Goal: Task Accomplishment & Management: Manage account settings

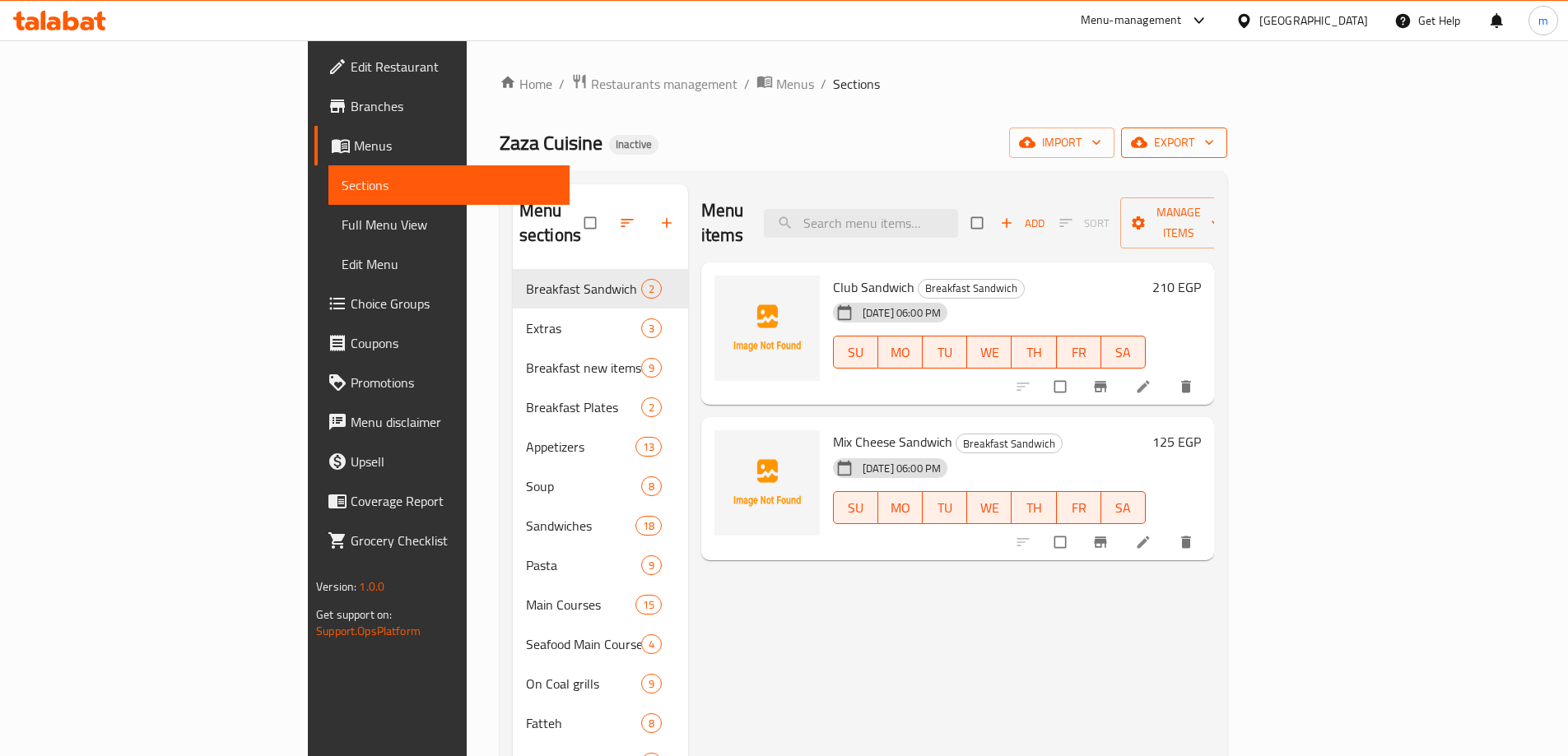
click at [1215, 133] on span "export" at bounding box center [1175, 142] width 80 height 20
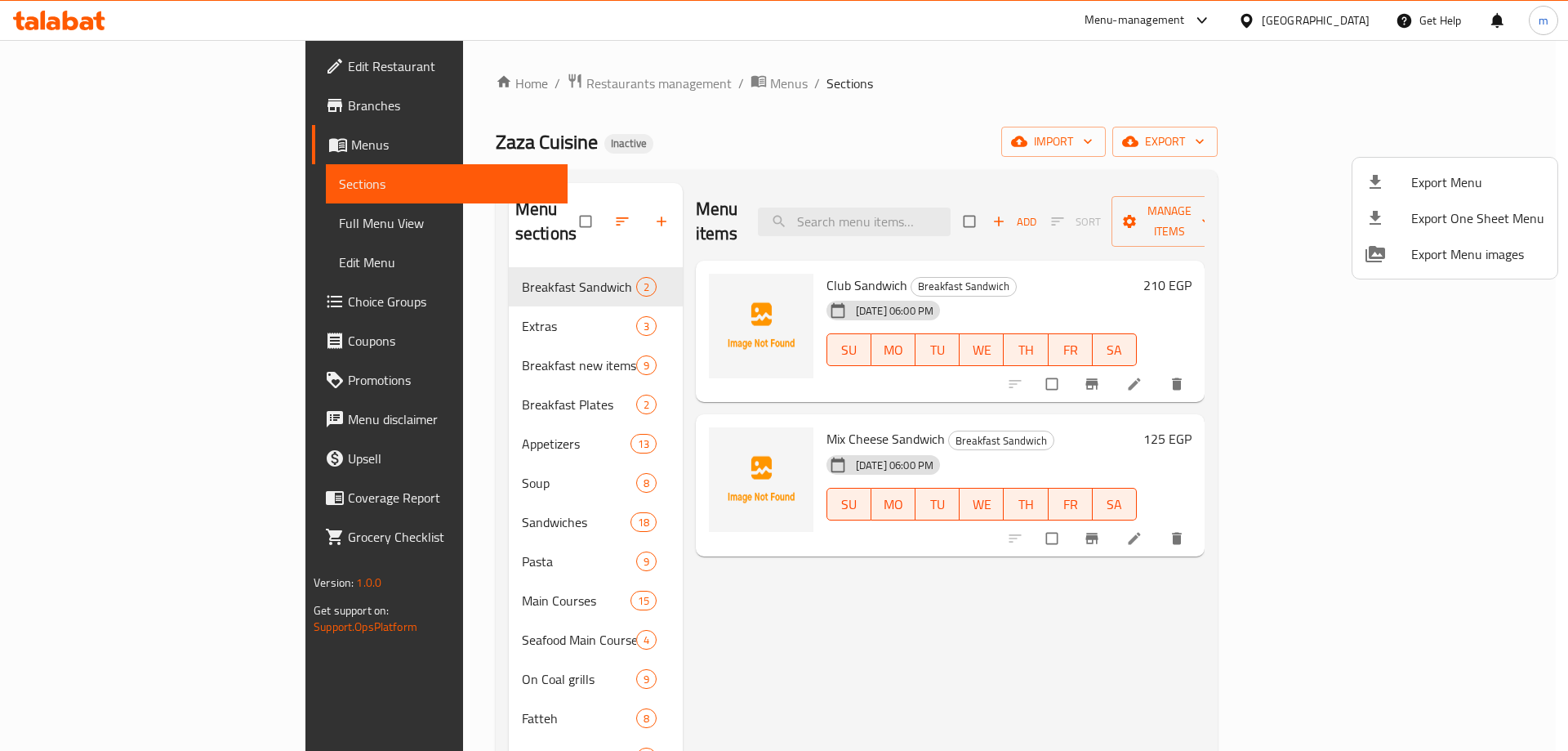
click at [1348, 146] on div at bounding box center [784, 376] width 1568 height 751
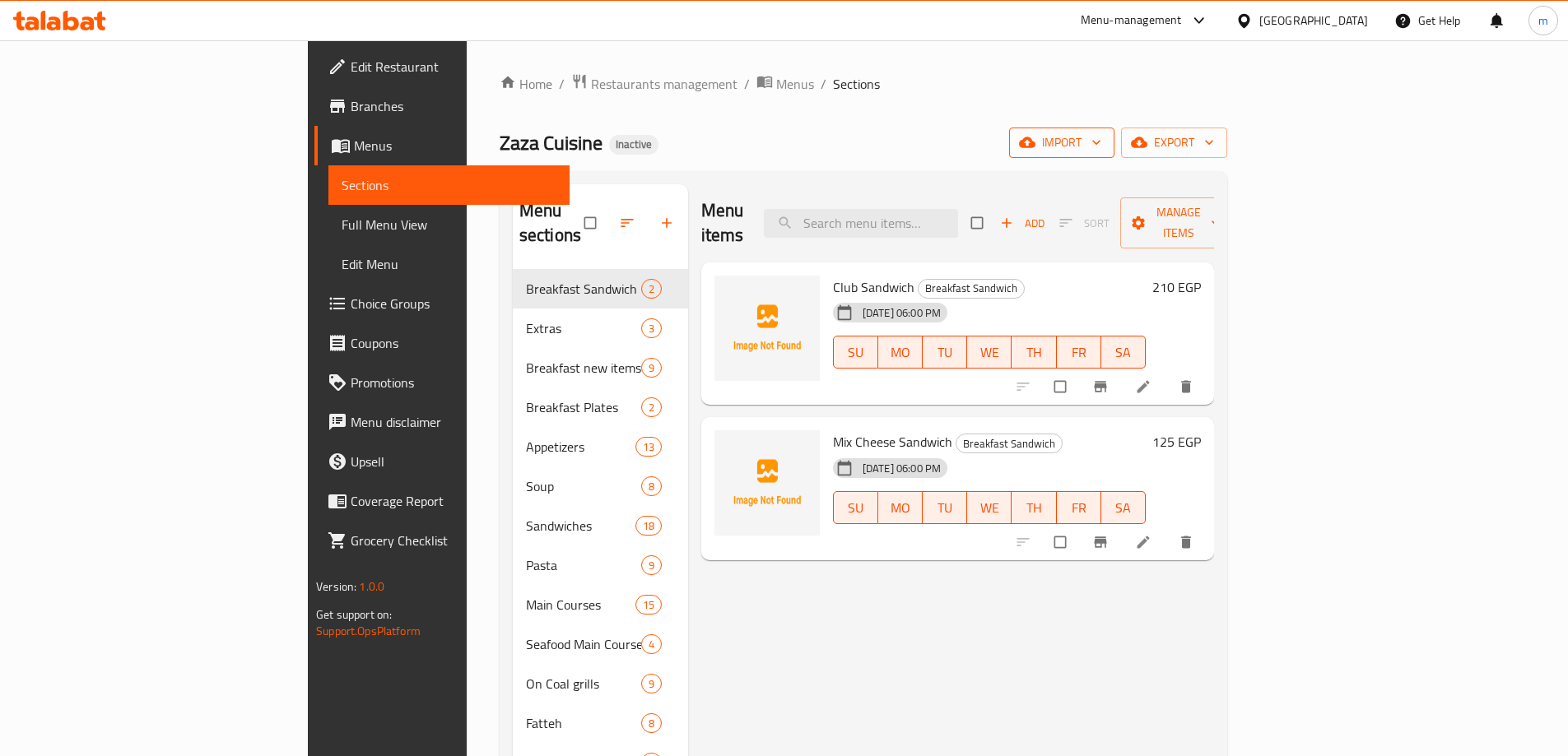
click at [1102, 142] on span "import" at bounding box center [1062, 142] width 79 height 20
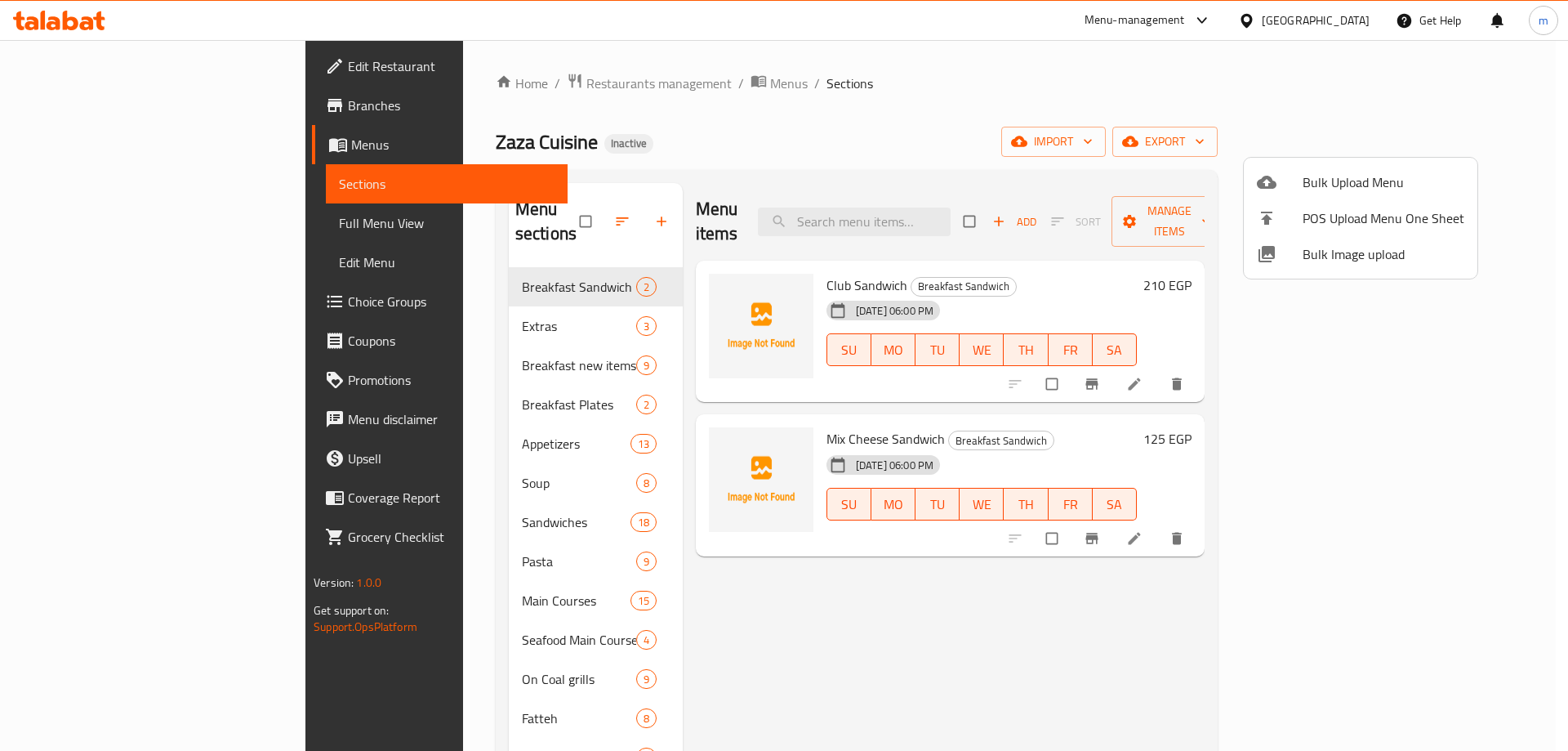
click at [1342, 188] on span "Bulk Upload Menu" at bounding box center [1384, 182] width 162 height 19
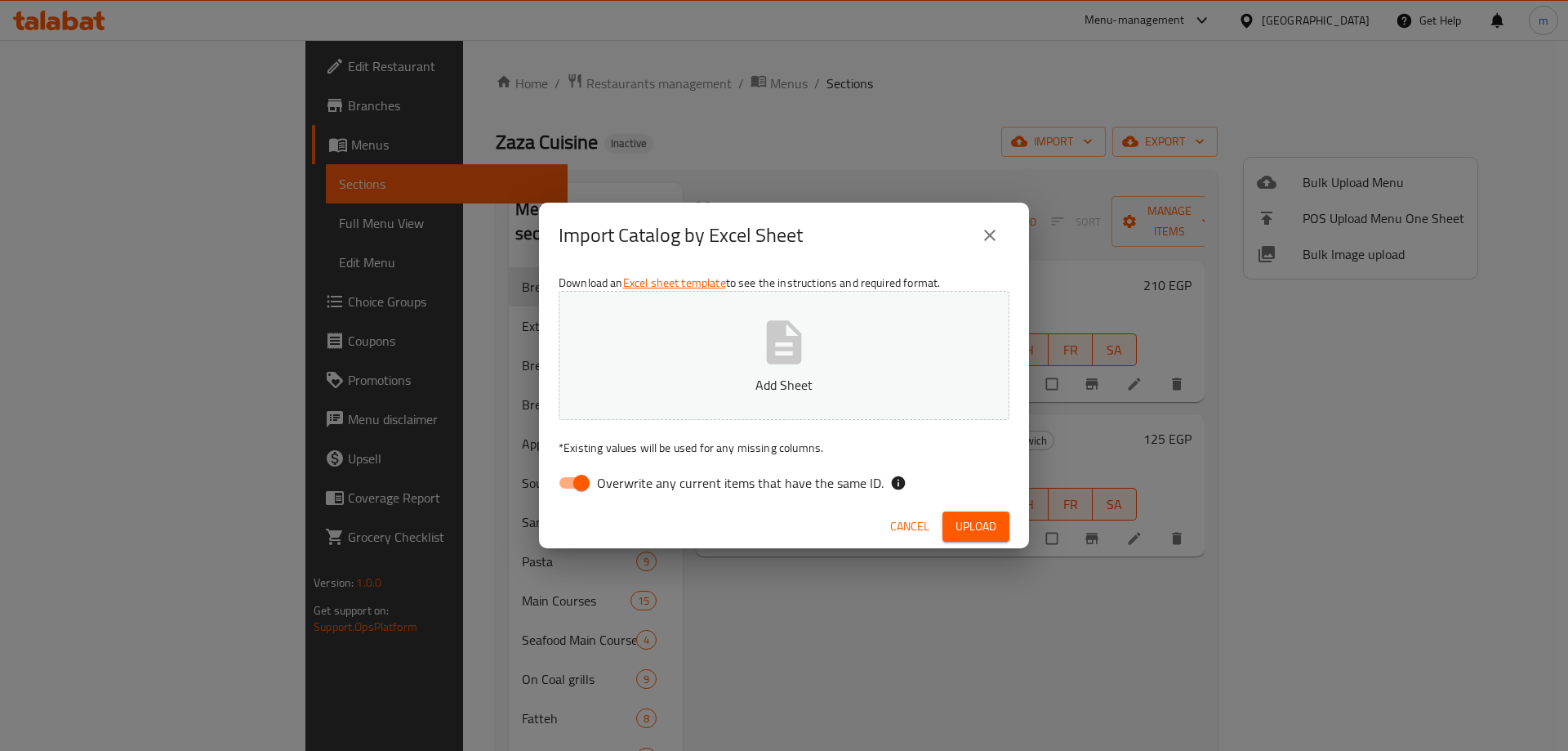
click at [567, 483] on input "Overwrite any current items that have the same ID." at bounding box center [581, 482] width 93 height 31
checkbox input "false"
click at [711, 361] on button "Add Sheet" at bounding box center [784, 355] width 451 height 130
click at [959, 519] on span "Upload" at bounding box center [976, 526] width 41 height 20
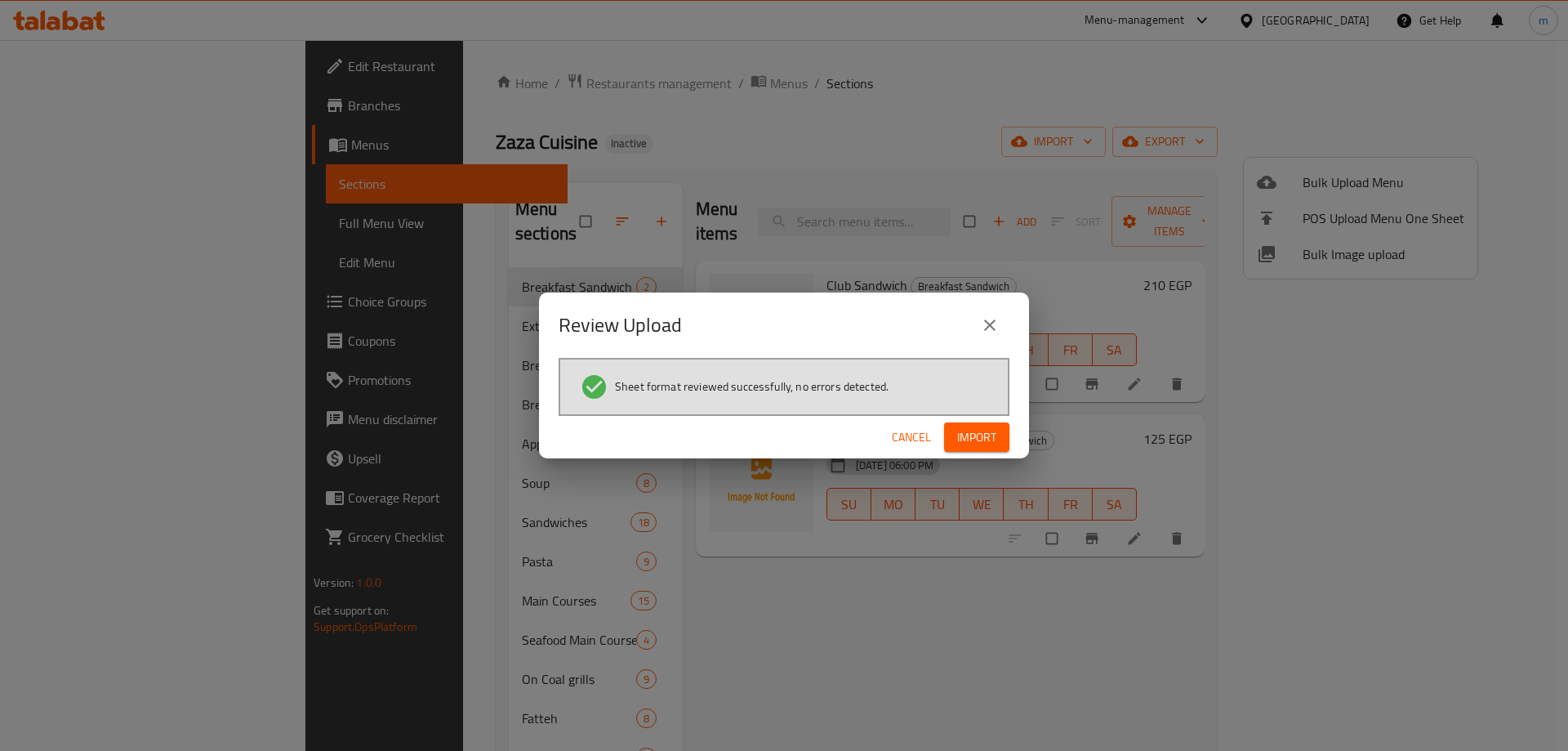
click at [958, 424] on button "Import" at bounding box center [977, 437] width 65 height 30
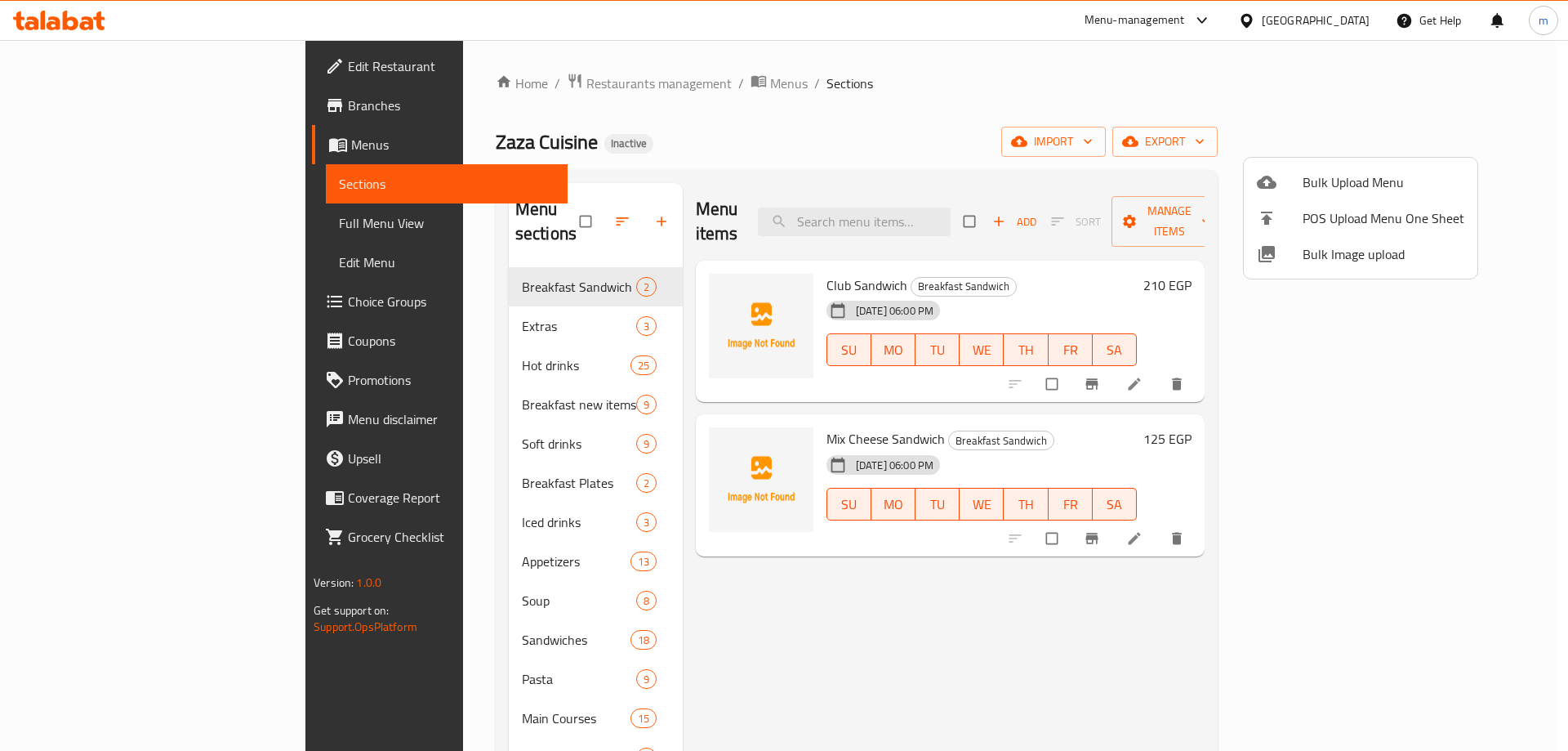
click at [1177, 705] on div at bounding box center [784, 376] width 1568 height 751
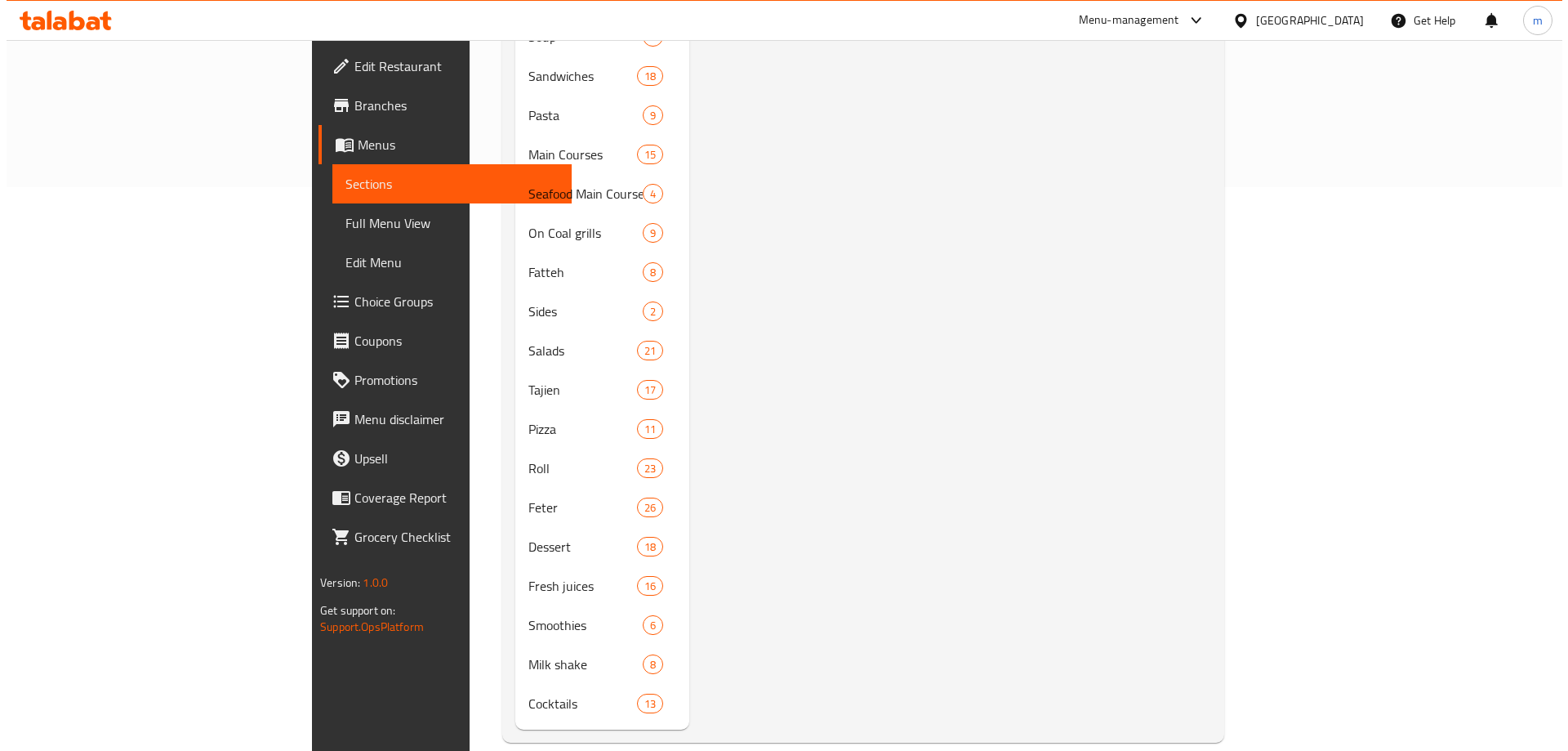
scroll to position [73, 0]
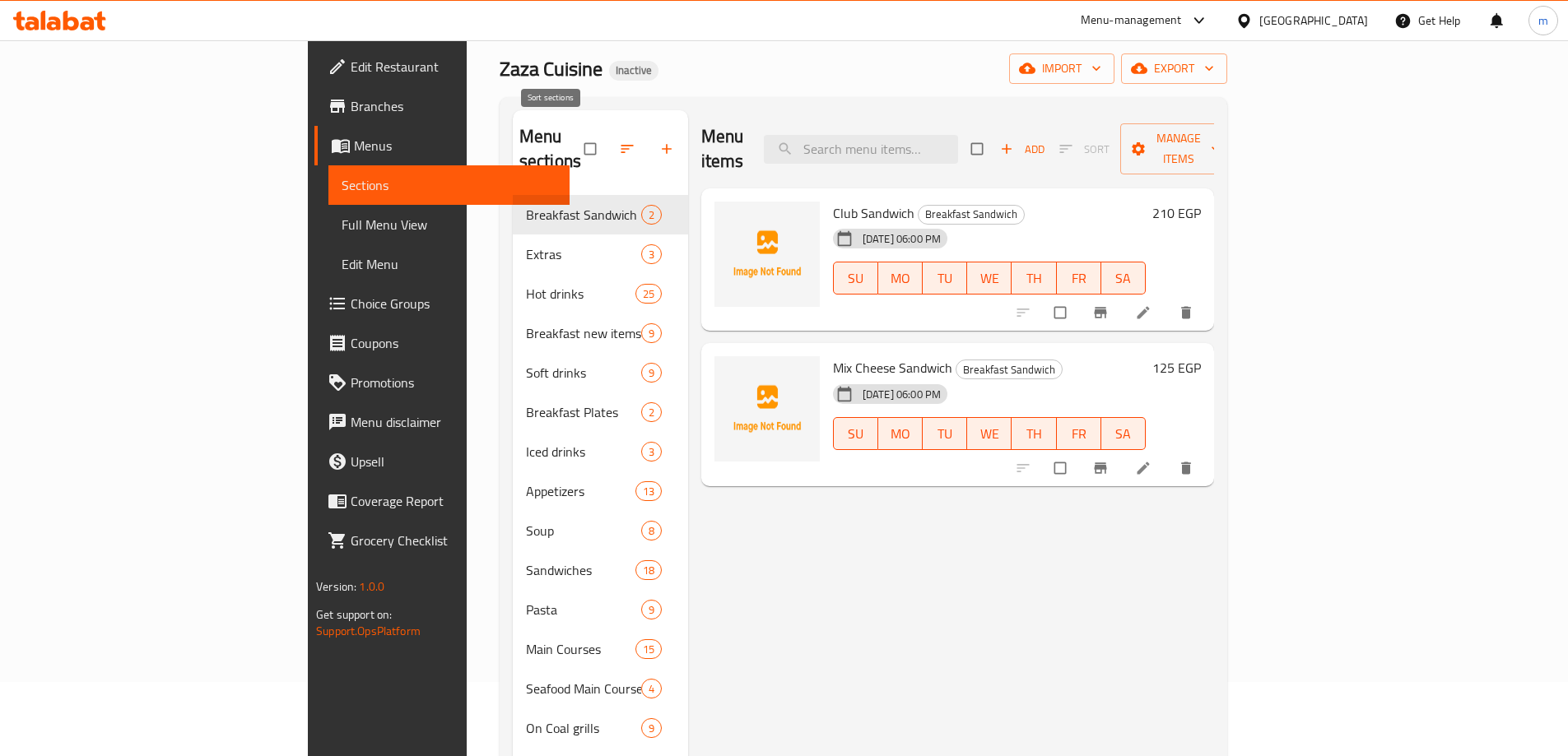
click at [619, 141] on icon "button" at bounding box center [627, 149] width 17 height 17
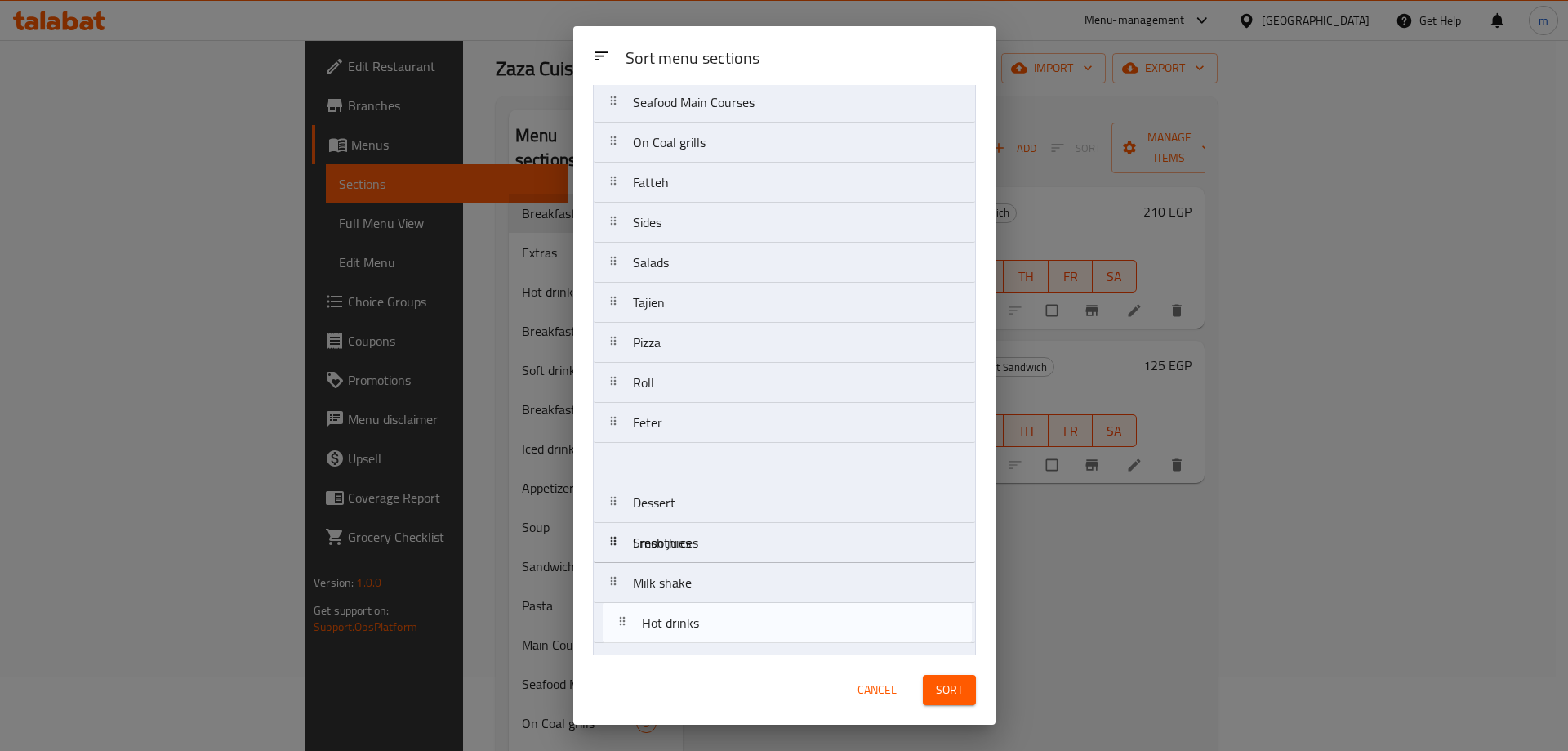
scroll to position [525, 0]
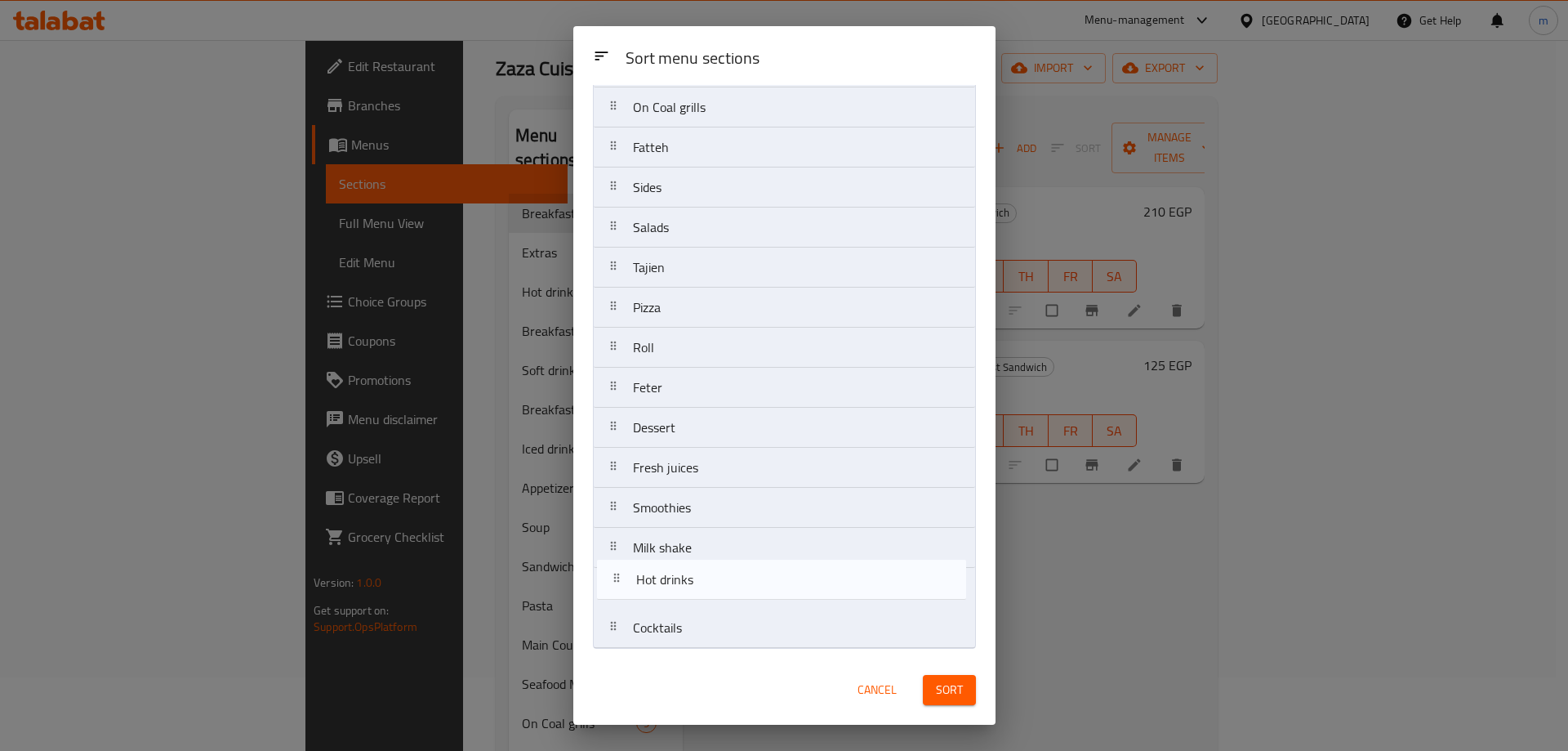
drag, startPoint x: 612, startPoint y: 240, endPoint x: 615, endPoint y: 593, distance: 353.0
click at [615, 593] on nav "Breakfast Sandwich Extras Hot drinks Breakfast new items Soft drinks Breakfast …" at bounding box center [784, 127] width 383 height 1043
drag, startPoint x: 610, startPoint y: 277, endPoint x: 634, endPoint y: 612, distance: 335.9
click at [634, 612] on nav "Breakfast Sandwich Extras Breakfast new items Soft drinks Breakfast Plates Iced…" at bounding box center [784, 127] width 383 height 1043
drag, startPoint x: 618, startPoint y: 632, endPoint x: 604, endPoint y: 546, distance: 87.1
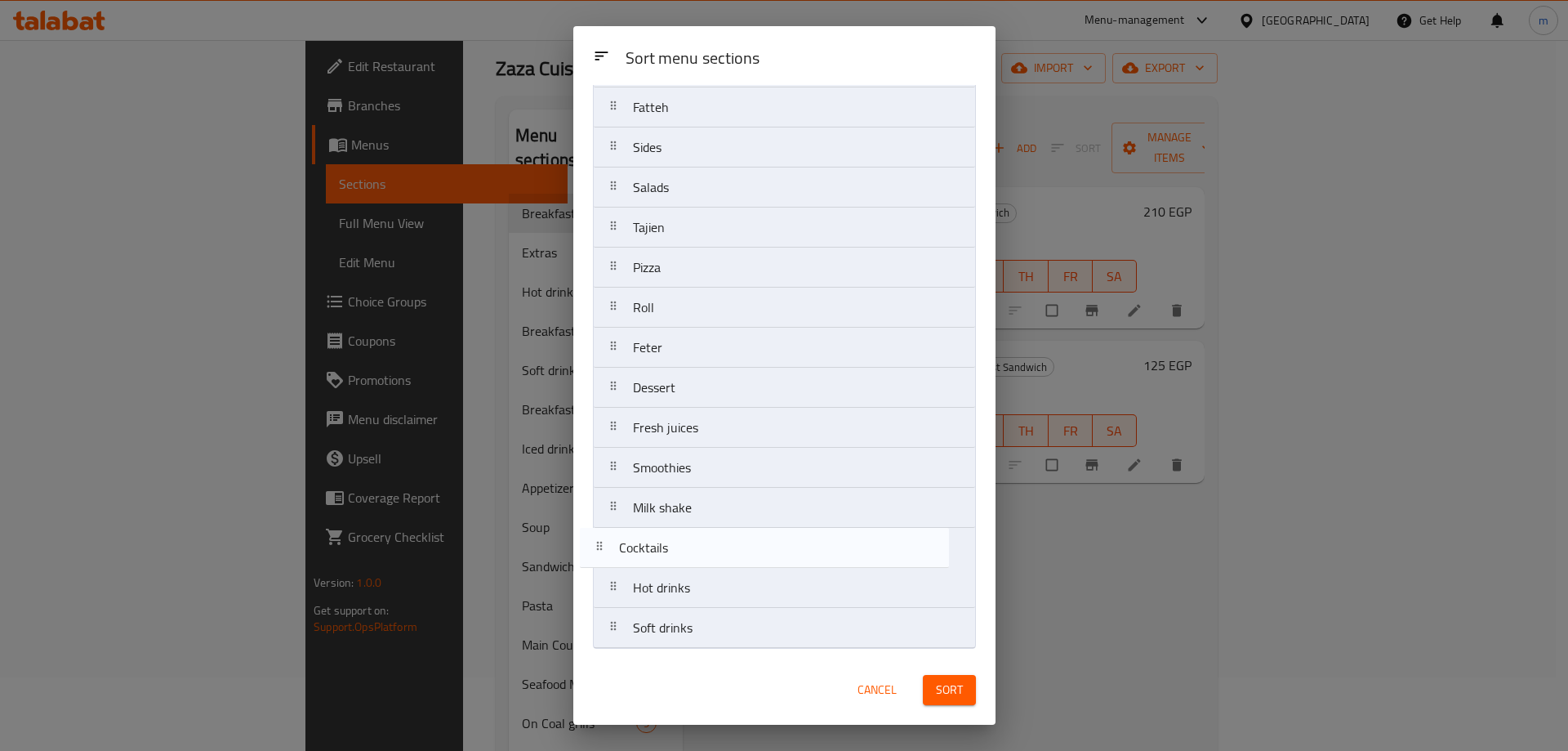
click at [604, 546] on nav "Breakfast Sandwich Extras Breakfast new items Breakfast Plates Iced drinks Appe…" at bounding box center [784, 127] width 383 height 1043
drag, startPoint x: 617, startPoint y: 312, endPoint x: 603, endPoint y: 642, distance: 330.3
click at [603, 642] on nav "Breakfast Sandwich Extras Breakfast new items Breakfast Plates Iced drinks Appe…" at bounding box center [784, 127] width 383 height 1043
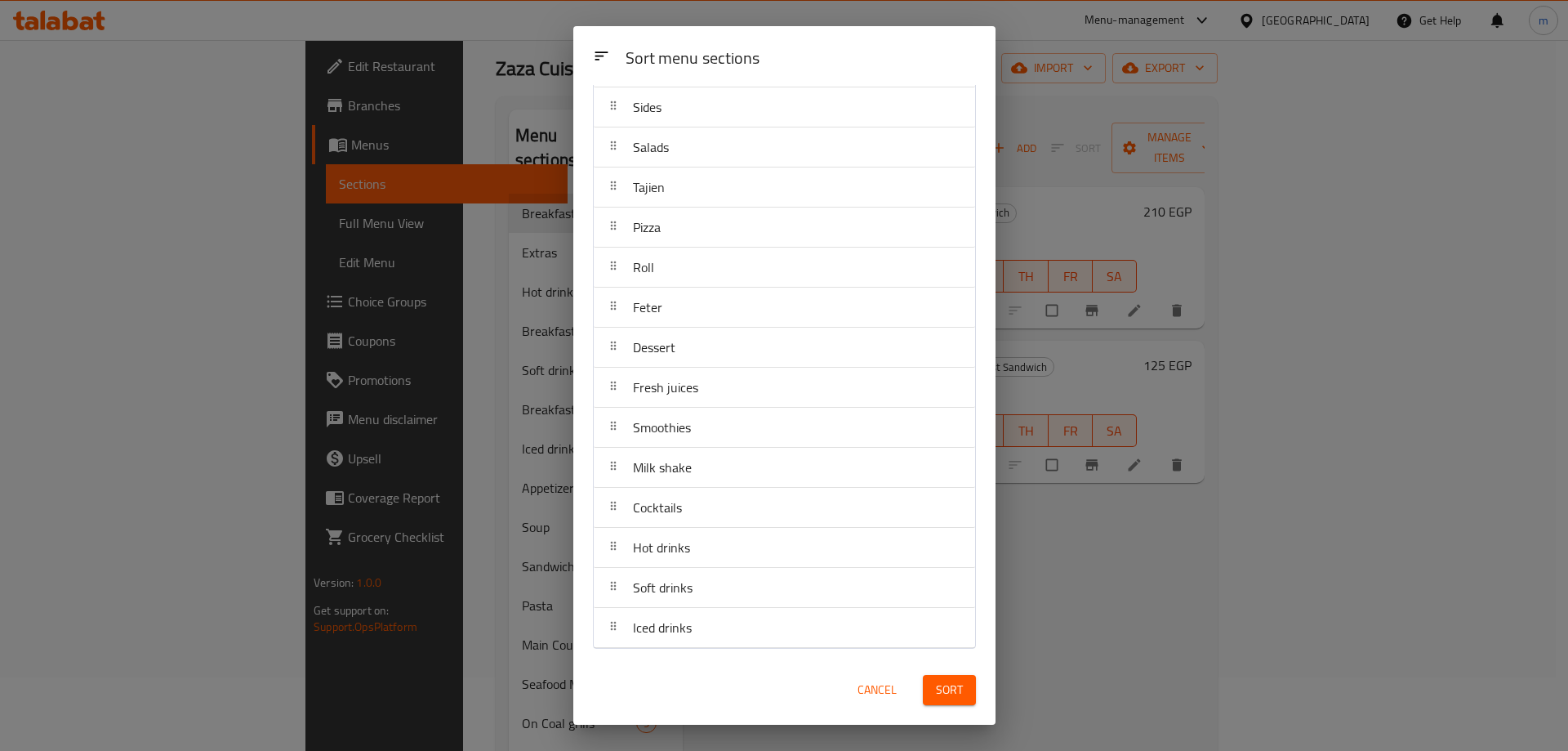
click at [946, 680] on span "Sort" at bounding box center [950, 689] width 27 height 20
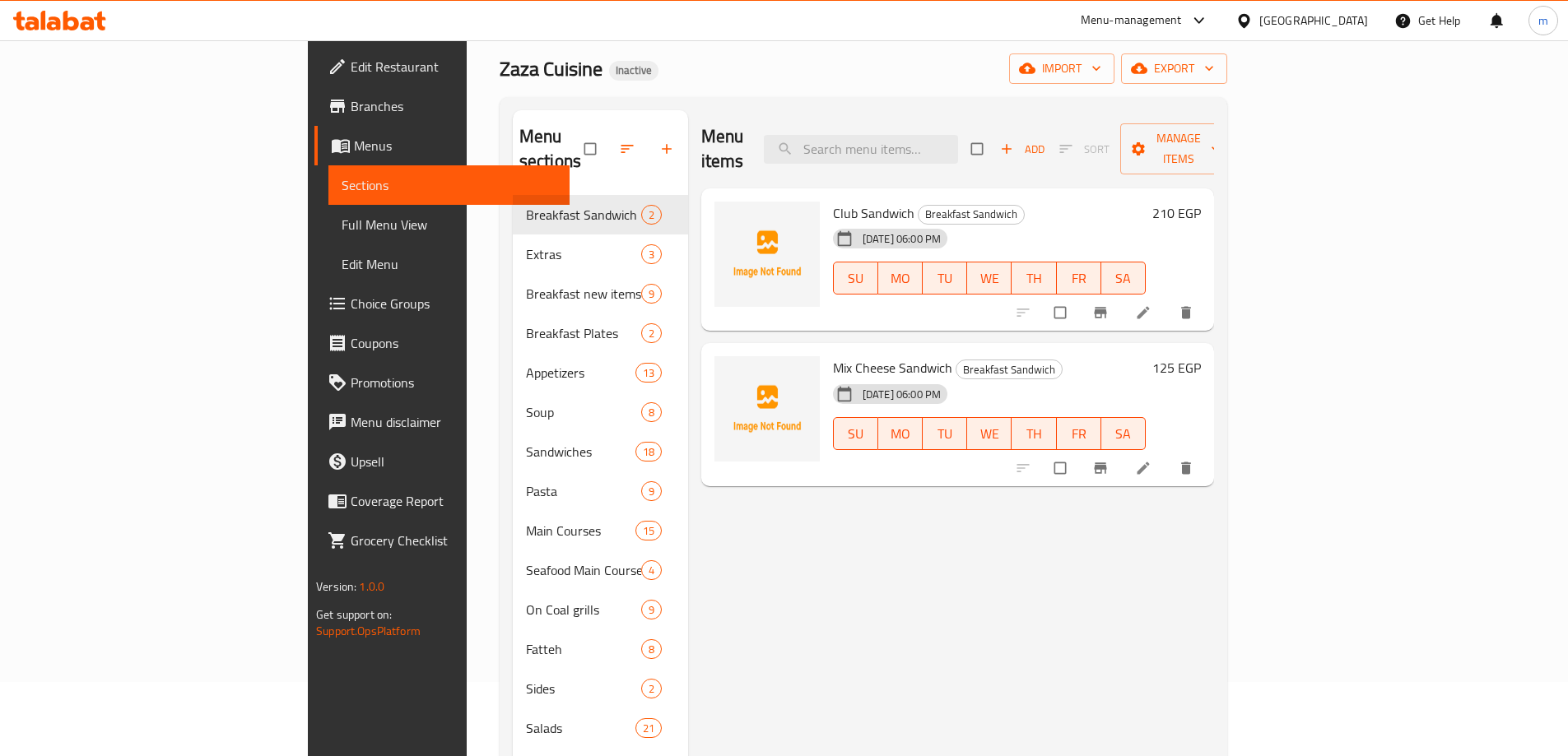
click at [342, 229] on span "Full Menu View" at bounding box center [449, 224] width 215 height 20
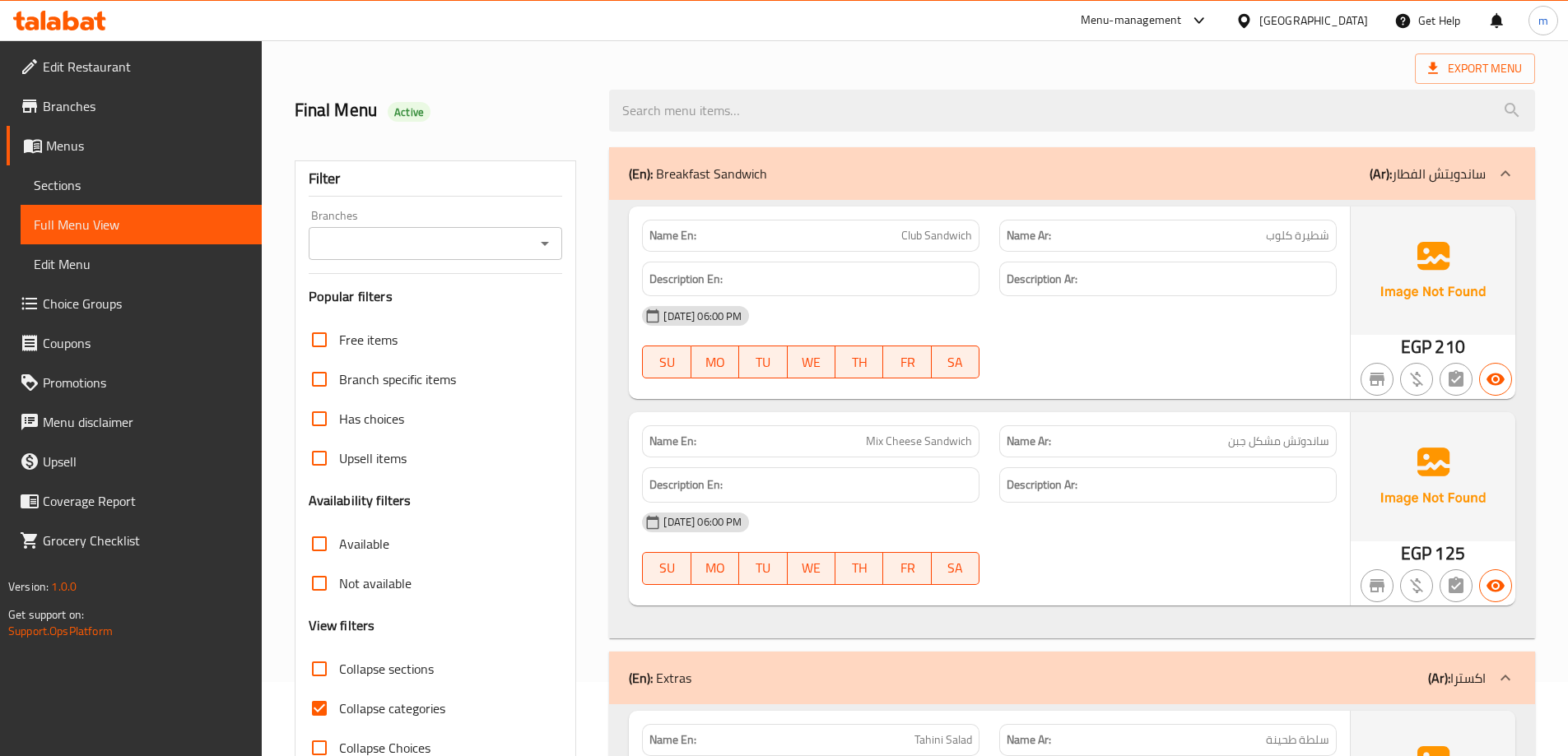
click at [324, 195] on div "Filter" at bounding box center [436, 179] width 255 height 35
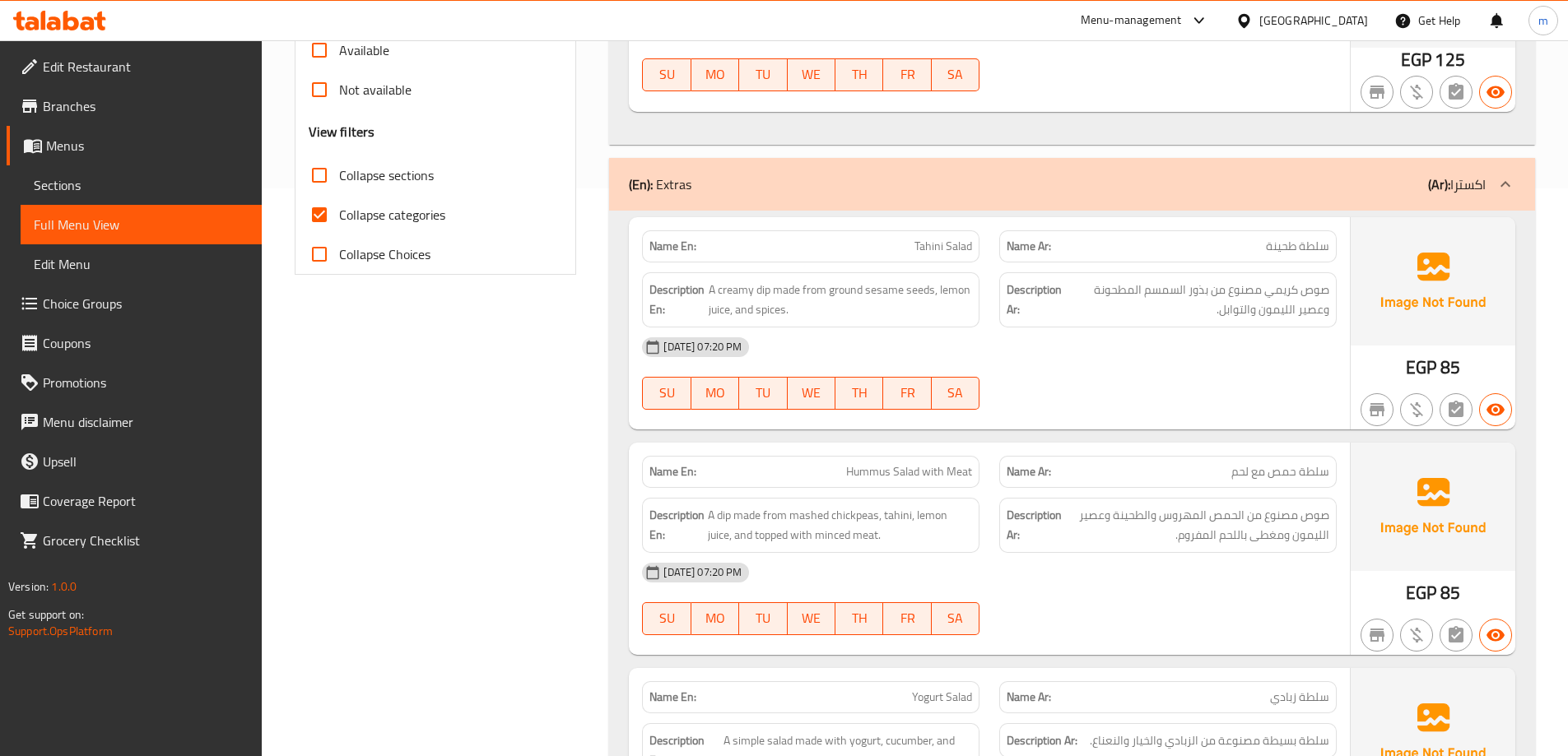
click at [316, 208] on input "Collapse categories" at bounding box center [320, 215] width 40 height 40
checkbox input "false"
click at [318, 179] on input "Collapse sections" at bounding box center [320, 175] width 40 height 40
checkbox input "true"
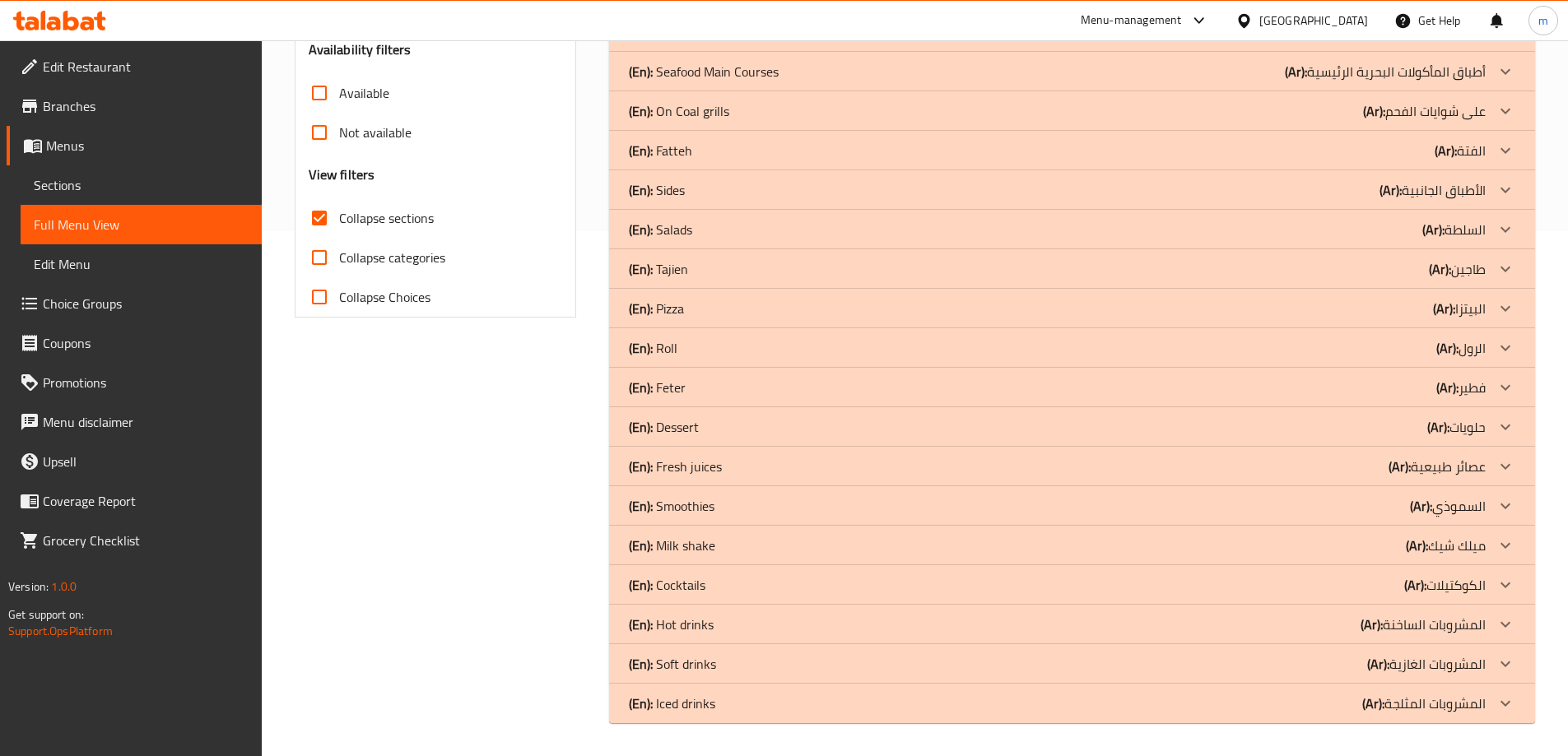
scroll to position [525, 0]
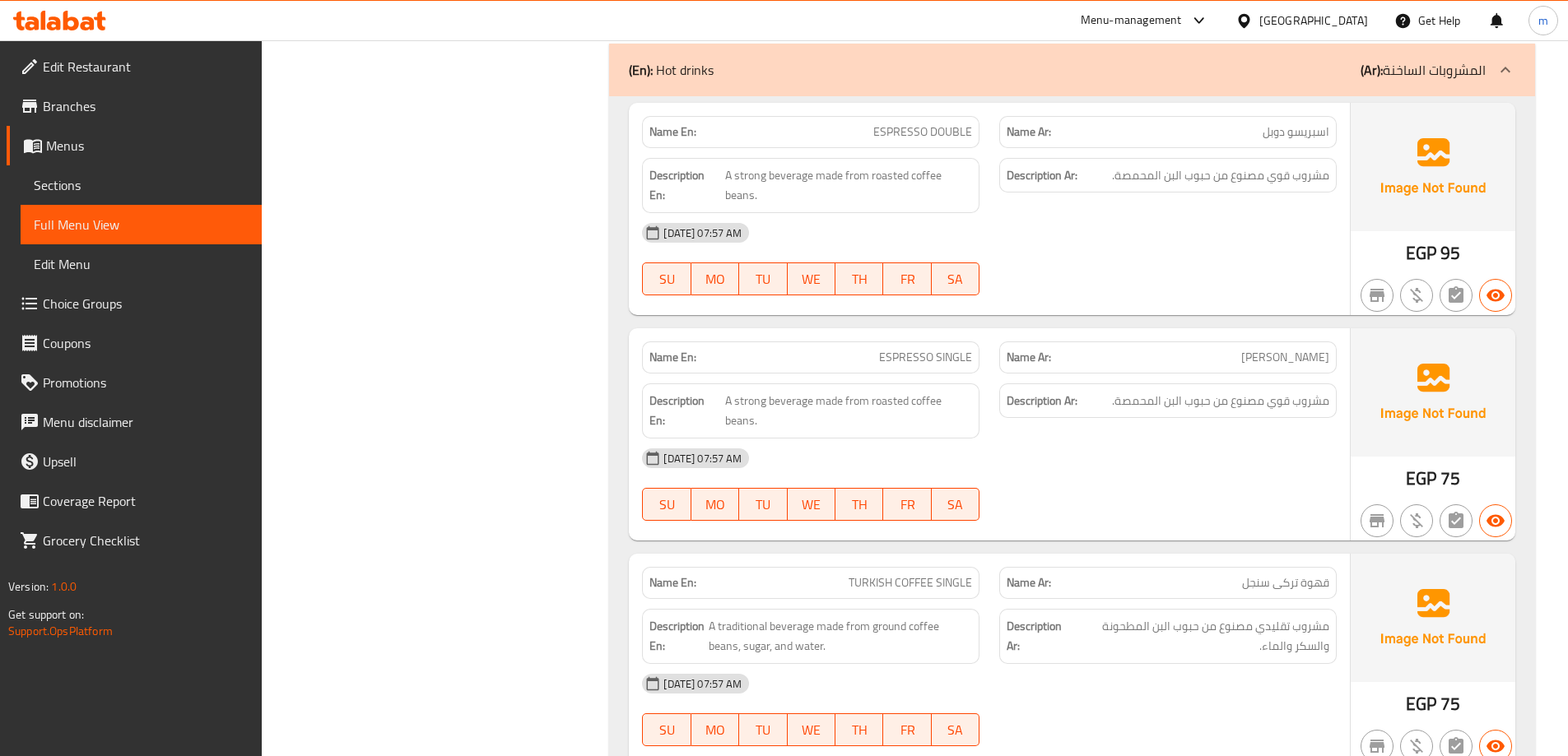
scroll to position [1069, 0]
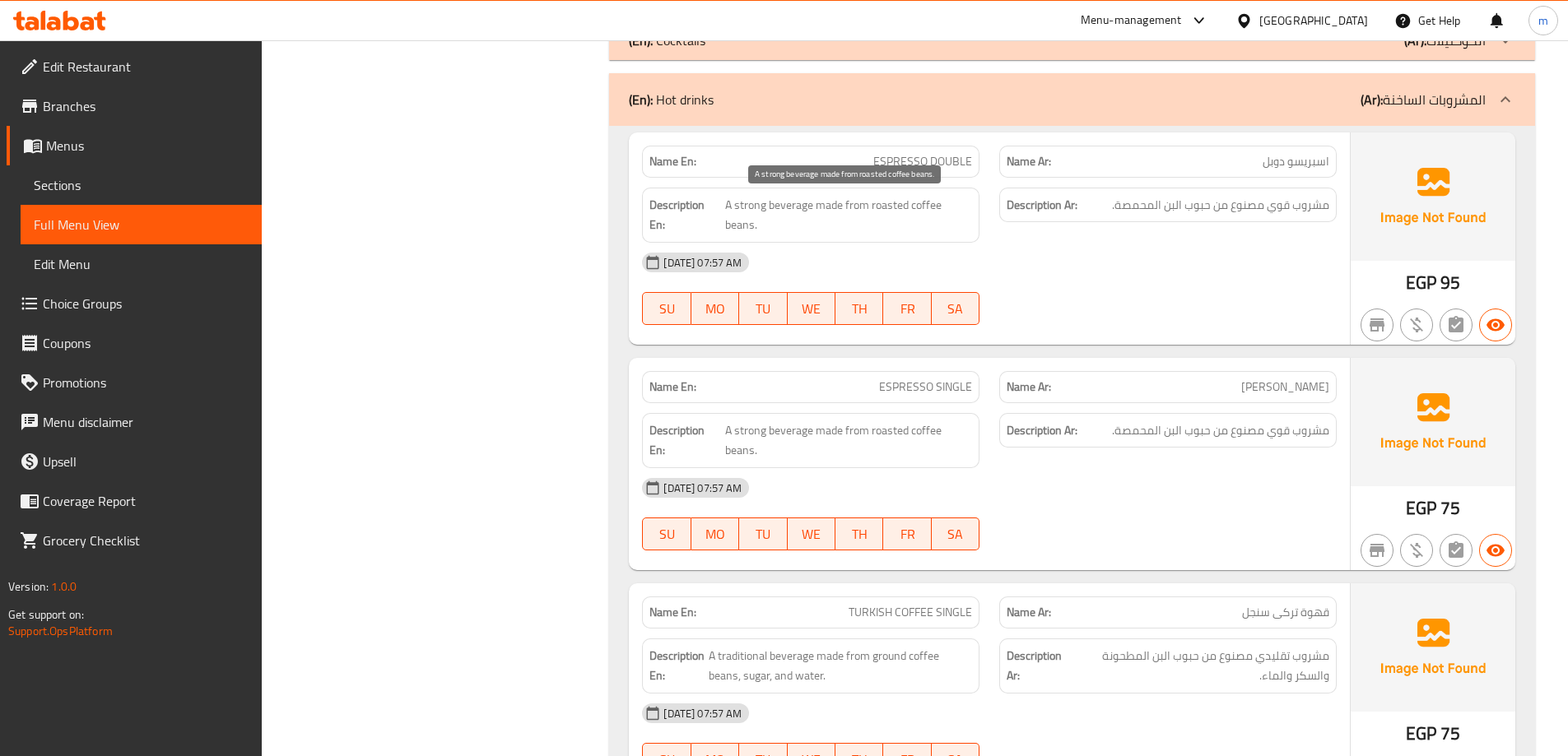
click at [899, 205] on span "A strong beverage made from roasted coffee beans." at bounding box center [849, 215] width 247 height 40
copy span "roasted"
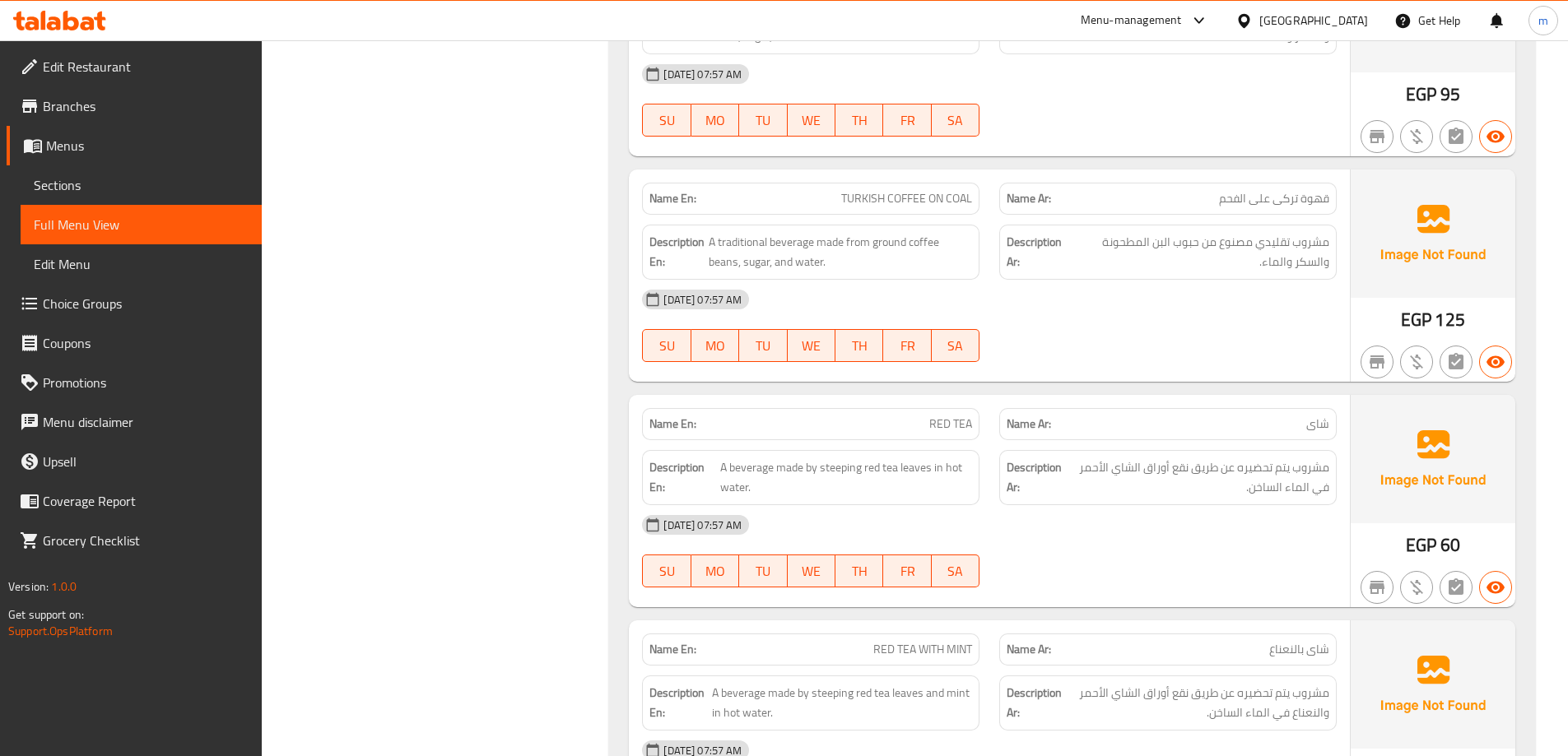
scroll to position [1974, 0]
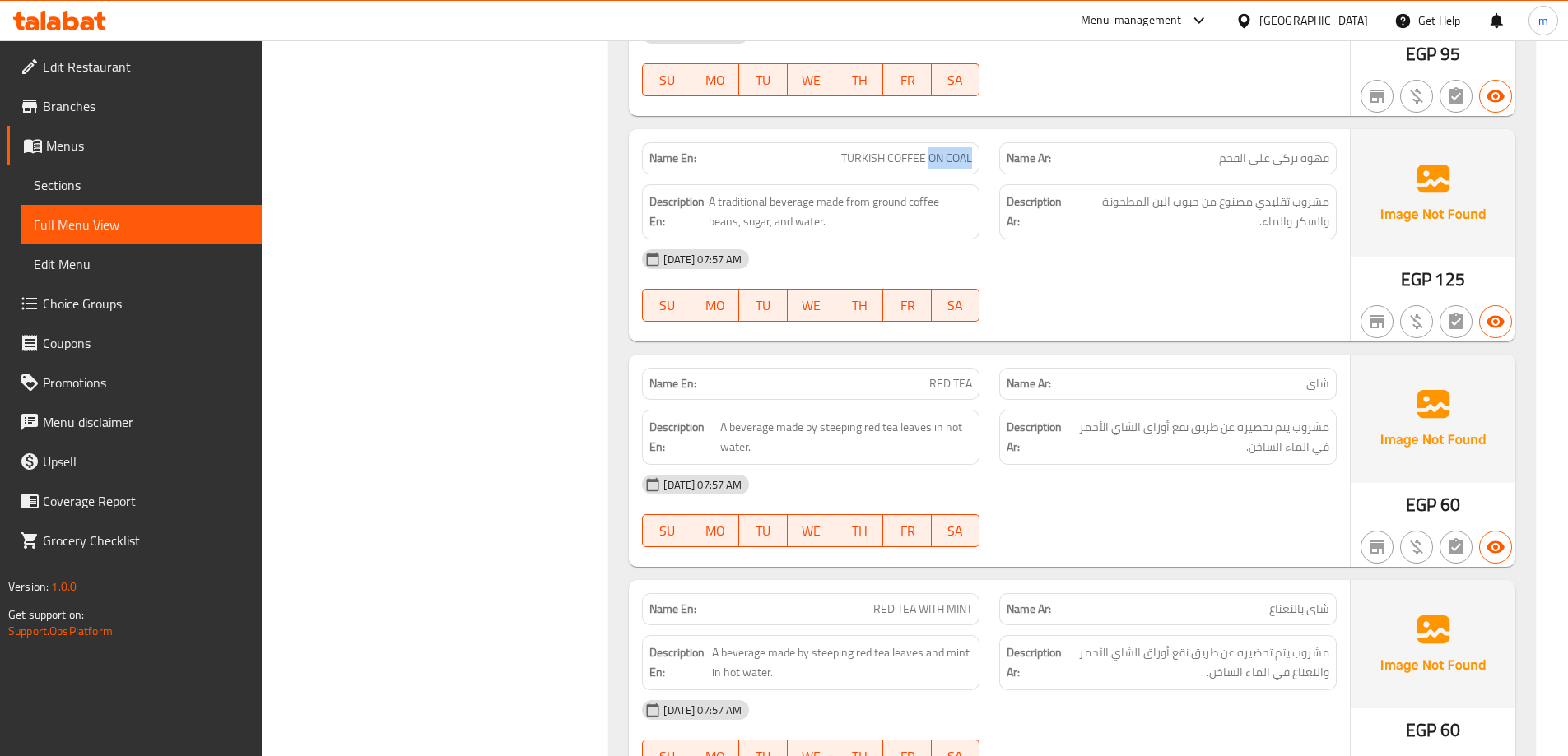
drag, startPoint x: 929, startPoint y: 158, endPoint x: 976, endPoint y: 162, distance: 47.2
click at [976, 162] on div "Name En: TURKISH COFFEE ON COAL" at bounding box center [811, 158] width 337 height 32
copy span "ON COAL"
click at [1095, 269] on div "[DATE] 07:57 AM" at bounding box center [989, 259] width 715 height 40
drag, startPoint x: 807, startPoint y: 429, endPoint x: 949, endPoint y: 452, distance: 143.9
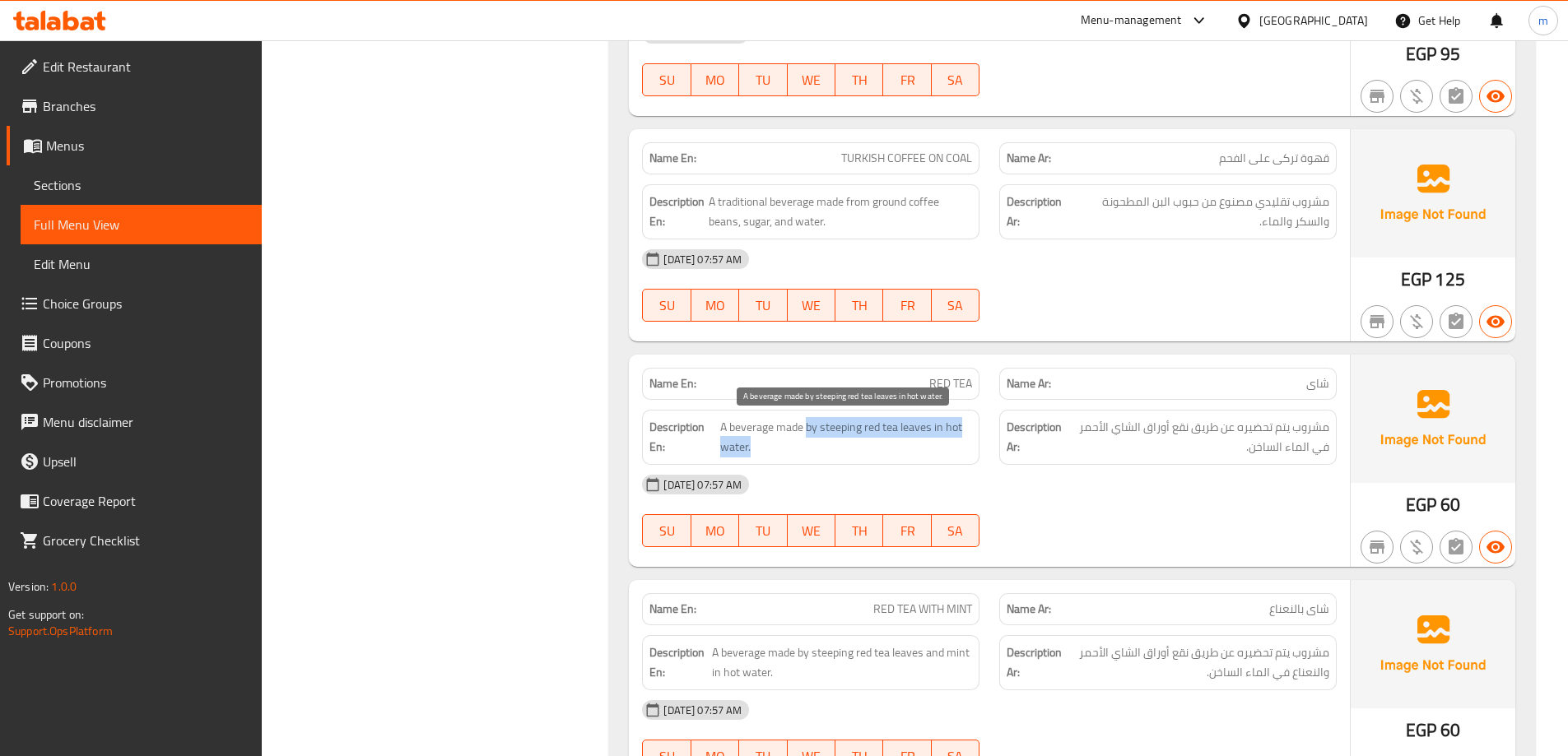
click at [949, 452] on span "A beverage made by steeping red tea leaves in hot water." at bounding box center [846, 437] width 252 height 40
copy span "by steeping red tea leaves in hot water."
click at [1028, 492] on div "[DATE] 07:57 AM" at bounding box center [989, 484] width 715 height 40
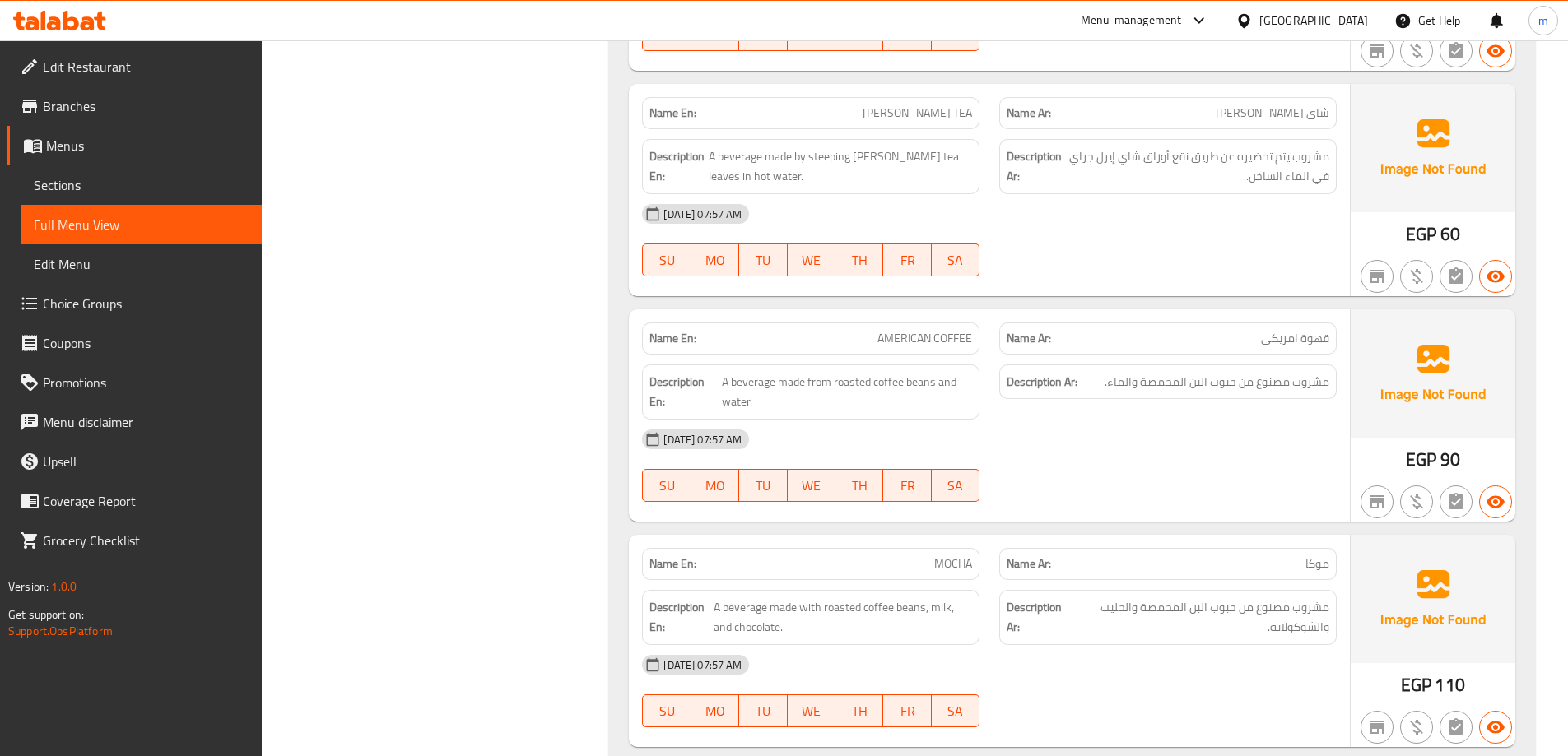
scroll to position [3374, 0]
click at [904, 111] on span "[PERSON_NAME] TEA" at bounding box center [917, 112] width 109 height 17
copy span "EARL"
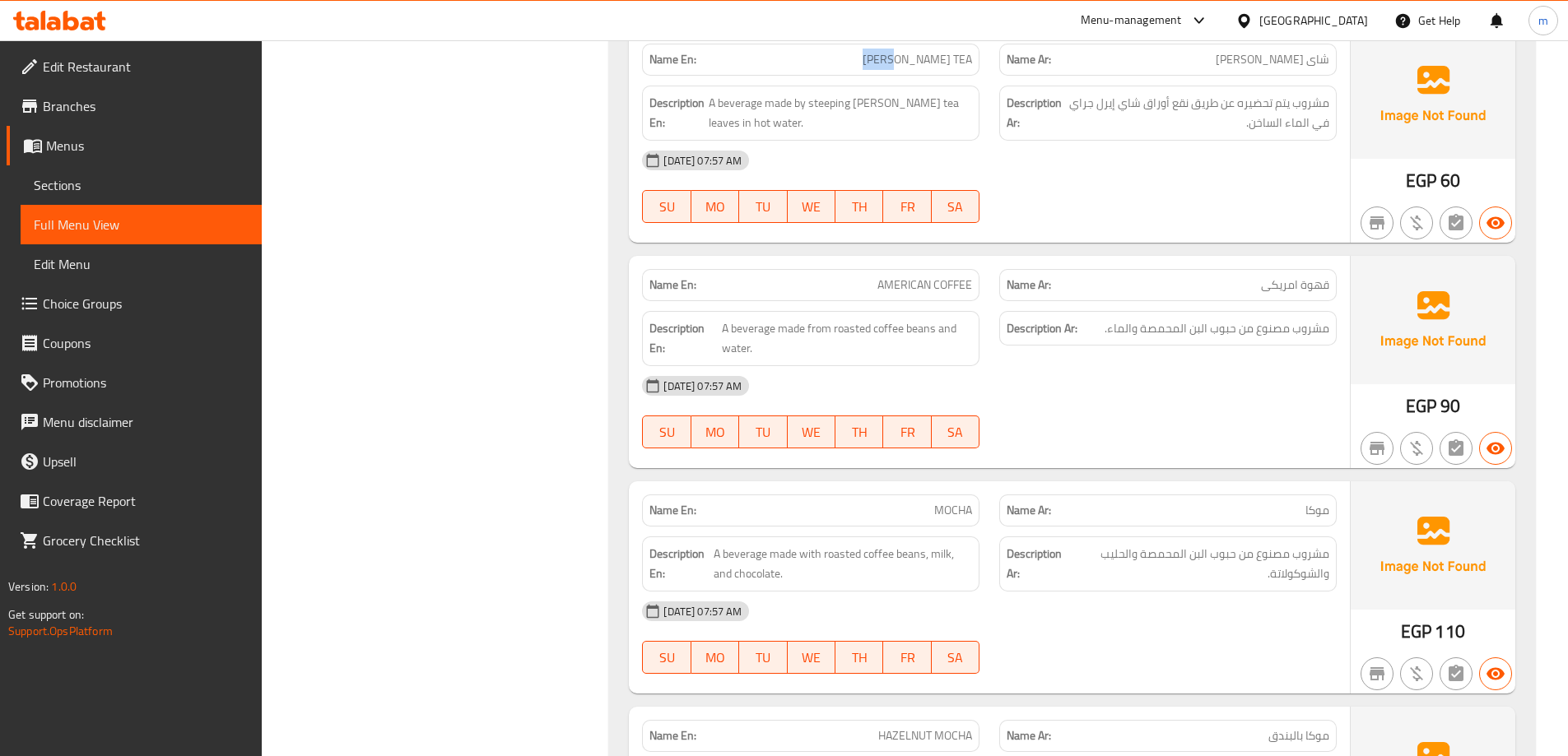
scroll to position [3456, 0]
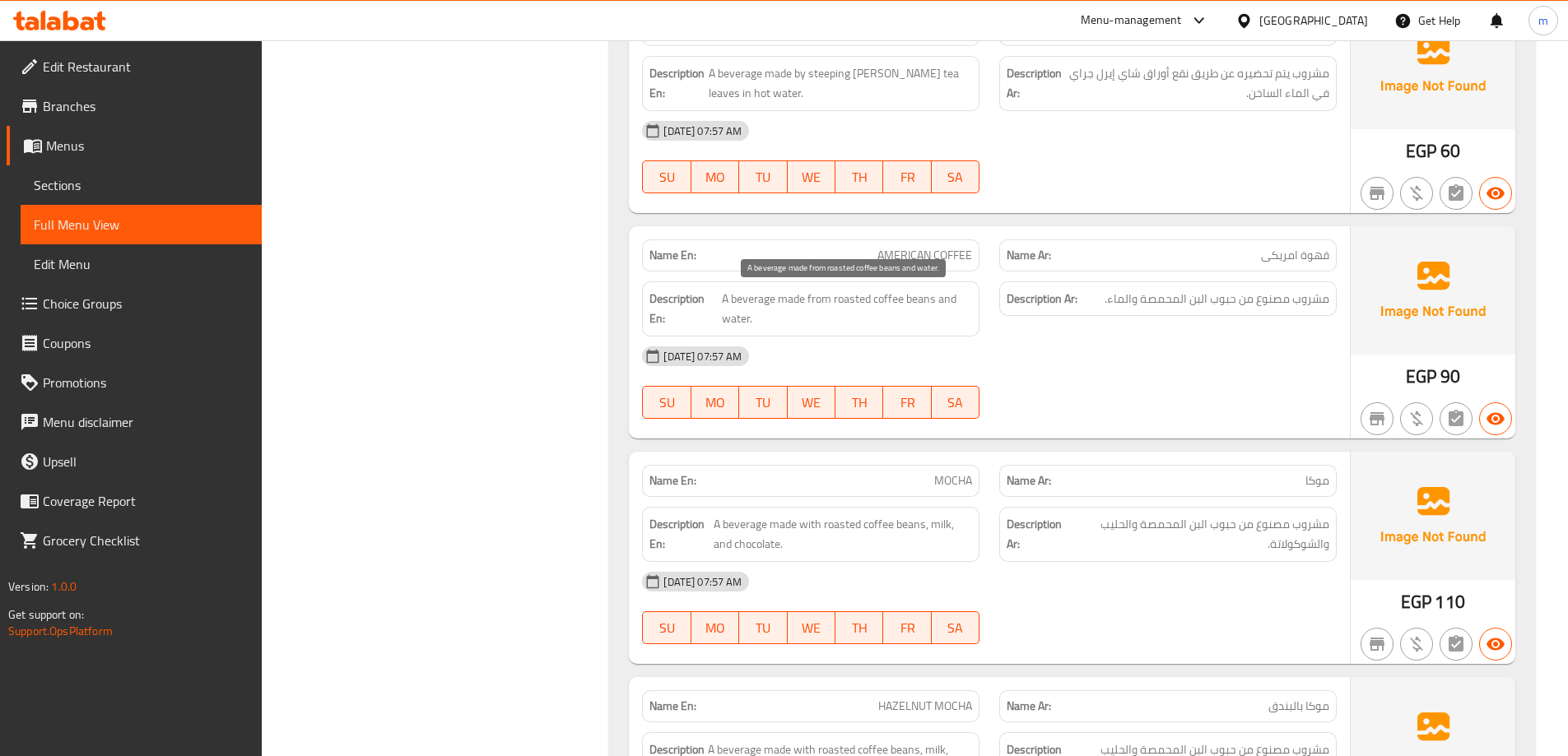
click at [886, 298] on span "A beverage made from roasted coffee beans and water." at bounding box center [847, 308] width 250 height 40
copy span "coffee"
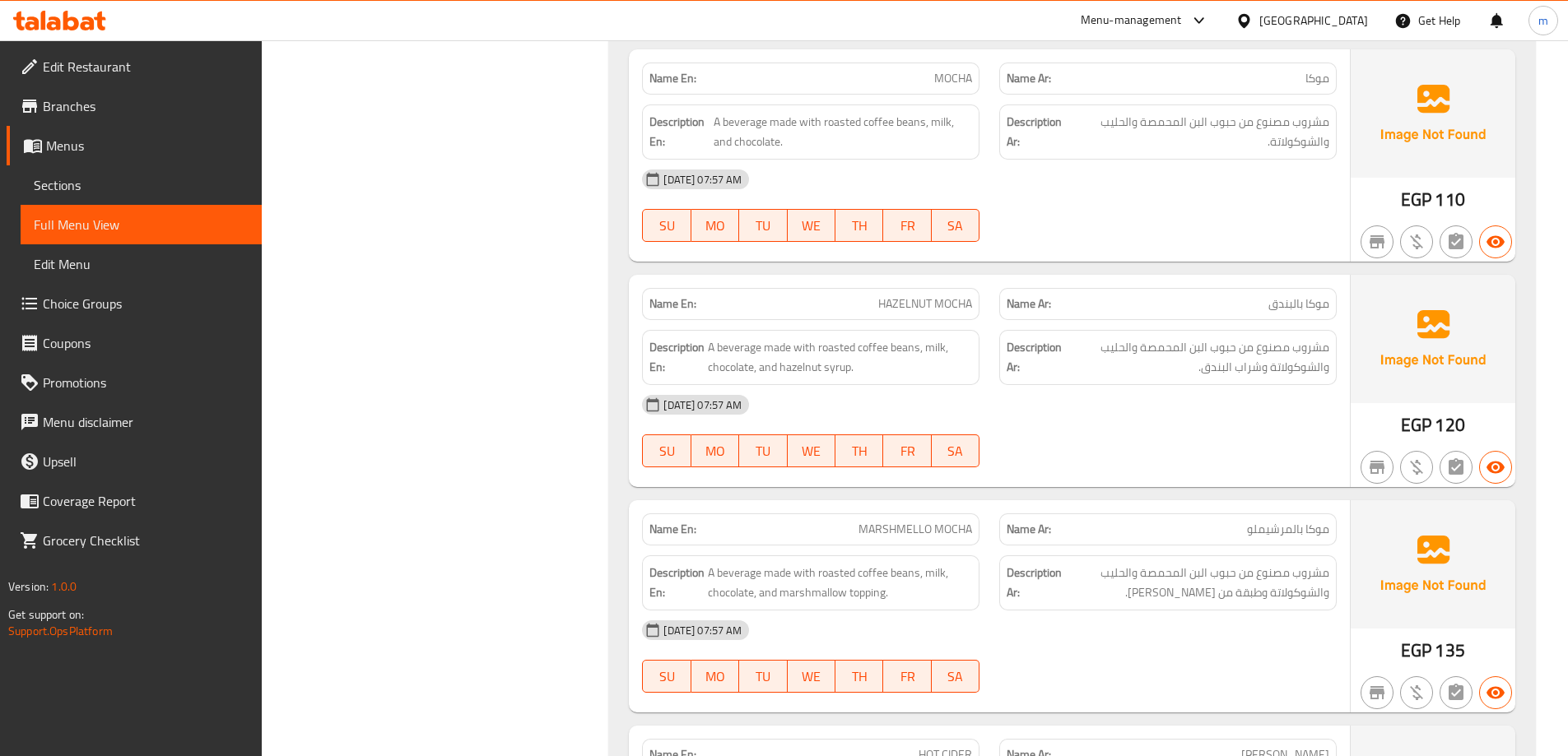
scroll to position [3949, 0]
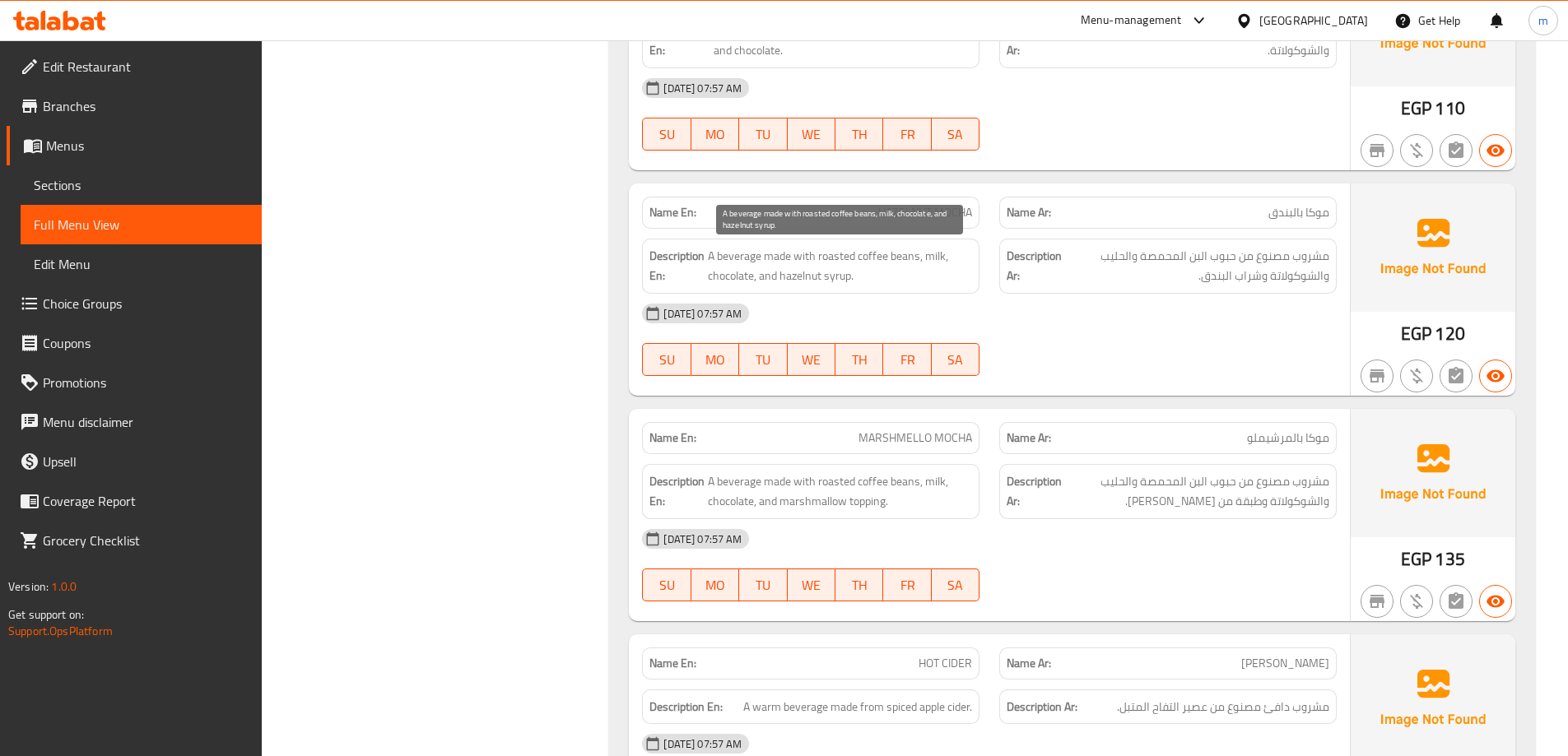
click at [840, 275] on span "A beverage made with roasted coffee beans, milk, chocolate, and hazelnut syrup." at bounding box center [840, 265] width 265 height 40
copy span "syrup"
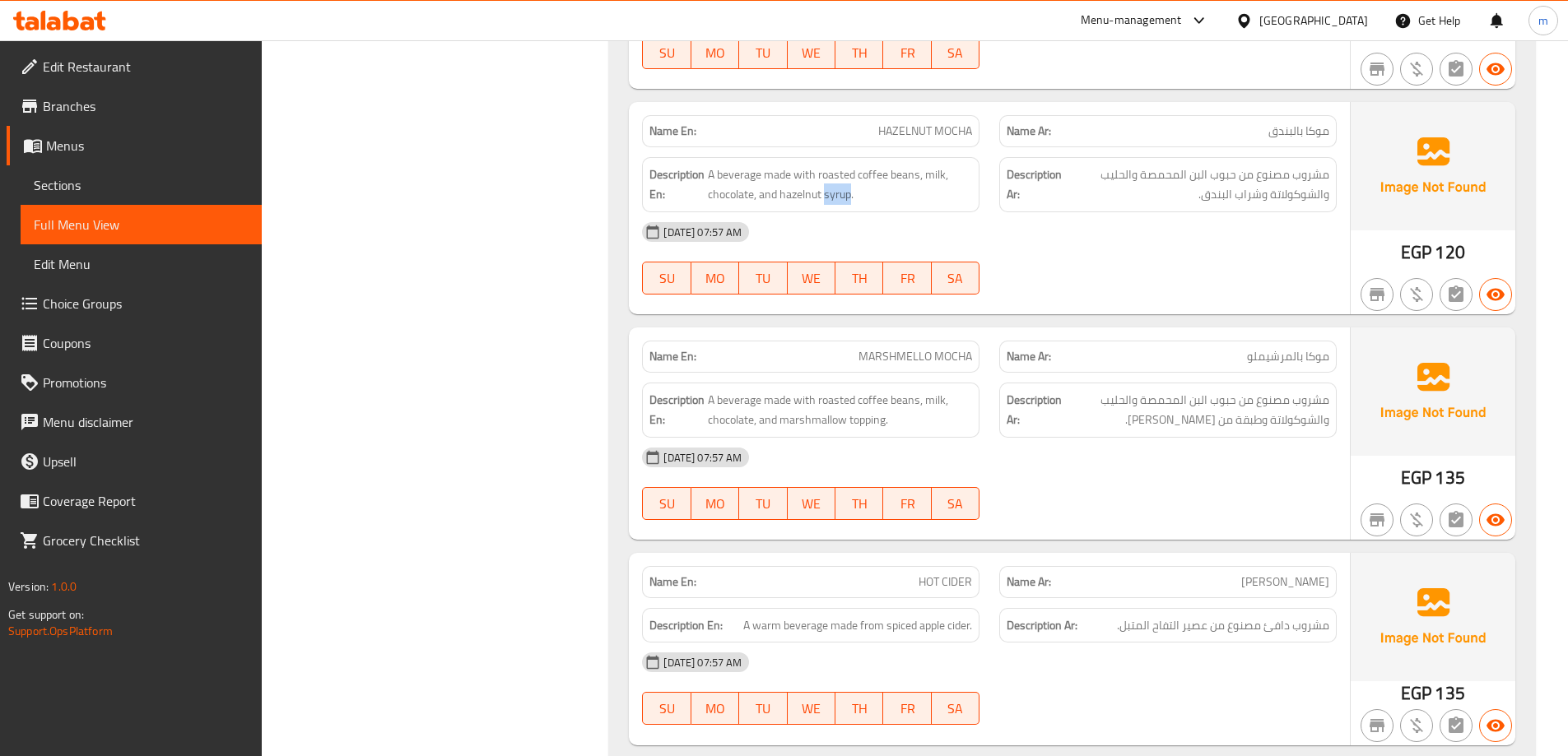
scroll to position [4032, 0]
click at [997, 468] on div "[DATE] 07:57 AM" at bounding box center [989, 456] width 715 height 40
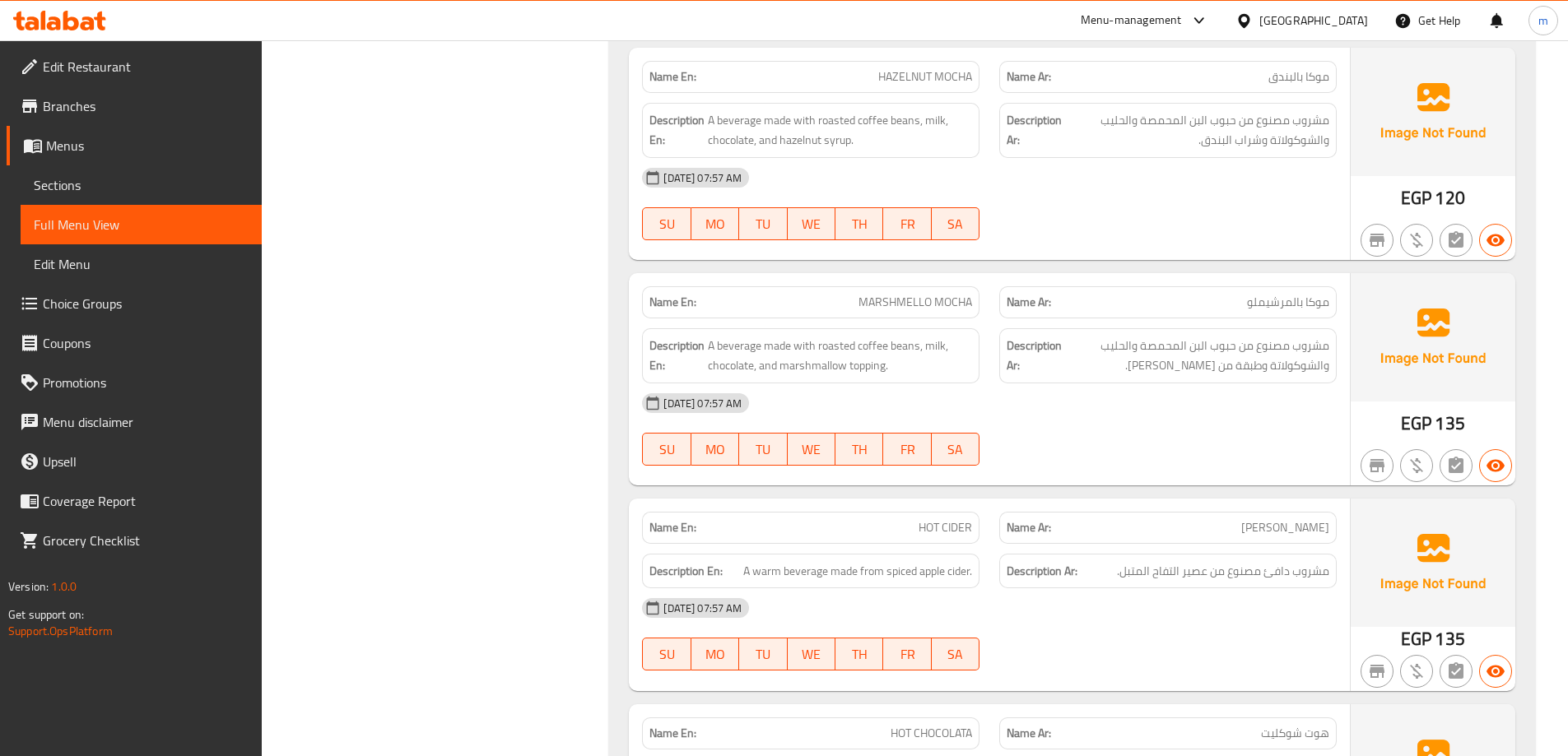
scroll to position [4114, 0]
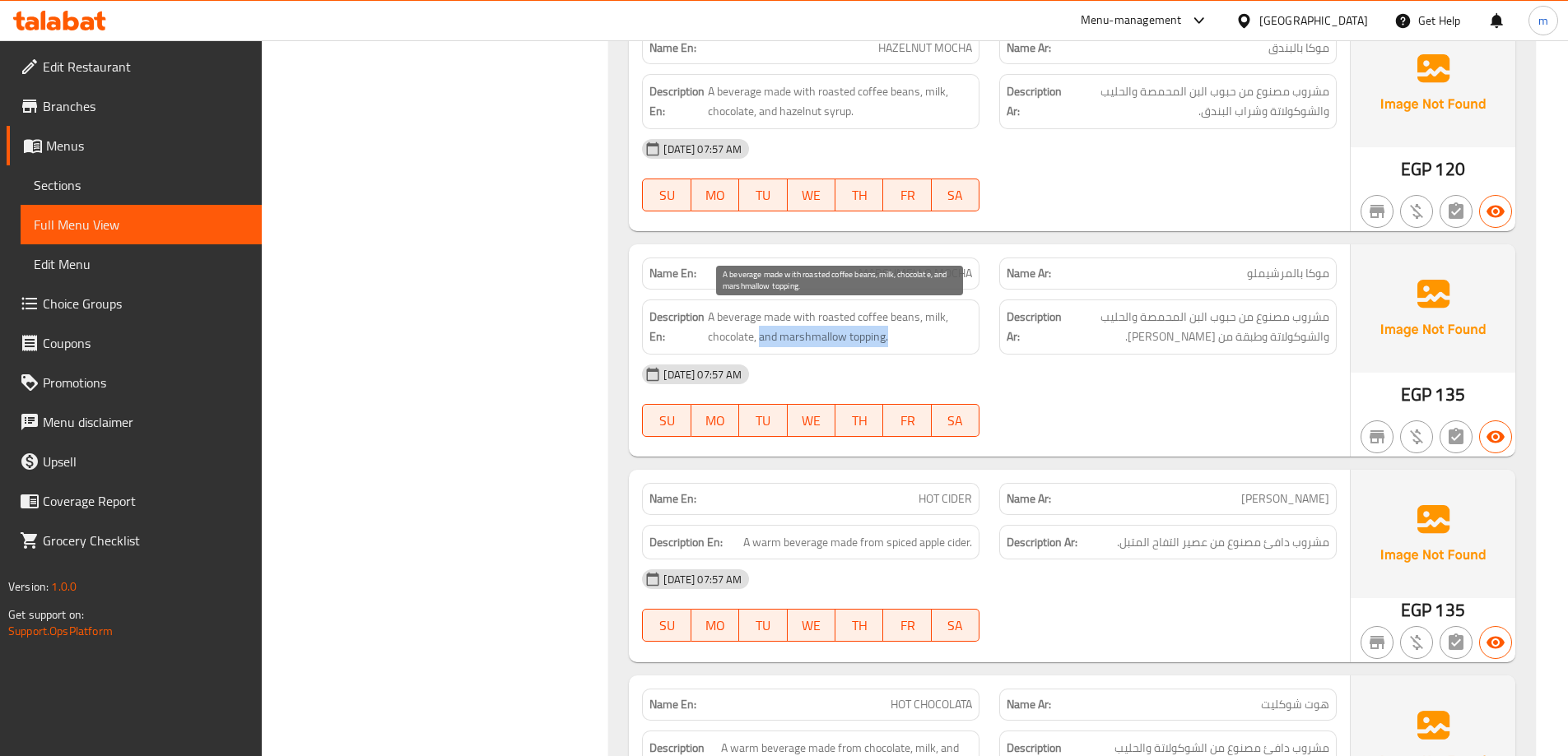
drag, startPoint x: 759, startPoint y: 335, endPoint x: 926, endPoint y: 333, distance: 167.0
click at [926, 333] on span "A beverage made with roasted coffee beans, milk, chocolate, and marshmallow top…" at bounding box center [840, 327] width 265 height 40
copy span "and marshmallow topping."
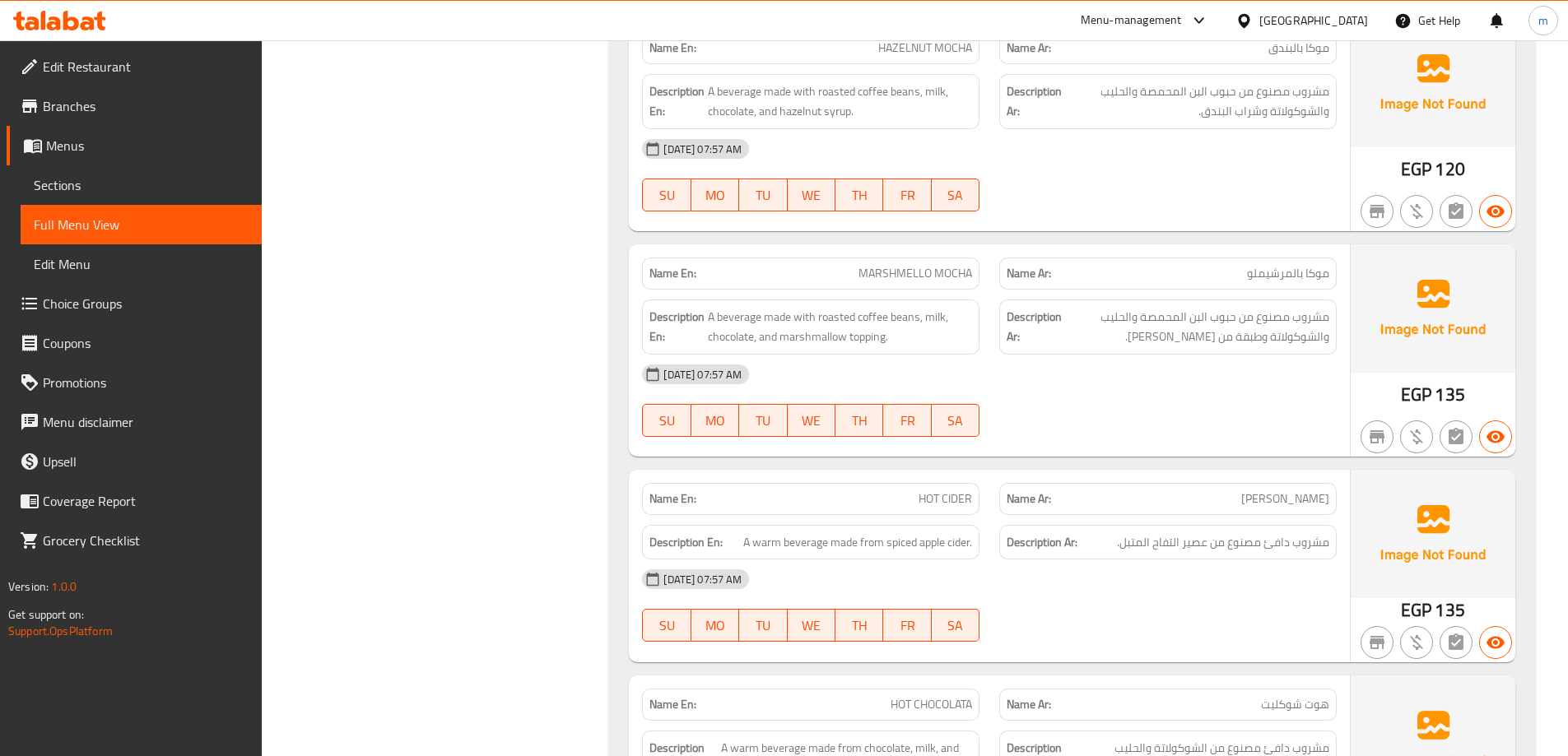
click at [905, 282] on span "MARSHMELLO MOCHA" at bounding box center [915, 273] width 114 height 17
copy span "MARSHMELLO MOCHA"
click at [1047, 408] on div "20-08-2025 07:57 AM SU MO TU WE TH FR SA" at bounding box center [989, 401] width 715 height 92
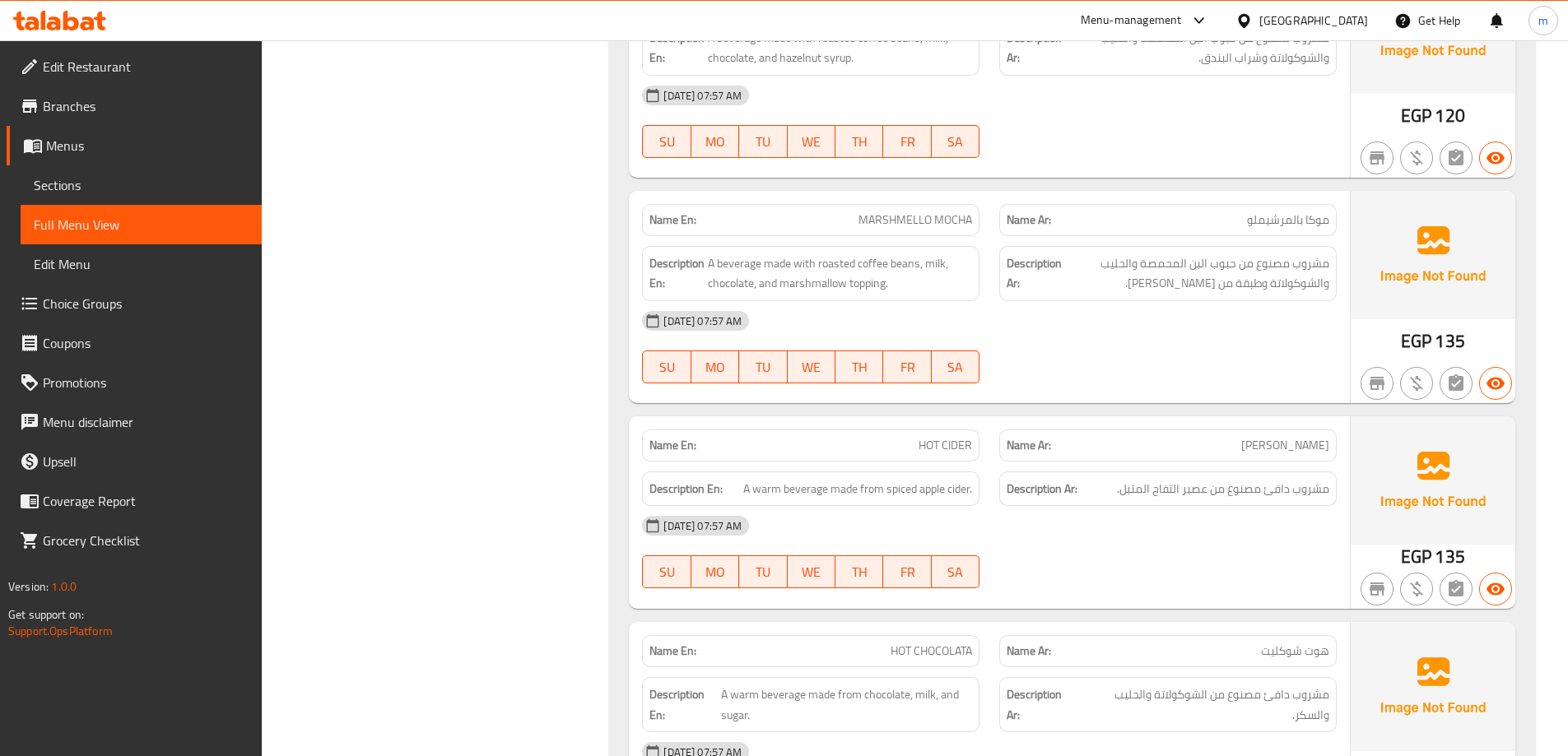
scroll to position [4361, 0]
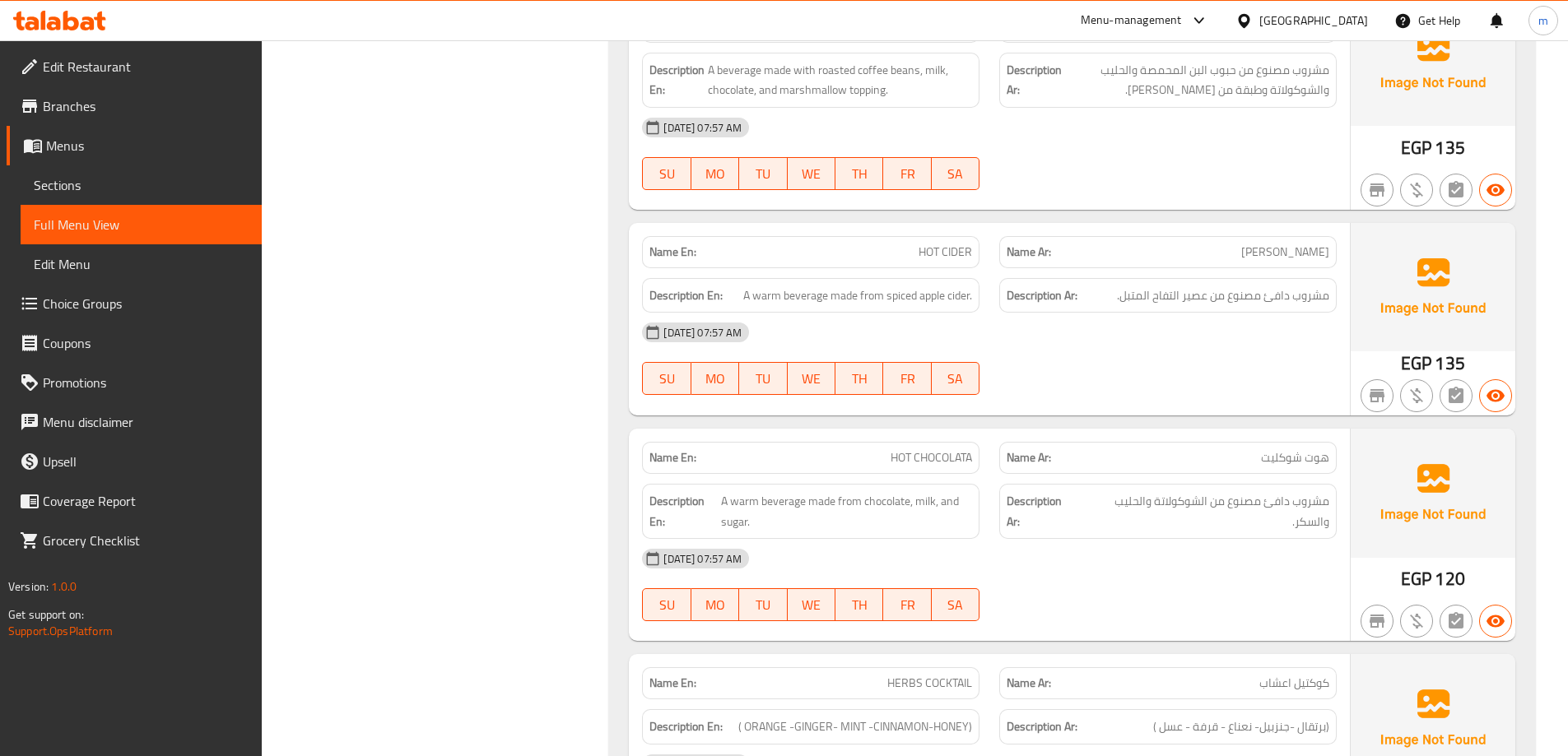
click at [1299, 248] on span "هوت سيدر" at bounding box center [1285, 251] width 88 height 17
copy span "هوت سيدر"
click at [1160, 335] on div "[DATE] 07:57 AM" at bounding box center [989, 332] width 715 height 40
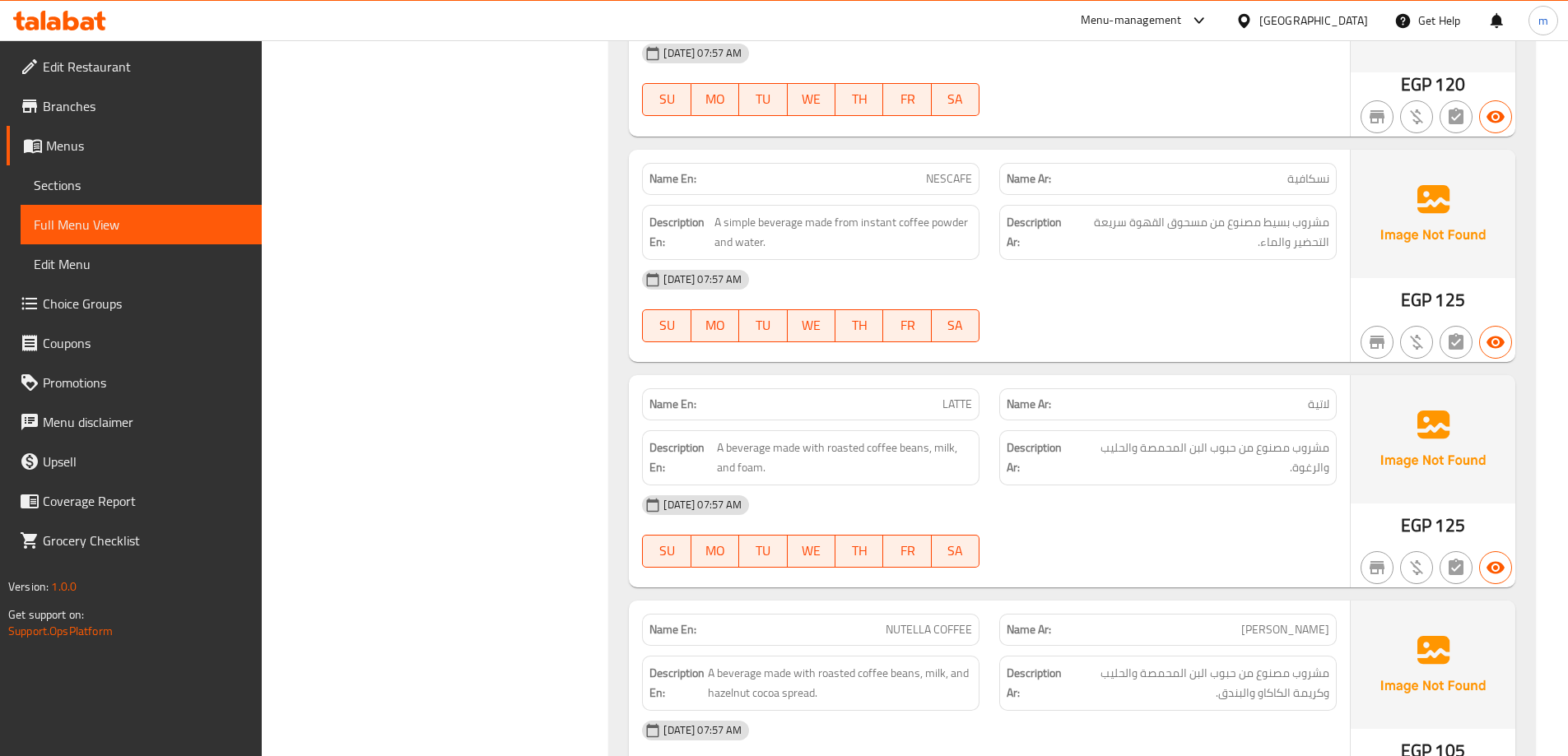
scroll to position [5101, 0]
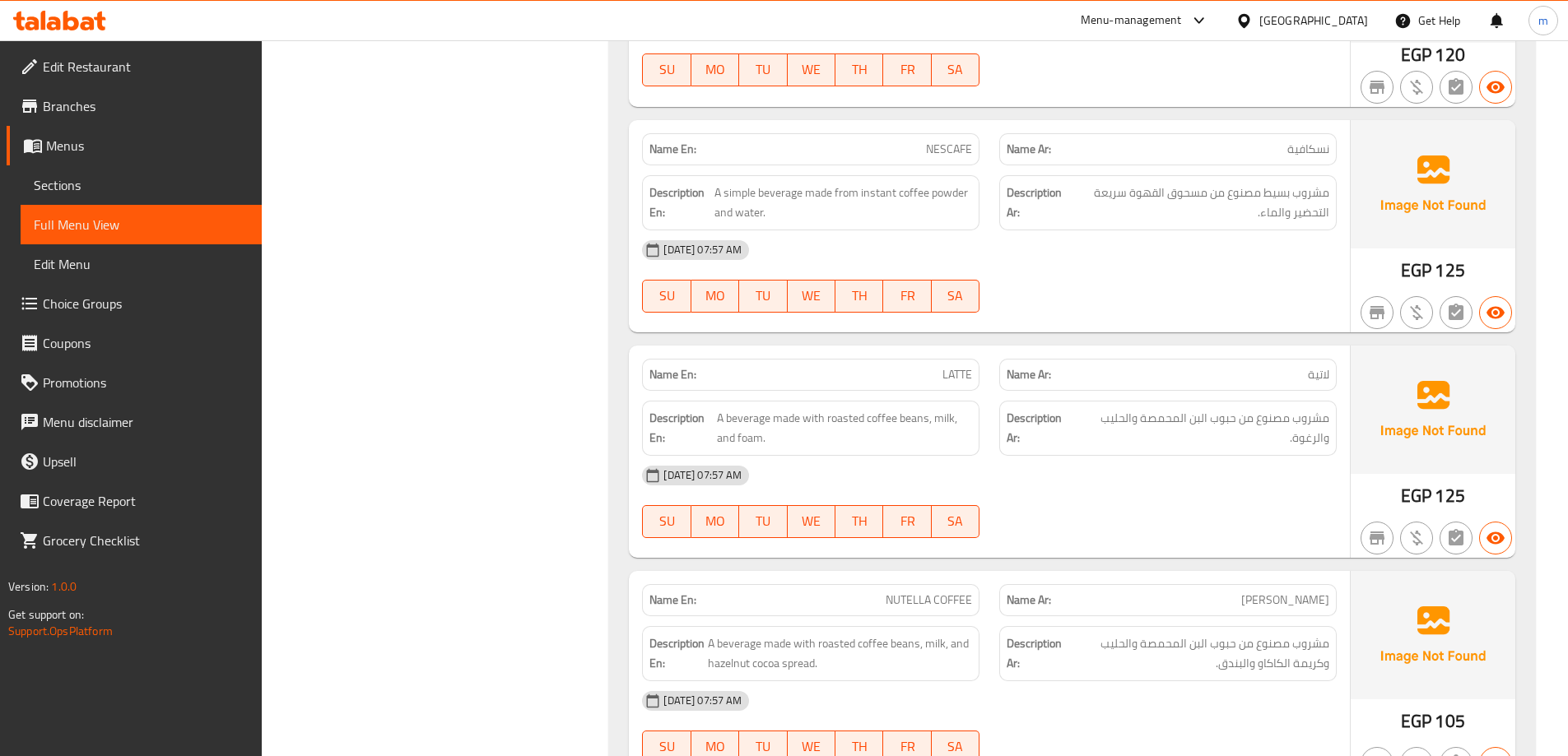
click at [949, 153] on span "NESCAFE" at bounding box center [949, 149] width 46 height 17
copy span "NESCAFE"
click at [1053, 279] on div "20-08-2025 07:57 AM SU MO TU WE TH FR SA" at bounding box center [989, 277] width 715 height 92
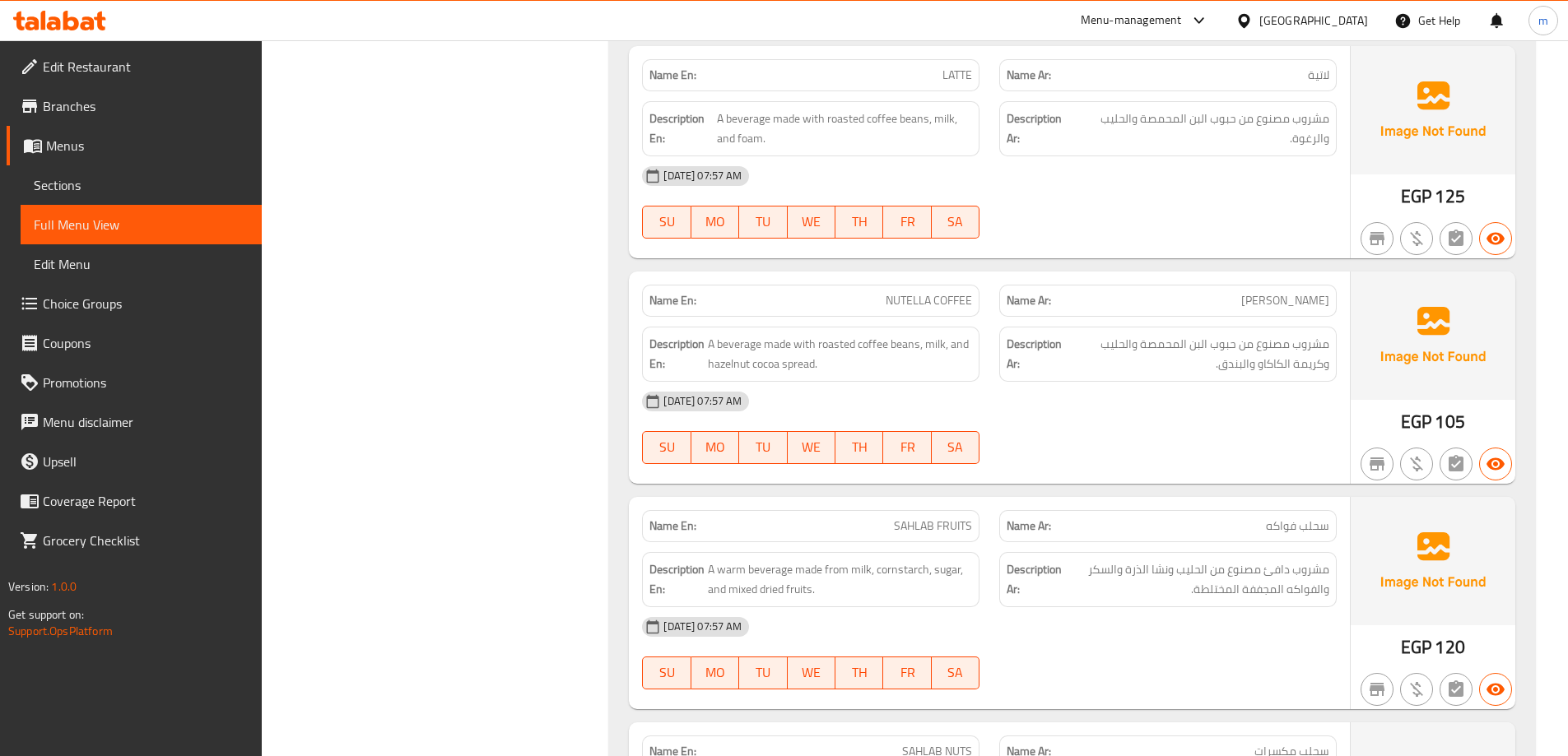
scroll to position [5430, 0]
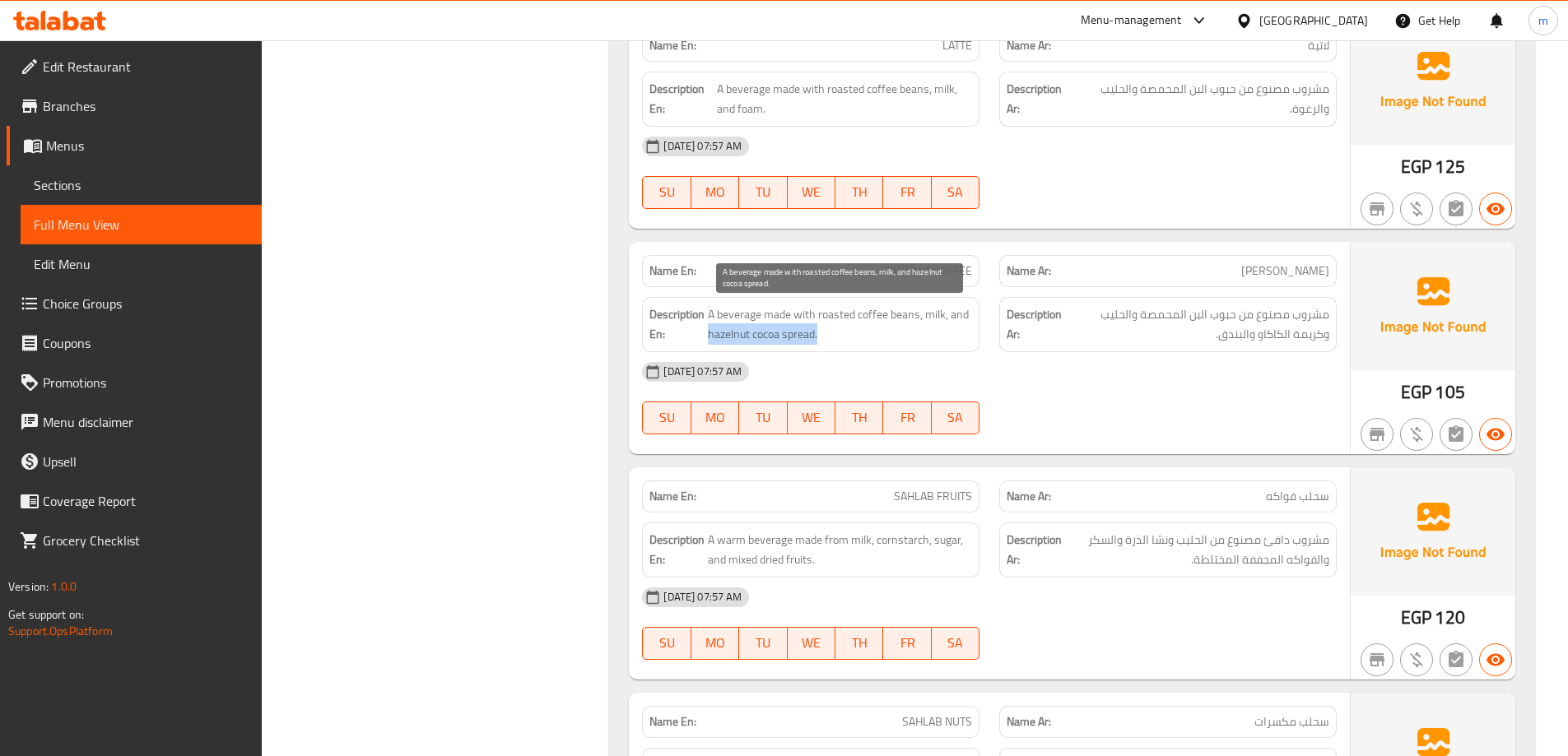
drag, startPoint x: 708, startPoint y: 330, endPoint x: 835, endPoint y: 333, distance: 127.0
click at [835, 333] on span "A beverage made with roasted coffee beans, milk, and hazelnut cocoa spread." at bounding box center [840, 324] width 265 height 40
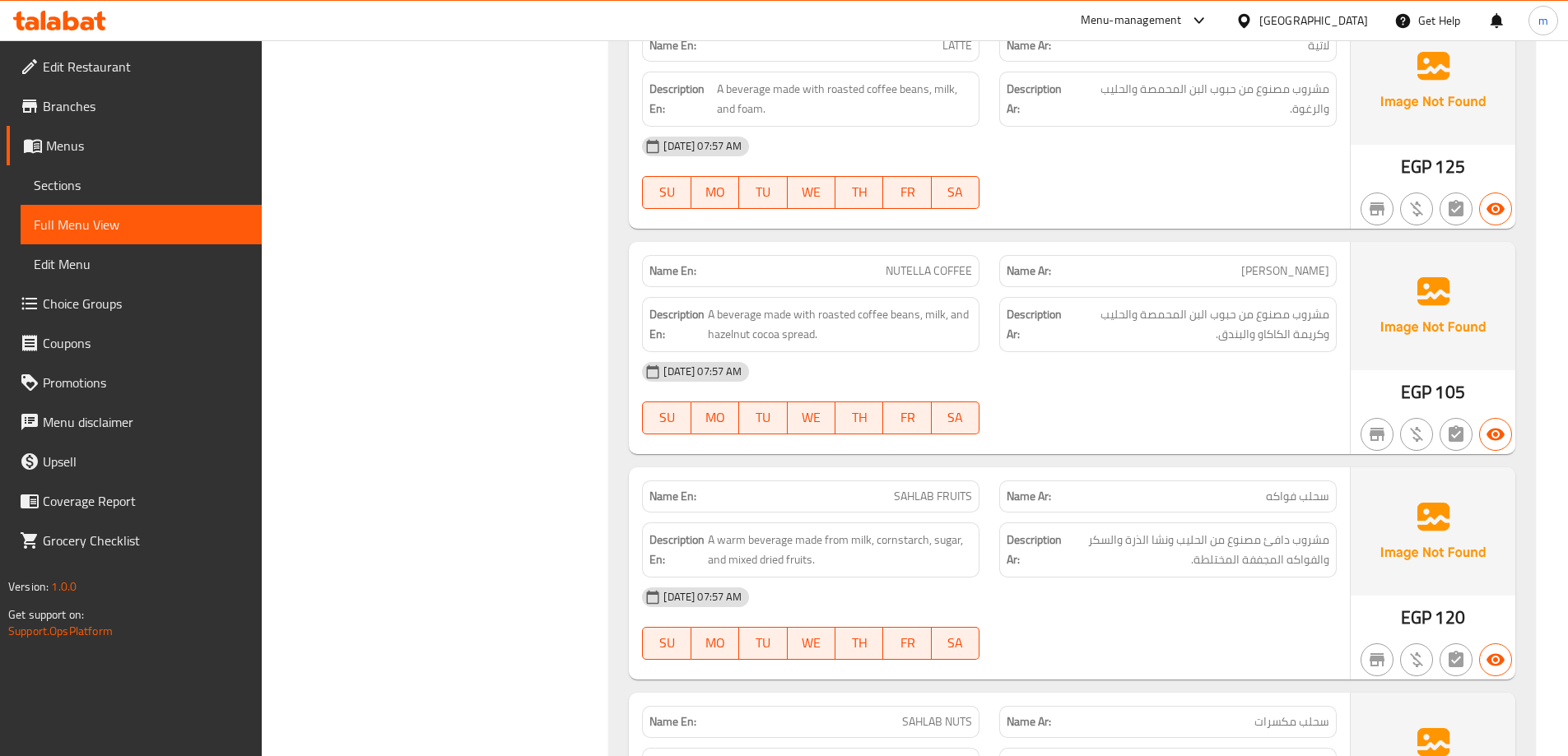
click at [946, 258] on div "Name En: NUTELLA COFFEE" at bounding box center [811, 271] width 337 height 32
click at [946, 266] on span "NUTELLA COFFEE" at bounding box center [929, 271] width 86 height 17
click at [915, 275] on span "NUTELLA COFFEE" at bounding box center [929, 271] width 86 height 17
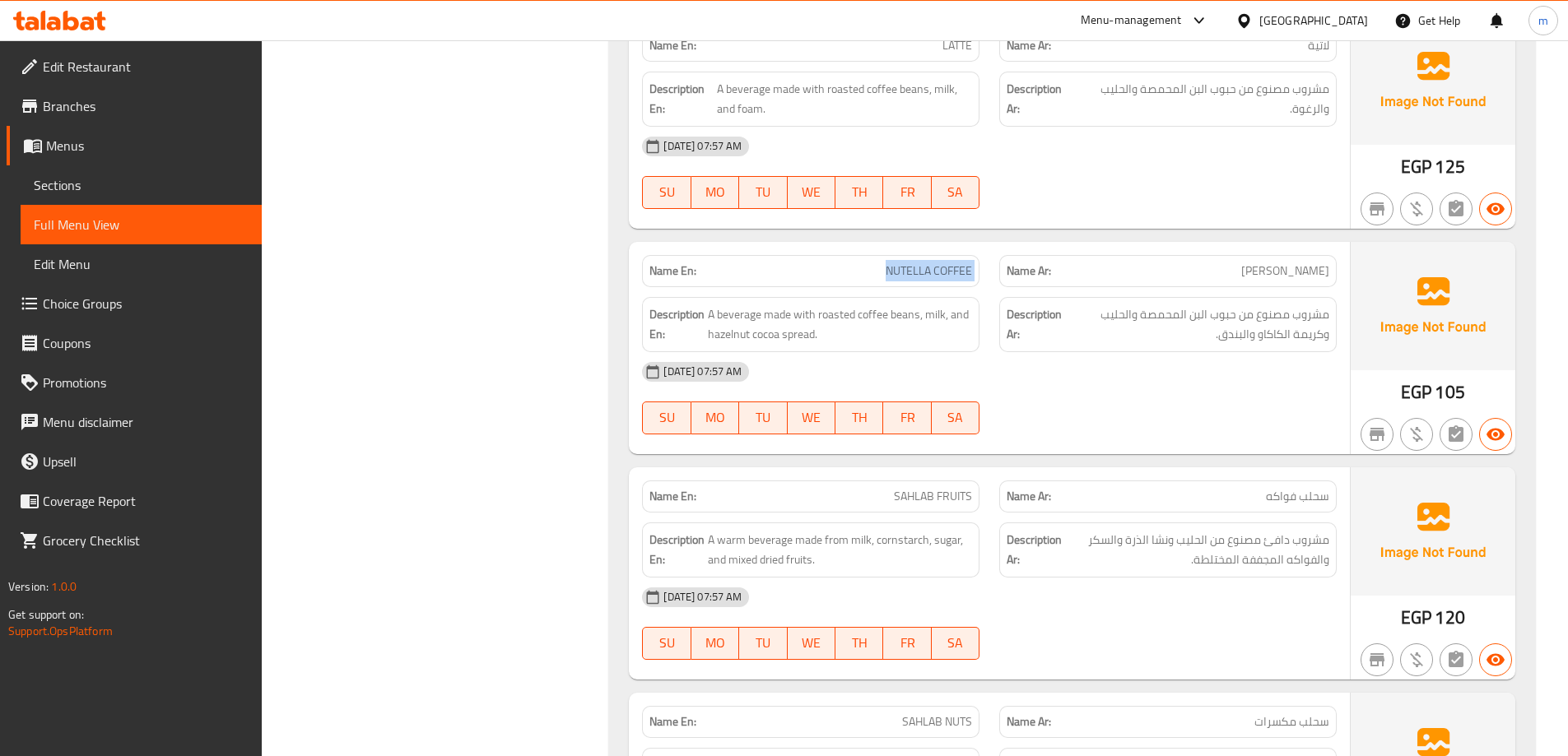
click at [915, 275] on span "NUTELLA COFFEE" at bounding box center [929, 271] width 86 height 17
click at [1186, 372] on div "[DATE] 07:57 AM" at bounding box center [989, 372] width 715 height 40
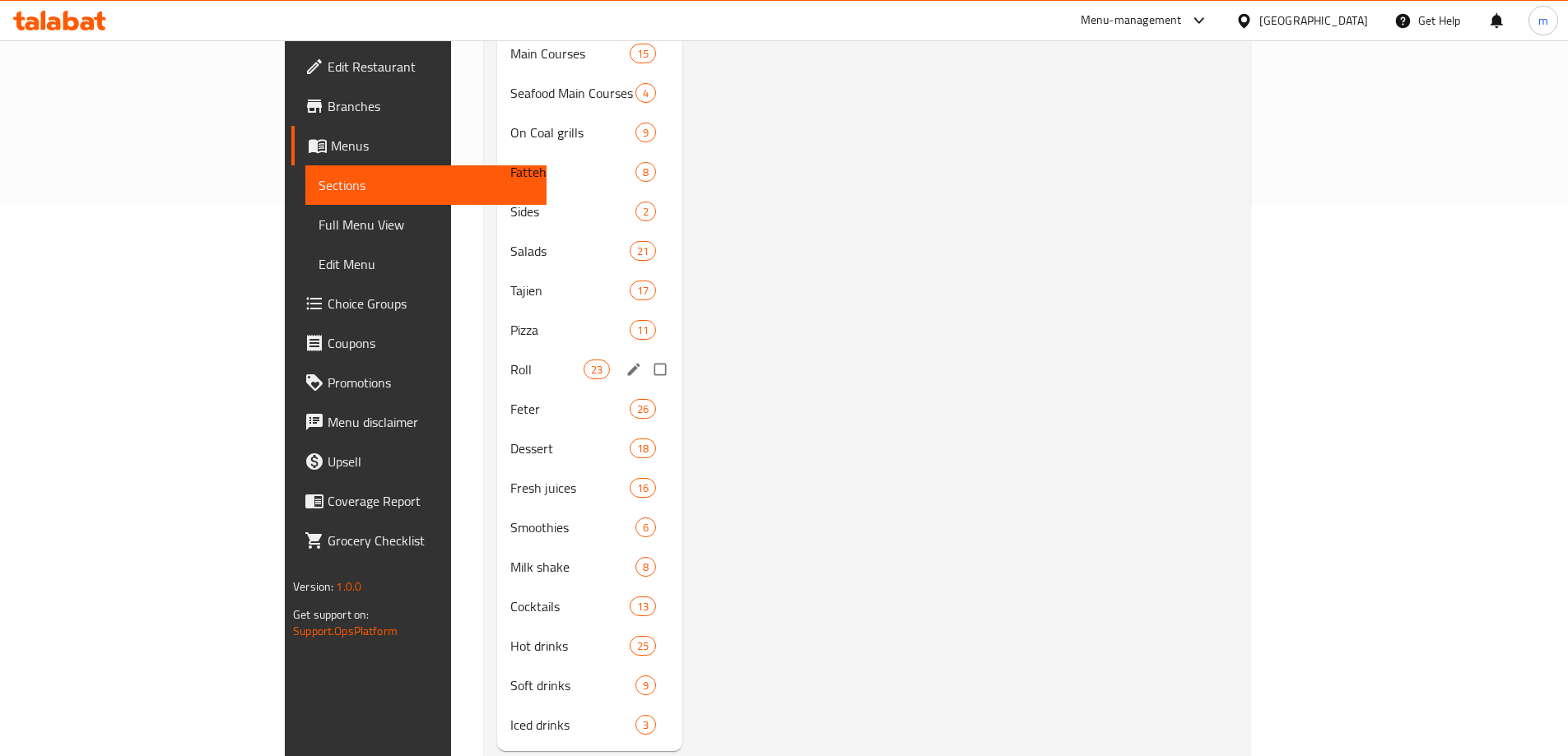
scroll to position [568, 0]
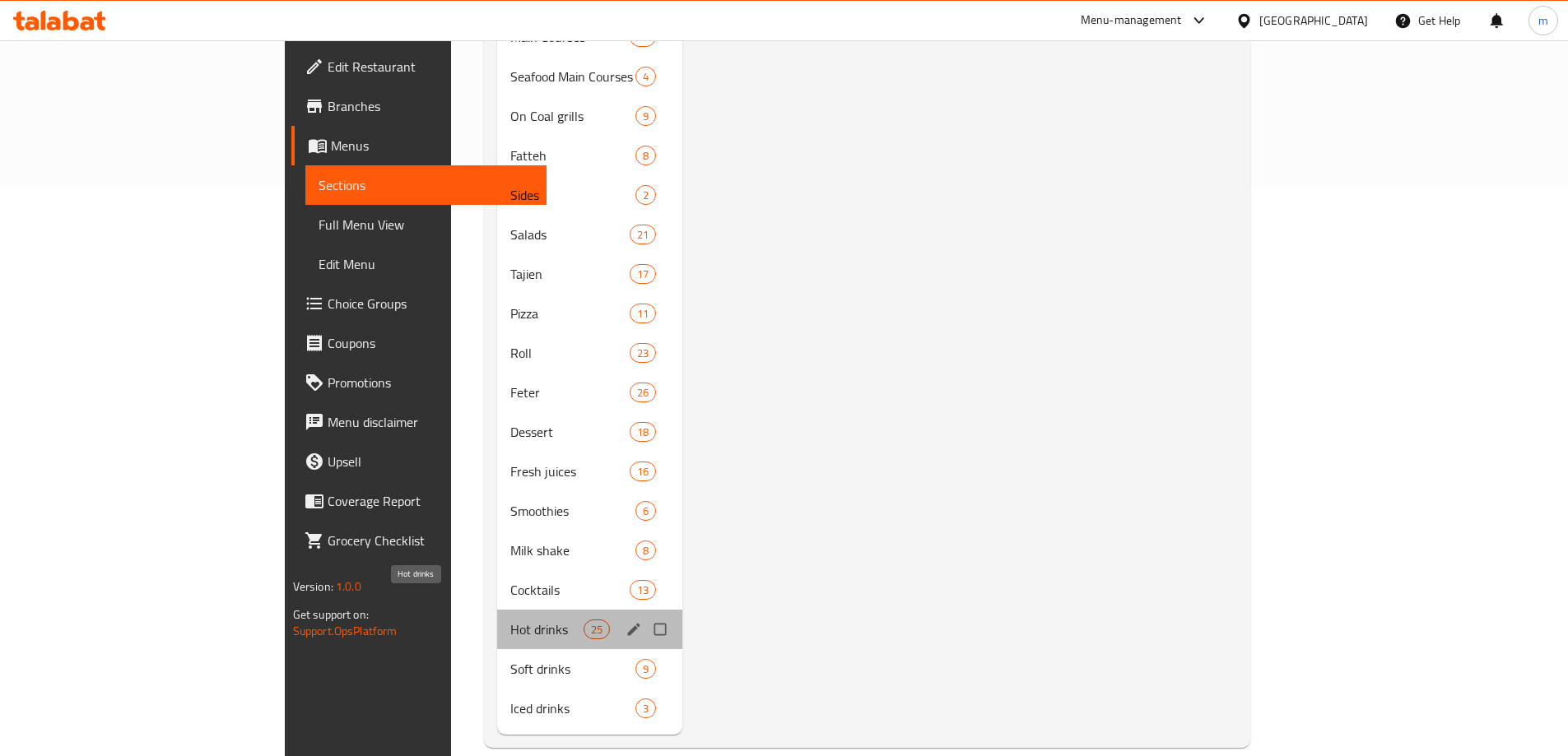
click at [511, 619] on span "Hot drinks" at bounding box center [547, 629] width 73 height 20
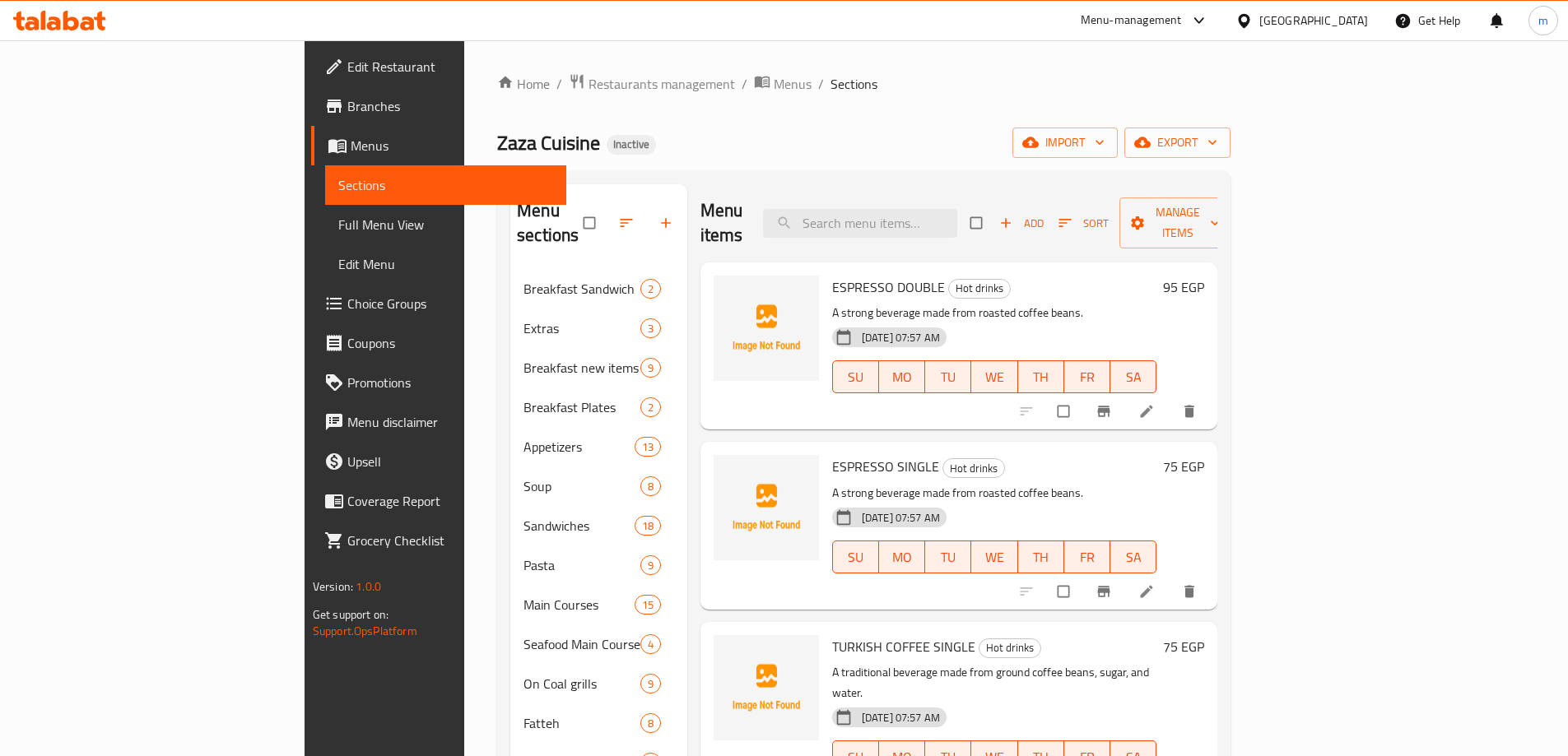
click at [1155, 403] on icon at bounding box center [1146, 411] width 17 height 17
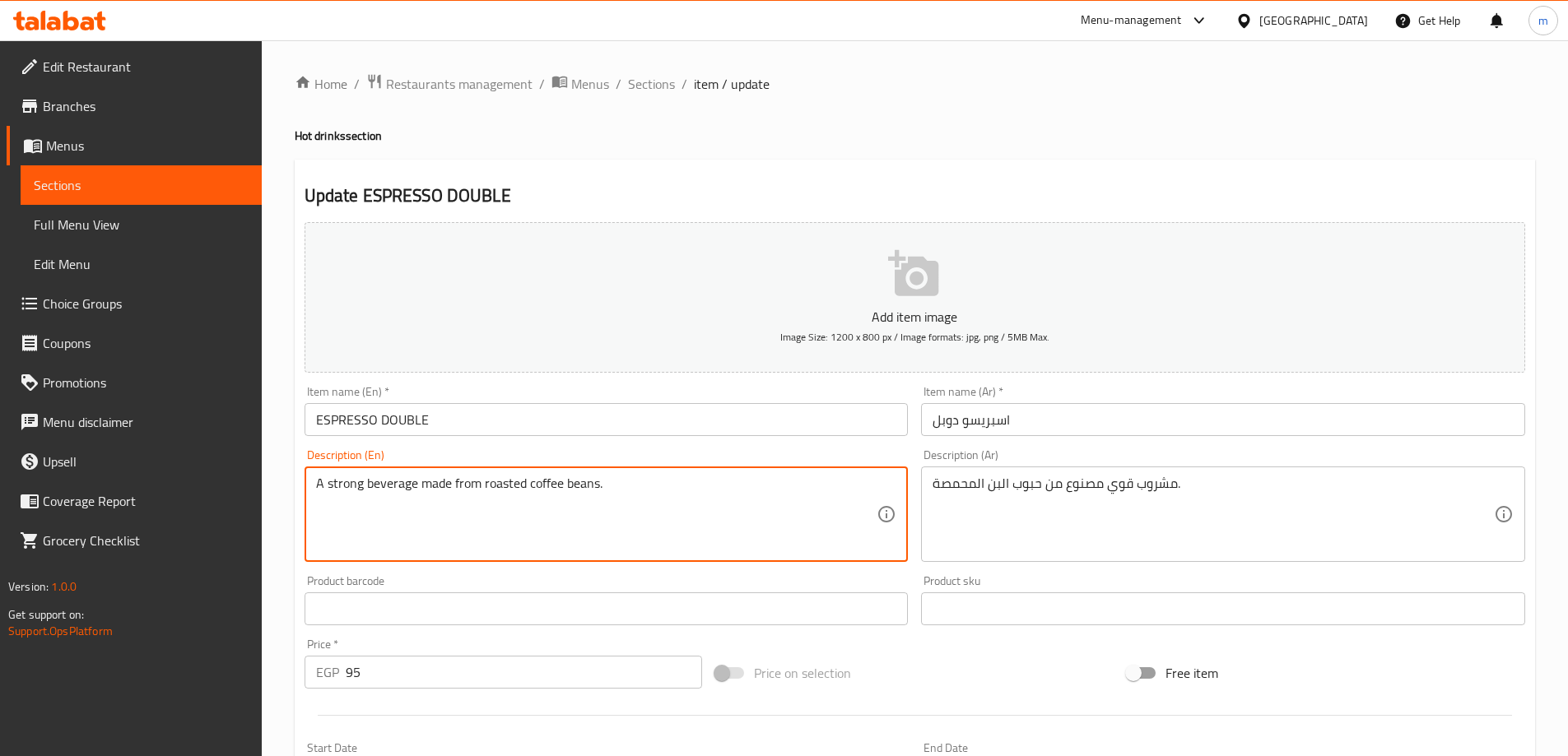
drag, startPoint x: 607, startPoint y: 484, endPoint x: 479, endPoint y: 501, distance: 129.1
click at [640, 83] on span "Sections" at bounding box center [652, 83] width 47 height 20
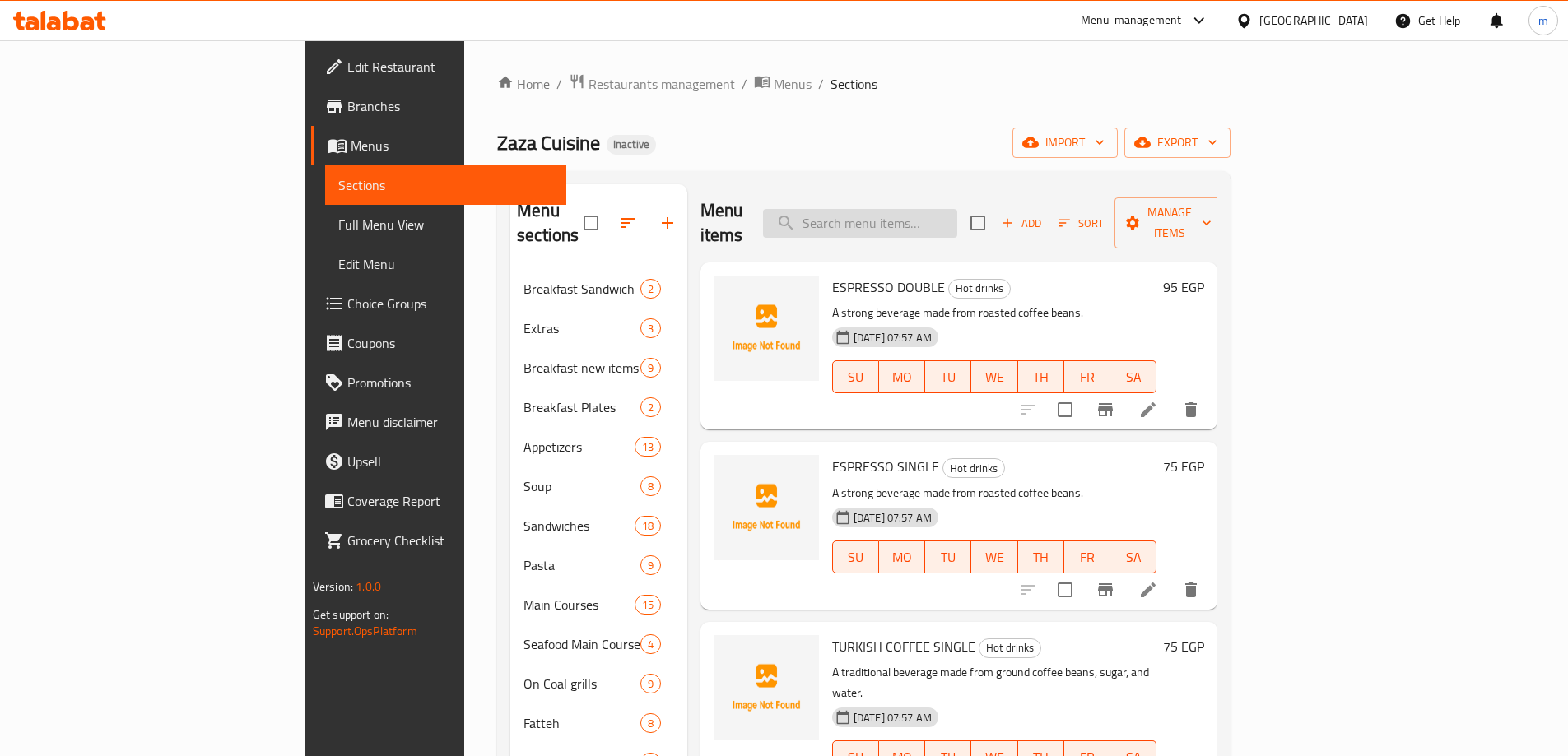
click at [936, 216] on input "search" at bounding box center [860, 224] width 194 height 28
paste input "MARSHMELLO MOCHA"
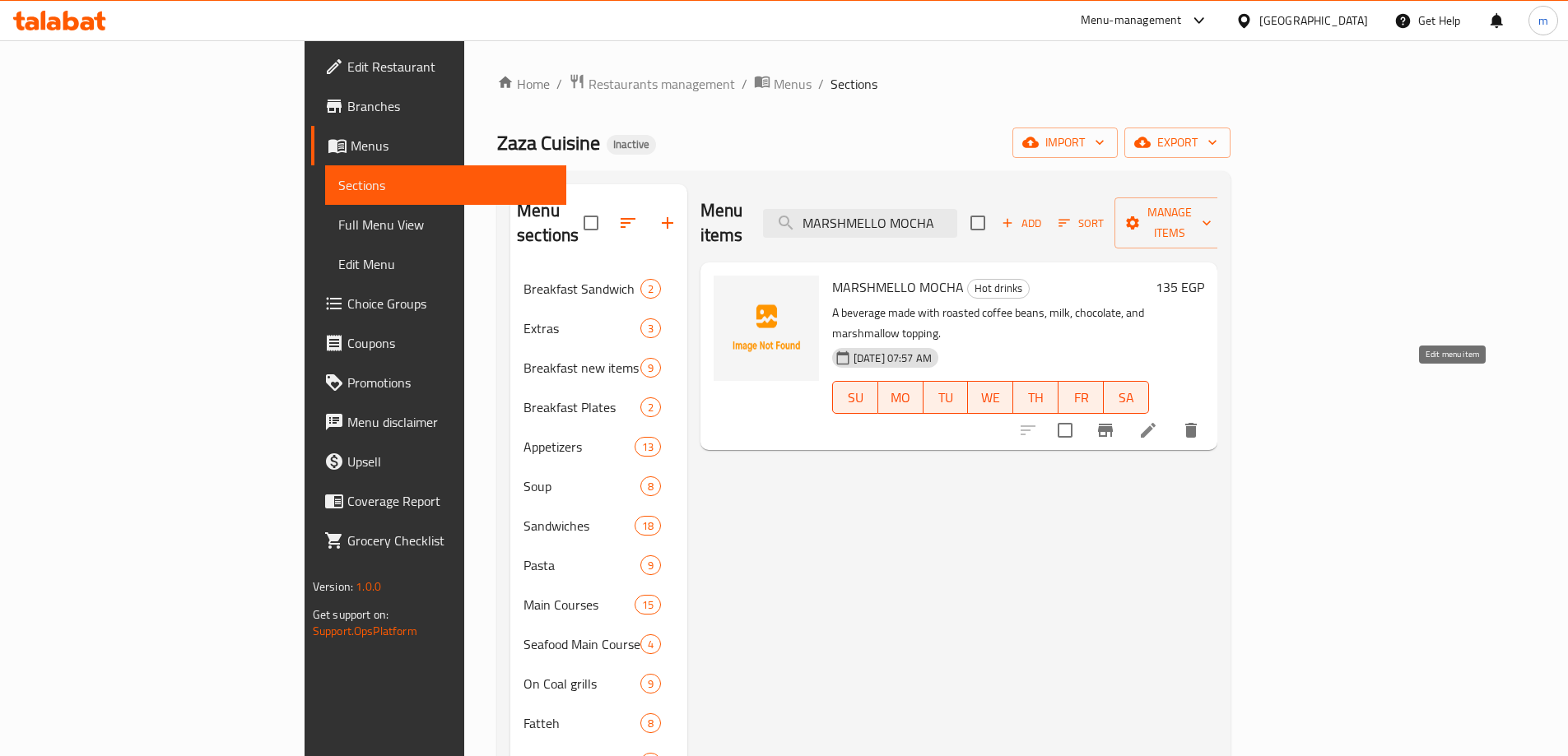
type input "MARSHMELLO MOCHA"
click at [1156, 423] on icon at bounding box center [1148, 430] width 15 height 15
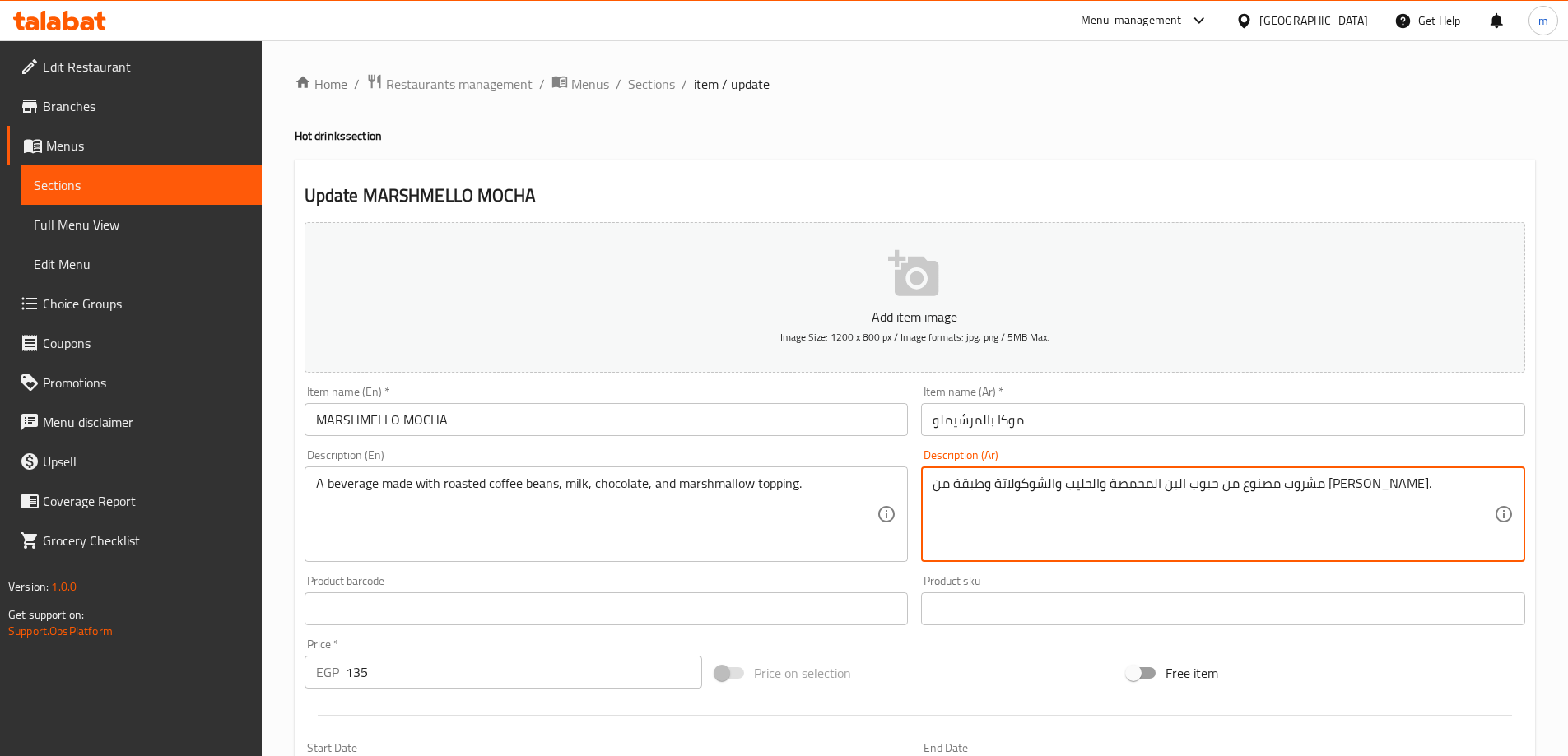
drag, startPoint x: 997, startPoint y: 487, endPoint x: 927, endPoint y: 498, distance: 70.9
drag, startPoint x: 975, startPoint y: 494, endPoint x: 957, endPoint y: 470, distance: 30.0
click at [957, 470] on div "مشروب مصنوع من حبوب البن المحمصة والحليب والشوكولاتة وطبقة . Description (Ar)" at bounding box center [1224, 515] width 605 height 96
drag, startPoint x: 956, startPoint y: 475, endPoint x: 955, endPoint y: 484, distance: 9.1
click at [955, 482] on textarea "مشروب مصنوع من حبوب البن المحمصة والحليب والشوكولاتة وطبقة ." at bounding box center [1214, 515] width 561 height 78
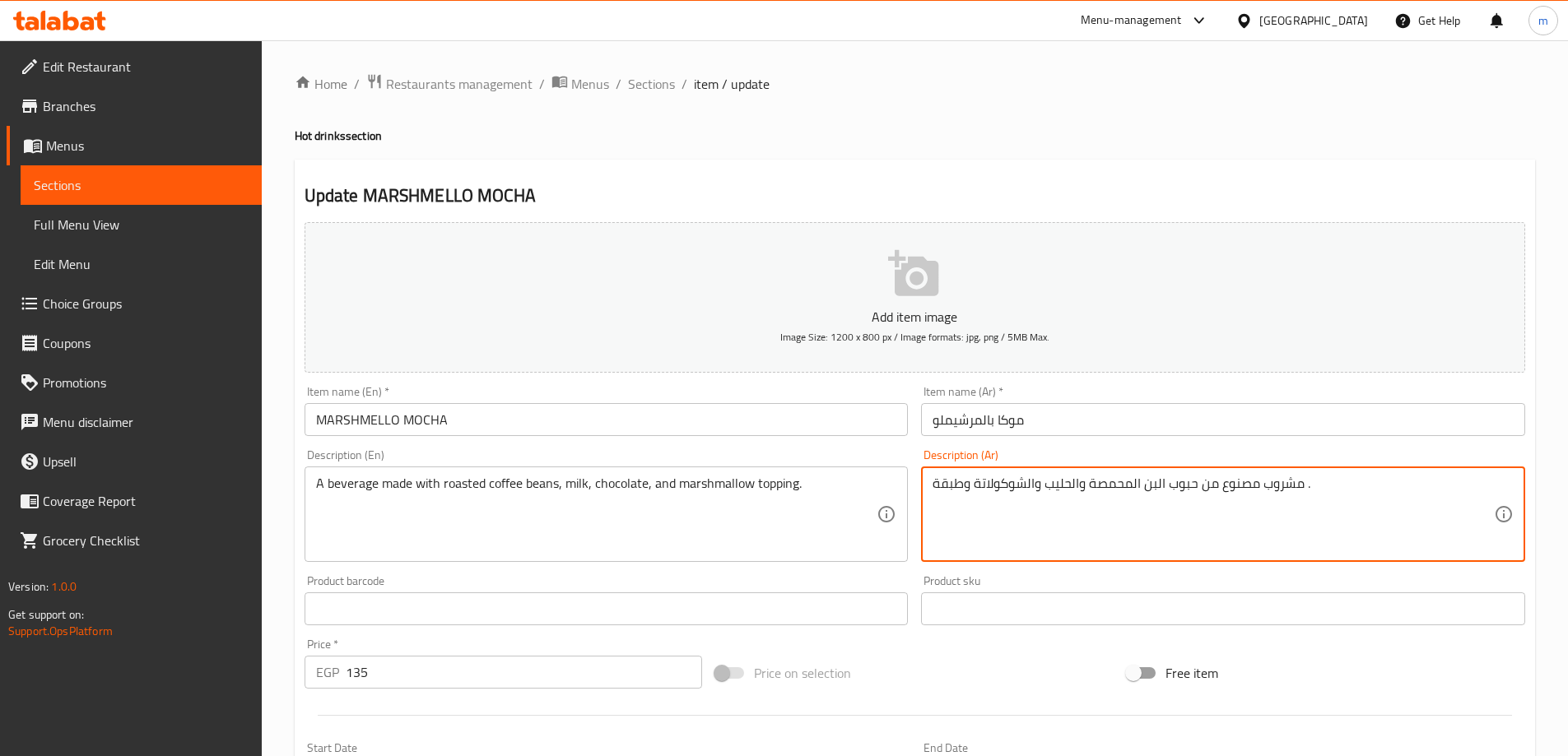
click at [955, 485] on textarea "مشروب مصنوع من حبوب البن المحمصة والحليب والشوكولاتة وطبقة ." at bounding box center [1214, 515] width 561 height 78
click at [1065, 481] on textarea "مشروب مصنوع من حبوب البن المحمصة والحليب والشوكولاتة وطبقة ." at bounding box center [1214, 515] width 561 height 78
click at [1125, 482] on textarea "مشروب مصنوع من حبوب البن المحمصة والحليب والشوكولاتة وطبقة ." at bounding box center [1214, 515] width 561 height 78
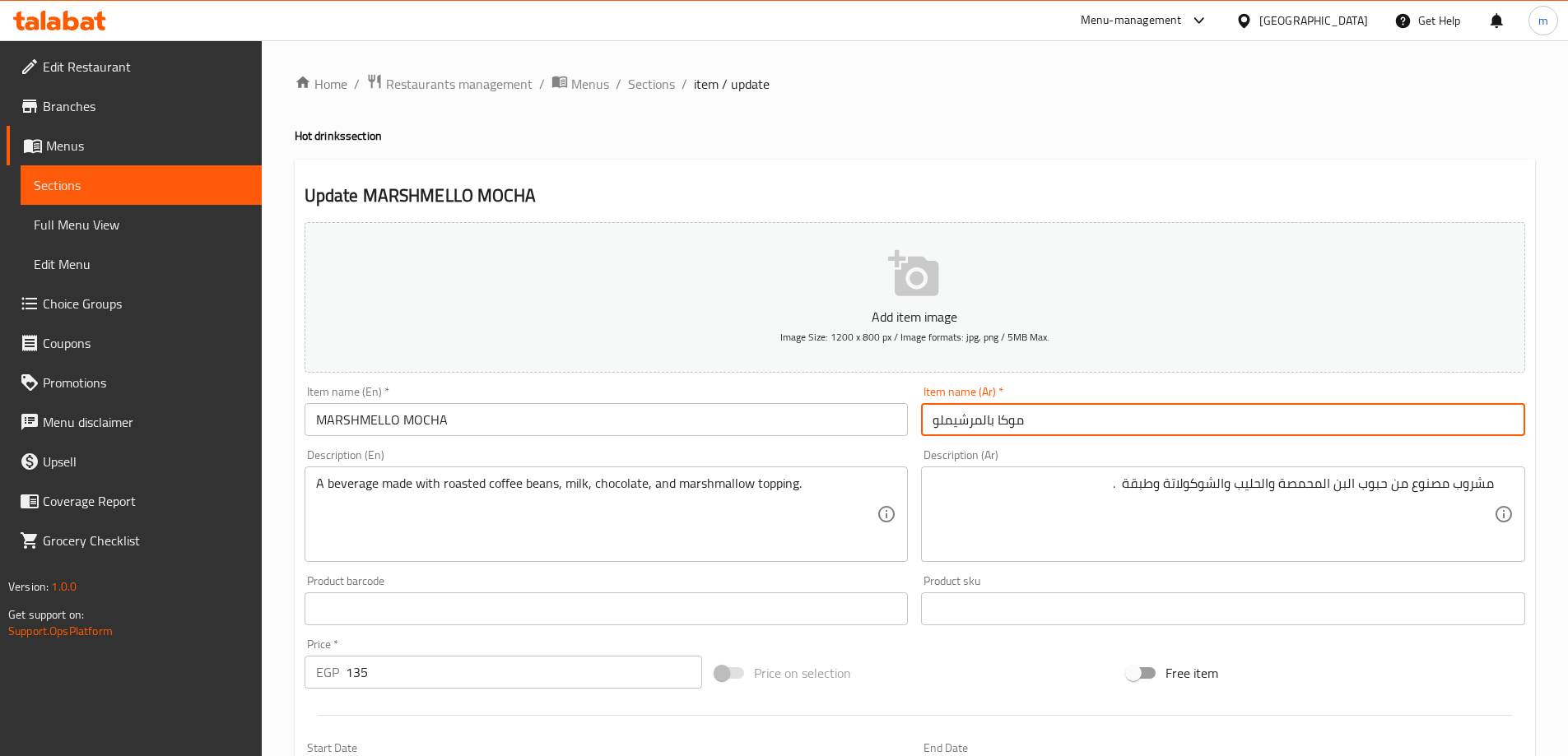
drag, startPoint x: 933, startPoint y: 421, endPoint x: 993, endPoint y: 435, distance: 61.6
click at [993, 435] on input "موكا بالمرشيملو" at bounding box center [1224, 419] width 605 height 33
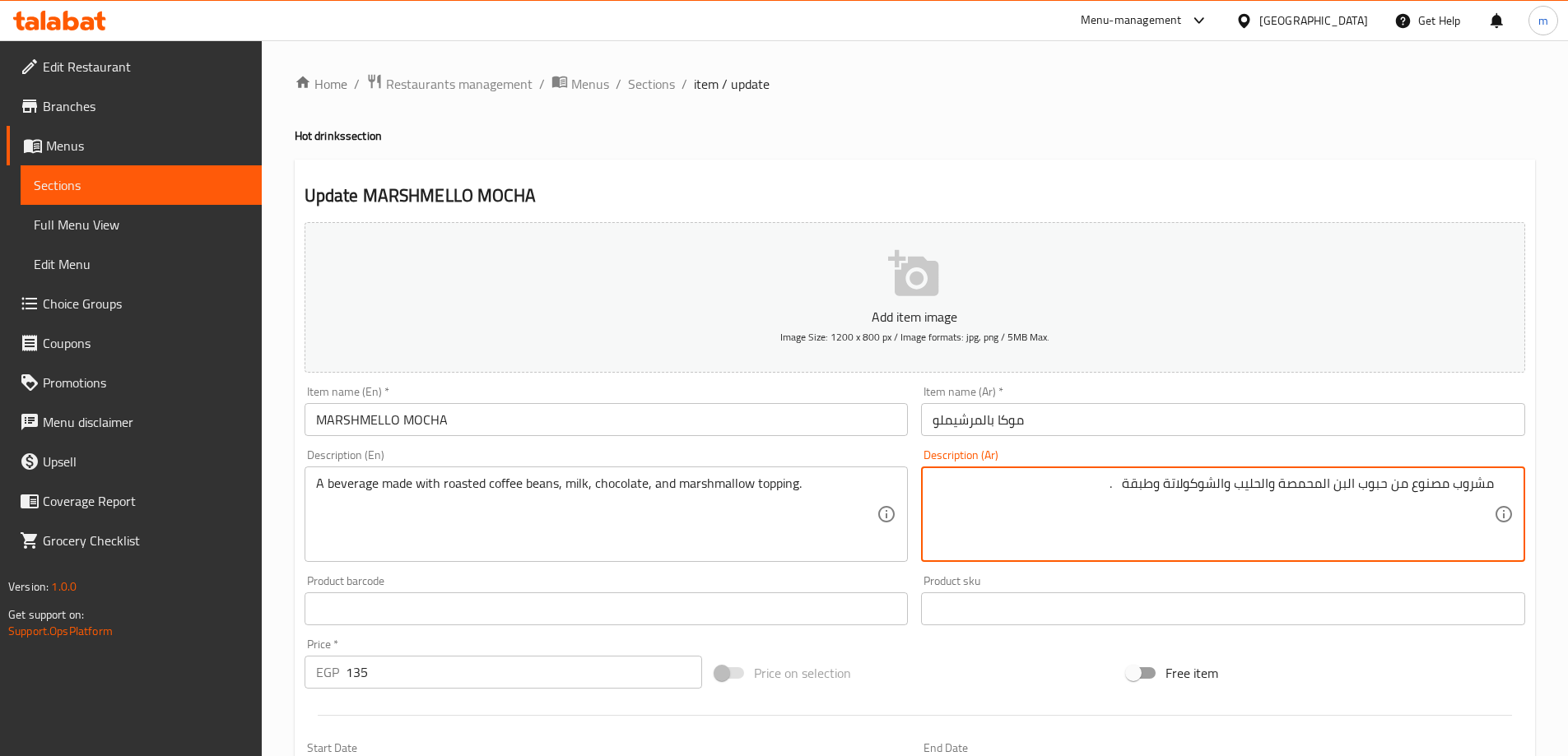
paste textarea "المرشيملو"
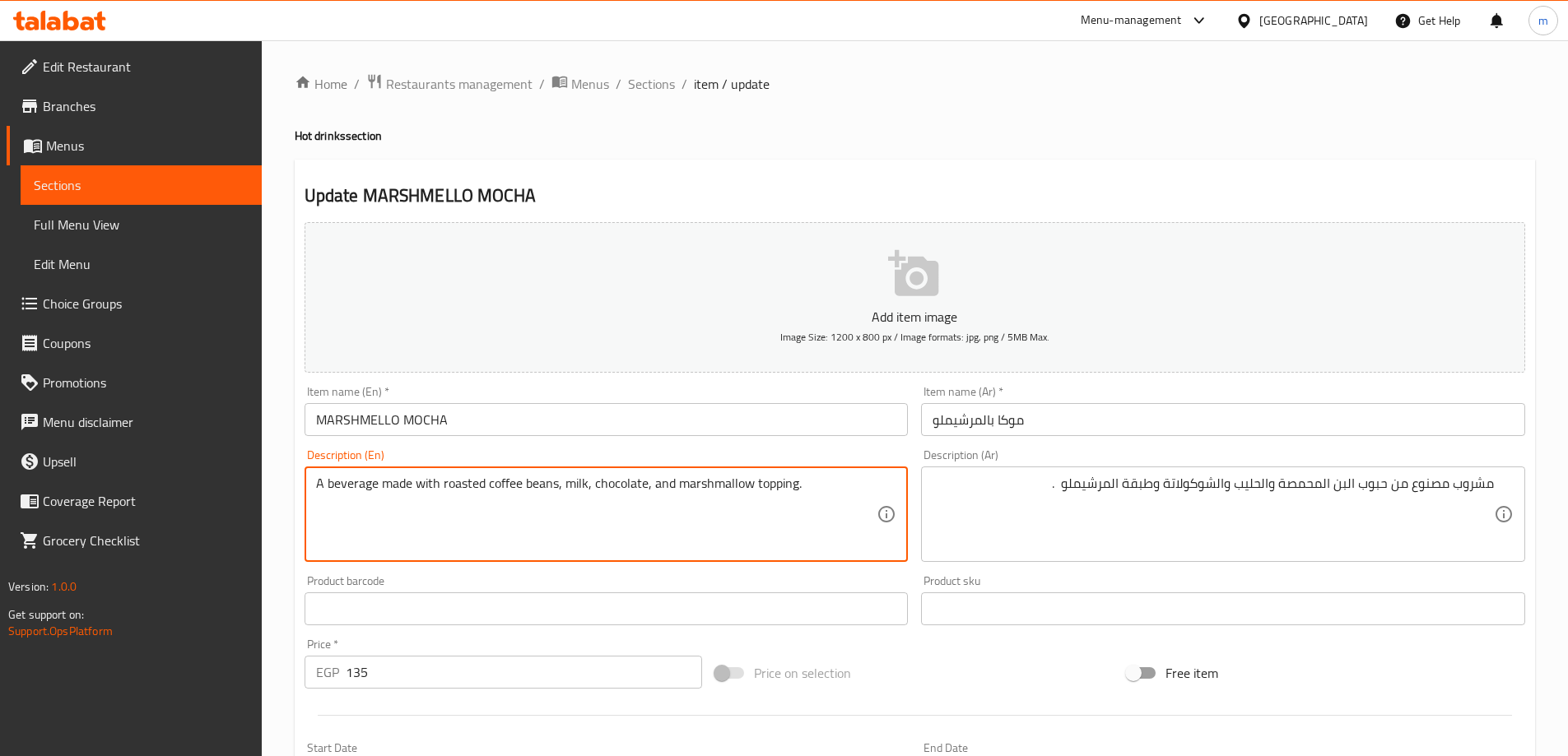
click at [714, 490] on textarea "A beverage made with roasted coffee beans, milk, chocolate, and marshmallow top…" at bounding box center [597, 515] width 561 height 78
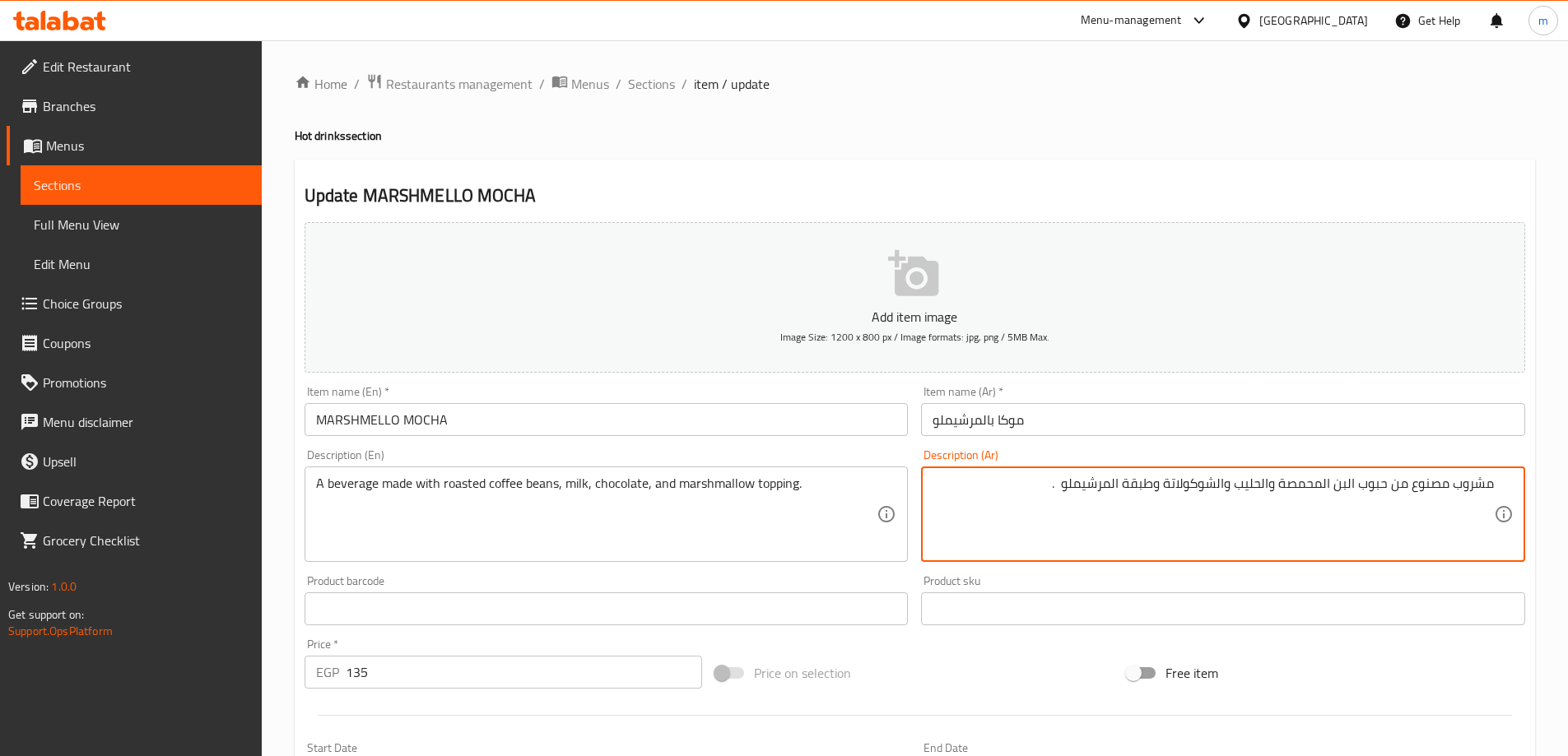
drag, startPoint x: 1064, startPoint y: 484, endPoint x: 1111, endPoint y: 495, distance: 48.3
click at [1111, 495] on textarea "مشروب مصنوع من حبوب البن المحمصة والحليب والشوكولاتة وطبقة المرشيملو ." at bounding box center [1214, 515] width 561 height 78
paste textarea "رشمي"
type textarea "مشروب مصنوع من حبوب البن المحمصة والحليب والشوكولاتة وطبقة المارشميلو ."
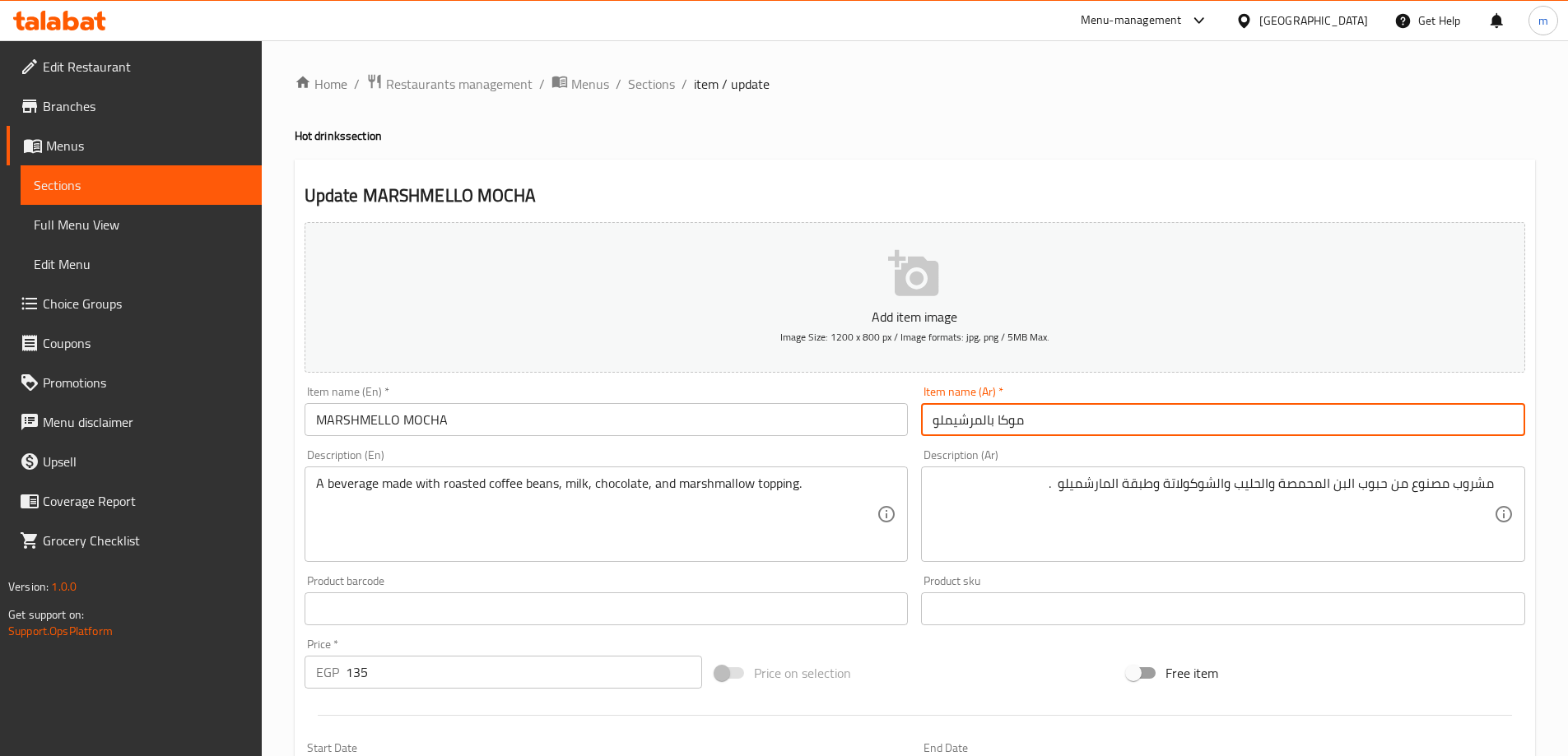
click at [976, 421] on input "موكا بالمرشيملو" at bounding box center [1224, 419] width 605 height 33
click at [976, 428] on input "موكا بالمرشيملو" at bounding box center [1224, 419] width 605 height 33
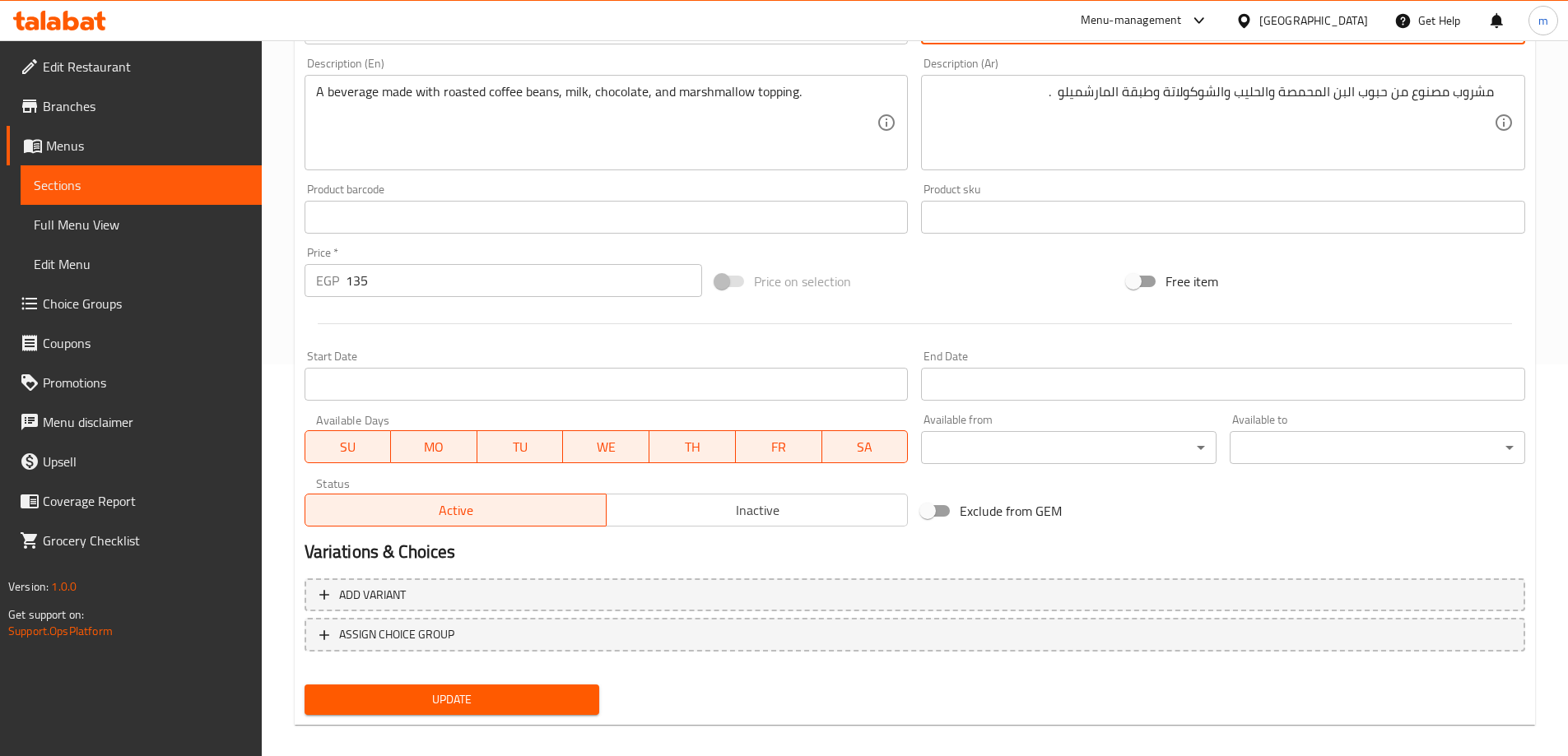
scroll to position [406, 0]
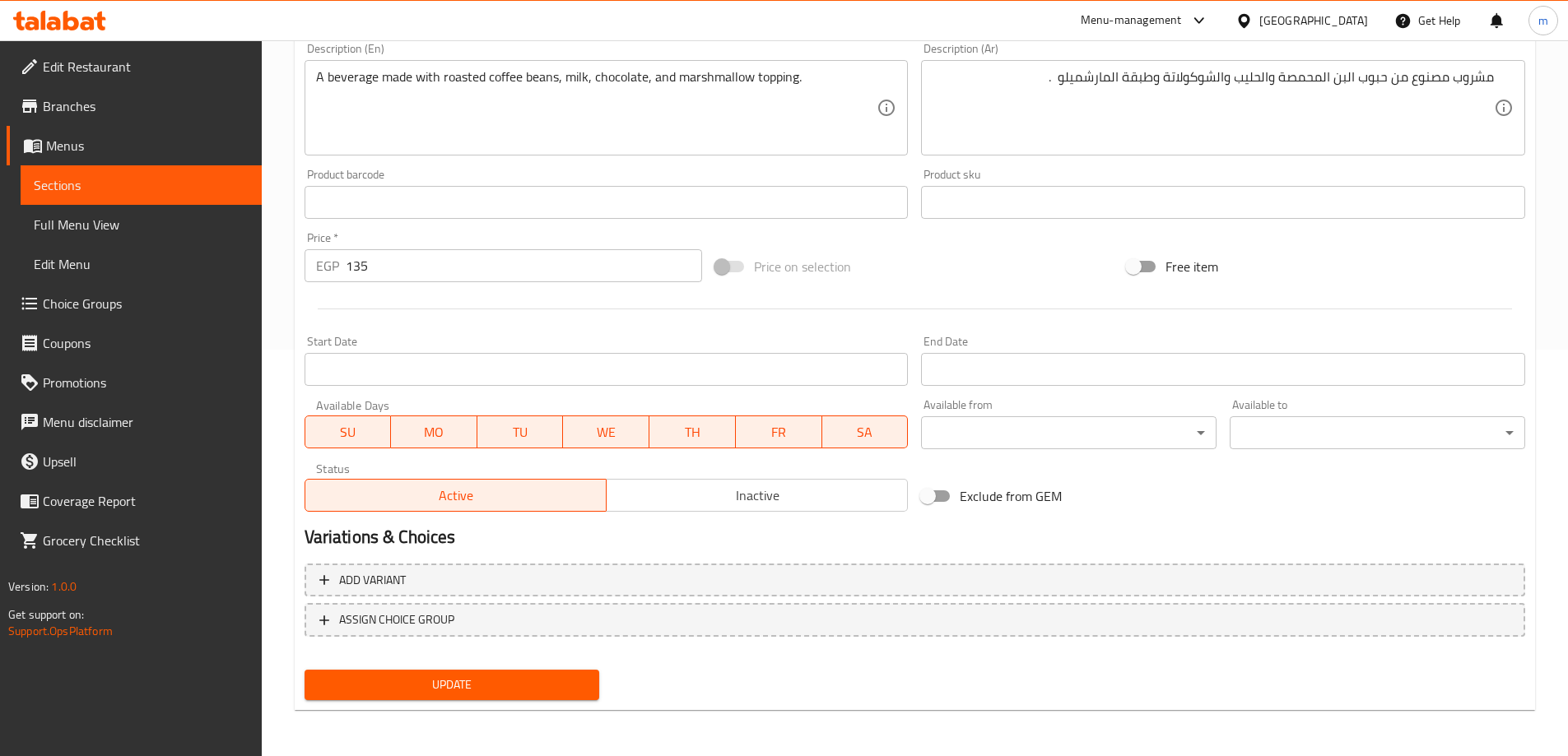
type input "موكا [PERSON_NAME]"
click at [527, 683] on span "Update" at bounding box center [452, 684] width 269 height 20
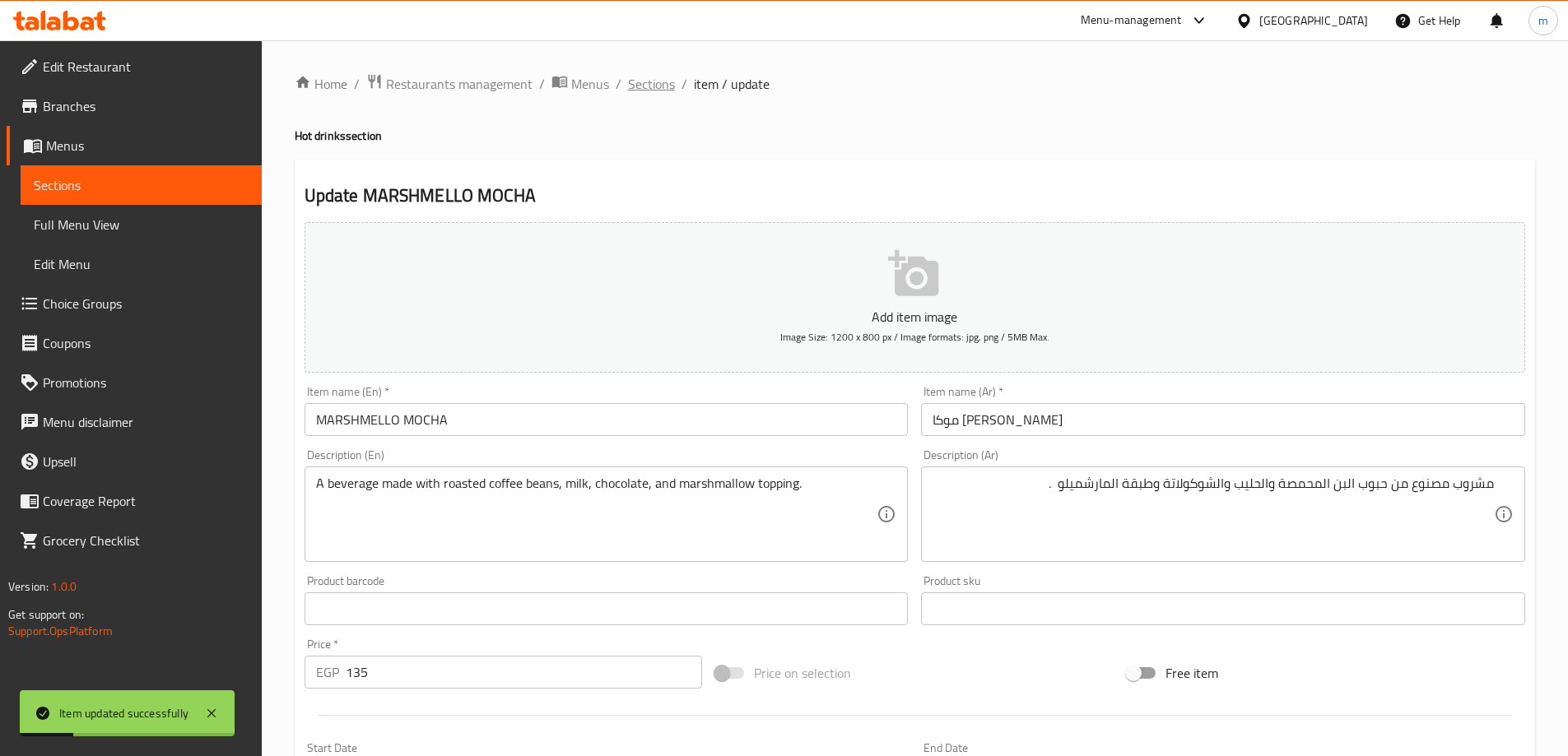
click at [645, 83] on span "Sections" at bounding box center [652, 83] width 47 height 20
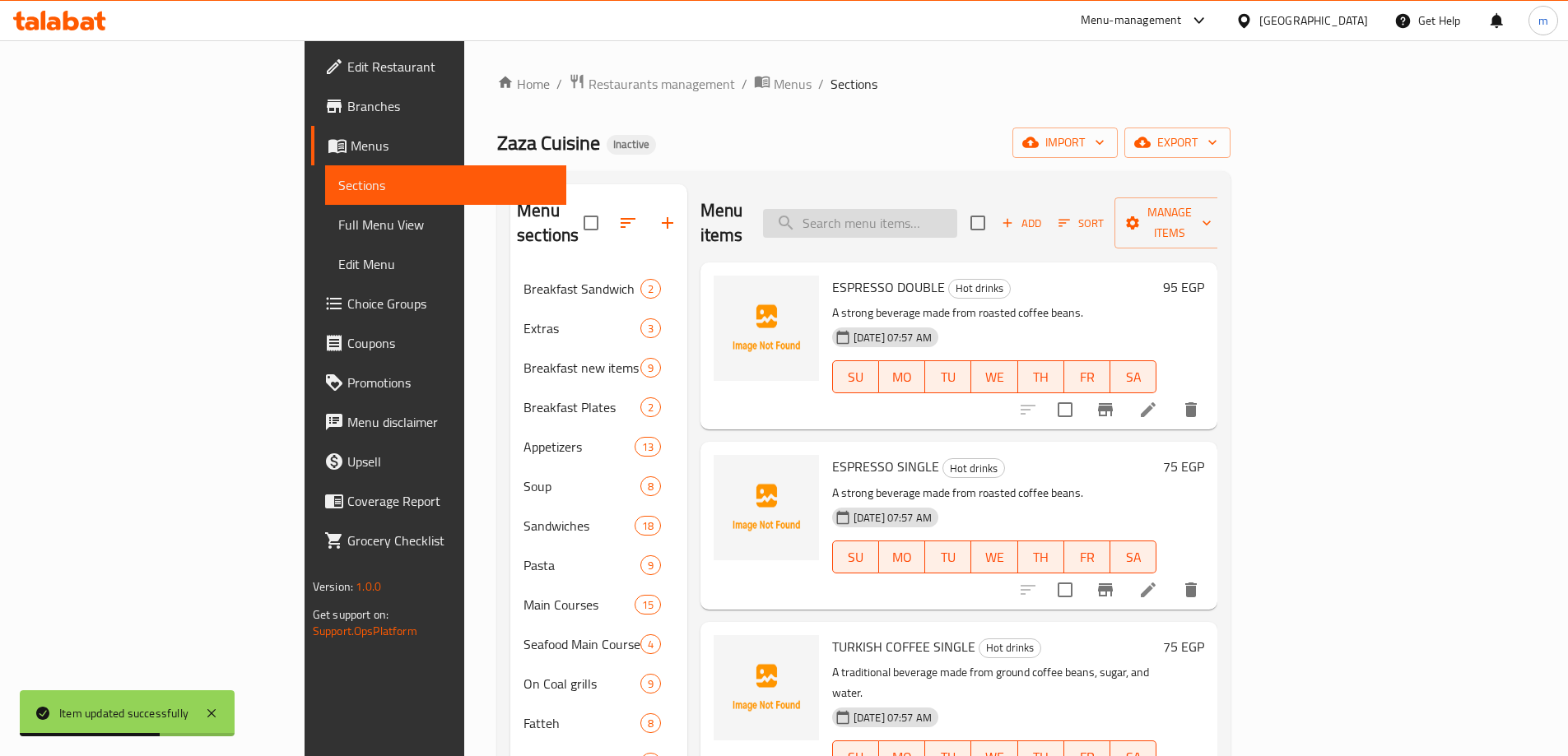
click at [921, 209] on input "search" at bounding box center [860, 224] width 194 height 28
paste input "[PERSON_NAME]"
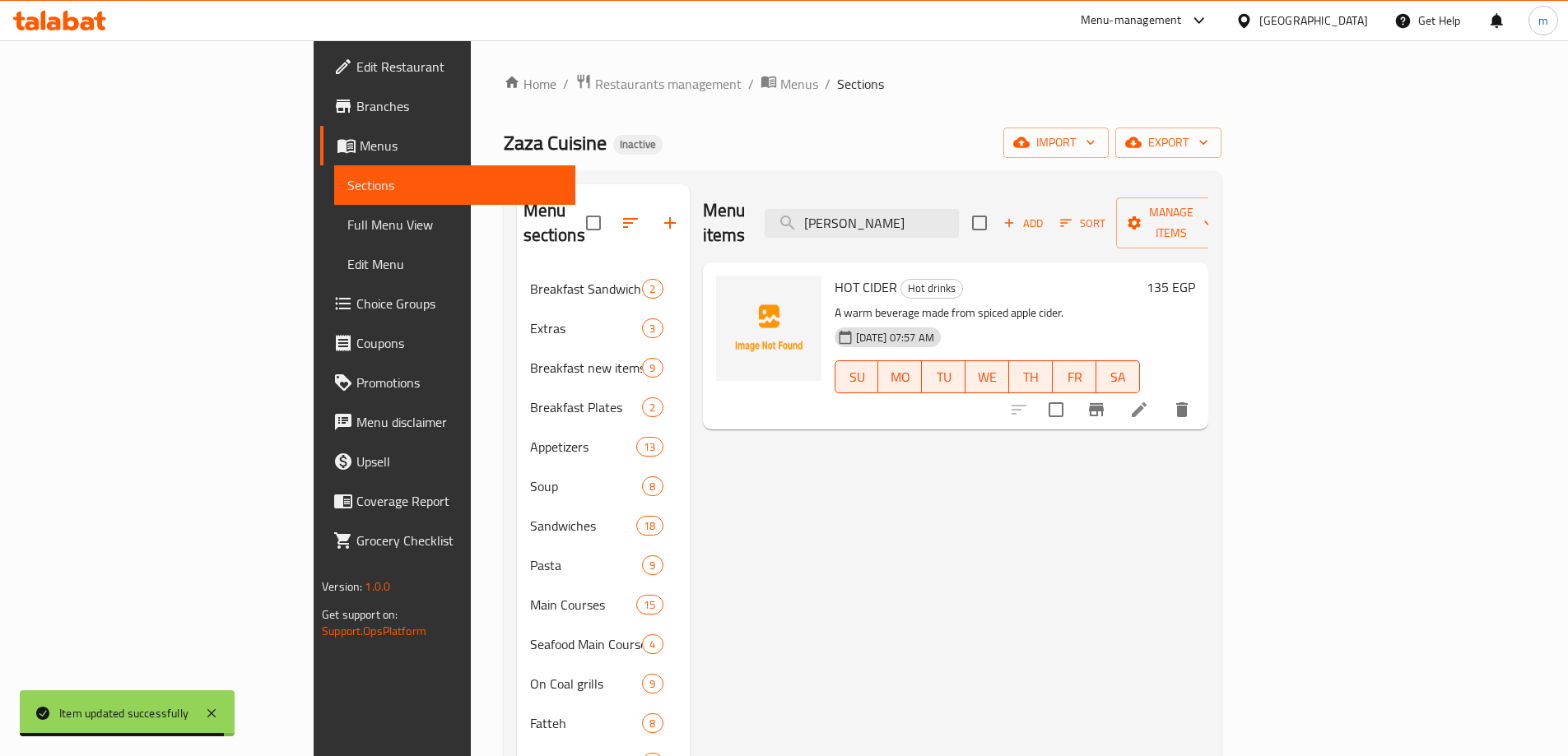
type input "[PERSON_NAME]"
click at [1162, 399] on li at bounding box center [1139, 409] width 46 height 29
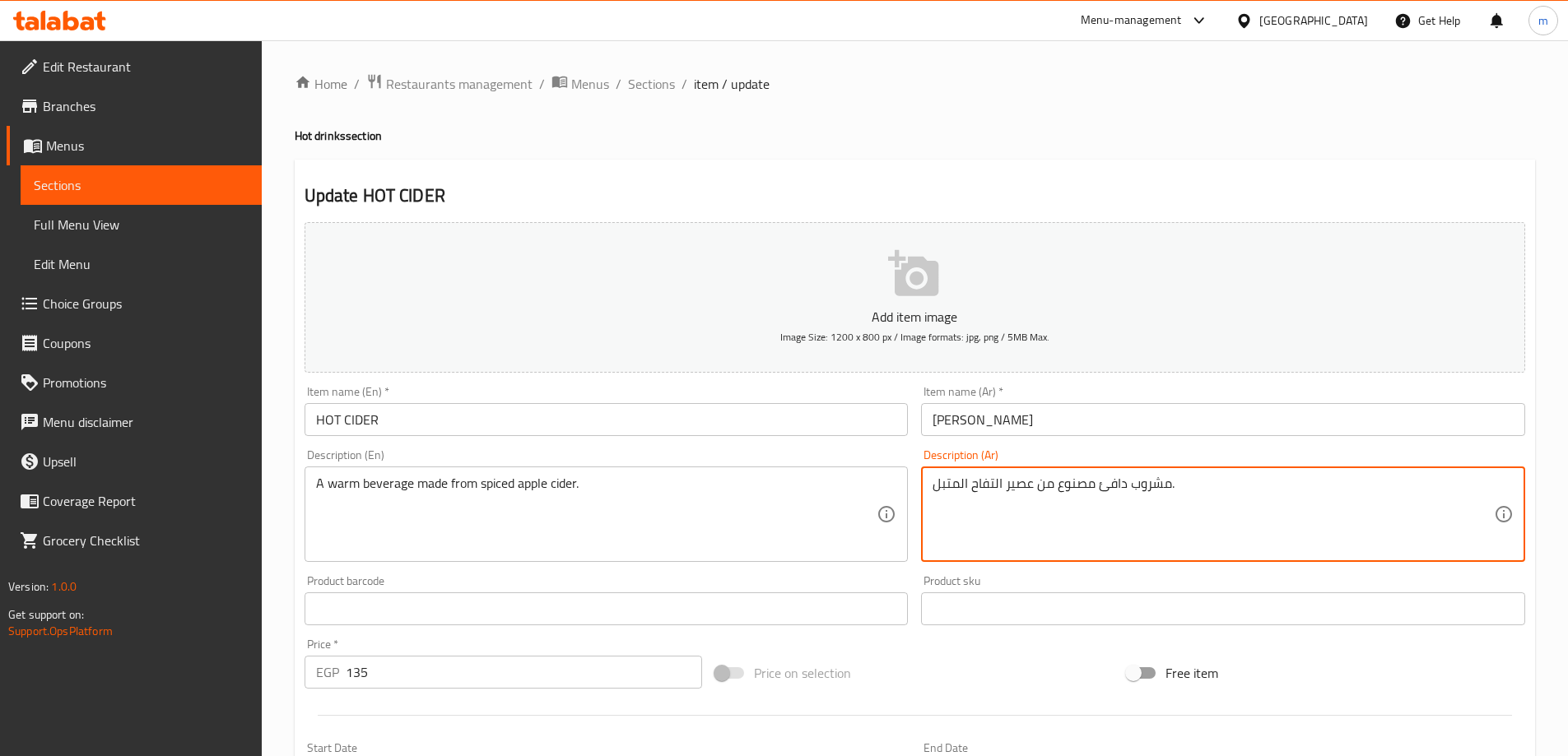
click at [952, 489] on textarea "مشروب دافئ مصنوع من عصير التفاح المتبل." at bounding box center [1214, 515] width 561 height 78
click at [1208, 491] on textarea "مشروب دافئ مصنوع من عصير التفاح المتبل." at bounding box center [1214, 515] width 561 height 78
click at [1344, 476] on textarea "مشروب دافئ مصنوع من عصير التفاح المتبل." at bounding box center [1214, 515] width 561 height 78
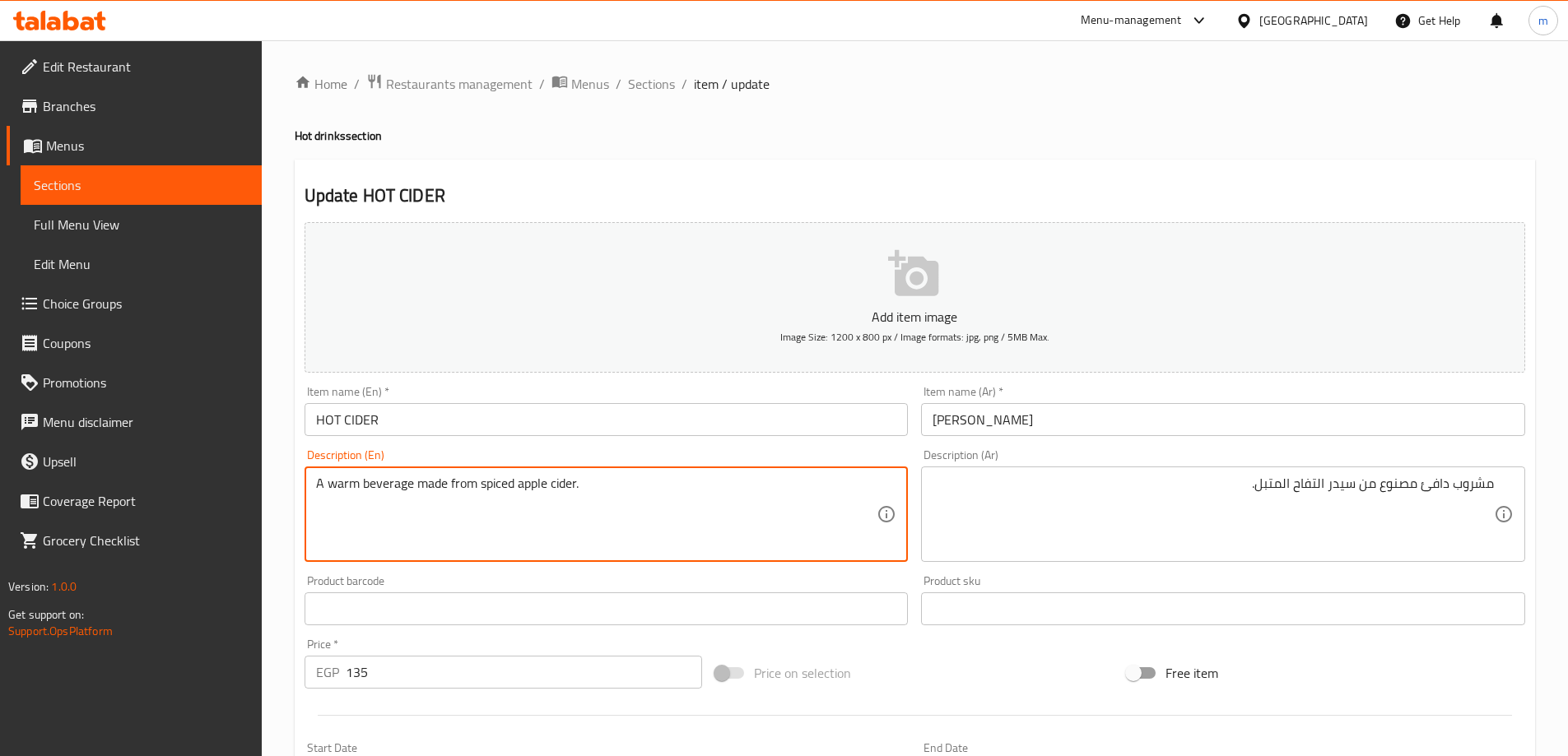
click at [566, 482] on textarea "A warm beverage made from spiced apple cider." at bounding box center [597, 515] width 561 height 78
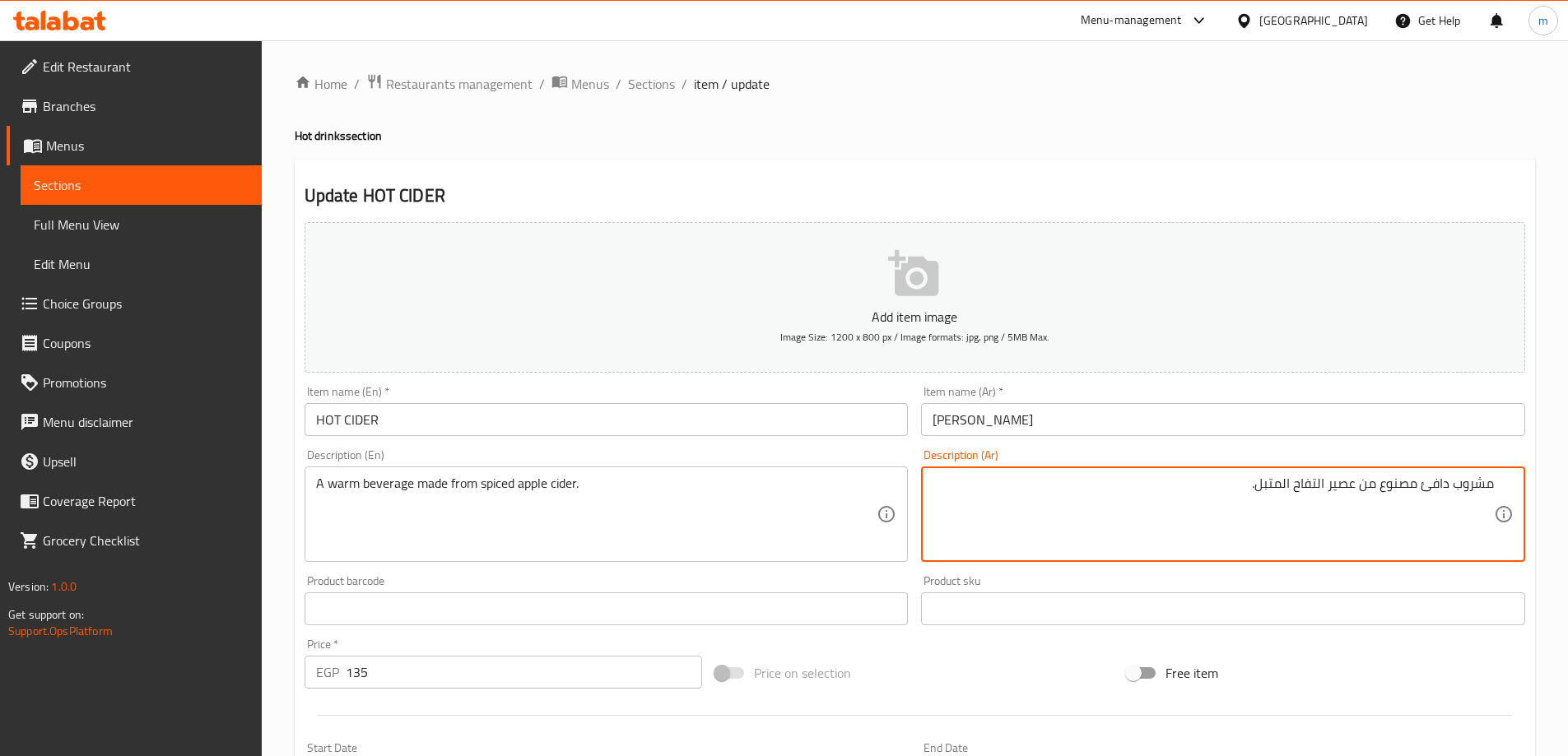
click at [1296, 516] on textarea "مشروب دافئ مصنوع من عصير التفاح المتبل." at bounding box center [1214, 515] width 561 height 78
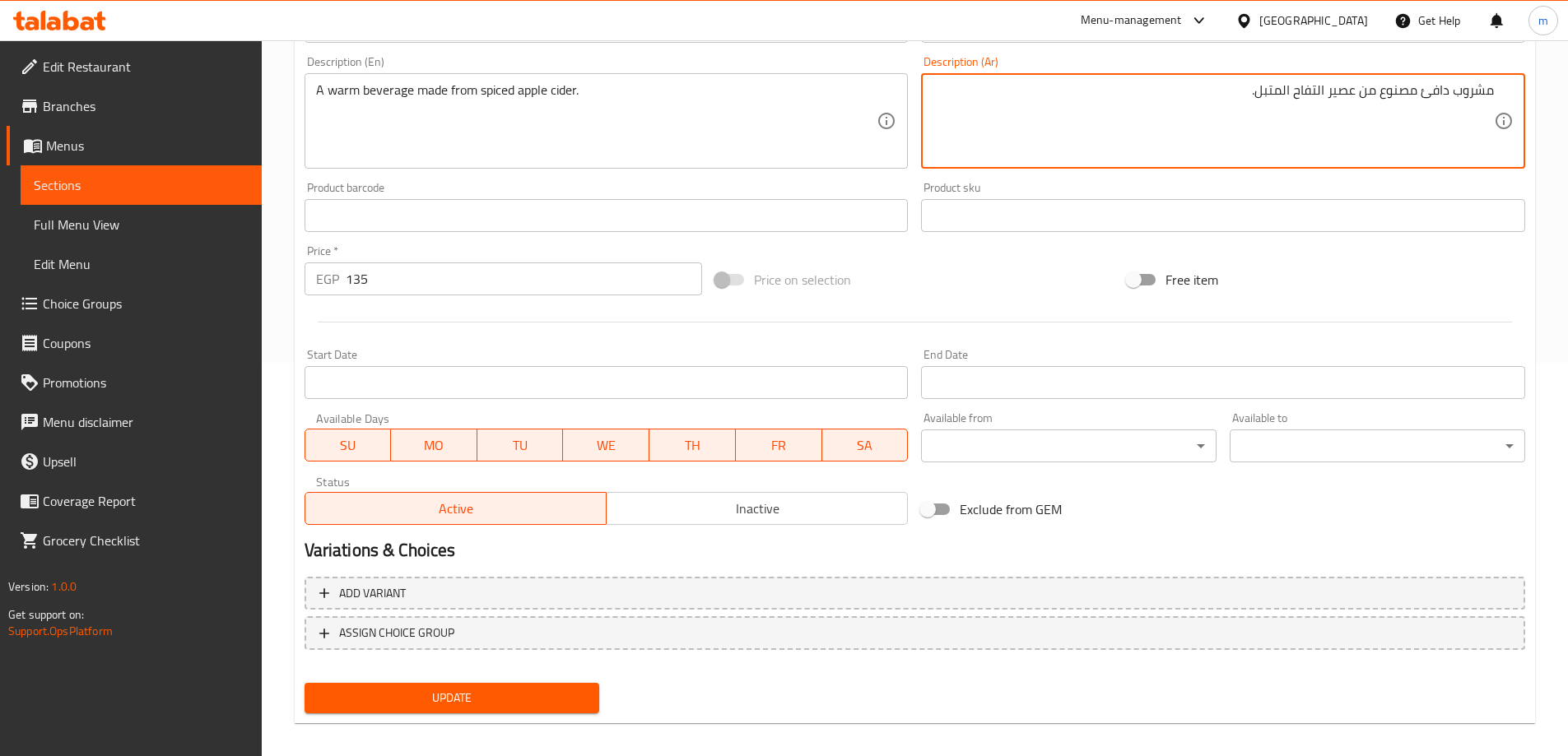
scroll to position [406, 0]
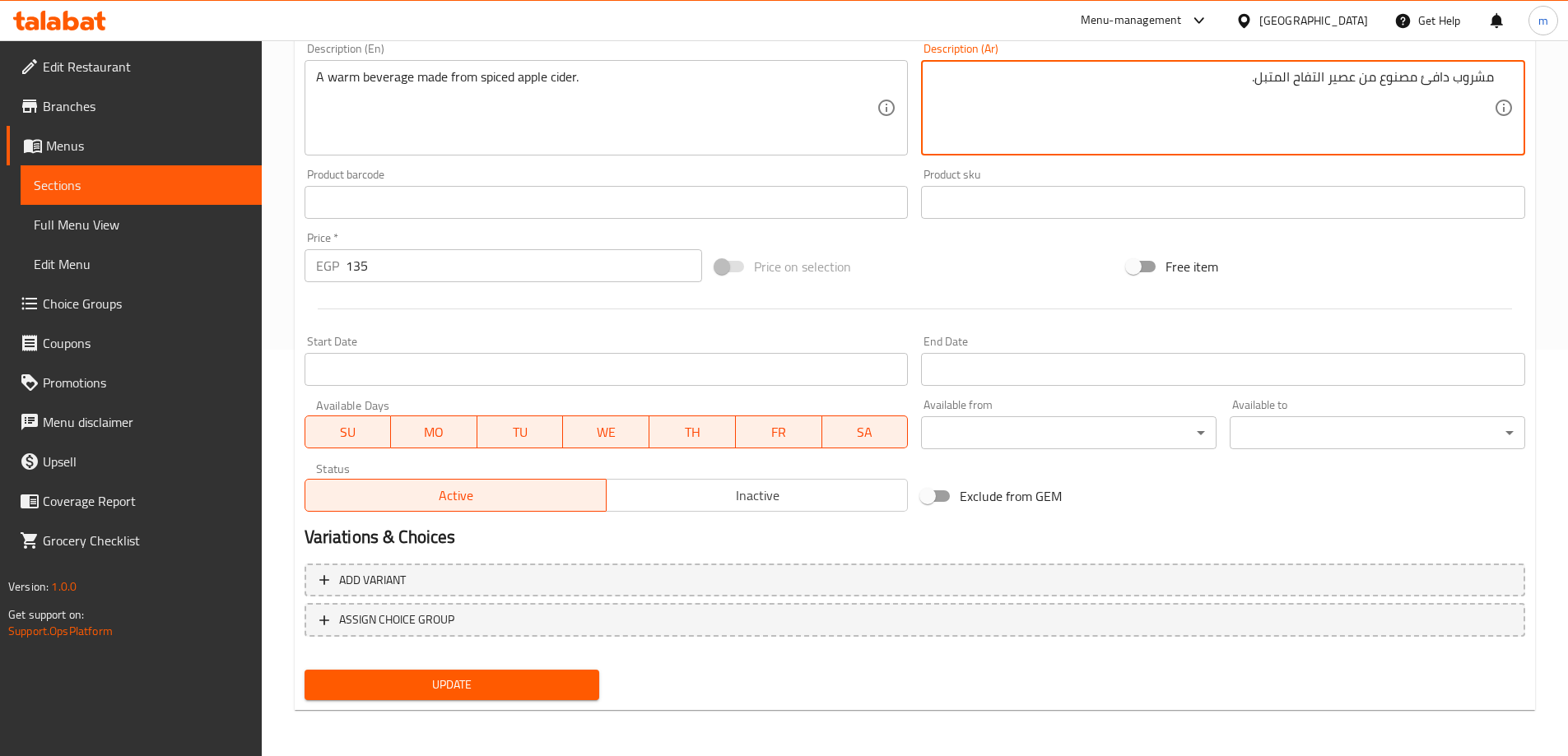
type textarea "مشروب دافئ مصنوع من عصير التفاح المتبل."
click at [478, 684] on span "Update" at bounding box center [452, 684] width 269 height 20
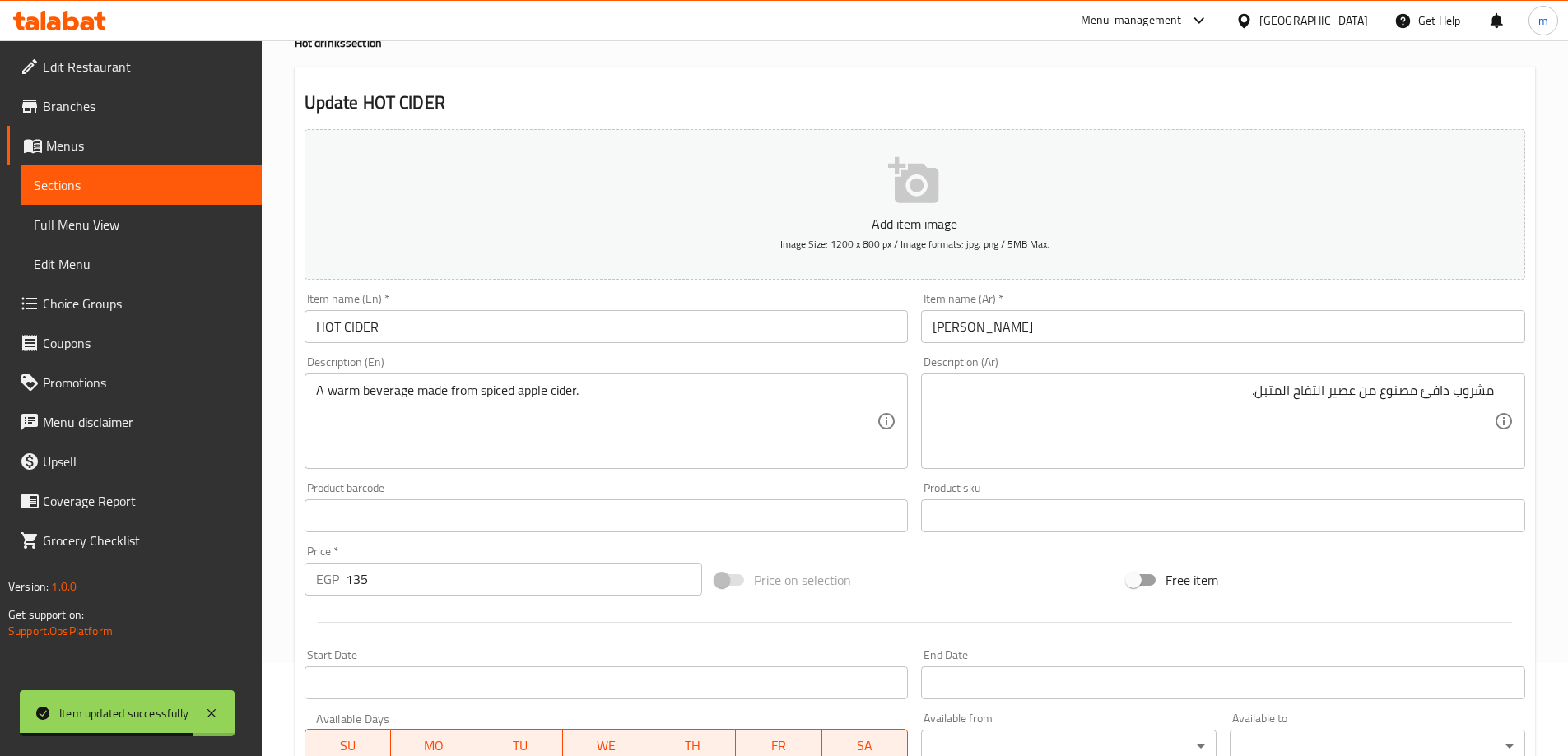
scroll to position [0, 0]
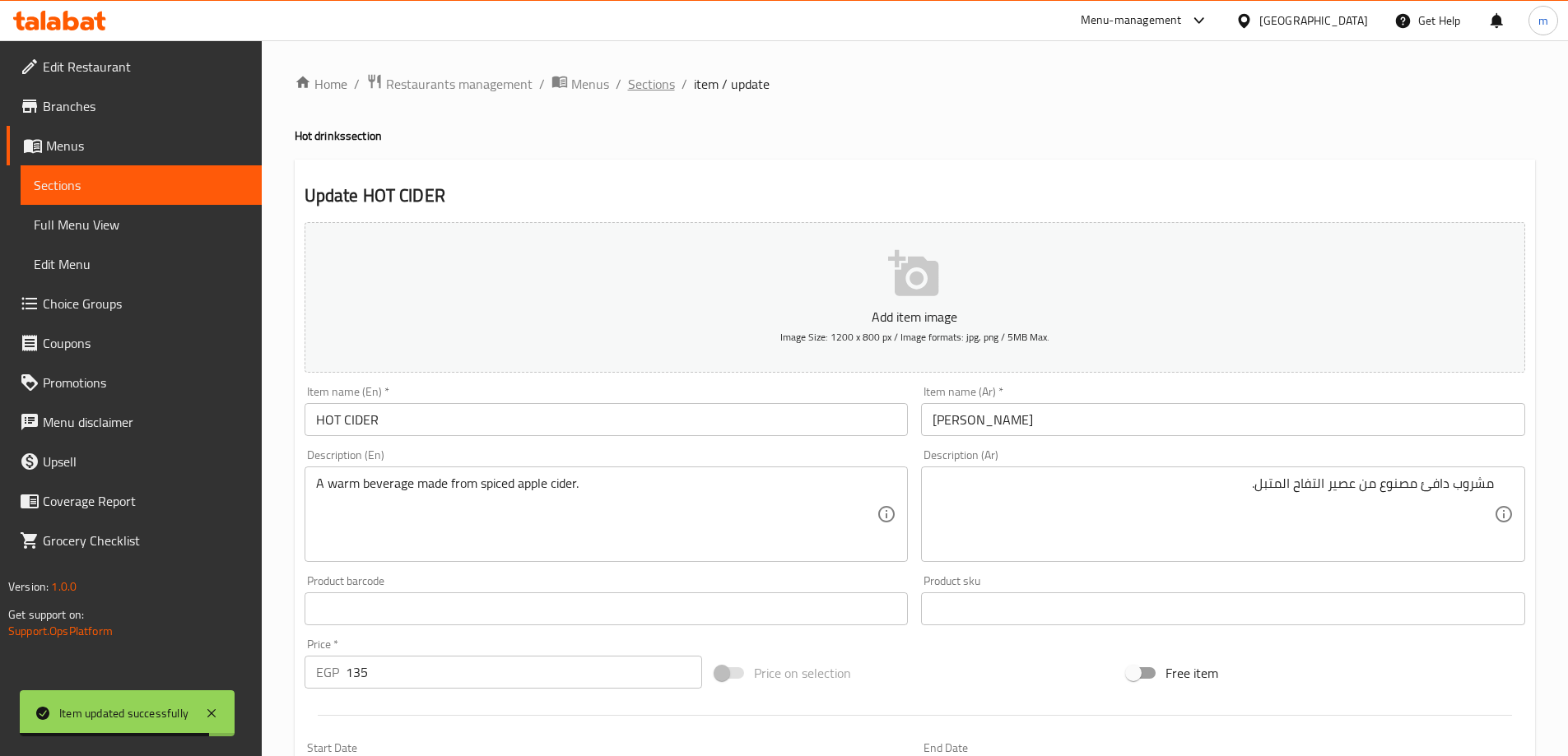
click at [658, 82] on span "Sections" at bounding box center [652, 83] width 47 height 20
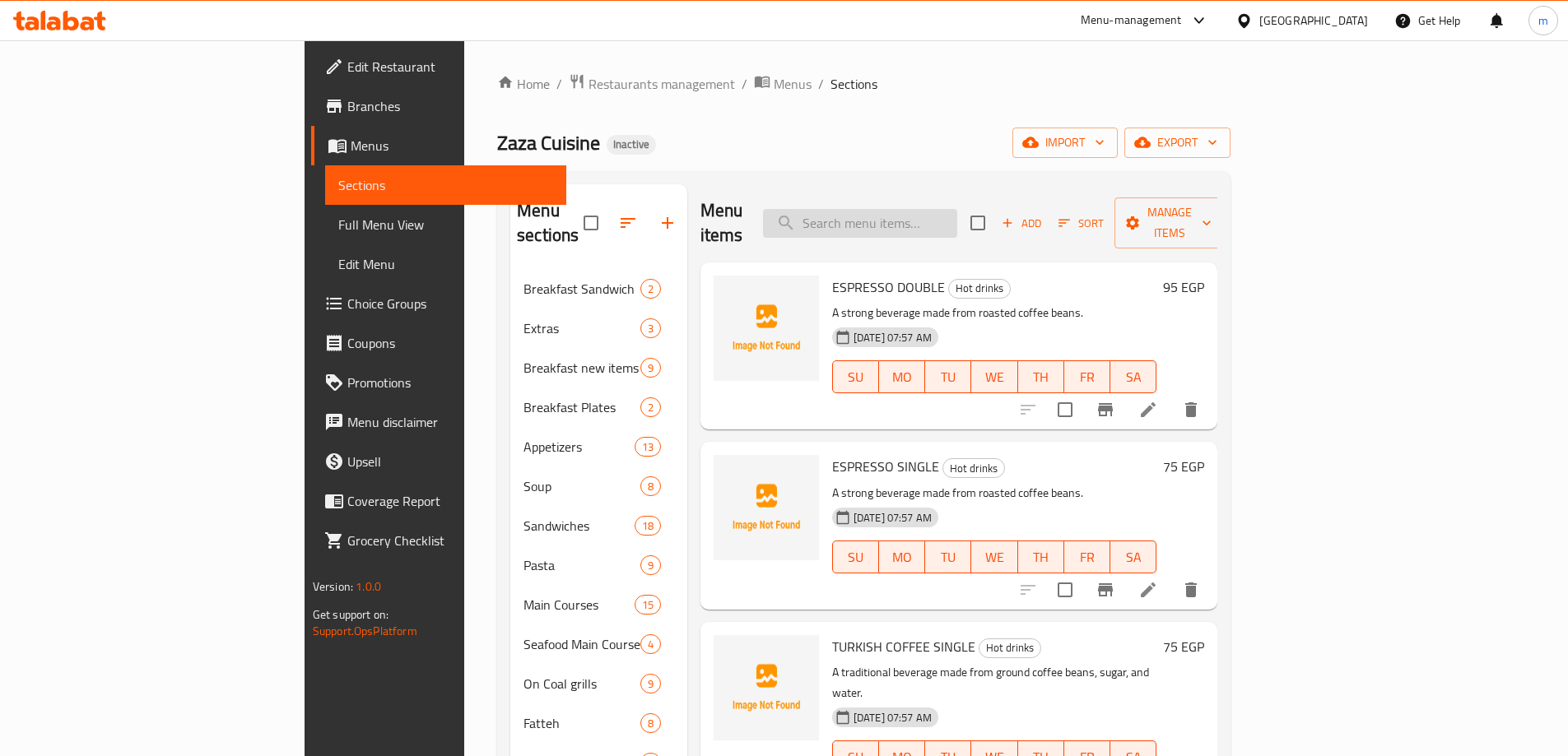
click at [946, 209] on input "search" at bounding box center [860, 224] width 194 height 28
paste input "NESCAFE"
type input "NESCAFE"
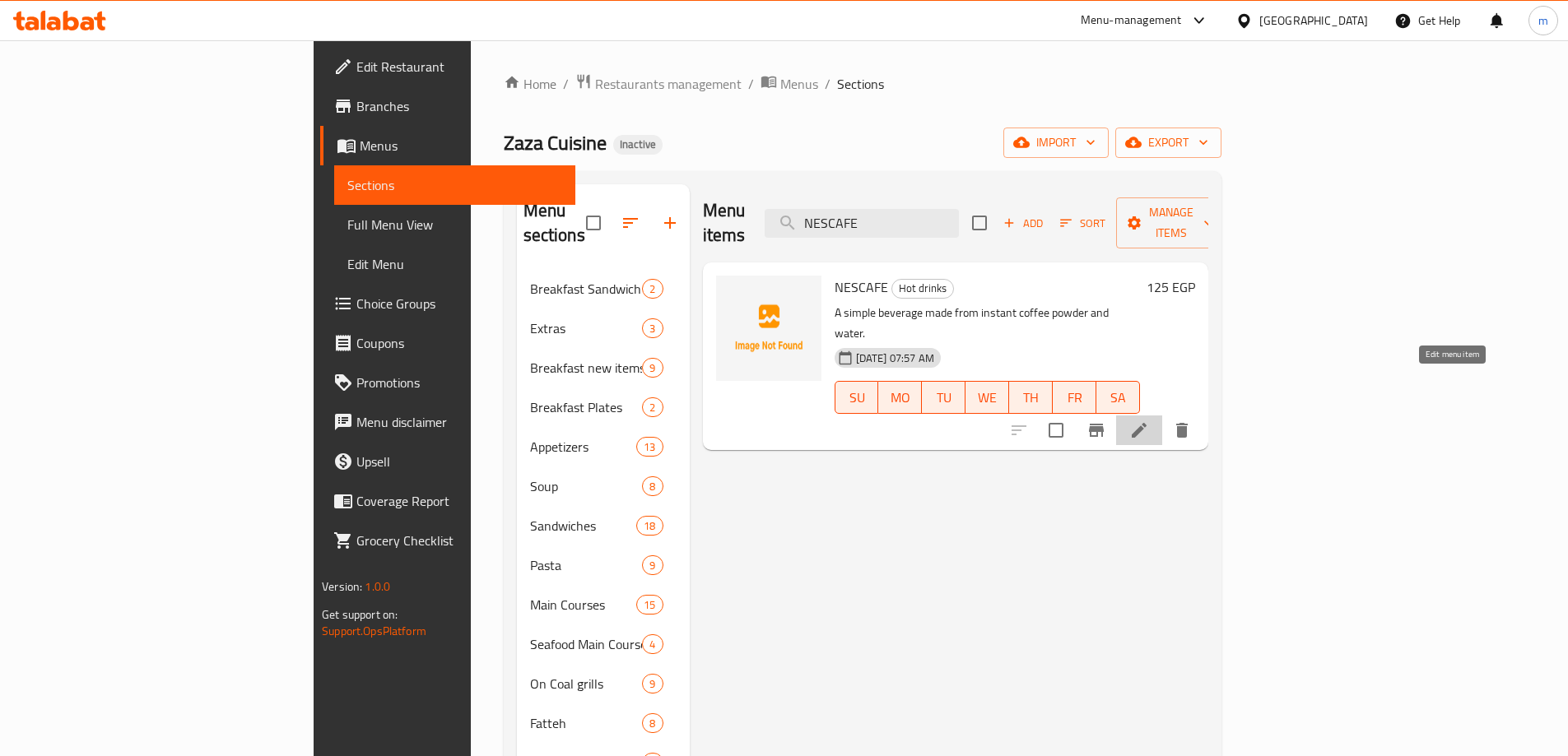
click at [1149, 421] on icon at bounding box center [1139, 430] width 20 height 20
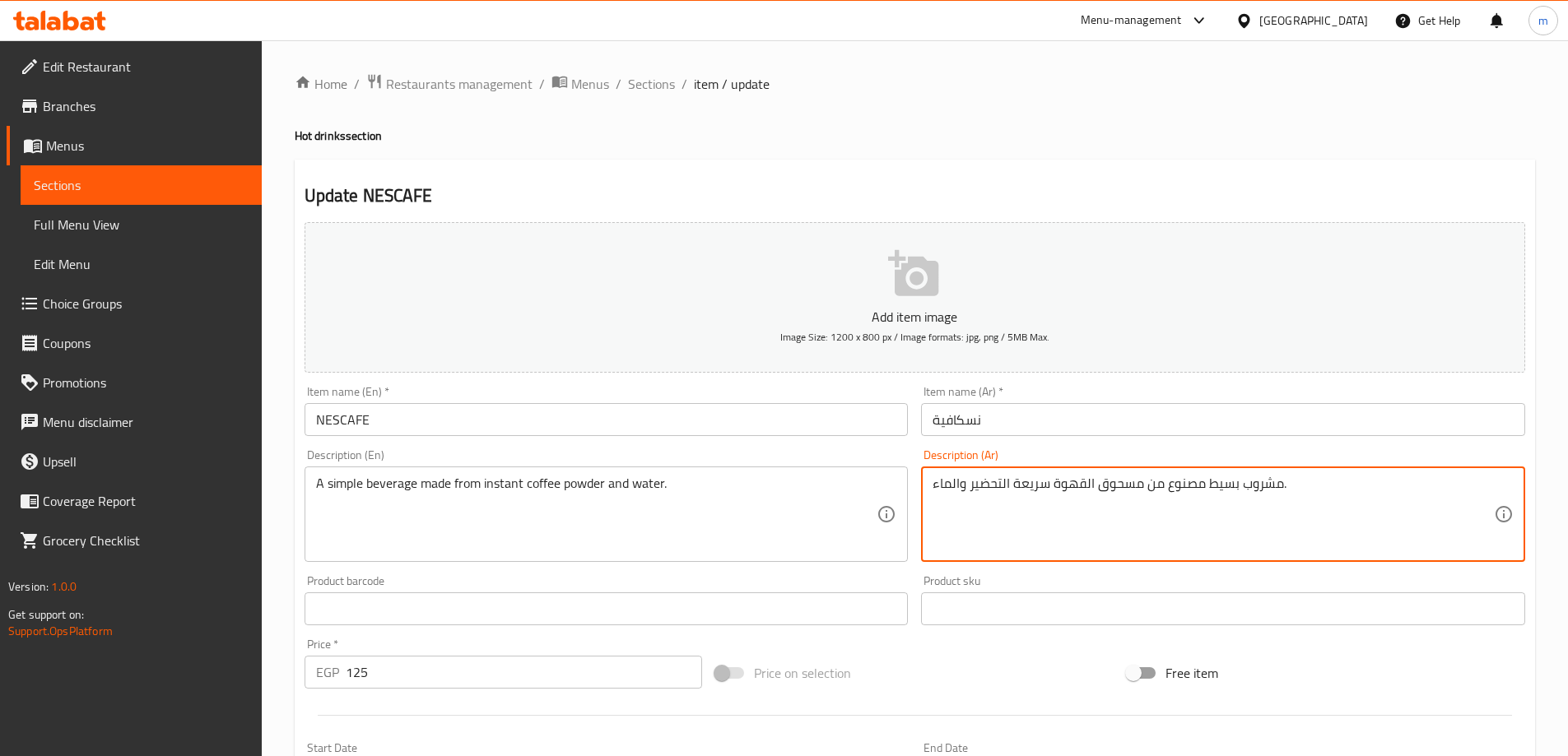
click at [1190, 481] on textarea "مشروب بسيط مصنوع من مسحوق القهوة سريعة التحضير والماء." at bounding box center [1214, 515] width 561 height 78
click at [1040, 506] on textarea "مشروب بسيط مصنوع من مسحوق القهوة سريعة التحضير والماء." at bounding box center [1214, 515] width 561 height 78
click at [1330, 484] on textarea "مشروب بسيط مصنوع من مسحوق القهوة سريعة التحضير والماء." at bounding box center [1214, 515] width 561 height 78
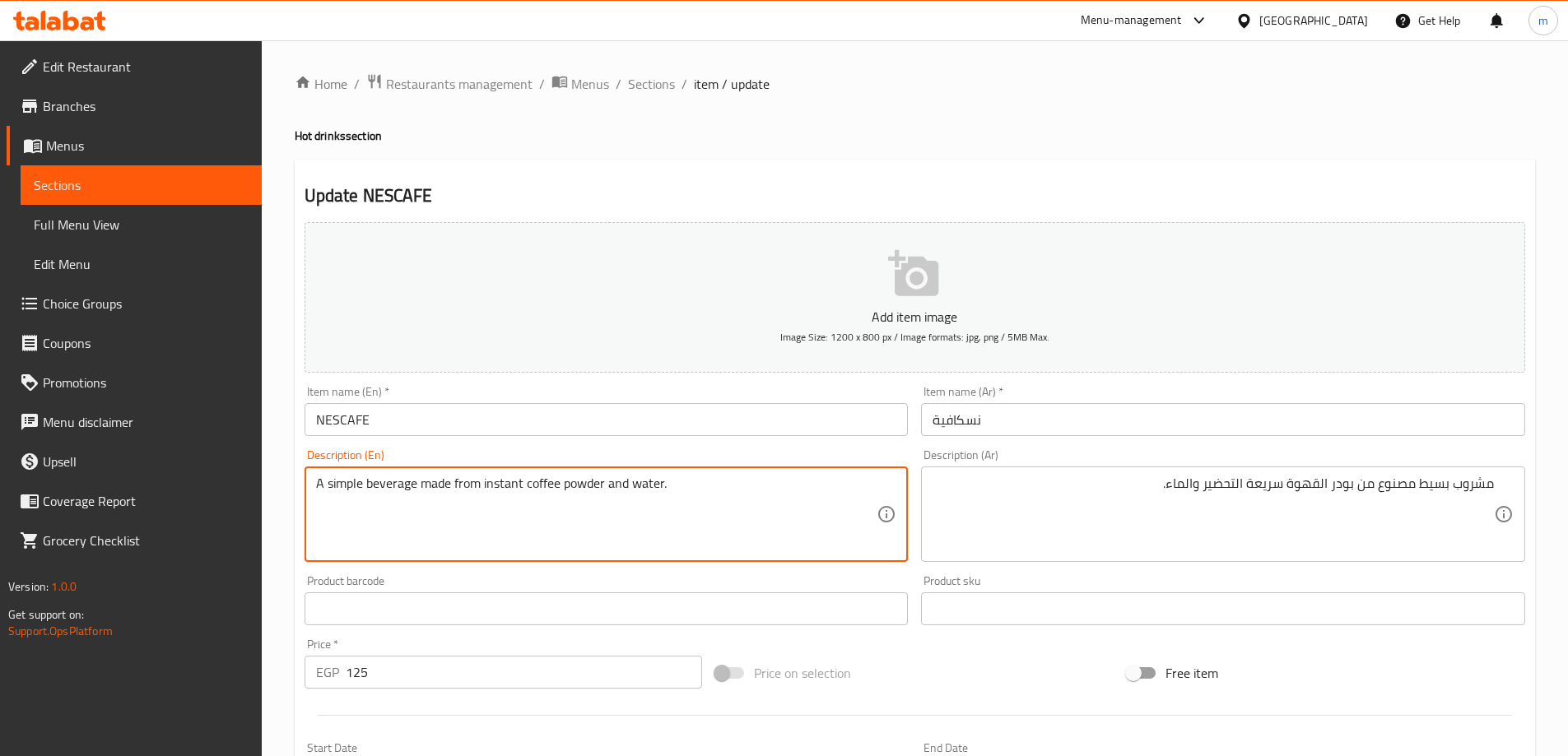
click at [503, 485] on textarea "A simple beverage made from instant coffee powder and water." at bounding box center [597, 515] width 561 height 78
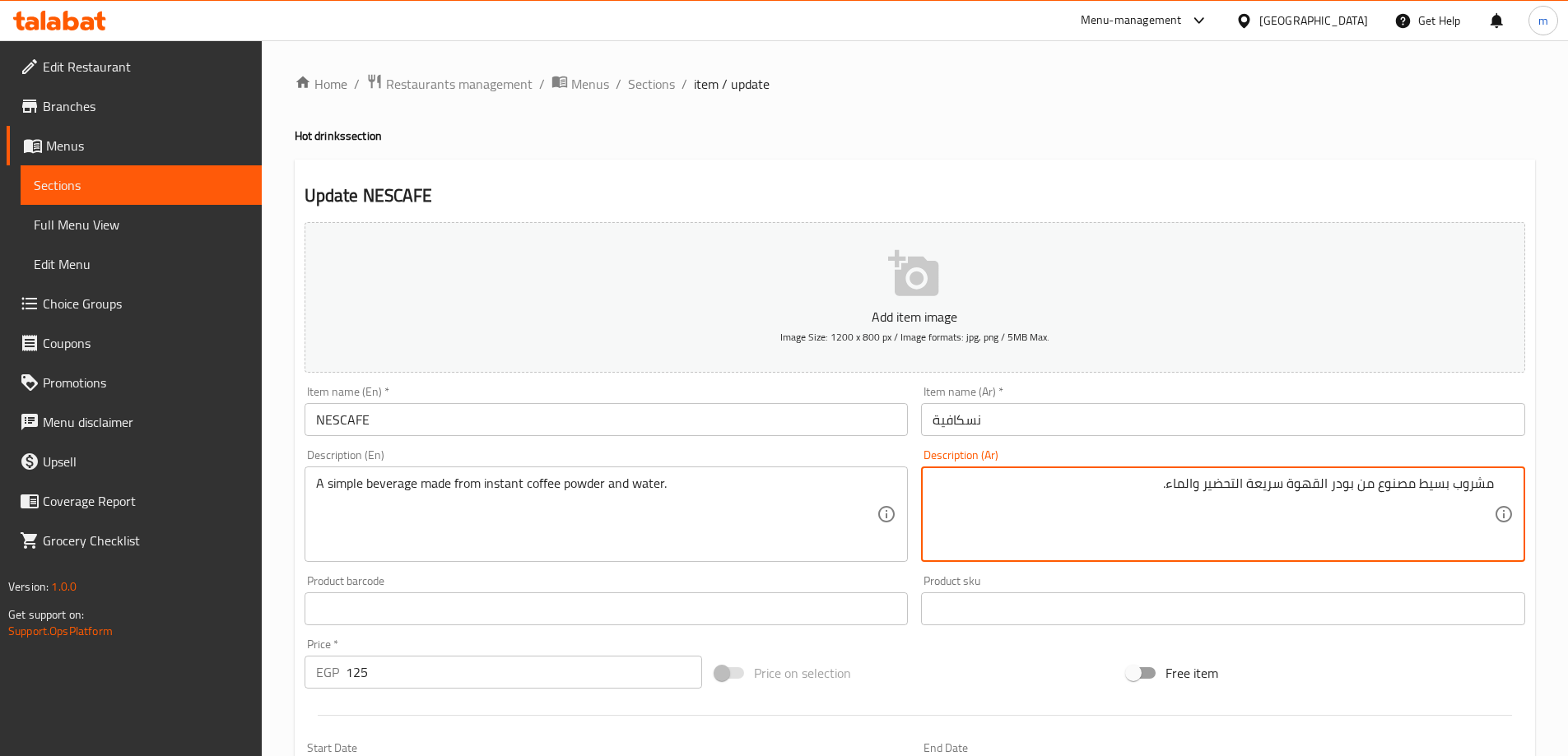
drag, startPoint x: 1207, startPoint y: 484, endPoint x: 1285, endPoint y: 491, distance: 78.3
click at [1285, 491] on textarea "مشروب بسيط مصنوع من بودر القهوة سريعة التحضير والماء." at bounding box center [1214, 515] width 561 height 78
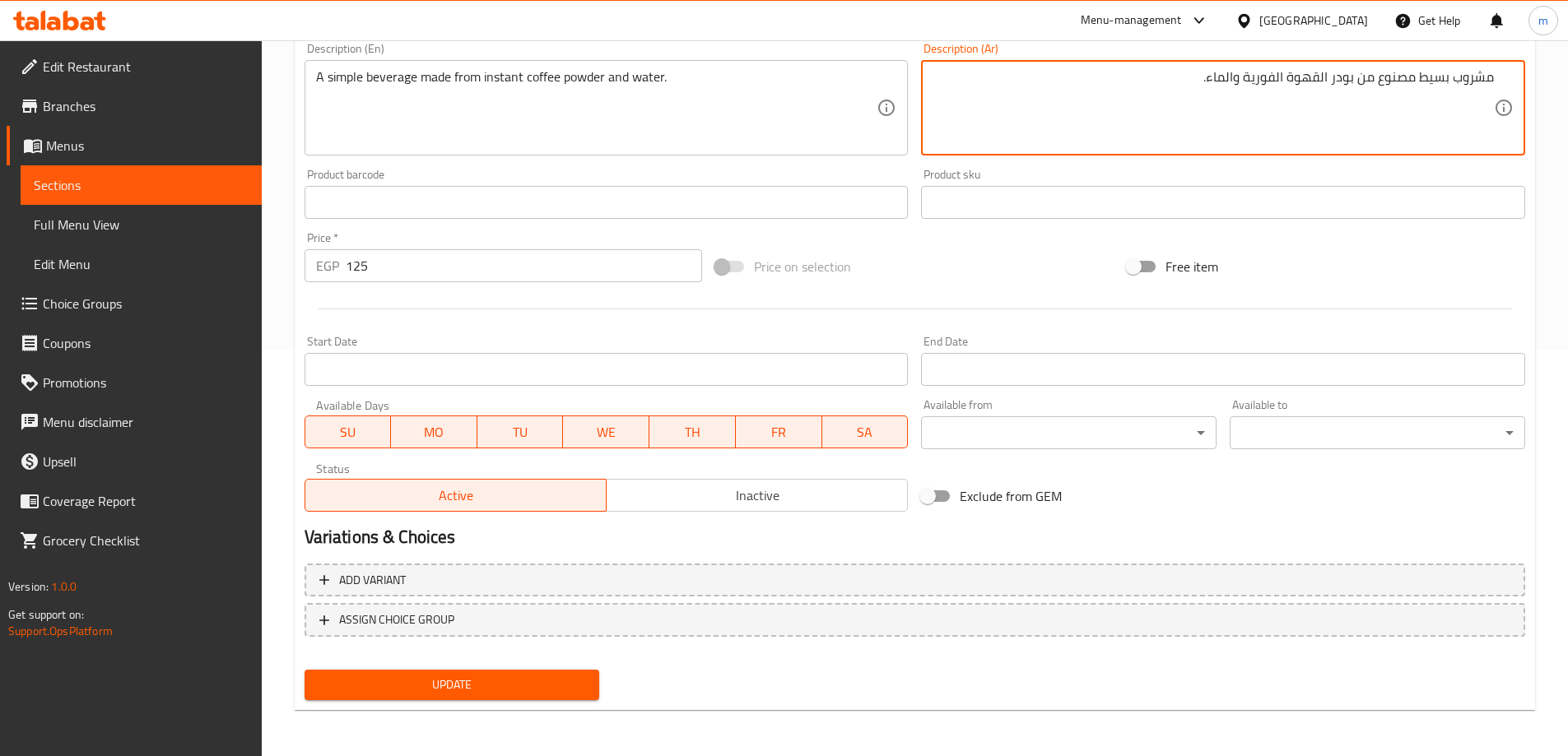
type textarea "مشروب بسيط مصنوع من بودر القهوة الفورية والماء."
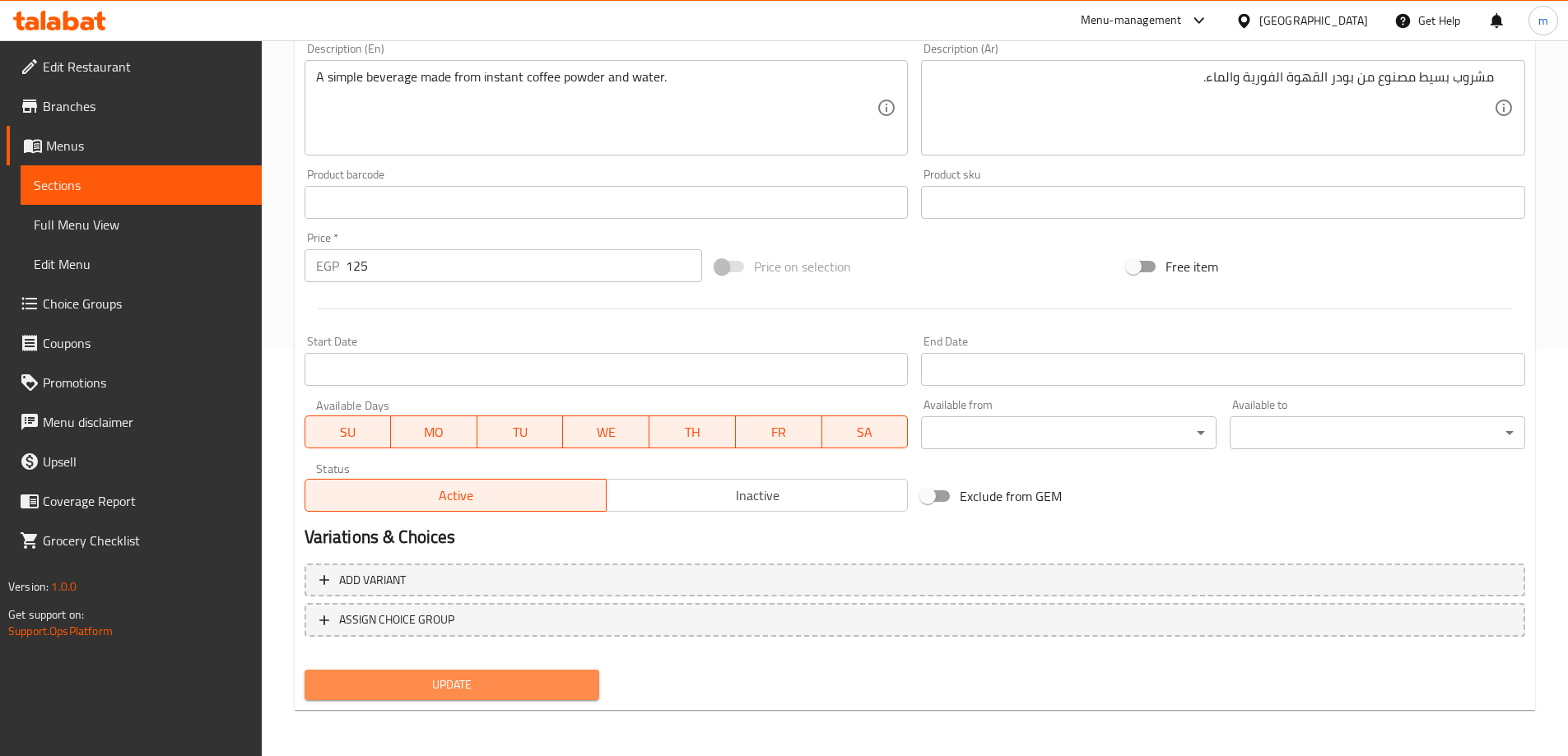
click at [519, 674] on span "Update" at bounding box center [452, 684] width 269 height 20
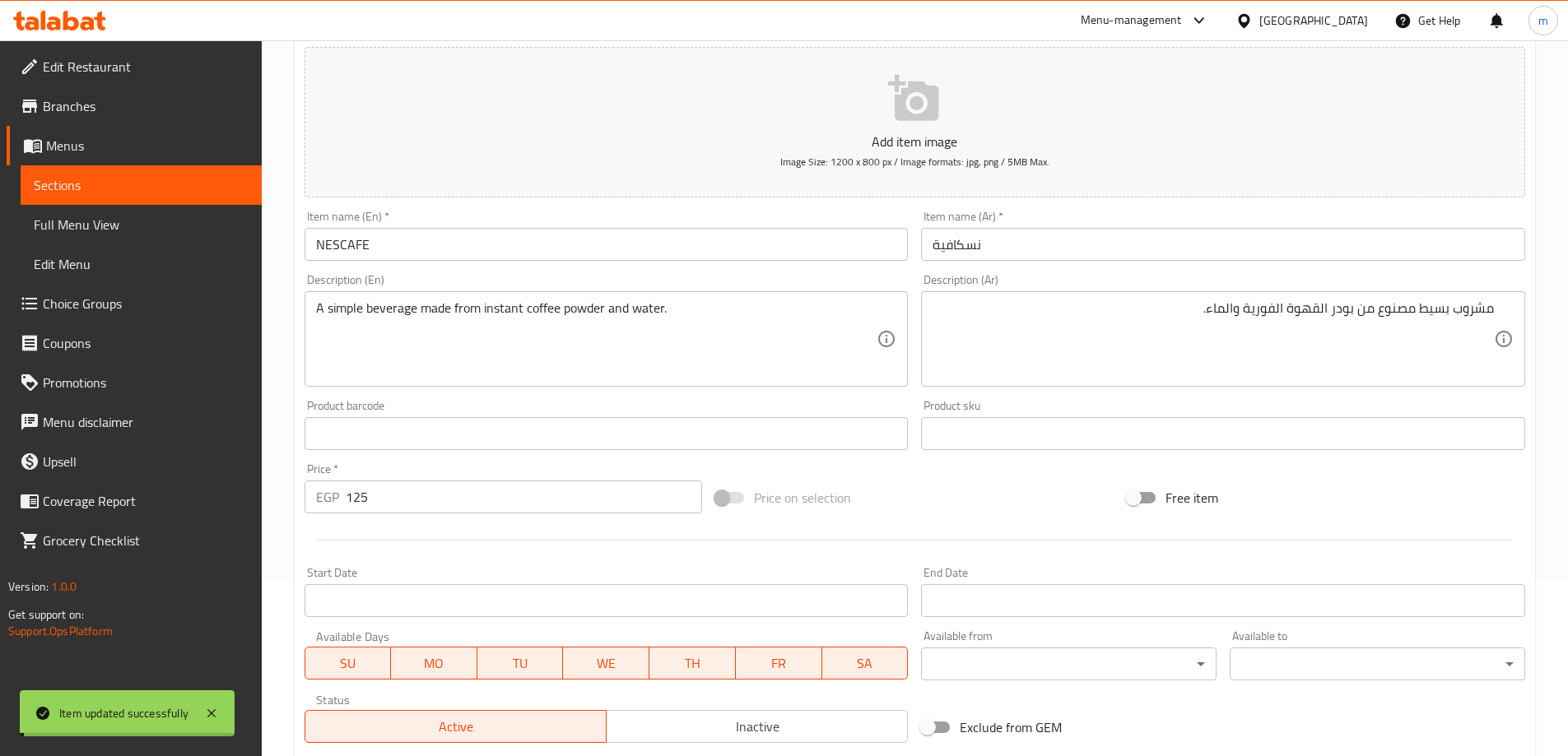
scroll to position [0, 0]
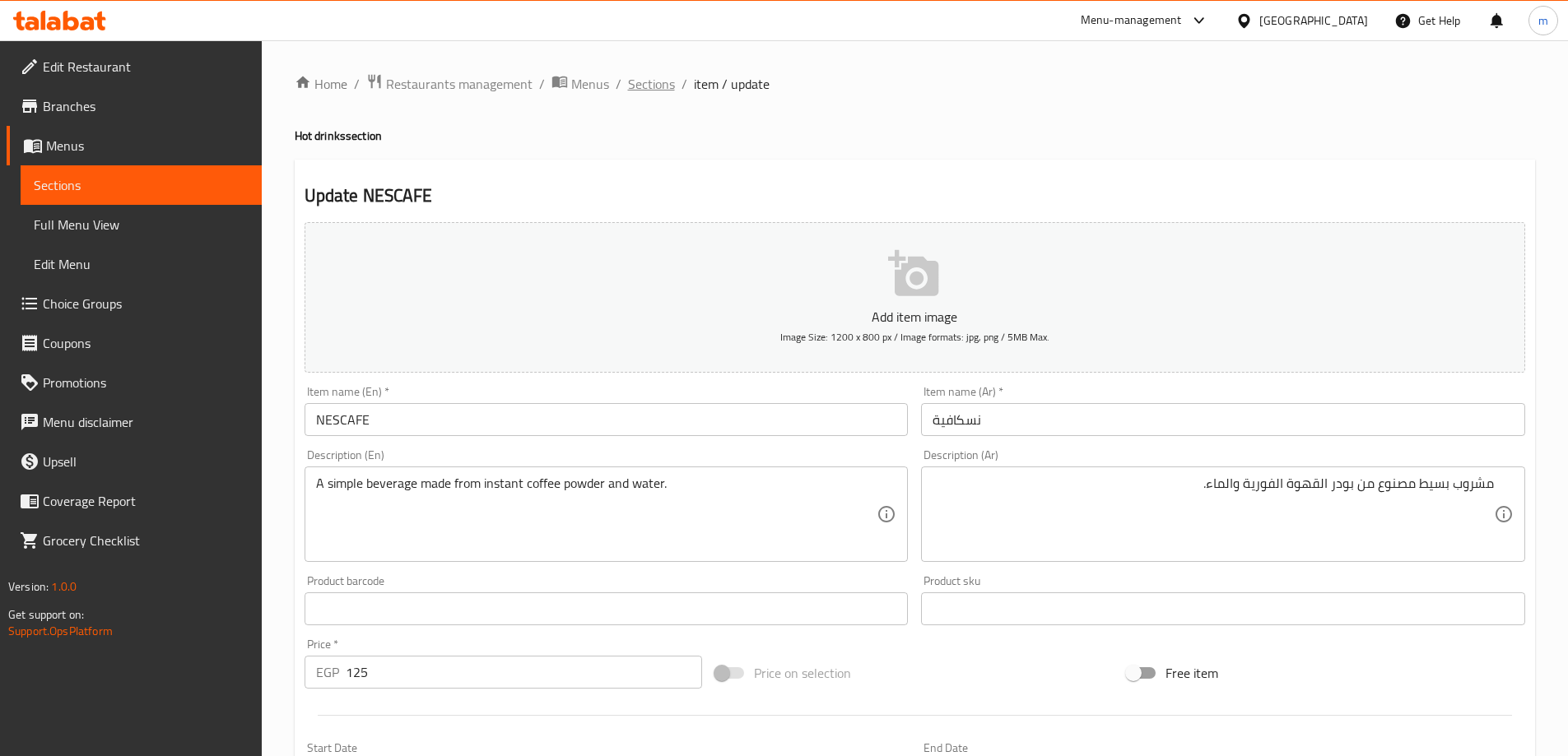
click at [645, 90] on span "Sections" at bounding box center [652, 83] width 47 height 20
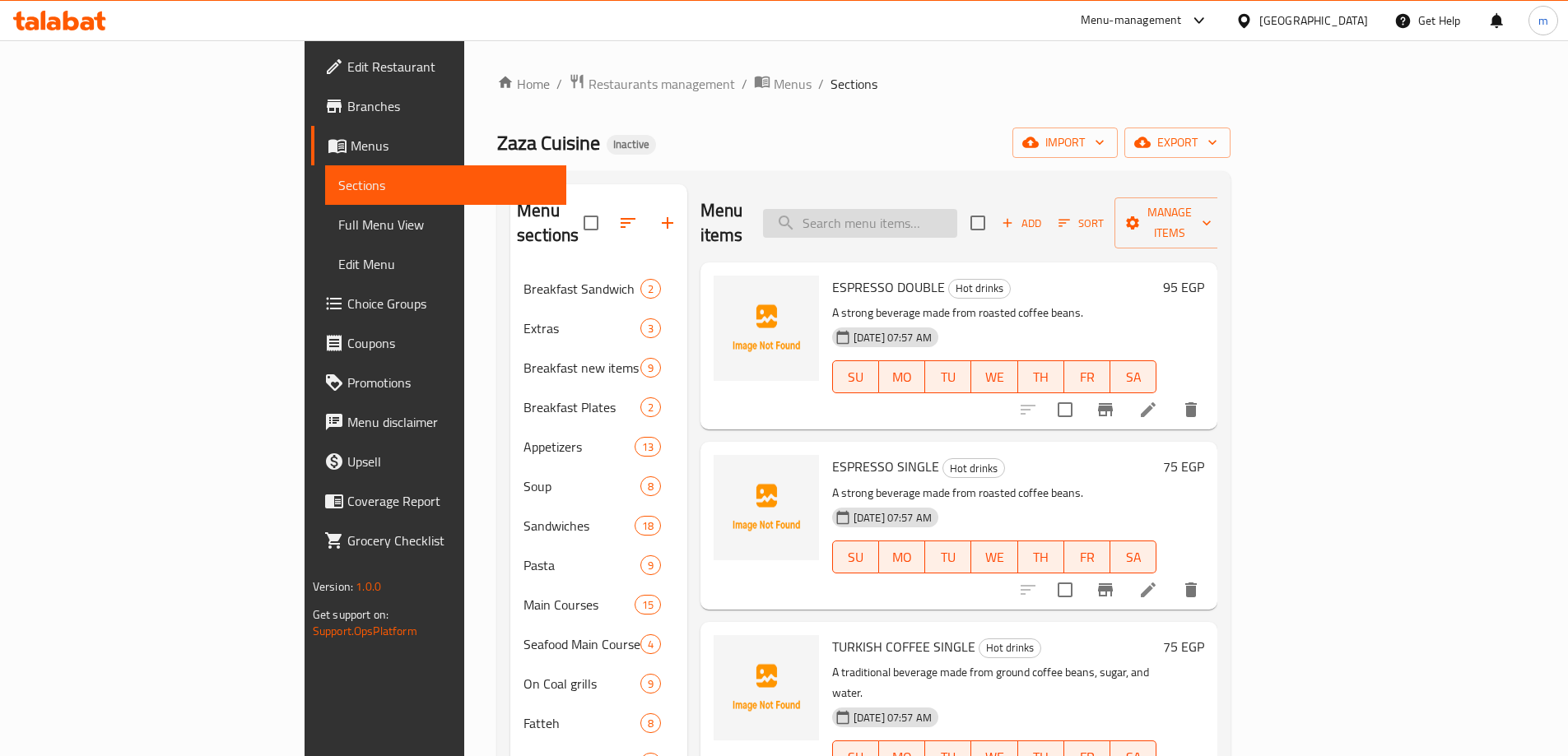
click at [930, 220] on input "search" at bounding box center [860, 224] width 194 height 28
paste input "NUTELLA COFFEE"
type input "NUTELLA COFFEE"
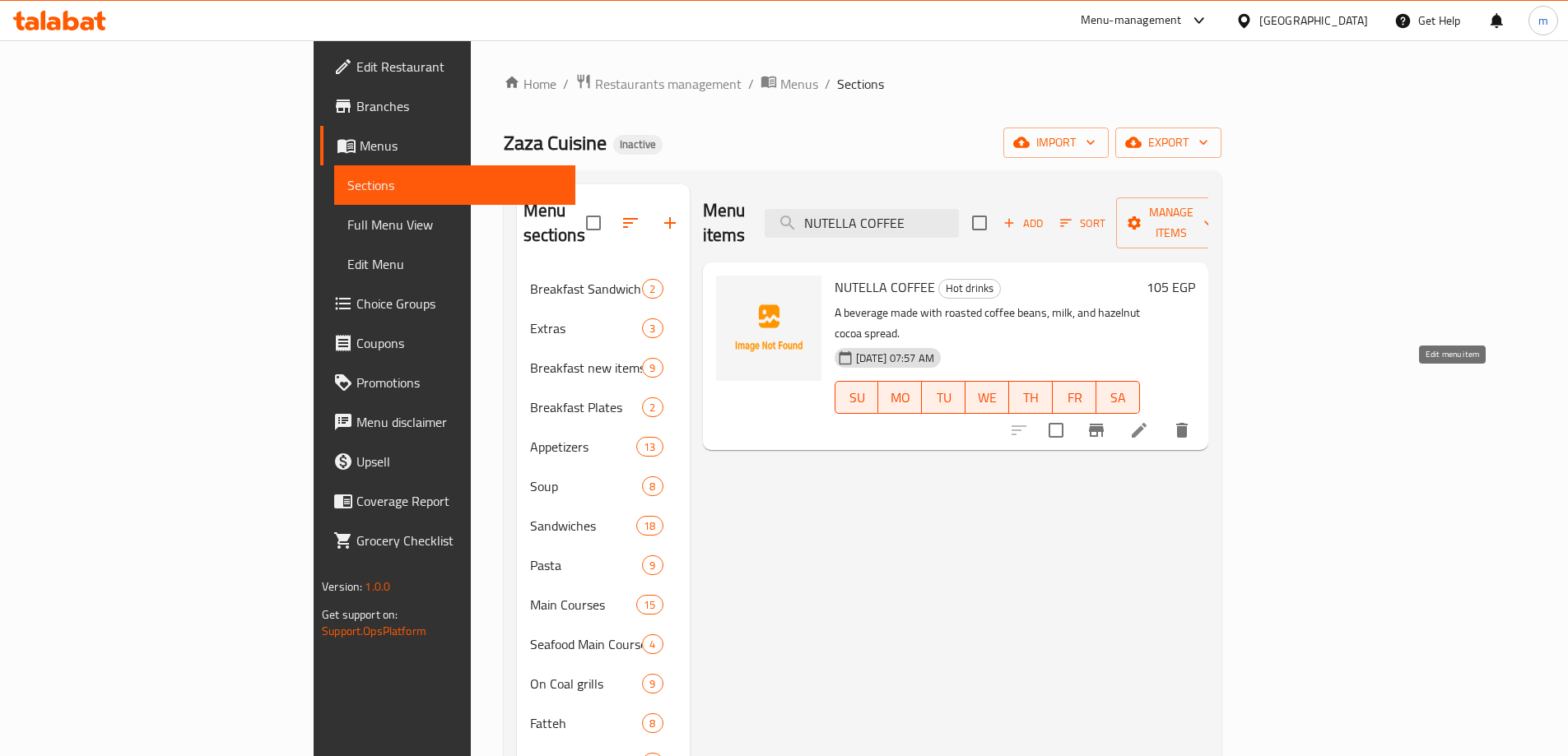
click at [1147, 423] on icon at bounding box center [1139, 430] width 15 height 15
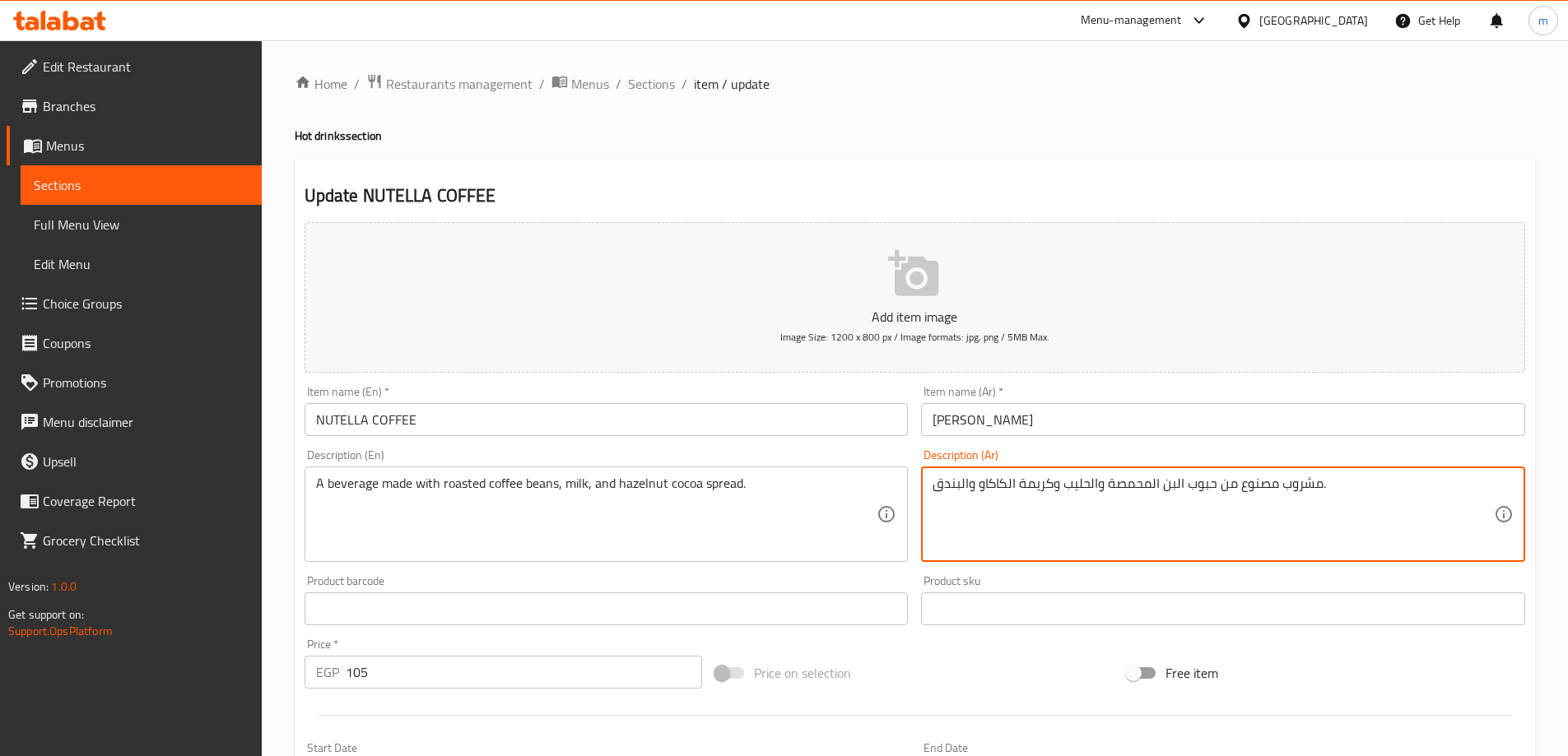
click at [1041, 491] on textarea "مشروب مصنوع من حبوب البن المحمصة والحليب وكريمة الكاكاو والبندق." at bounding box center [1214, 515] width 561 height 78
click at [984, 505] on textarea "مشروب مصنوع من حبوب البن المحمصة والحليب وكريمة الكاكاو والبندق." at bounding box center [1214, 515] width 561 height 78
click at [1220, 484] on textarea "مشروب مصنوع من حبوب البن المحمصة والحليب وكريمة الكاكاو والبندق." at bounding box center [1214, 515] width 561 height 78
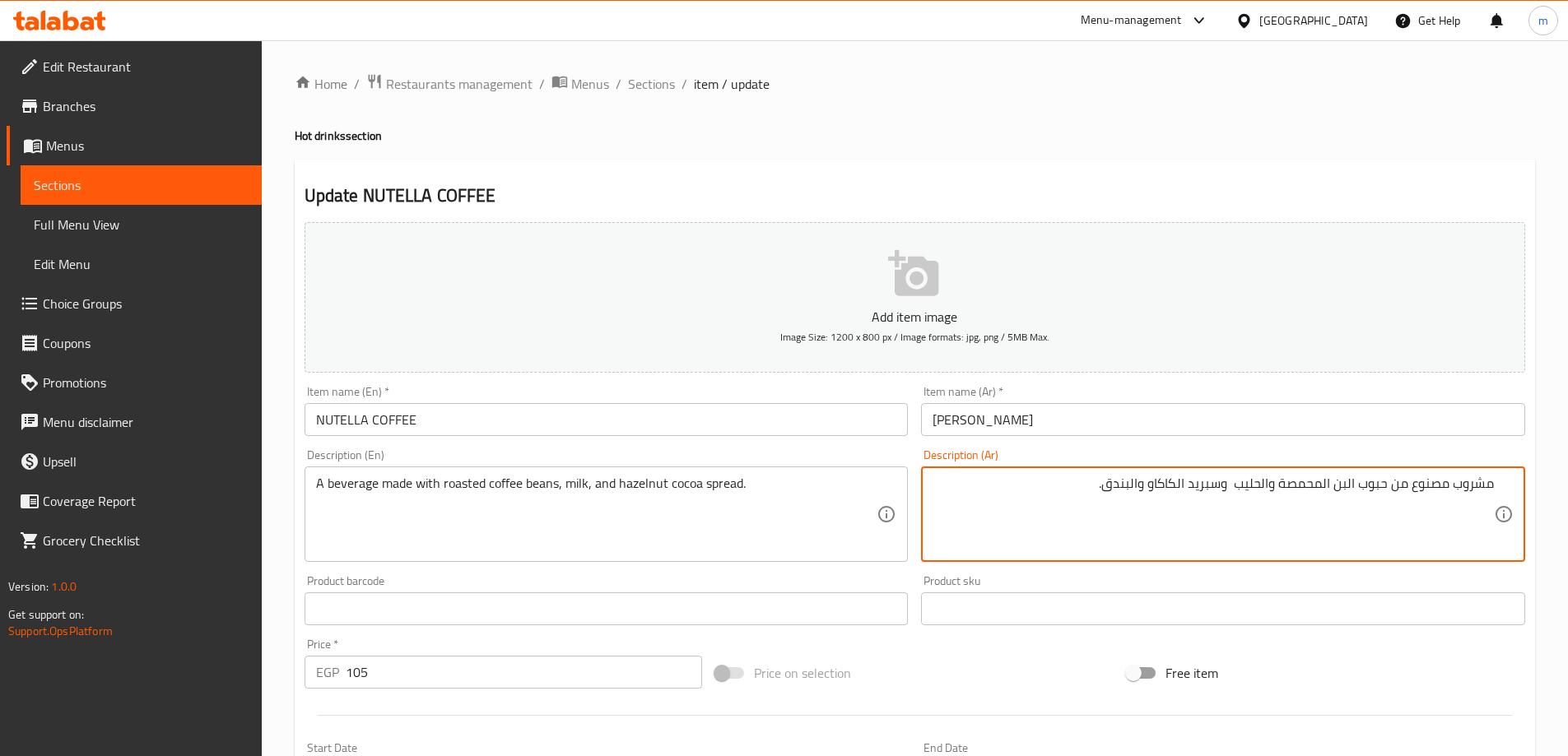
click at [1208, 490] on textarea "مشروب مصنوع من حبوب البن المحمصة والحليب وسبريد الكاكاو والبندق." at bounding box center [1214, 515] width 561 height 78
click at [1194, 490] on textarea "مشروب مصنوع من حبوب البن المحمصة والحليب وسبريد الكاكاو والبندق." at bounding box center [1214, 515] width 561 height 78
click at [1200, 489] on textarea "مشروب مصنوع من حبوب البن المحمصة والحليب وسبريد الكاكاو والبندق." at bounding box center [1214, 515] width 561 height 78
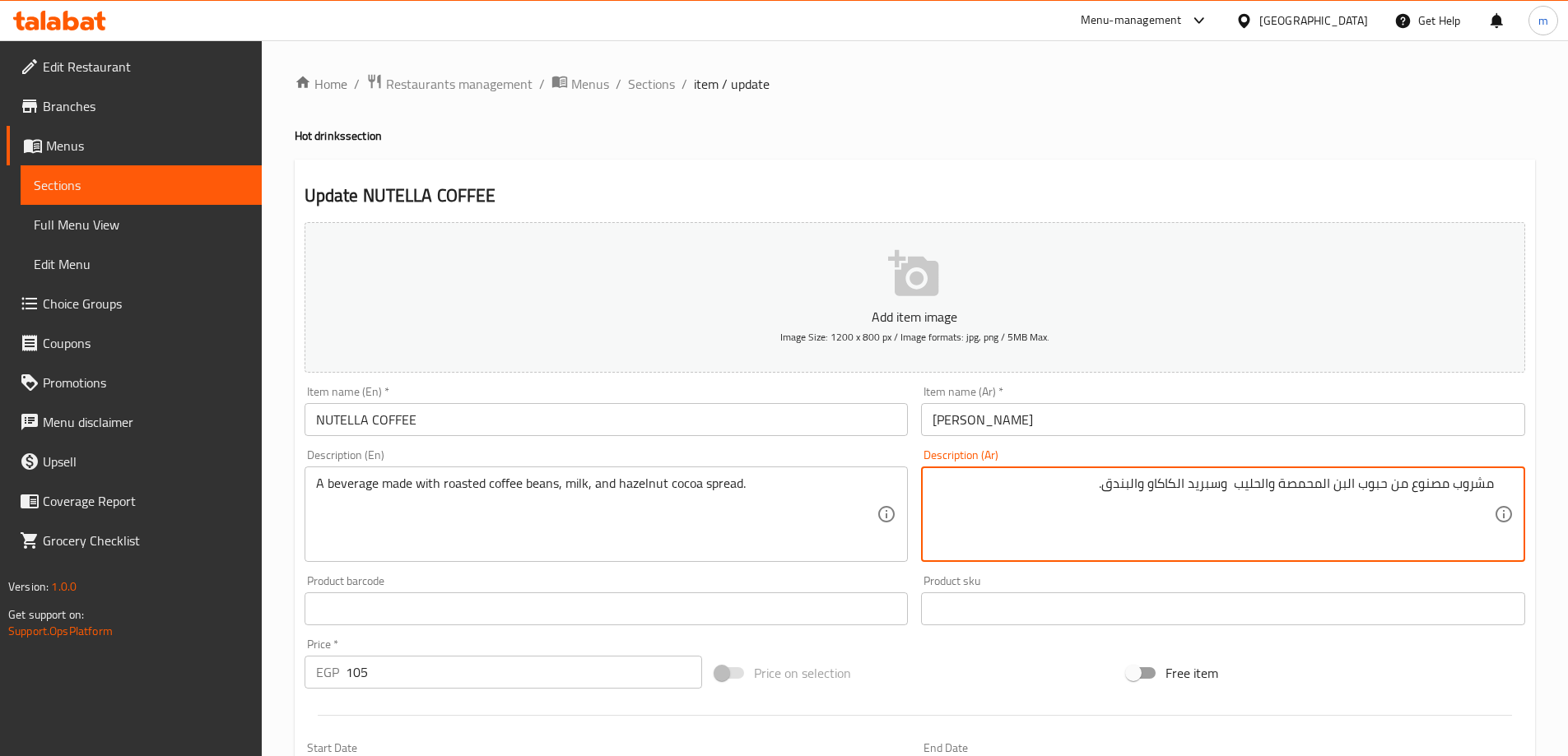
click at [1200, 489] on textarea "مشروب مصنوع من حبوب البن المحمصة والحليب وسبريد الكاكاو والبندق." at bounding box center [1214, 515] width 561 height 78
click at [1144, 481] on textarea "مشروب مصنوع من حبوب البن المحمصة والحليب وسبريد الكاكاو والبندق." at bounding box center [1214, 515] width 561 height 78
click at [1180, 485] on textarea "مشروب مصنوع من حبوب البن المحمصة والحليب وسبريد الكاكاو والبندق." at bounding box center [1214, 515] width 561 height 78
click at [1147, 484] on textarea "مشروب مصنوع من حبوب البن المحمصة والحليب وسبريد كاكاو والبندق." at bounding box center [1214, 515] width 561 height 78
click at [1139, 482] on textarea "مشروب مصنوع من حبوب البن المحمصة والحليب وسبريد كاكاو والبندق." at bounding box center [1214, 515] width 561 height 78
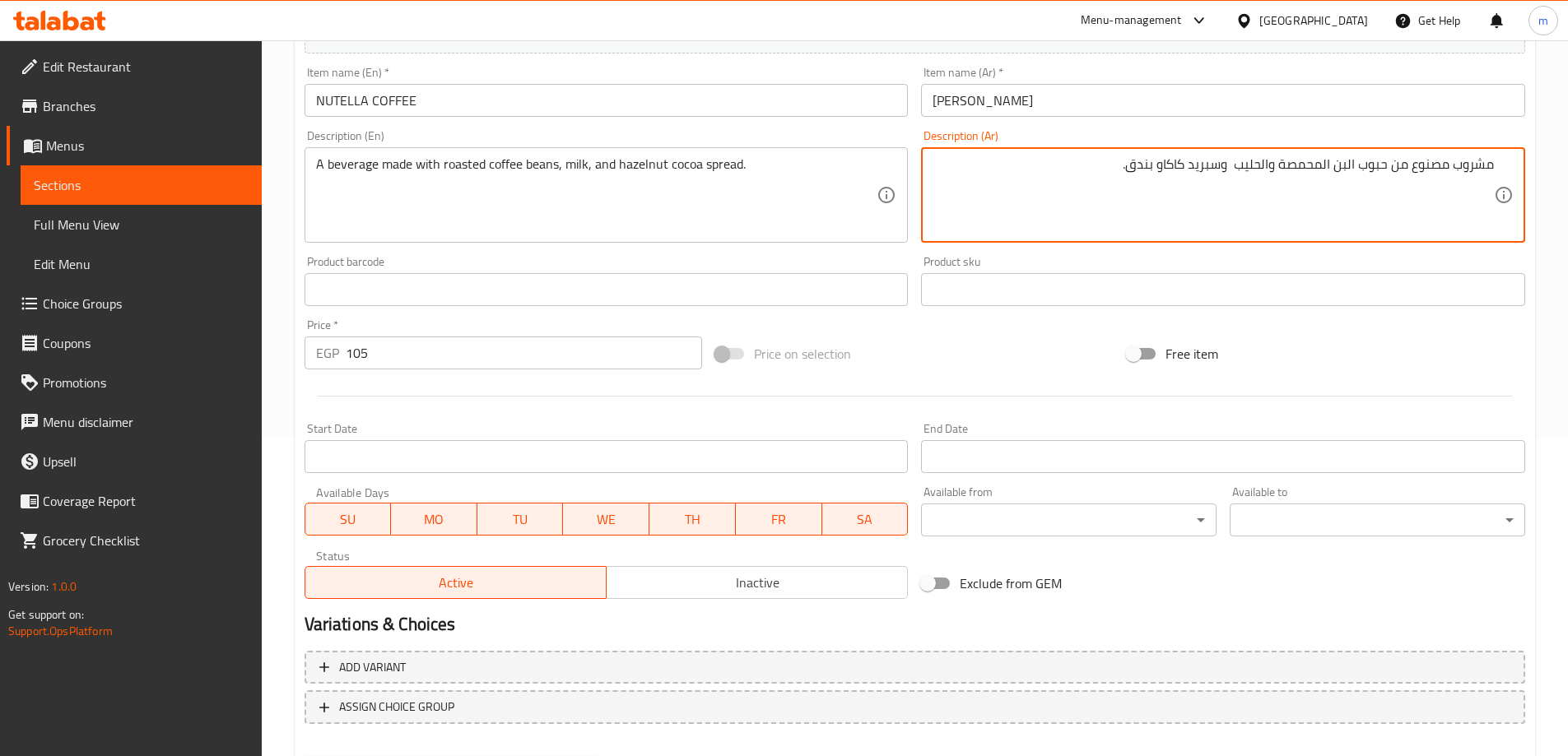
scroll to position [406, 0]
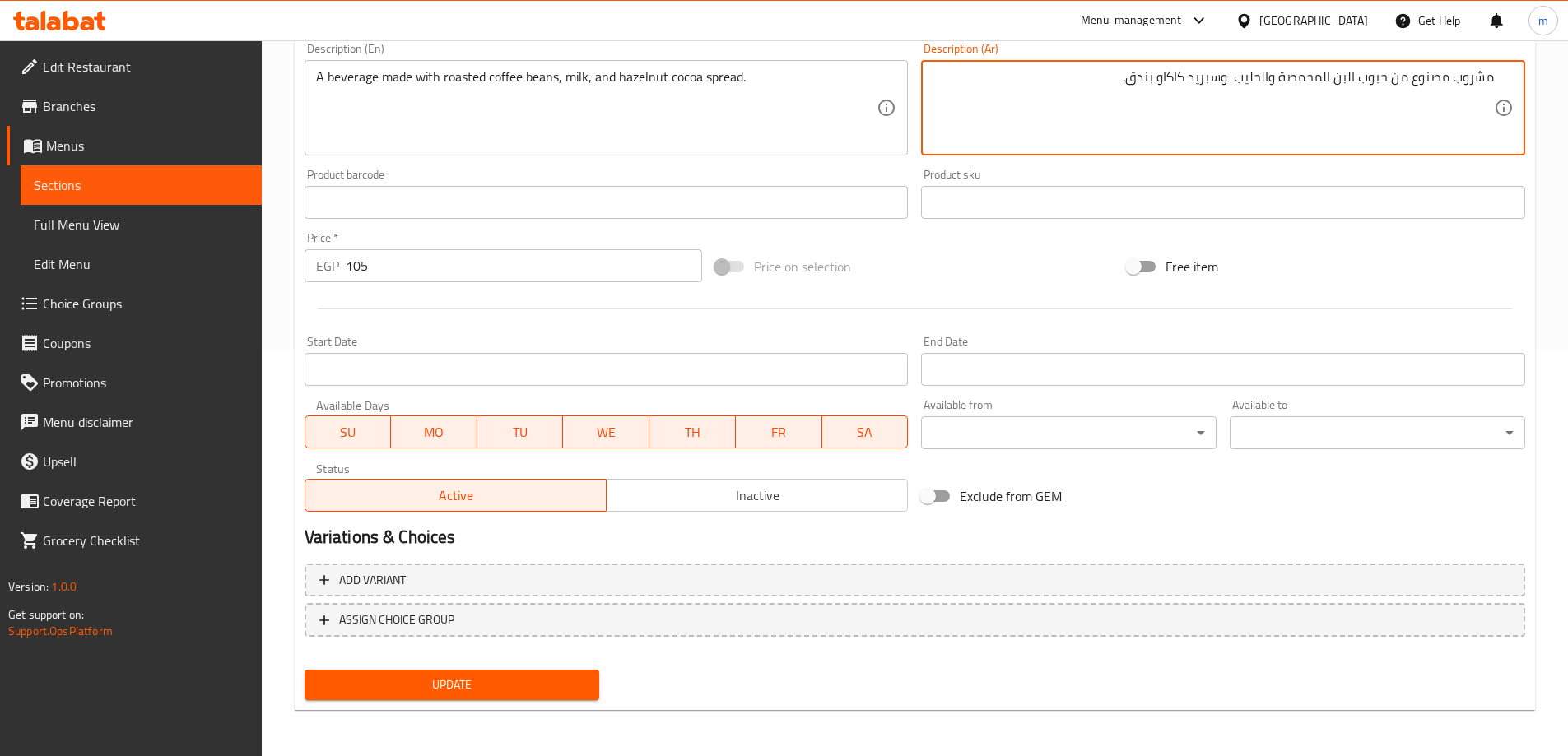
type textarea "مشروب مصنوع من حبوب البن المحمصة والحليب وسبريد كاكاو بندق."
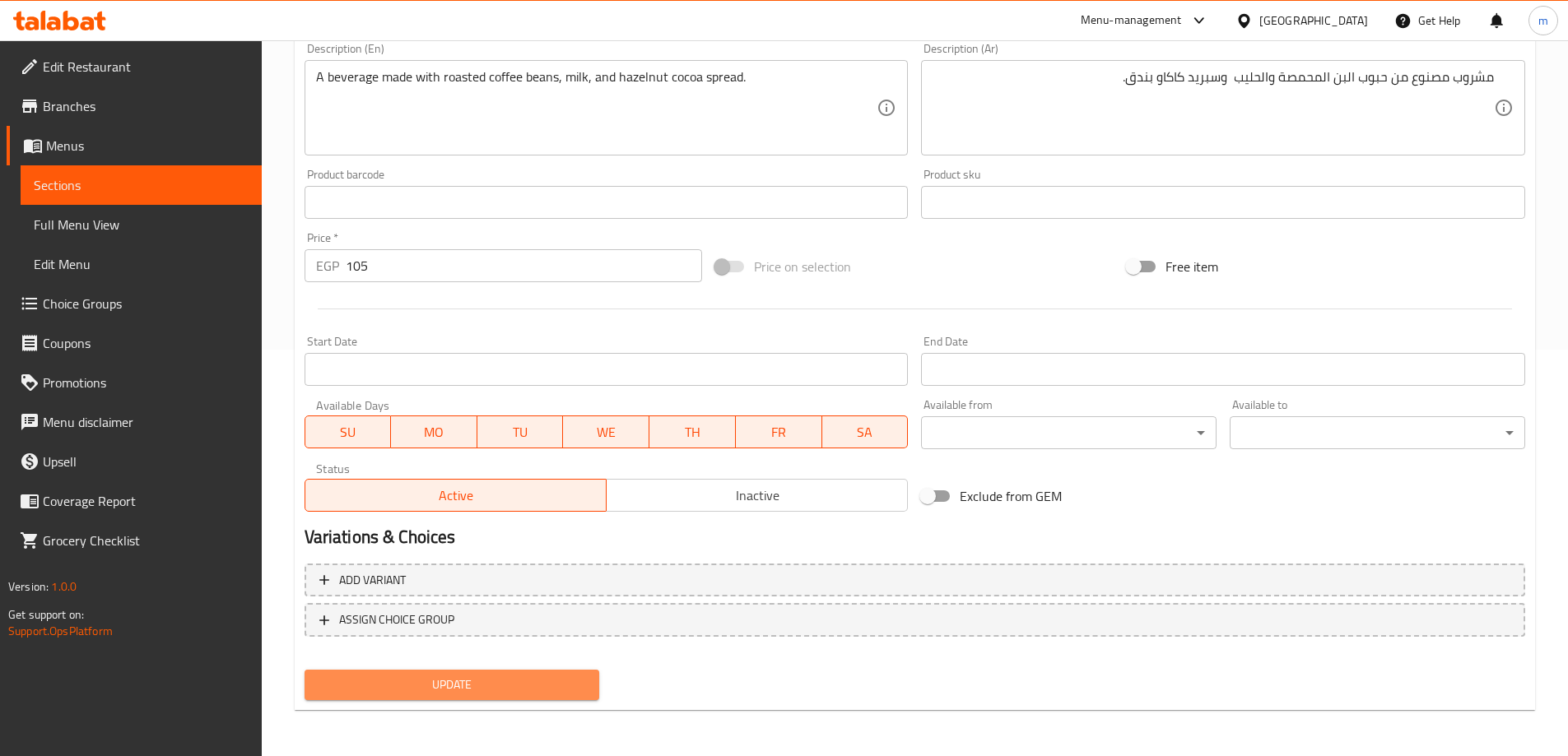
click at [526, 685] on span "Update" at bounding box center [452, 684] width 269 height 20
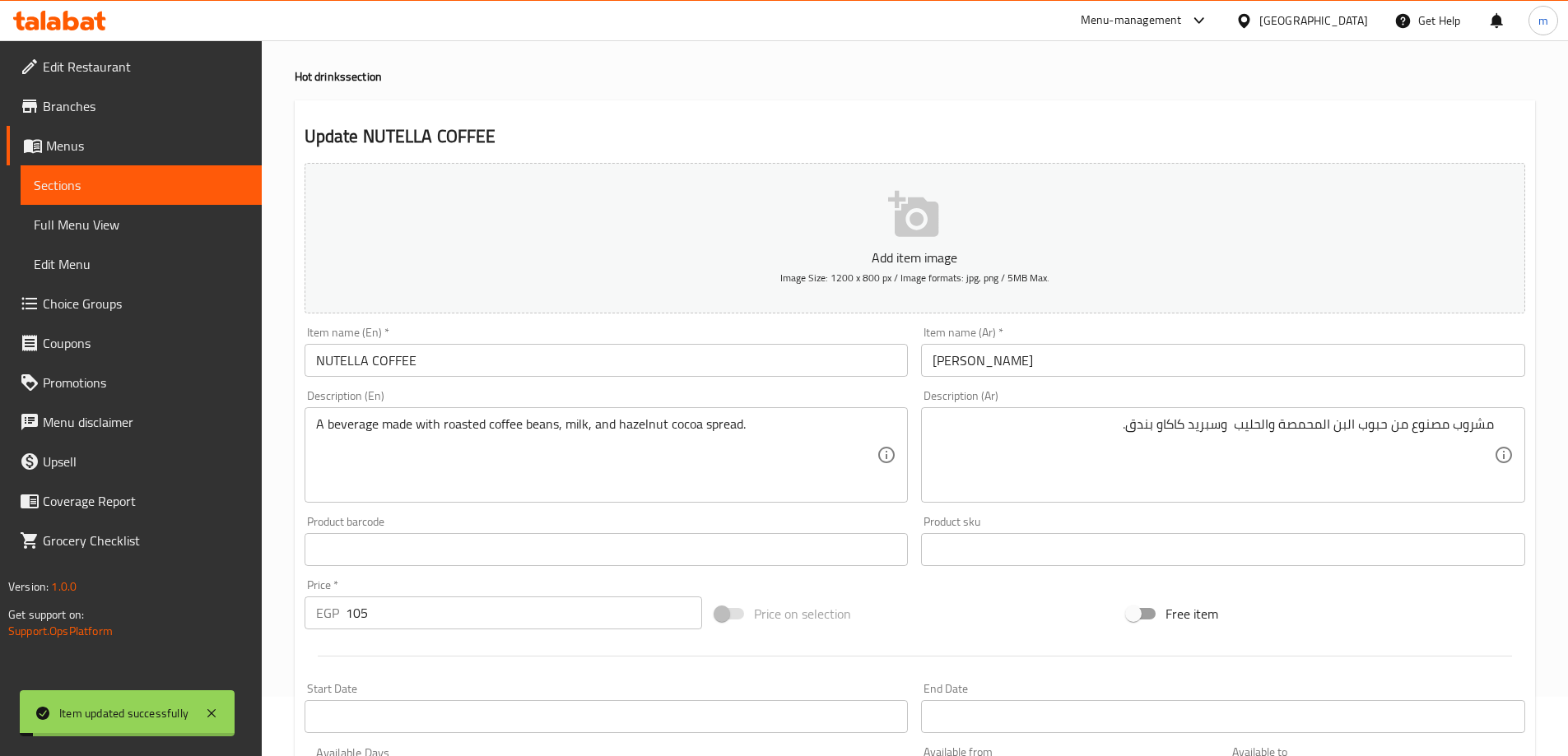
scroll to position [0, 0]
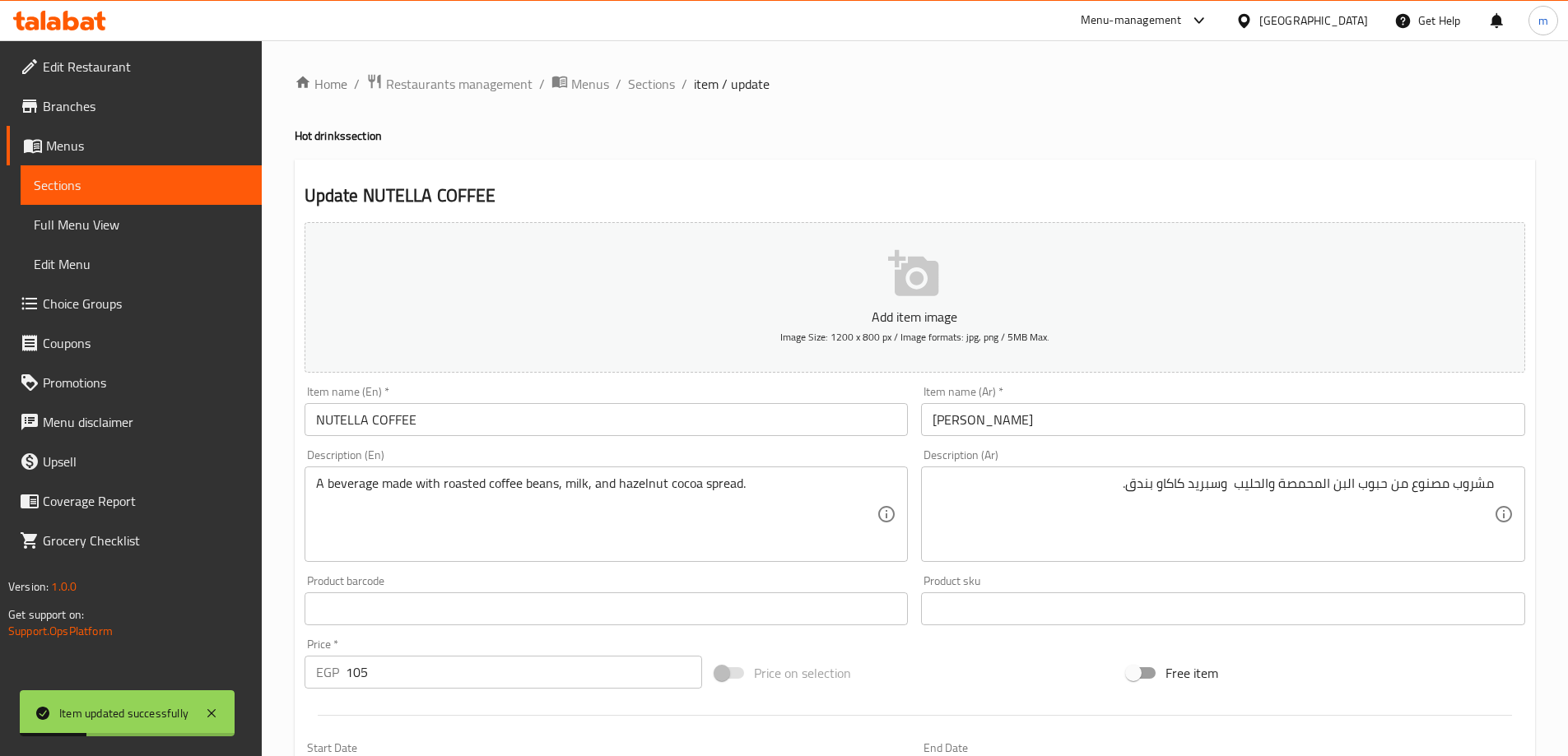
click at [638, 86] on span "Sections" at bounding box center [652, 83] width 47 height 20
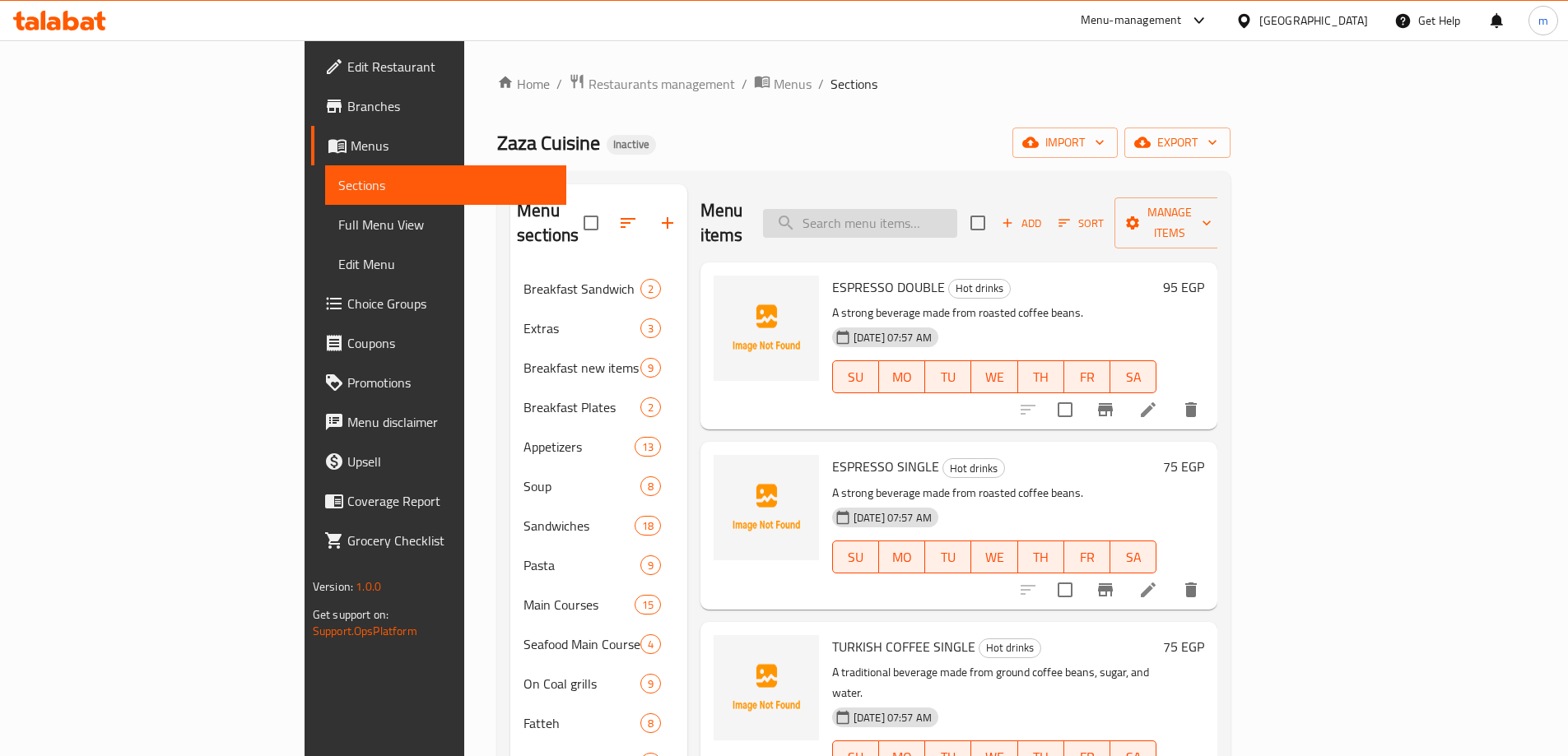
click at [943, 209] on input "search" at bounding box center [860, 224] width 194 height 28
paste input "HUMMUS SHAM"
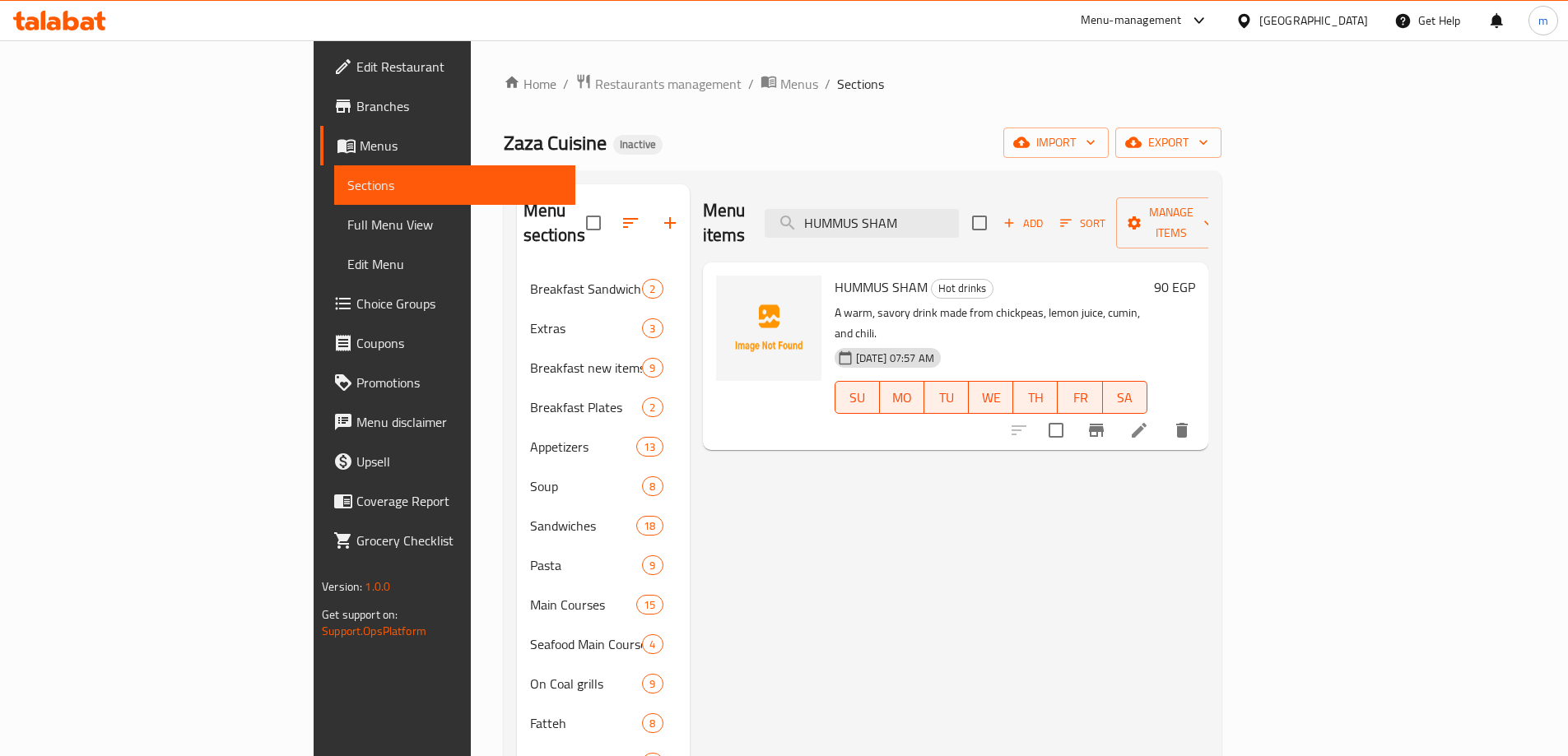
type input "HUMMUS SHAM"
click at [1162, 415] on li at bounding box center [1139, 429] width 46 height 29
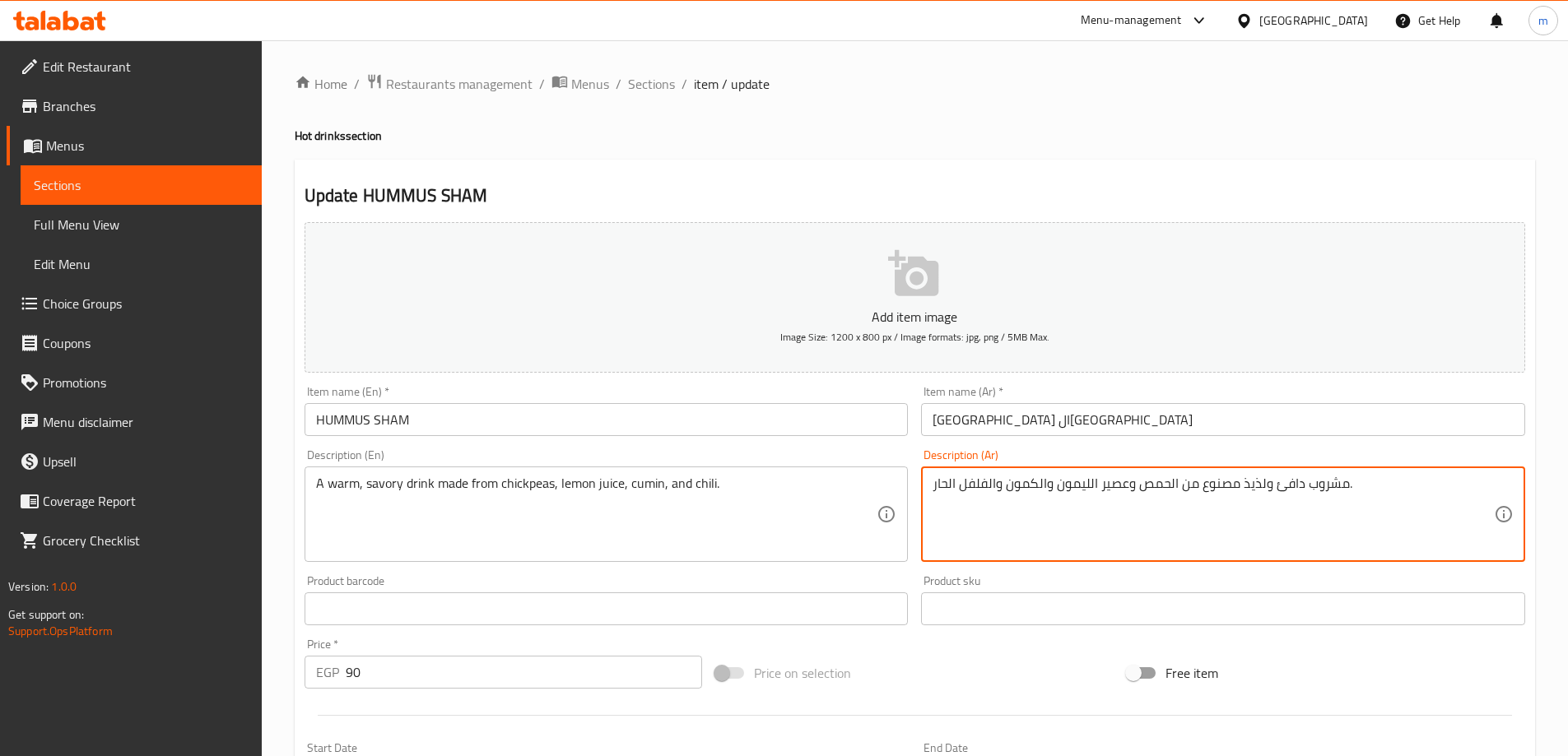
click at [1111, 481] on textarea "مشروب دافئ ولذيذ مصنوع من الحمص وعصير الليمون والكمون والفلفل الحار." at bounding box center [1214, 515] width 561 height 78
click at [968, 492] on textarea "مشروب دافئ ولذيذ مصنوع من الحمص وعصير الليمون والكمون والفلفل الحار." at bounding box center [1214, 515] width 561 height 78
click at [1399, 485] on textarea "مشروب دافئ ولذيذ مصنوع من الحمص وعصير الليمون والكمون والفلفل الحار." at bounding box center [1214, 515] width 561 height 78
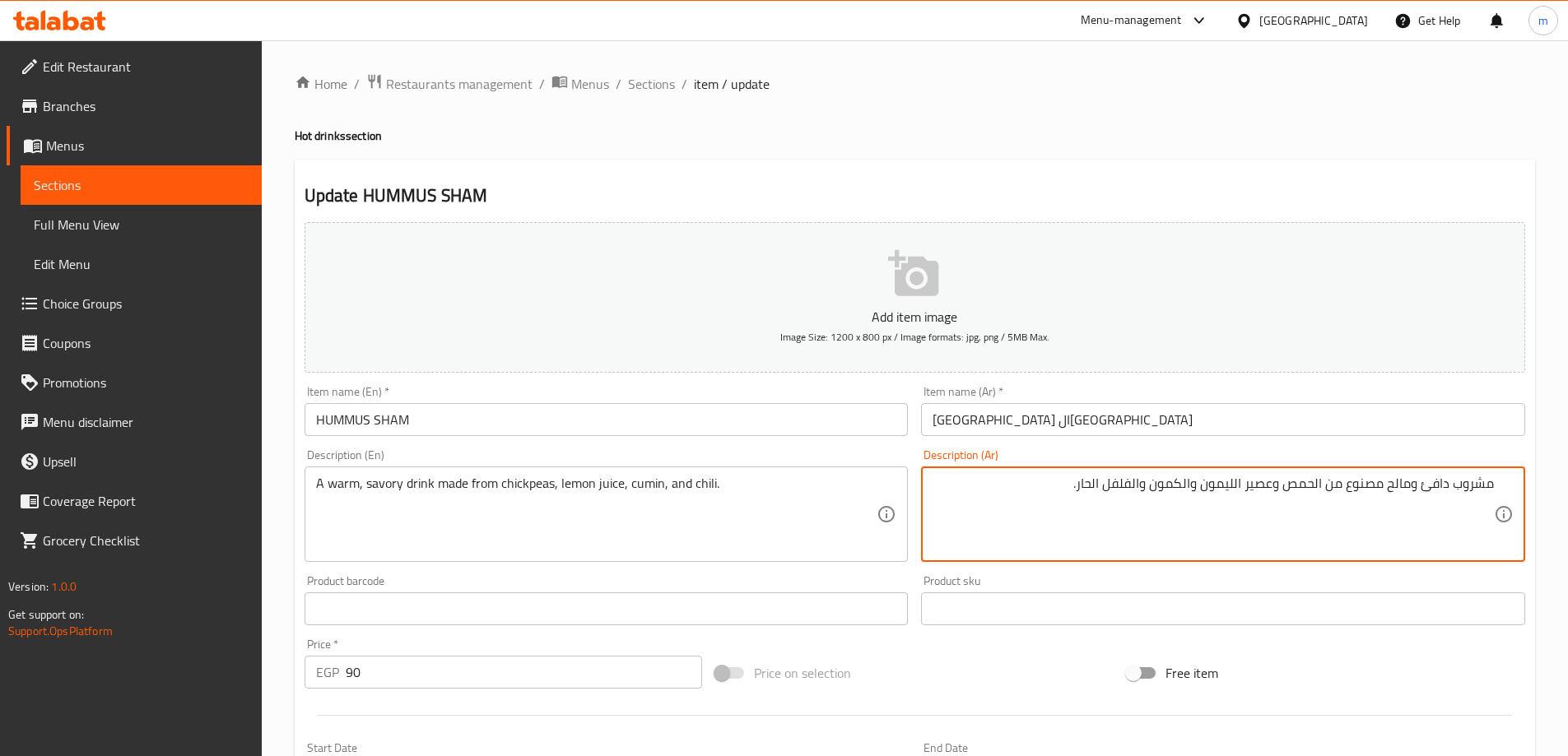
click at [1409, 491] on textarea "مشروب دافئ ومالح مصنوع من الحمص وعصير الليمون والكمون والفلفل الحار." at bounding box center [1214, 515] width 561 height 78
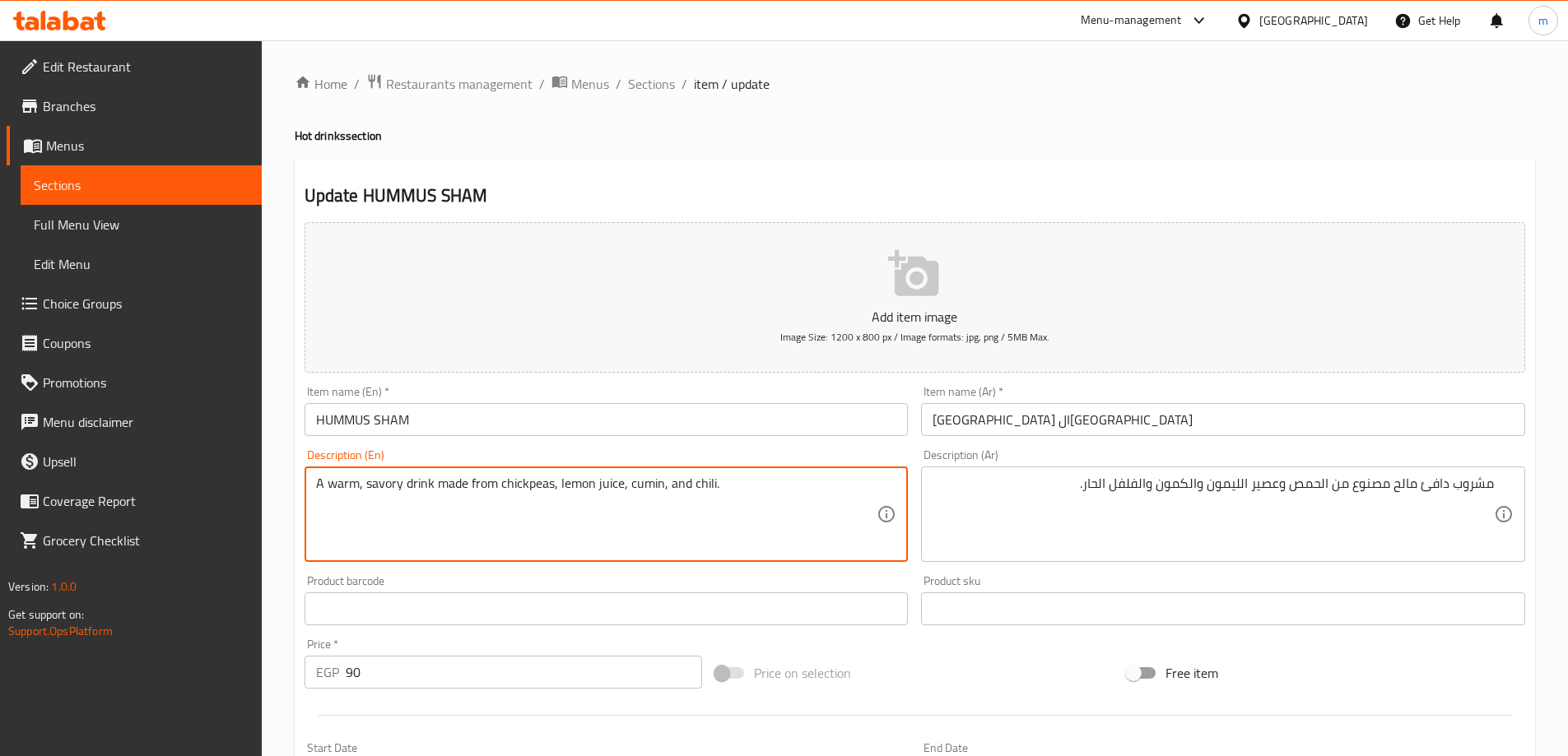
click at [527, 484] on textarea "A warm, savory drink made from chickpeas, lemon juice, cumin, and chili." at bounding box center [597, 515] width 561 height 78
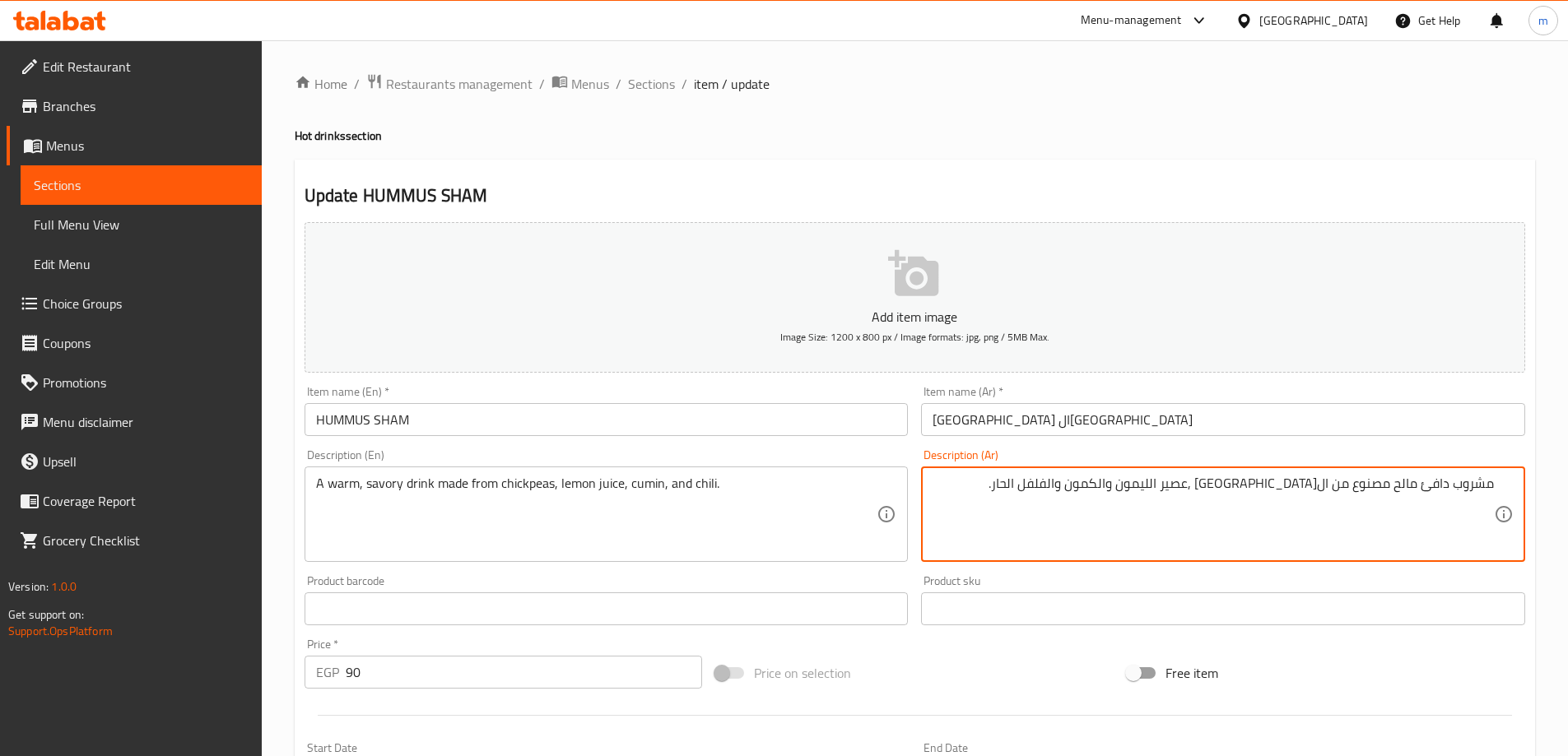
click at [1201, 488] on textarea "مشروب دافئ مالح مصنوع من الحمص ,عصير الليمون والكمون والفلفل الحار." at bounding box center [1214, 515] width 561 height 78
click at [1159, 487] on textarea "مشروب دافئ مالح مصنوع من الحمص ,عصير الليمون ,الكمون والفلفل الحار." at bounding box center [1214, 515] width 561 height 78
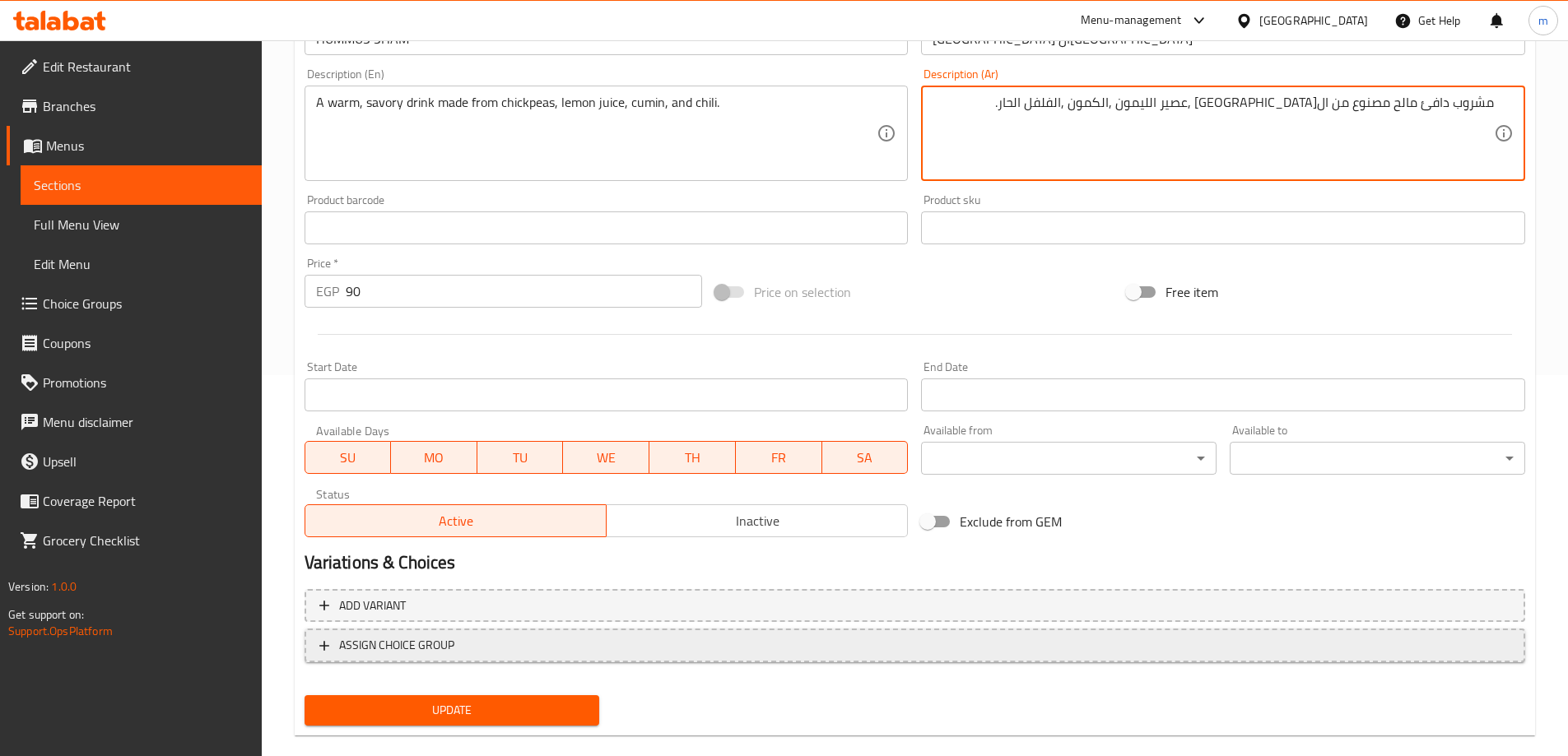
scroll to position [406, 0]
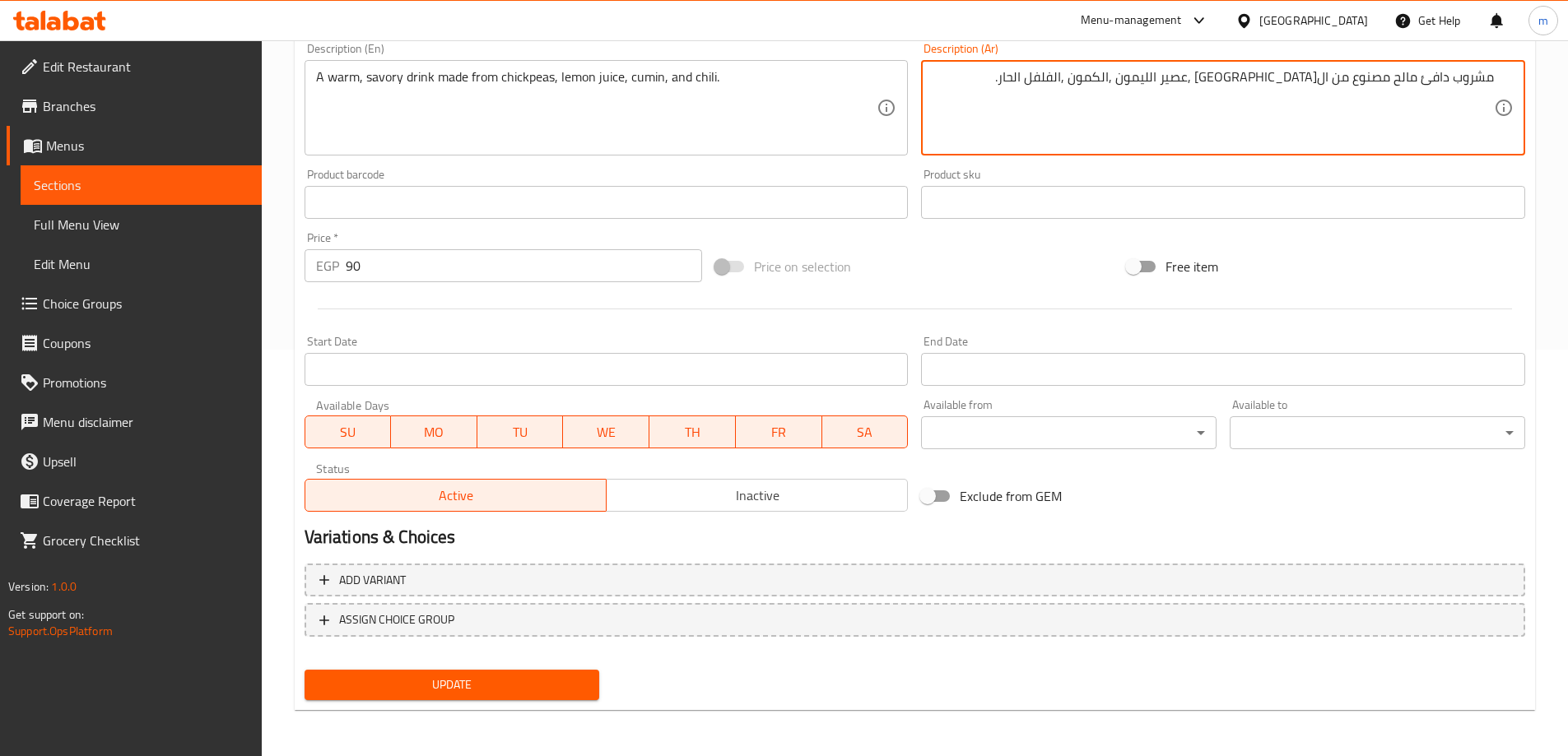
type textarea "مشروب دافئ مالح مصنوع من ال[GEOGRAPHIC_DATA] ,عصير الليمون ,الكمون ,الفلفل الحا…"
click at [400, 683] on span "Update" at bounding box center [452, 684] width 269 height 20
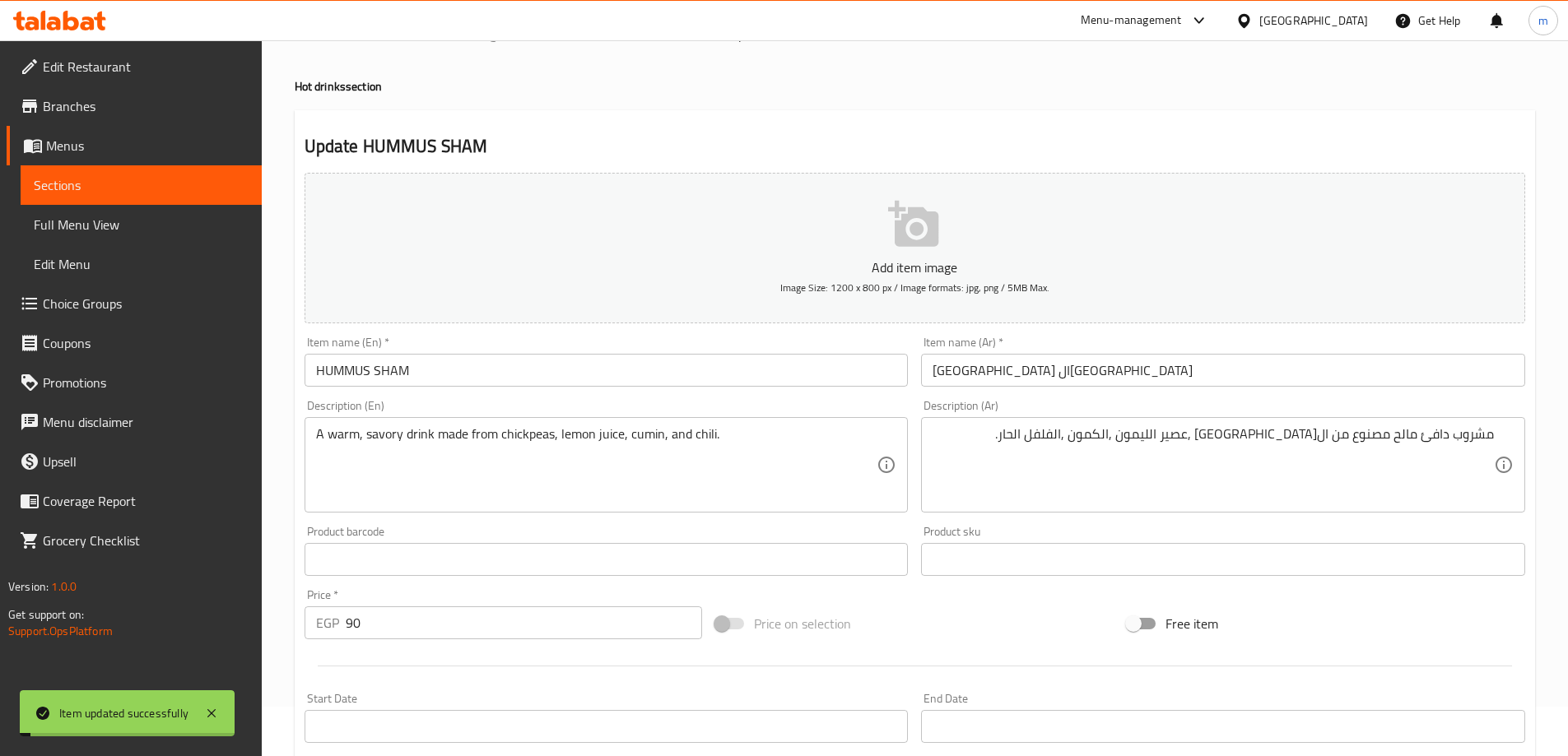
scroll to position [0, 0]
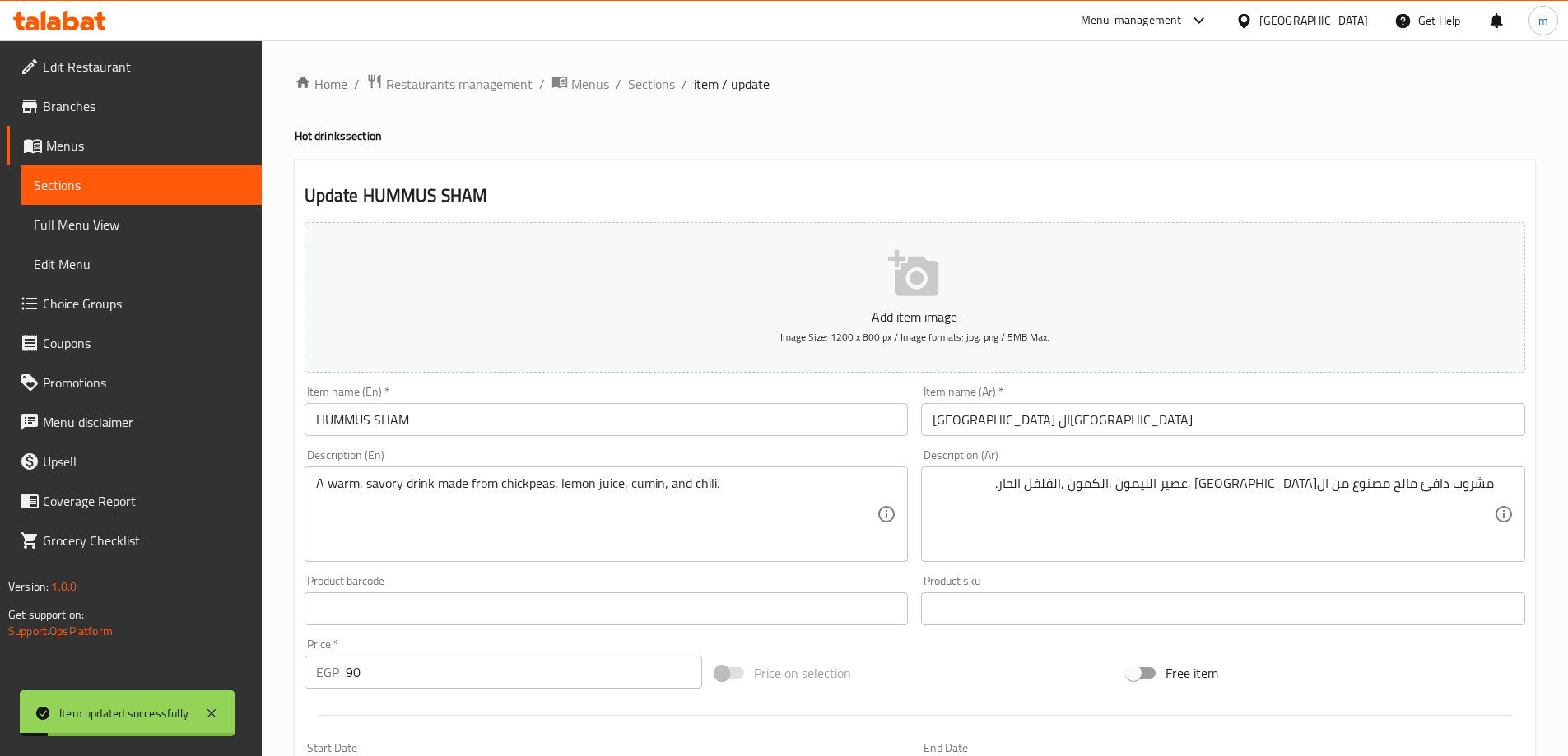
click at [656, 81] on span "Sections" at bounding box center [652, 83] width 47 height 20
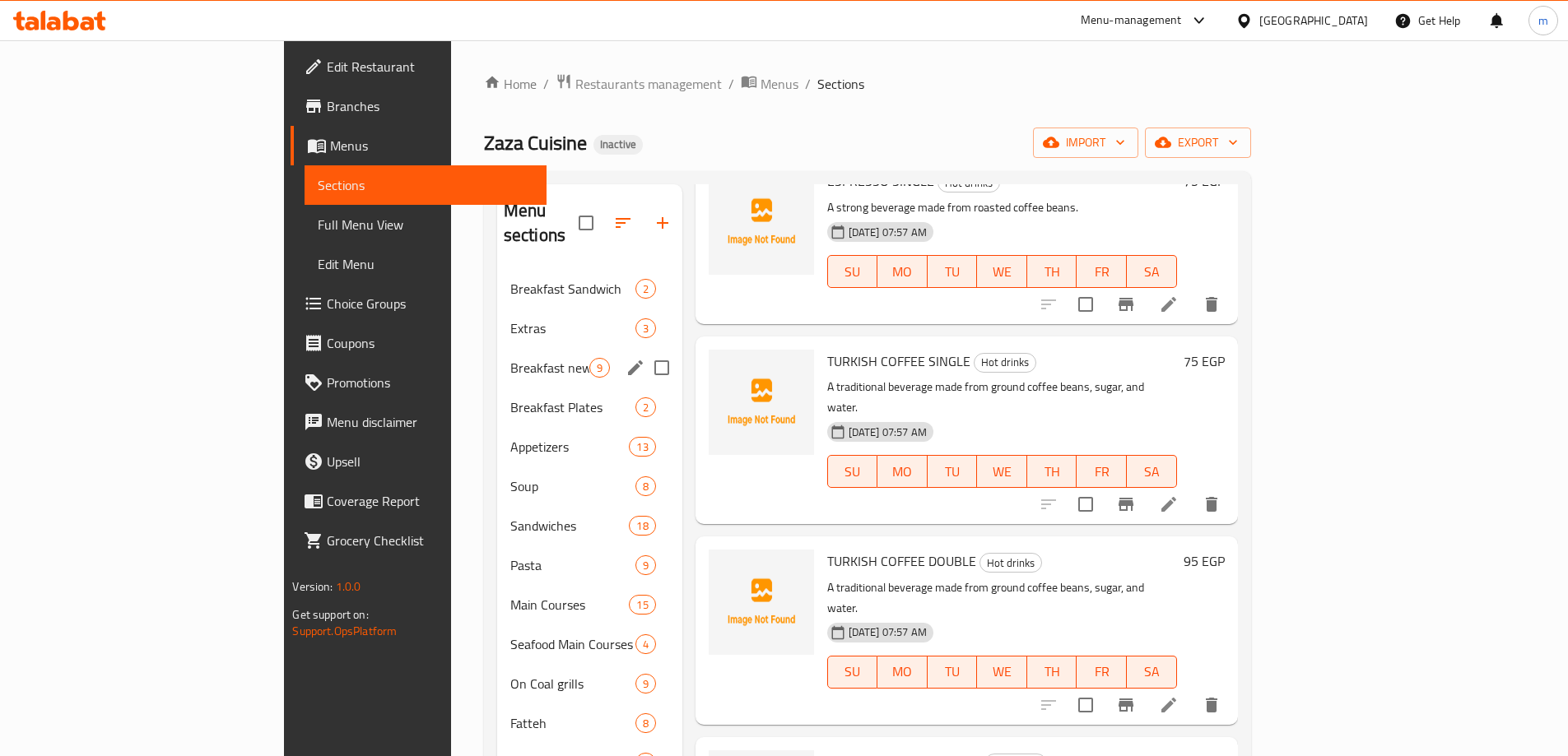
scroll to position [247, 0]
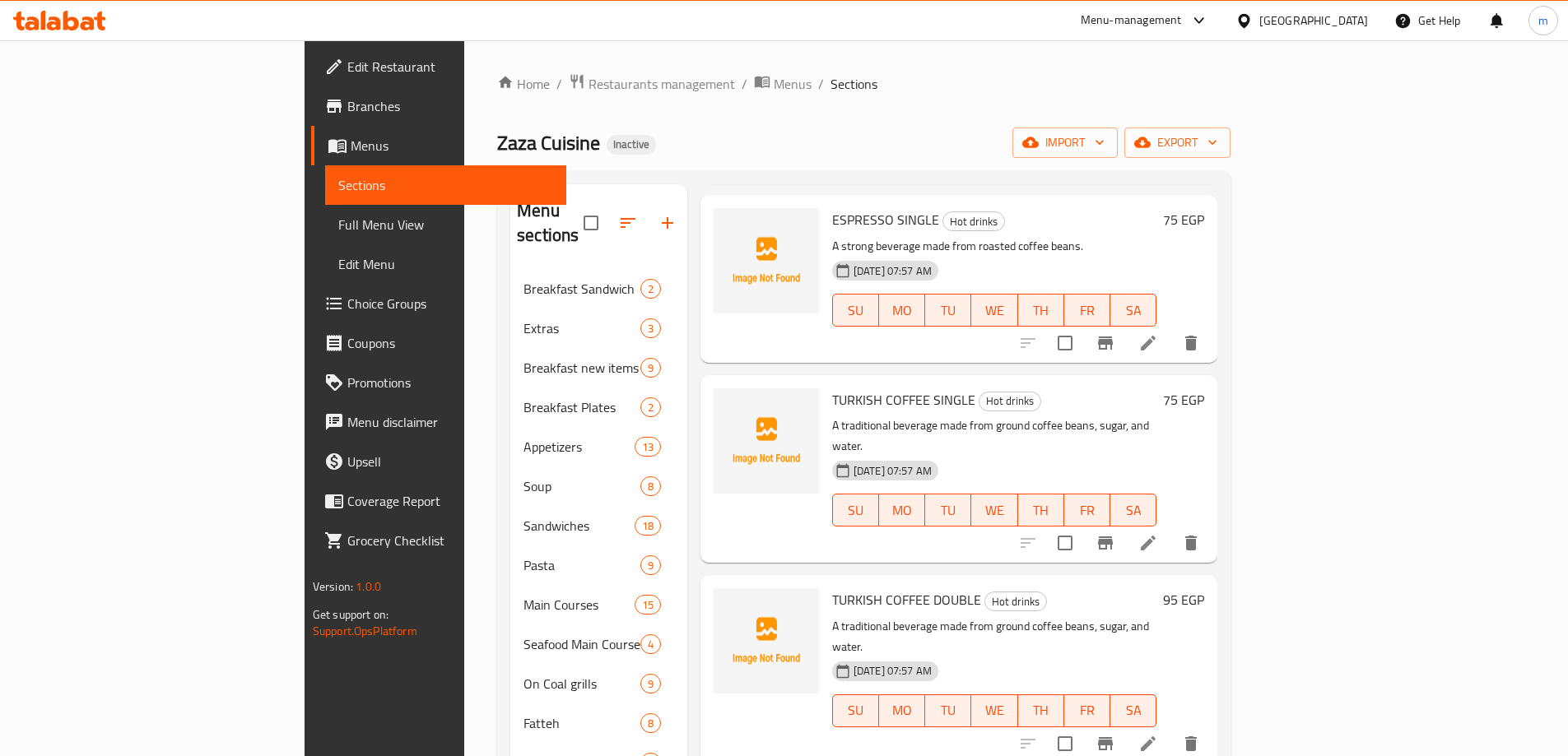
click at [753, 135] on div "Zaza Cuisine Inactive import export" at bounding box center [864, 143] width 733 height 30
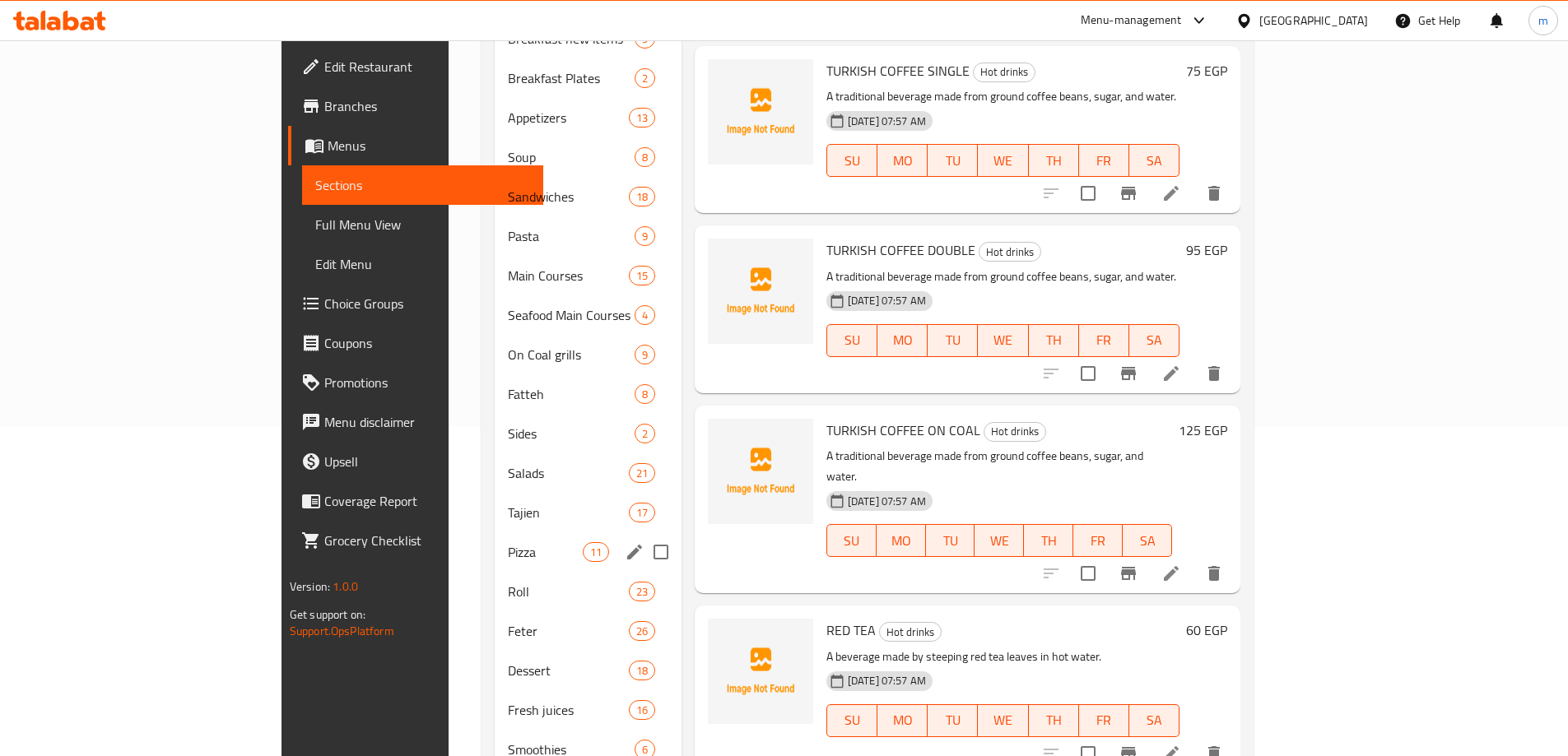
scroll to position [568, 0]
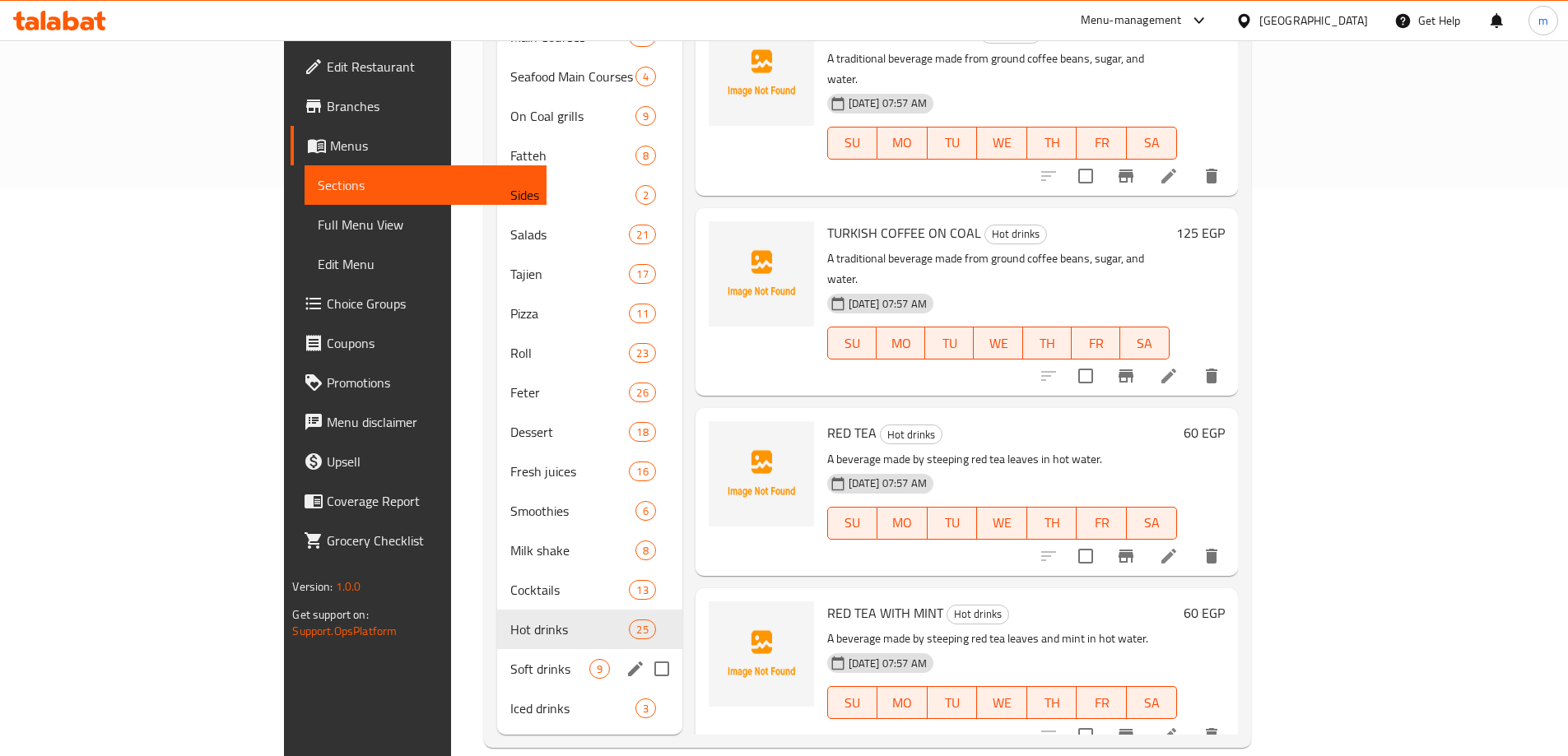
click at [497, 655] on div "Soft drinks 9" at bounding box center [590, 669] width 186 height 40
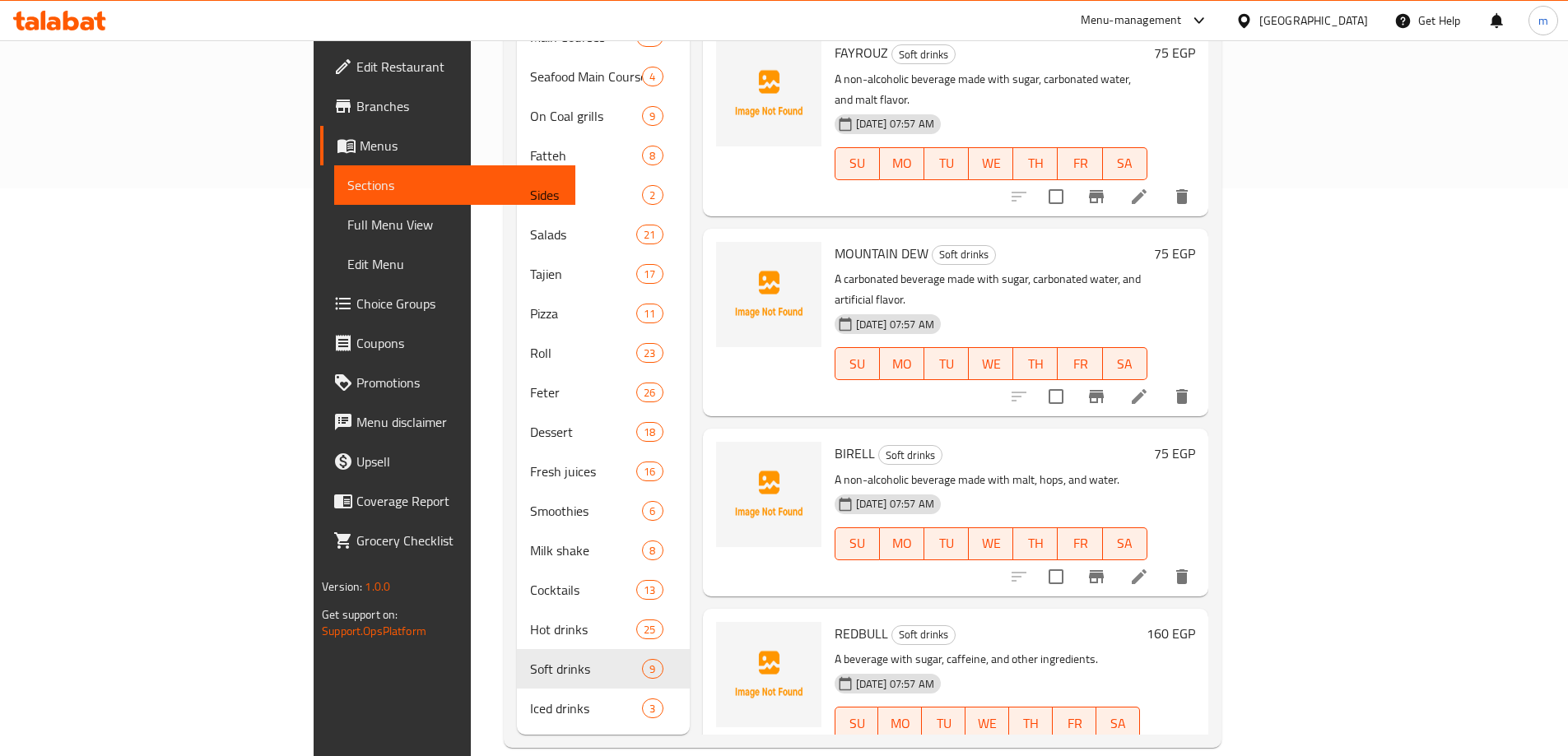
scroll to position [565, 0]
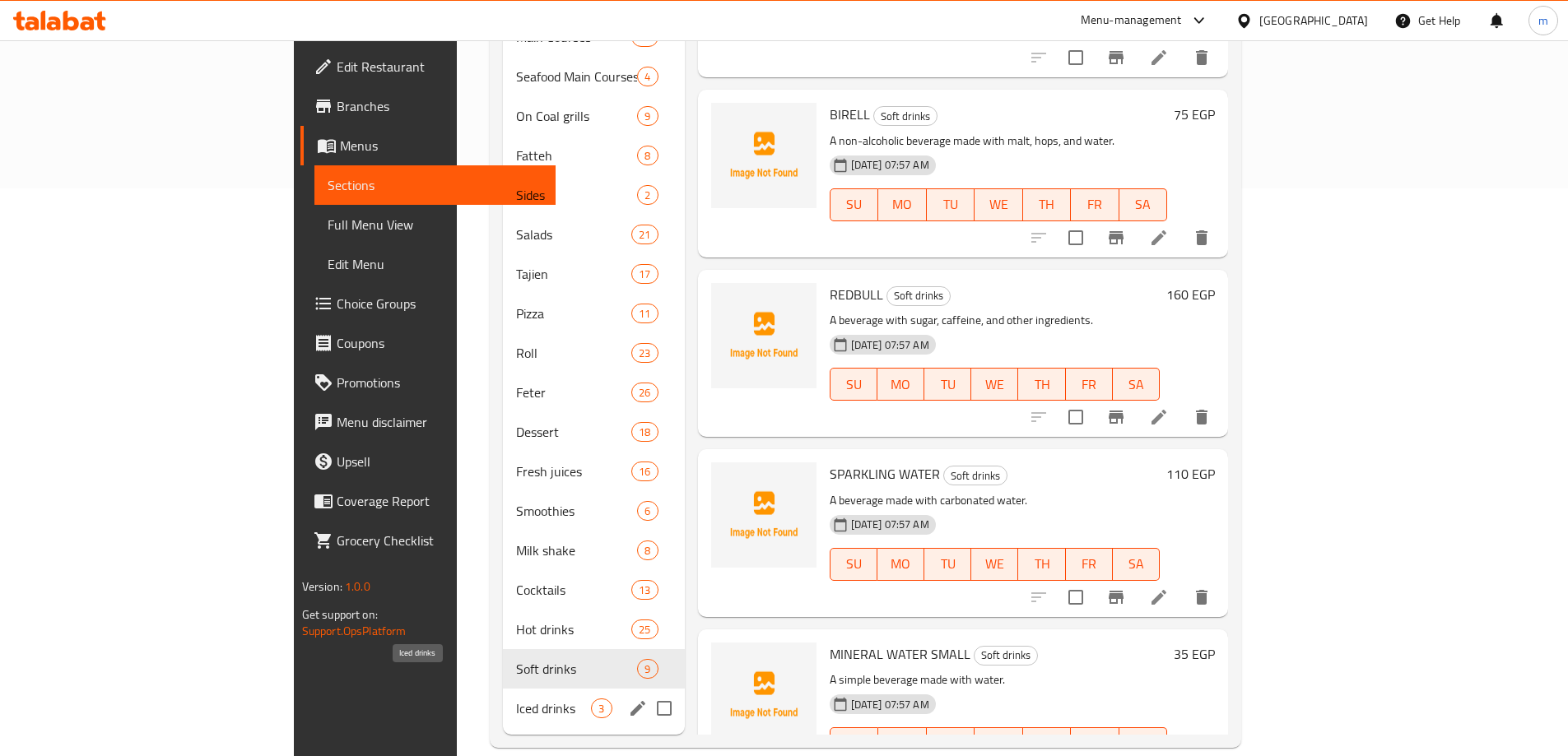
click at [516, 698] on span "Iced drinks" at bounding box center [553, 708] width 75 height 20
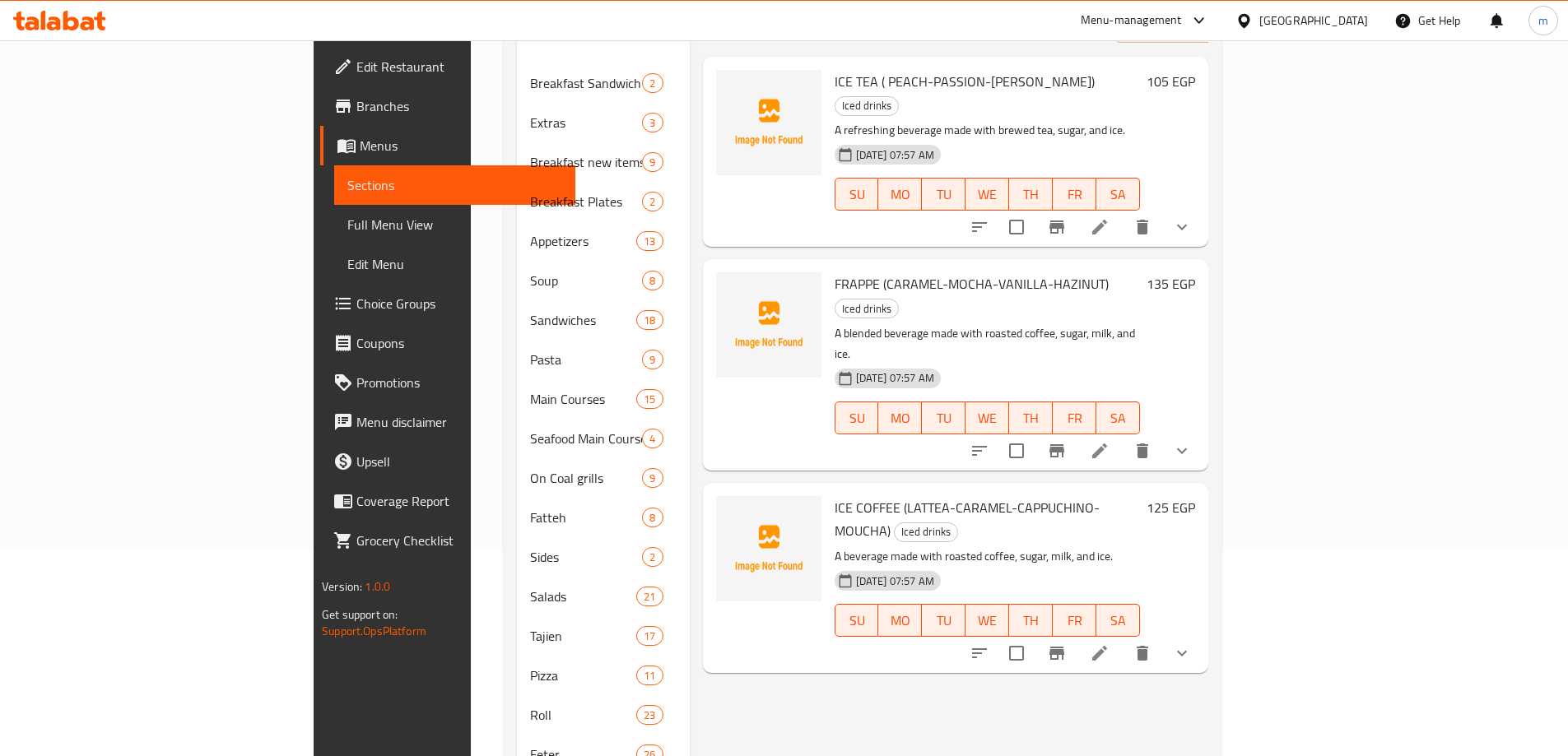
scroll to position [83, 0]
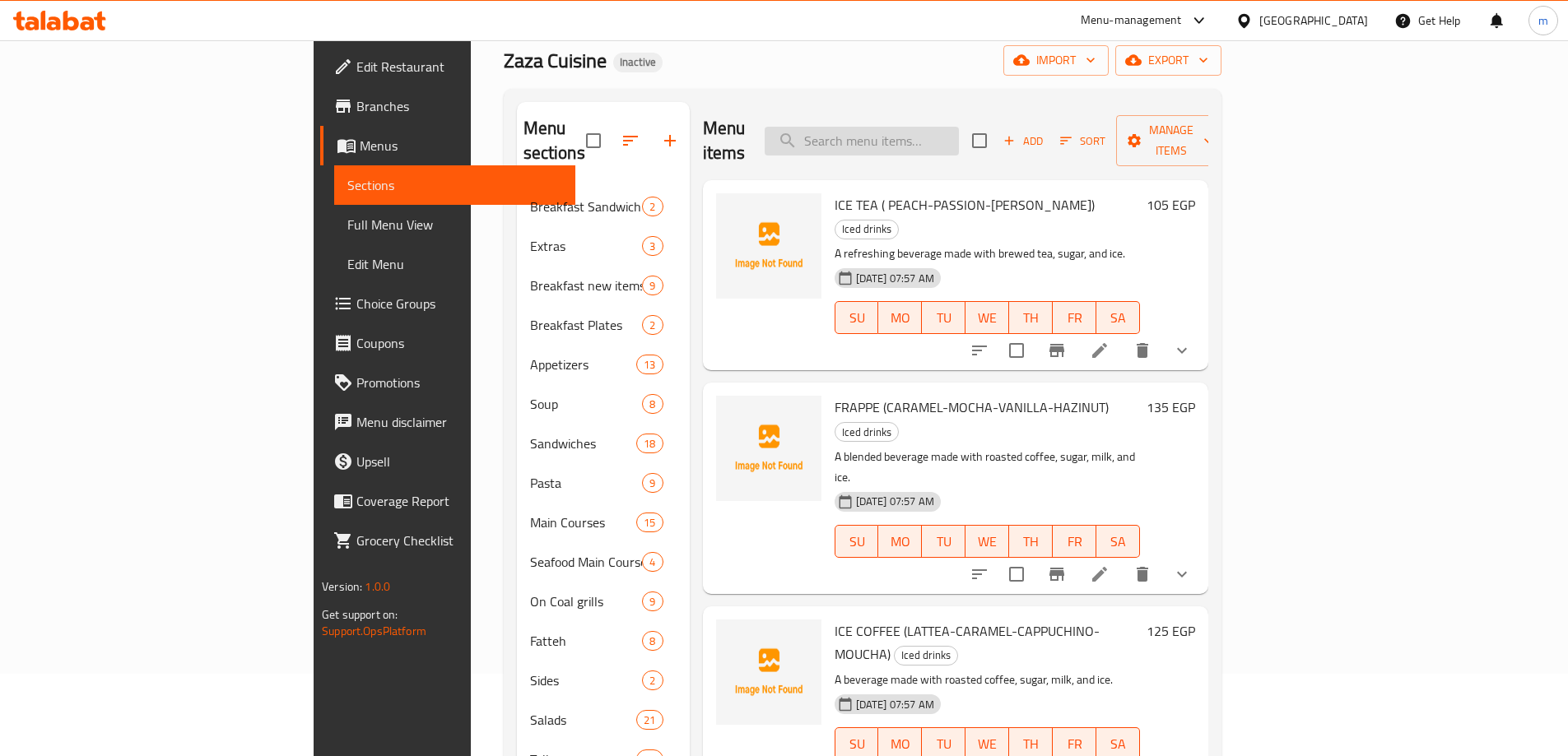
drag, startPoint x: 959, startPoint y: 114, endPoint x: 957, endPoint y: 137, distance: 23.1
click at [959, 127] on input "search" at bounding box center [861, 141] width 194 height 28
click at [957, 141] on input "search" at bounding box center [861, 141] width 194 height 28
paste input "Mineral Water Small"
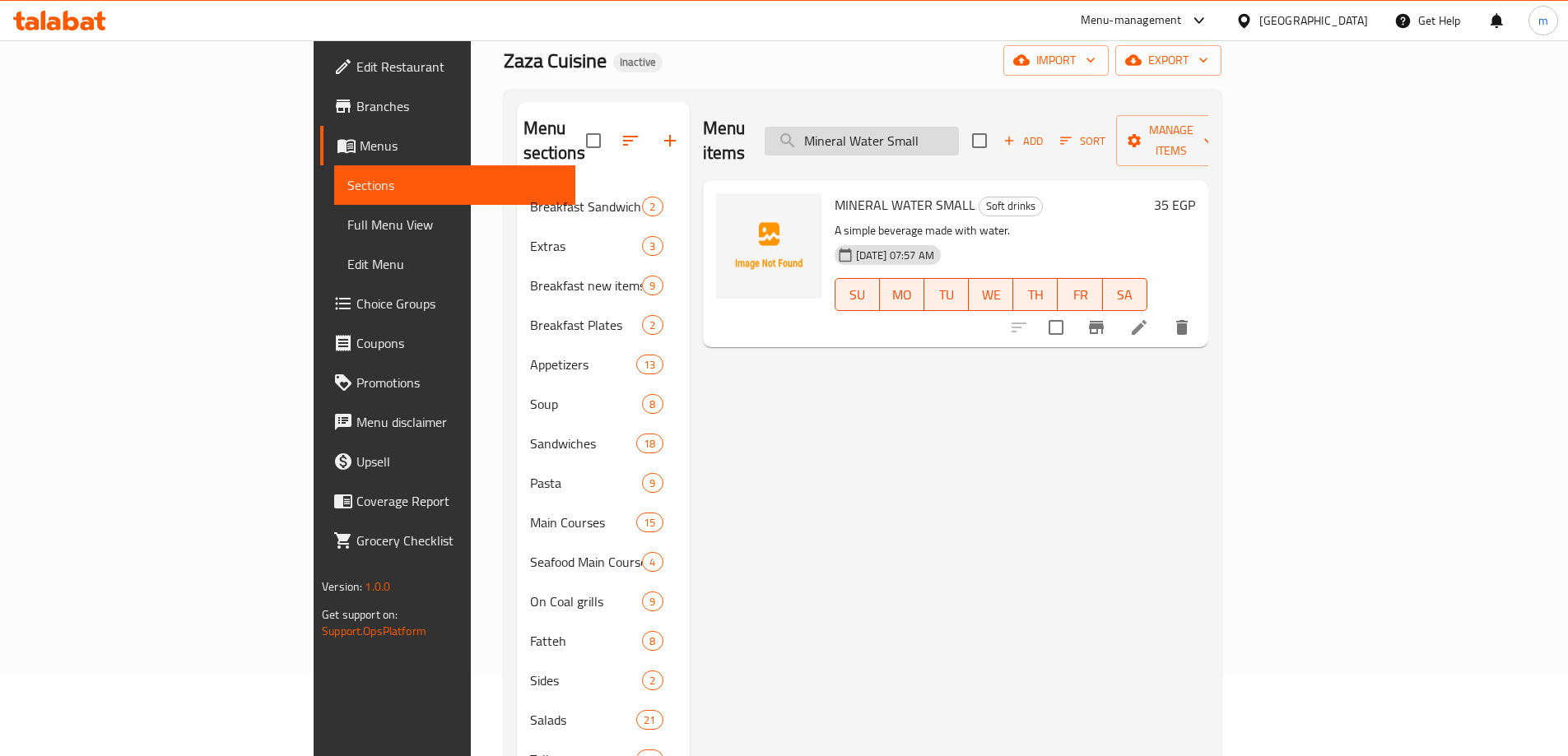
click at [959, 136] on input "Mineral Water Small" at bounding box center [861, 141] width 194 height 28
paste input "ICE TEA ( PEACH-PASSION-[PERSON_NAME])"
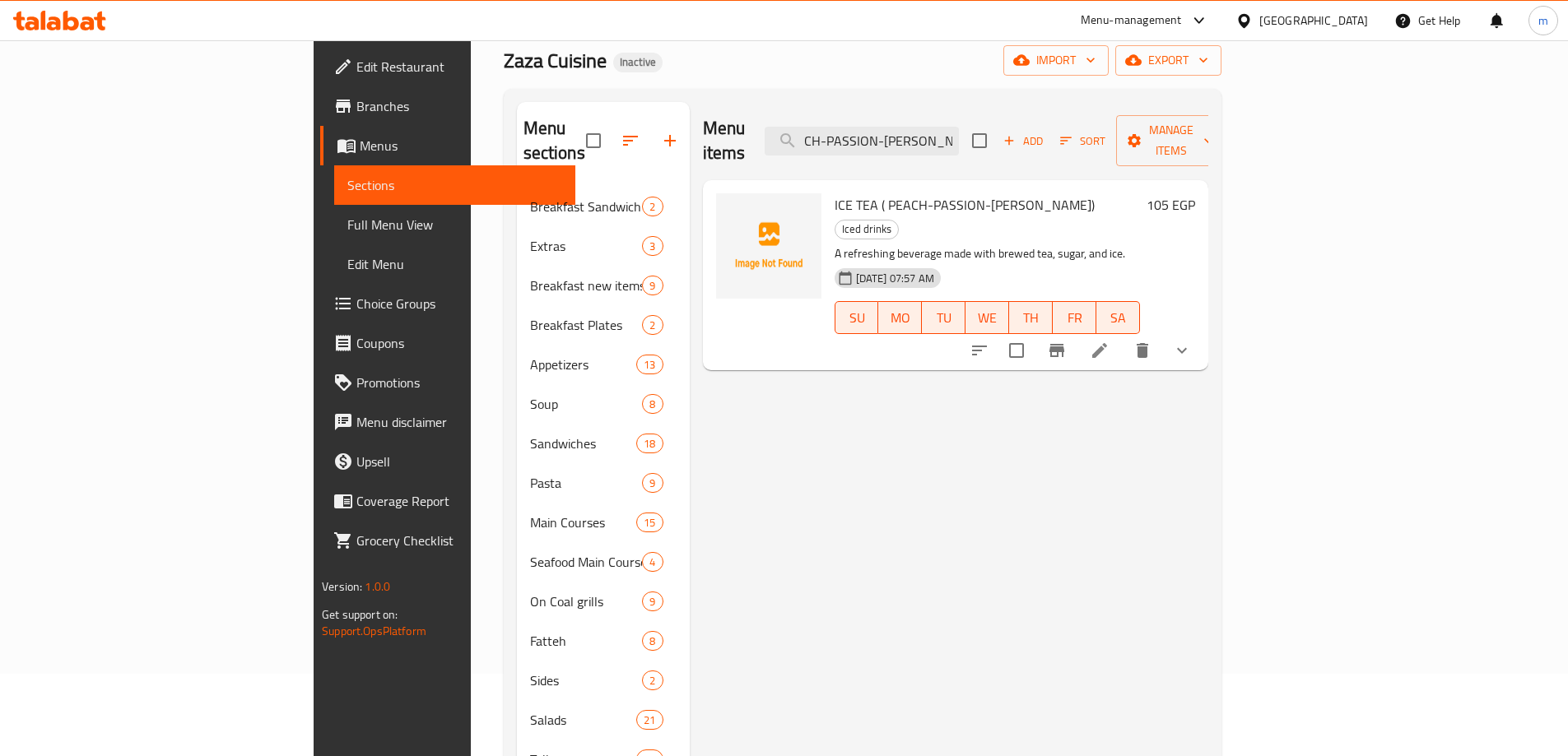
scroll to position [0, 0]
click at [959, 131] on input "ICE TEA ( PEACH-PASSION-[PERSON_NAME])" at bounding box center [861, 141] width 194 height 28
paste input "FRAPPE (CARAMEL-MOCHA-VANILLA-HAZINUT)"
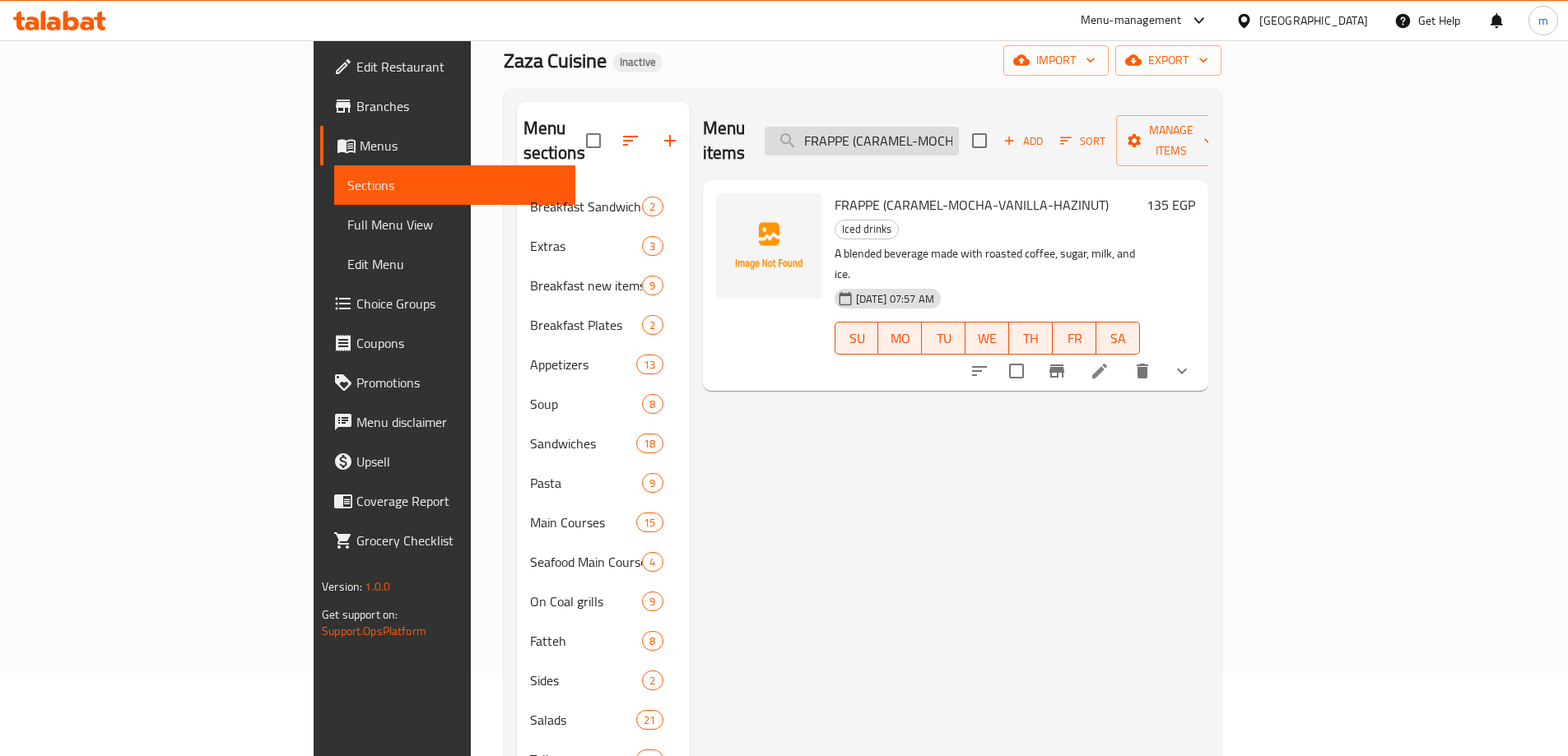
click at [948, 127] on input "FRAPPE (CARAMEL-MOCHA-VANILLA-HAZINUT)" at bounding box center [861, 141] width 194 height 28
type input "ر"
paste input "ICE COFFEE (LATTEA-CARAMEL-CAPPUCHINO-MOUCHA)"
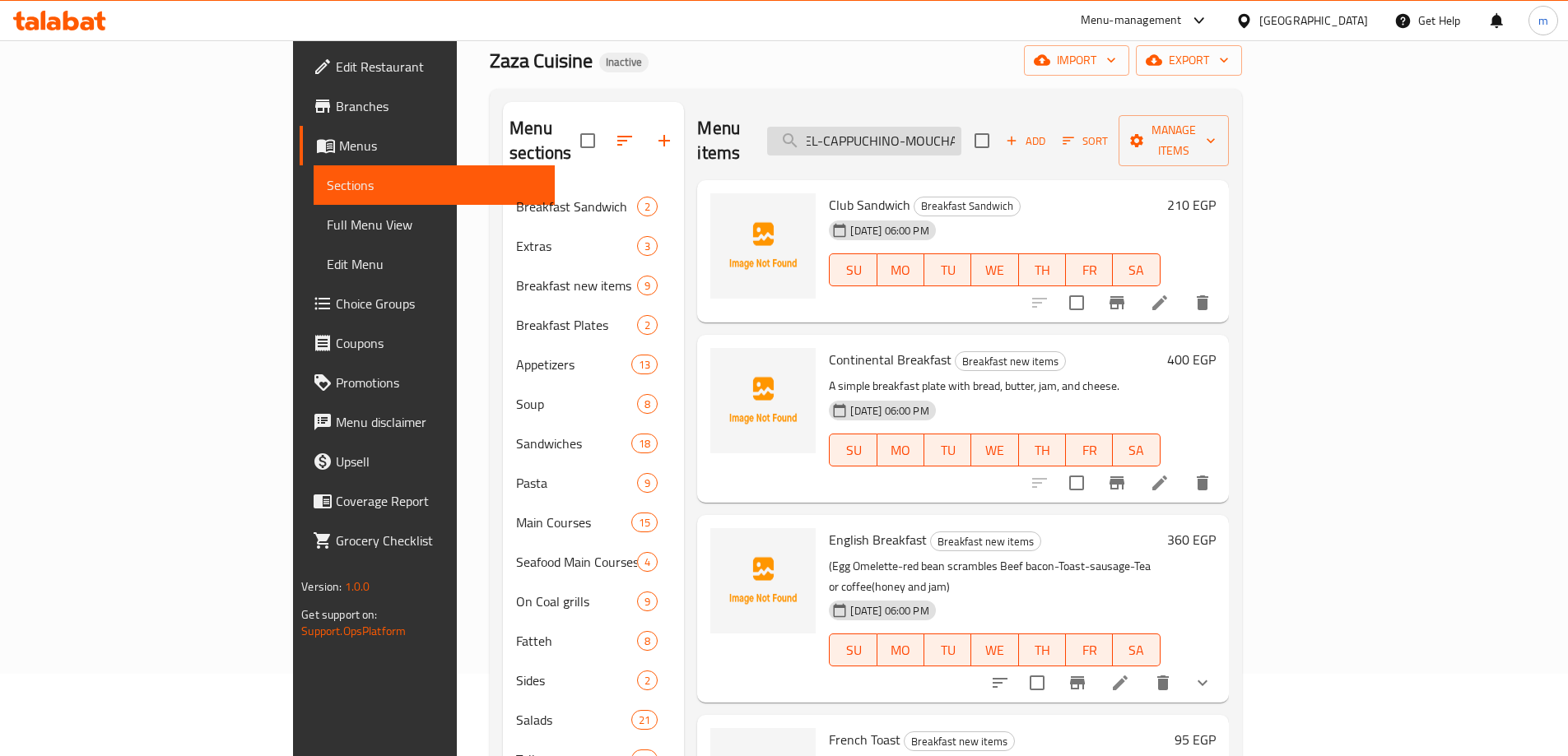
paste input "ICE COFFEE (LATTEA-CARAMEL-CAPPUCHINO-MOUCHA)"
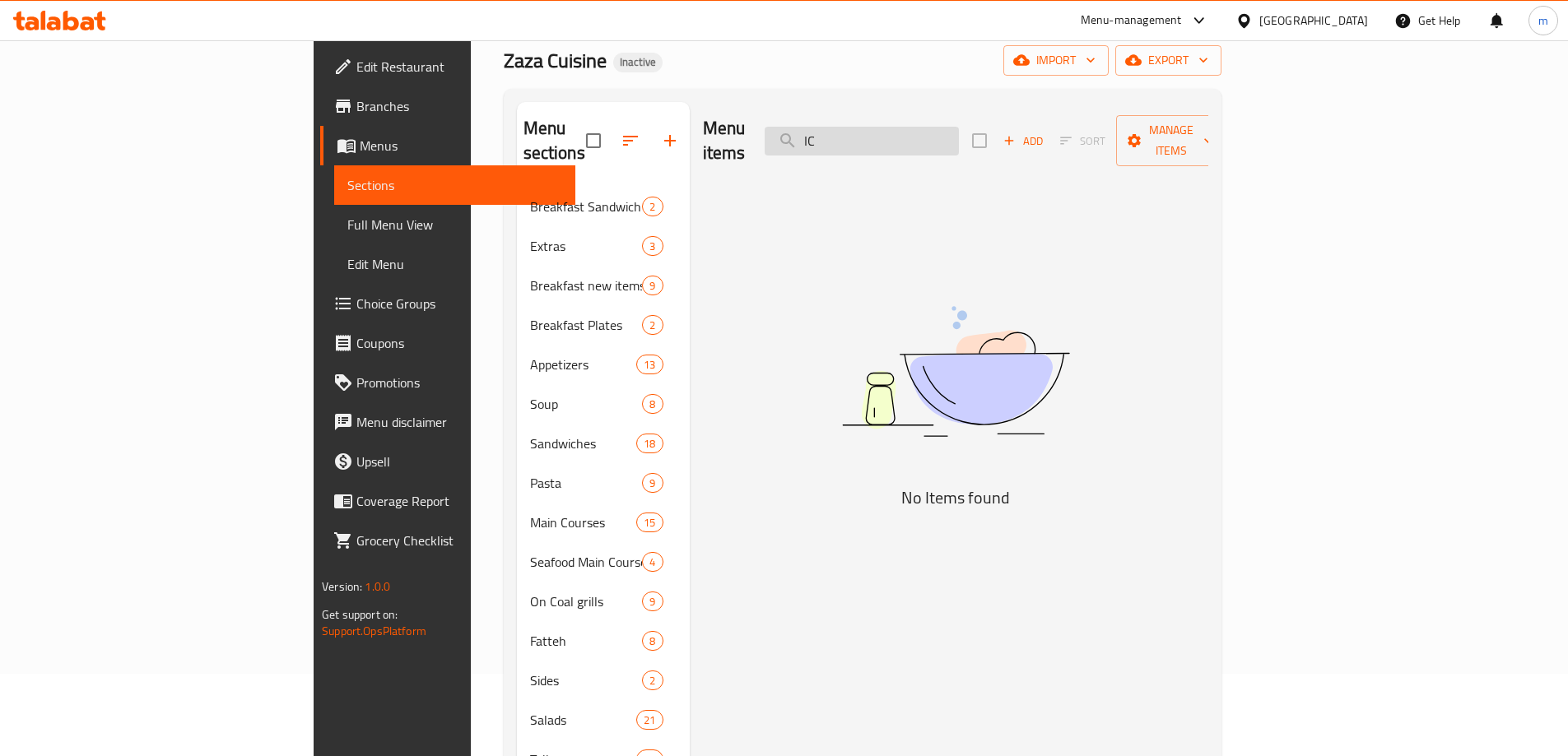
type input "I"
paste input "ICE COFFEE (LATTEA-CARAMEL-CAPPUCHINO-MOUCHA)"
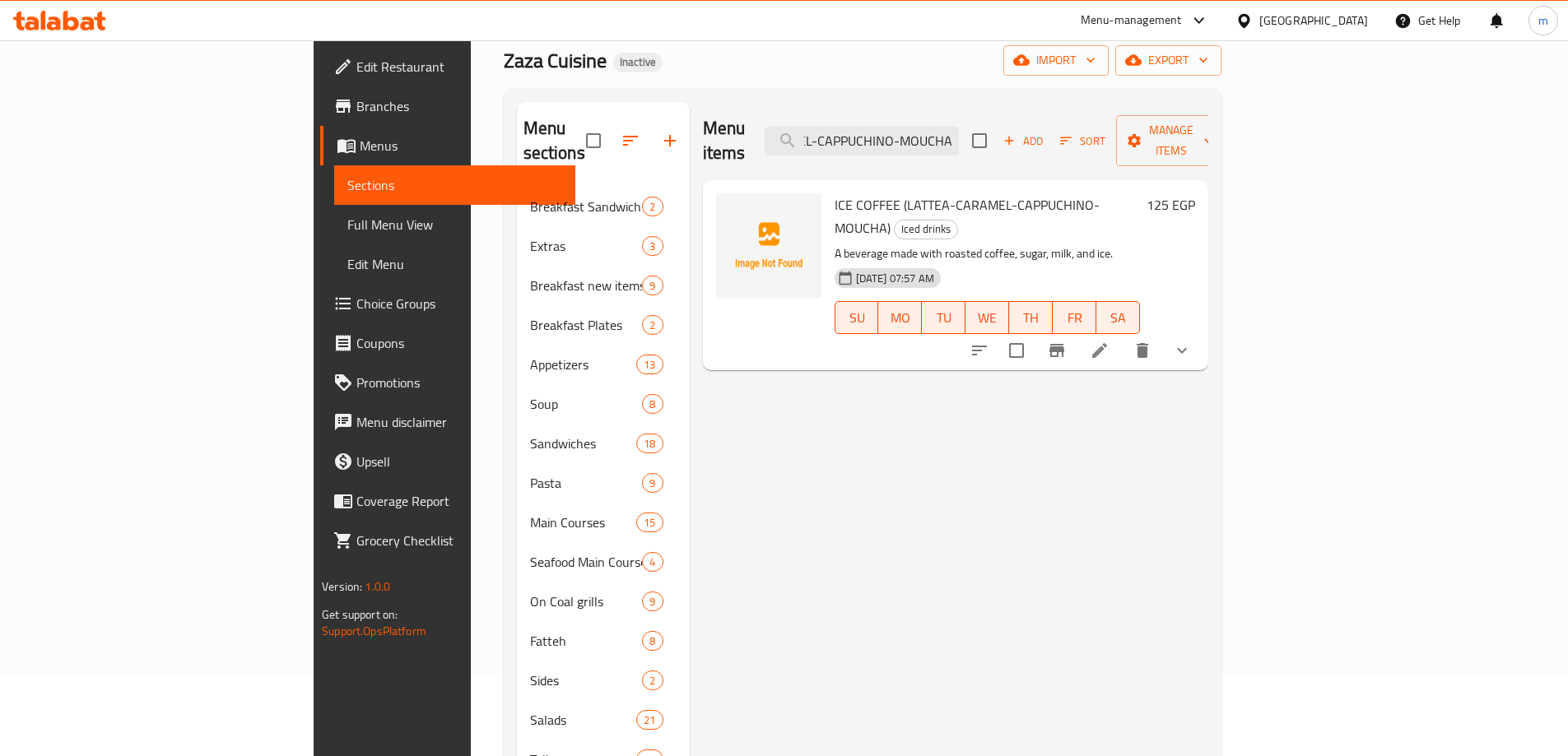
type input "ICE COFFEE (LATTEA-CARAMEL-CAPPUCHINO-MOUCHA)"
click at [959, 127] on input "ICE COFFEE (LATTEA-CARAMEL-CAPPUCHINO-MOUCHA)" at bounding box center [861, 141] width 194 height 28
click at [1110, 341] on icon at bounding box center [1100, 350] width 20 height 20
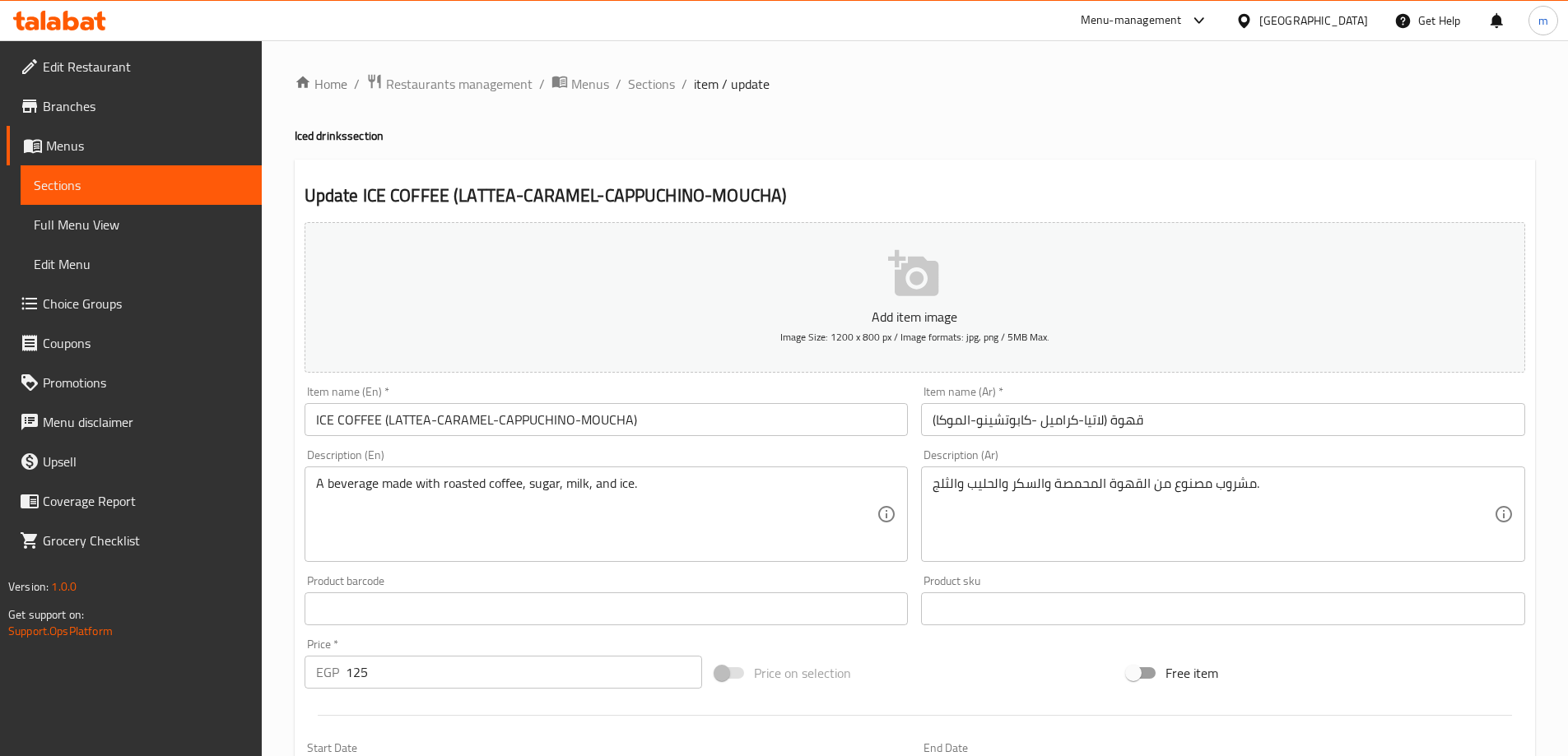
click at [64, 185] on span "Sections" at bounding box center [141, 185] width 215 height 20
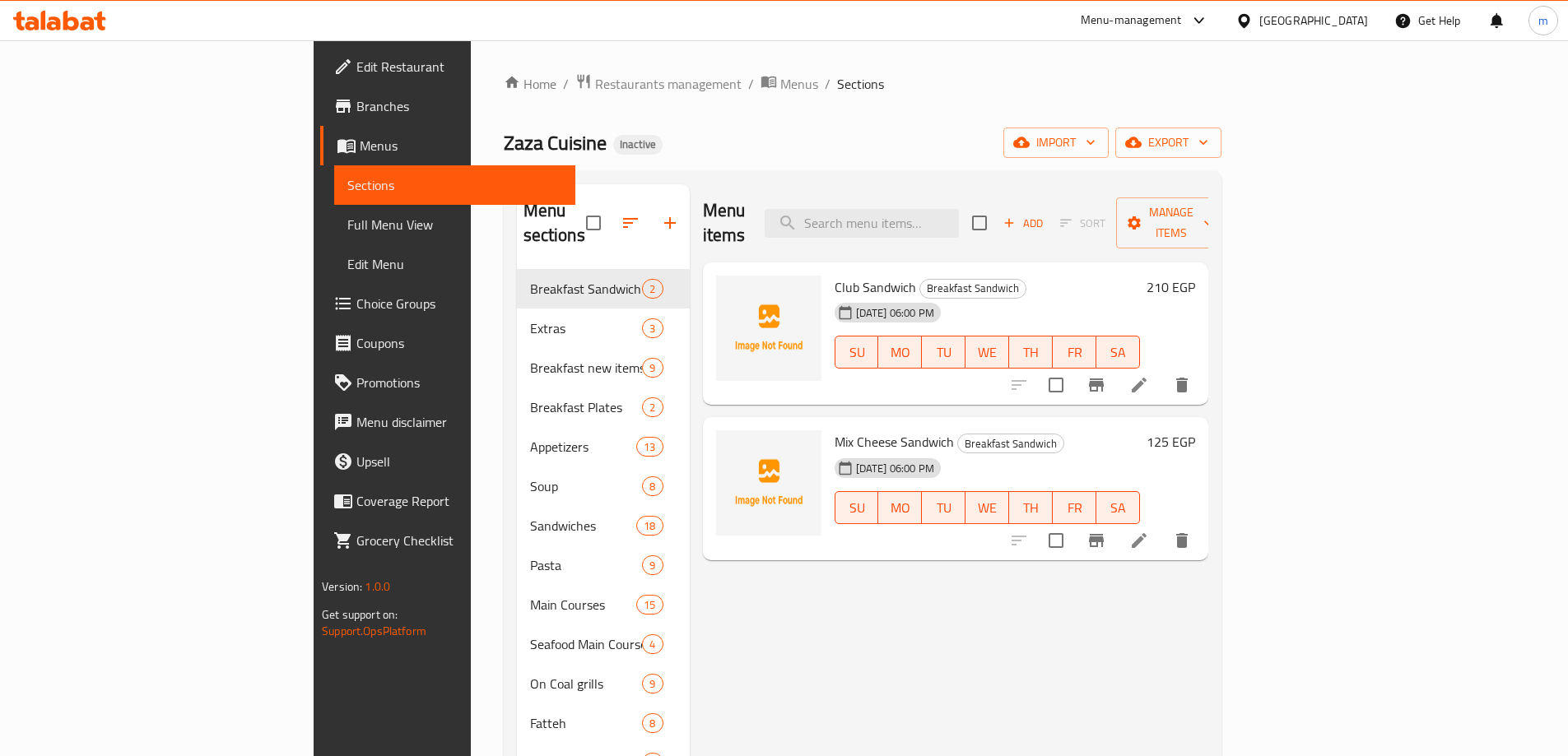
click at [955, 225] on div "Menu items Add Sort Manage items" at bounding box center [955, 224] width 505 height 78
click at [943, 209] on input "search" at bounding box center [861, 224] width 194 height 28
paste input "MINERAL WATER SMALL"
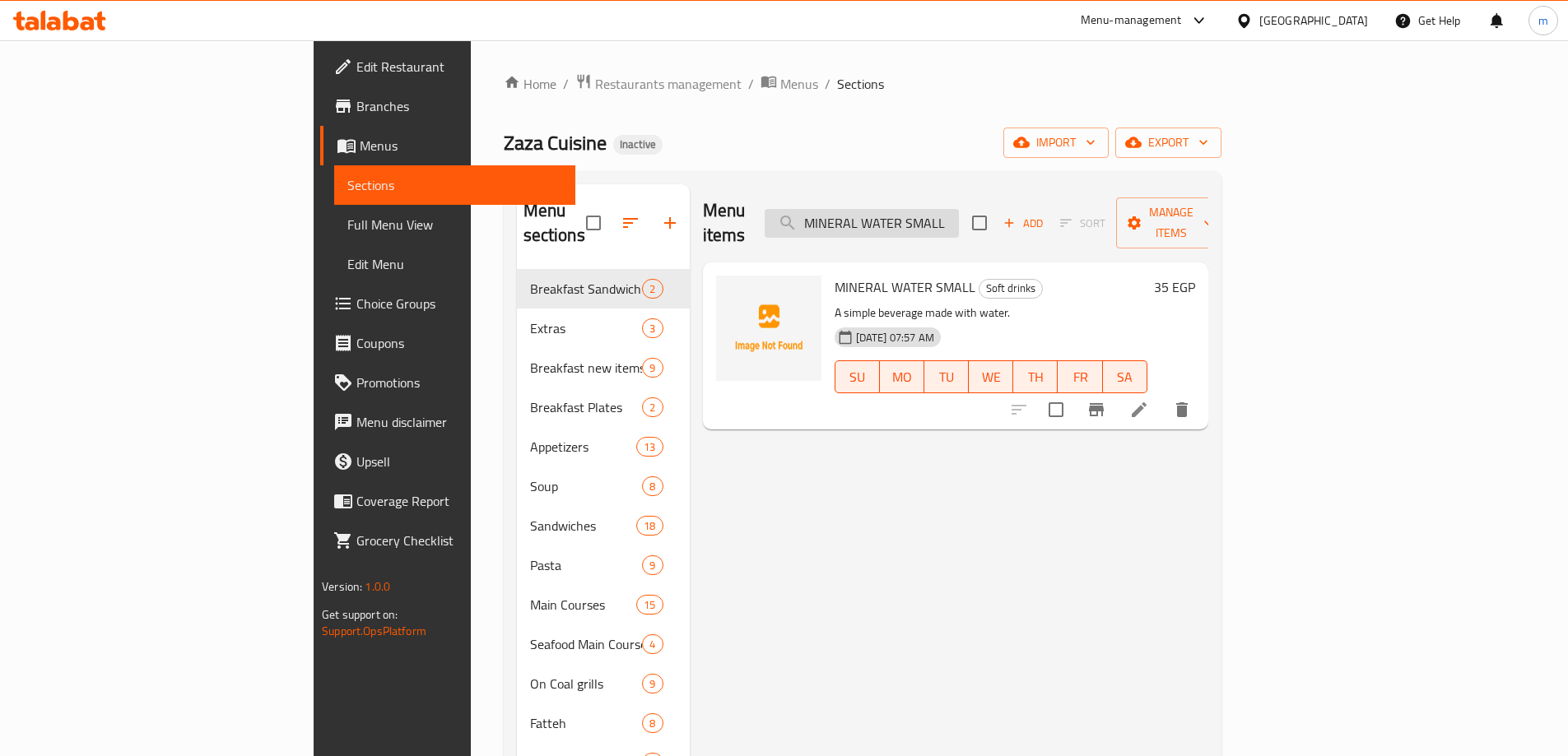
type input "MINERAL WATER SMALL"
click at [1149, 400] on icon at bounding box center [1139, 410] width 20 height 20
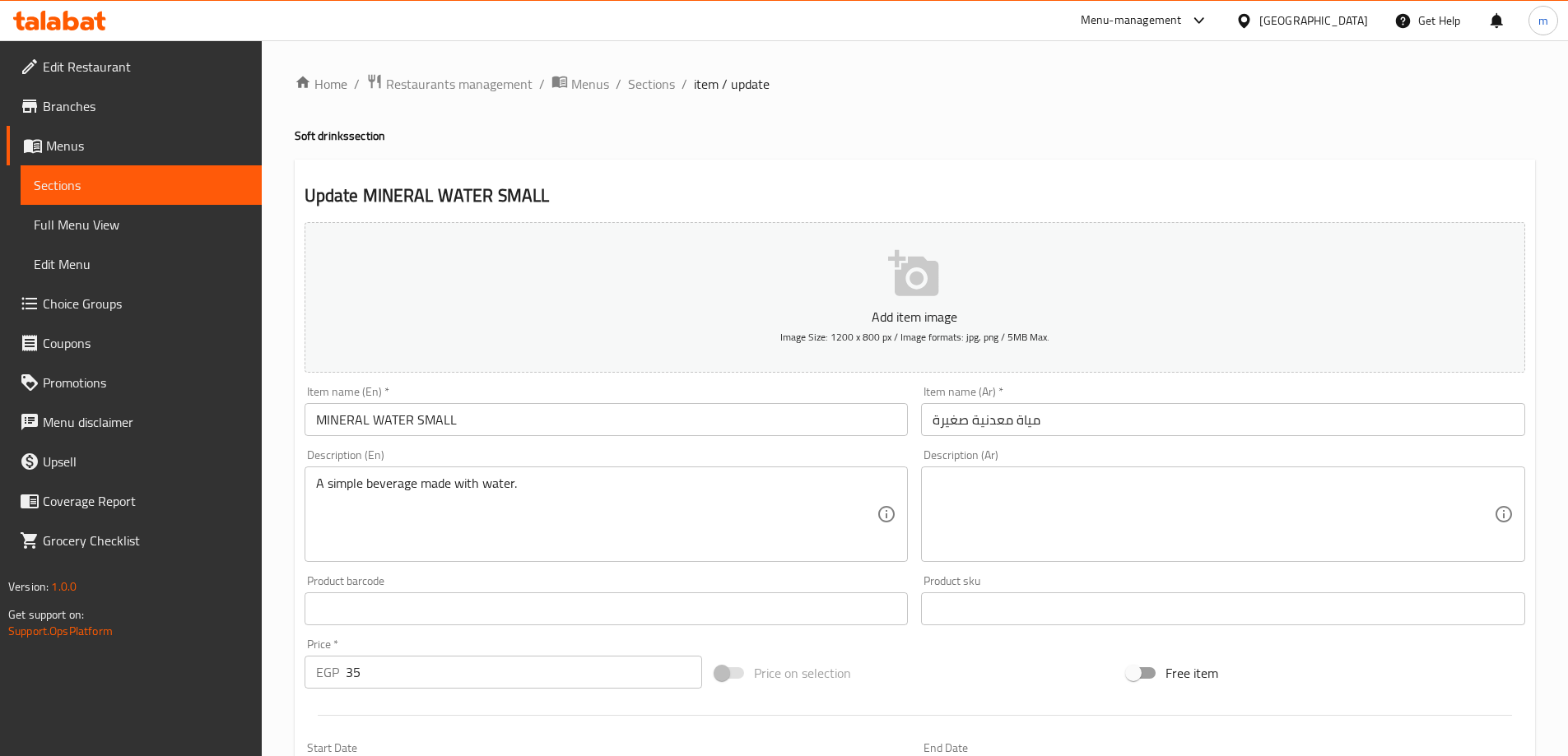
click at [78, 184] on span "Sections" at bounding box center [141, 185] width 215 height 20
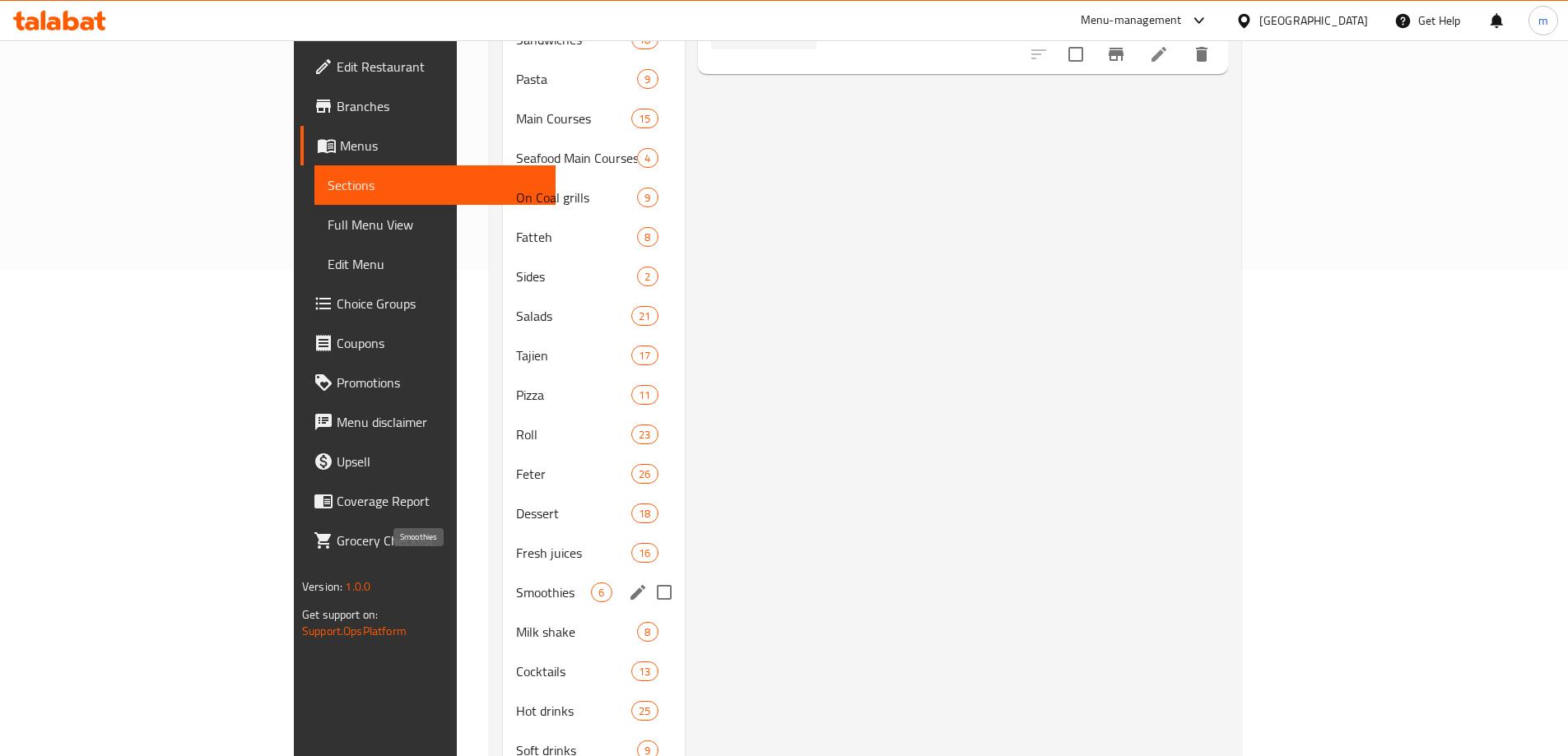
scroll to position [568, 0]
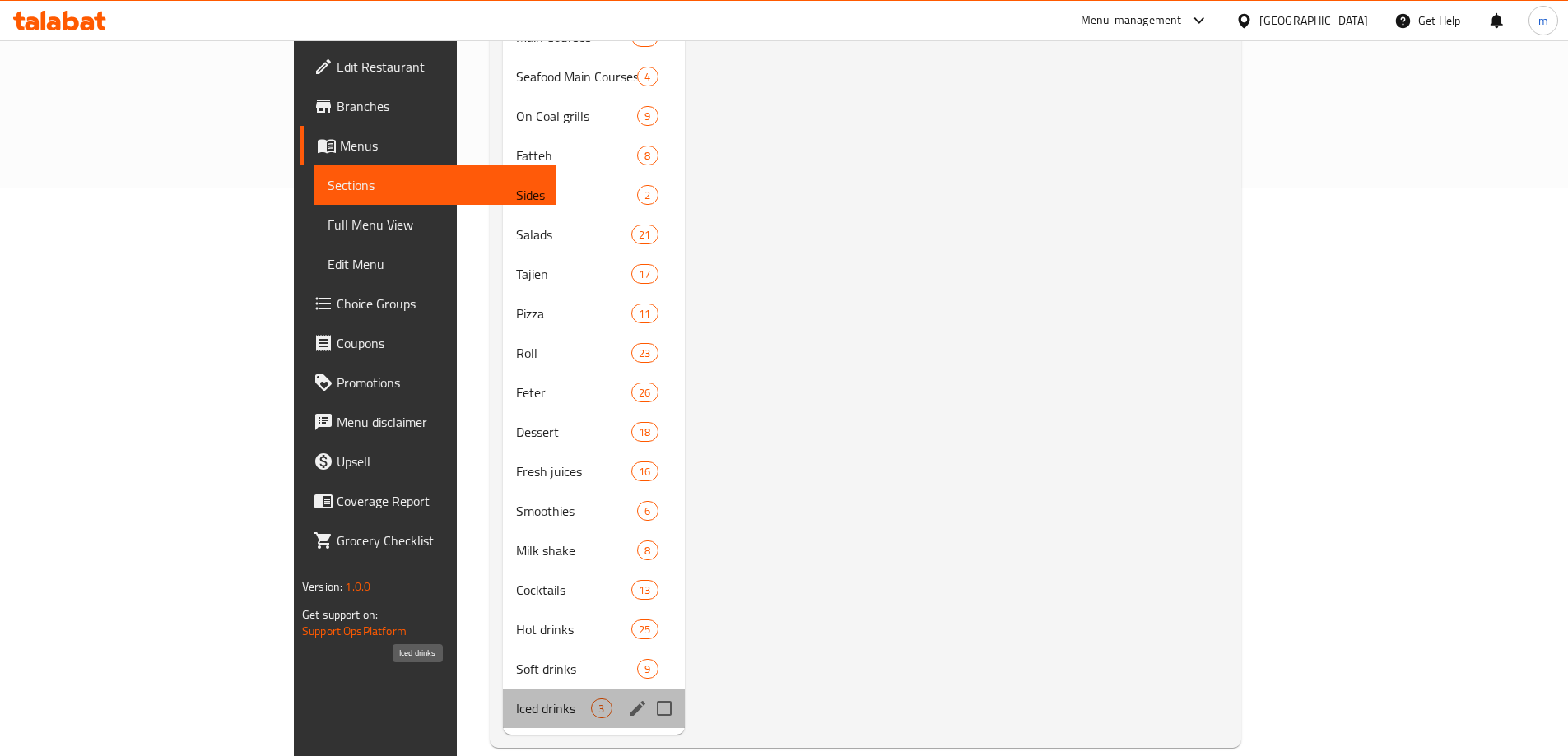
click at [516, 698] on span "Iced drinks" at bounding box center [553, 708] width 75 height 20
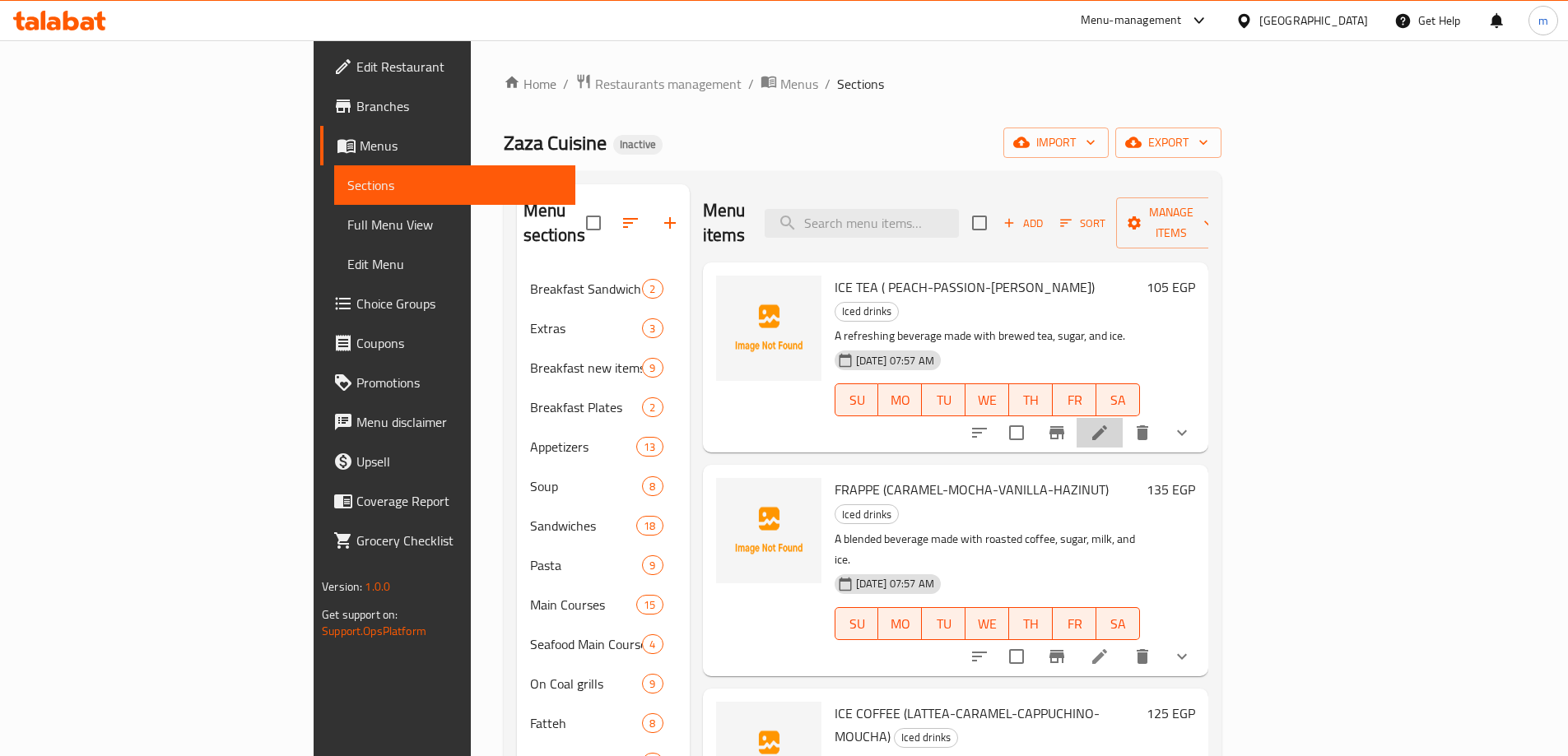
click at [1123, 418] on li at bounding box center [1100, 432] width 46 height 29
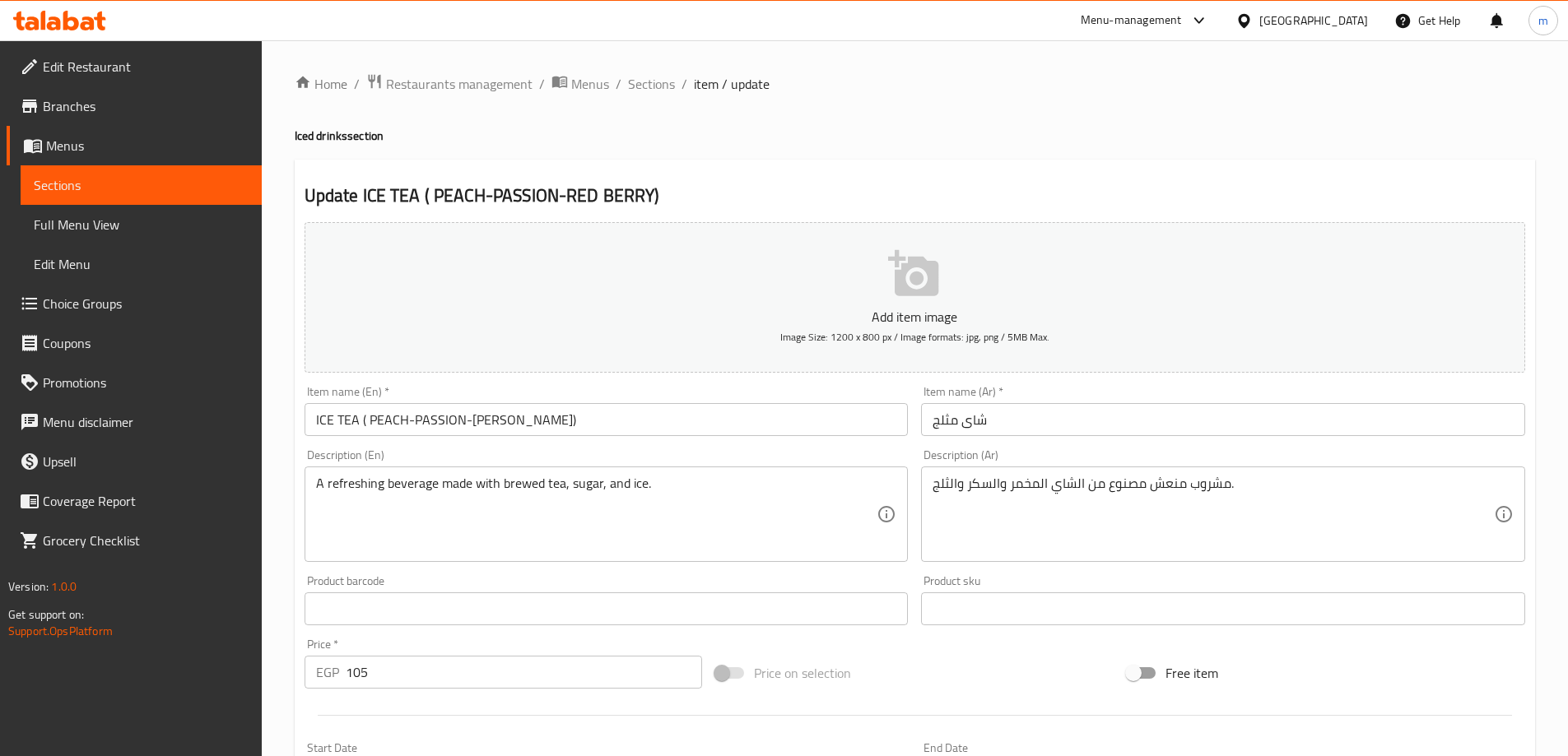
click at [379, 421] on input "ICE TEA ( PEACH-PASSION-[PERSON_NAME])" at bounding box center [606, 419] width 605 height 33
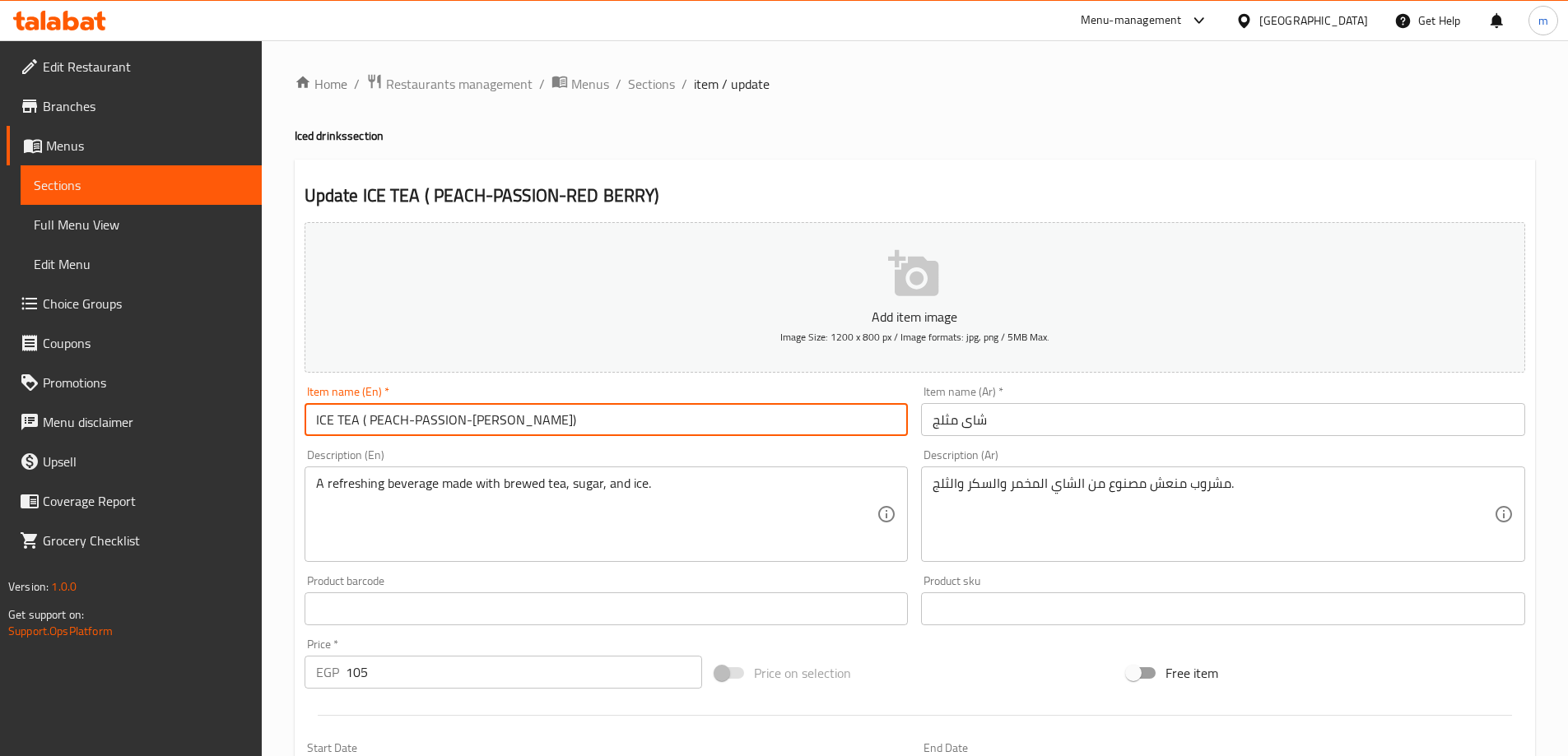
drag, startPoint x: 379, startPoint y: 421, endPoint x: 523, endPoint y: 429, distance: 144.2
click at [523, 429] on input "ICE TEA ( PEACH-PASSION-[PERSON_NAME])" at bounding box center [606, 419] width 605 height 33
click at [1026, 421] on input "شاى مثلج" at bounding box center [1224, 419] width 605 height 33
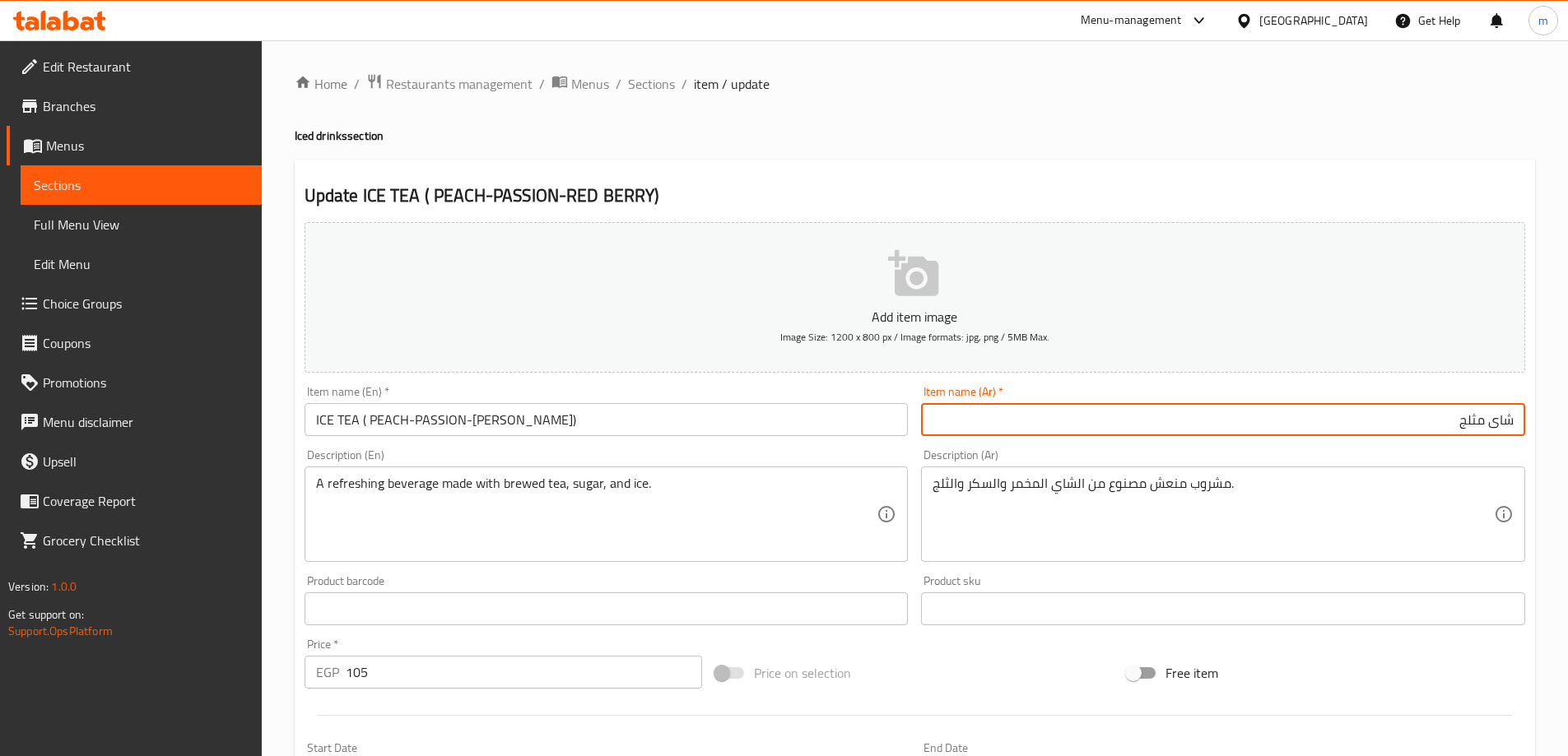
paste input "الخوخ-العاطفة-التوت الأحمر"
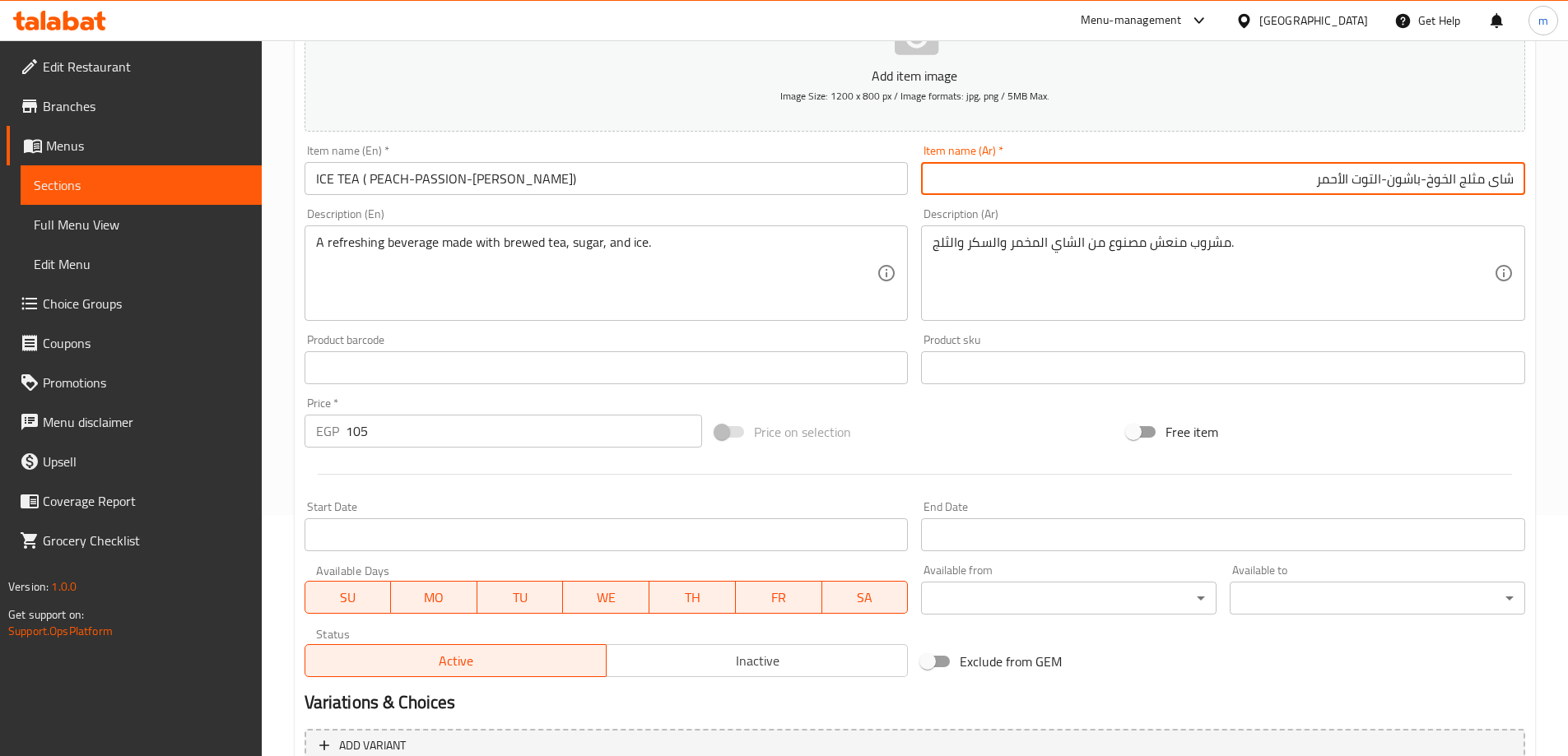
scroll to position [247, 0]
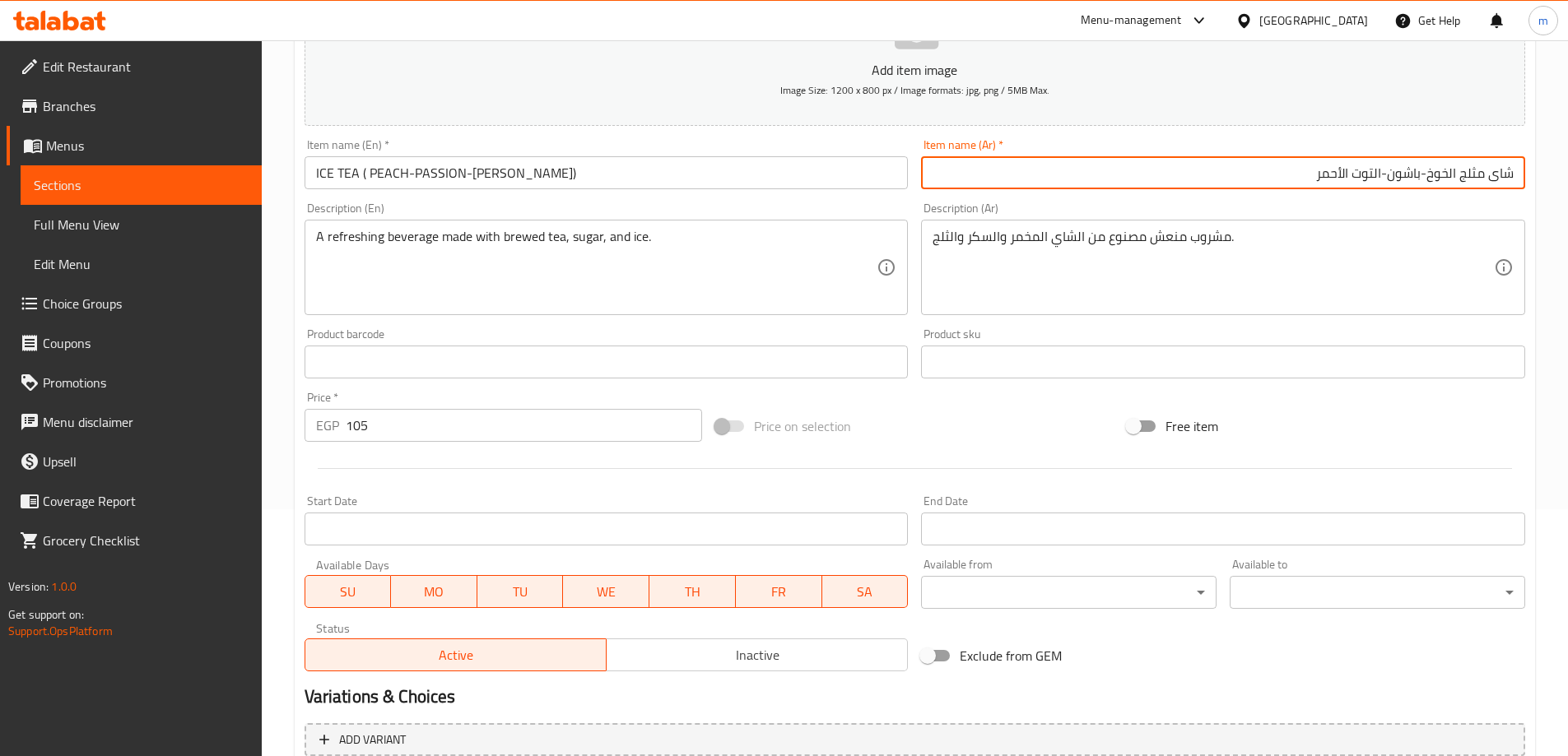
type input "شاى مثلج الخوخ-باشون-التوت الأحمر"
click at [425, 171] on input "ICE TEA ( PEACH-PASSION-[PERSON_NAME])" at bounding box center [606, 172] width 605 height 33
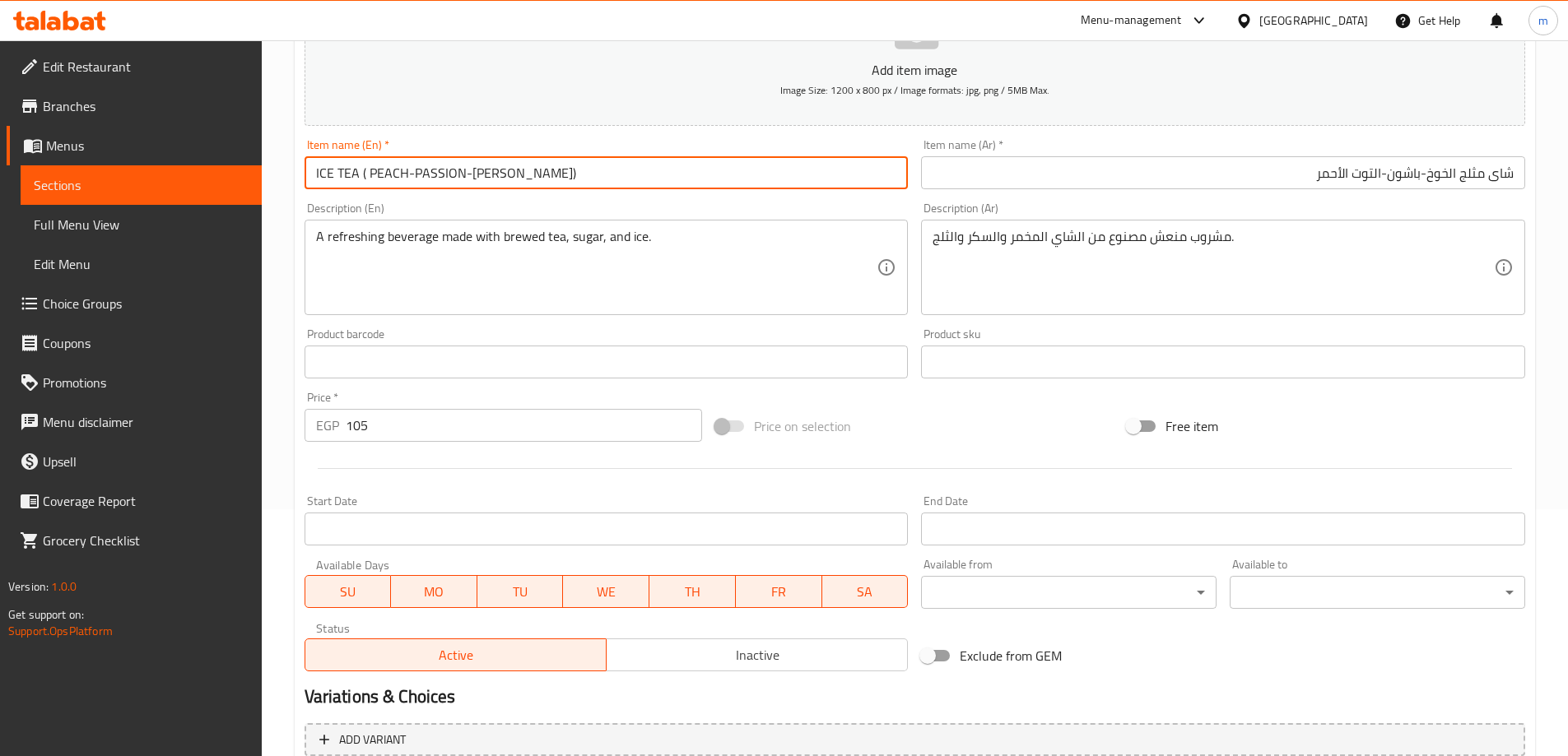
click at [425, 171] on input "ICE TEA ( PEACH-PASSION-[PERSON_NAME])" at bounding box center [606, 172] width 605 height 33
type input "Ice Tea ( Peach-passion-red Berry)"
click at [583, 132] on div "Item name (En)   * Ice Tea ( Peach-passion-red Berry) Item name (En) *" at bounding box center [606, 163] width 617 height 63
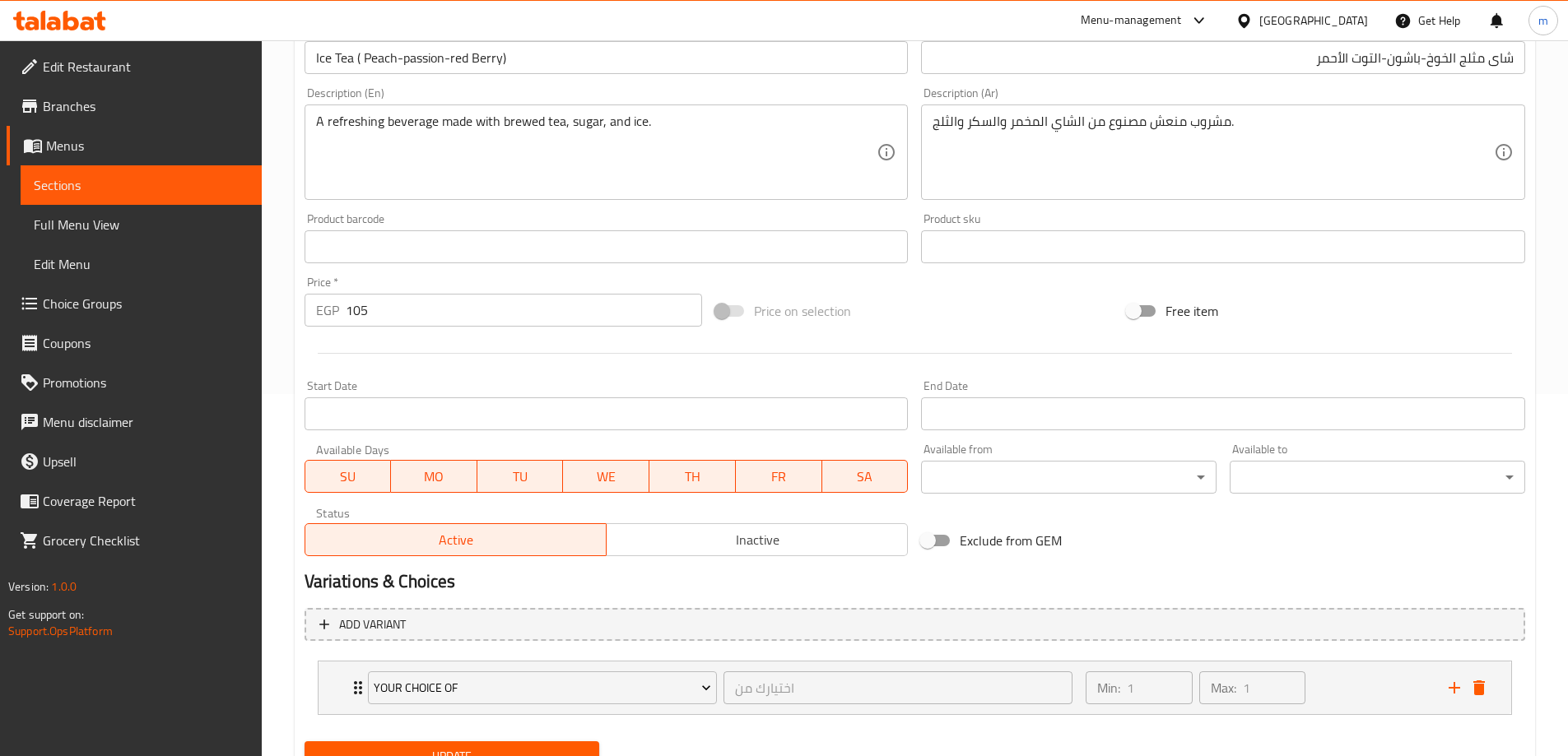
scroll to position [434, 0]
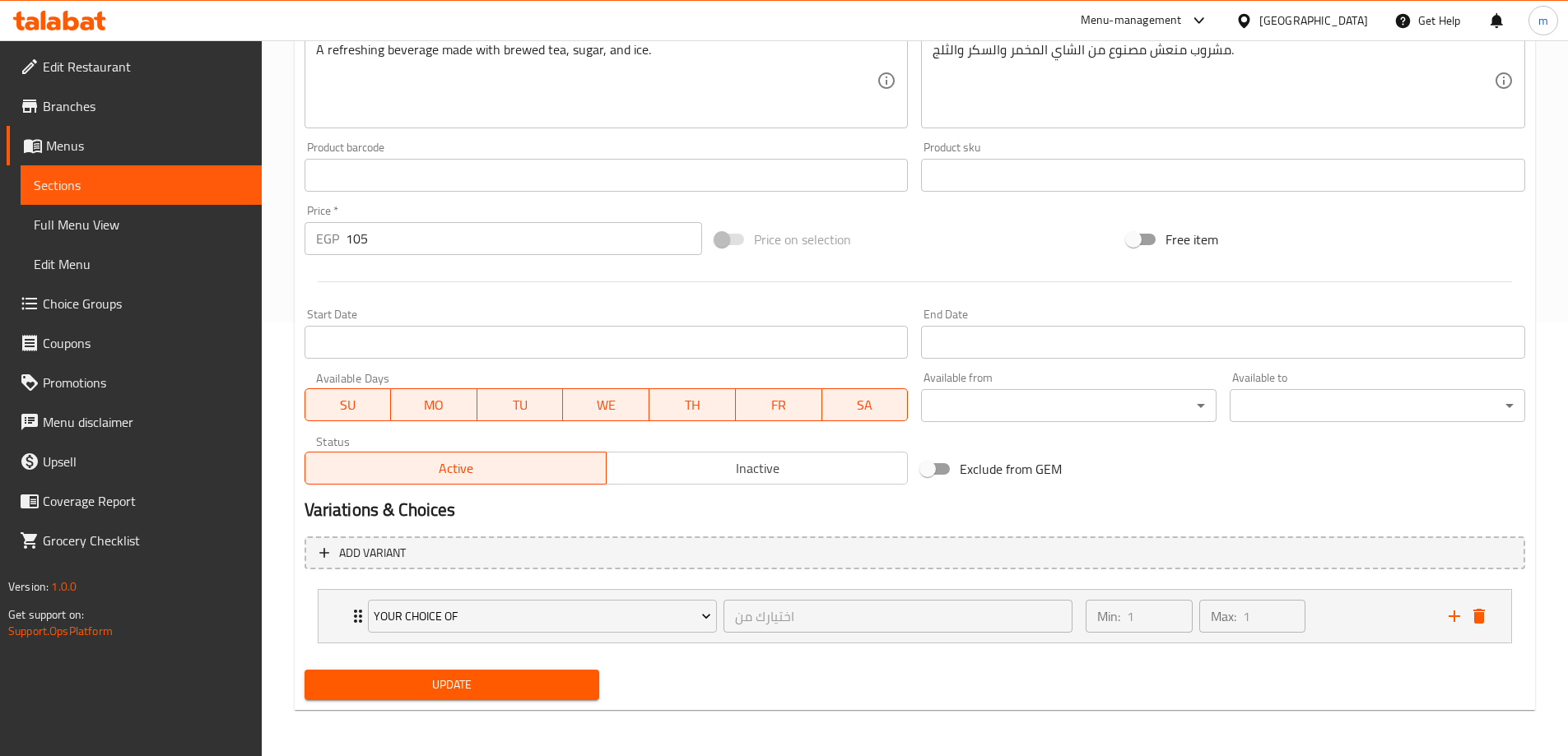
click at [369, 677] on span "Update" at bounding box center [452, 684] width 269 height 20
click at [102, 198] on link "Sections" at bounding box center [141, 185] width 242 height 40
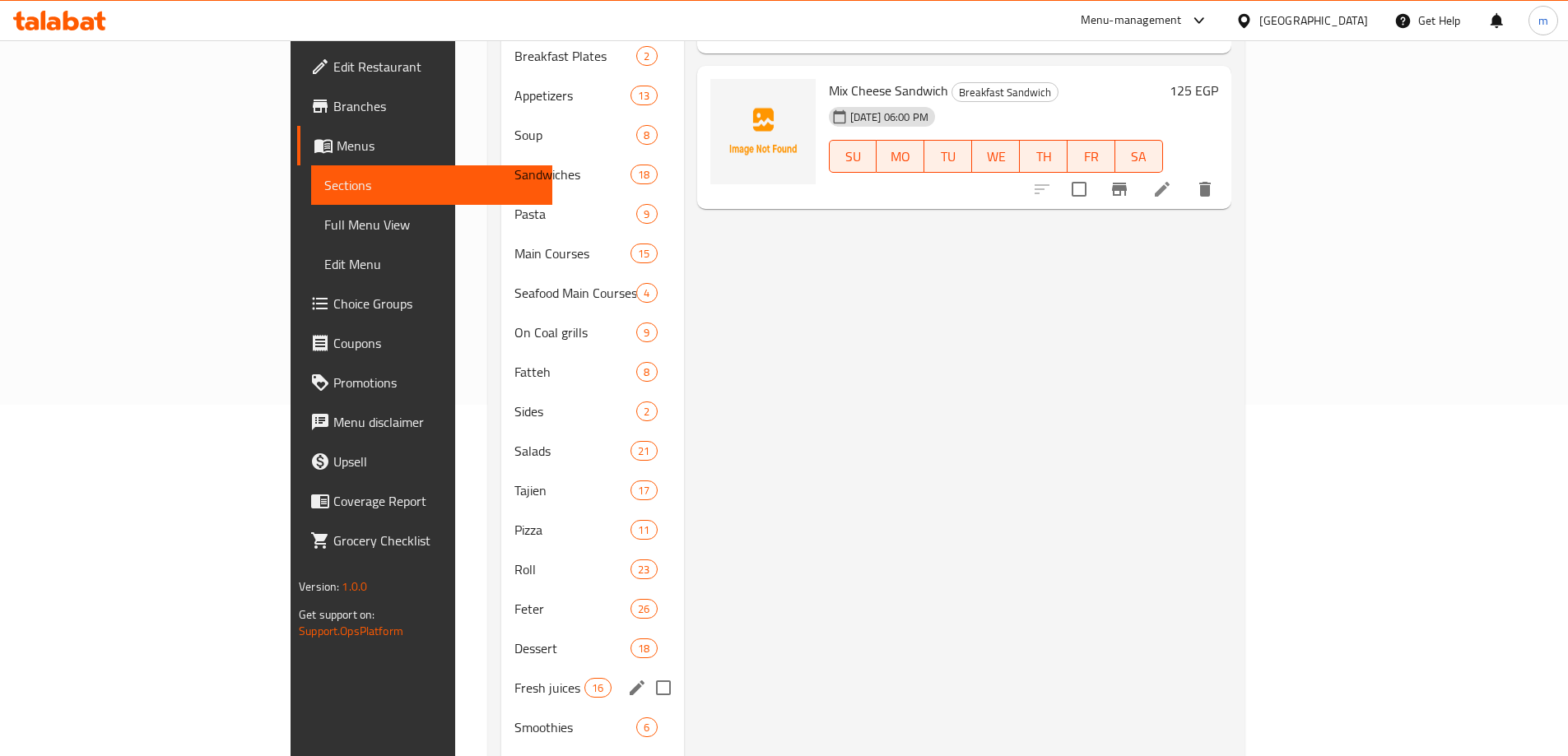
scroll to position [568, 0]
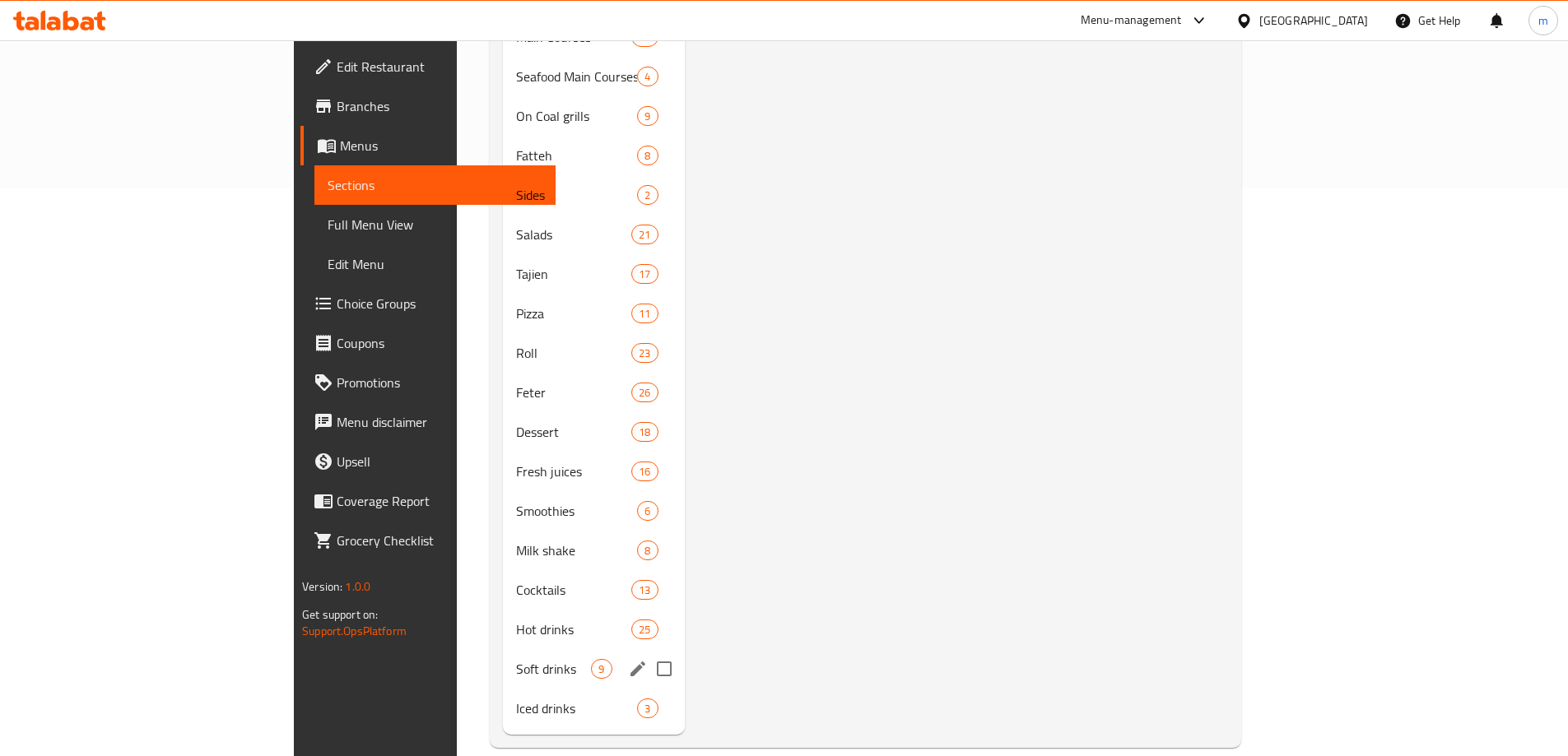
click at [503, 654] on div "Soft drinks 9" at bounding box center [594, 669] width 181 height 40
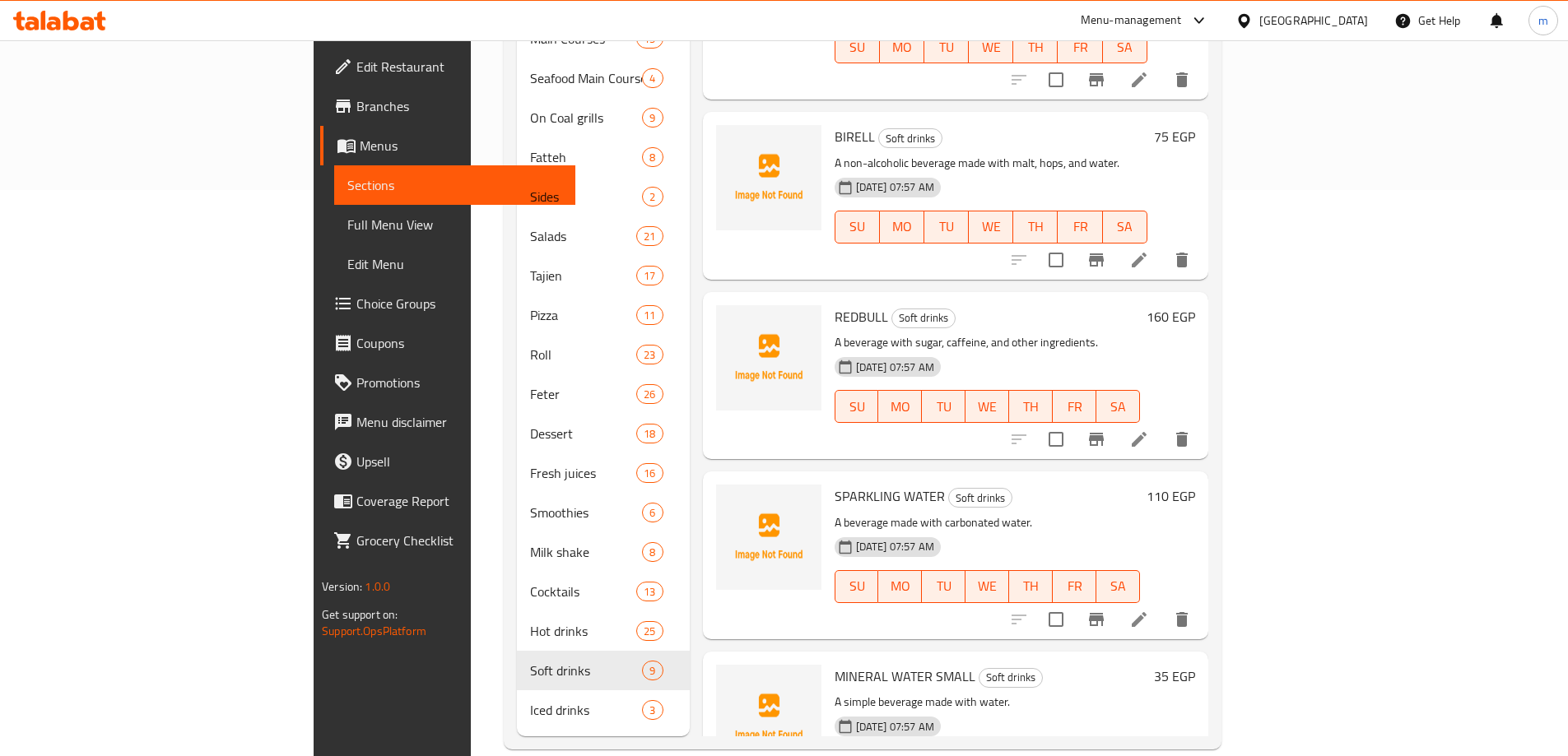
scroll to position [568, 0]
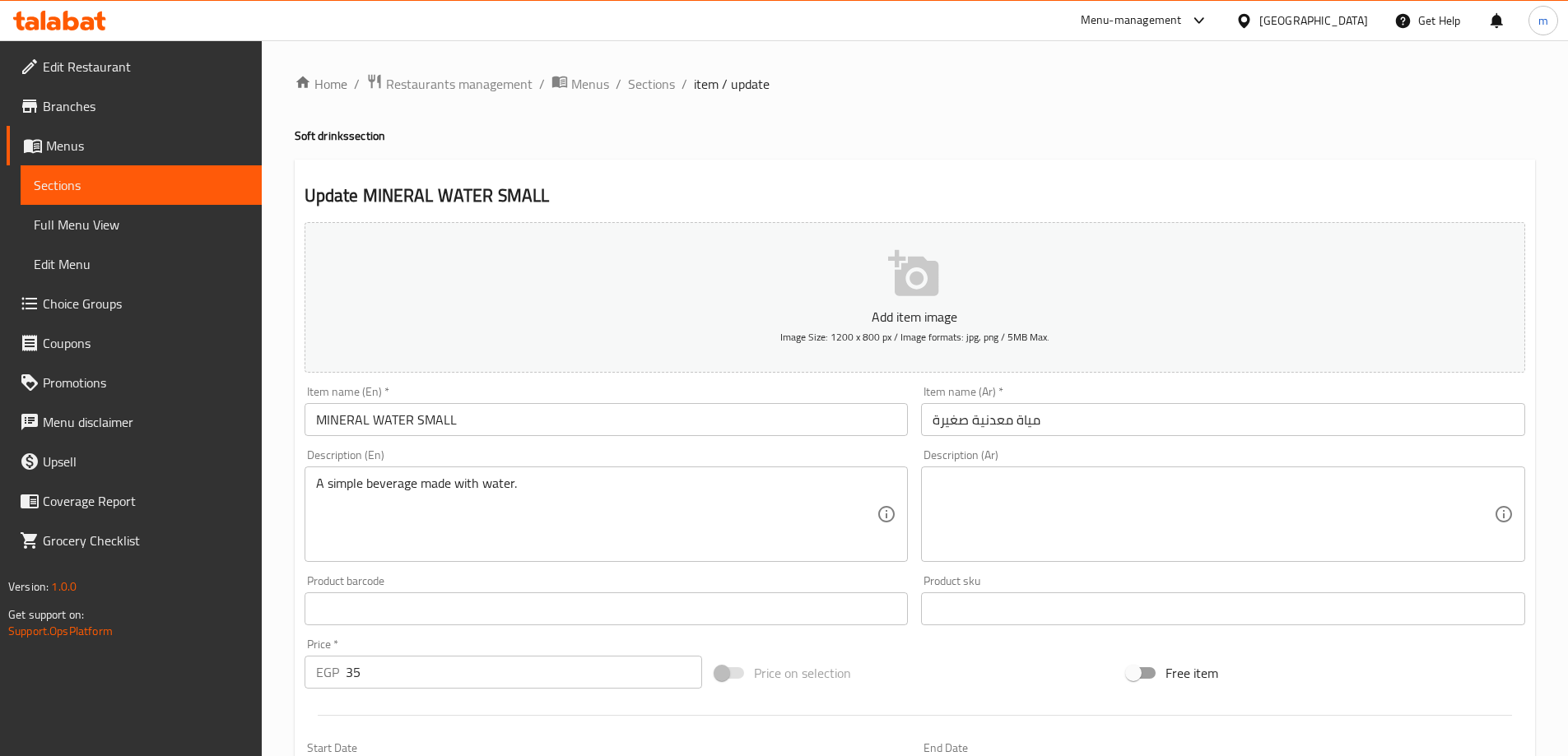
click at [373, 429] on input "MINERAL WATER SMALL" at bounding box center [606, 419] width 605 height 33
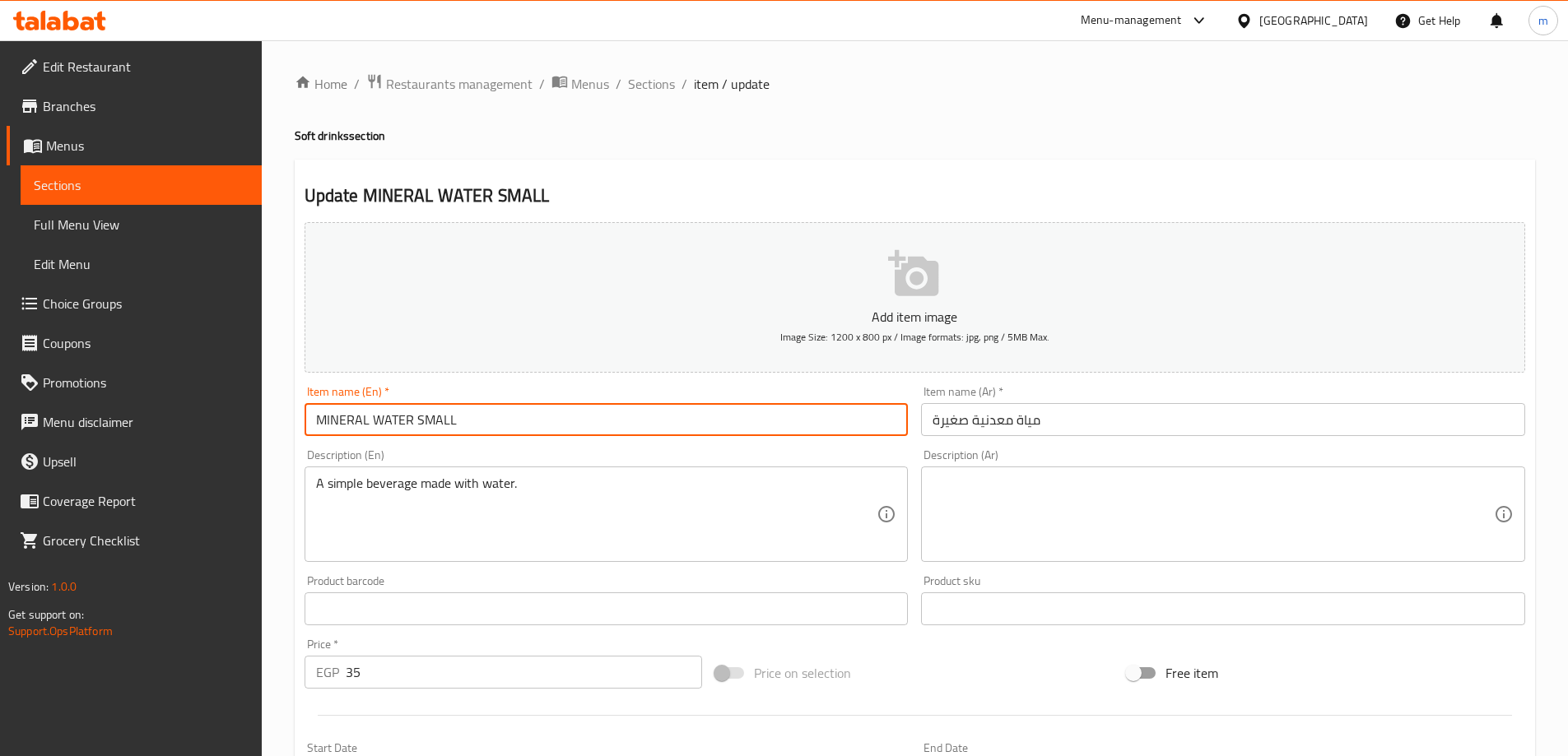
click at [373, 429] on input "MINERAL WATER SMALL" at bounding box center [606, 419] width 605 height 33
type input "Mineral Water Small"
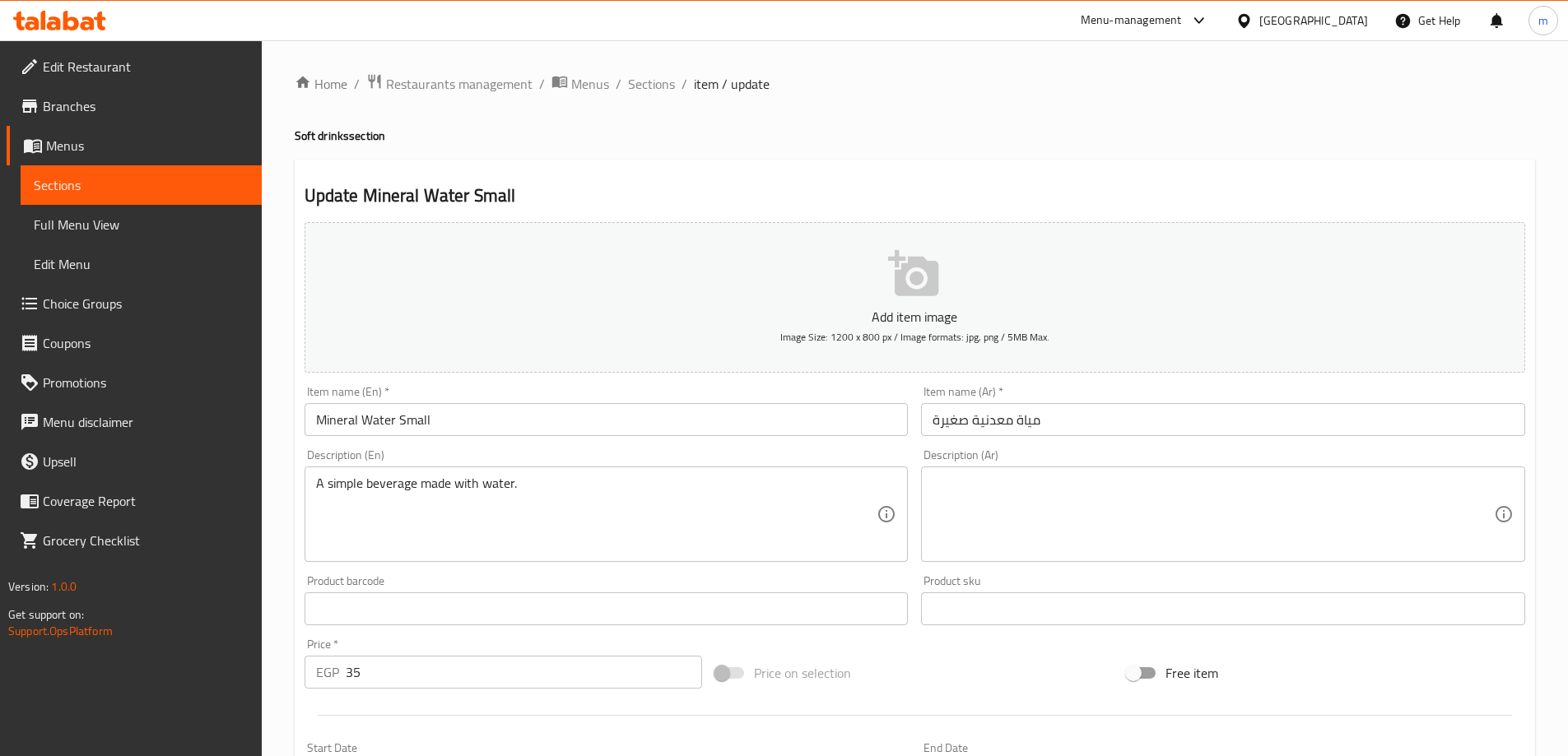
click at [667, 169] on div "Update Mineral Water Small Add item image Image Size: 1200 x 800 px / Image for…" at bounding box center [915, 638] width 1240 height 957
click at [372, 492] on textarea "A simple beverage made with water." at bounding box center [597, 515] width 561 height 78
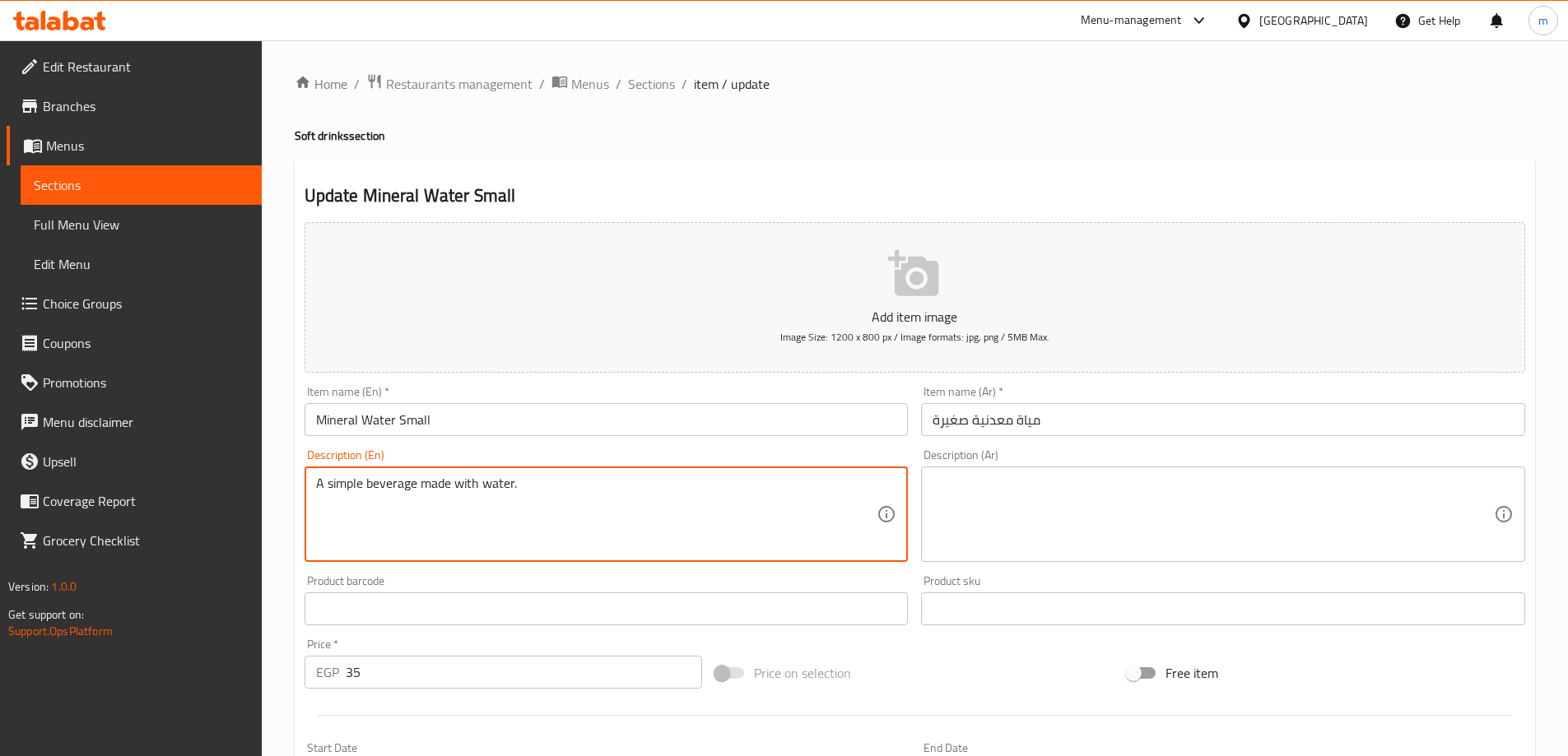
click at [372, 492] on textarea "A simple beverage made with water." at bounding box center [597, 515] width 561 height 78
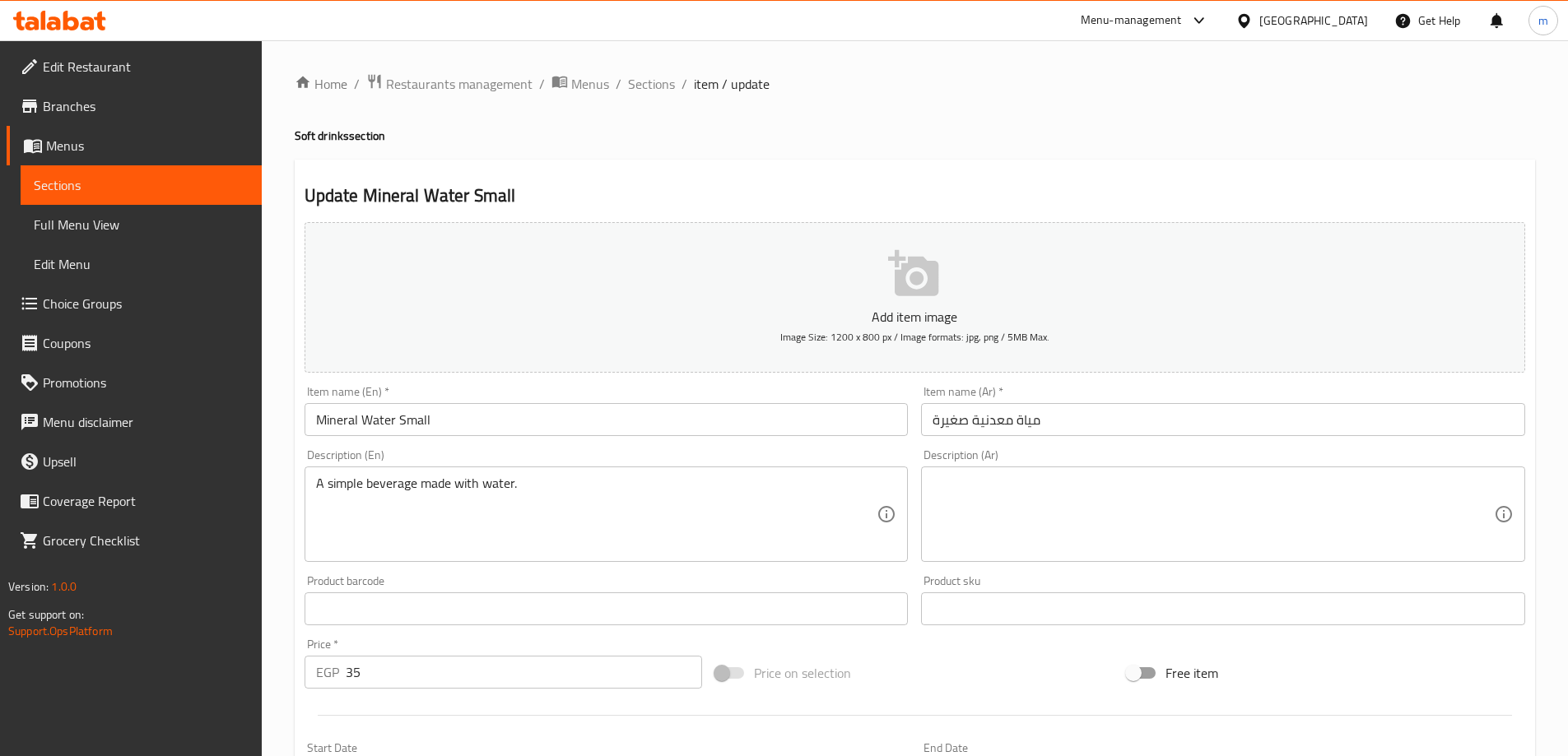
paste textarea "مشروب بسيط مصنوع من الماء"
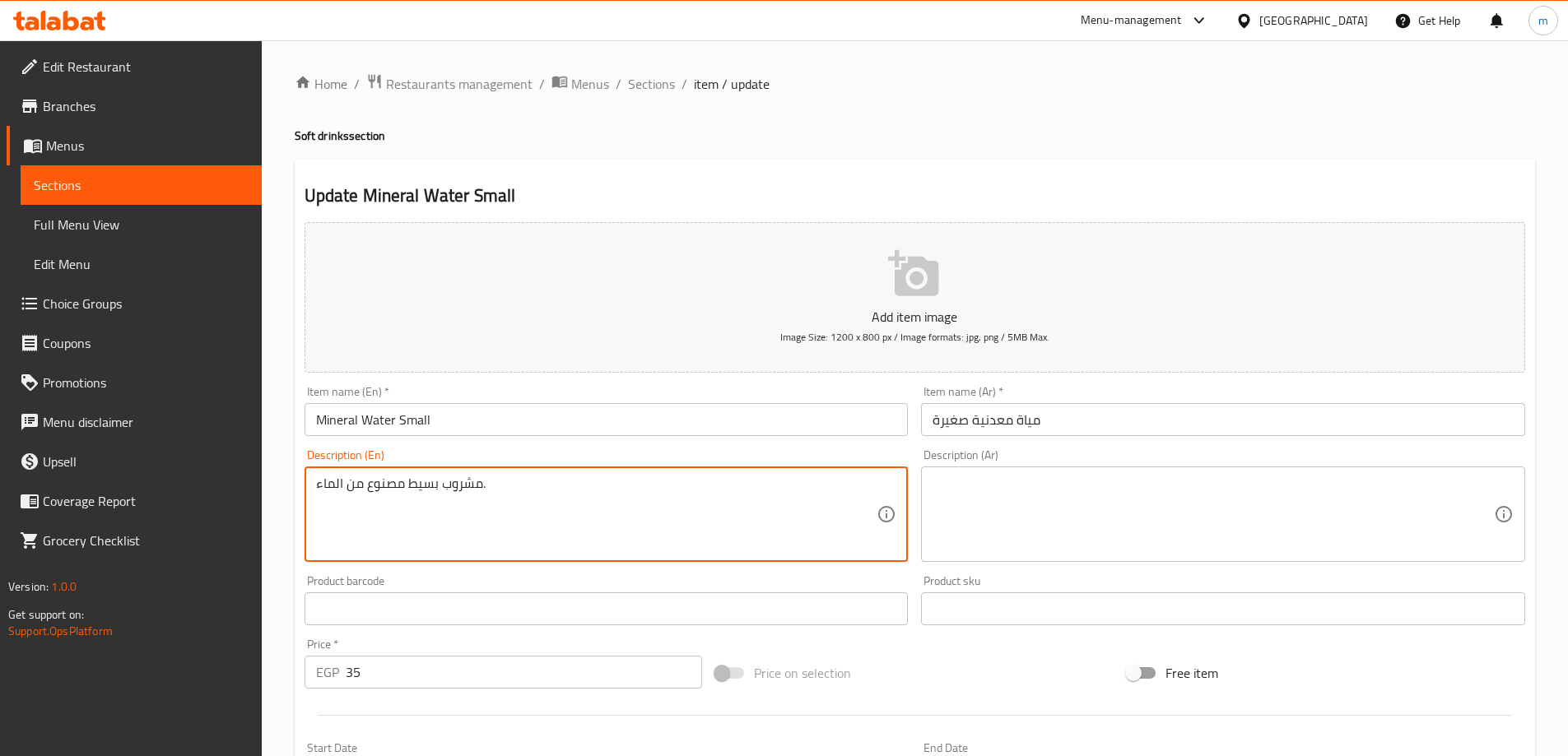
type textarea "مشروب بسيط مصنوع من الماء."
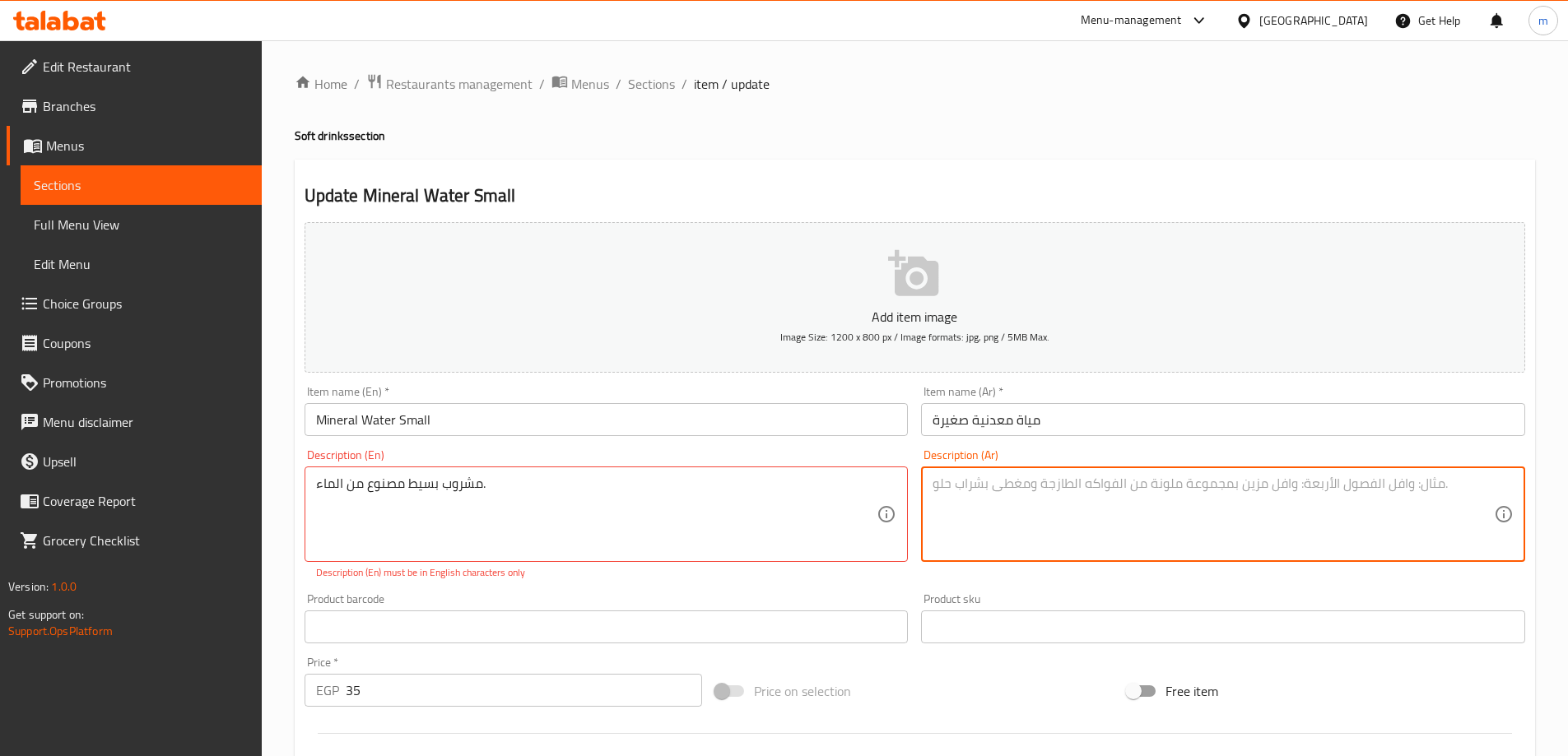
click at [968, 507] on textarea at bounding box center [1214, 515] width 561 height 78
paste textarea "مشروب بسيط مصنوع من الماء."
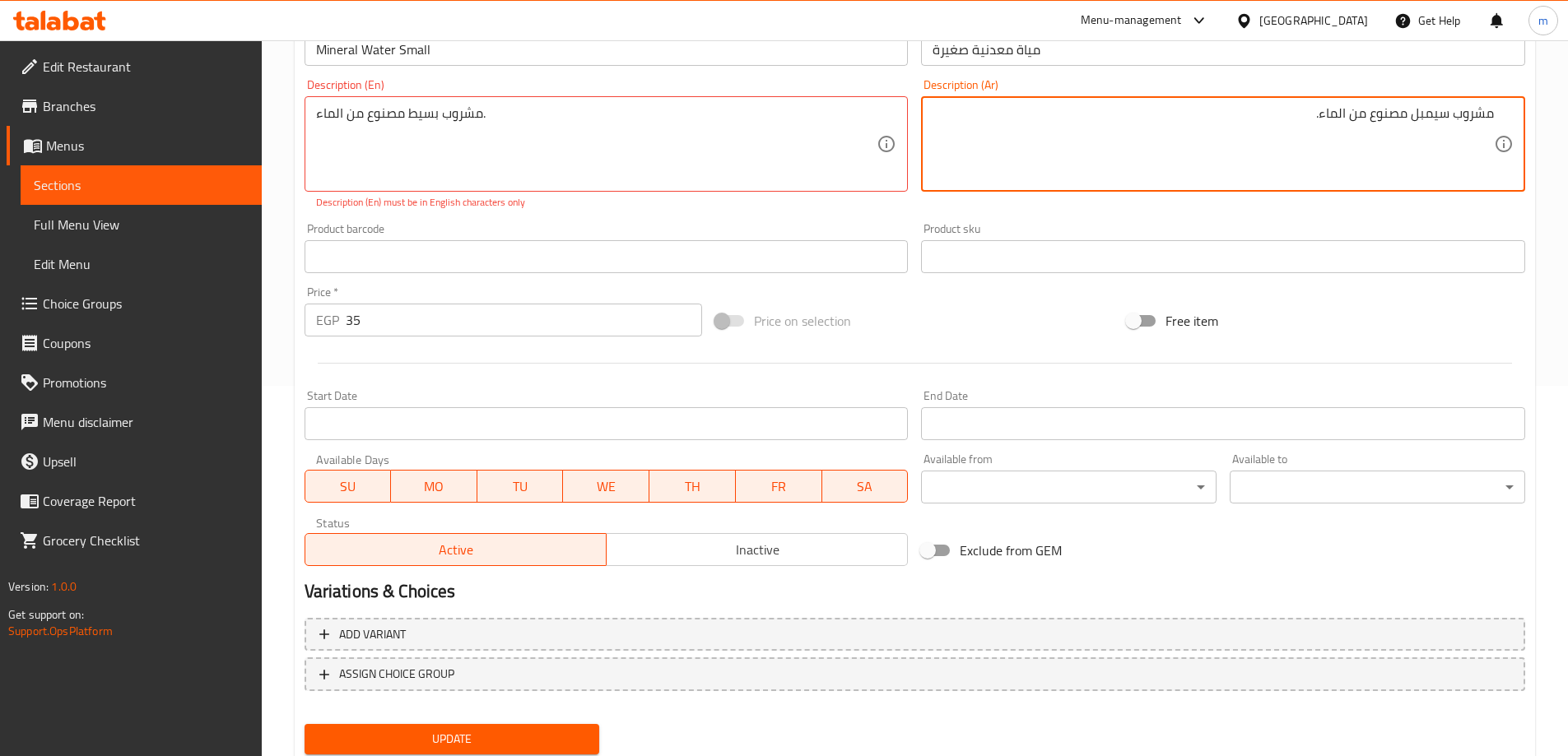
scroll to position [424, 0]
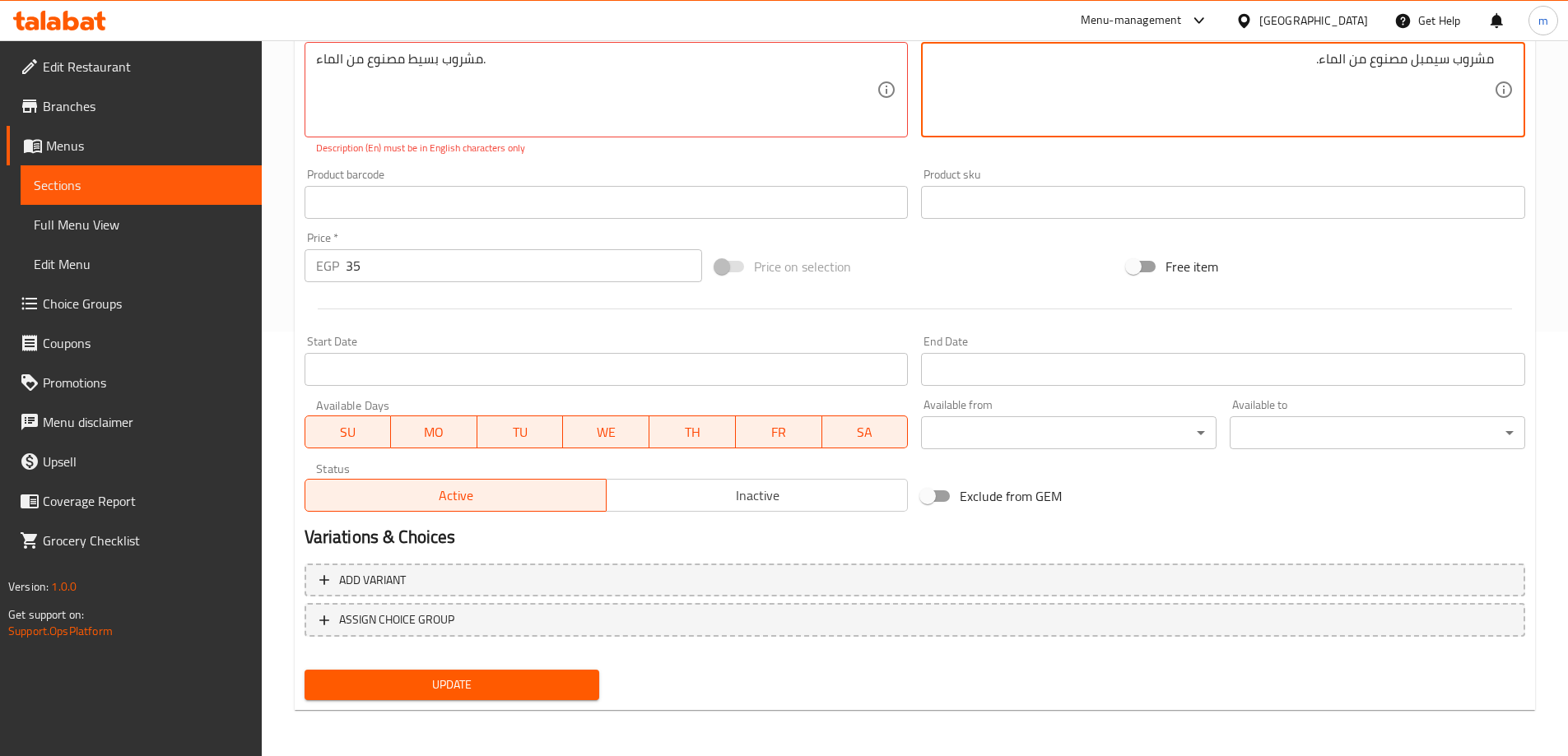
type textarea "مشروب سيمبل مصنوع من الماء."
click at [366, 675] on span "Update" at bounding box center [452, 684] width 269 height 20
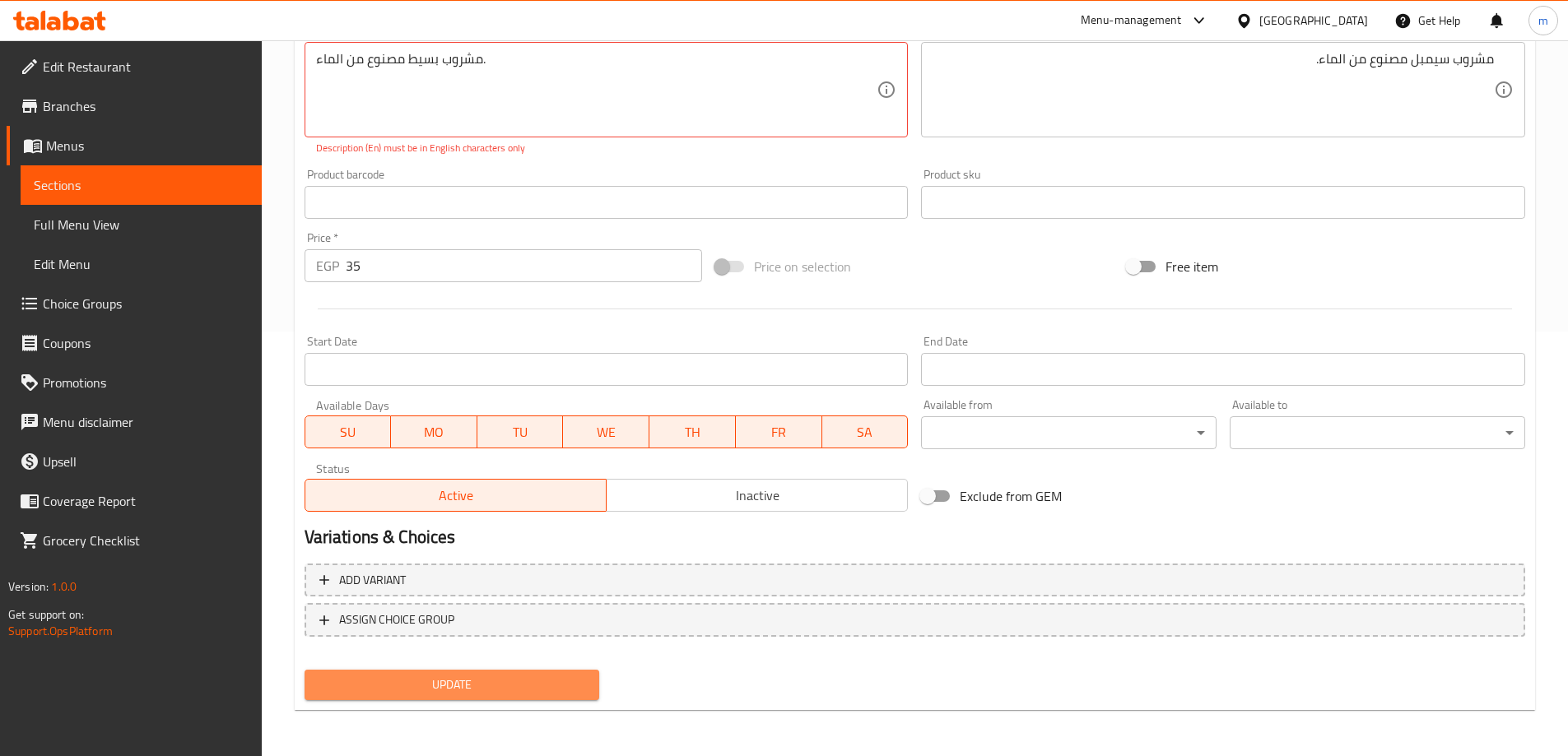
click at [447, 687] on span "Update" at bounding box center [452, 684] width 269 height 20
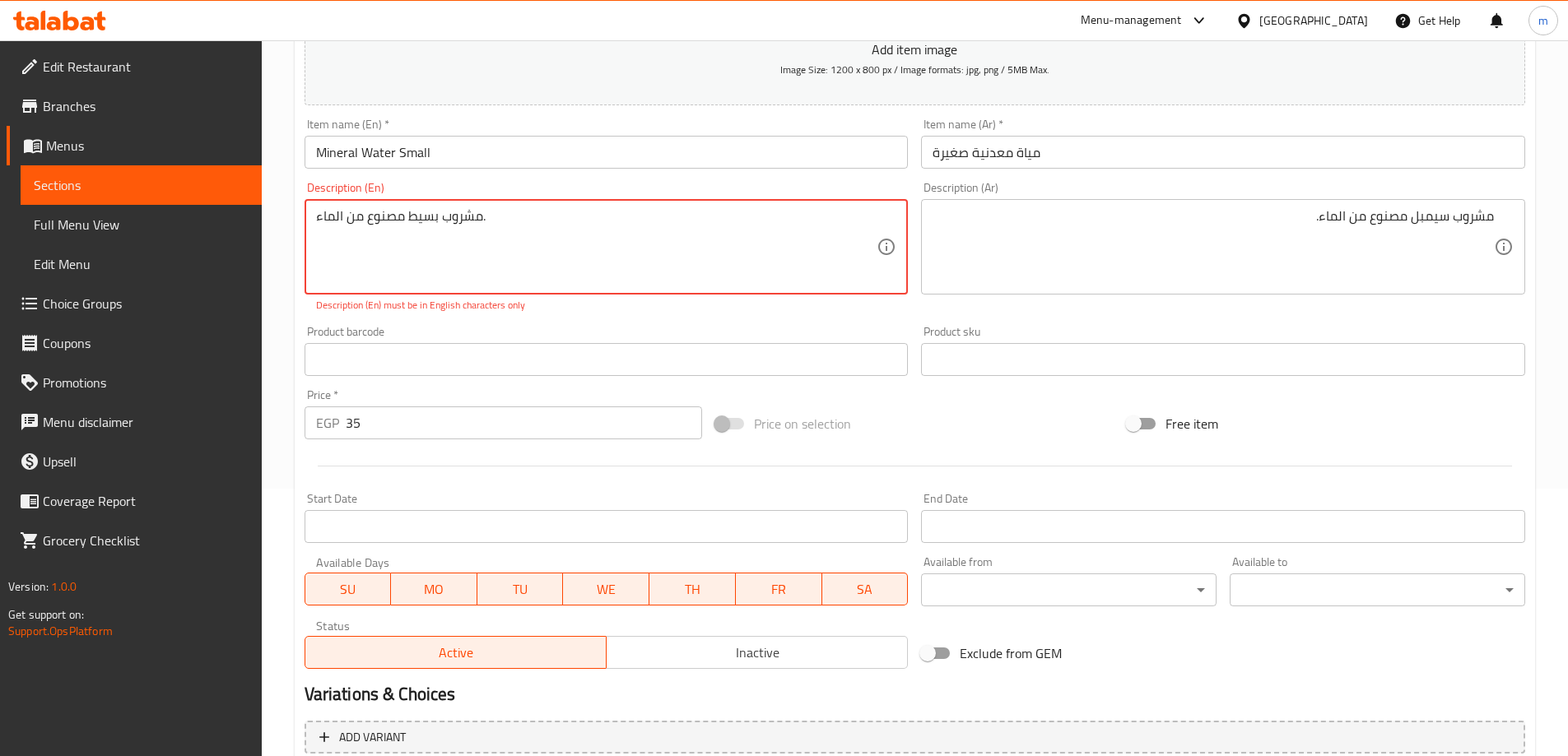
scroll to position [177, 0]
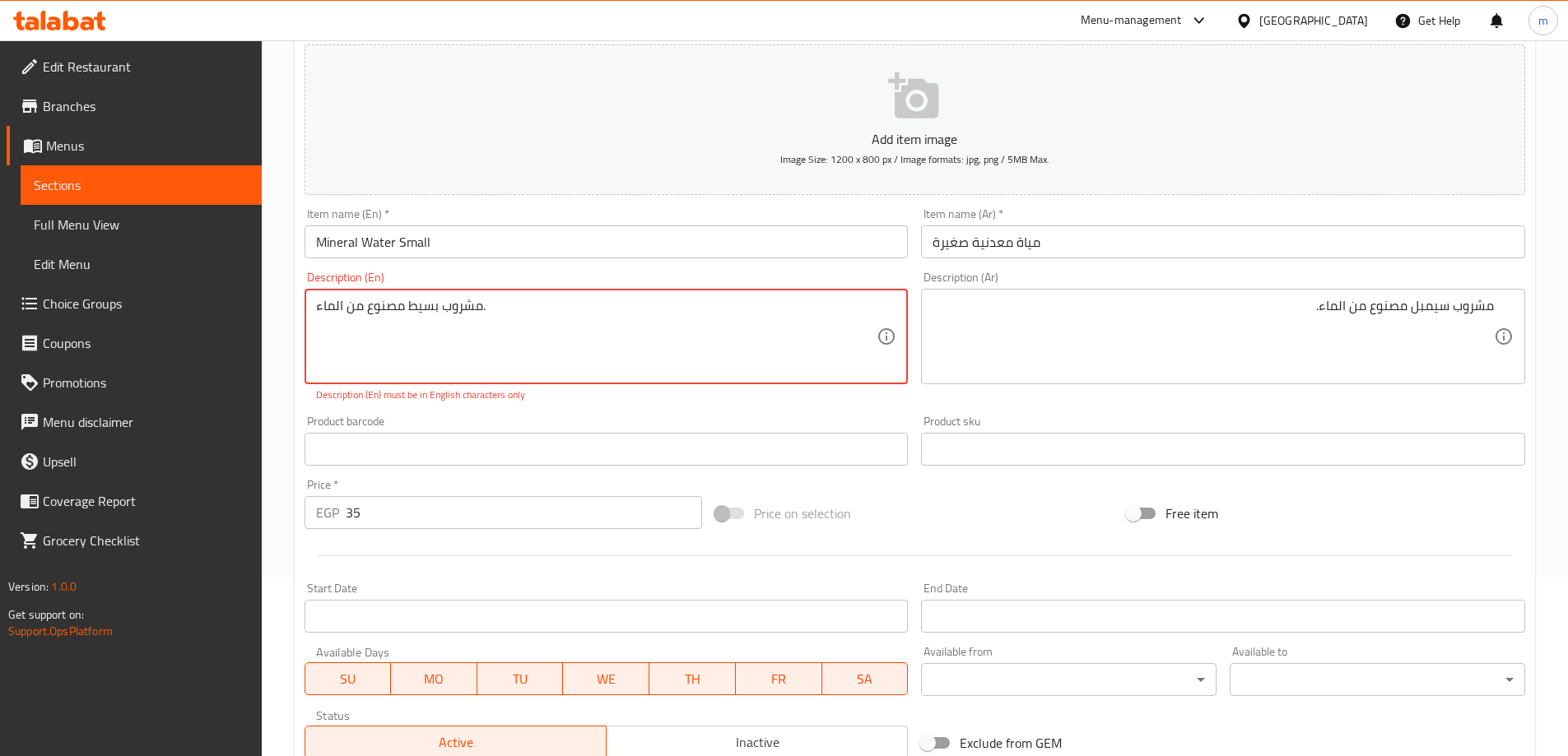
click at [484, 329] on textarea "مشروب بسيط مصنوع من الماء." at bounding box center [597, 337] width 561 height 78
click at [521, 317] on textarea "مشروب بسيط مصنوع من الماء." at bounding box center [597, 337] width 561 height 78
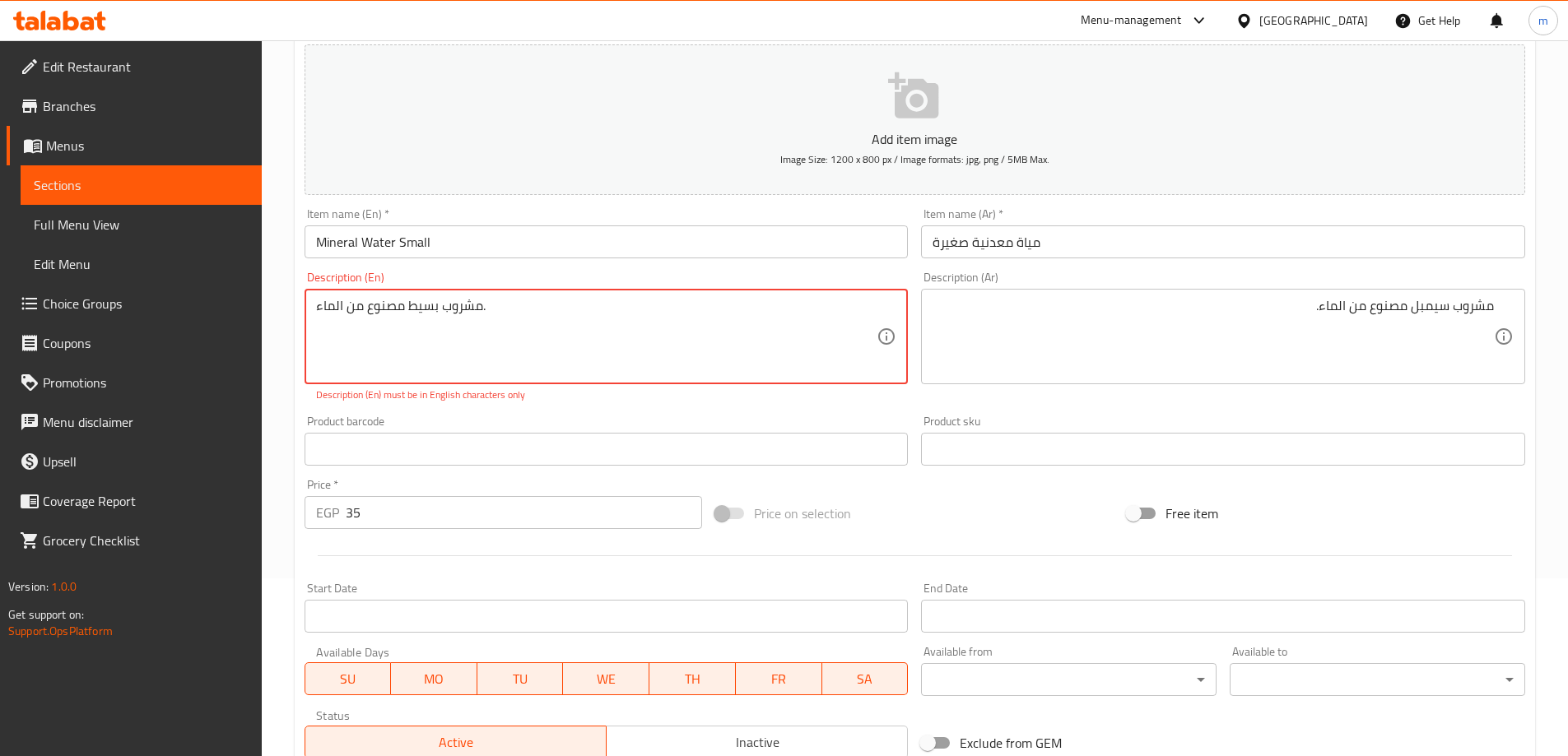
paste textarea "A simple beverage made with water"
click at [519, 323] on textarea "مشروب بسيط مصنوع من الماءA simple beverage made with water." at bounding box center [597, 337] width 561 height 78
paste textarea
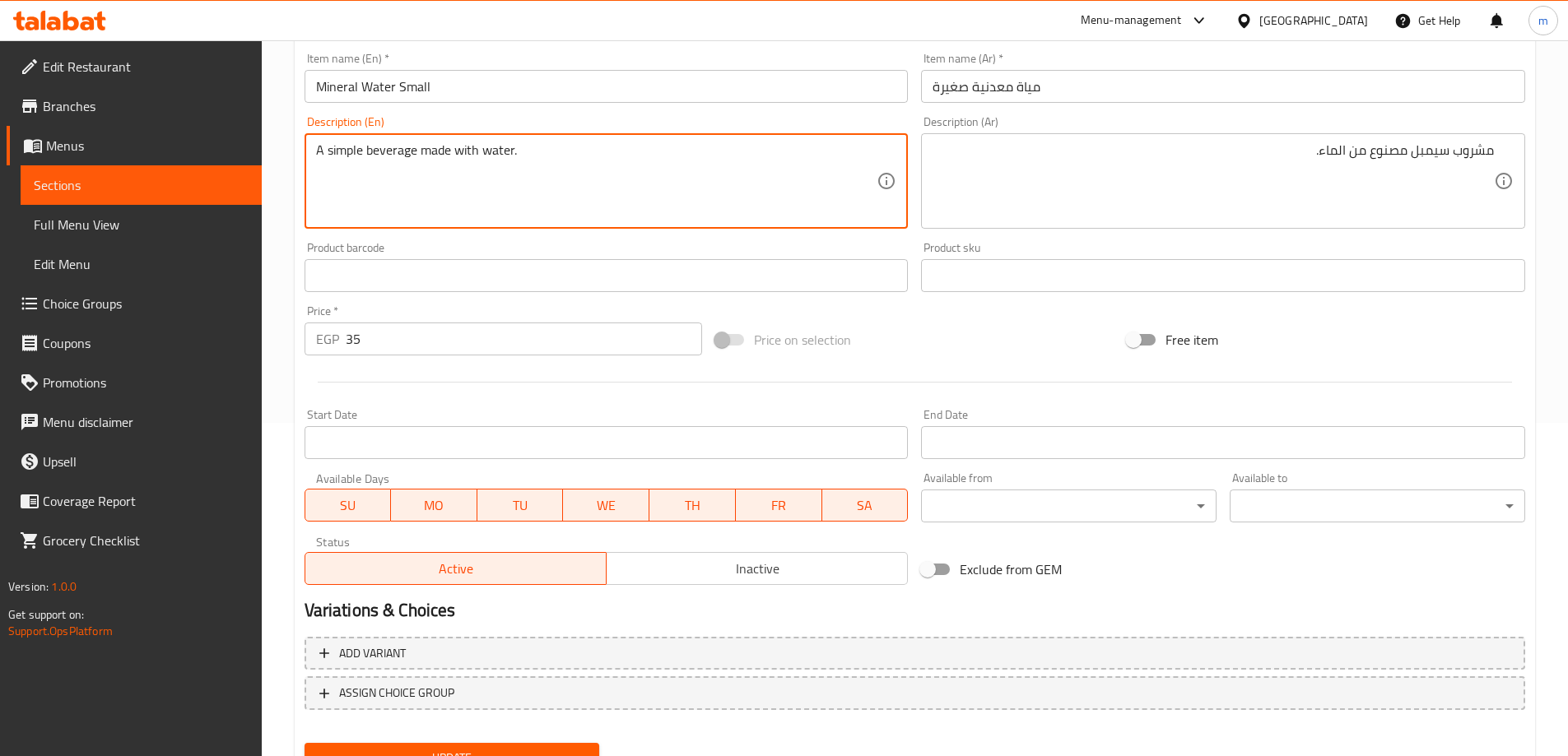
scroll to position [406, 0]
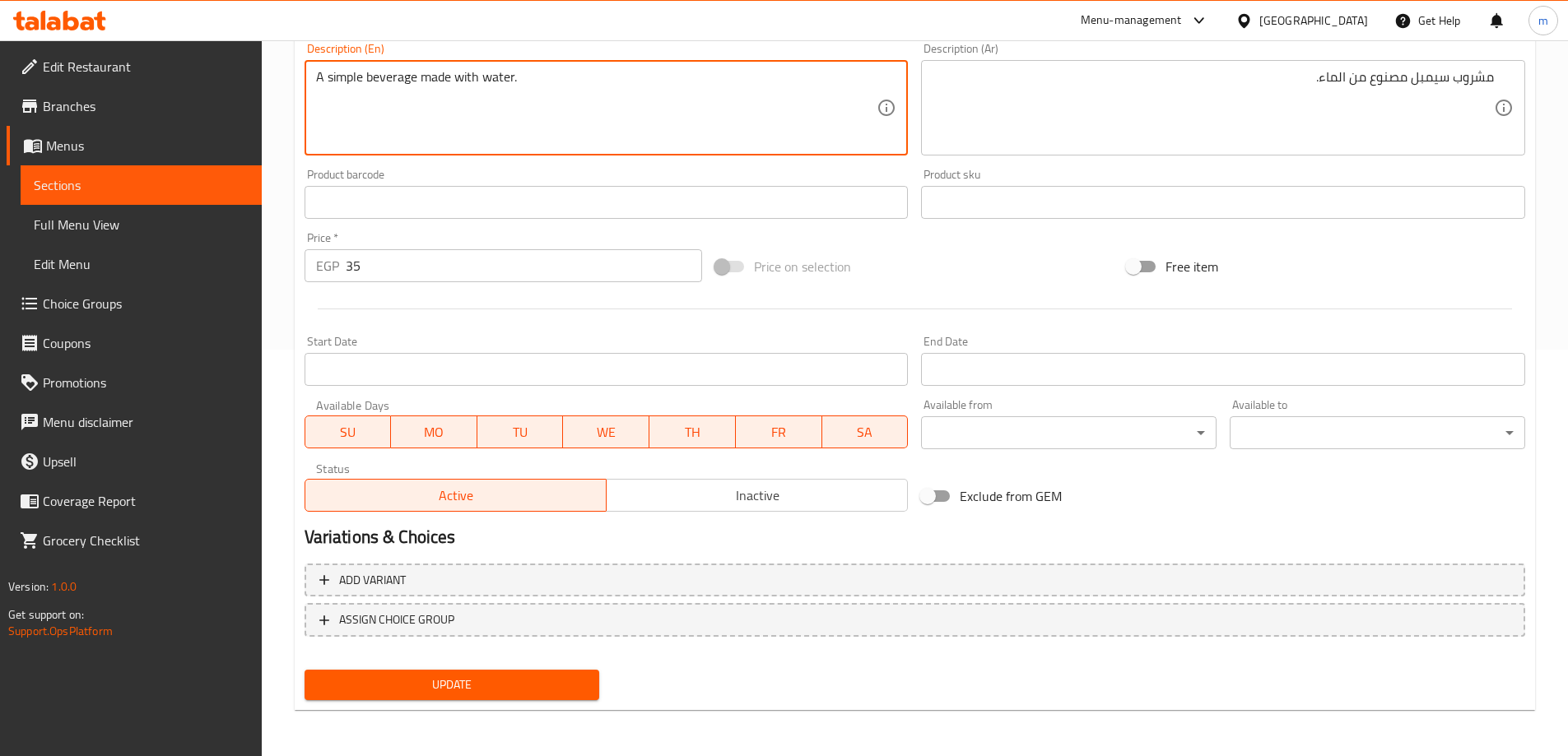
type textarea "A simple beverage made with water."
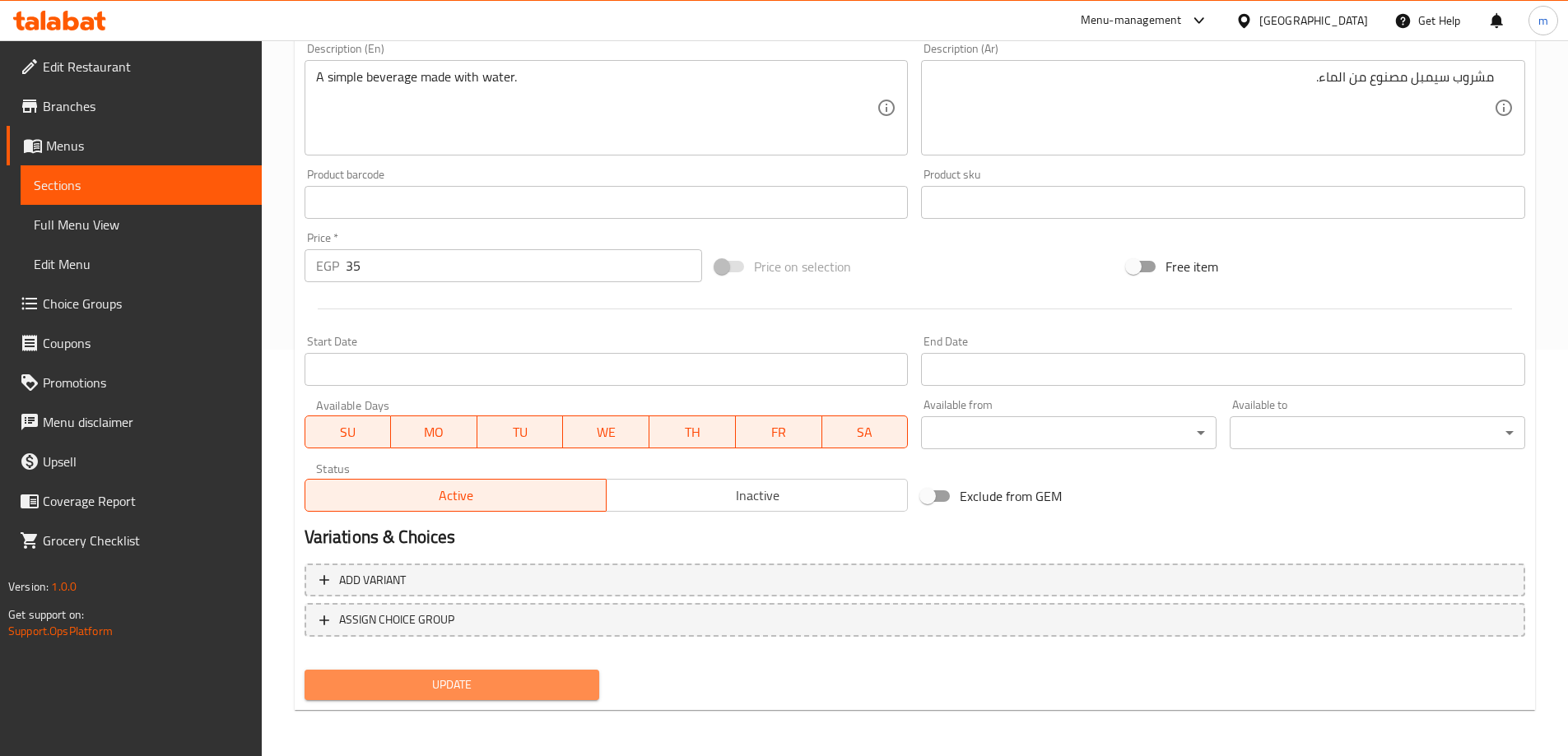
click at [449, 685] on span "Update" at bounding box center [452, 684] width 269 height 20
click at [51, 198] on link "Sections" at bounding box center [141, 185] width 242 height 40
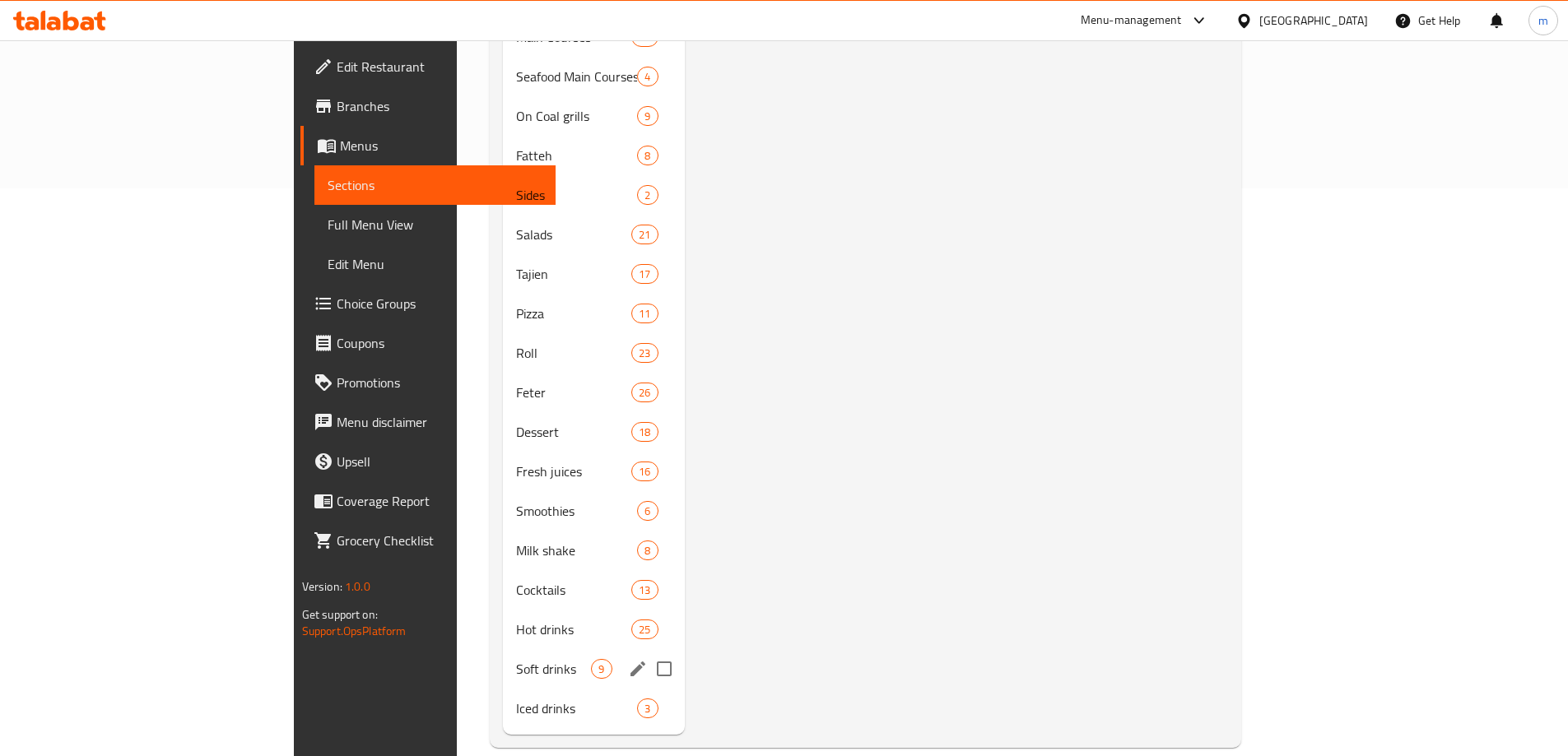
click at [516, 698] on span "Iced drinks" at bounding box center [576, 708] width 121 height 20
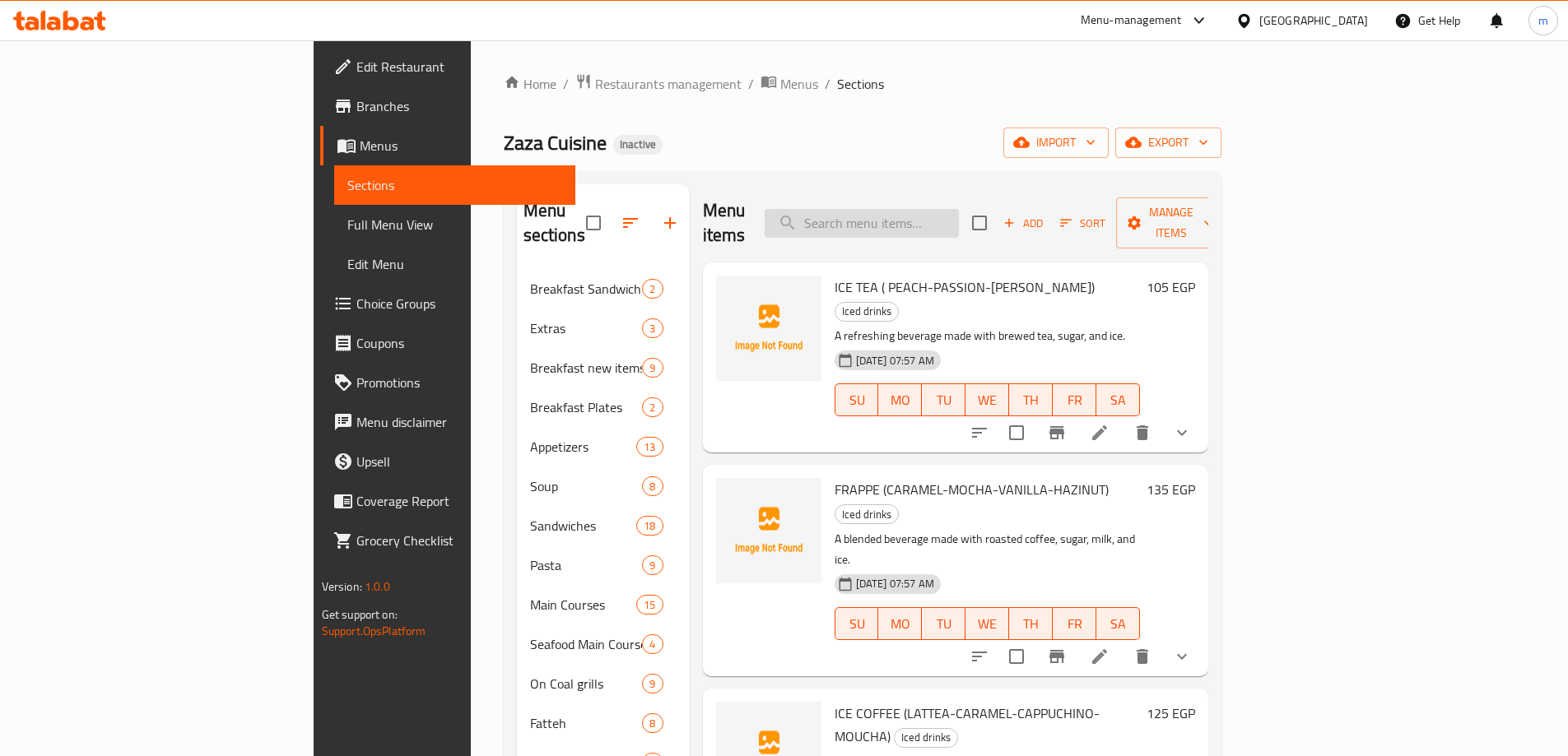
click at [939, 213] on input "search" at bounding box center [861, 224] width 194 height 28
paste input "FRAPPE (CARAMEL-MOCHA-VANILLA-HAZINUT)"
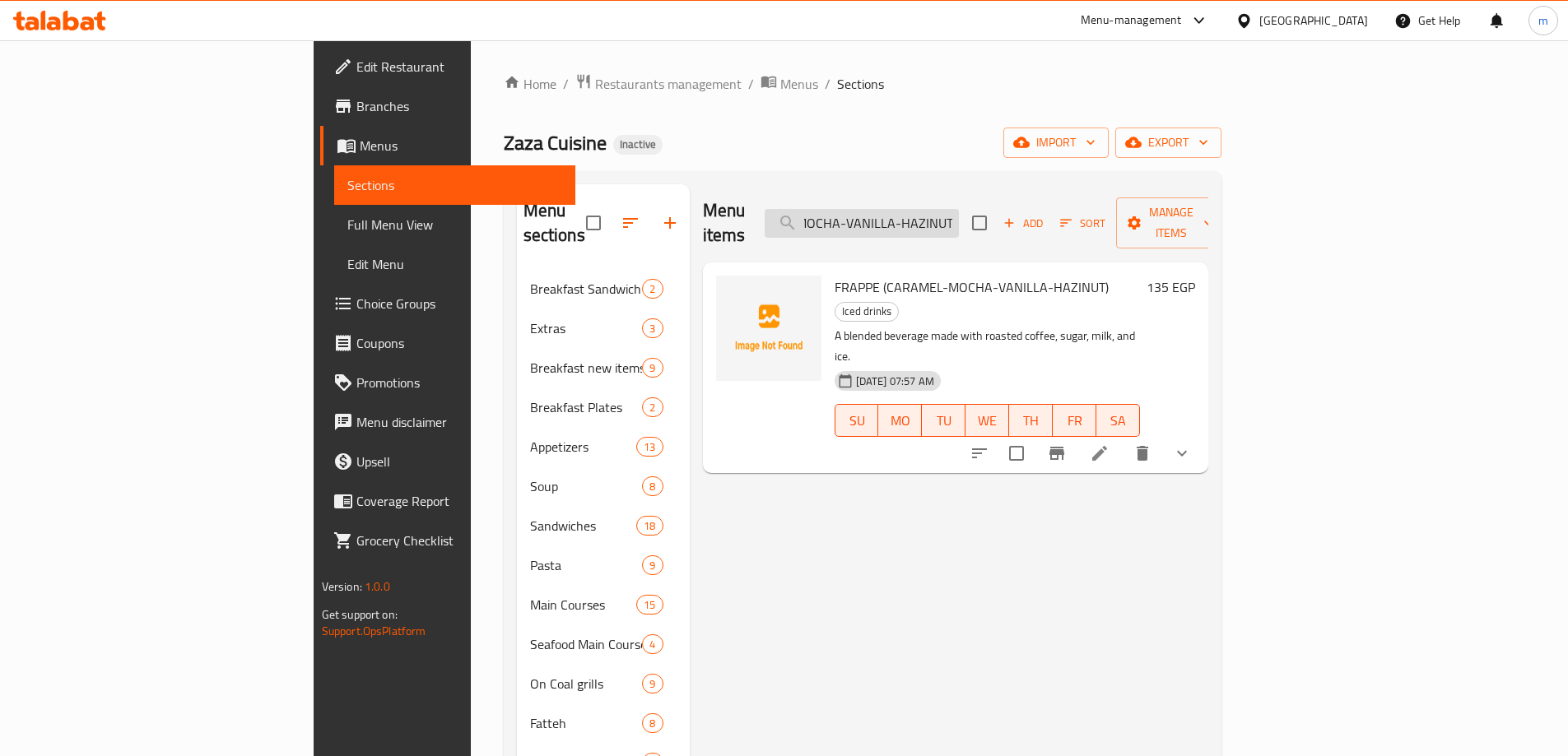
type input "FRAPPE (CARAMEL-MOCHA-VANILLA-HAZINUT)"
click at [1110, 444] on icon at bounding box center [1100, 453] width 20 height 20
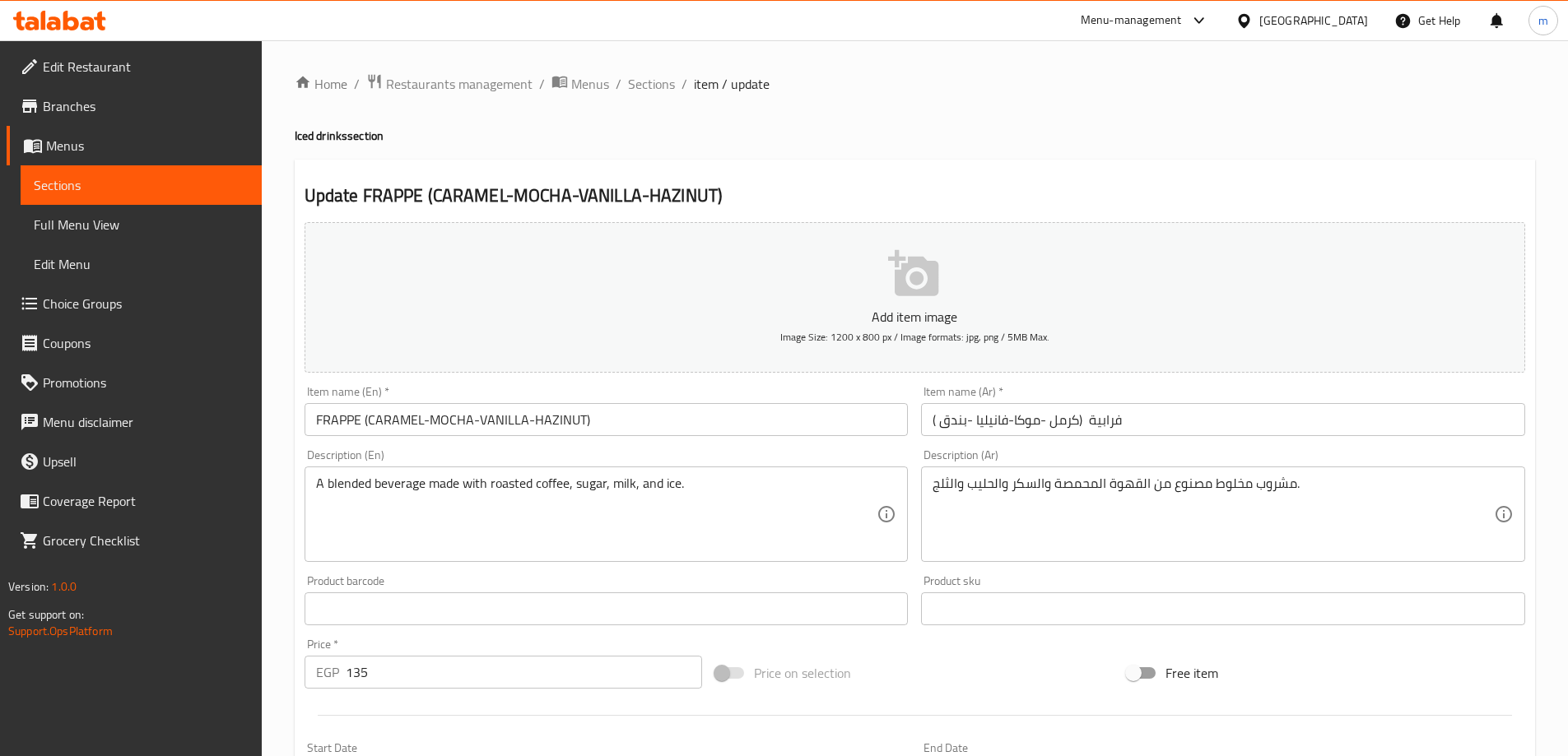
click at [507, 423] on input "FRAPPE (CARAMEL-MOCHA-VANILLA-HAZINUT)" at bounding box center [606, 419] width 605 height 33
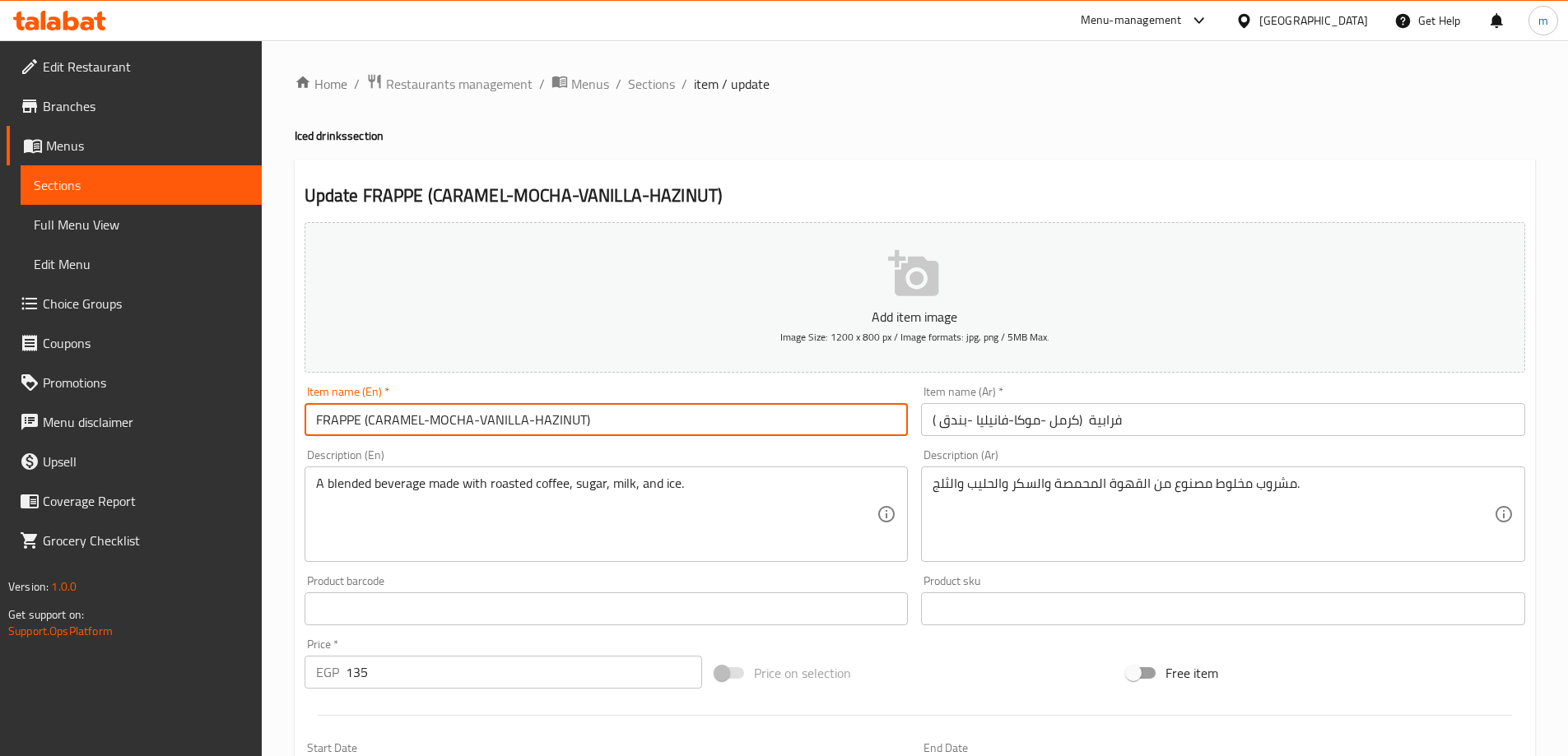
click at [507, 423] on input "FRAPPE (CARAMEL-MOCHA-VANILLA-HAZINUT)" at bounding box center [606, 419] width 605 height 33
type input "Frappe (Caramel-mocha-vanilla-hazinut)"
click at [746, 385] on div "Item name (En)   * Frappe (Caramel-mocha-vanilla-hazinut) Item name (En) *" at bounding box center [606, 410] width 617 height 63
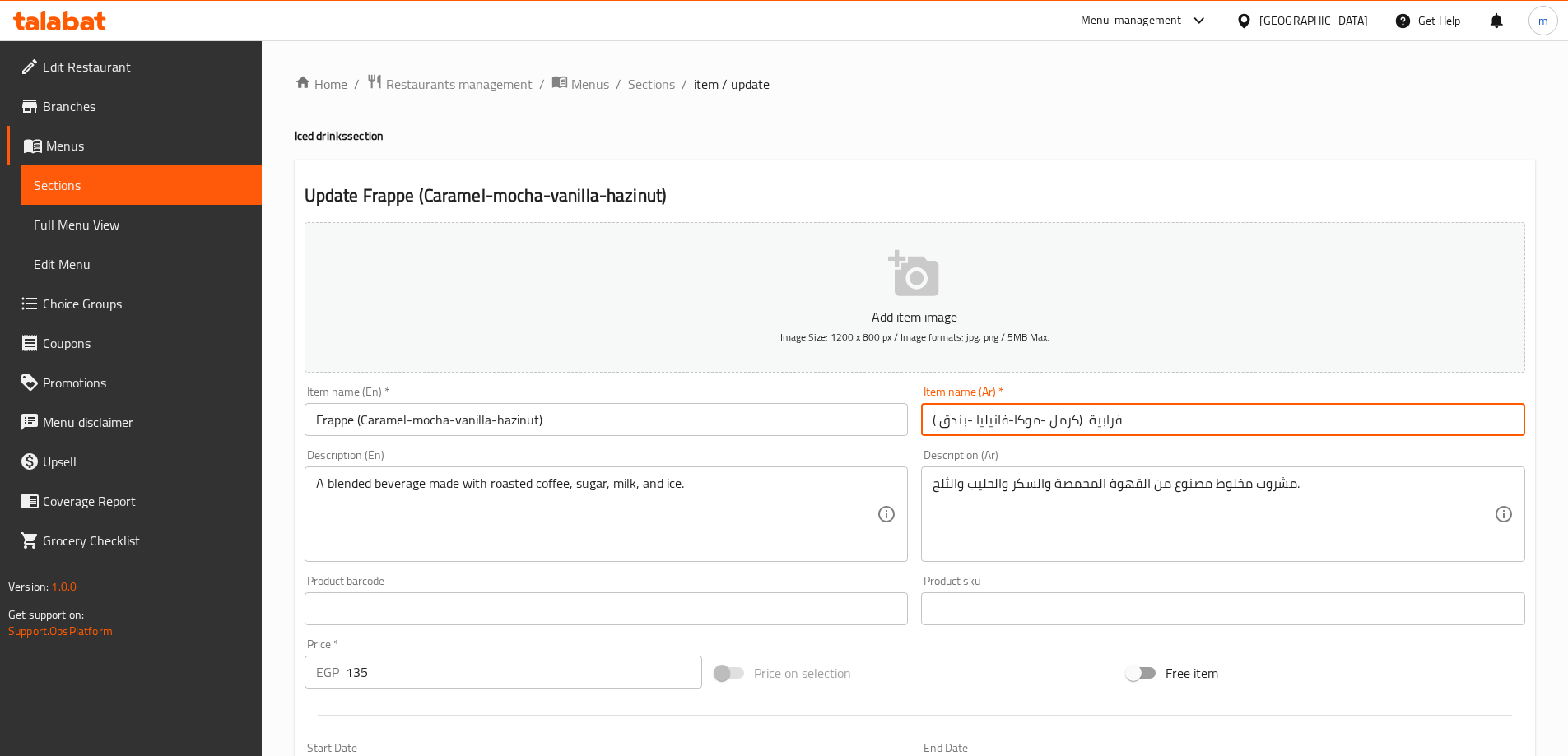
click at [1065, 422] on input "فرابية (كرمل -موكا-فانيليا -بندق )" at bounding box center [1224, 419] width 605 height 33
type input "فرابية (كرامل -موكا-فانيليا -بندق )"
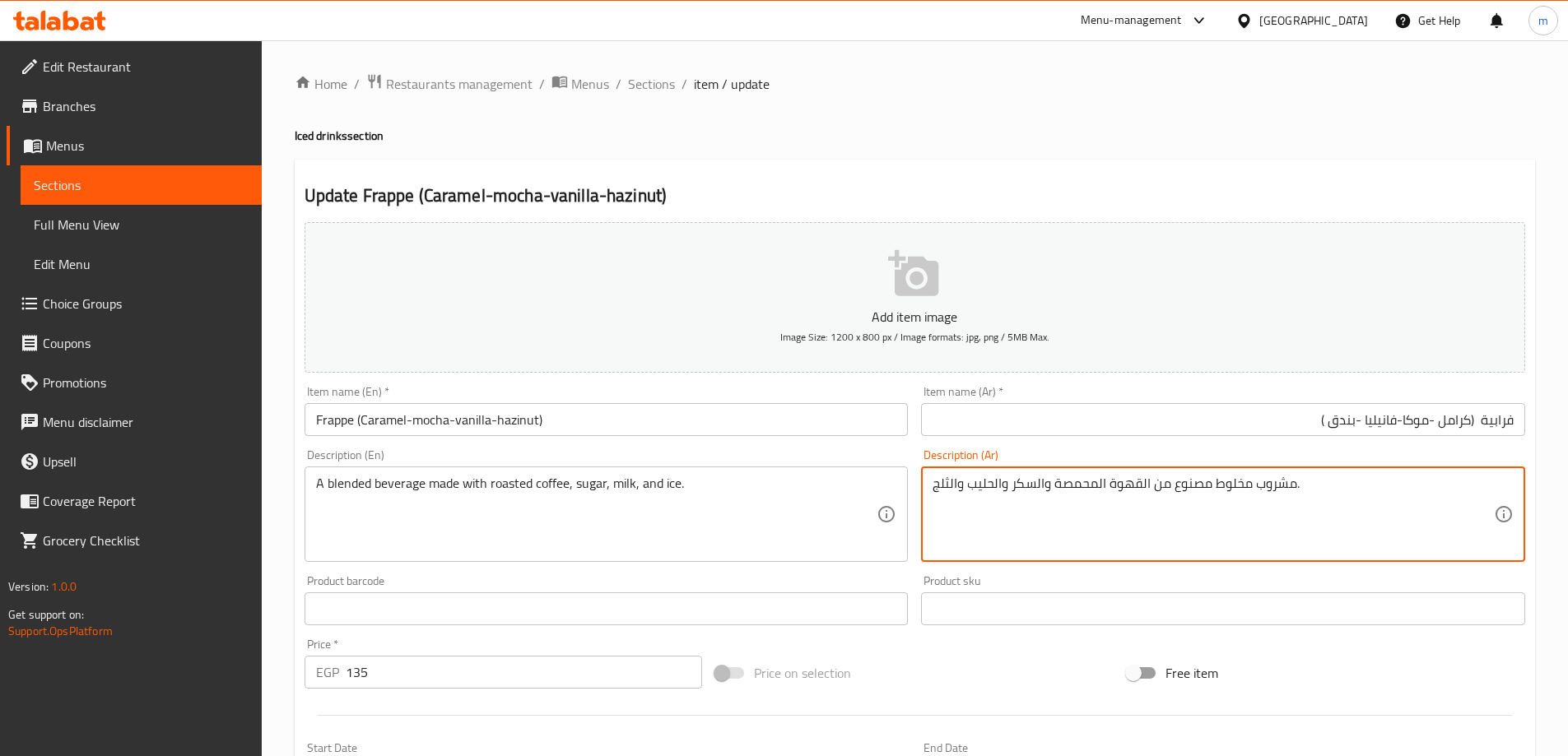
click at [1228, 507] on textarea "مشروب مخلوط مصنوع من القهوة المحمصة والسكر والحليب والثلج." at bounding box center [1214, 515] width 561 height 78
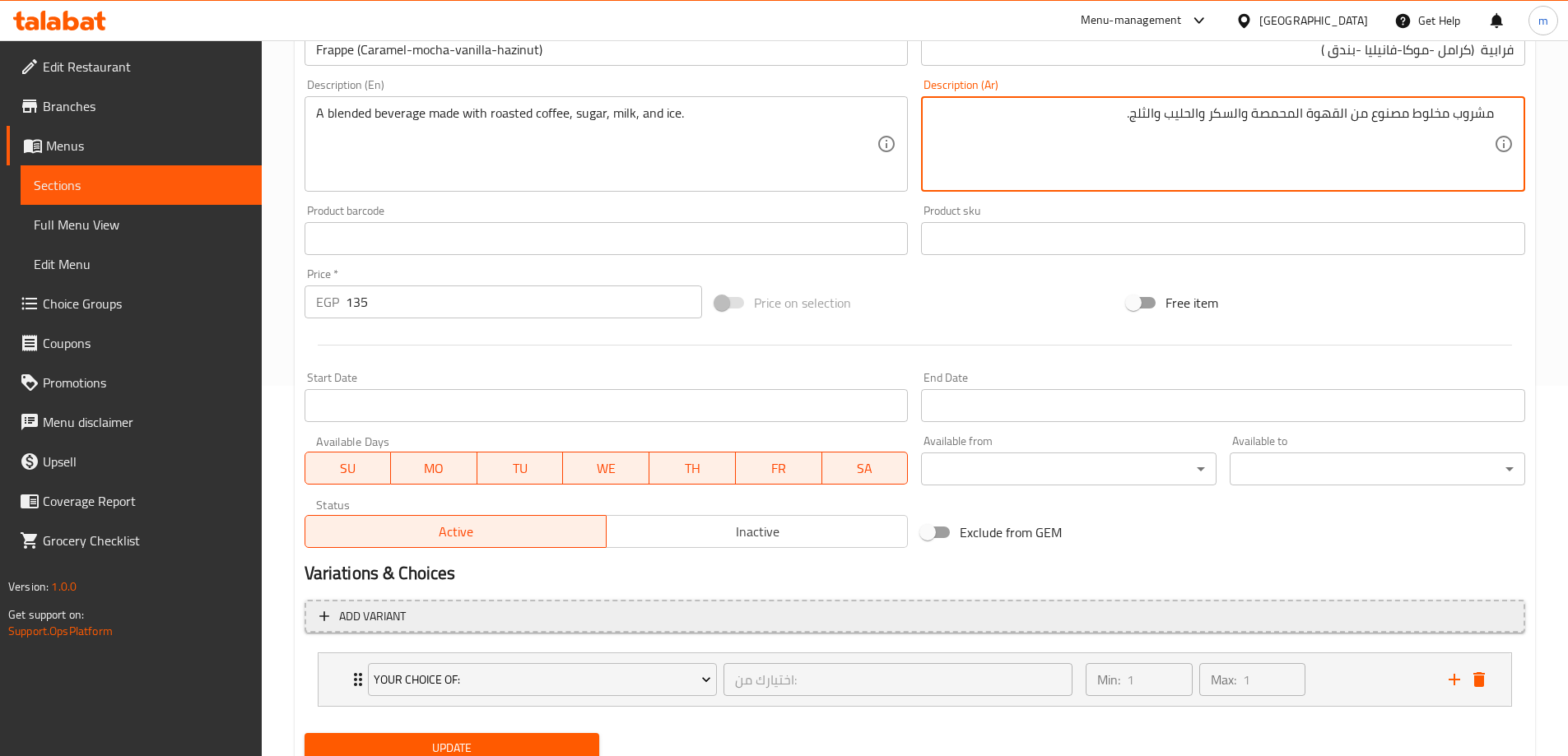
scroll to position [434, 0]
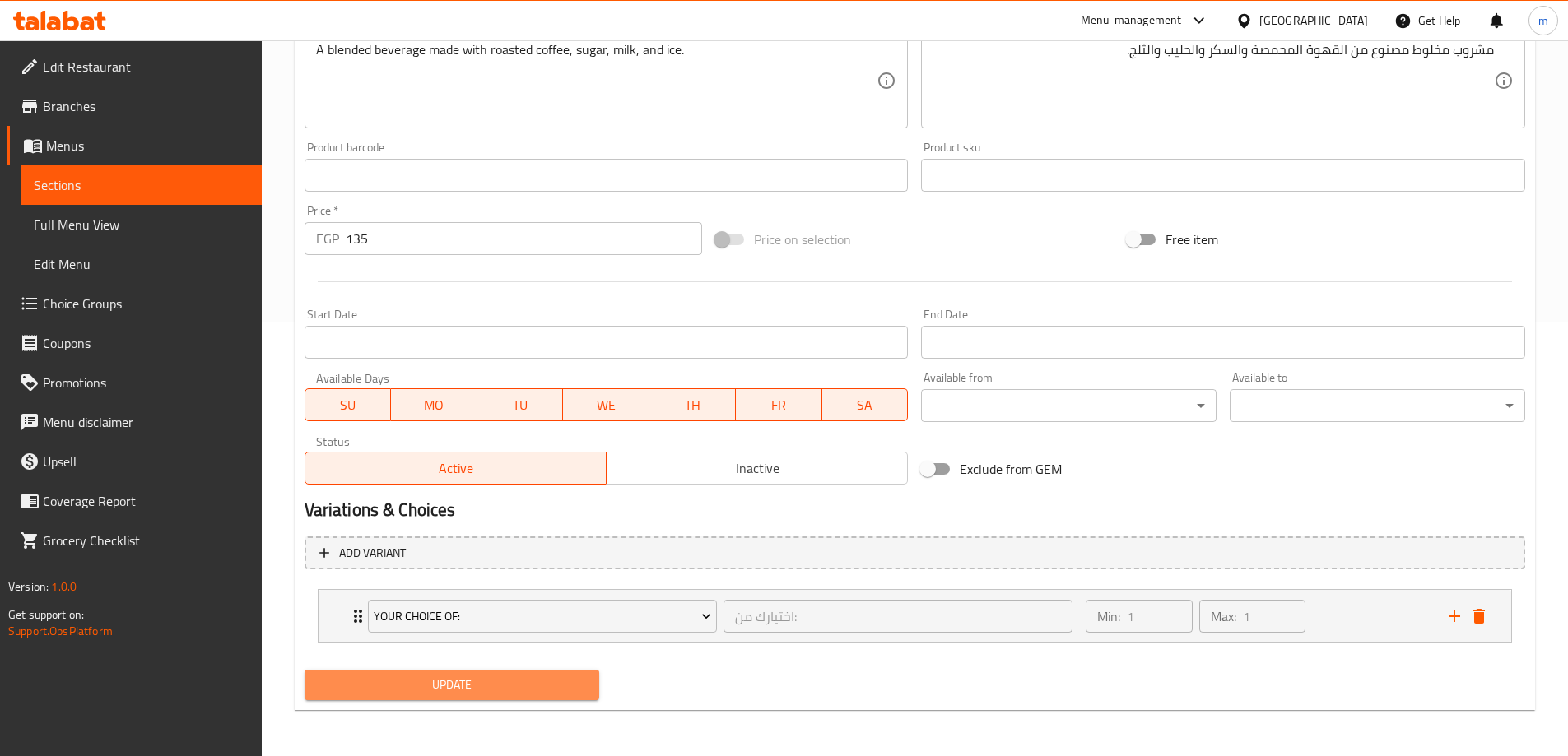
click at [509, 689] on span "Update" at bounding box center [452, 684] width 269 height 20
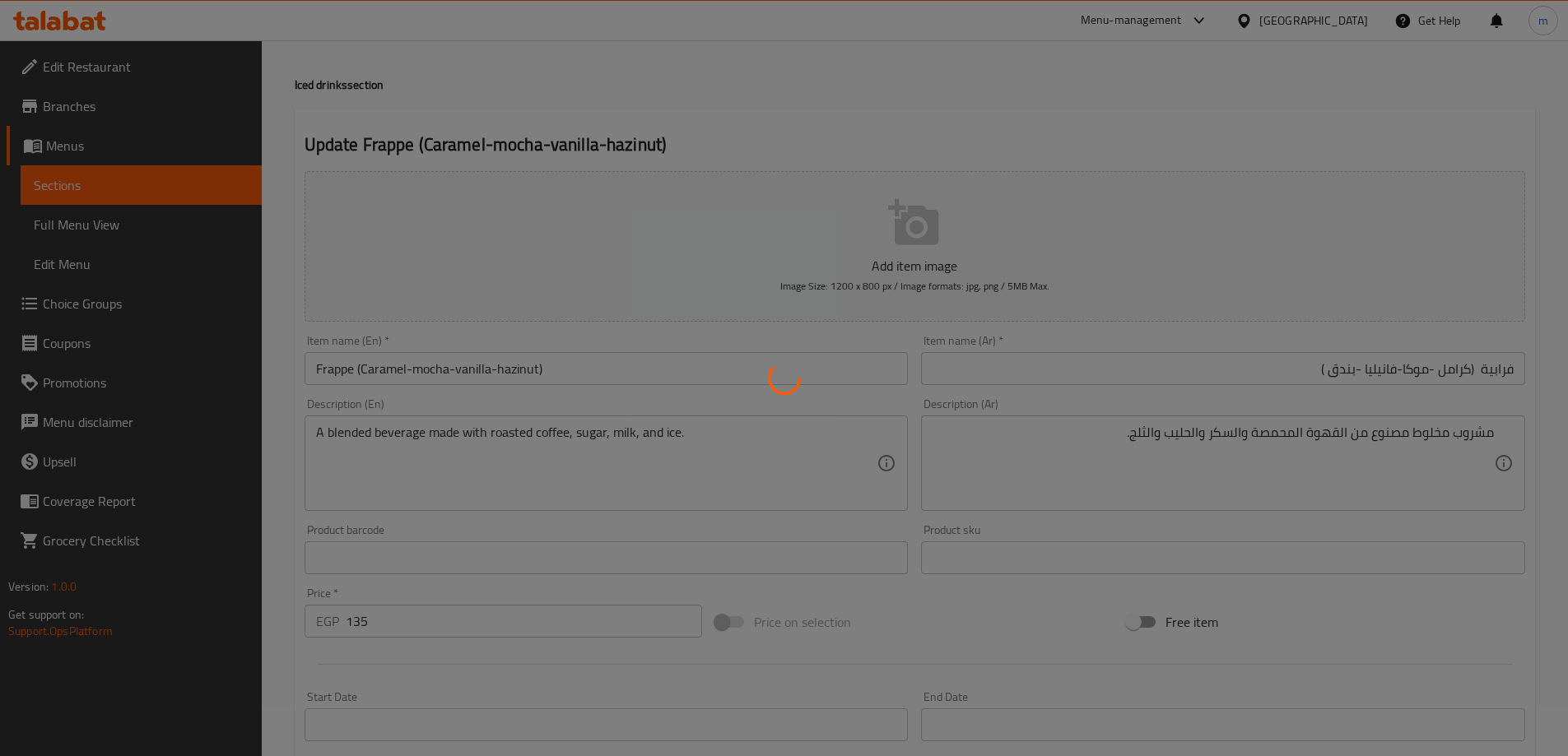
scroll to position [0, 0]
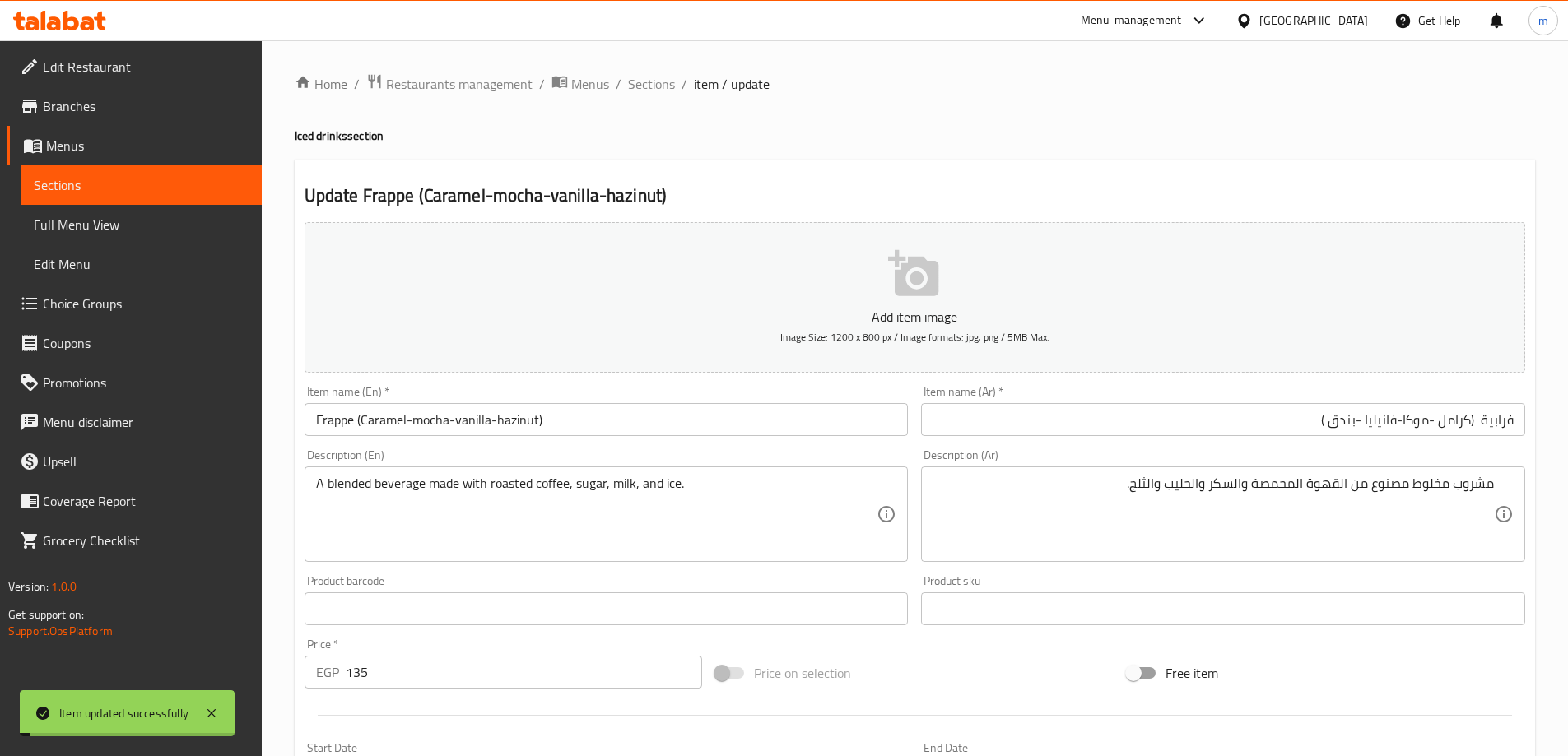
click at [77, 190] on span "Sections" at bounding box center [141, 185] width 215 height 20
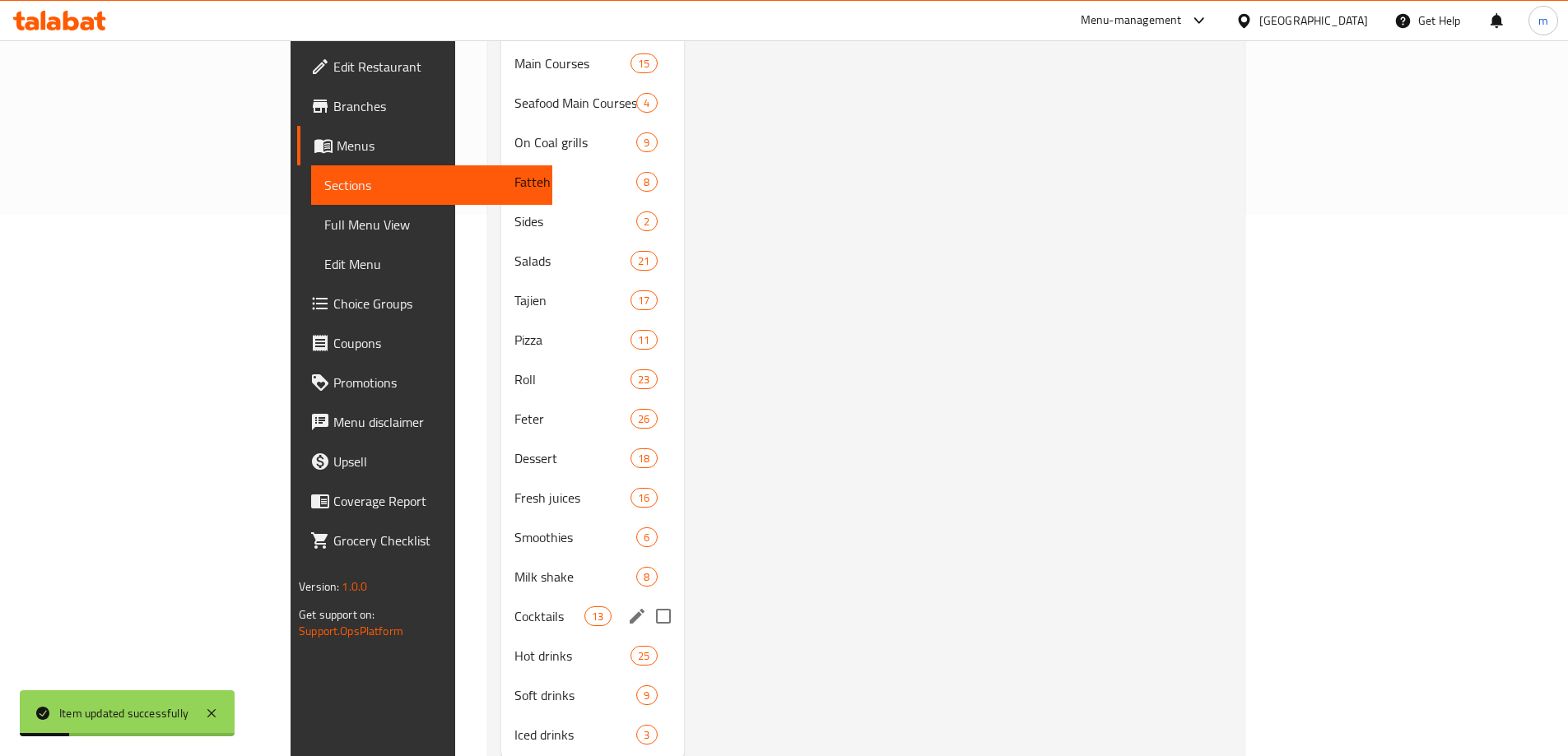
scroll to position [568, 0]
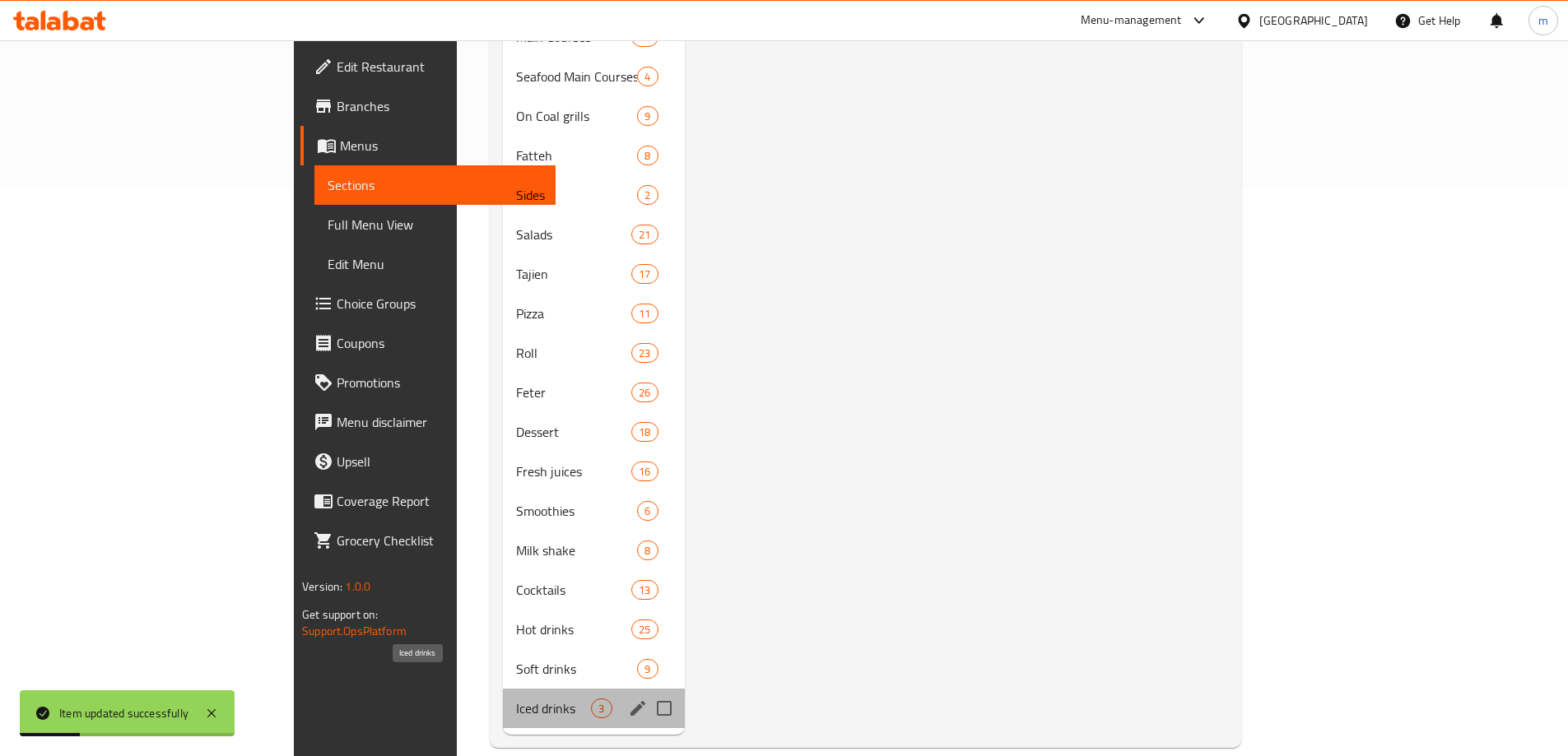
click at [516, 698] on span "Iced drinks" at bounding box center [553, 708] width 75 height 20
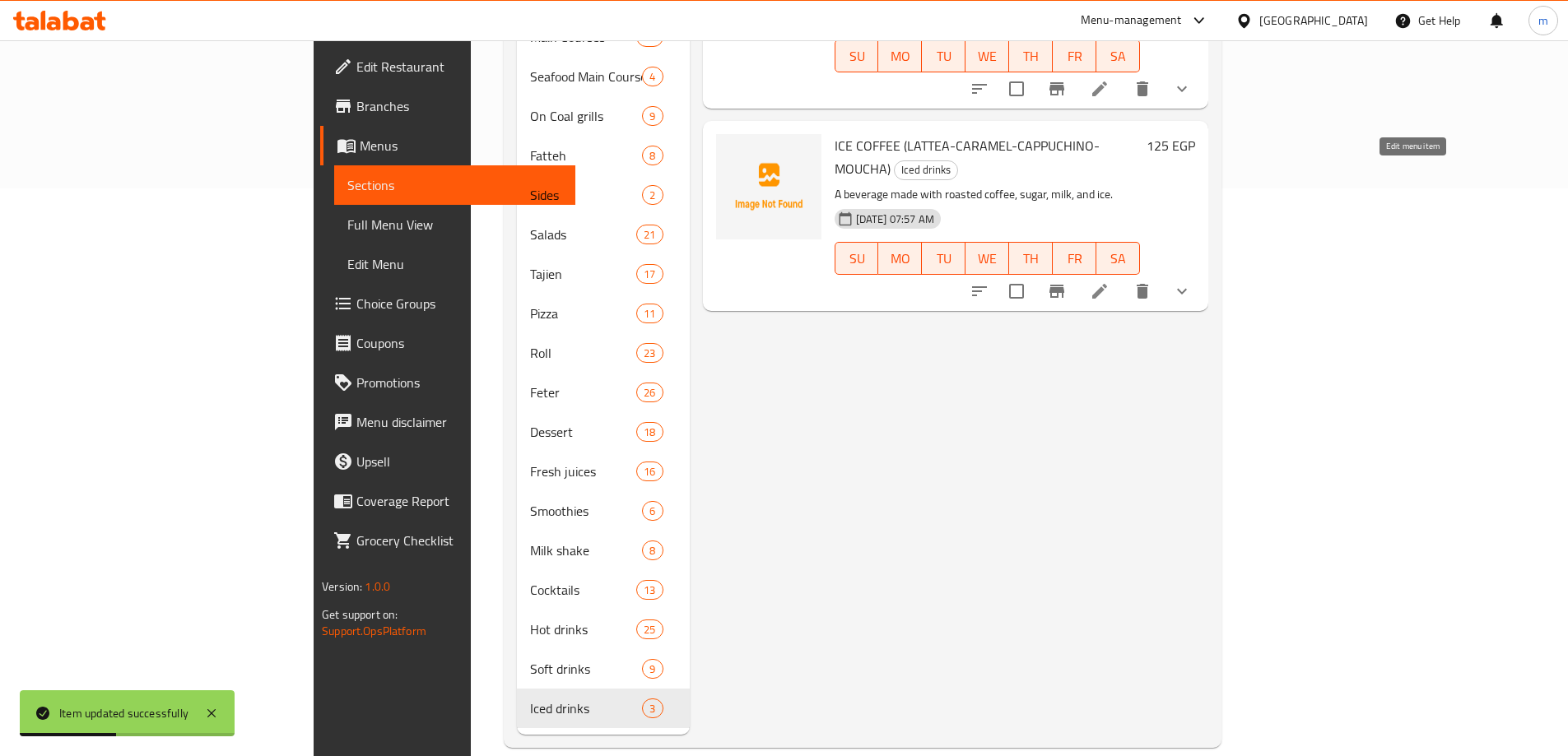
click at [1110, 281] on icon at bounding box center [1100, 291] width 20 height 20
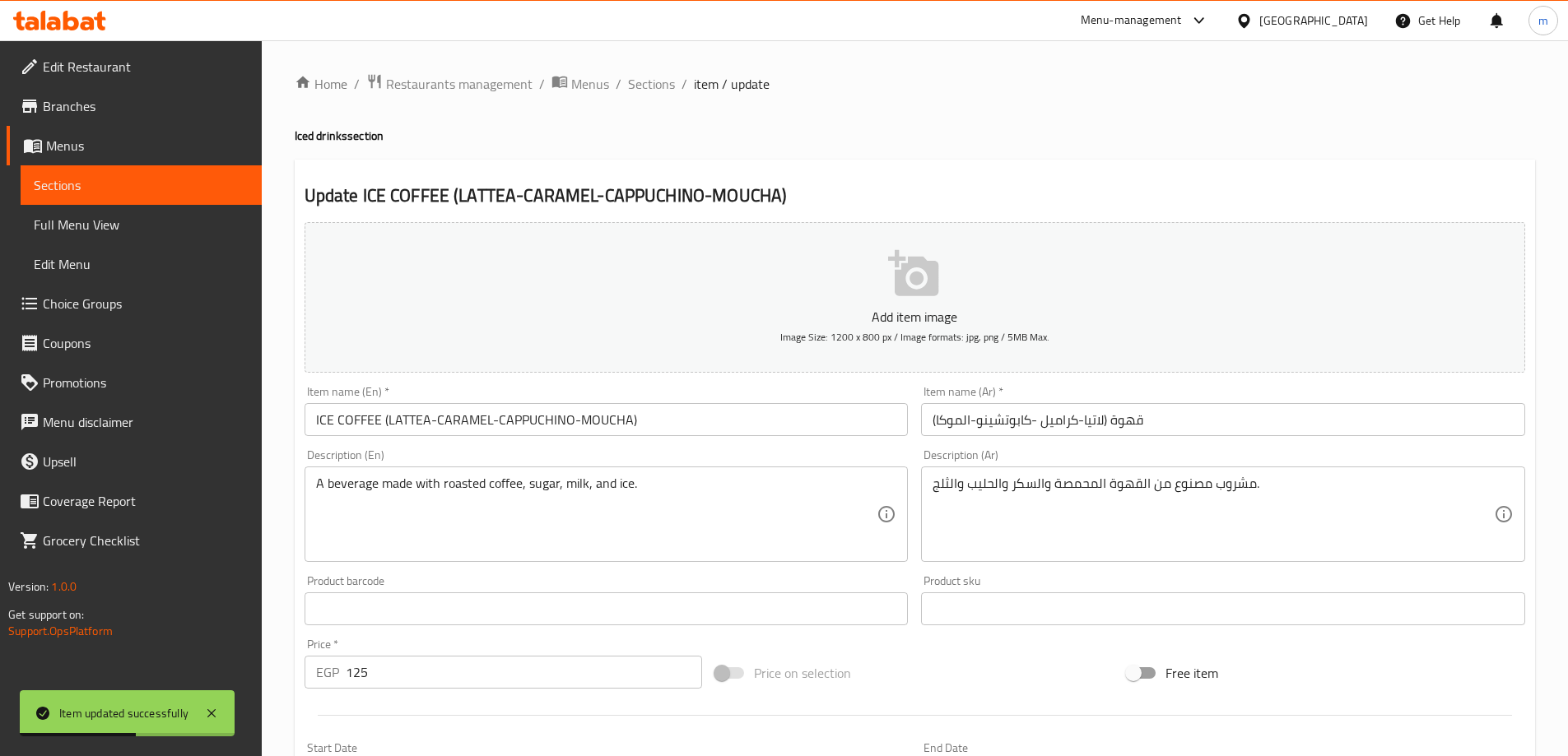
click at [509, 436] on input "ICE COFFEE (LATTEA-CARAMEL-CAPPUCHINO-MOUCHA)" at bounding box center [606, 419] width 605 height 33
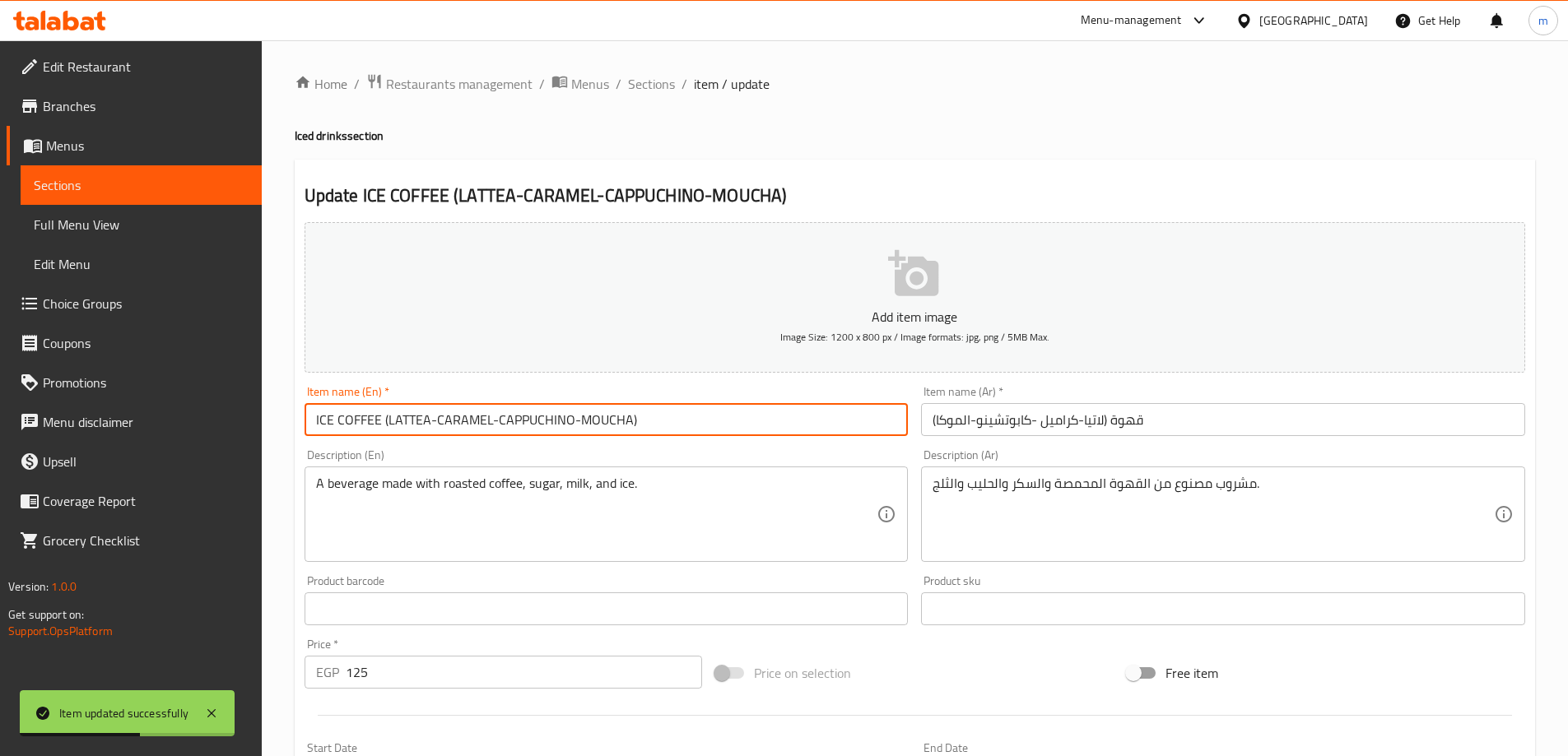
click at [509, 436] on input "ICE COFFEE (LATTEA-CARAMEL-CAPPUCHINO-MOUCHA)" at bounding box center [606, 419] width 605 height 33
type input "Ice Coffee (Lattea-caramel-cappuchino-moucha)"
click at [1098, 421] on input "قهوة (لاتيا-كراميل -كابوتشينو-الموكا)" at bounding box center [1224, 419] width 605 height 33
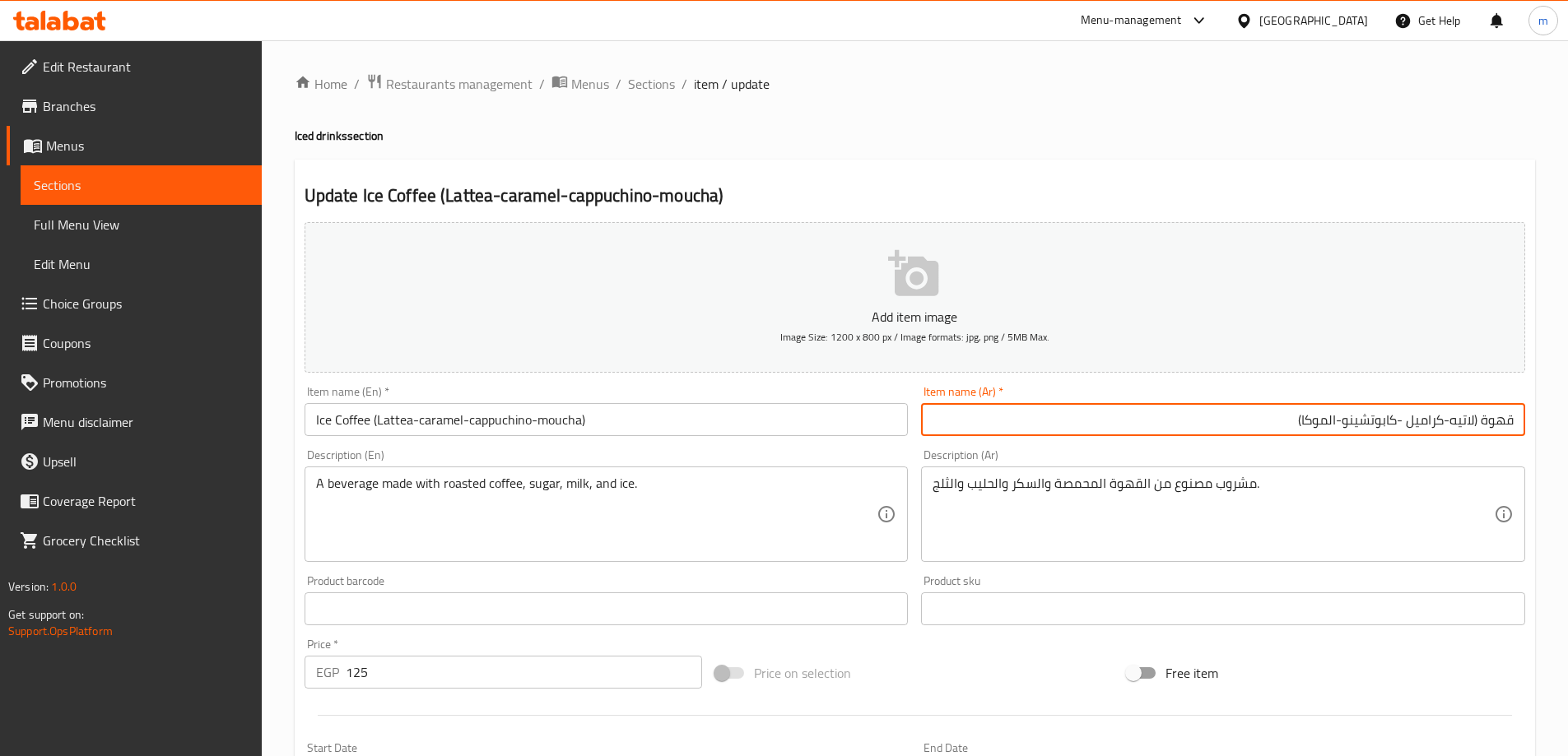
type input "قهوة (لاتيه-كراميل -كابوتشينو-الموكا)"
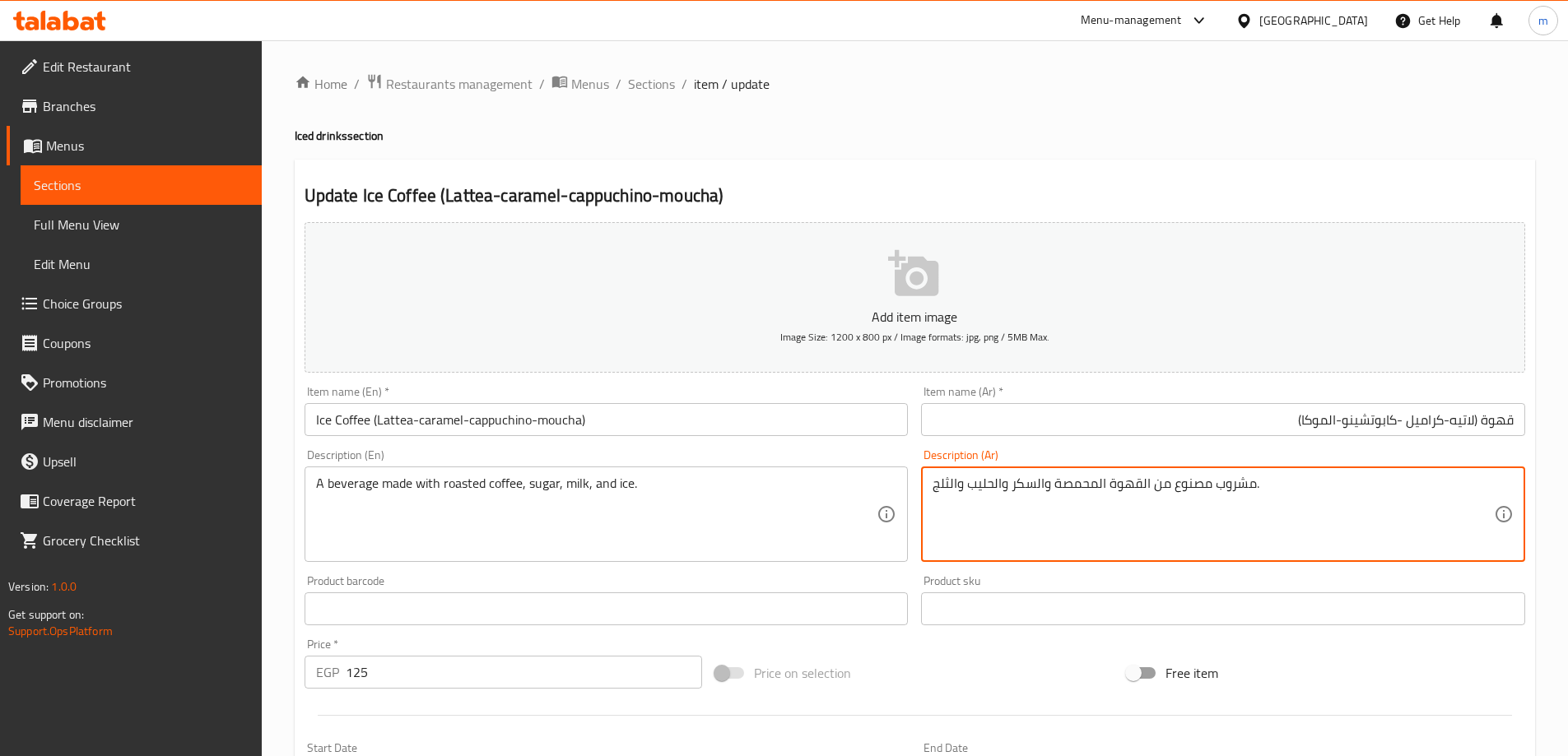
click at [1129, 480] on textarea "مشروب مصنوع من القهوة المحمصة والسكر والحليب والثلج." at bounding box center [1214, 515] width 561 height 78
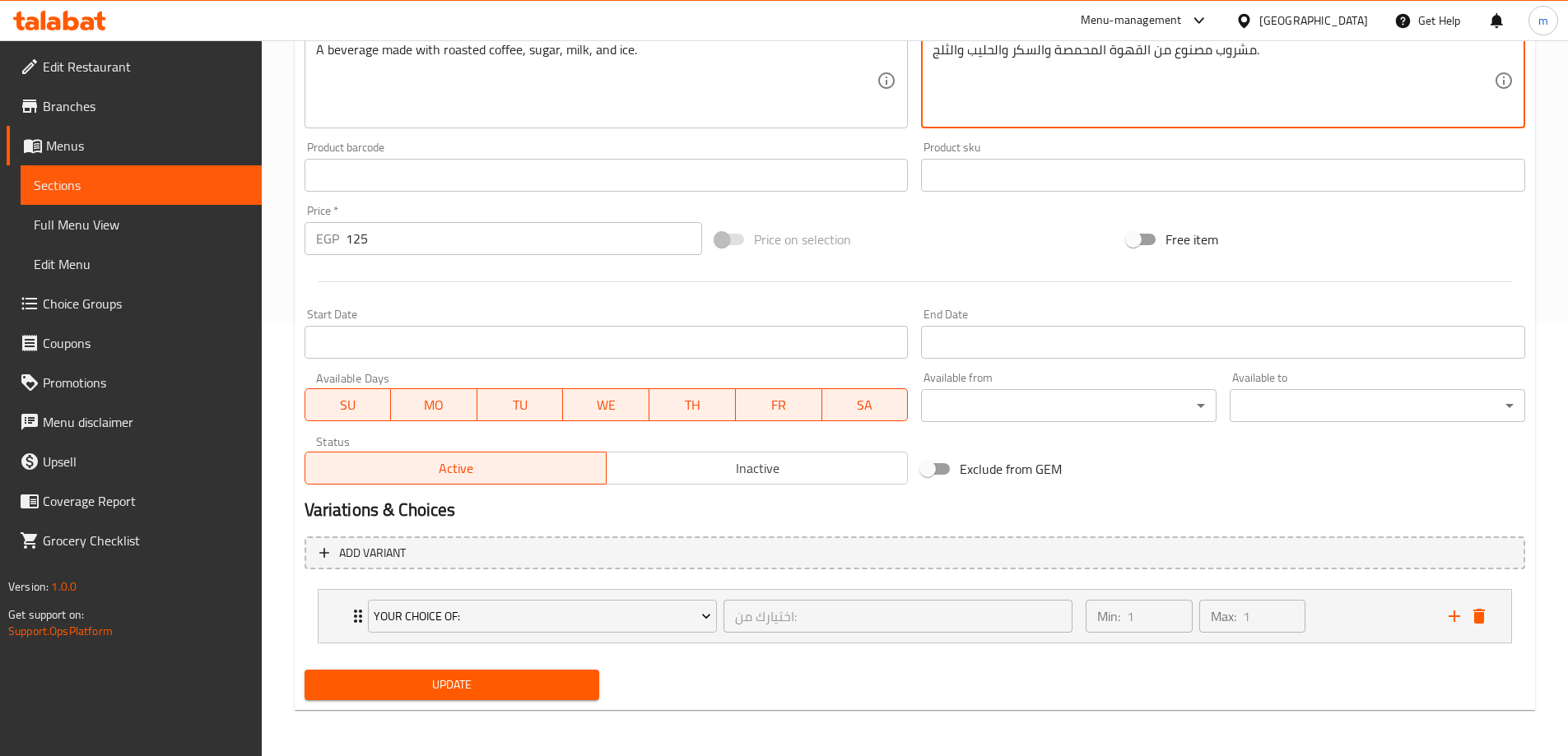
click at [448, 689] on span "Update" at bounding box center [452, 684] width 269 height 20
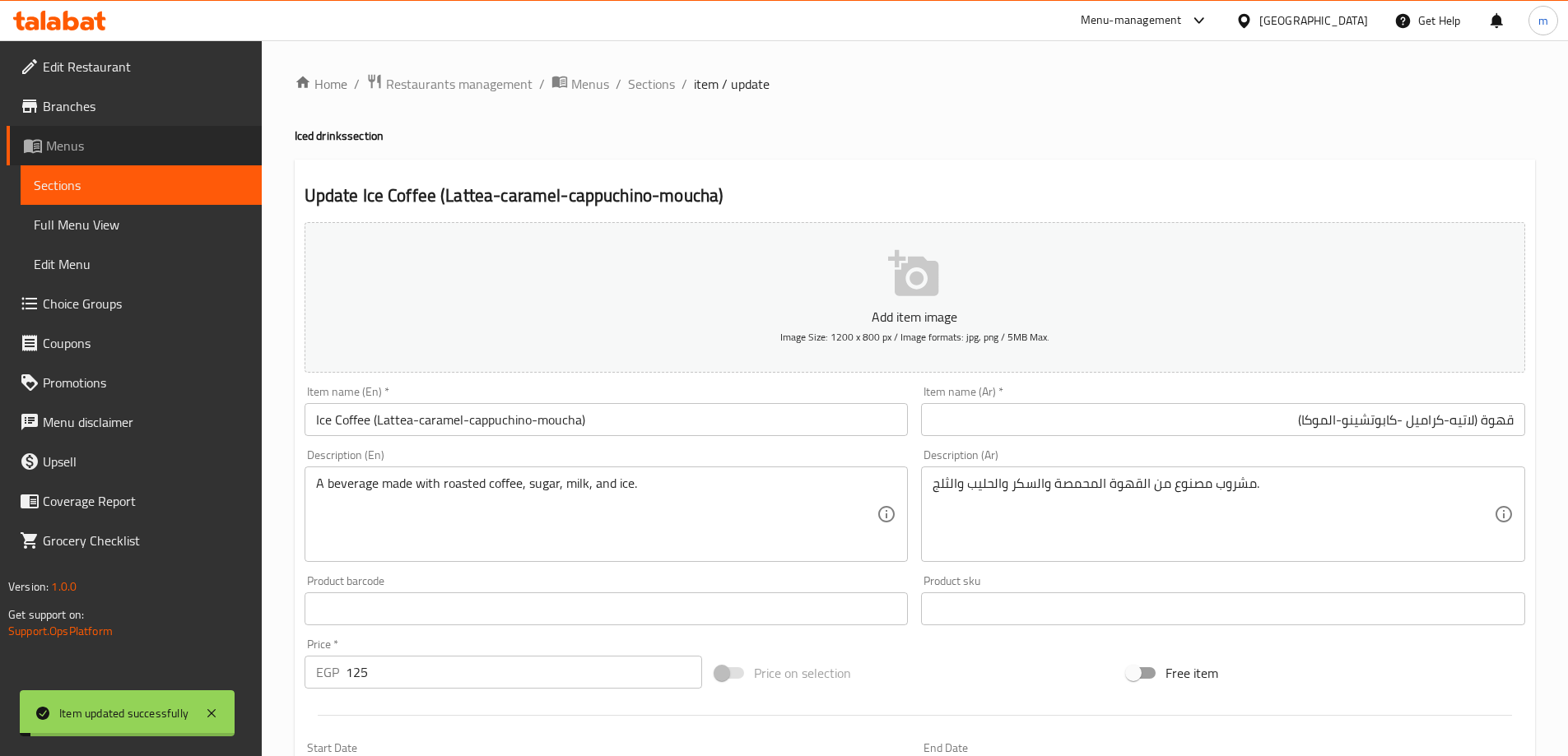
click at [50, 130] on link "Menus" at bounding box center [133, 146] width 255 height 40
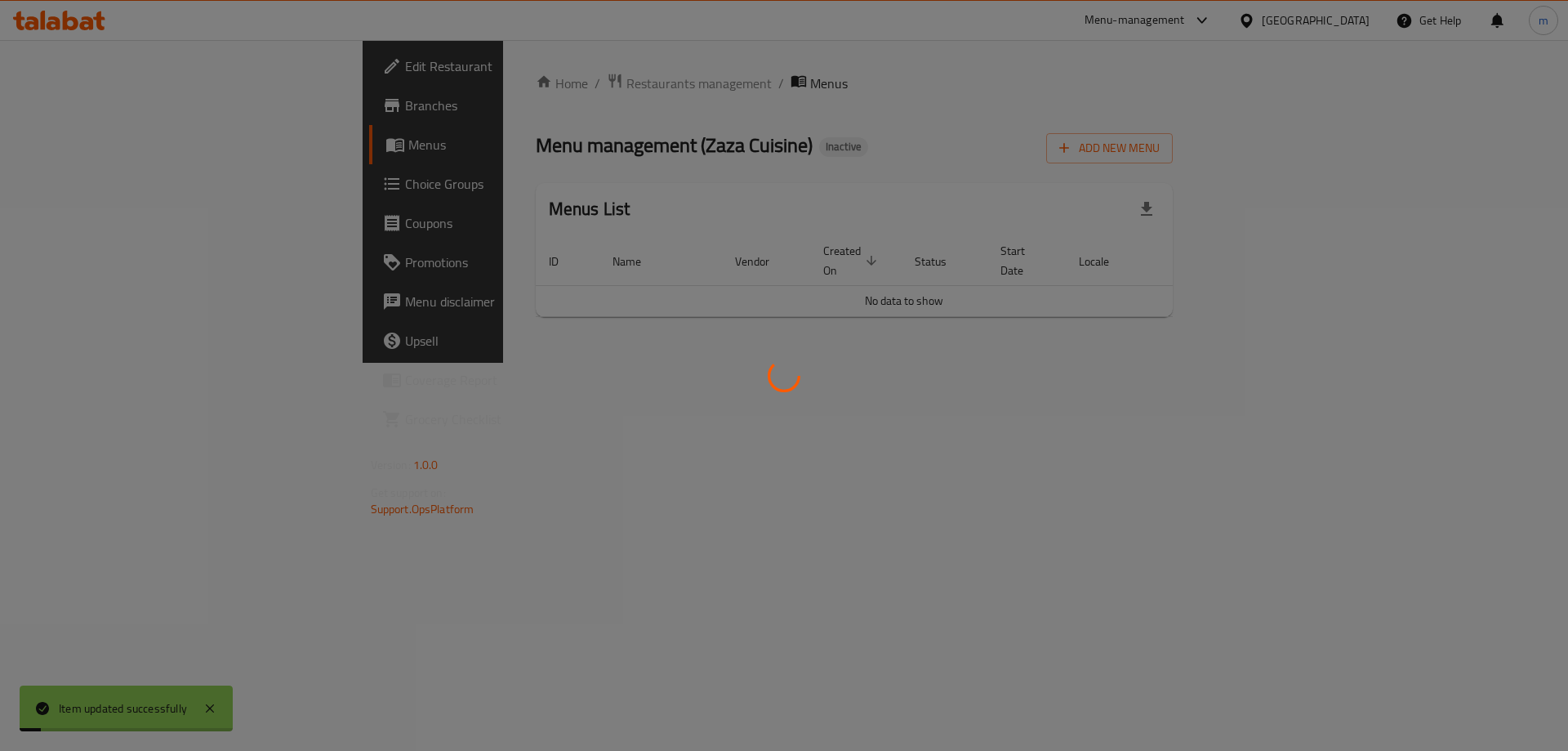
click at [72, 136] on div at bounding box center [784, 376] width 1568 height 751
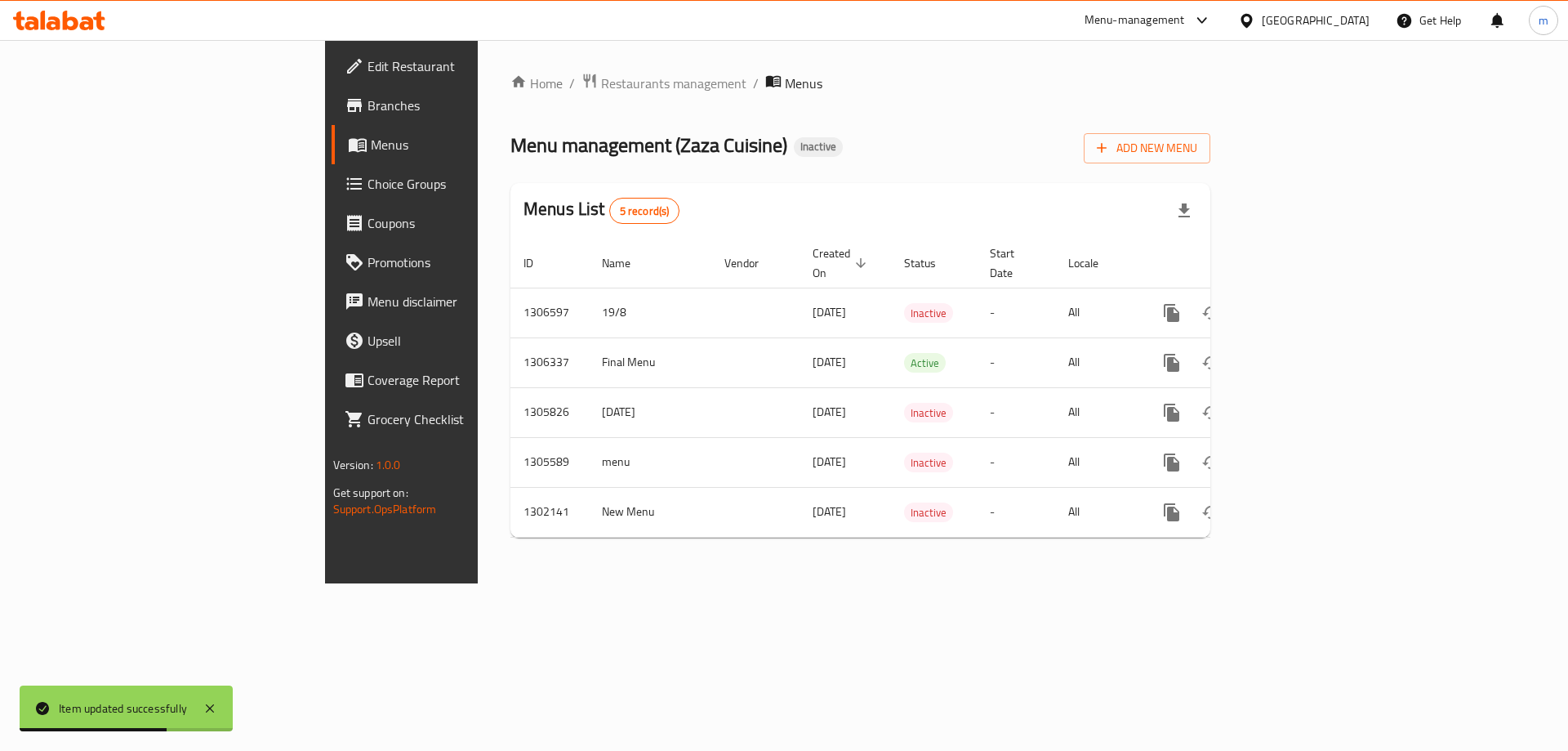
click at [891, 239] on th "Status" at bounding box center [934, 264] width 85 height 50
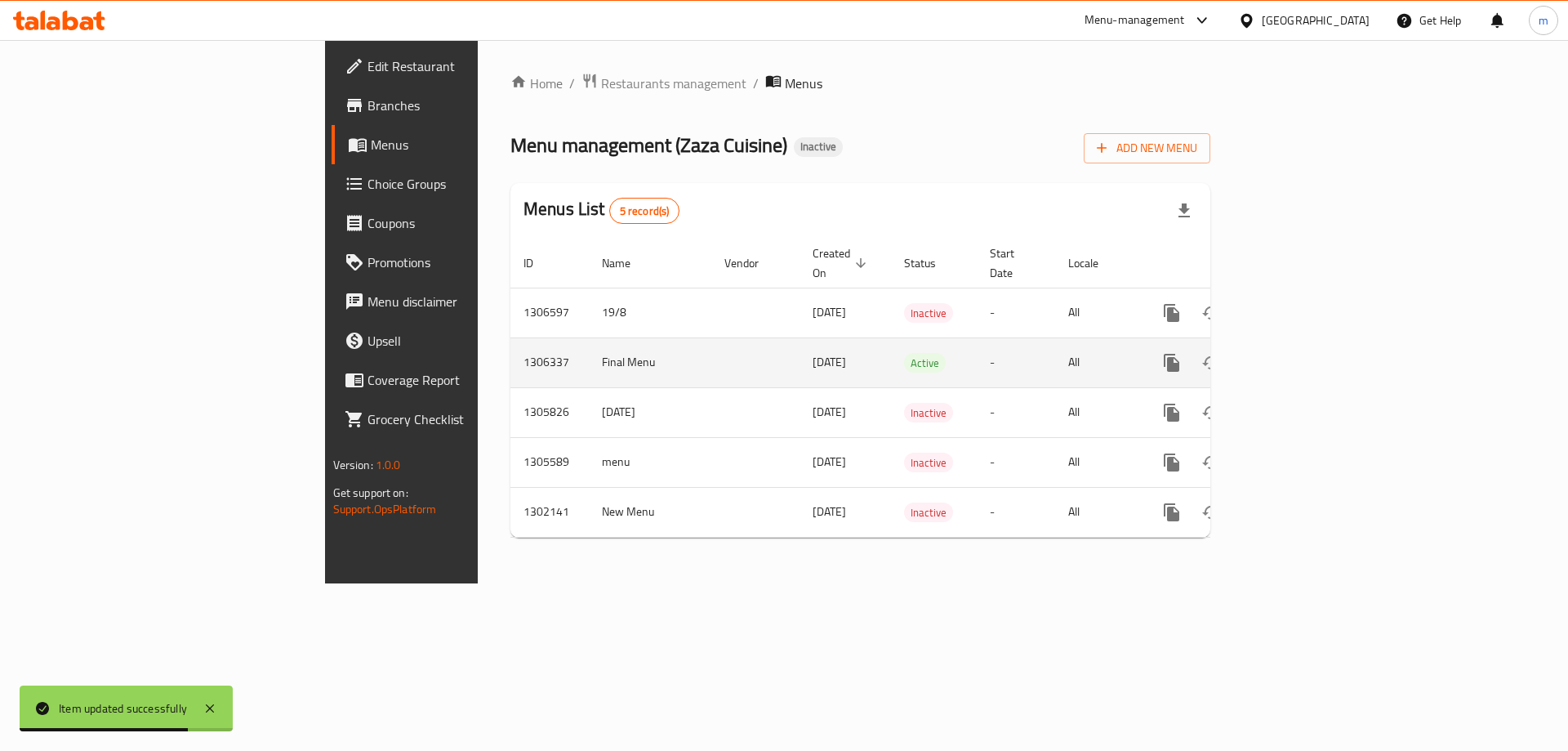
click at [1309, 343] on link "enhanced table" at bounding box center [1290, 362] width 40 height 40
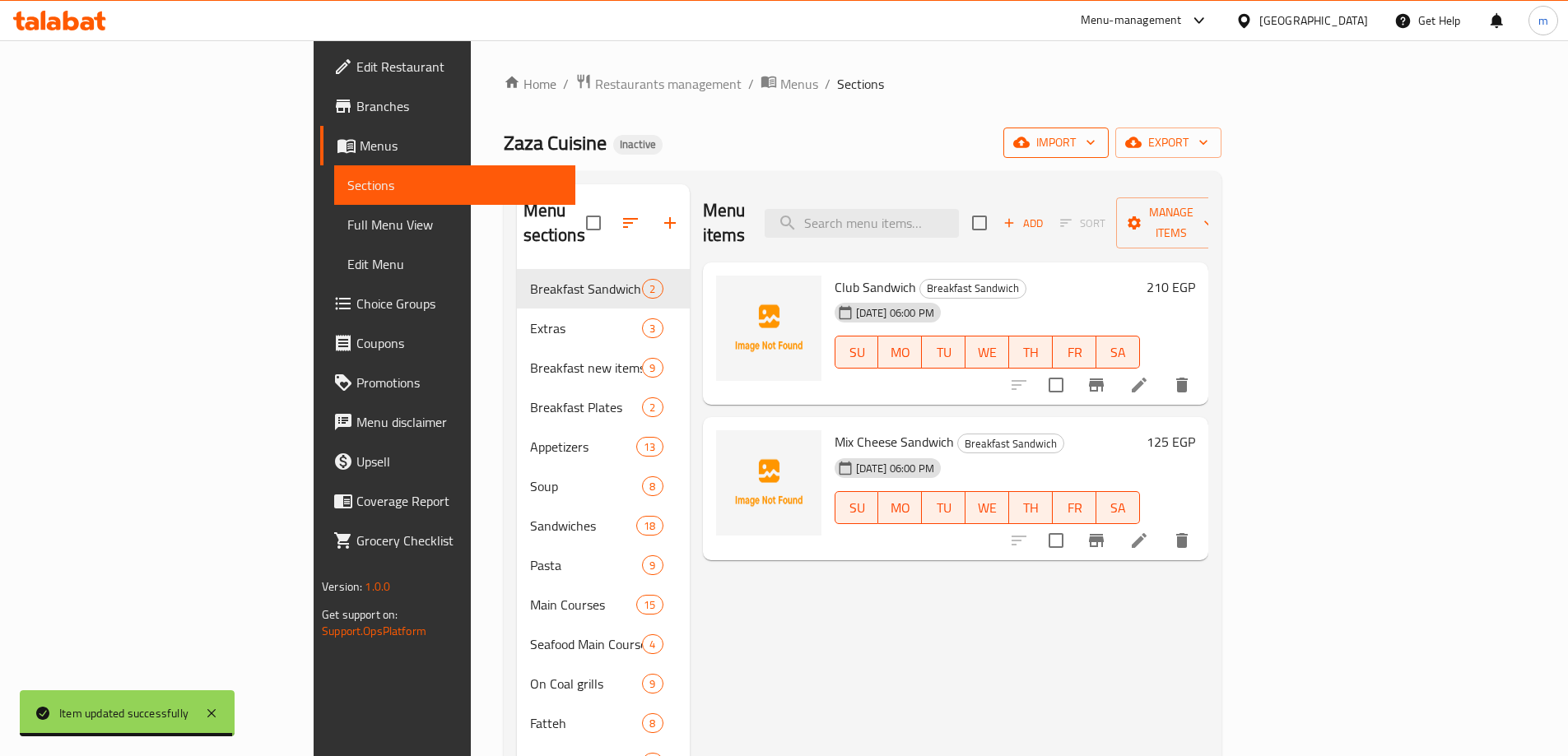
click at [1099, 138] on icon "button" at bounding box center [1090, 142] width 17 height 17
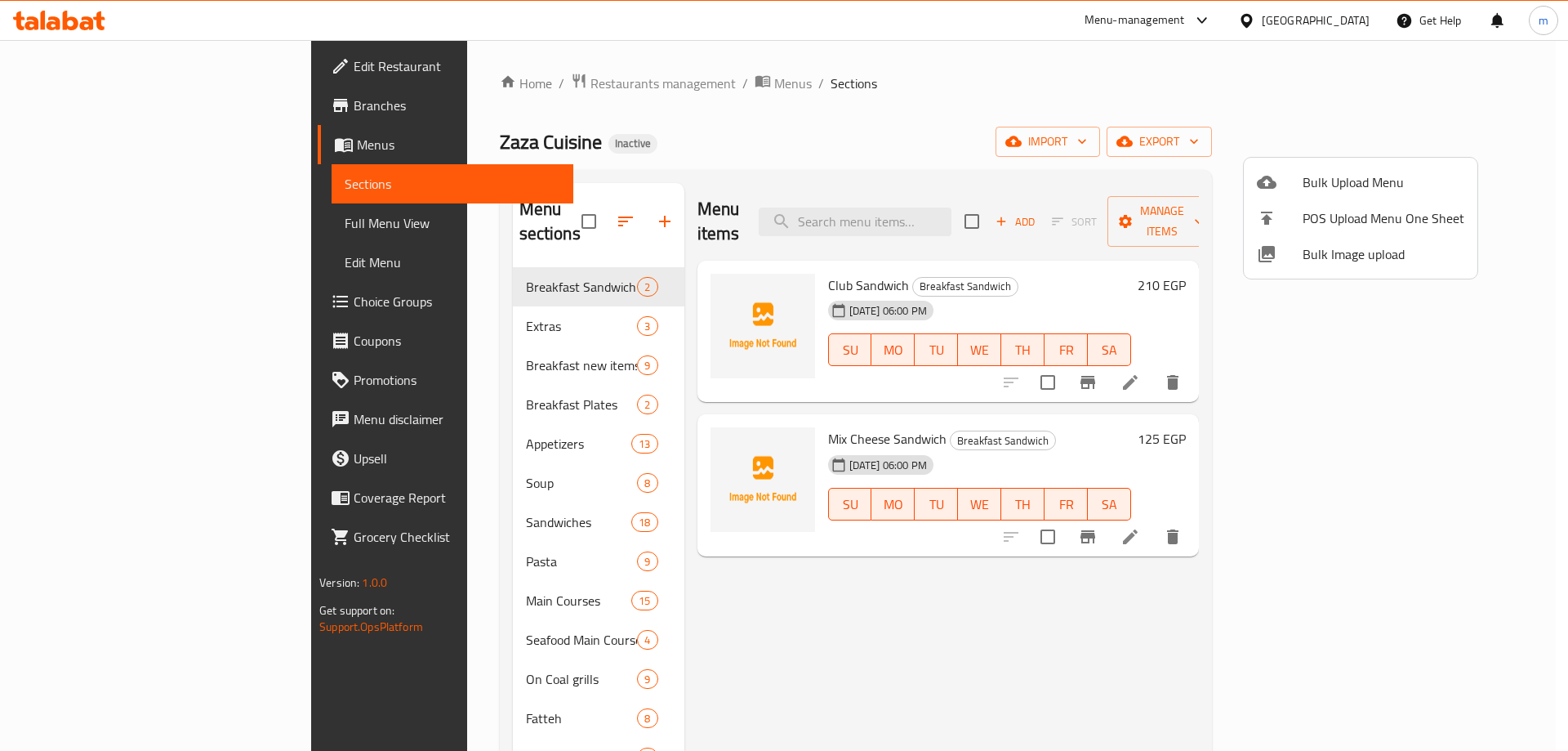
click at [1383, 105] on div at bounding box center [784, 376] width 1568 height 751
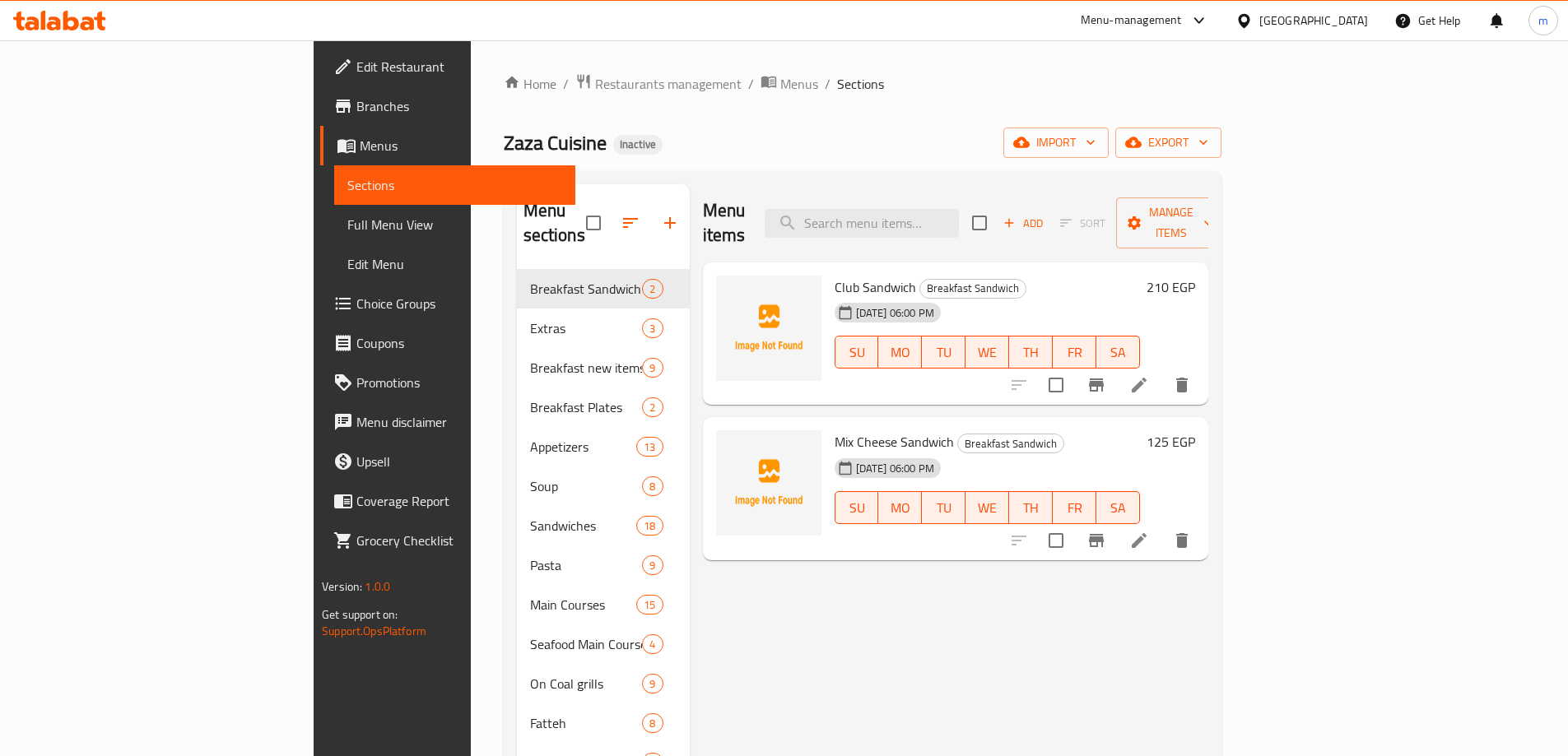
click at [1222, 123] on div "Home / Restaurants management / Menus / Sections Zaza Cuisine Inactive import e…" at bounding box center [862, 695] width 718 height 1242
click at [1208, 137] on span "export" at bounding box center [1168, 142] width 80 height 20
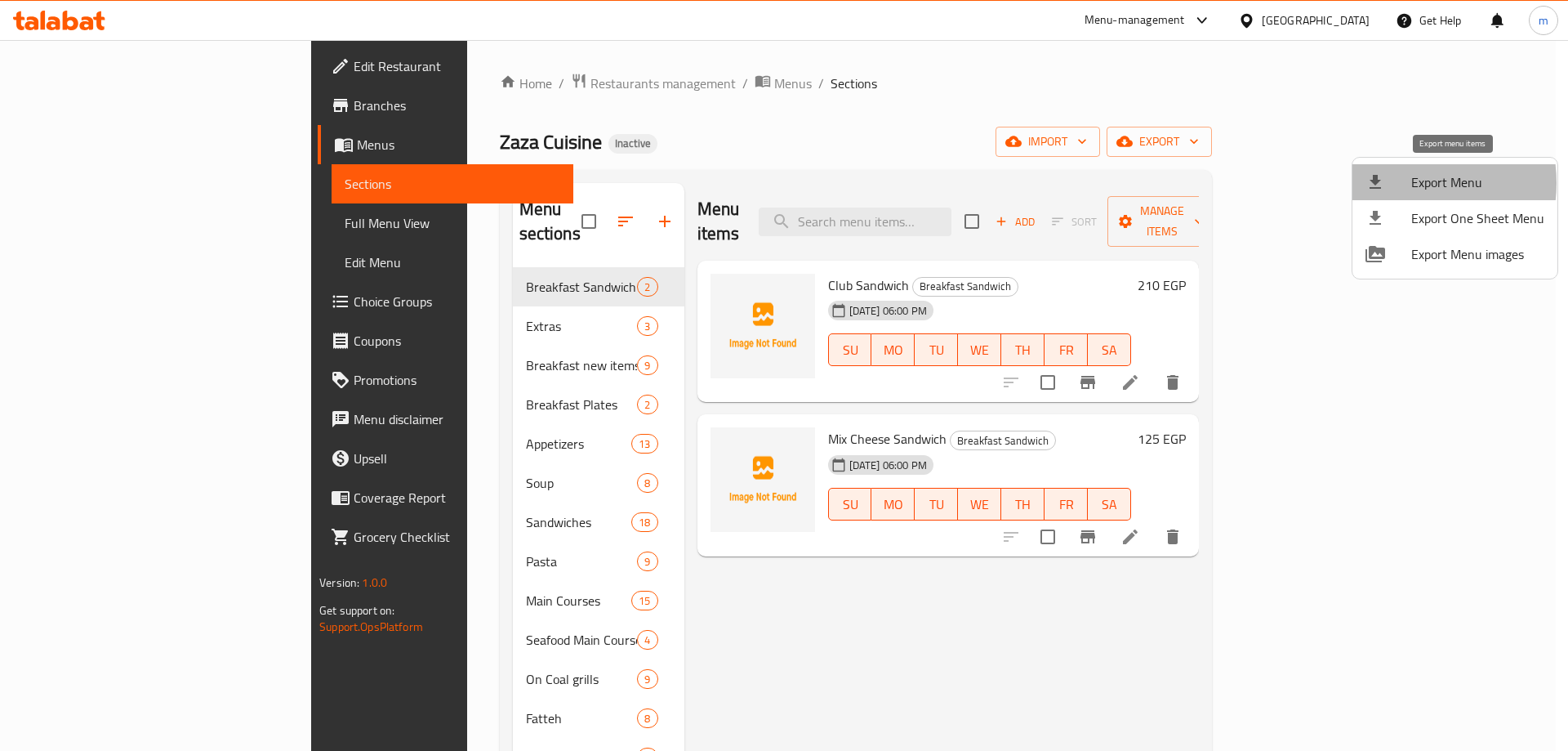
click at [1402, 183] on div at bounding box center [1388, 182] width 46 height 19
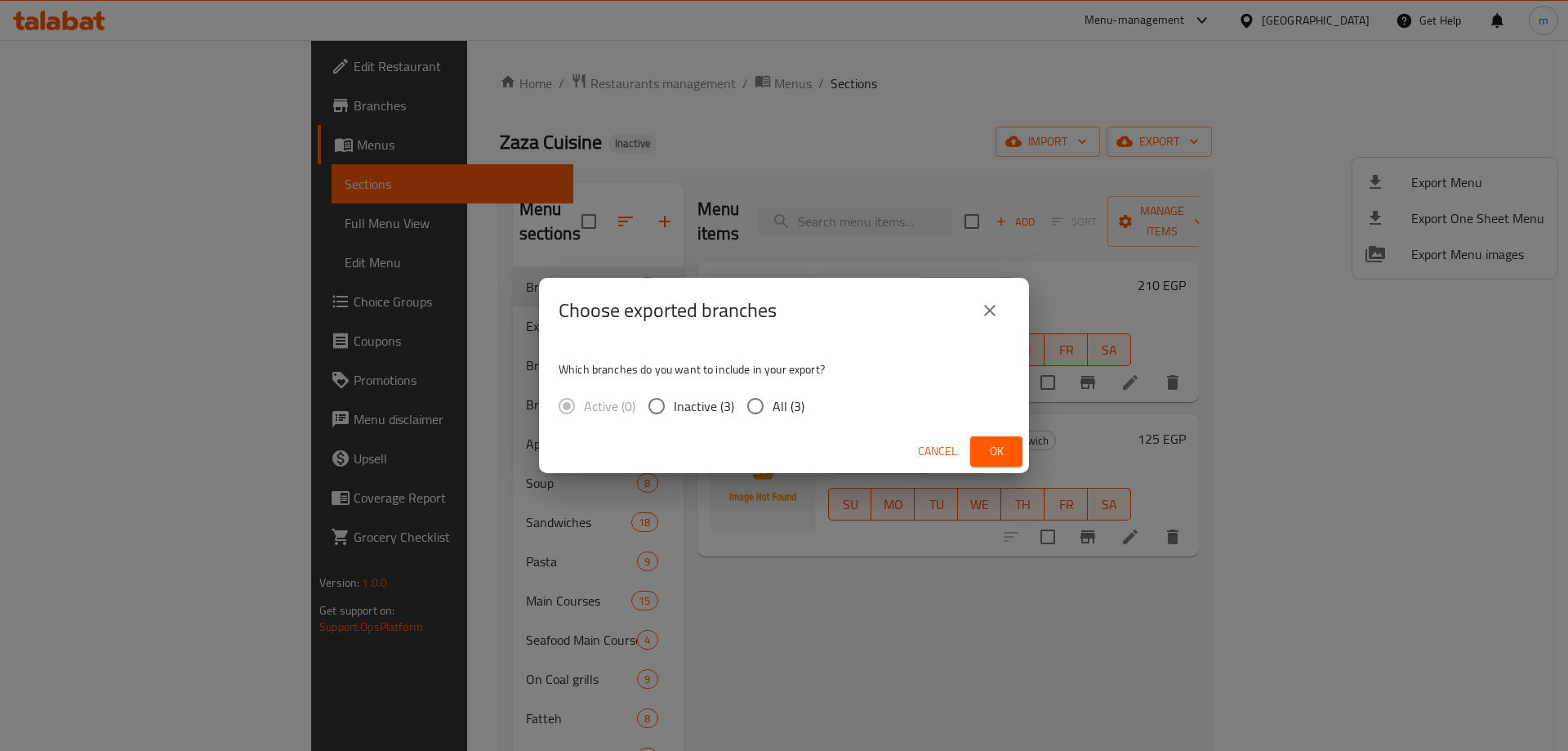
click at [739, 403] on input "All (3)" at bounding box center [755, 405] width 34 height 34
radio input "true"
click at [1017, 458] on button "Ok" at bounding box center [996, 451] width 52 height 30
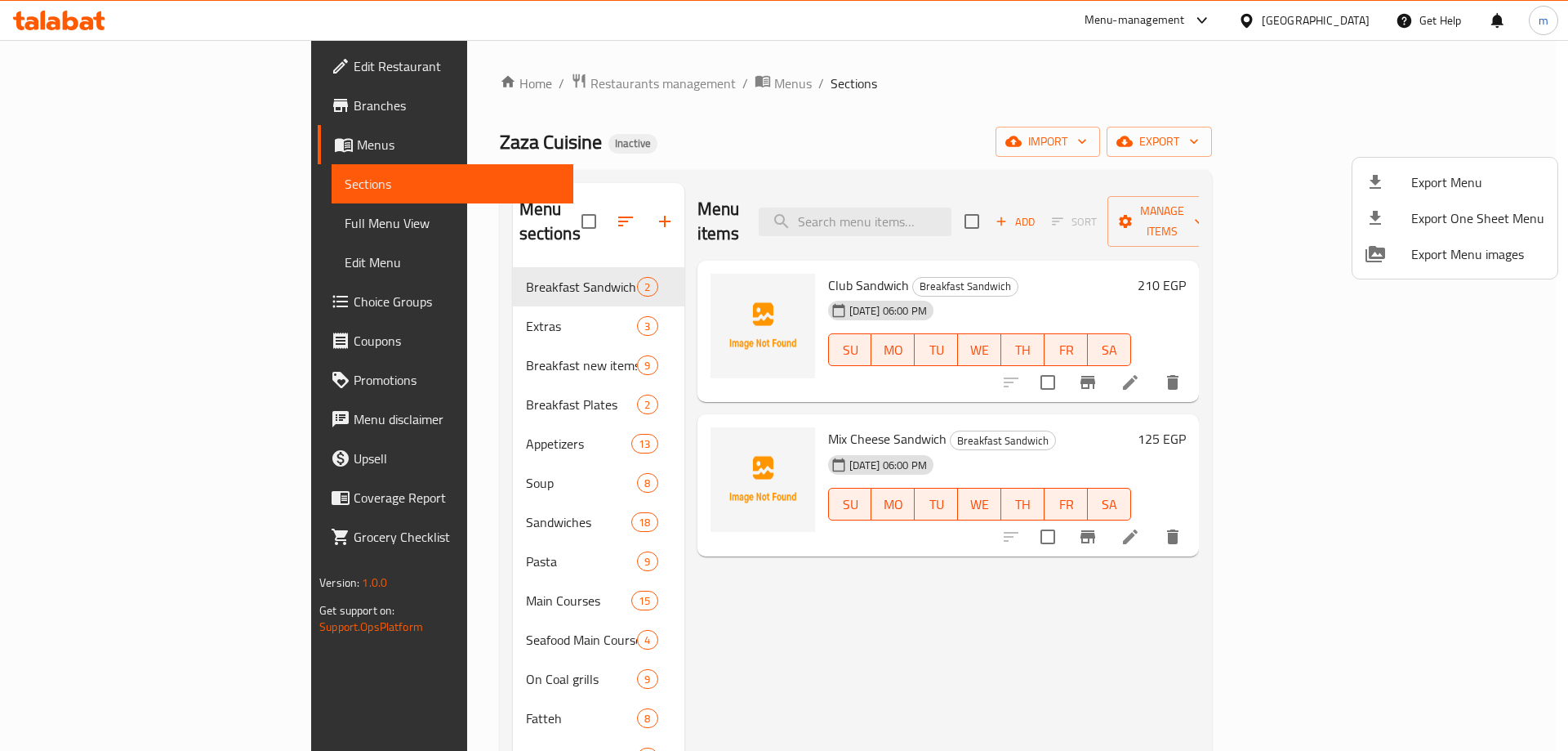
click at [152, 230] on div at bounding box center [784, 376] width 1568 height 751
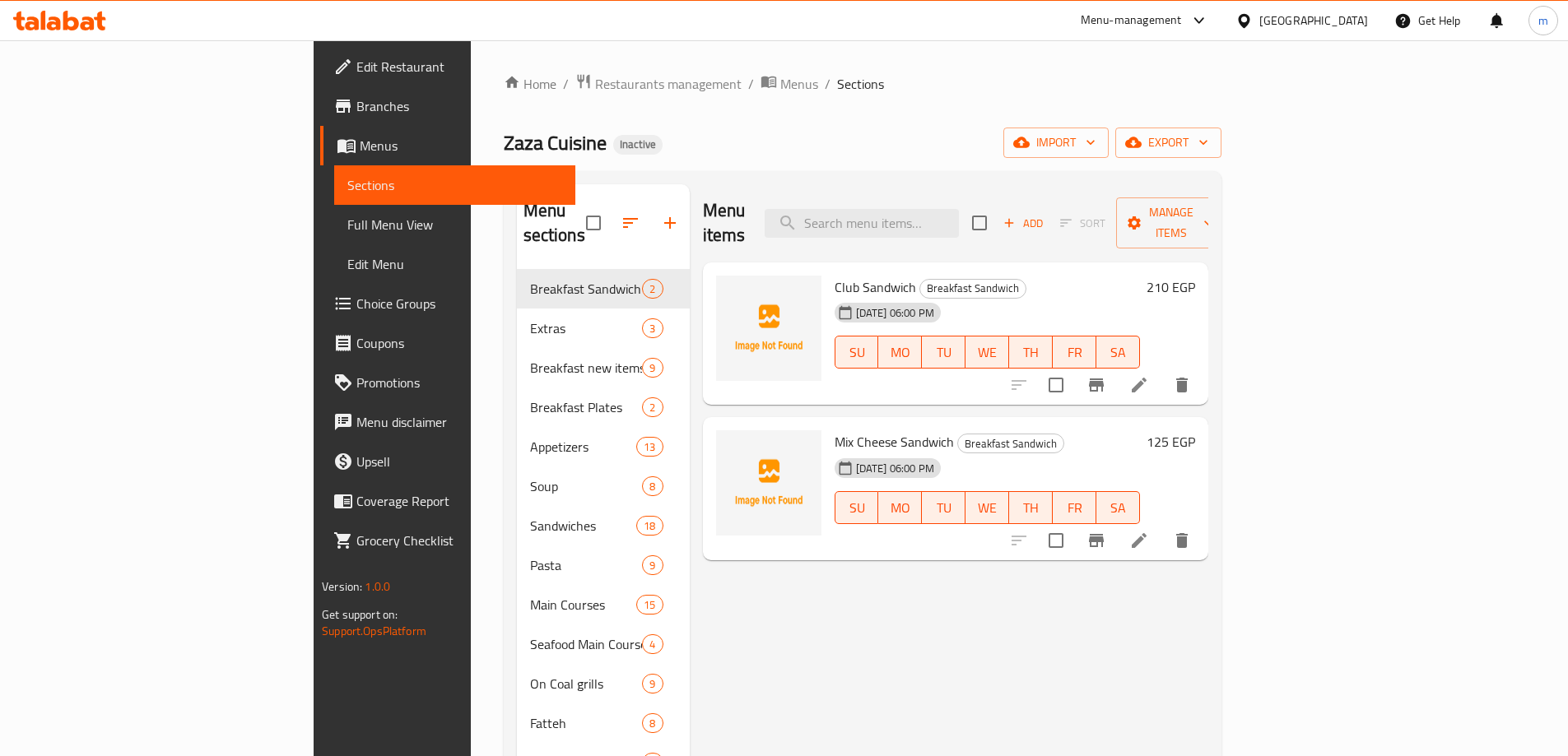
drag, startPoint x: 154, startPoint y: 232, endPoint x: 202, endPoint y: 223, distance: 48.8
click at [347, 232] on span "Full Menu View" at bounding box center [455, 224] width 215 height 20
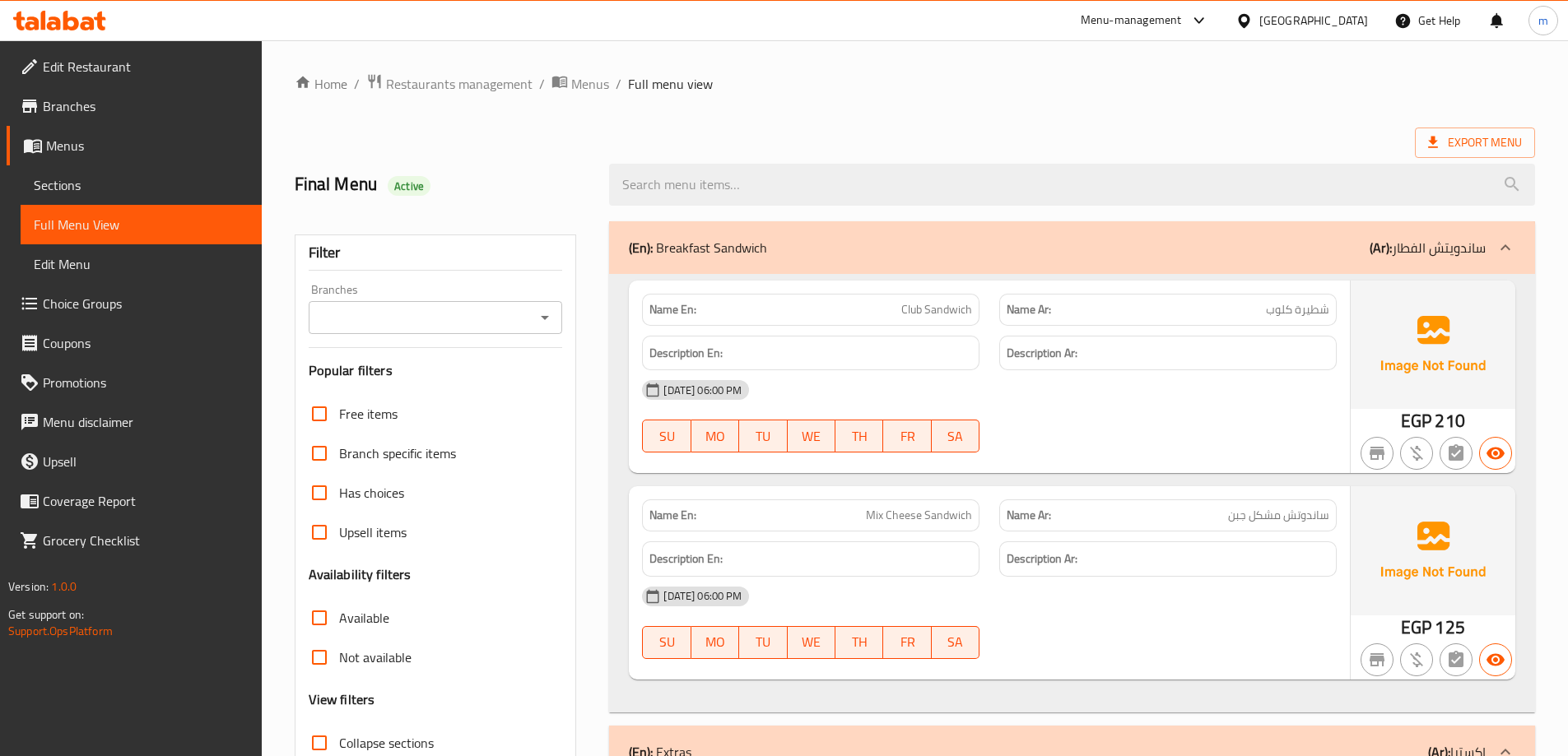
checkbox input "false"
click at [807, 136] on div "Export Menu" at bounding box center [915, 143] width 1240 height 30
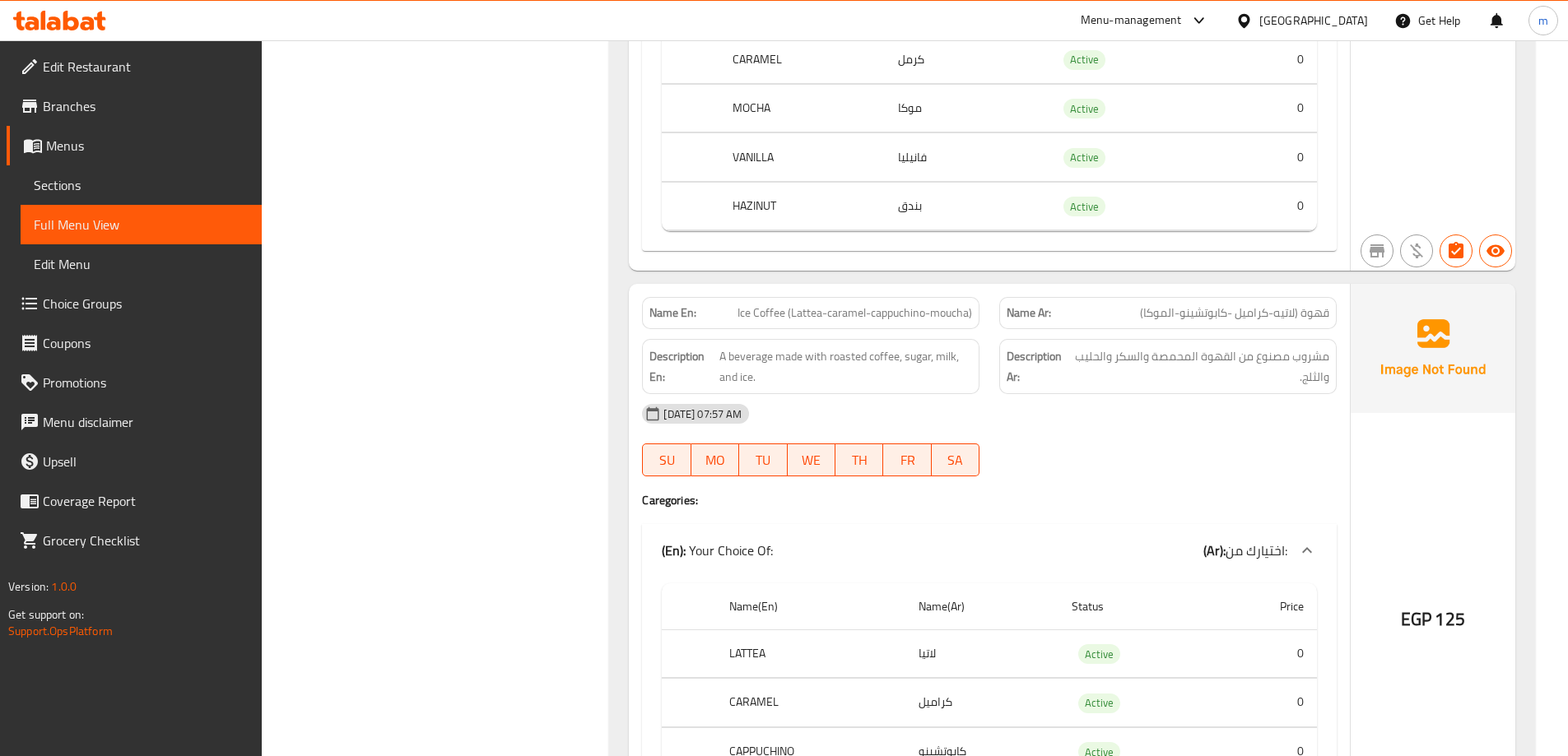
scroll to position [68101, 0]
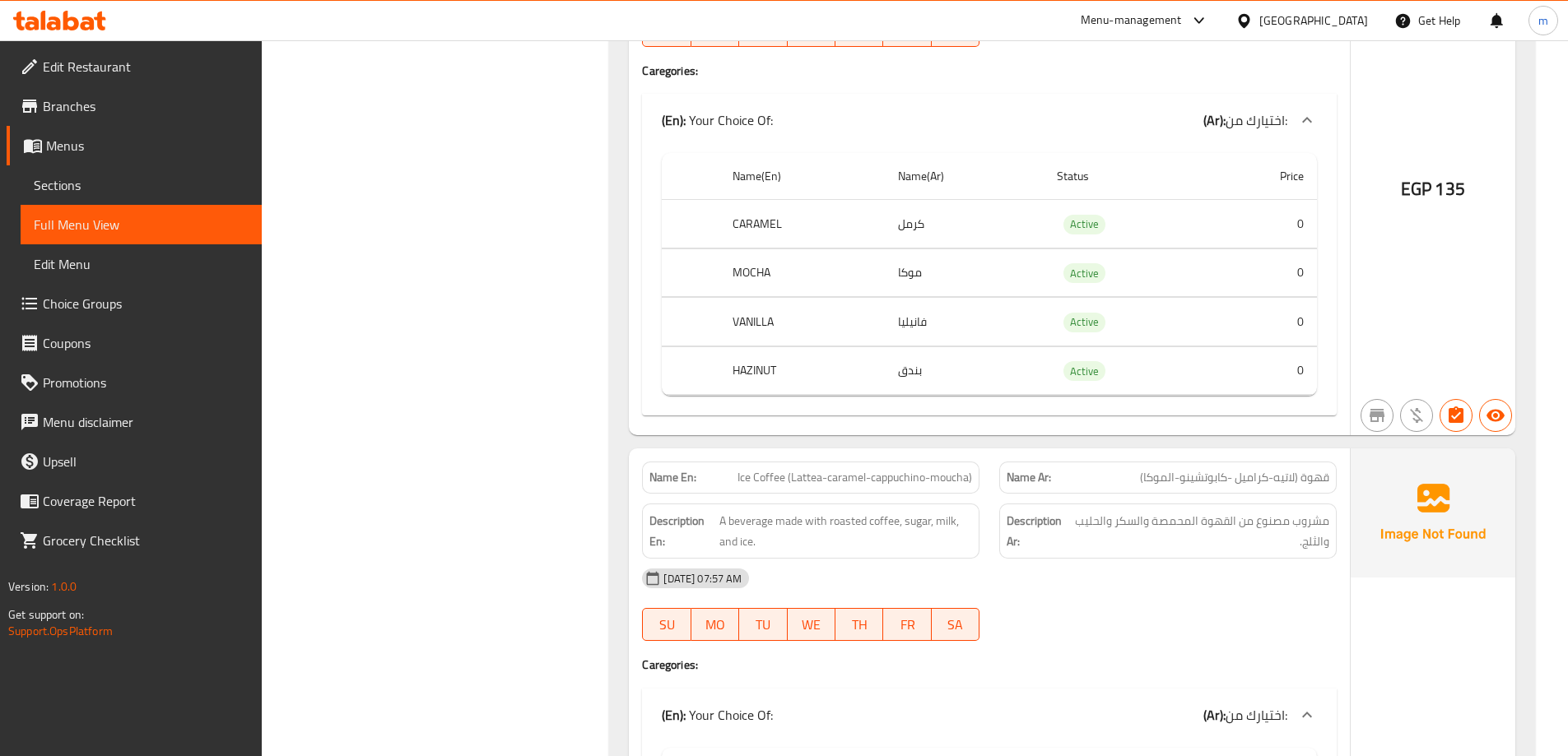
click at [99, 189] on span "Sections" at bounding box center [141, 185] width 215 height 20
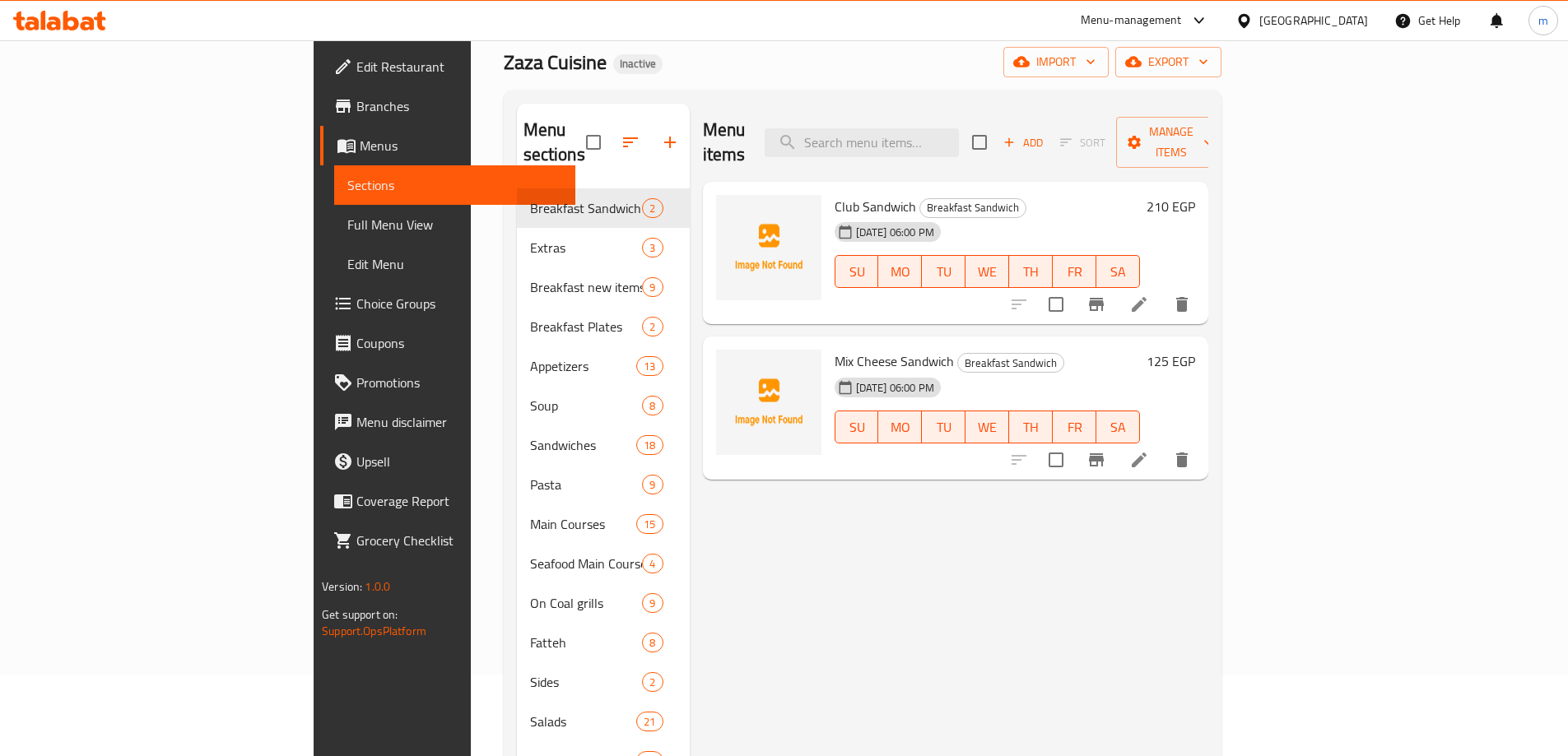
scroll to position [74, 0]
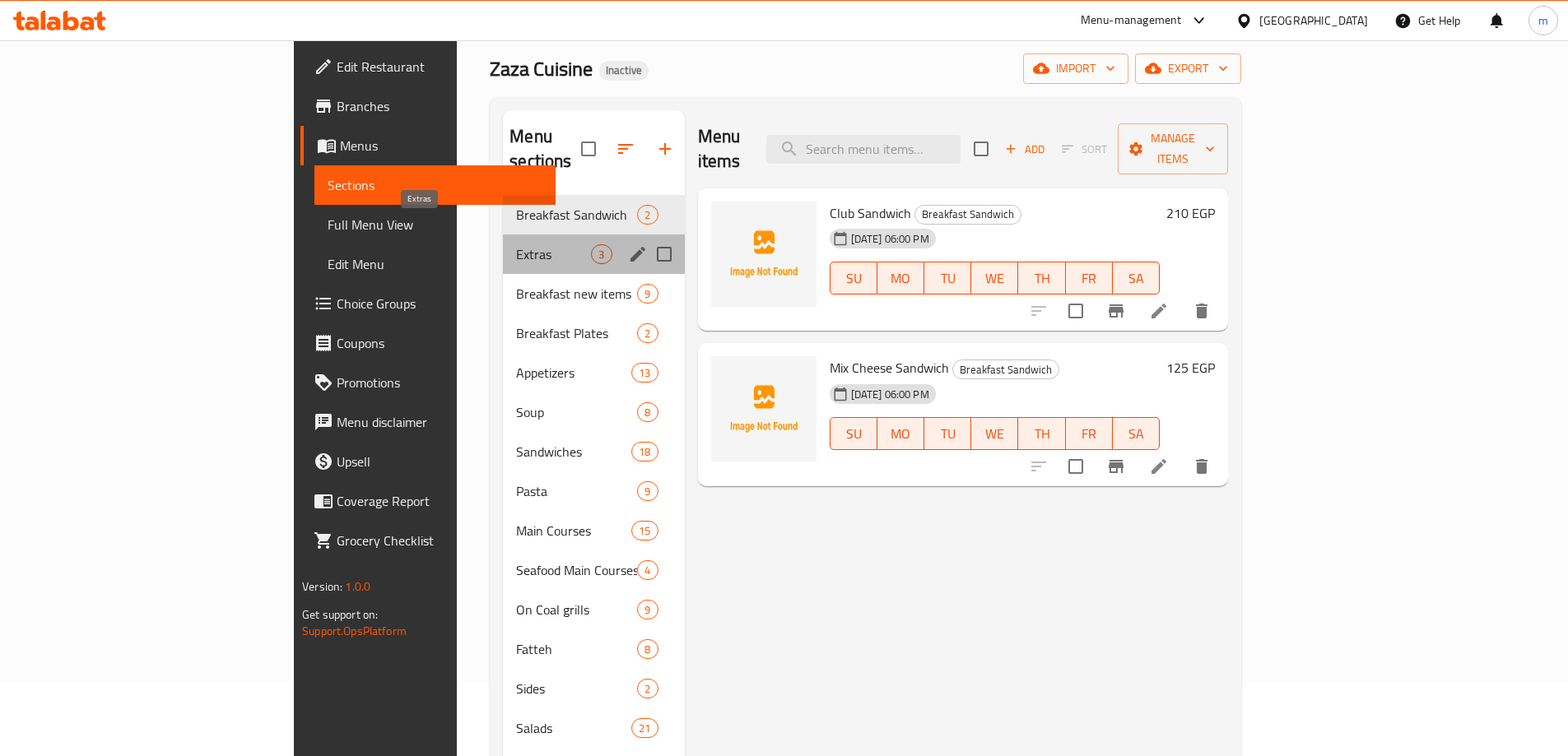
click at [516, 244] on span "Extras" at bounding box center [553, 254] width 75 height 20
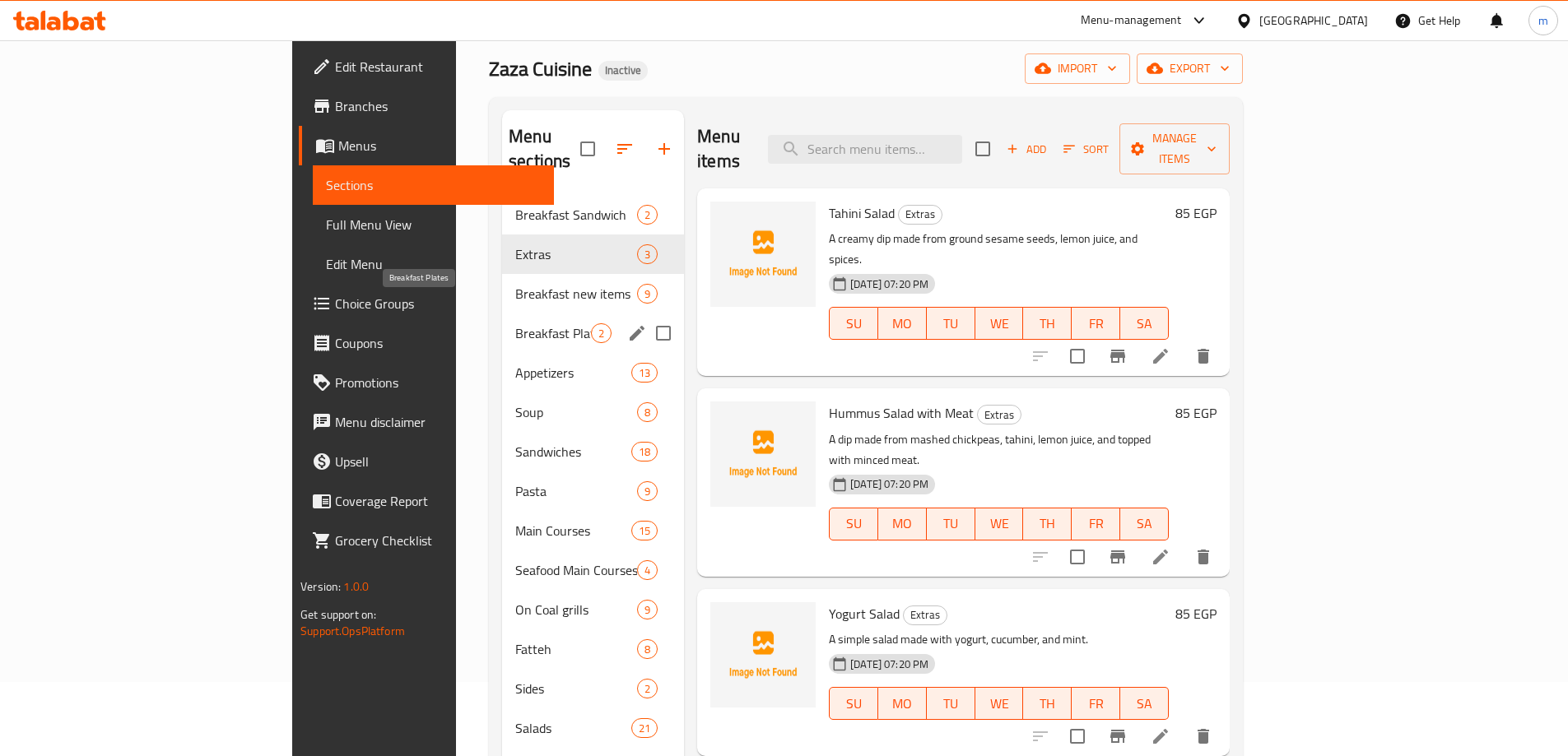
click at [503, 320] on div "Breakfast Plates 2" at bounding box center [593, 333] width 182 height 40
click at [515, 481] on span "Pasta" at bounding box center [575, 491] width 122 height 20
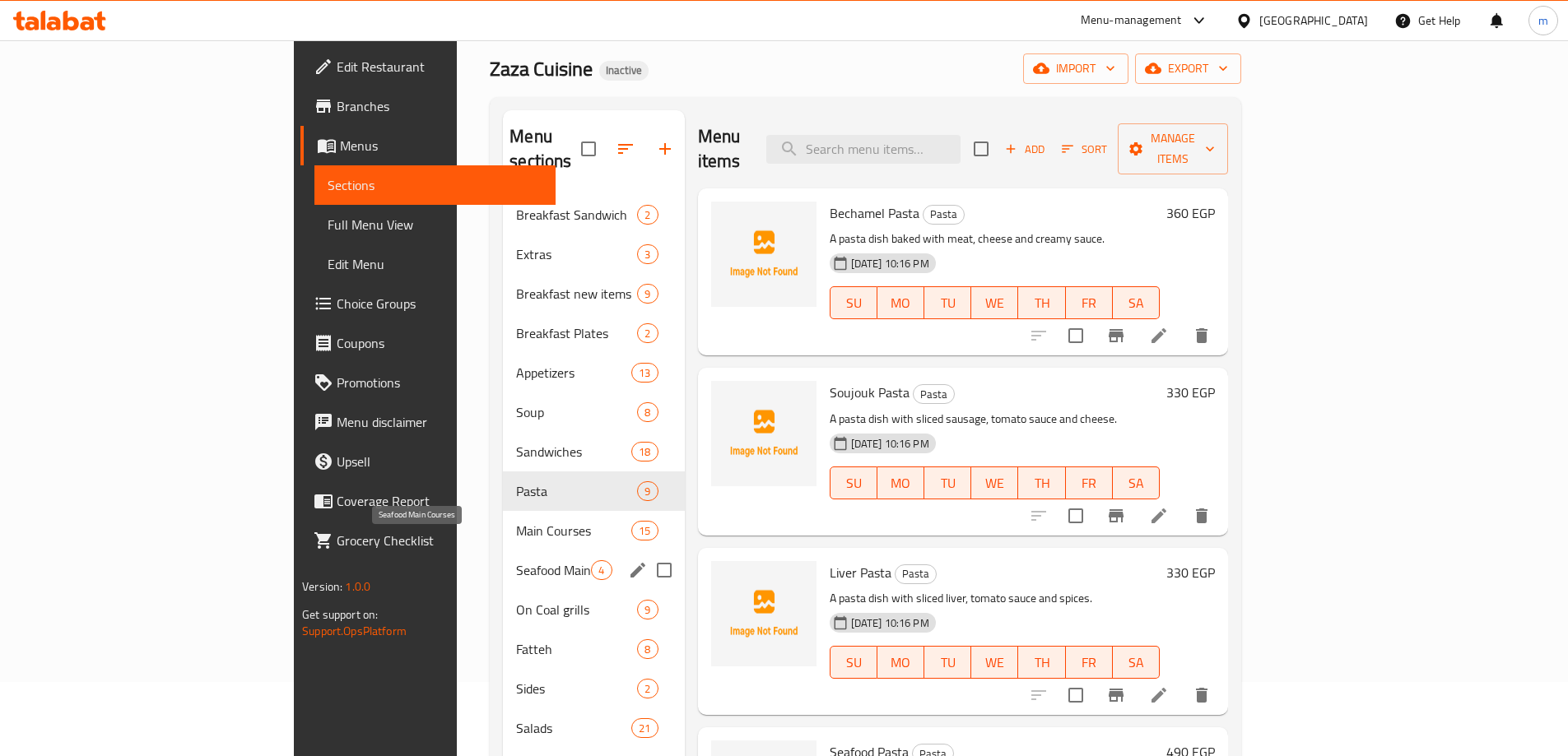
click at [516, 560] on span "Seafood Main Courses" at bounding box center [553, 570] width 75 height 20
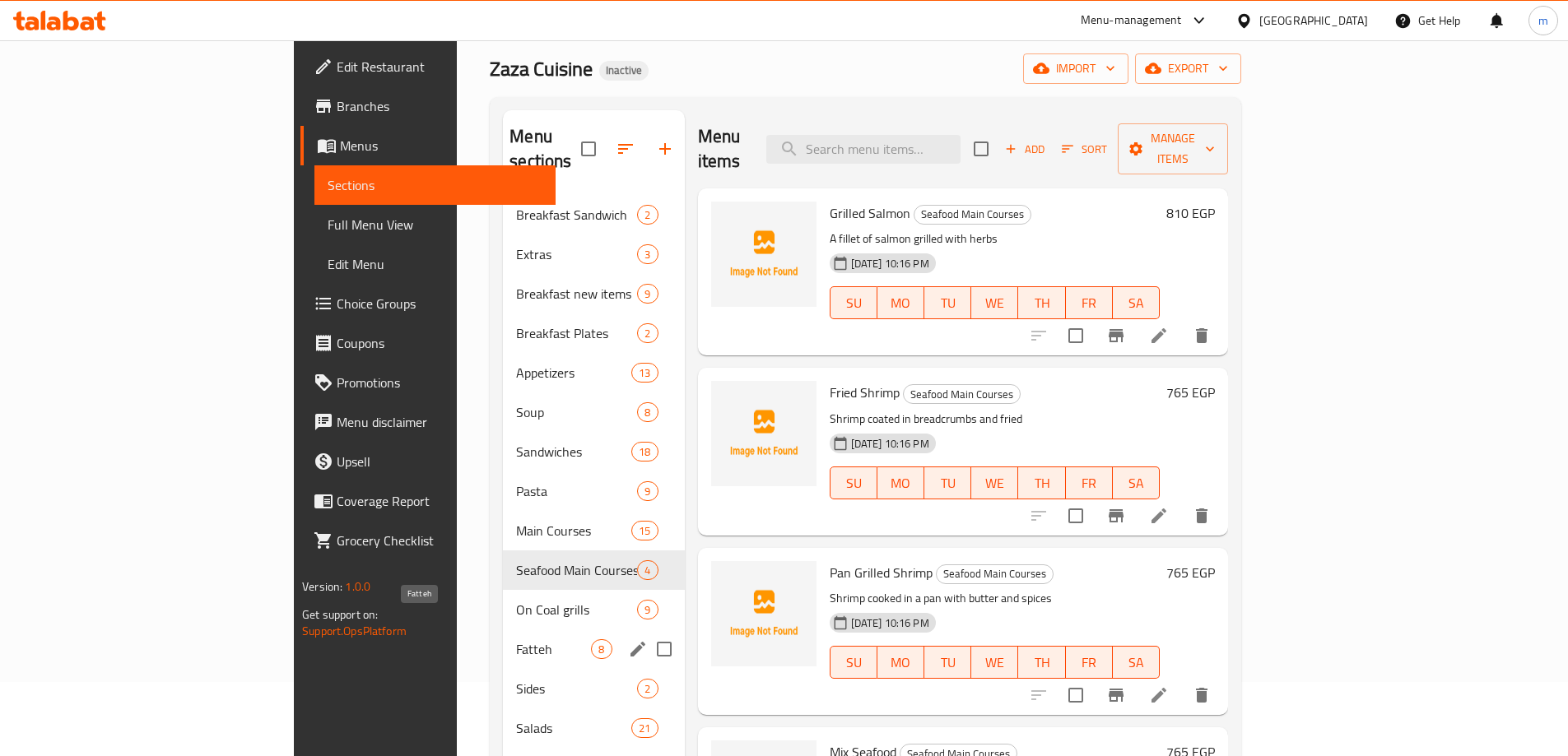
click at [516, 639] on span "Fatteh" at bounding box center [553, 649] width 75 height 20
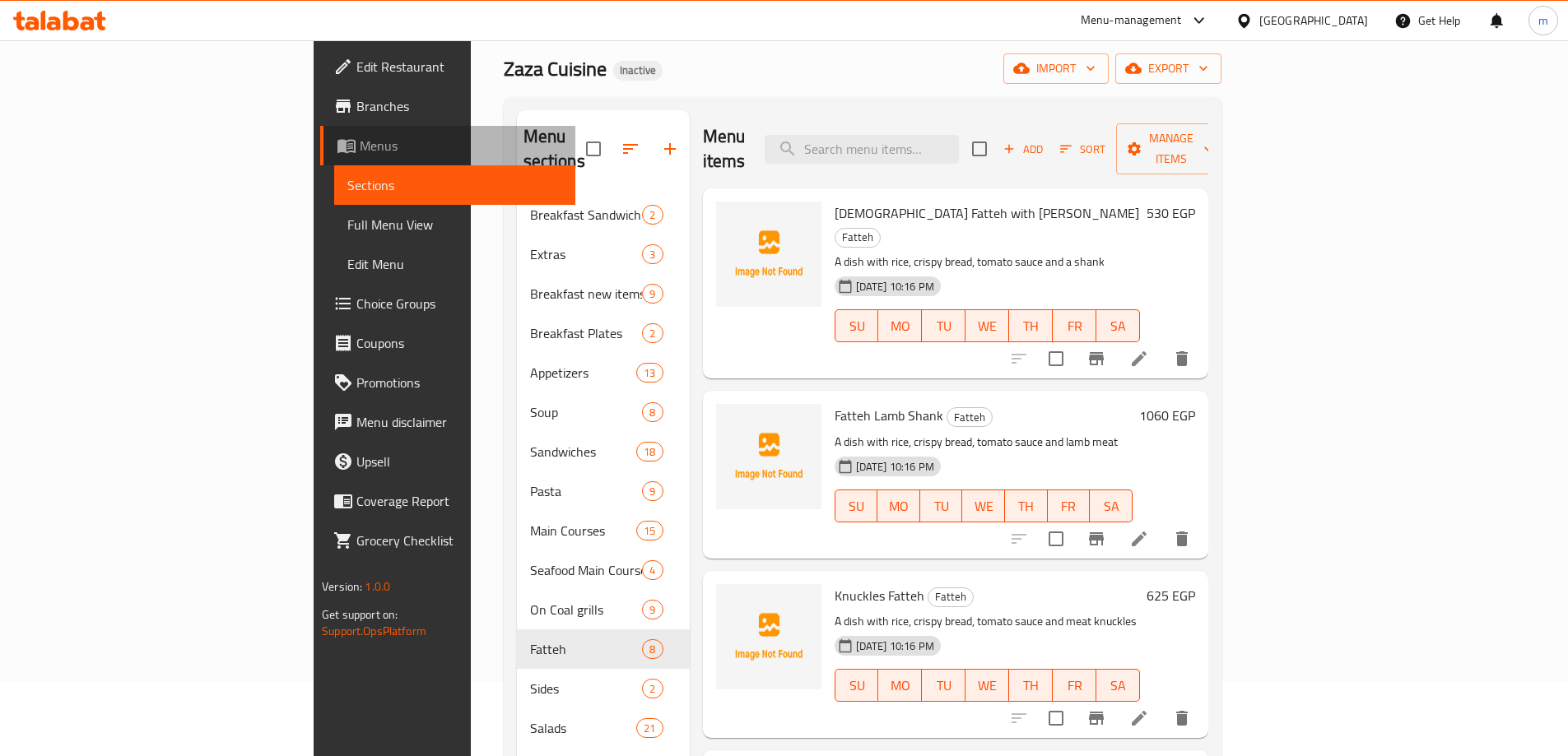
click at [360, 143] on span "Menus" at bounding box center [461, 146] width 202 height 20
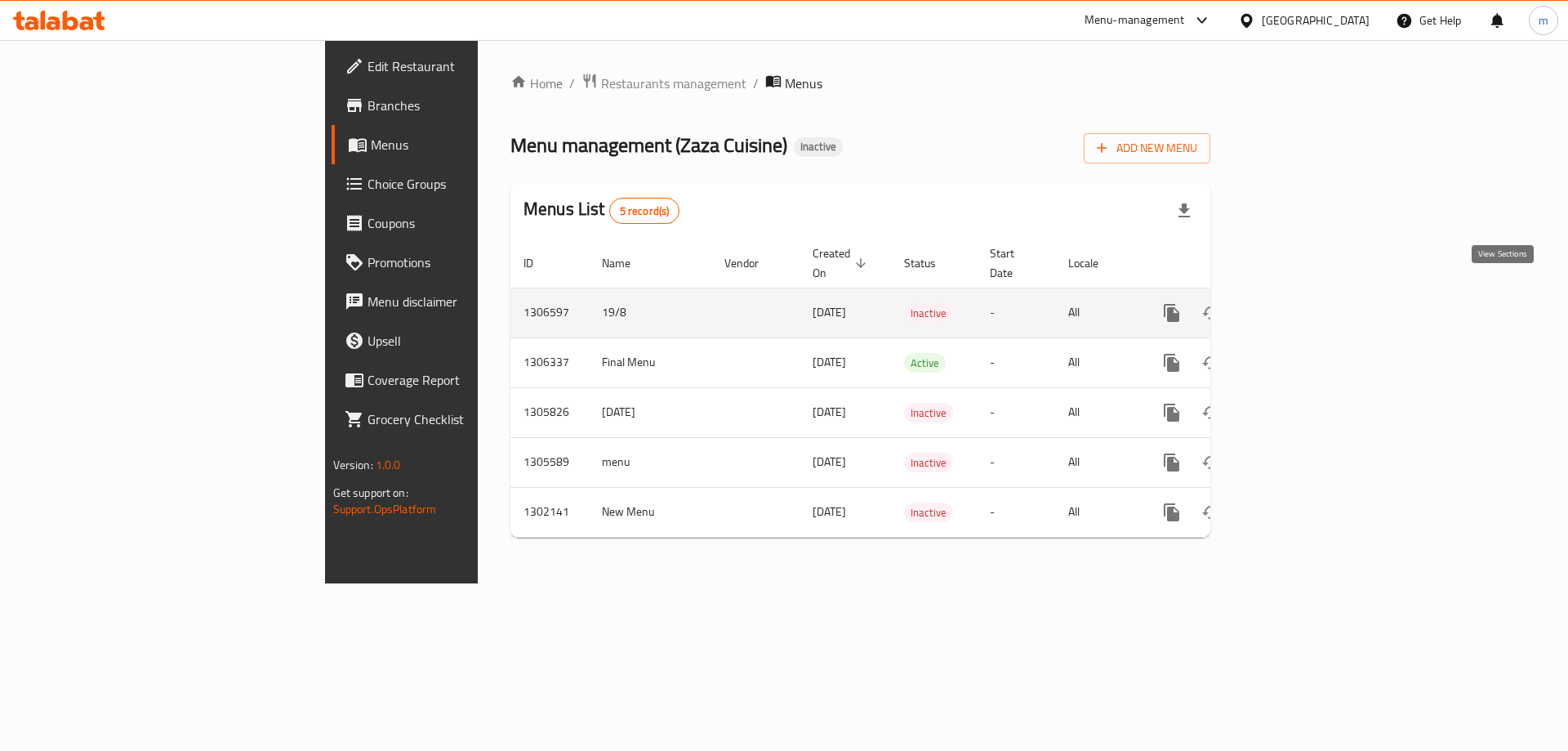
click at [1309, 303] on link "enhanced table" at bounding box center [1290, 313] width 40 height 40
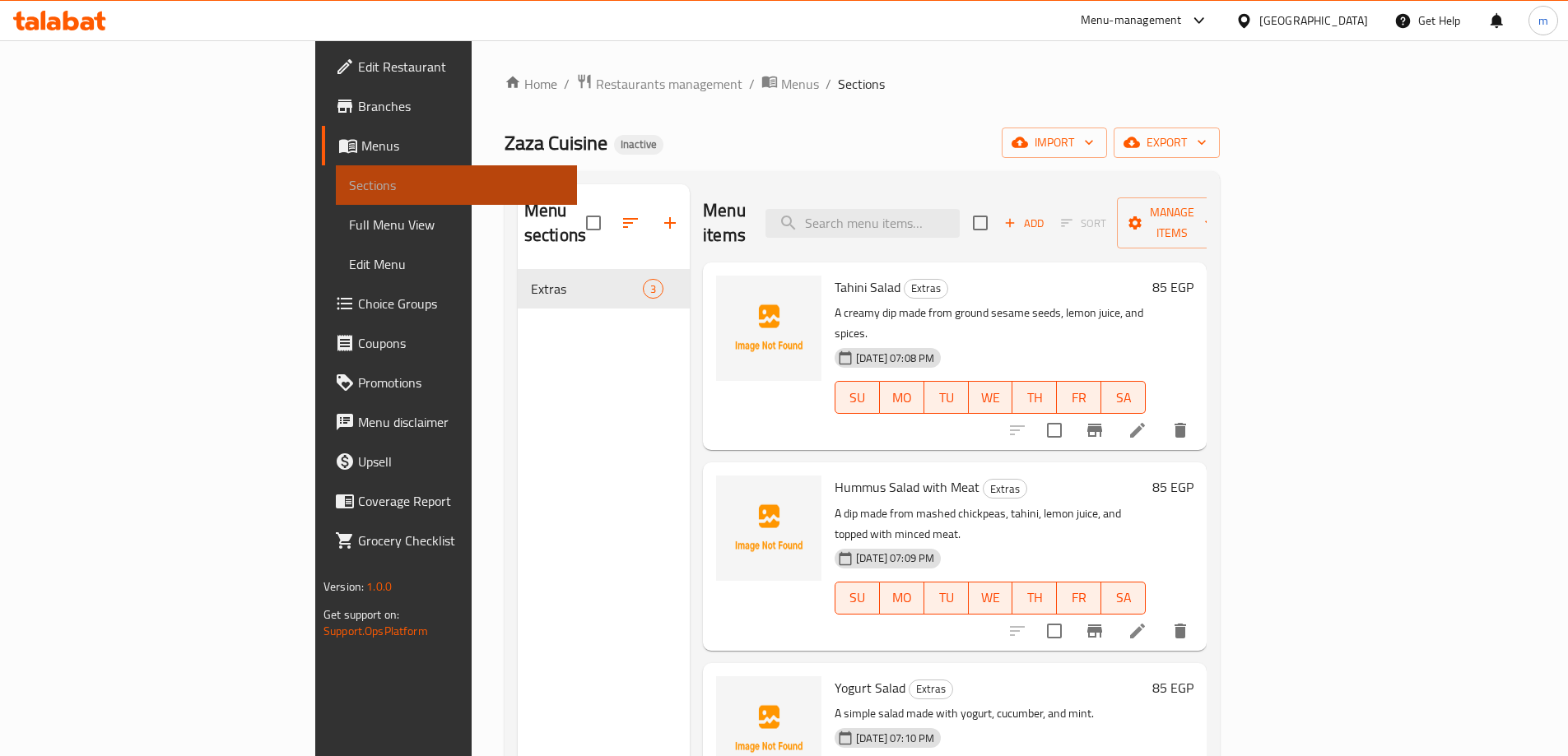
click at [336, 165] on link "Sections" at bounding box center [456, 185] width 242 height 40
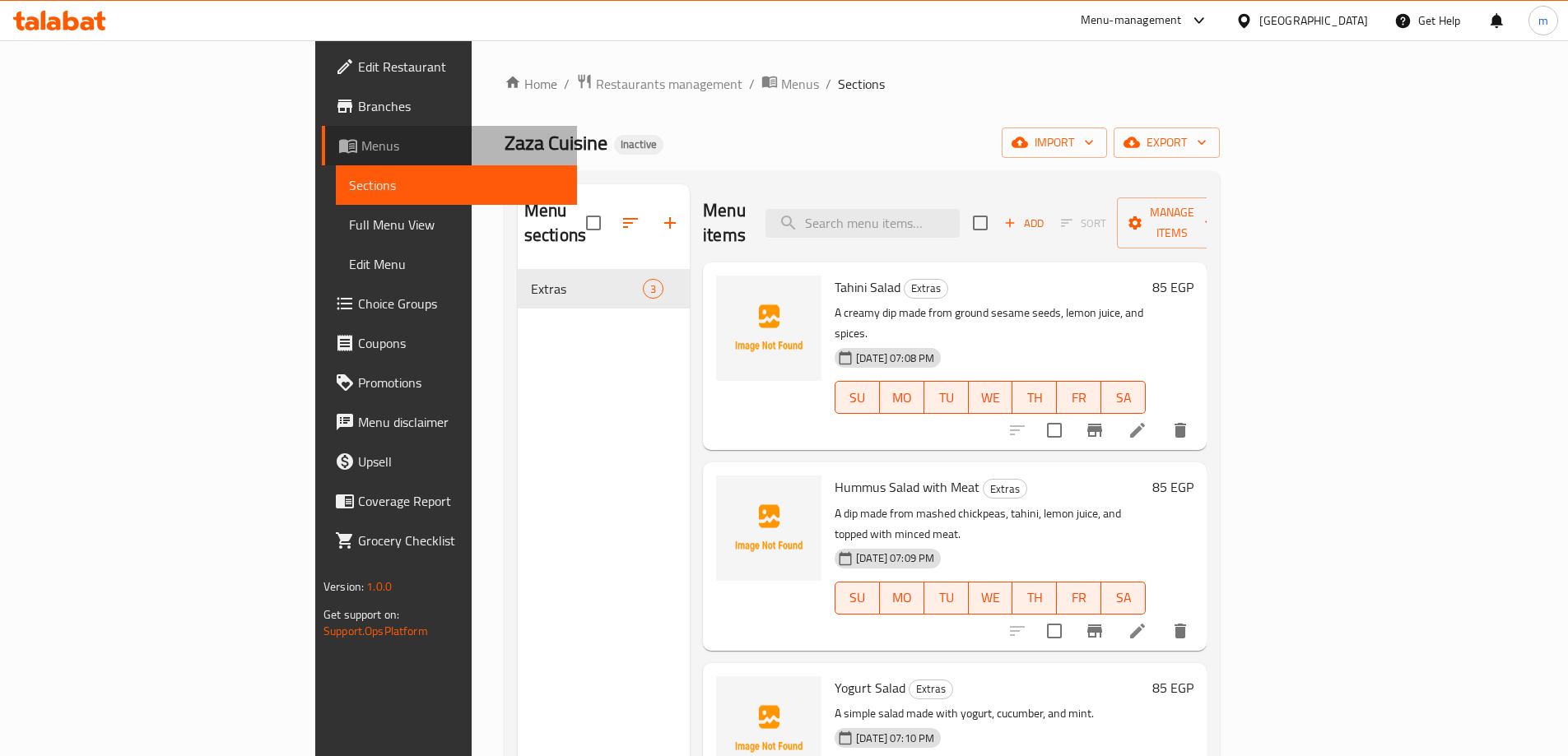
click at [361, 144] on span "Menus" at bounding box center [463, 146] width 202 height 20
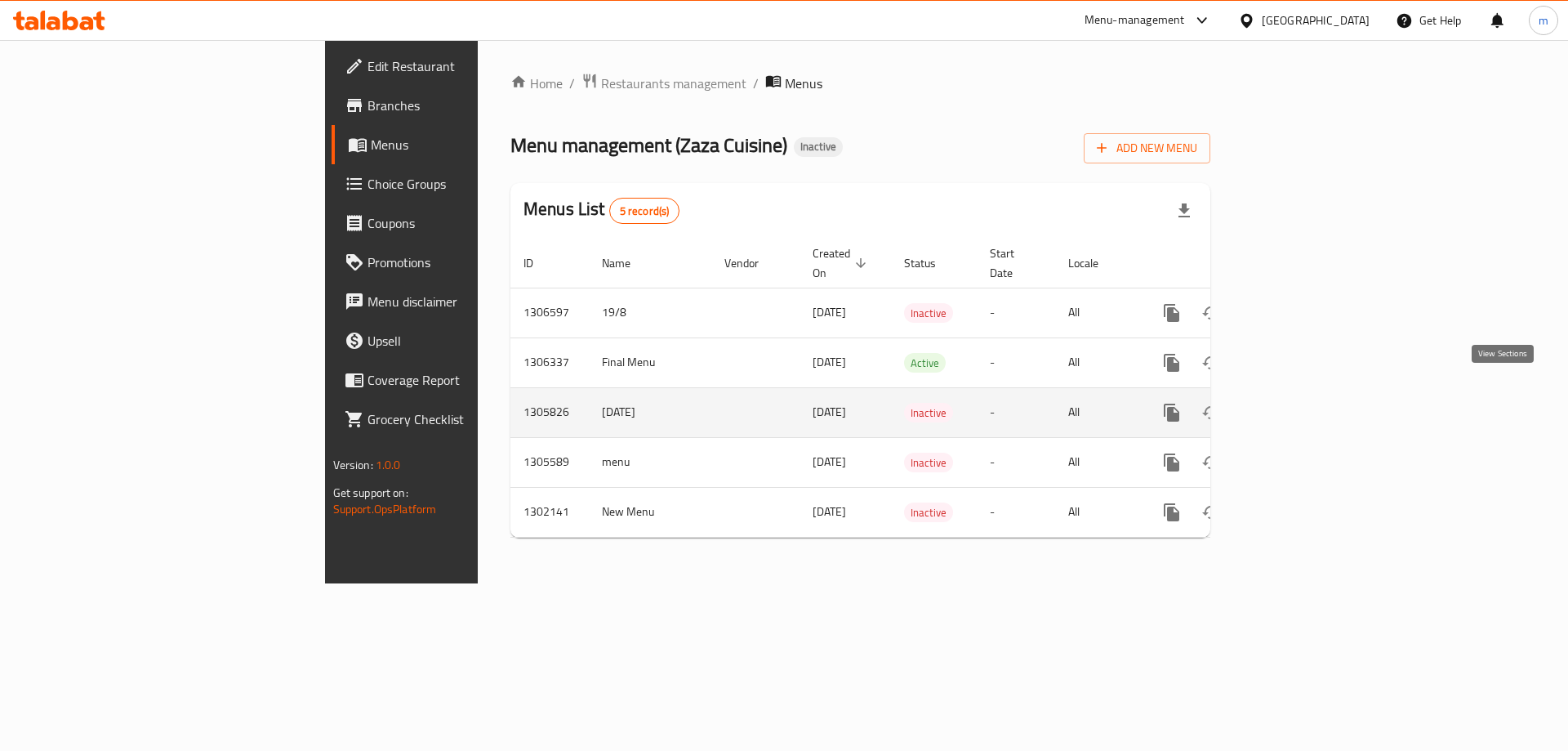
click at [1309, 393] on link "enhanced table" at bounding box center [1290, 413] width 40 height 40
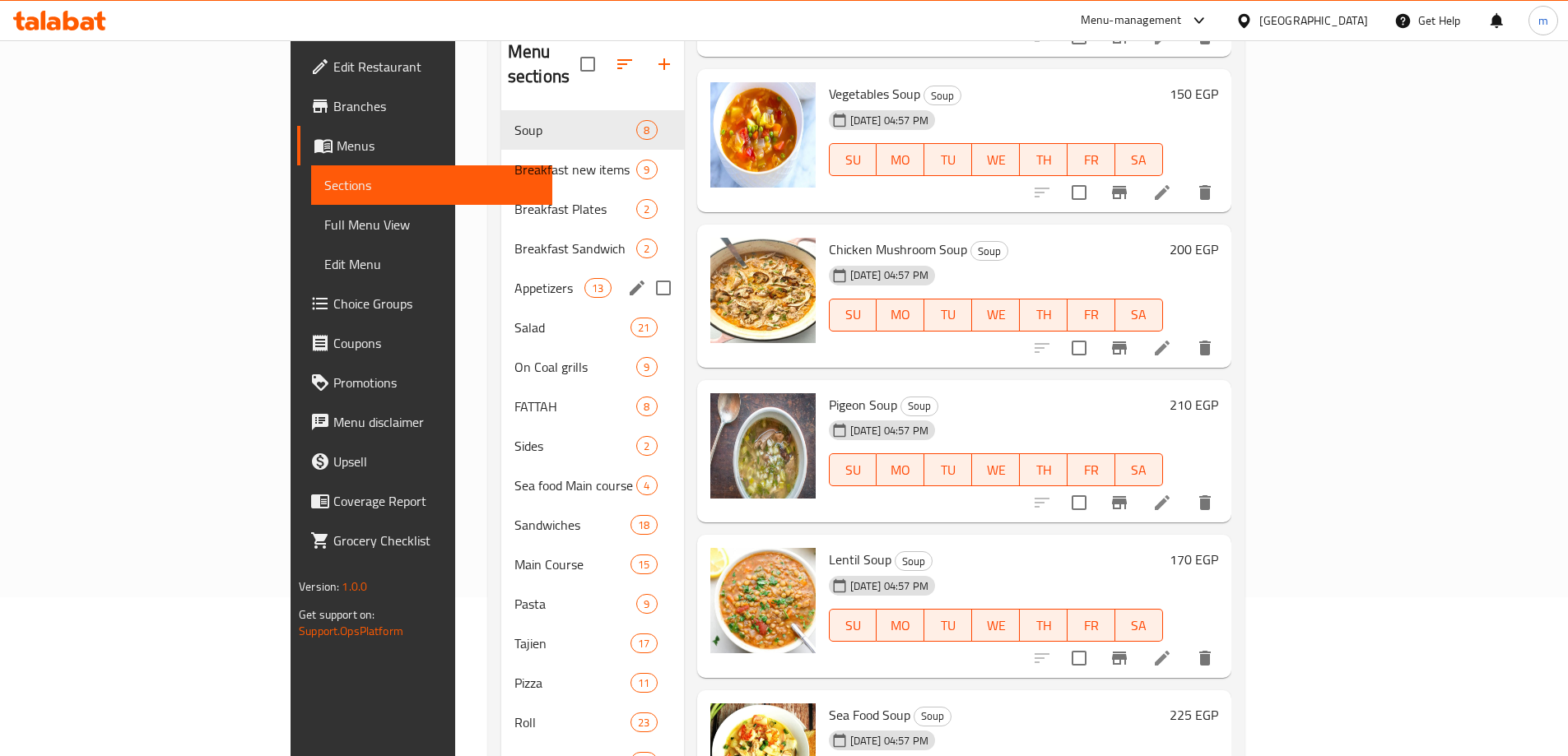
scroll to position [412, 0]
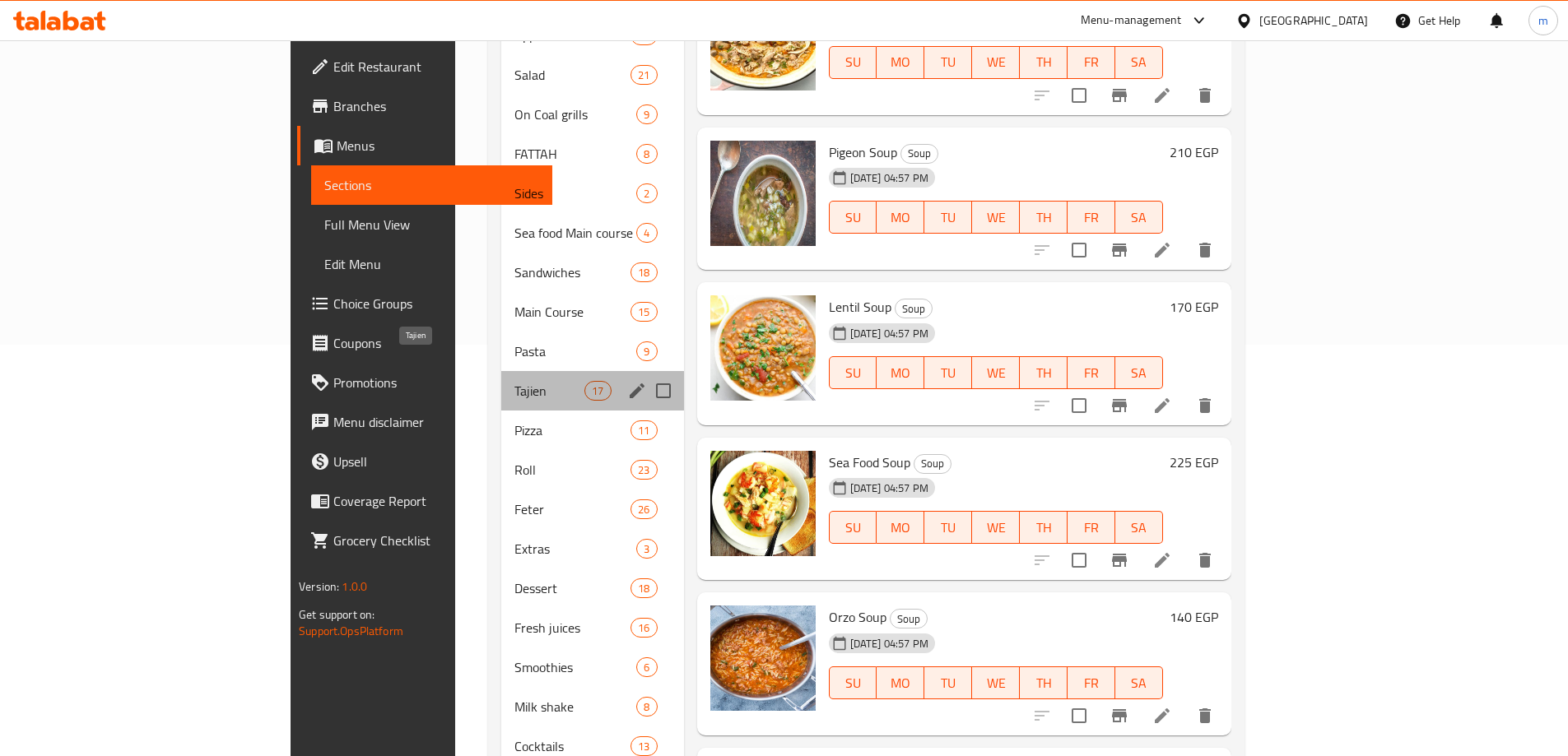
click at [515, 381] on span "Tajien" at bounding box center [550, 390] width 70 height 20
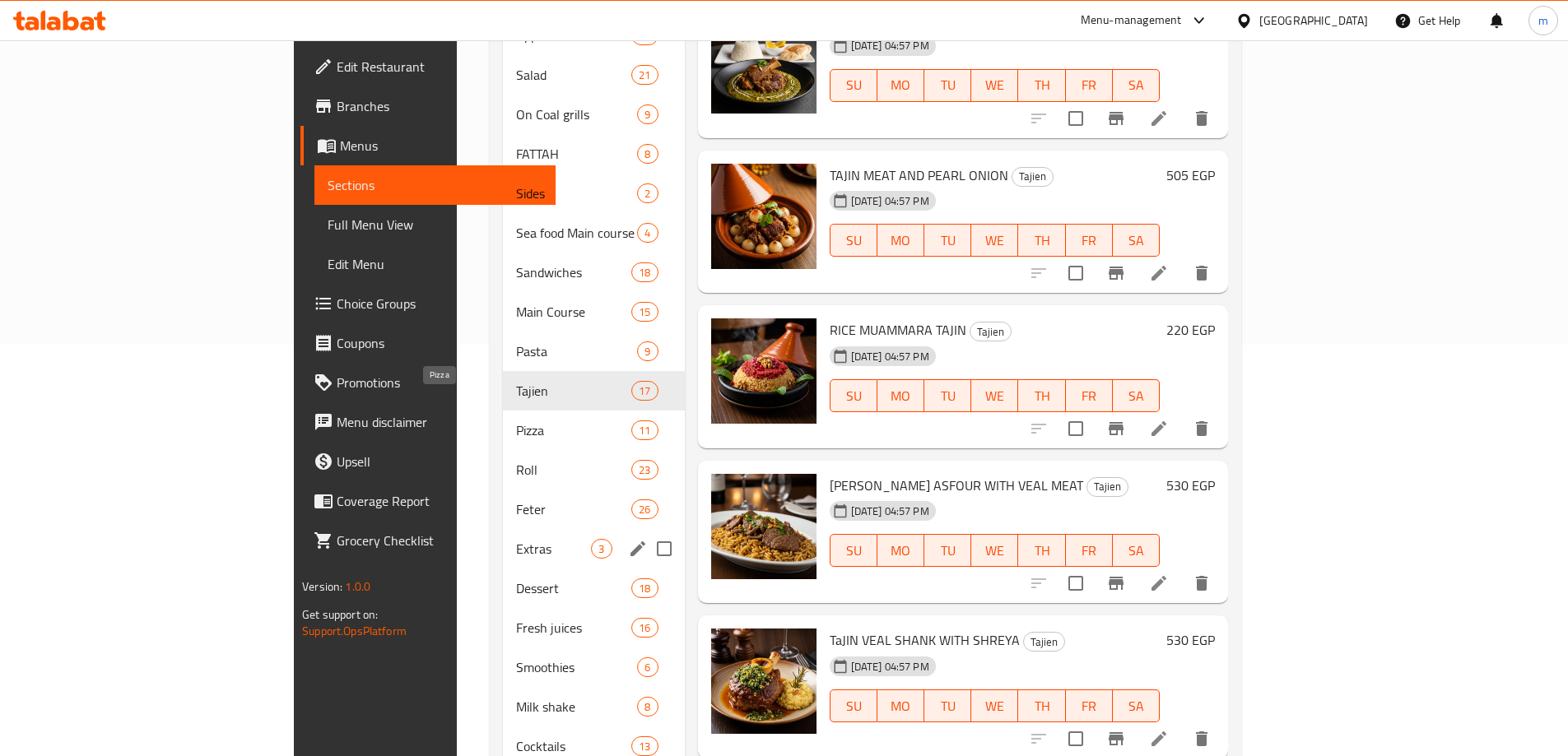
click at [516, 539] on span "Extras" at bounding box center [553, 548] width 75 height 20
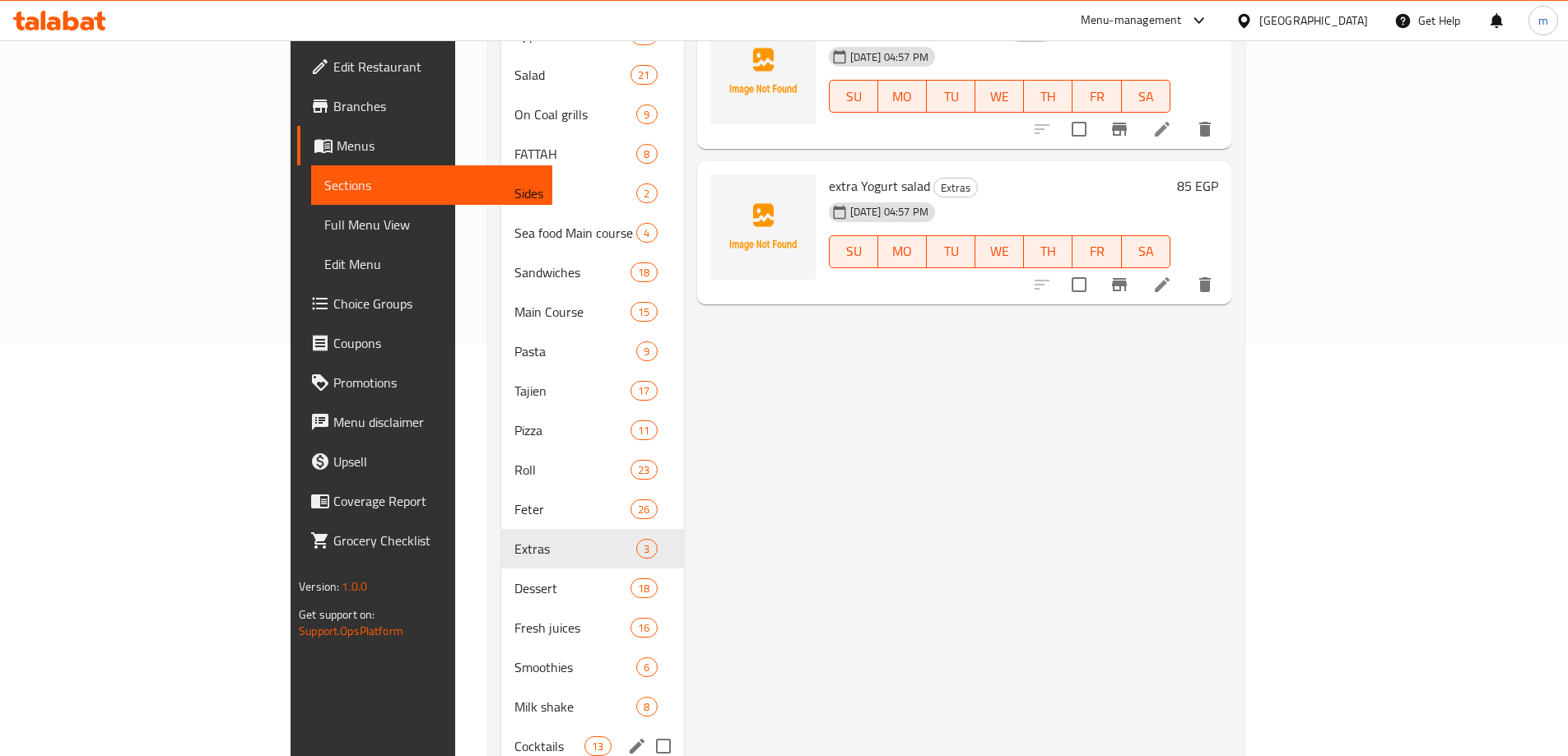
click at [502, 727] on div "Cocktails 13" at bounding box center [593, 746] width 183 height 40
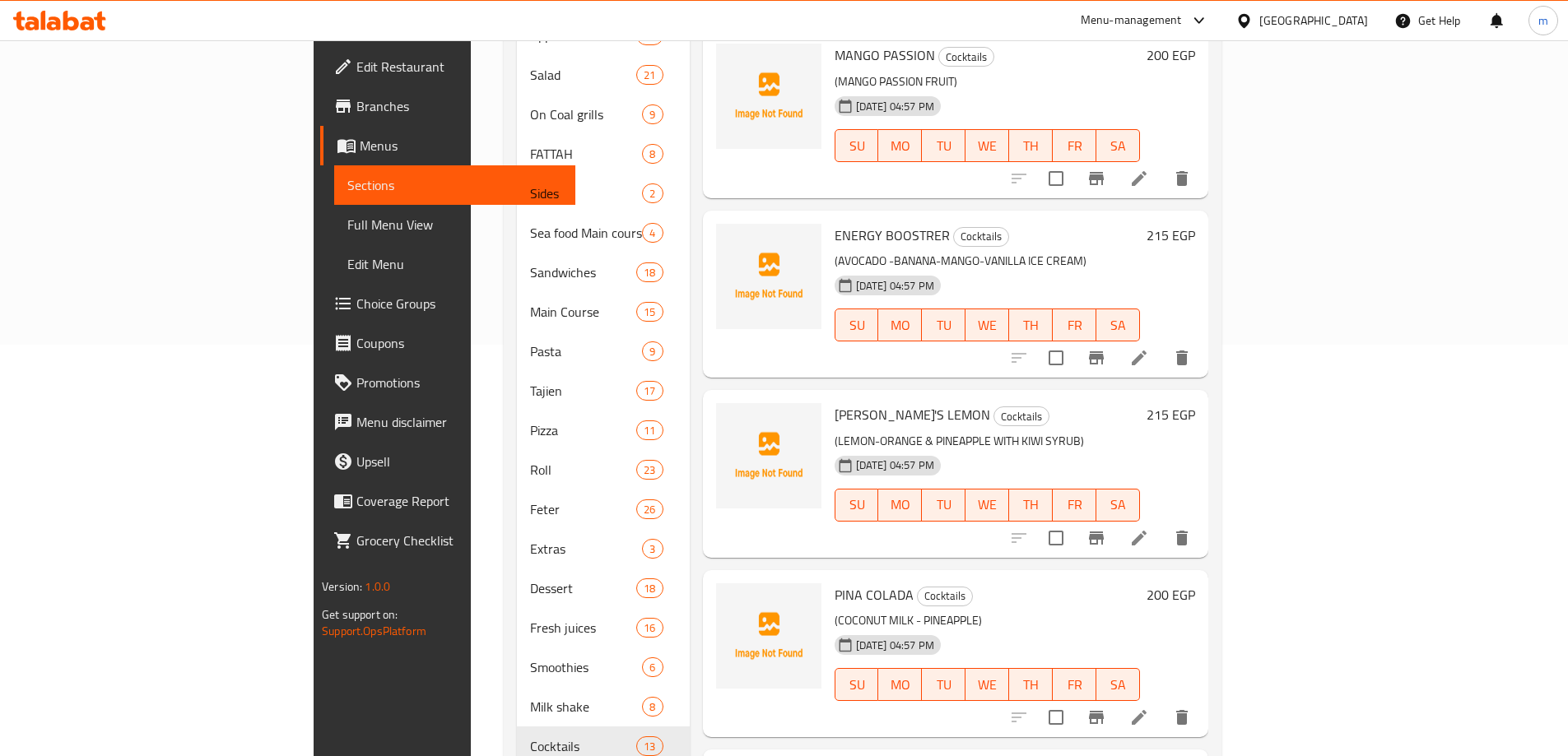
click at [334, 206] on link "Full Menu View" at bounding box center [455, 224] width 242 height 40
click at [321, 159] on link "Menus" at bounding box center [447, 146] width 255 height 40
click at [321, 85] on link "Edit Restaurant" at bounding box center [447, 67] width 255 height 40
click at [321, 135] on link "Menus" at bounding box center [447, 146] width 255 height 40
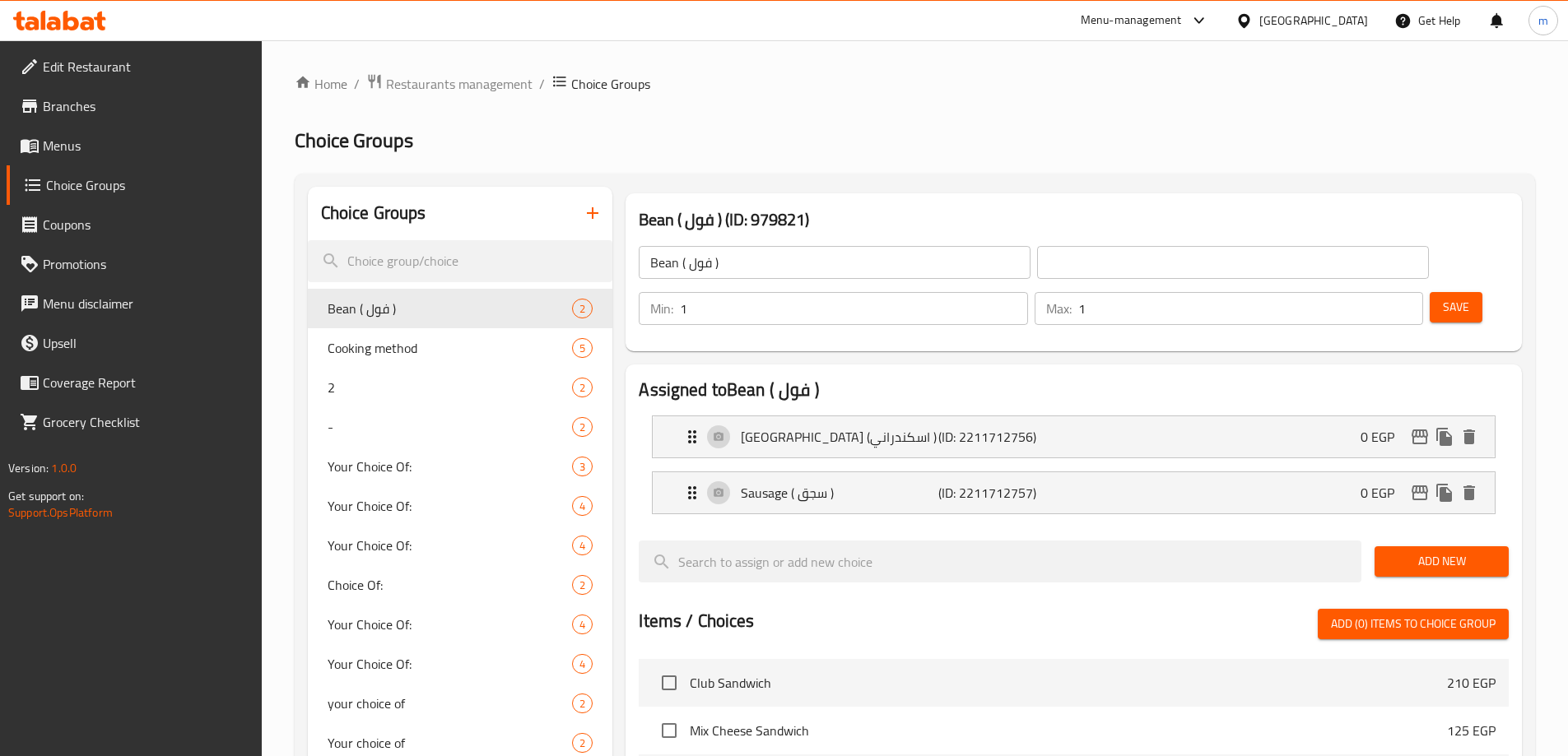
click at [1070, 378] on h2 "Assigned to Bean ( فول )" at bounding box center [1074, 390] width 870 height 25
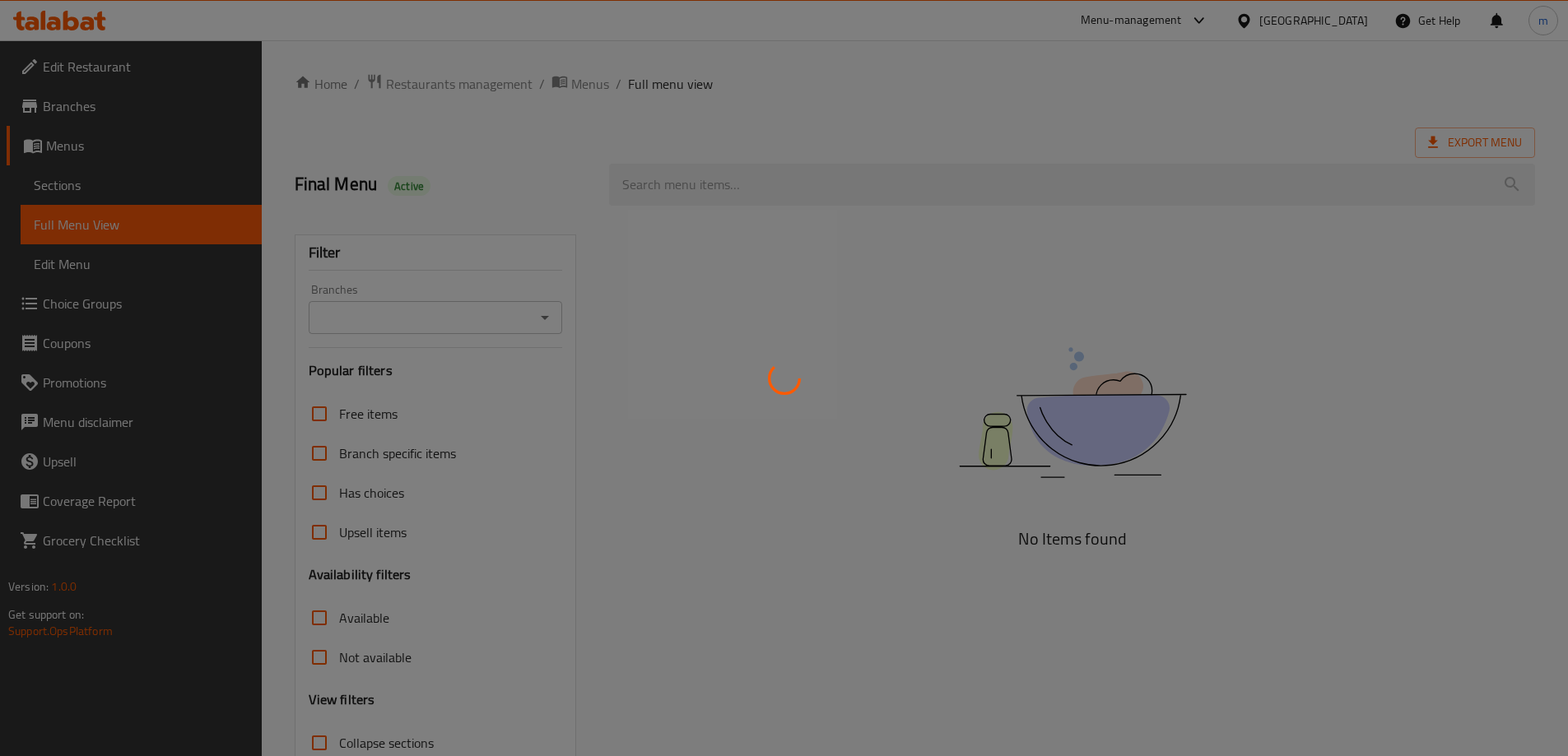
scroll to position [119, 0]
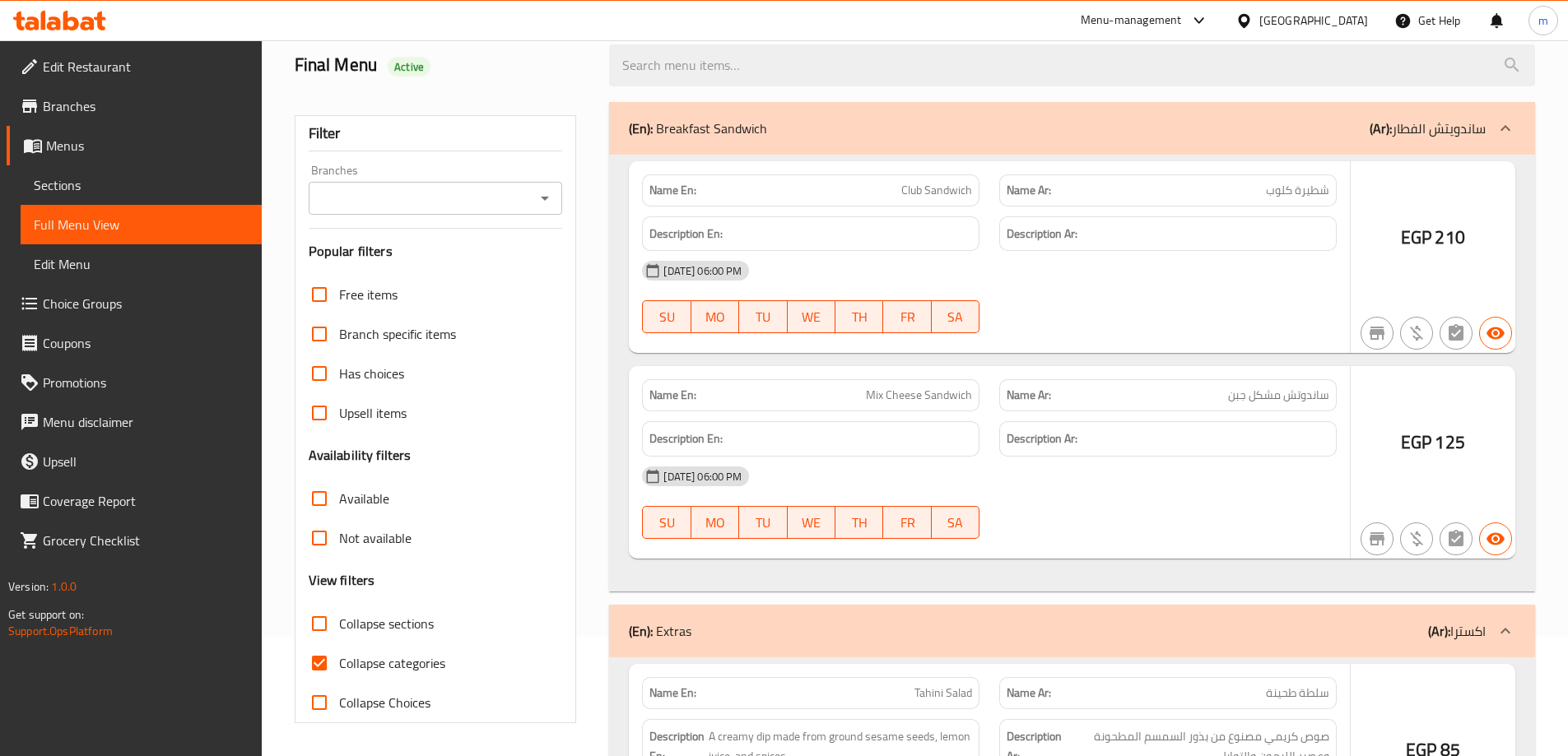
click at [322, 628] on div at bounding box center [784, 378] width 1568 height 756
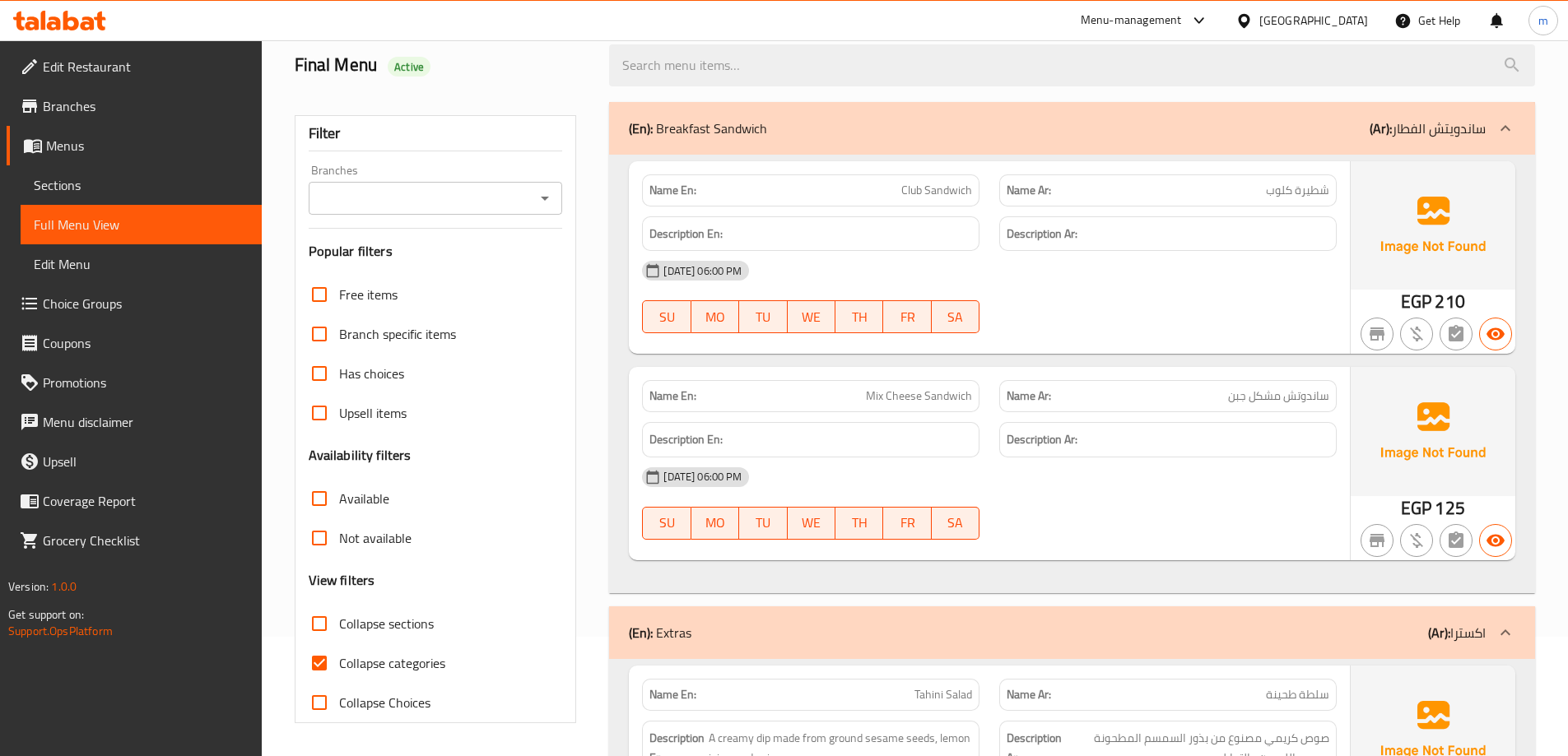
click at [312, 661] on input "Collapse categories" at bounding box center [320, 663] width 40 height 40
checkbox input "false"
click at [320, 624] on input "Collapse sections" at bounding box center [320, 624] width 40 height 40
checkbox input "true"
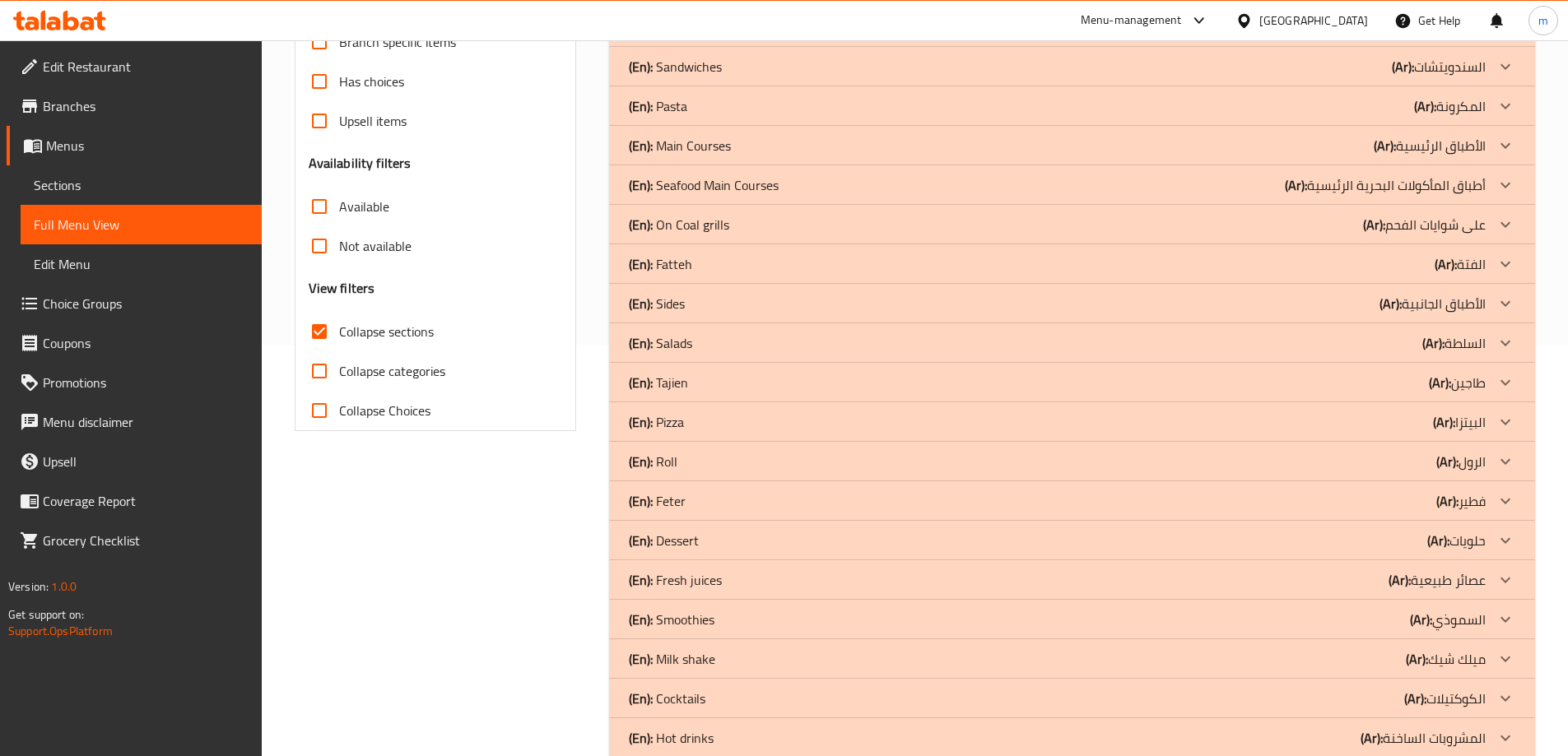
scroll to position [525, 0]
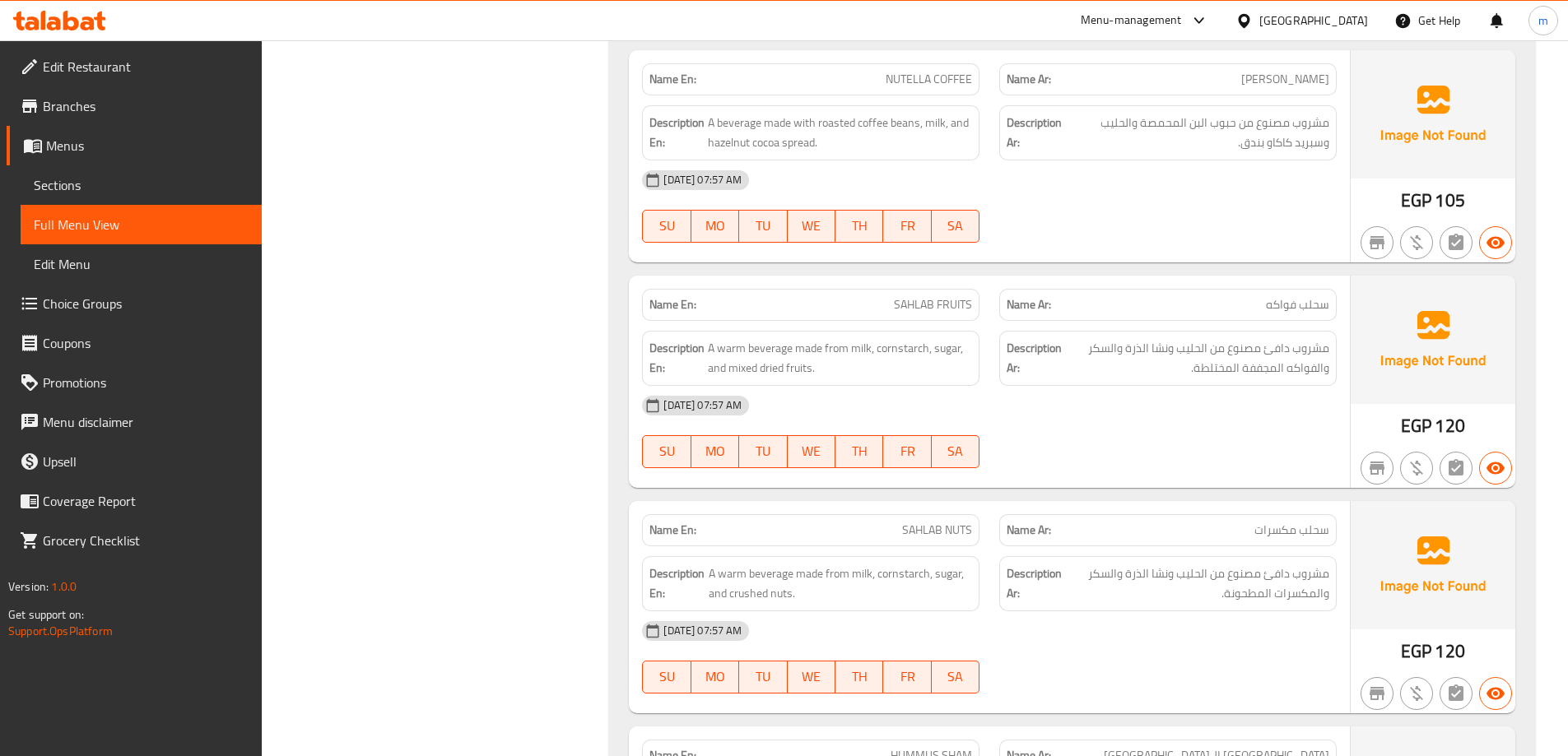
scroll to position [5632, 0]
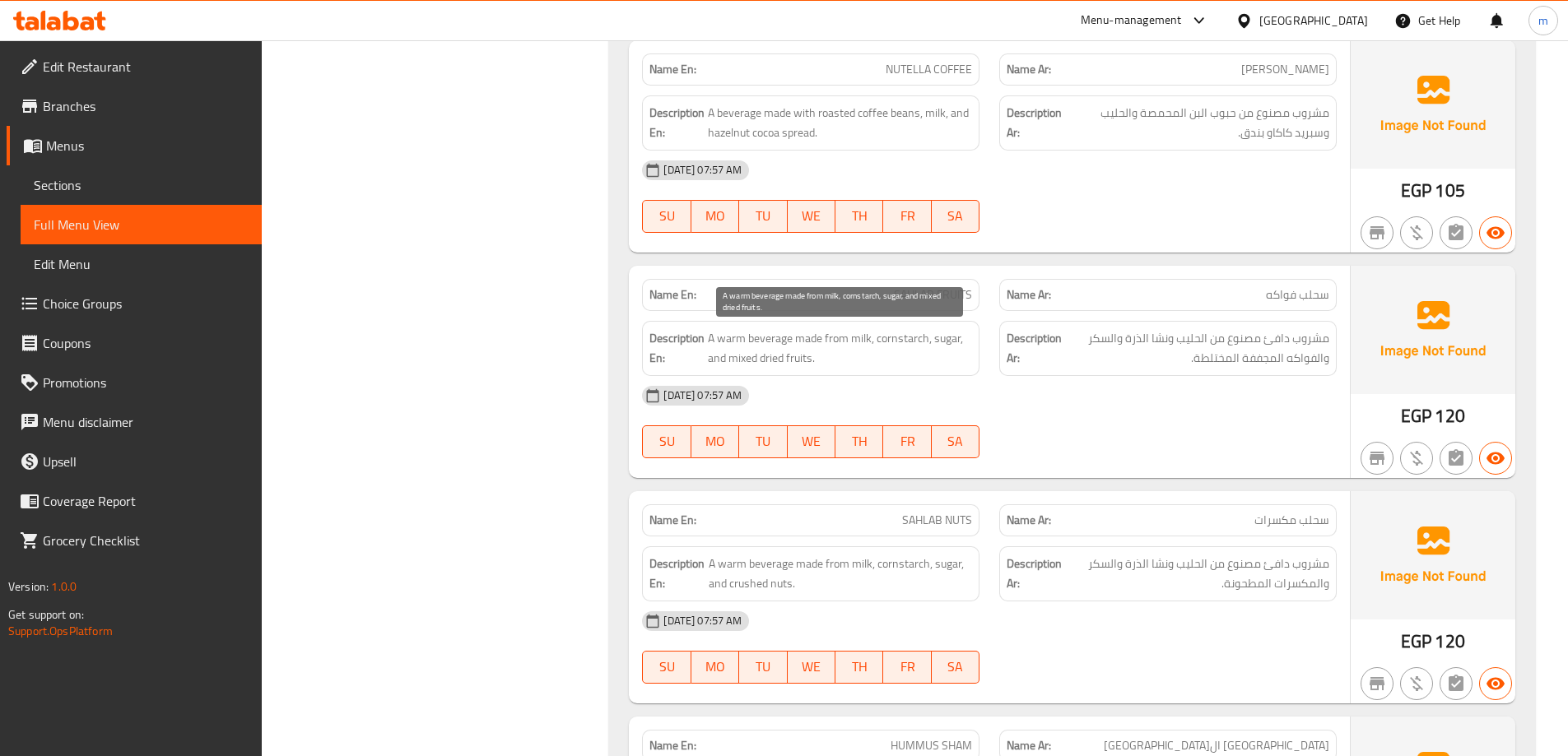
click at [899, 338] on span "A warm beverage made from milk, cornstarch, sugar, and mixed dried fruits." at bounding box center [840, 348] width 265 height 40
copy span "cornstarch"
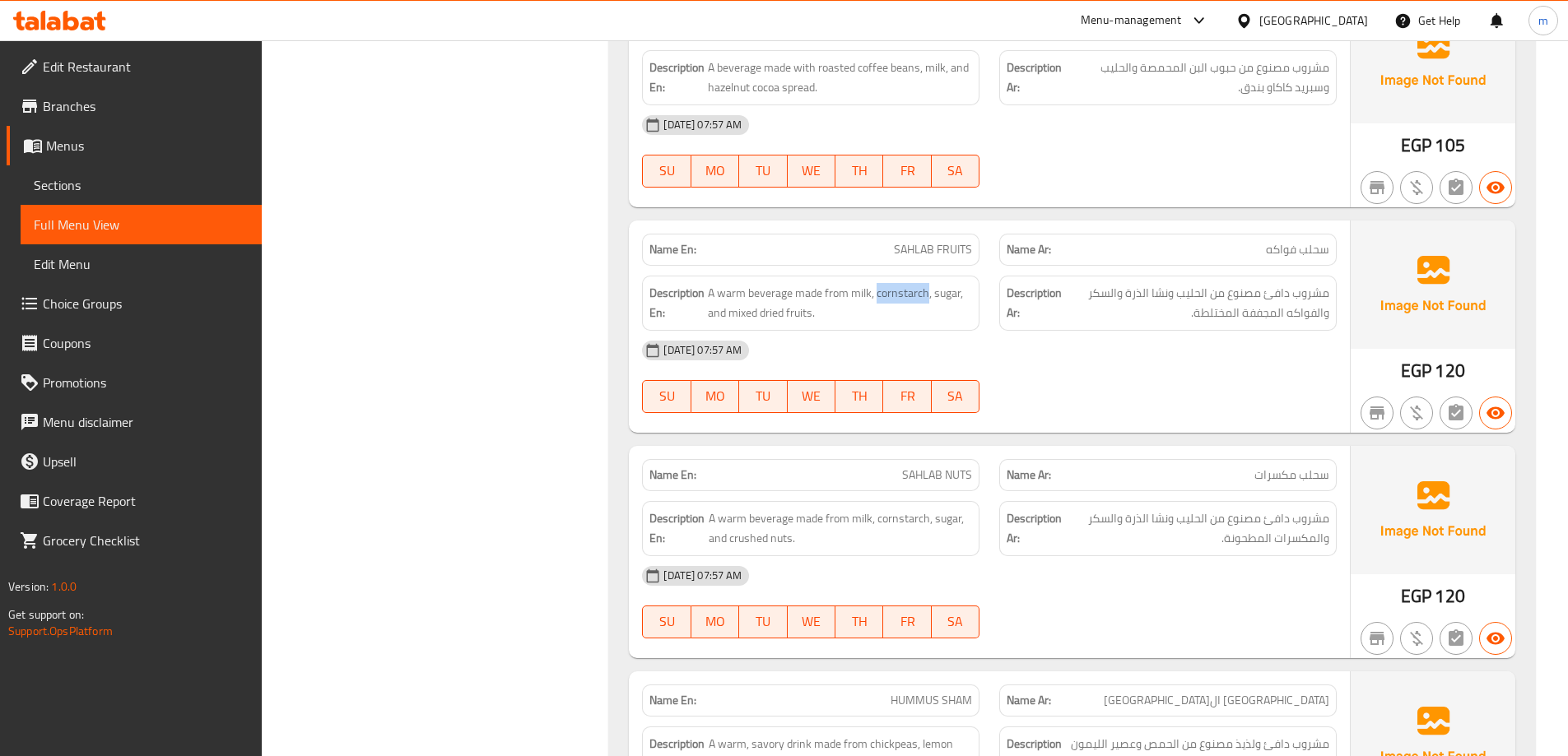
scroll to position [5714, 0]
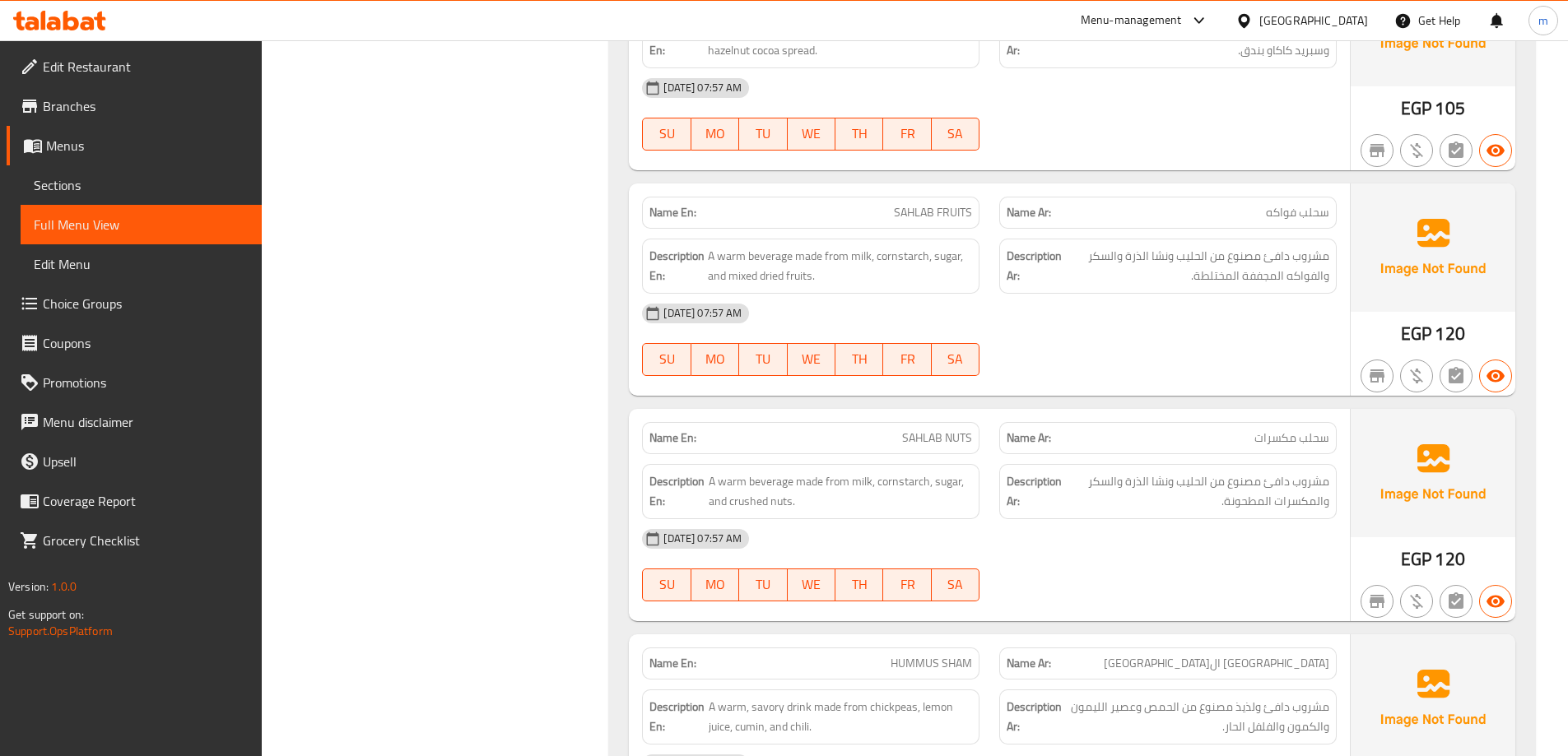
click at [1058, 546] on div "[DATE] 07:57 AM" at bounding box center [989, 539] width 715 height 40
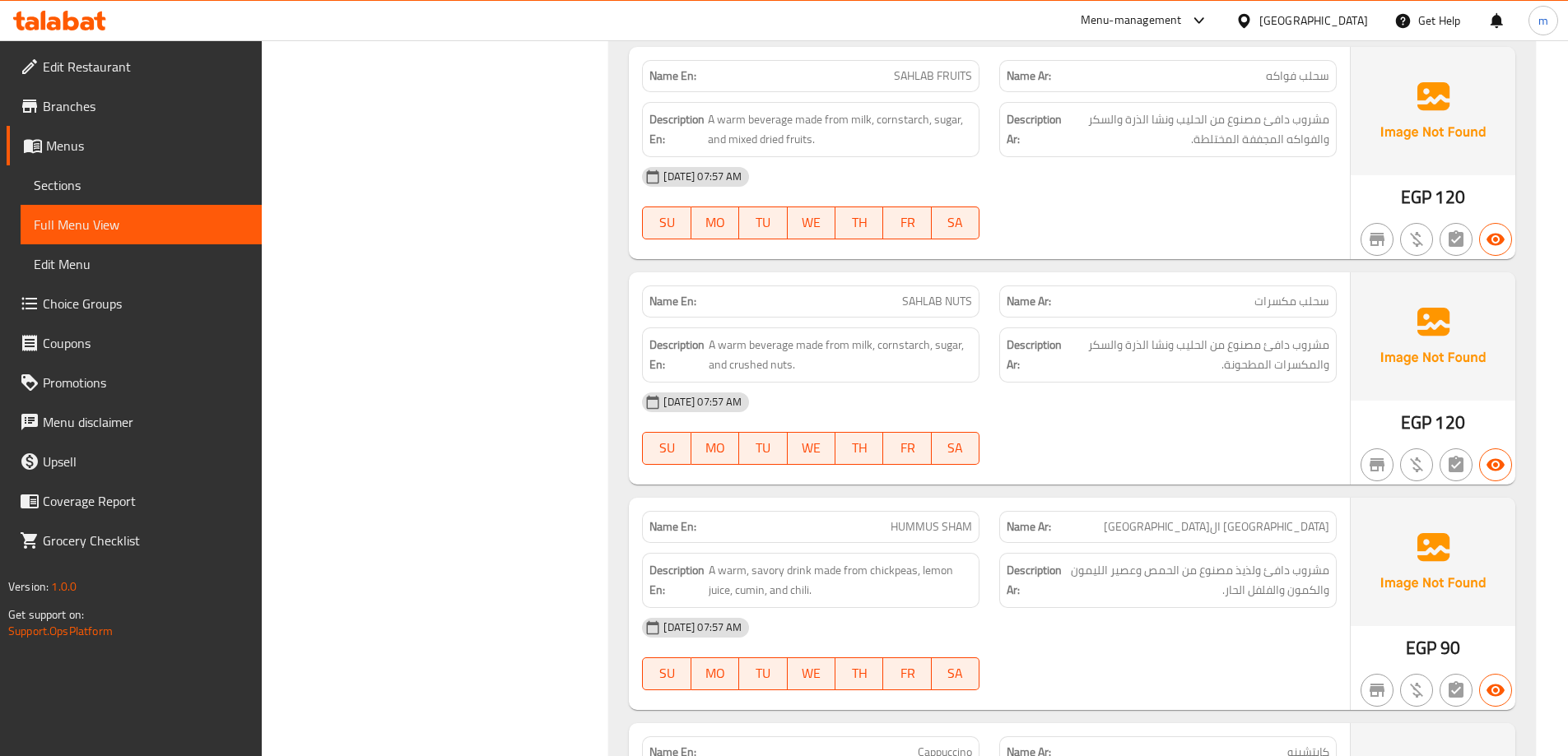
scroll to position [5879, 0]
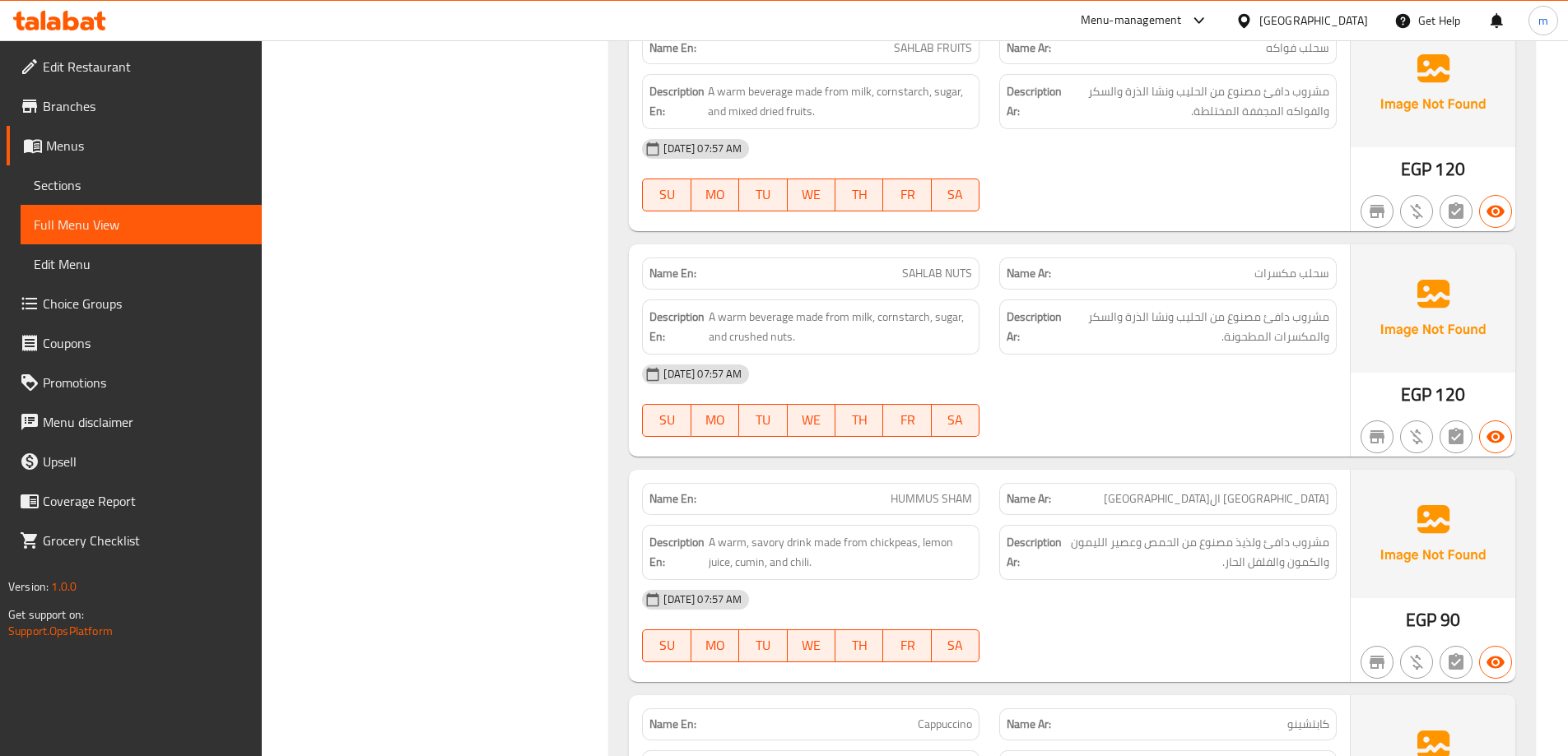
click at [954, 268] on span "SAHLAB NUTS" at bounding box center [937, 273] width 70 height 17
copy span "NUTS"
click at [1188, 413] on div "20-08-2025 07:57 AM SU MO TU WE TH FR SA" at bounding box center [989, 401] width 715 height 92
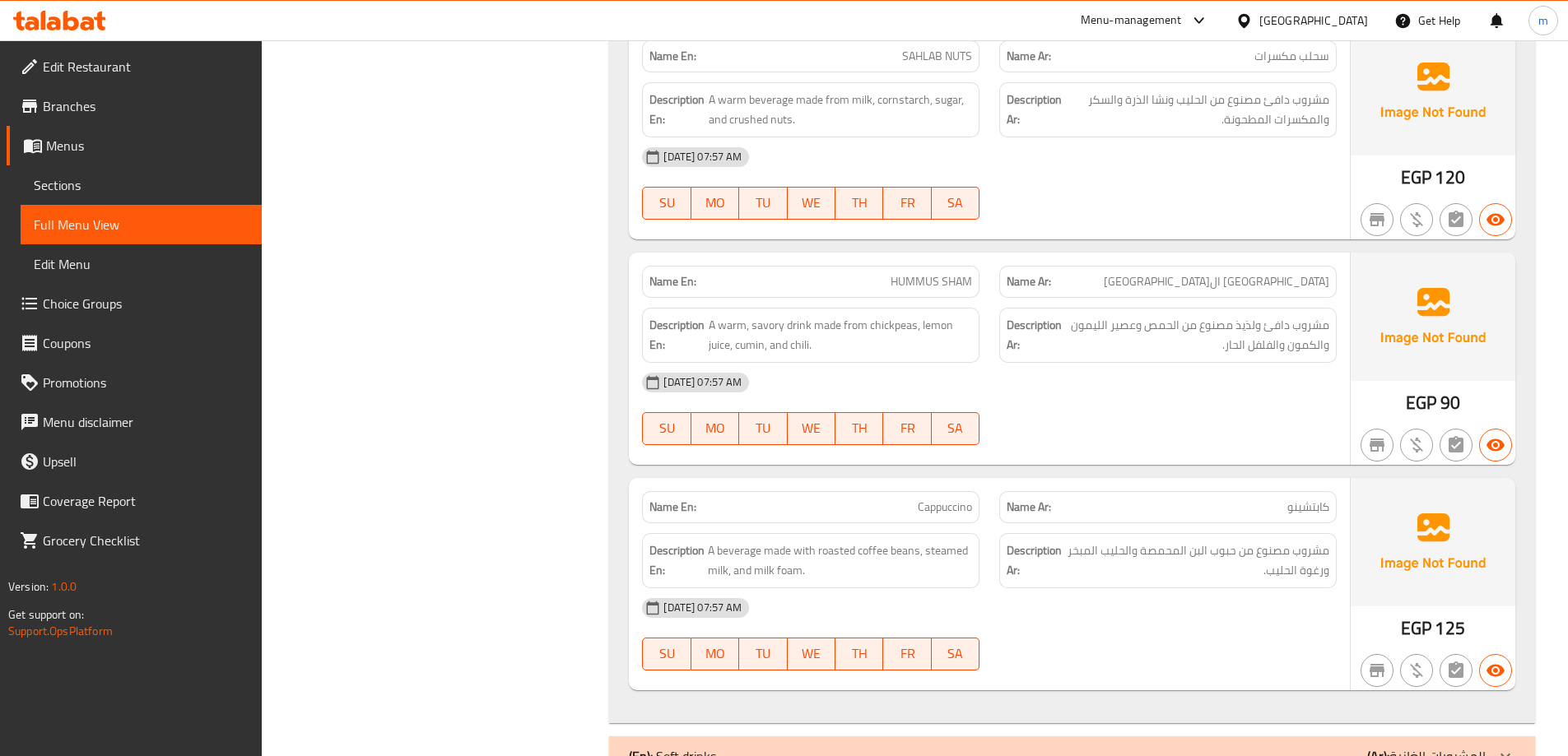
scroll to position [6126, 0]
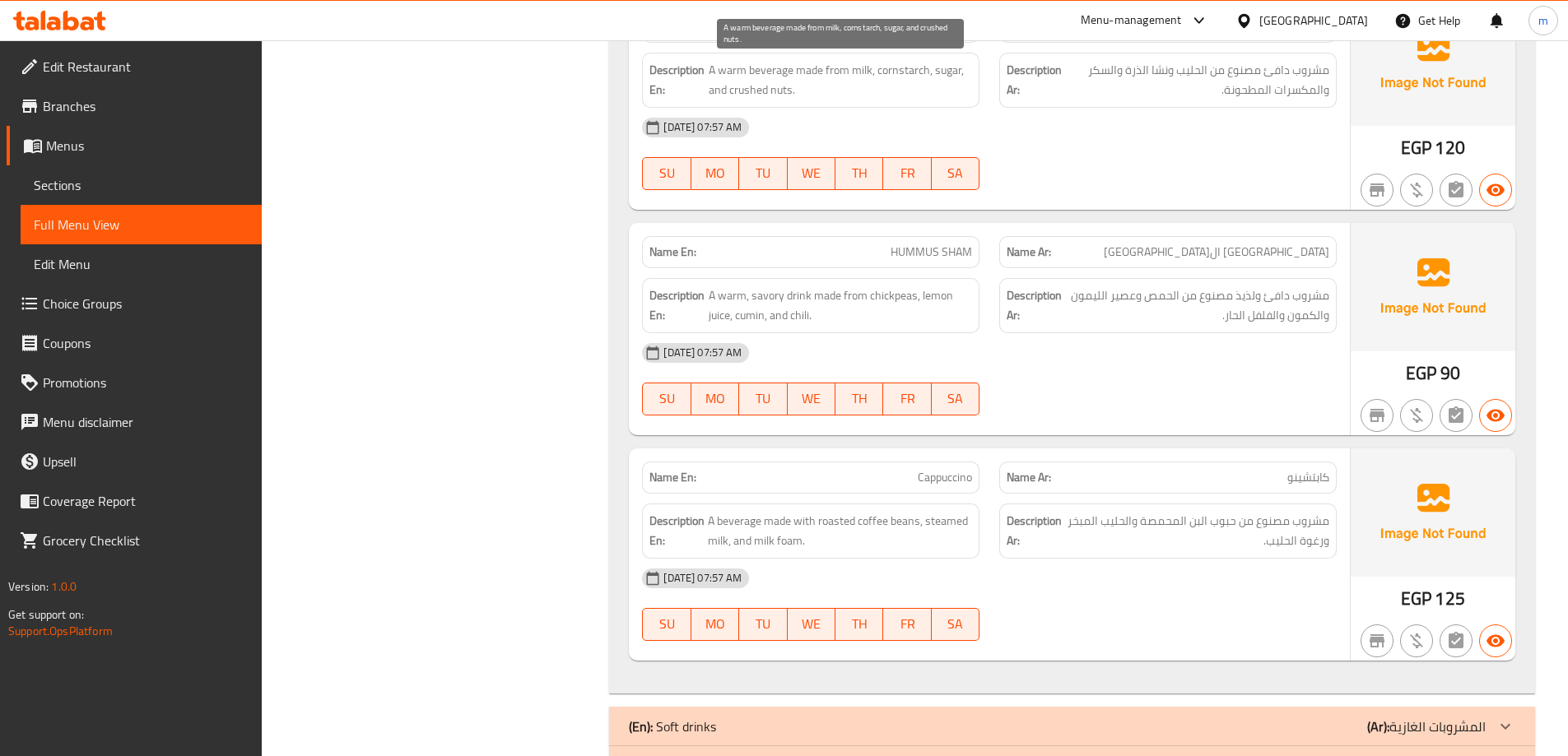
click at [748, 90] on span "A warm beverage made from milk, cornstarch, sugar, and crushed nuts." at bounding box center [840, 80] width 264 height 40
copy span "crushed"
click at [1131, 161] on div "20-08-2025 07:57 AM SU MO TU WE TH FR SA" at bounding box center [989, 154] width 715 height 92
click at [926, 250] on span "HUMMUS SHAM" at bounding box center [931, 251] width 82 height 17
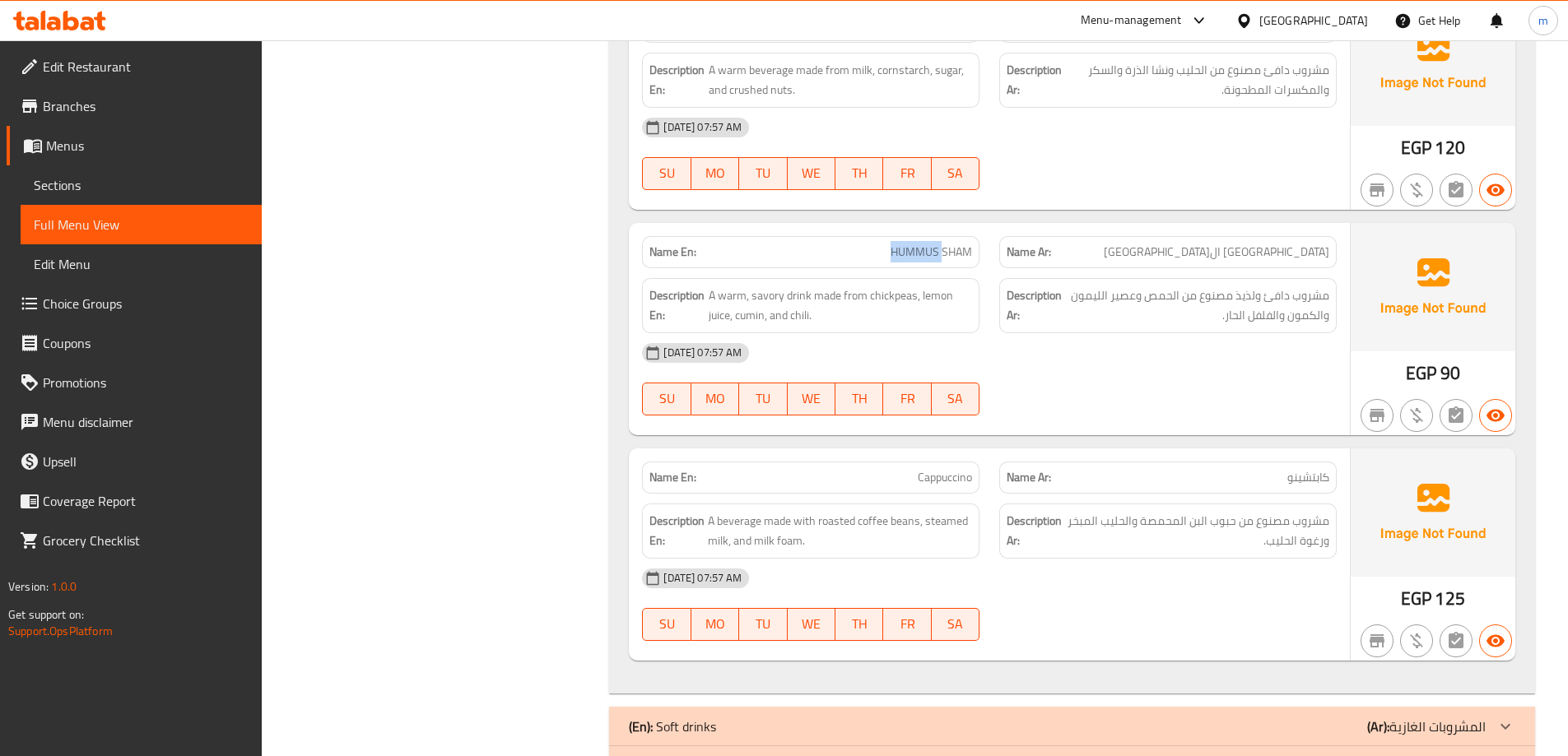
click at [926, 250] on span "HUMMUS SHAM" at bounding box center [931, 251] width 82 height 17
click at [927, 249] on span "HUMMUS SHAM" at bounding box center [931, 251] width 82 height 17
copy span "HUMMUS SHAM"
click at [1108, 365] on div "[DATE] 07:57 AM" at bounding box center [989, 353] width 715 height 40
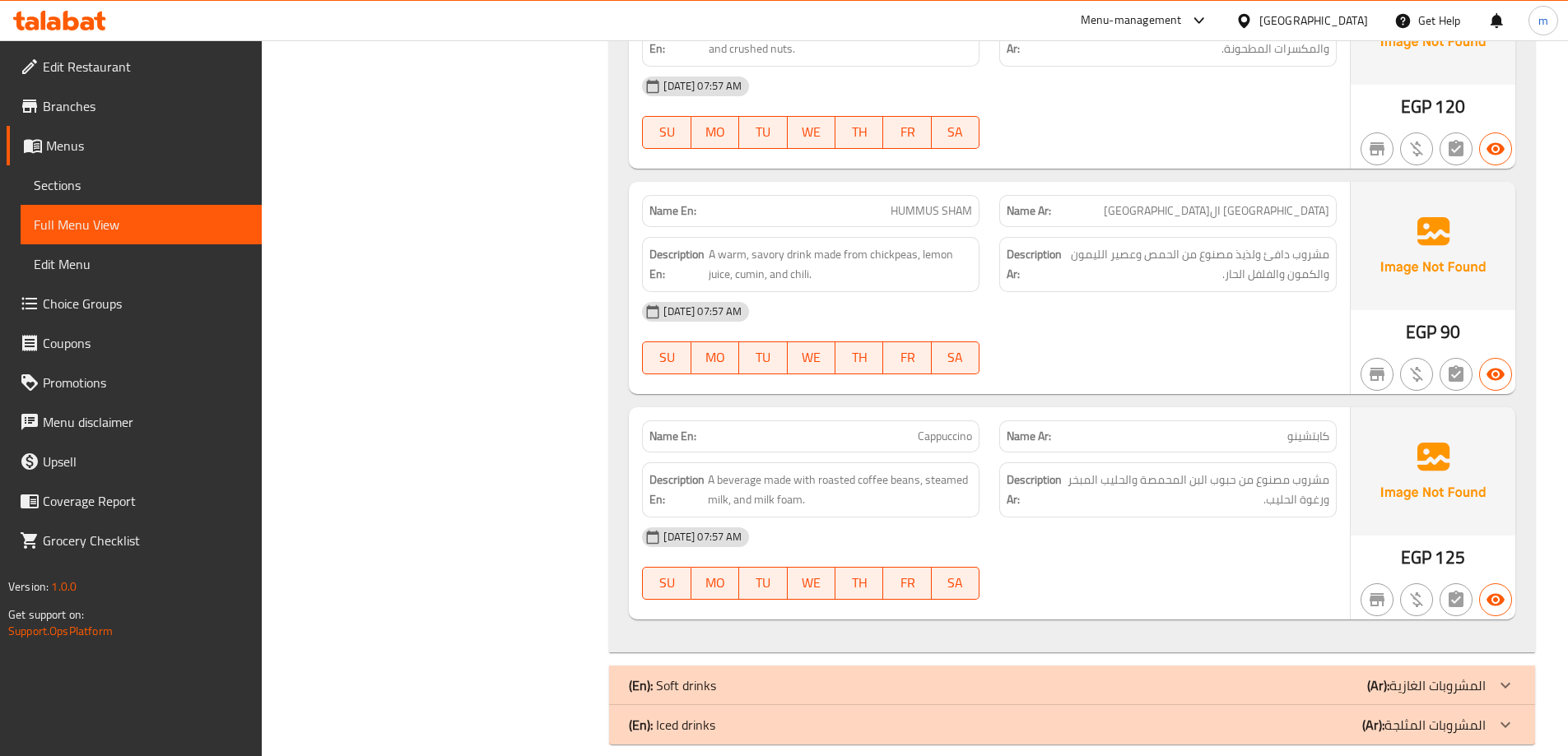
scroll to position [6188, 0]
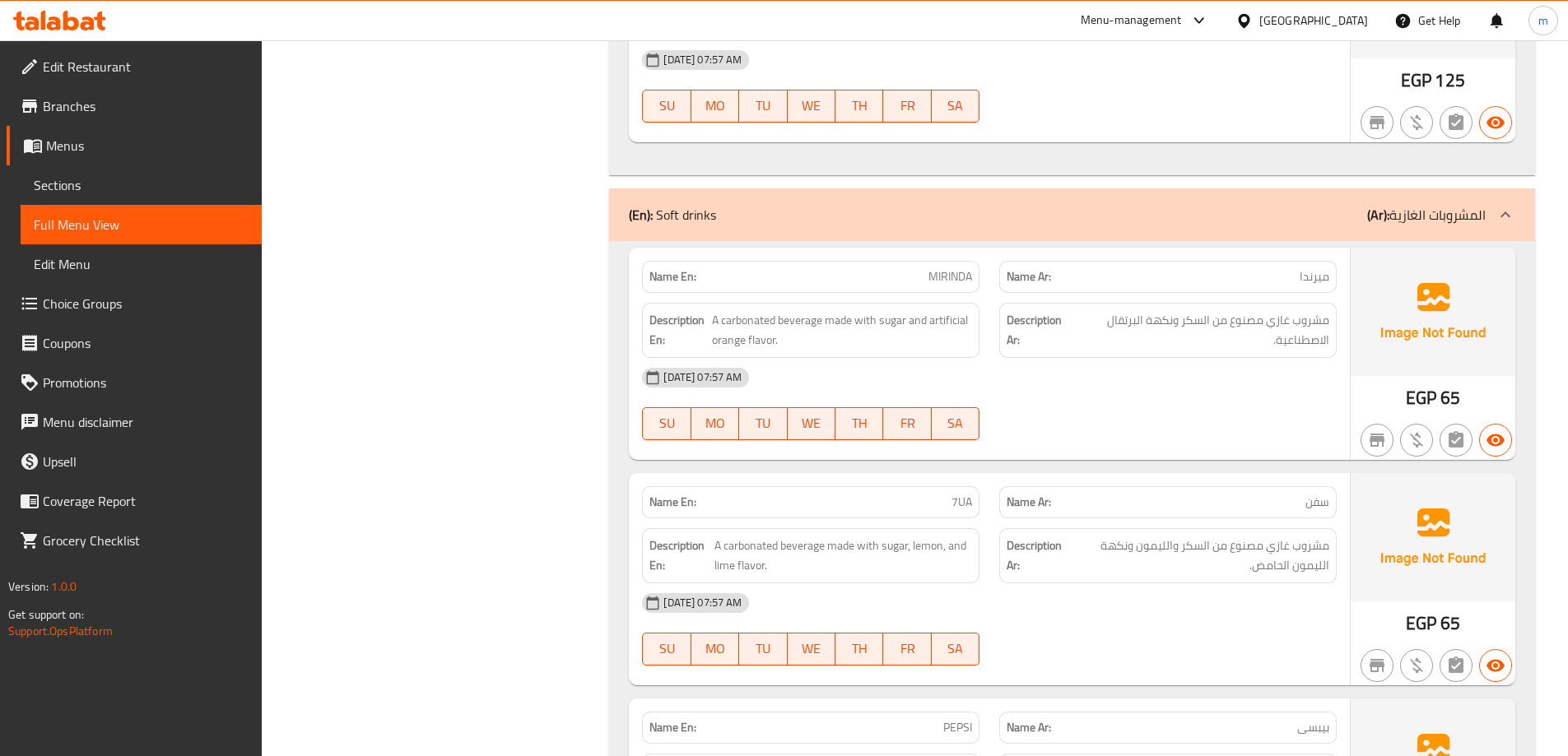
scroll to position [6682, 0]
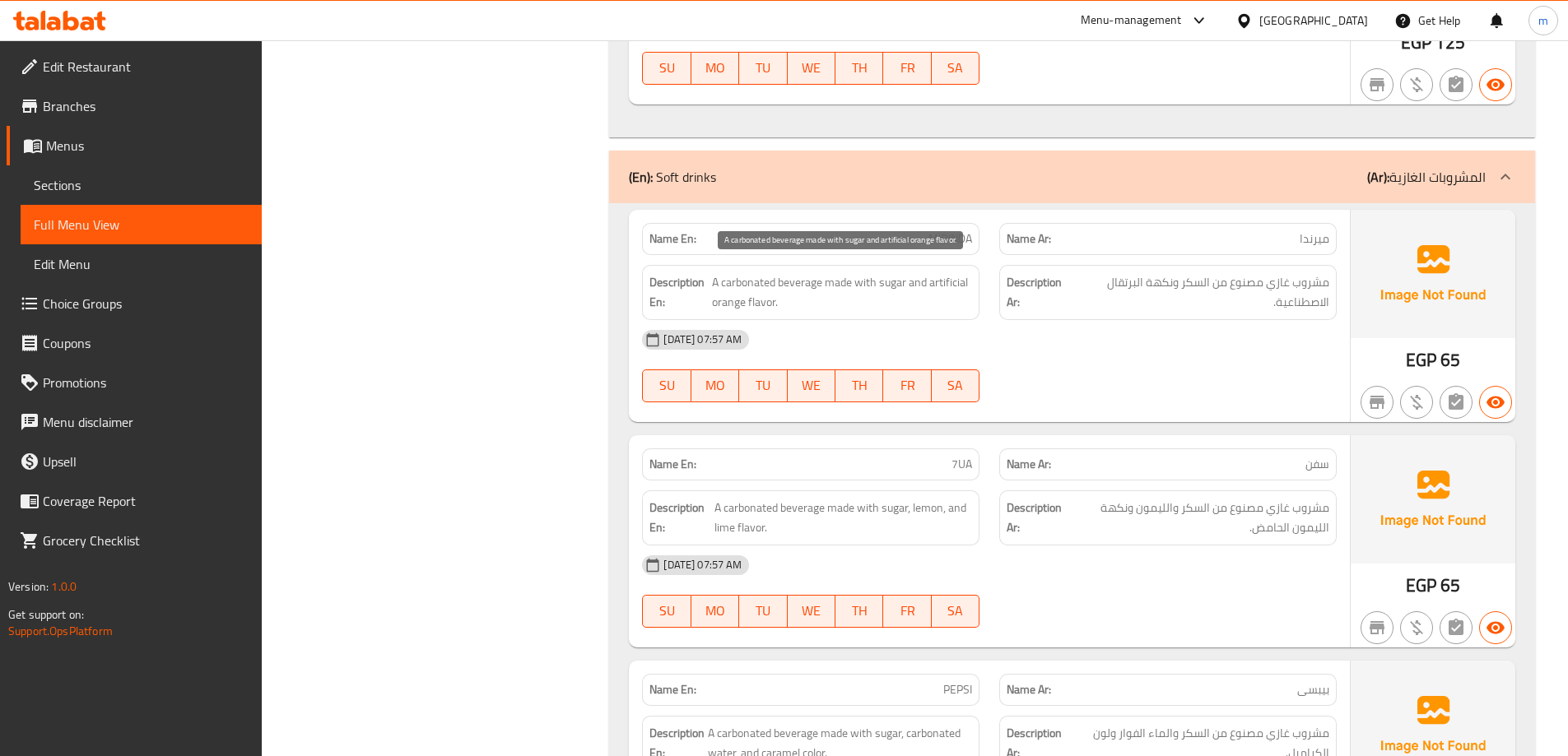
click at [745, 283] on span "A carbonated beverage made with sugar and artificial orange flavor." at bounding box center [842, 292] width 260 height 40
copy span "carbonated"
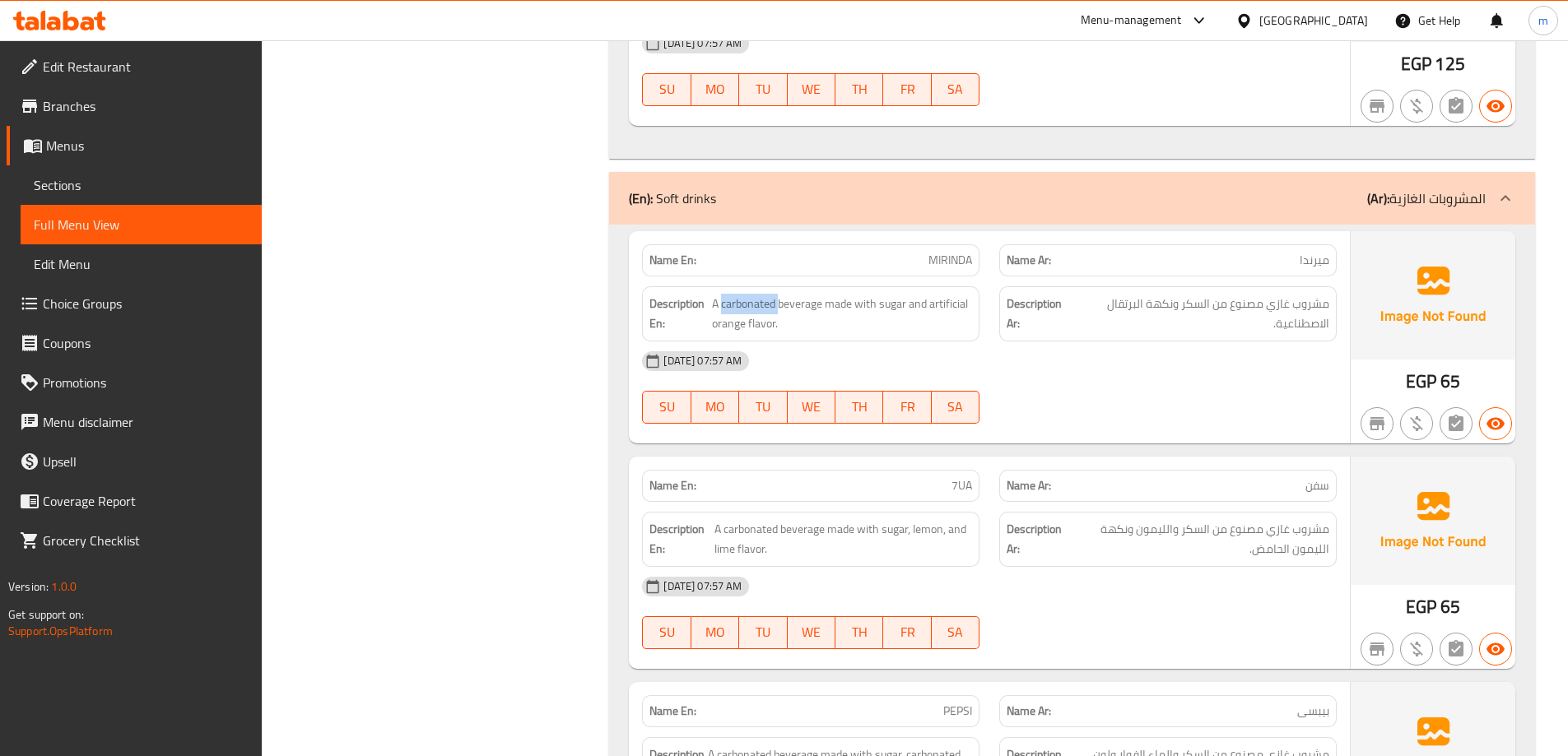
scroll to position [6600, 0]
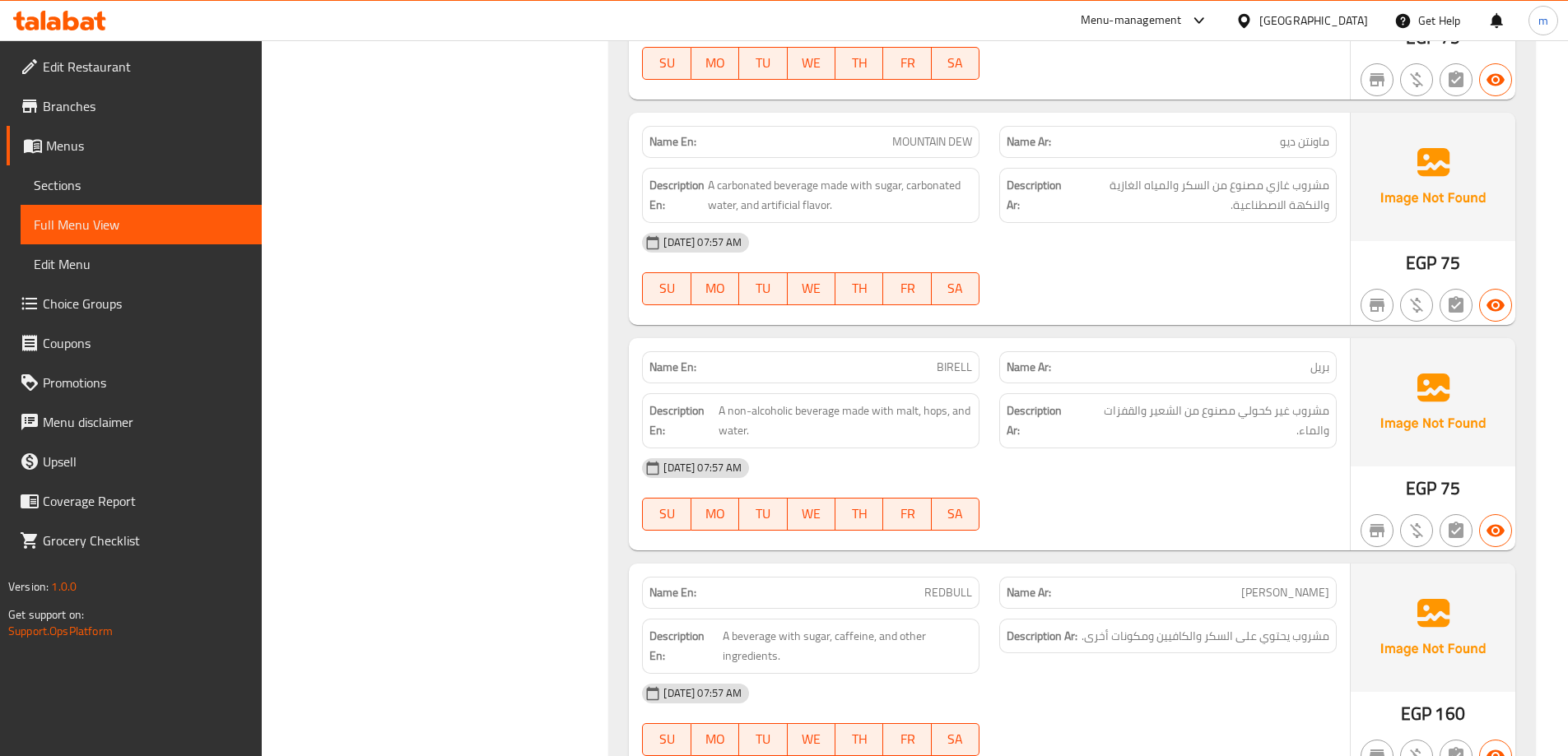
scroll to position [7505, 0]
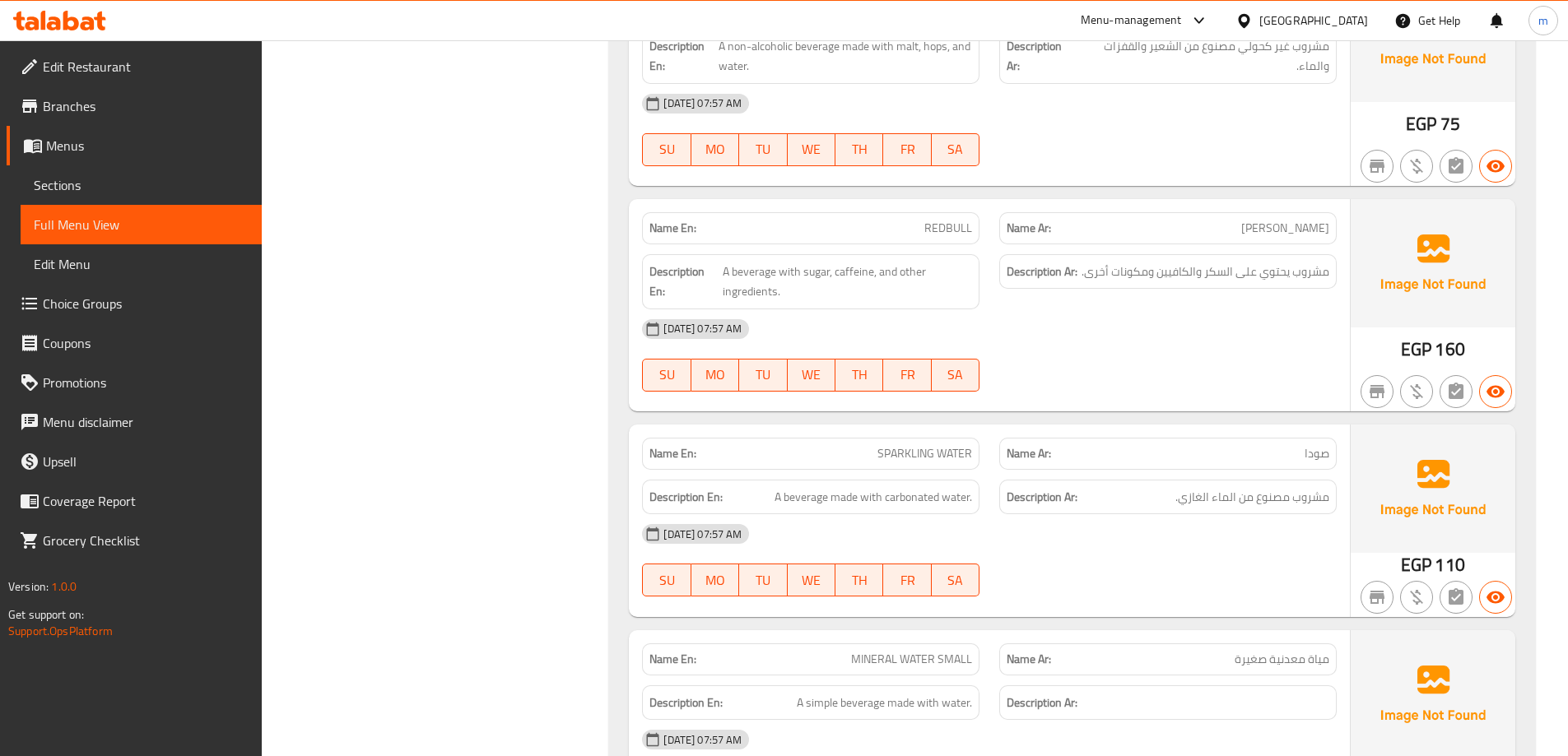
scroll to position [8231, 0]
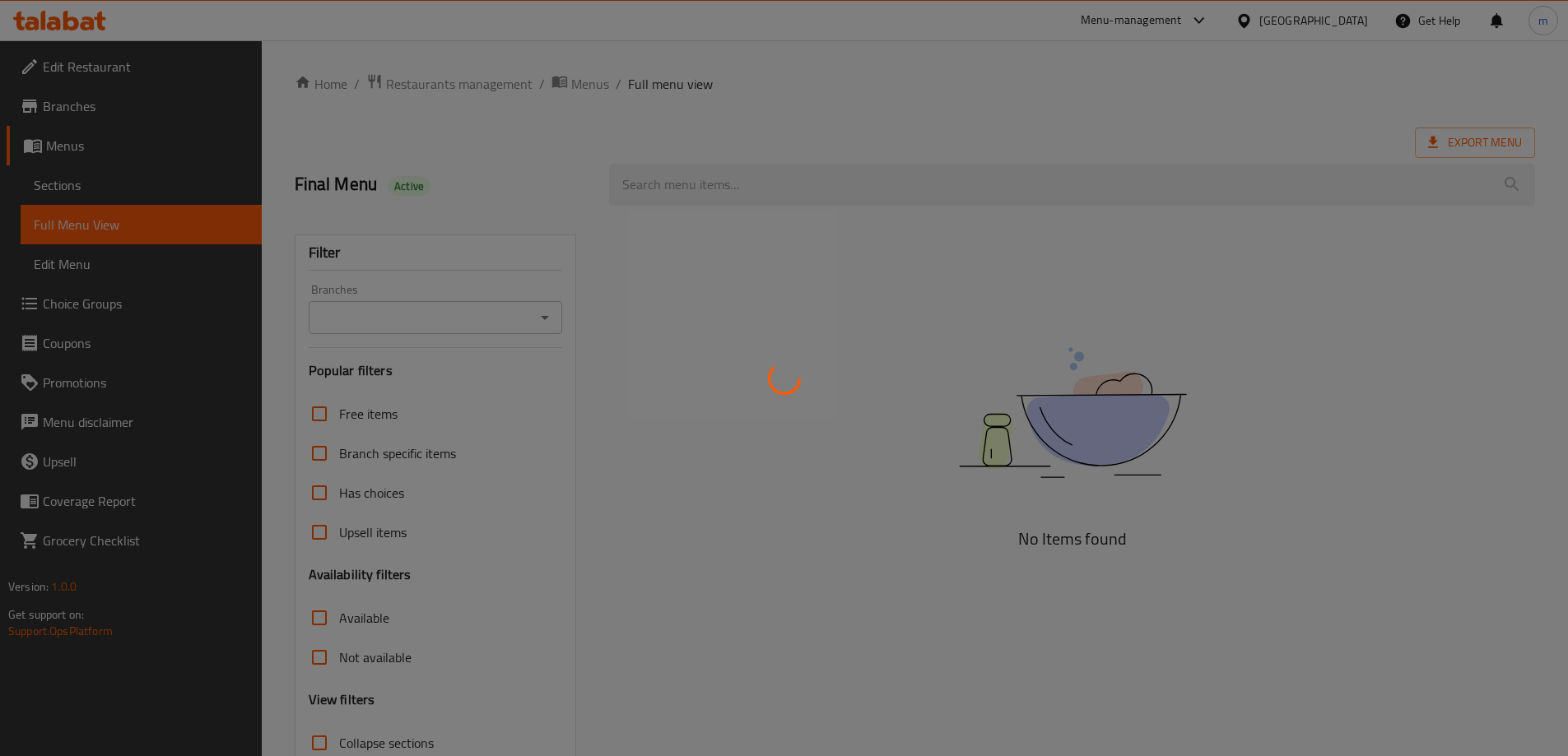
scroll to position [119, 0]
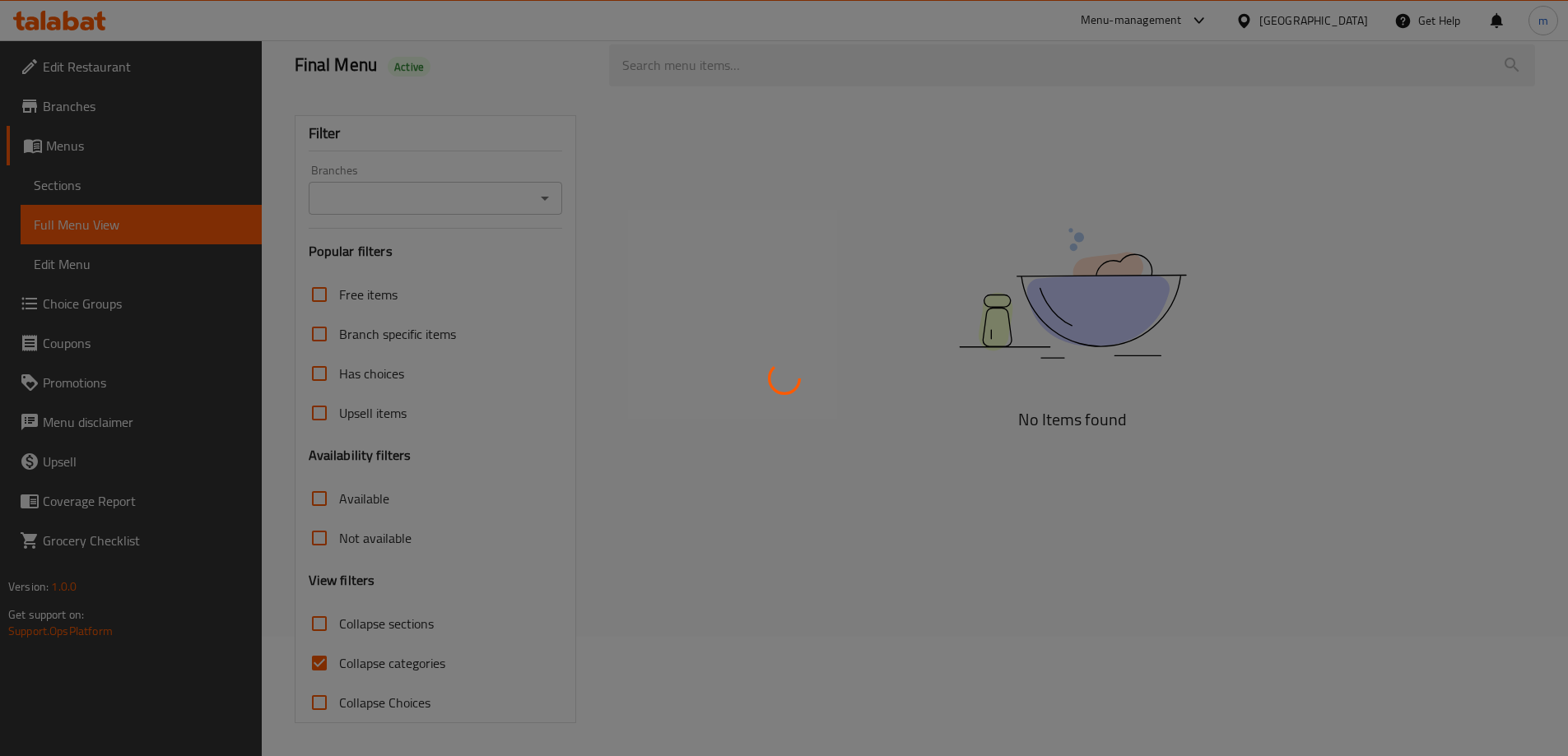
click at [320, 671] on div at bounding box center [784, 378] width 1568 height 756
click at [321, 673] on div at bounding box center [784, 378] width 1568 height 756
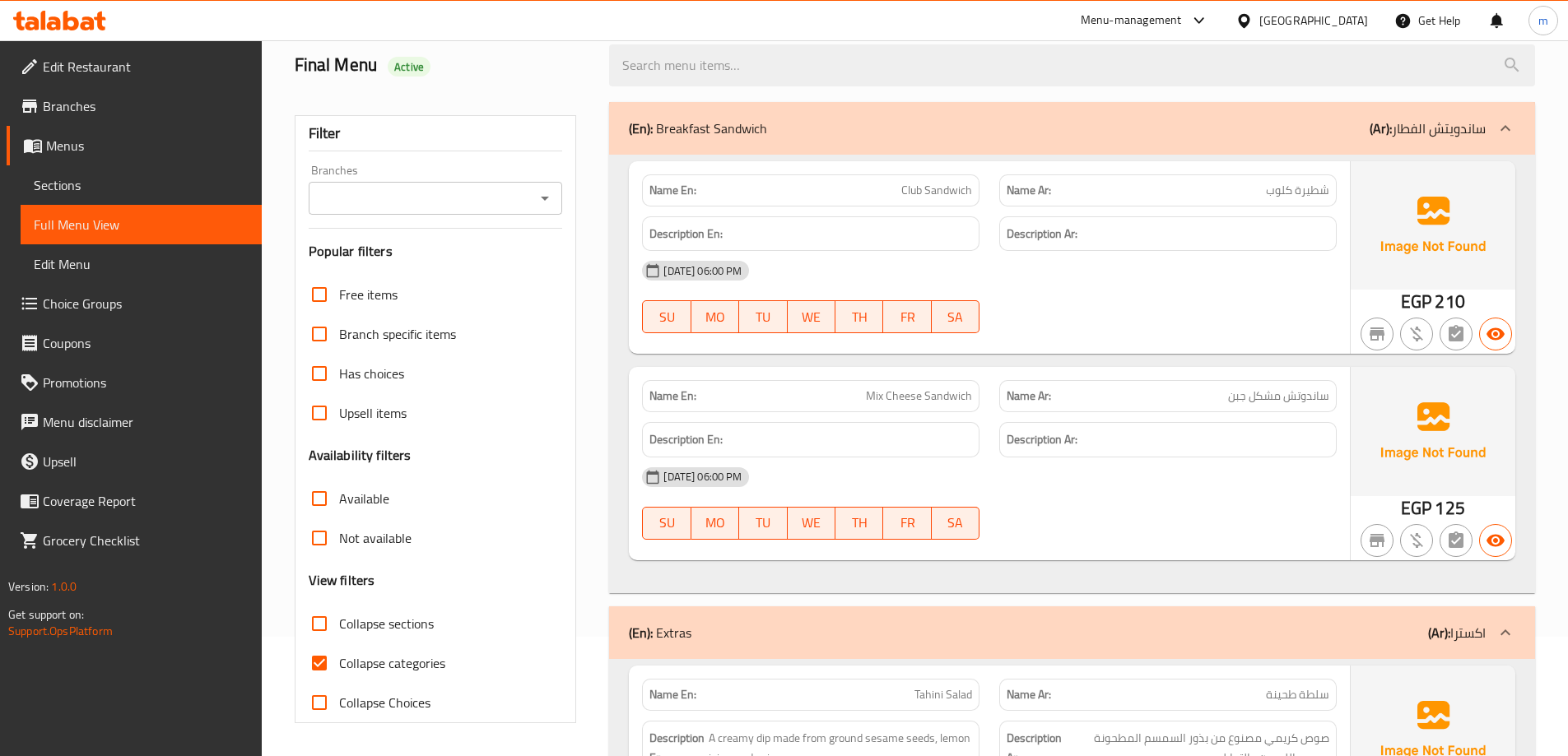
click at [326, 658] on input "Collapse categories" at bounding box center [320, 663] width 40 height 40
checkbox input "false"
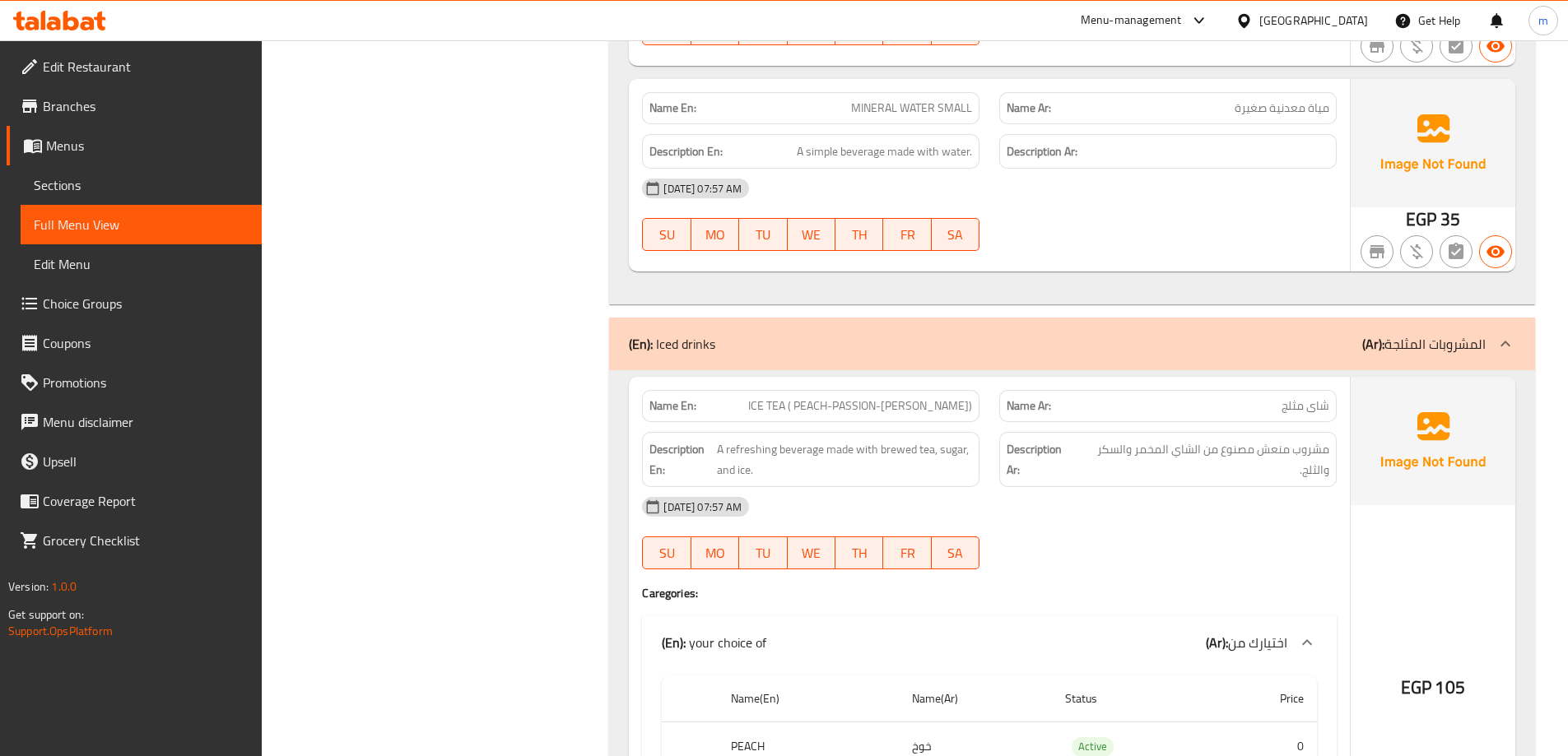
scroll to position [67097, 0]
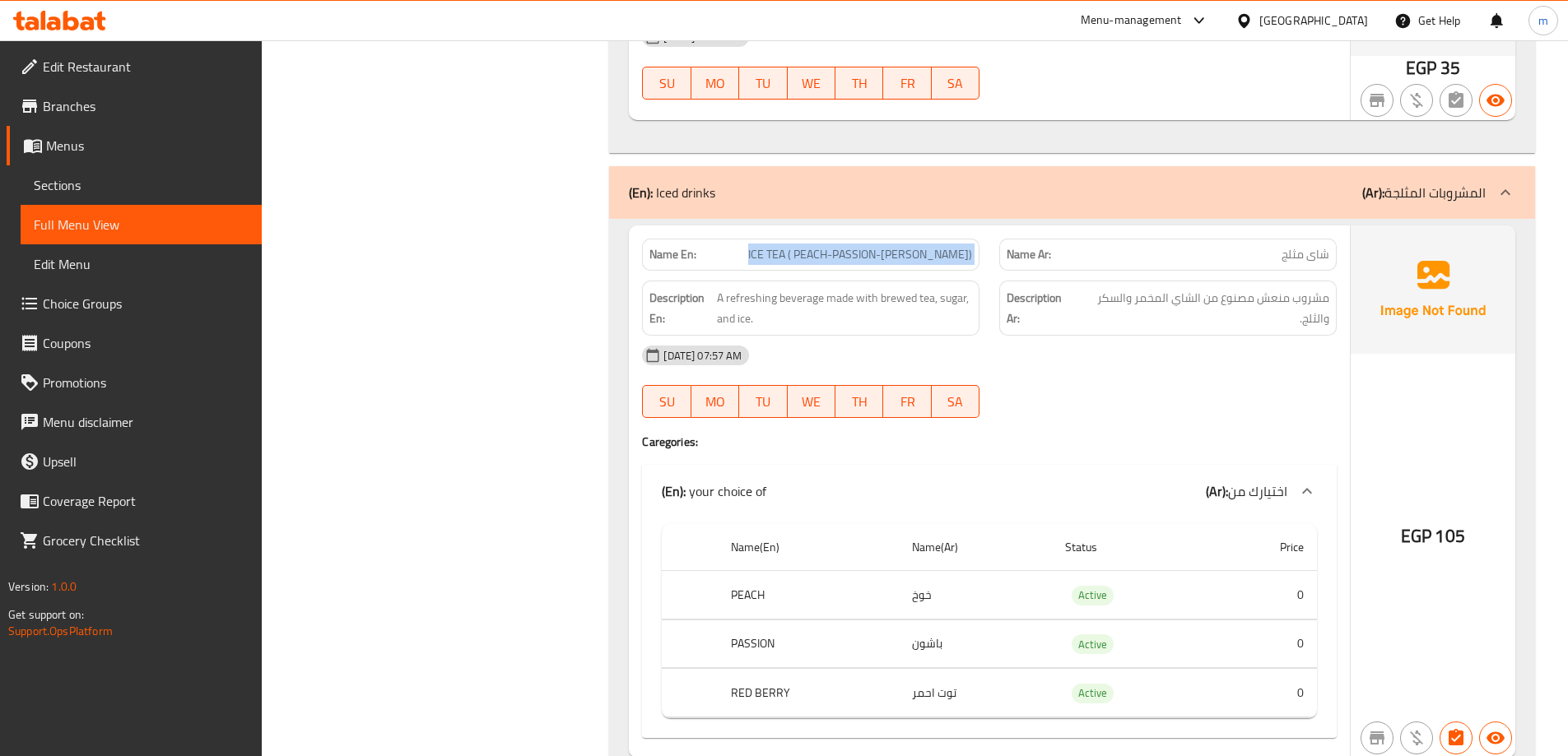
copy span "ICE TEA ( PEACH-PASSION-[PERSON_NAME])"
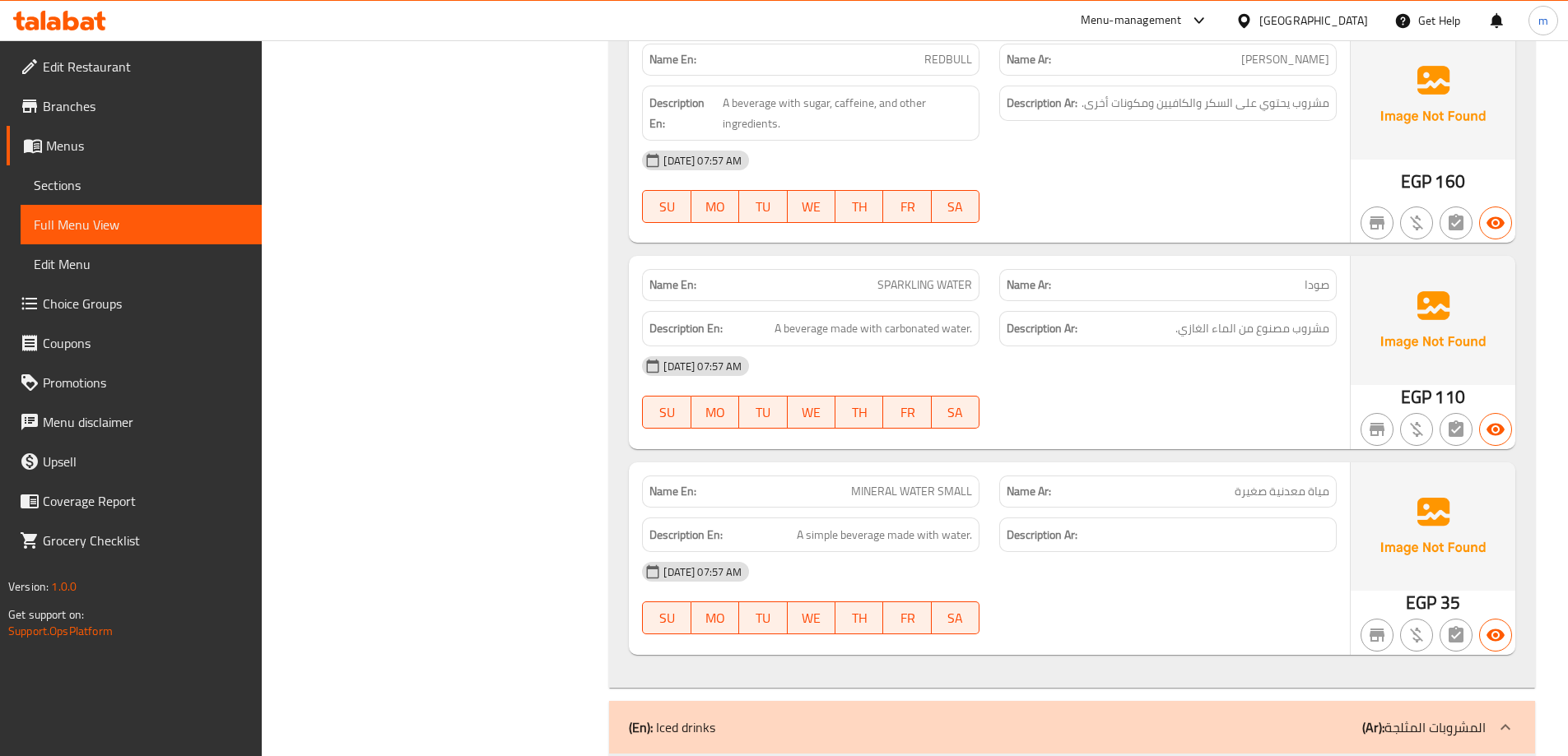
scroll to position [66603, 0]
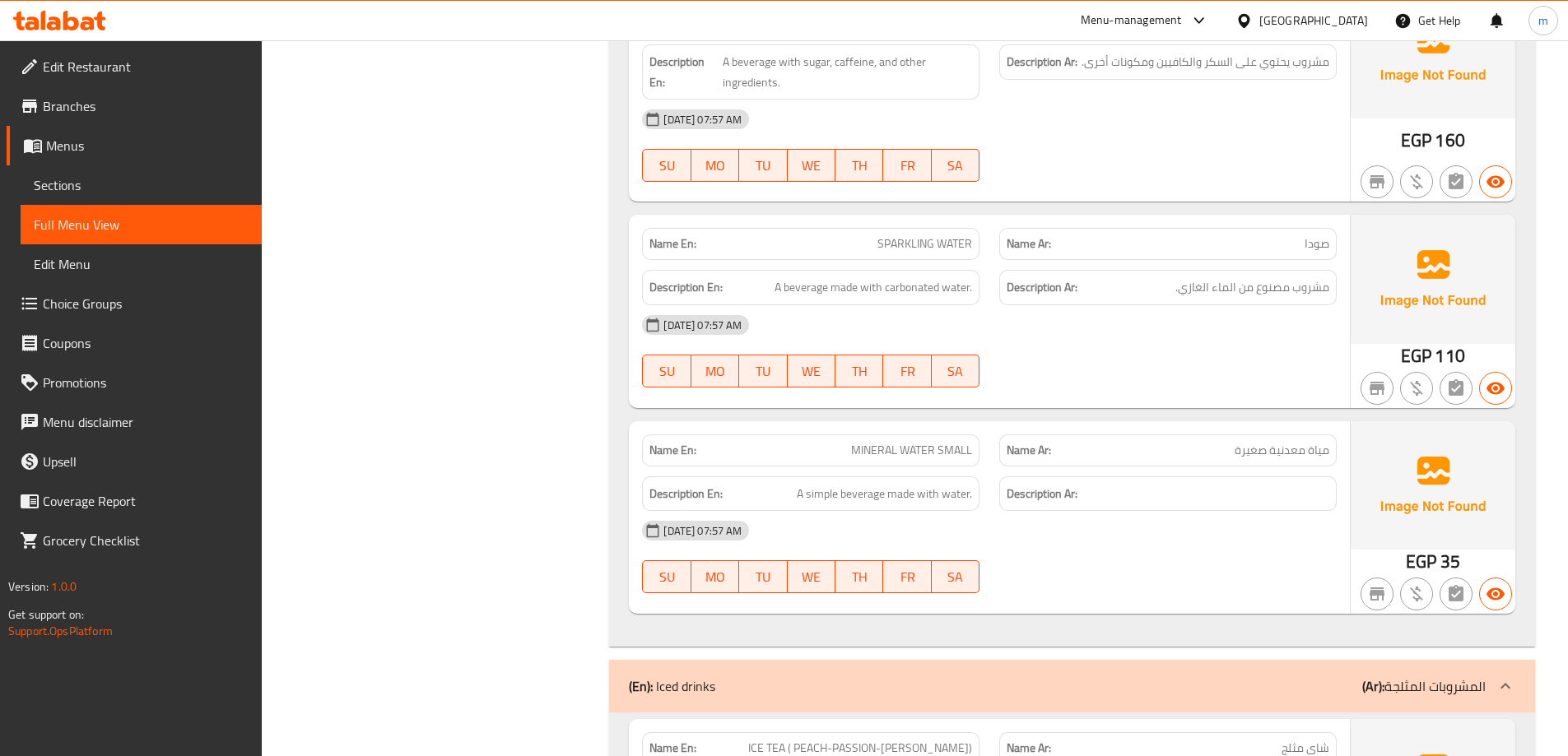
copy span "MINERAL WATER SMALL"
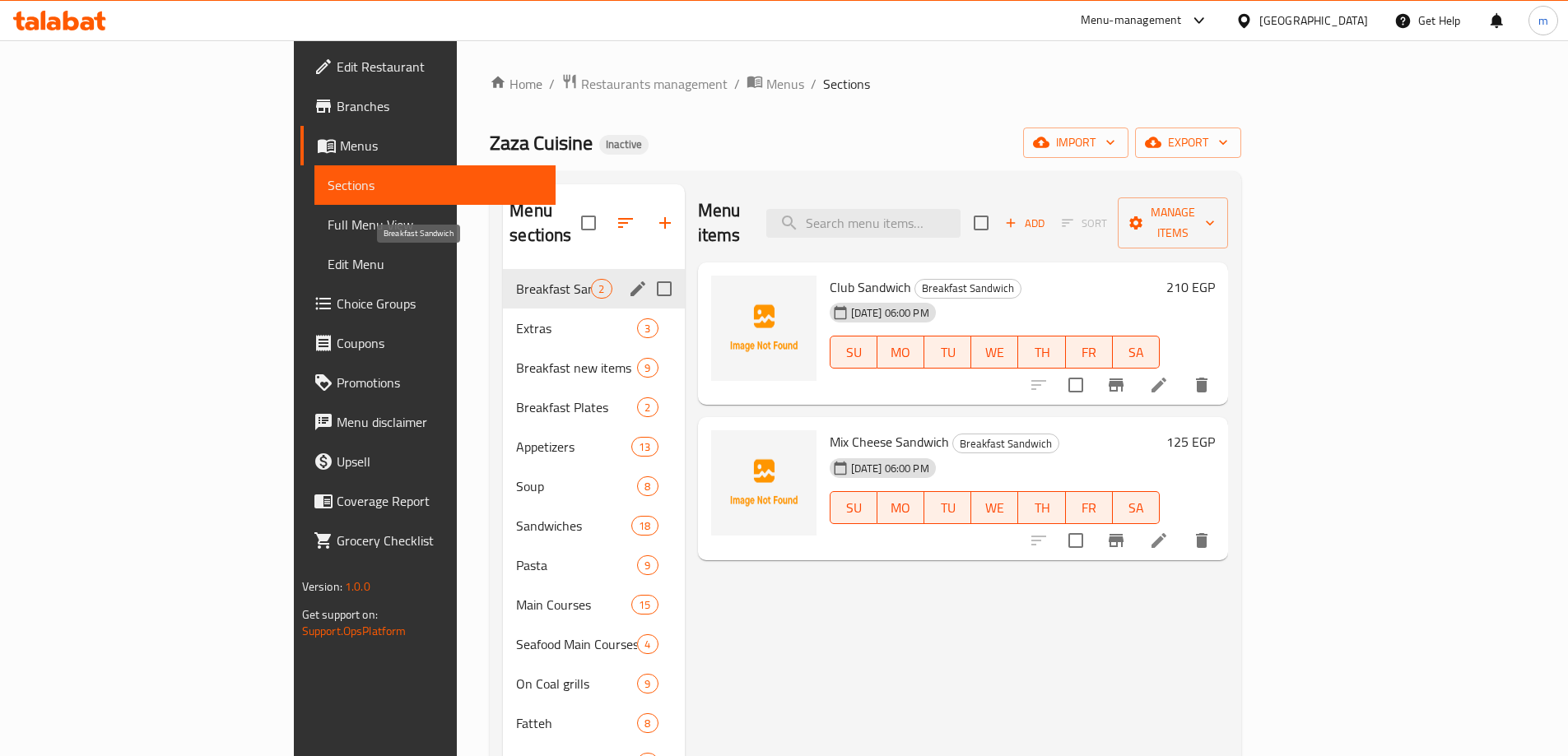
scroll to position [74, 0]
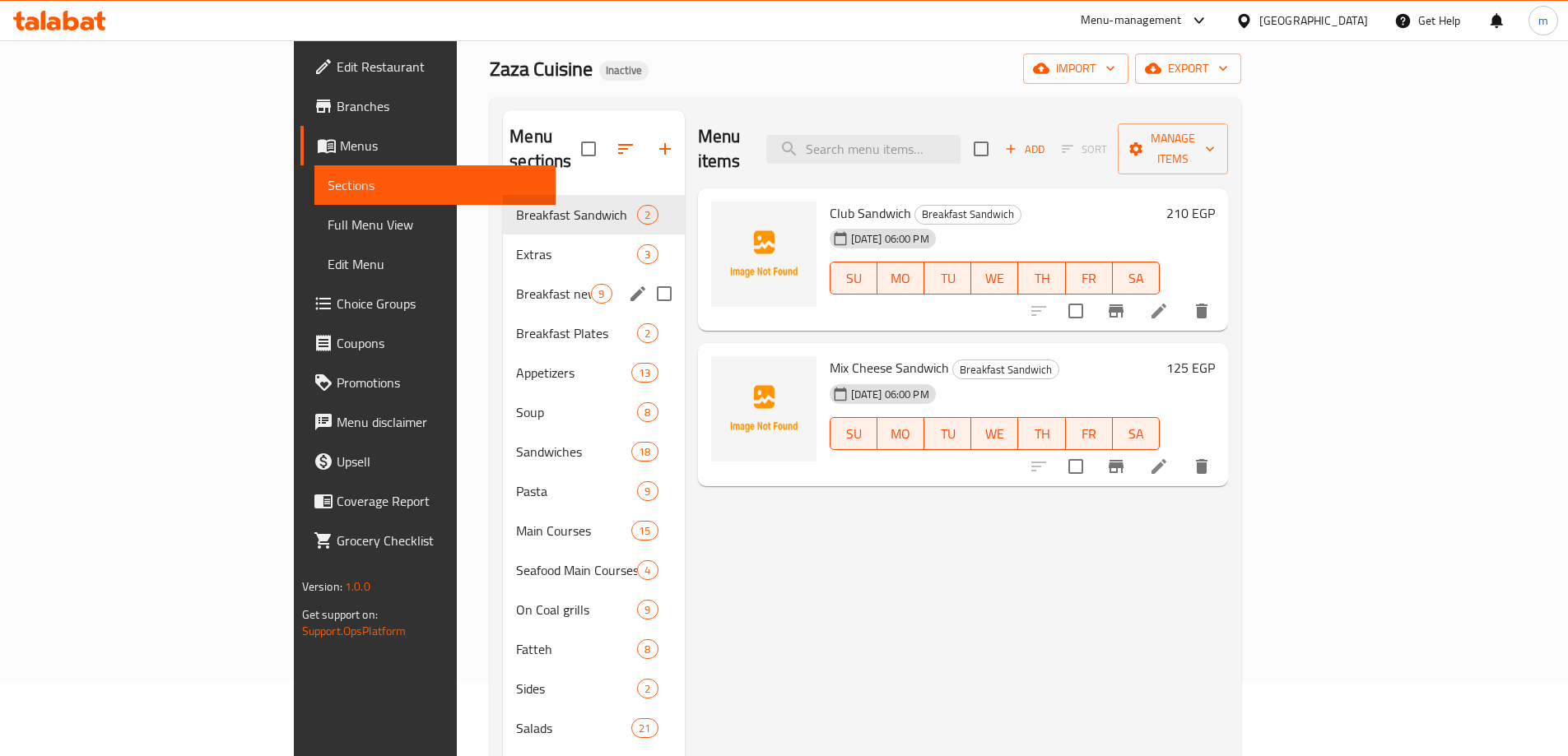
click at [516, 244] on span "Extras" at bounding box center [576, 254] width 121 height 20
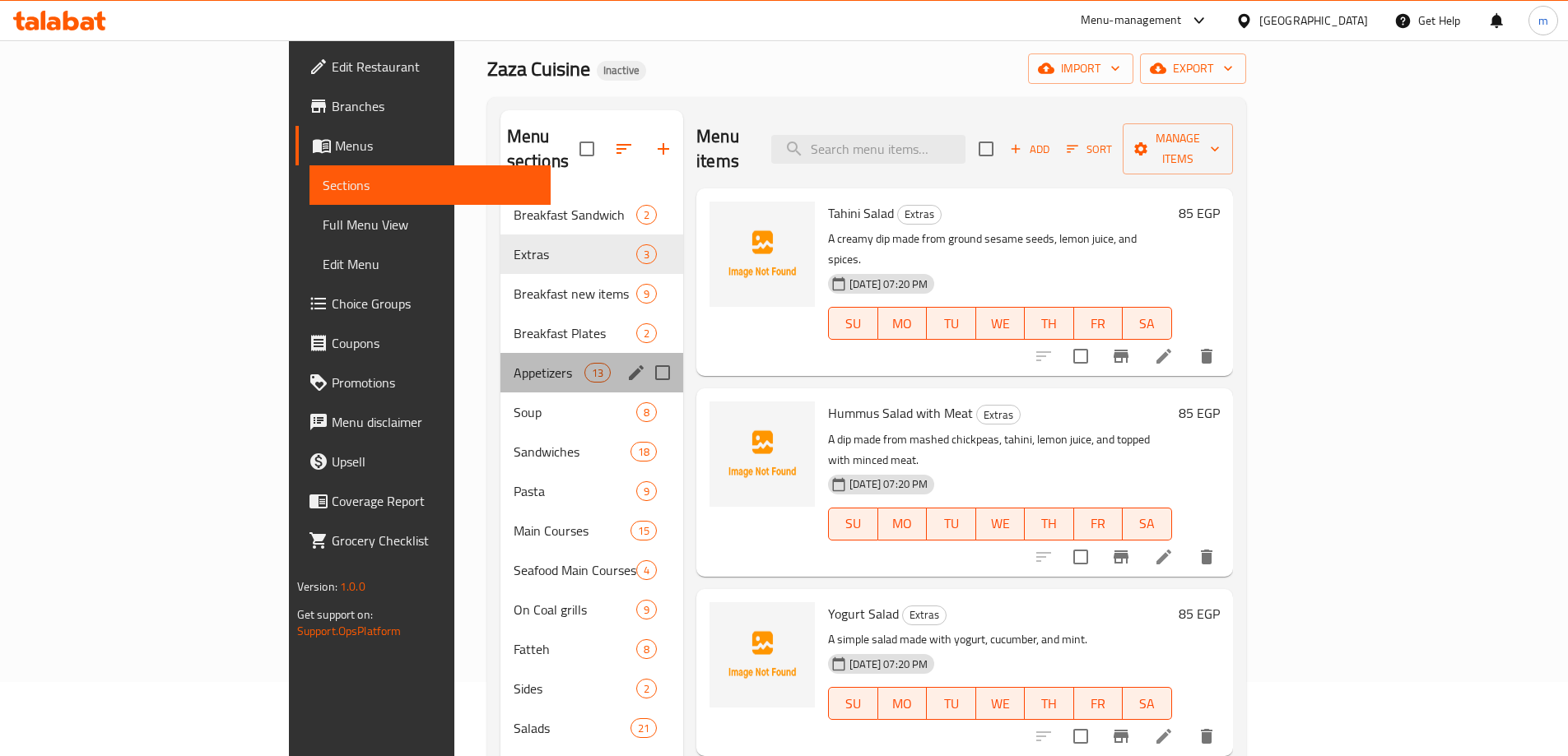
click at [501, 364] on div "Appetizers 13" at bounding box center [592, 373] width 183 height 40
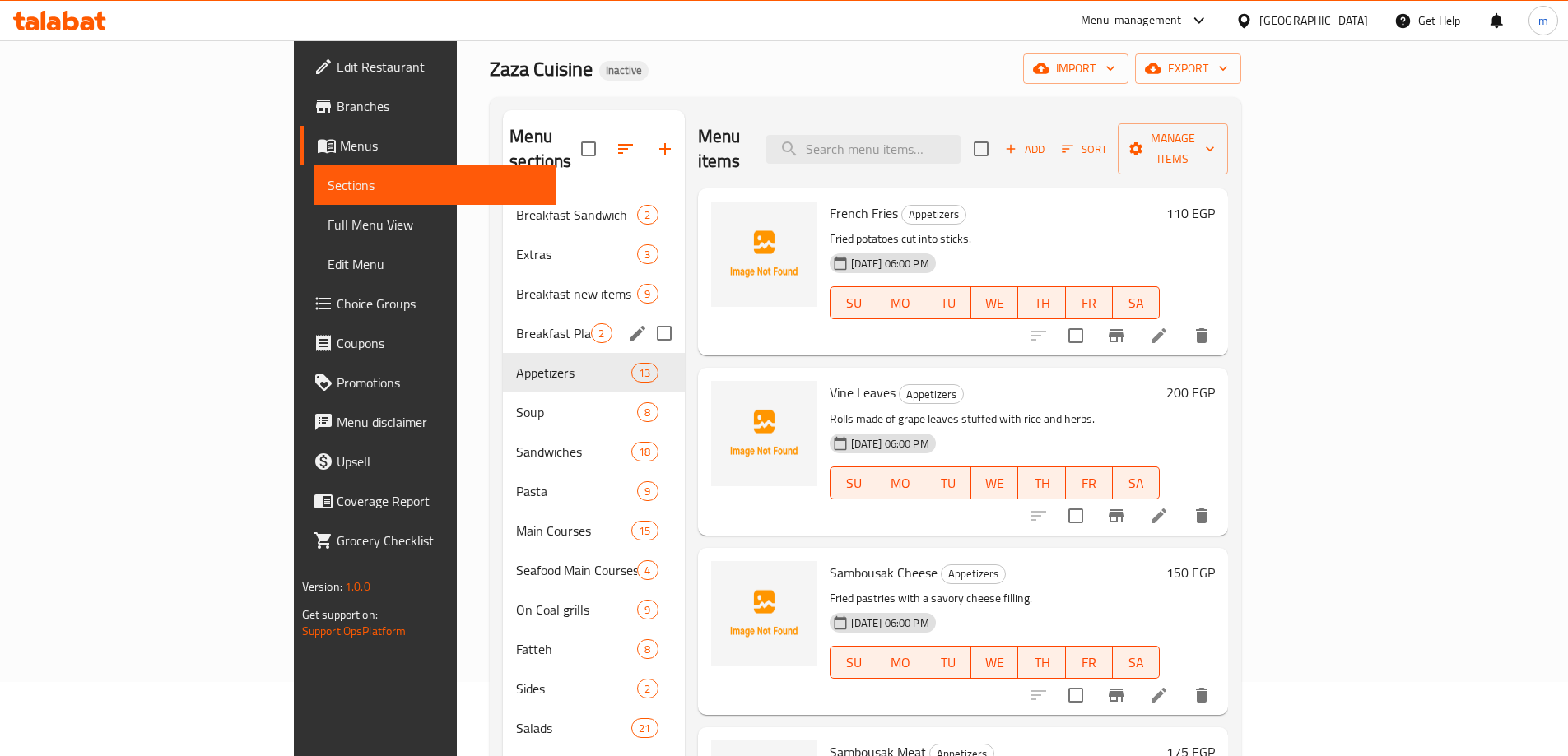
click at [503, 287] on div "Breakfast new items 9" at bounding box center [594, 294] width 181 height 40
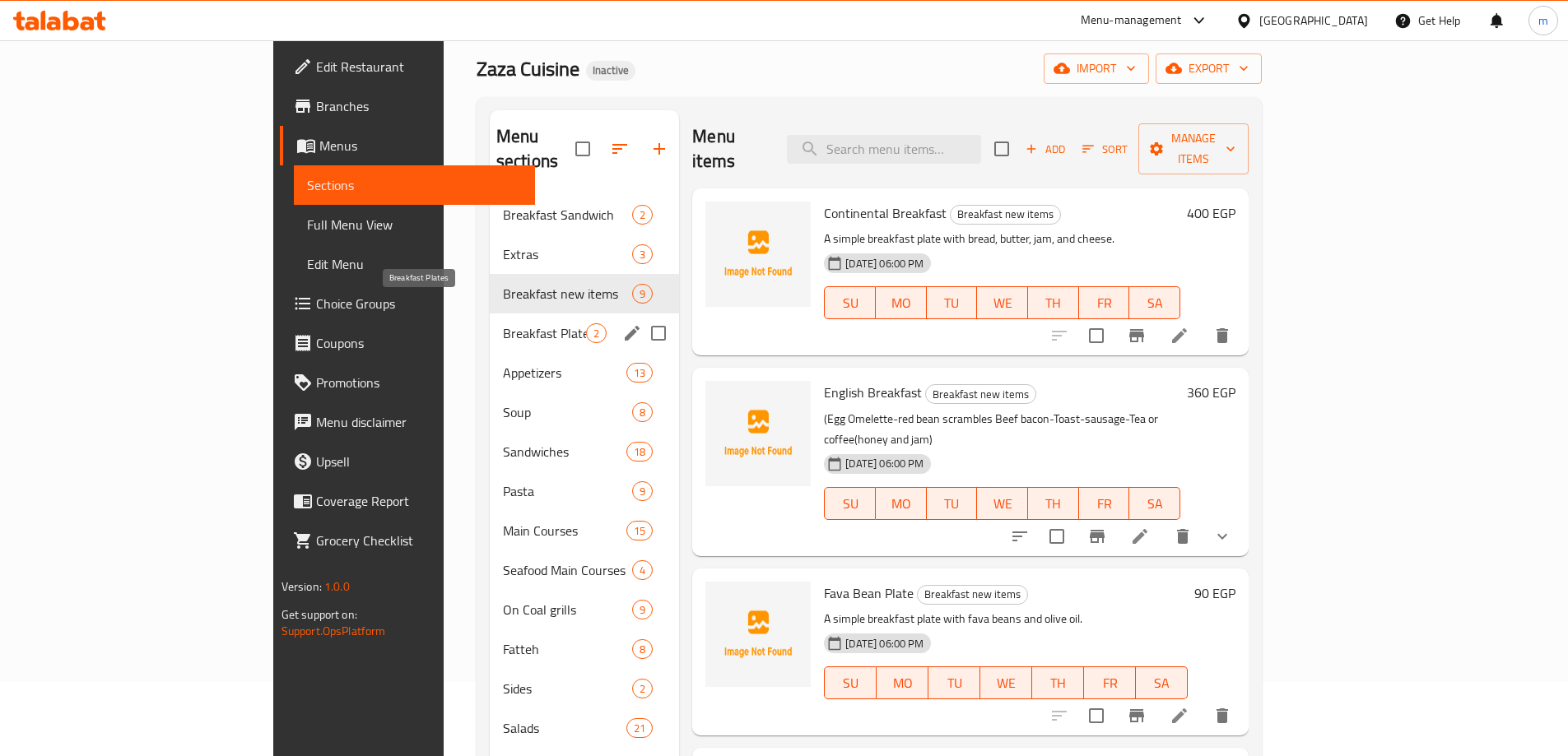
click at [503, 323] on span "Breakfast Plates" at bounding box center [545, 333] width 83 height 20
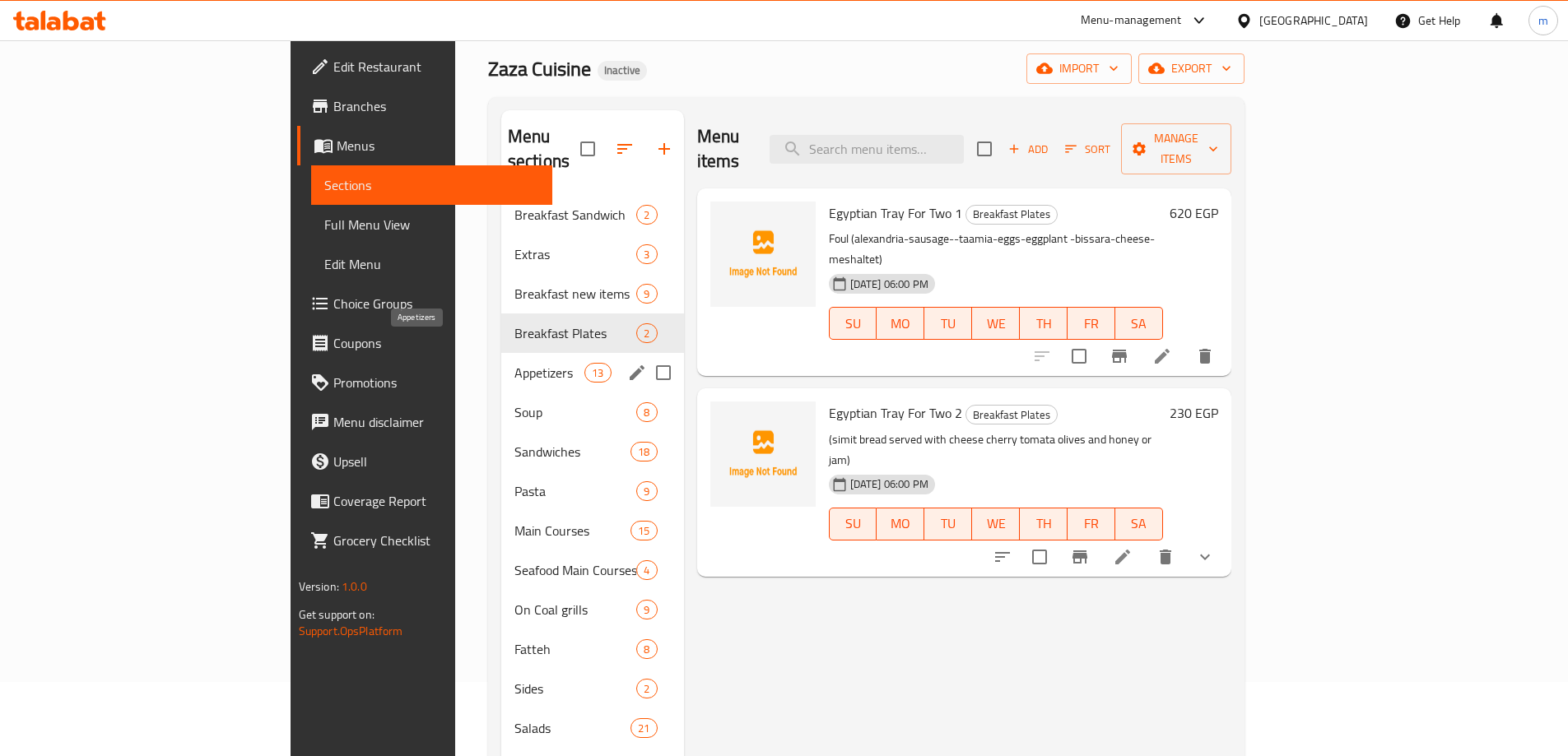
click at [515, 363] on span "Appetizers" at bounding box center [550, 373] width 70 height 20
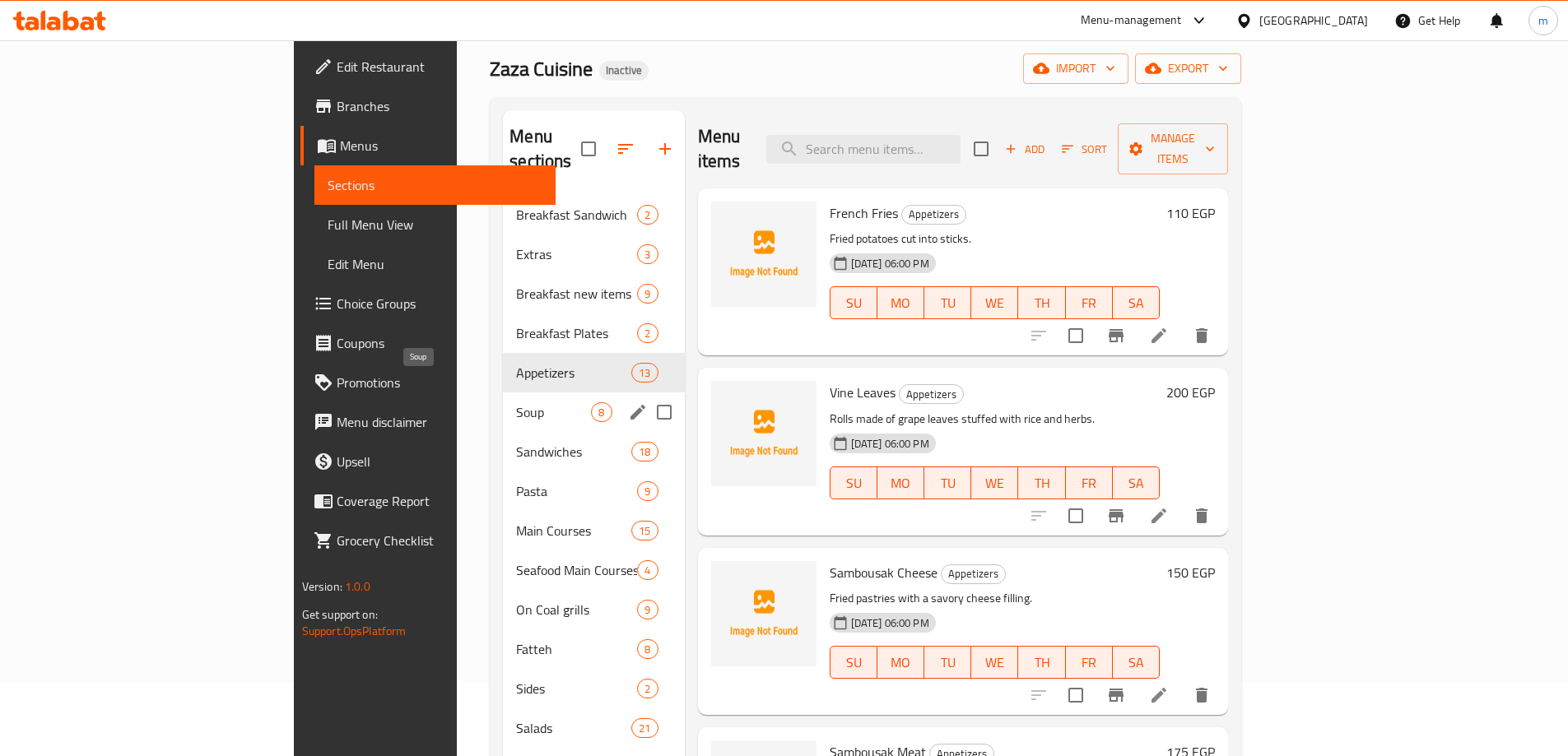
click at [516, 402] on span "Soup" at bounding box center [553, 412] width 75 height 20
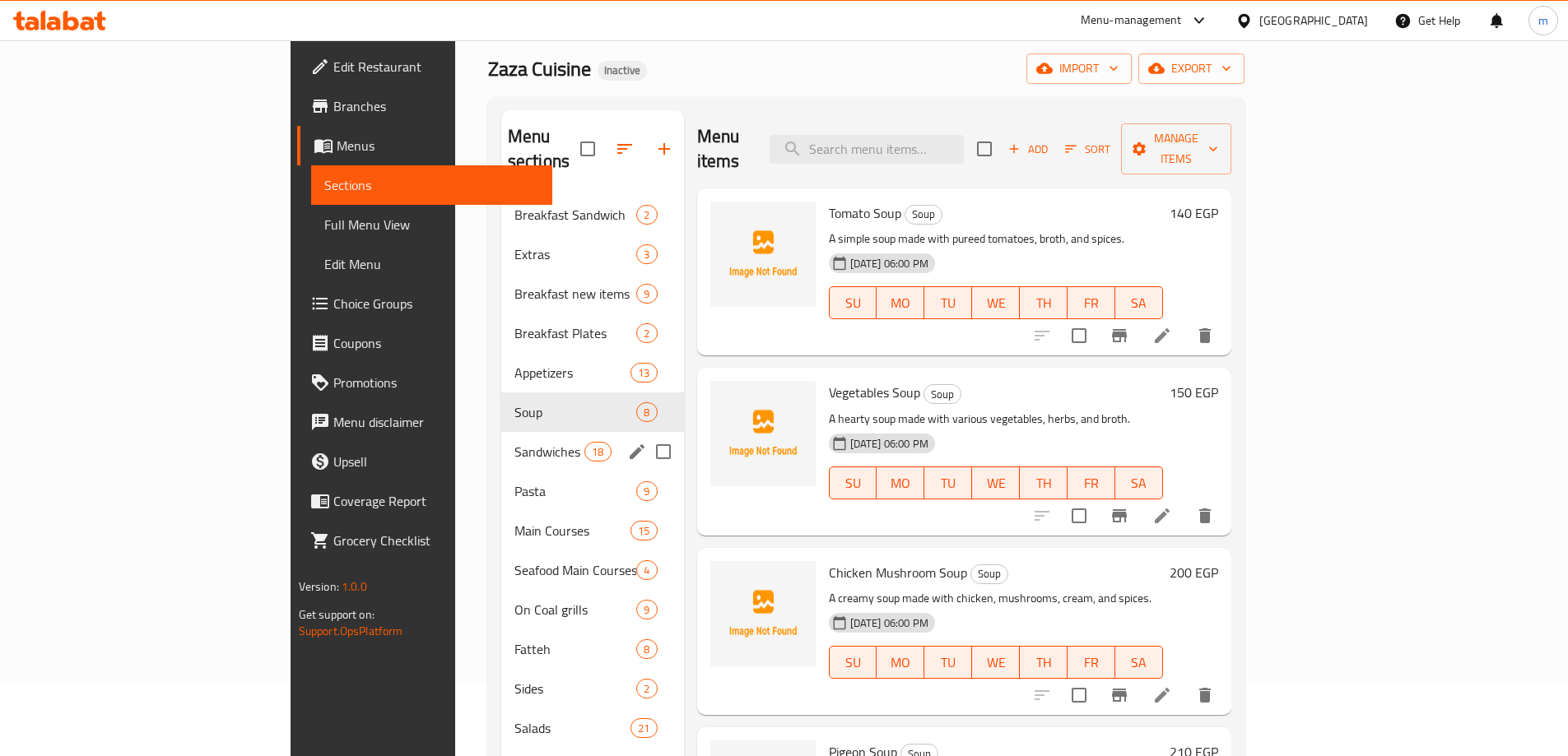
click at [515, 442] on span "Sandwiches" at bounding box center [550, 452] width 70 height 20
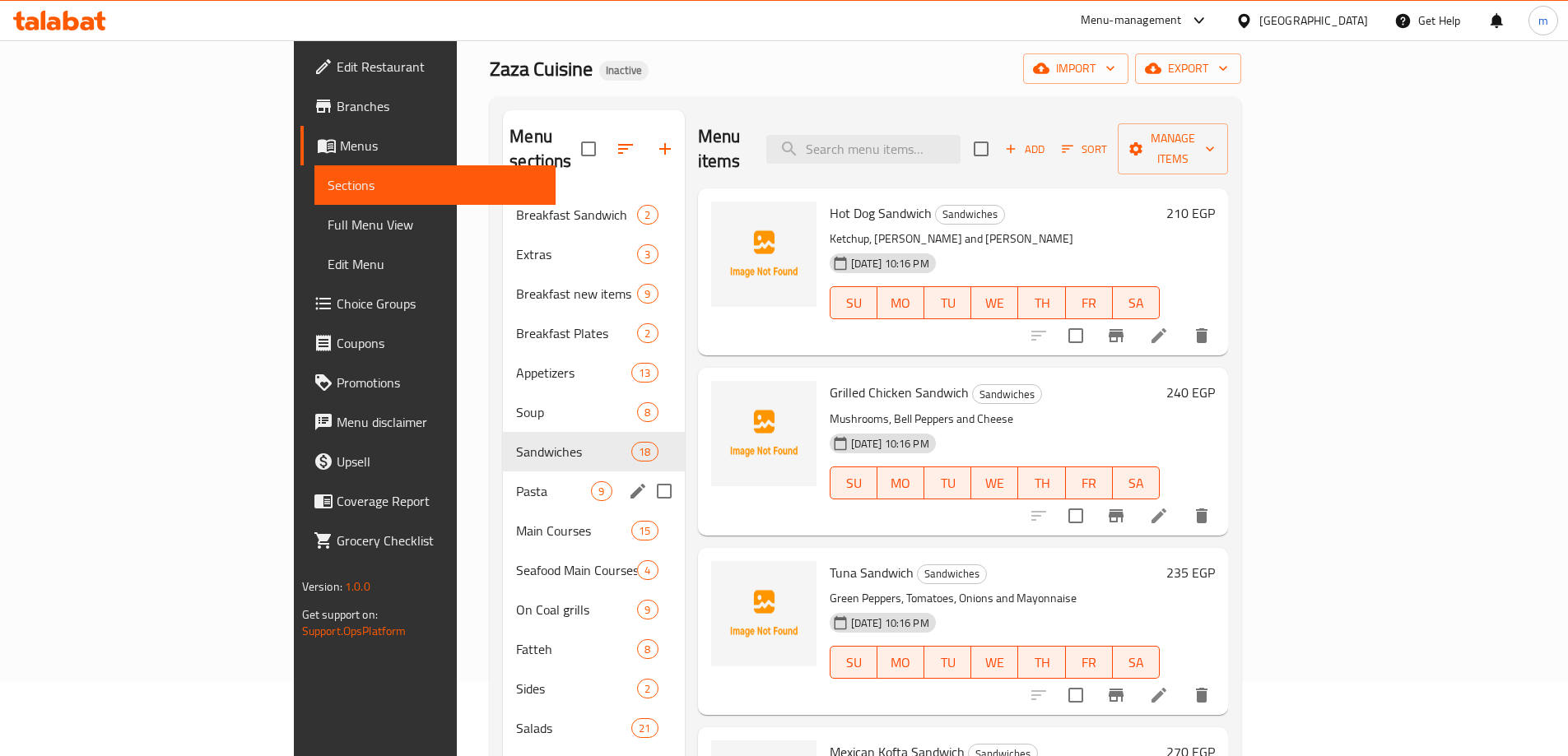
click at [503, 471] on div "Pasta 9" at bounding box center [594, 491] width 181 height 40
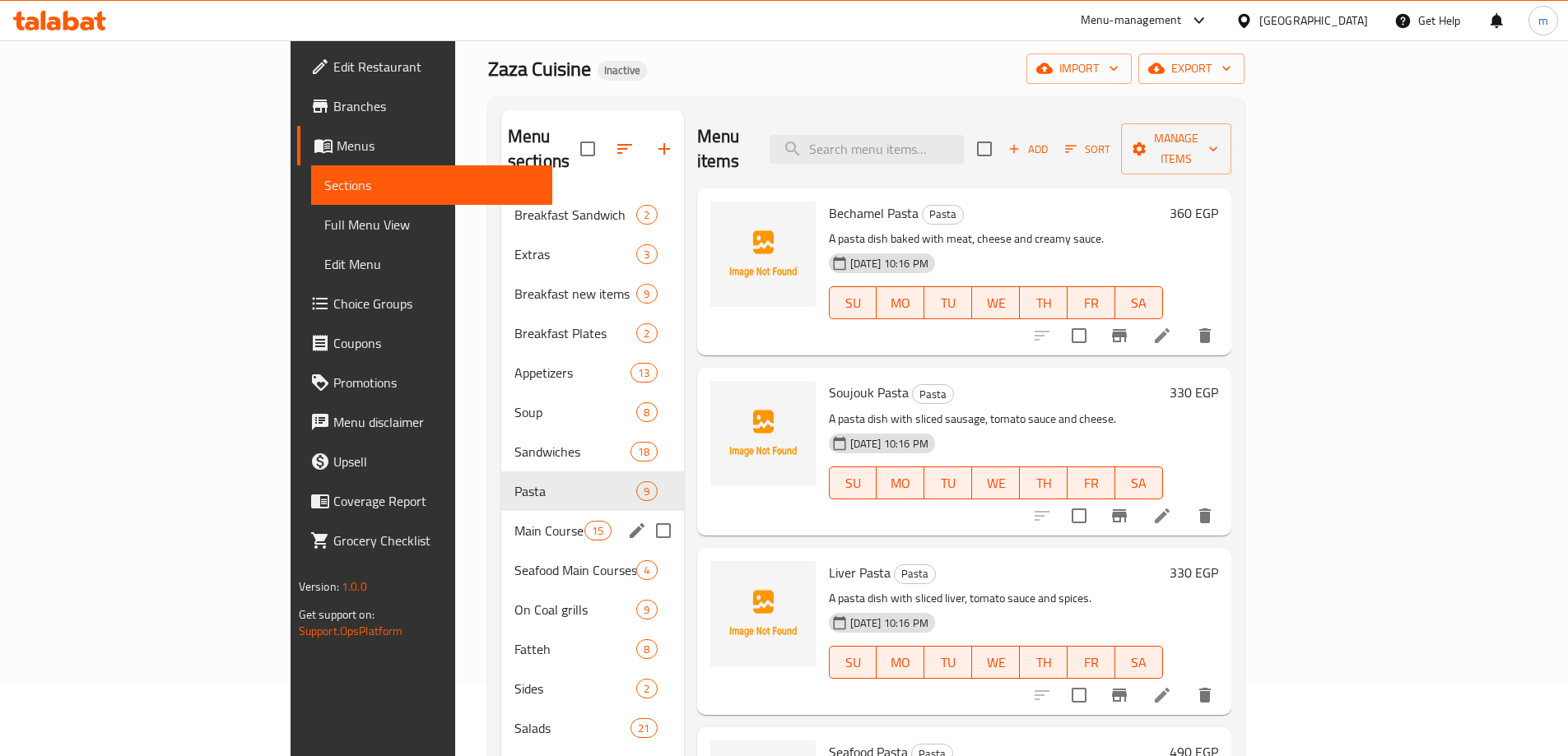
click at [502, 511] on div "Main Courses 15" at bounding box center [593, 531] width 183 height 40
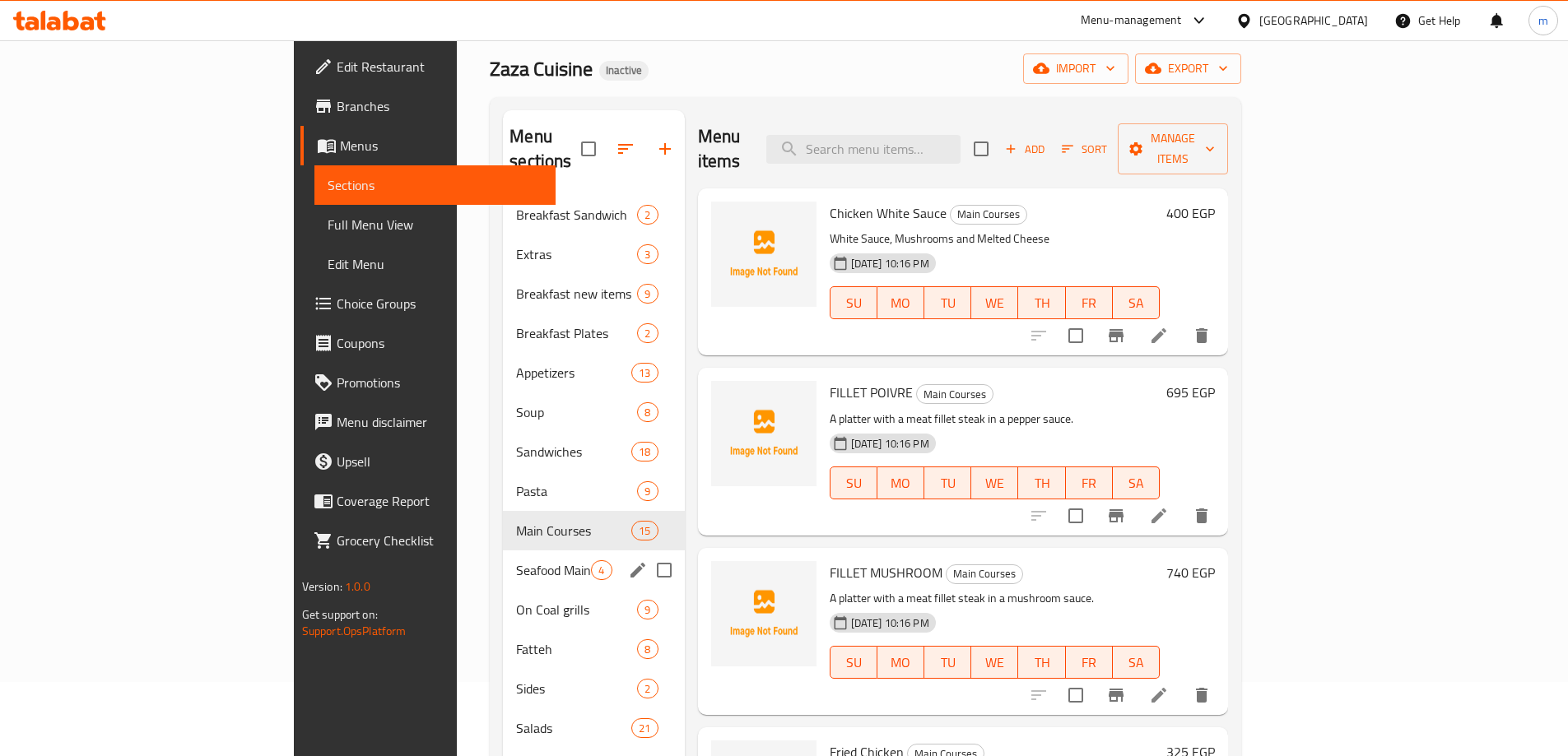
click at [516, 560] on span "Seafood Main Courses" at bounding box center [553, 570] width 75 height 20
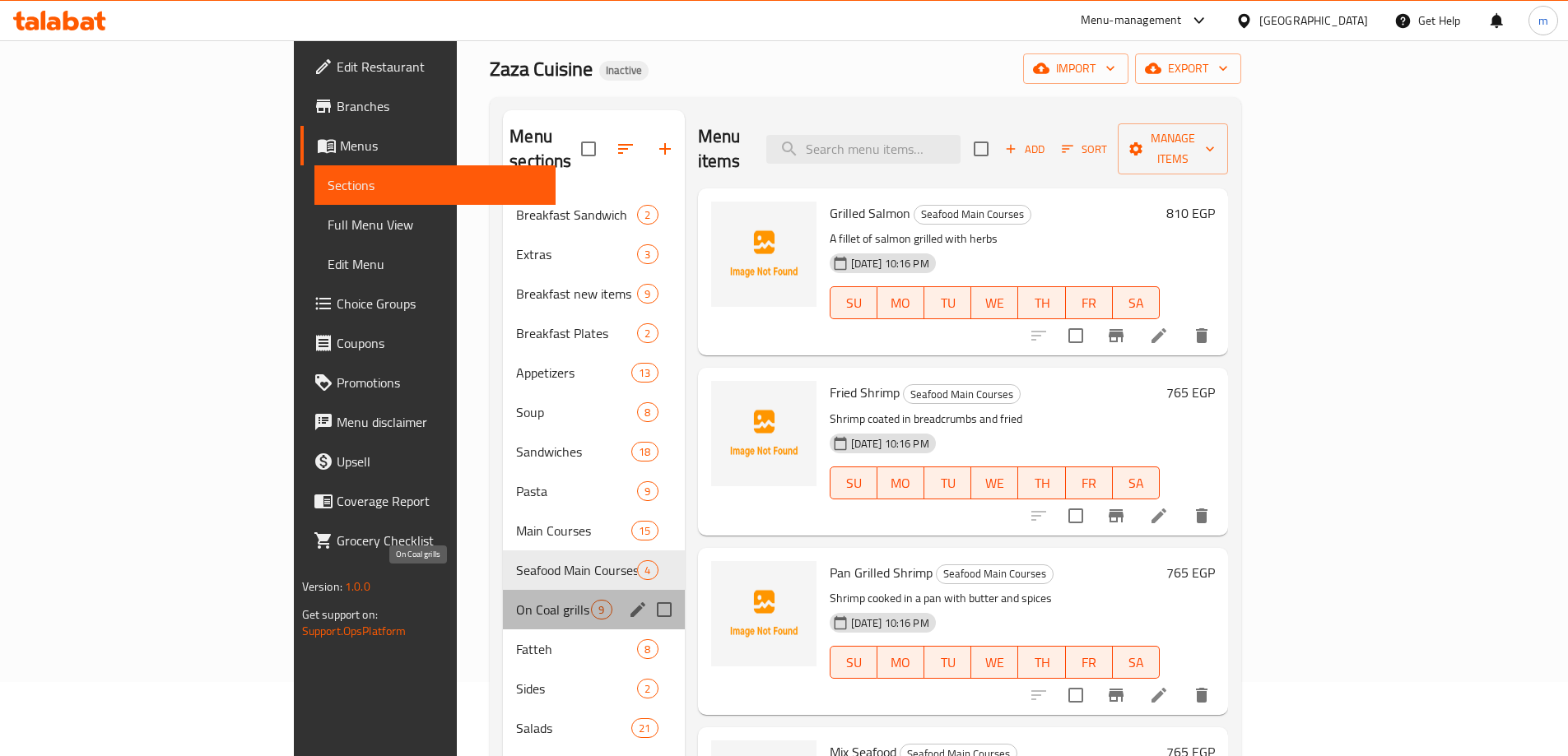
click at [516, 600] on span "On Coal grills" at bounding box center [553, 610] width 75 height 20
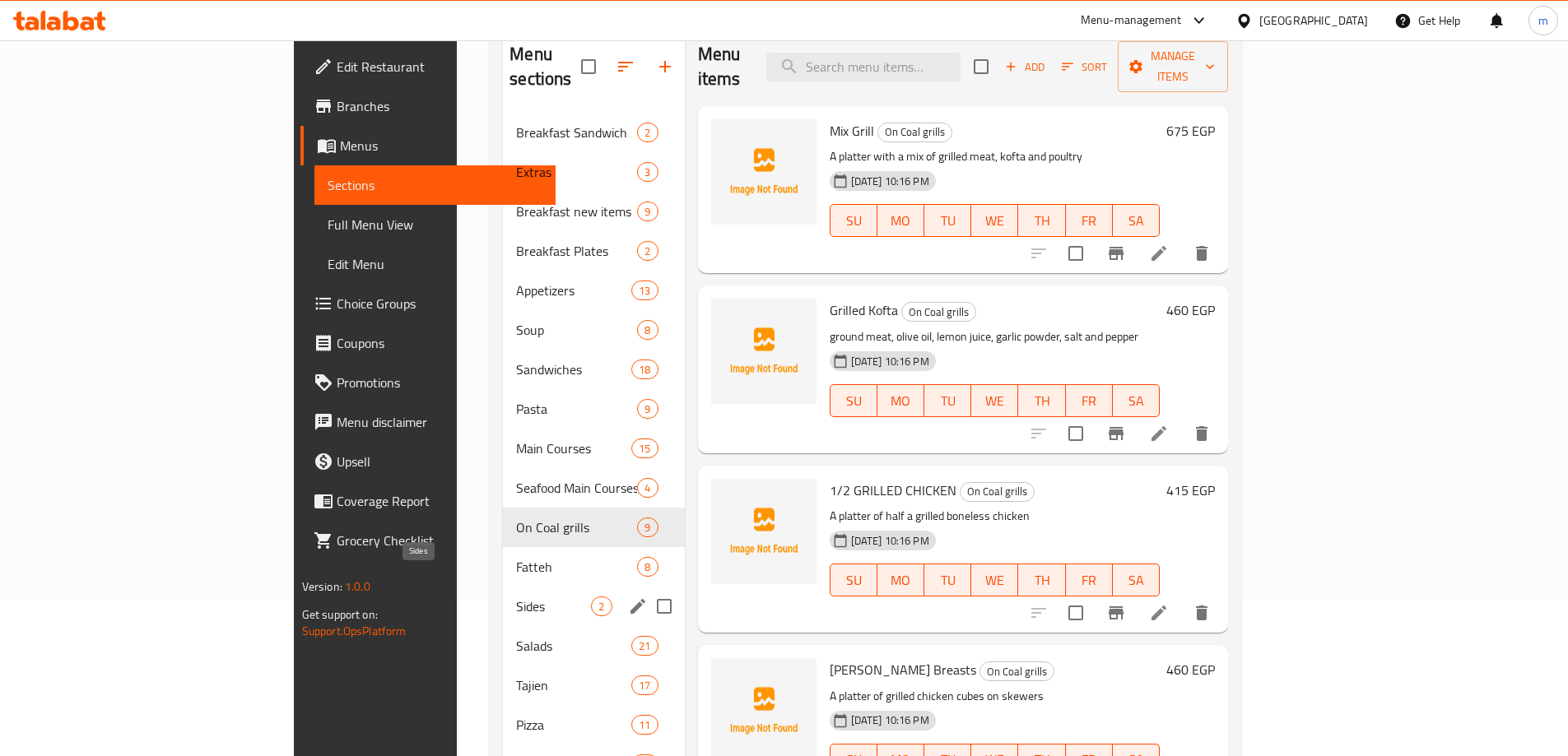
click at [503, 587] on div "Sides 2" at bounding box center [594, 606] width 181 height 40
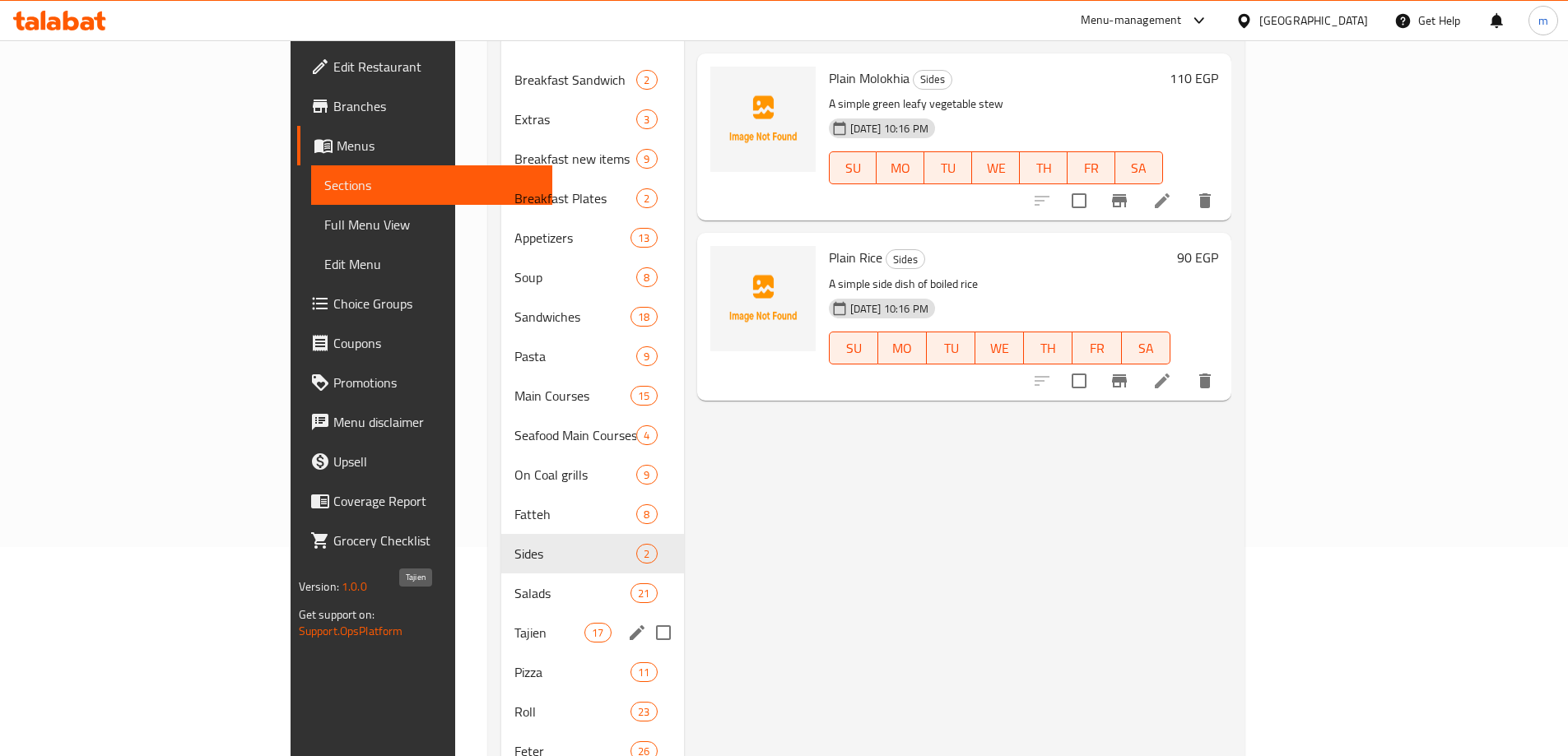
scroll to position [239, 0]
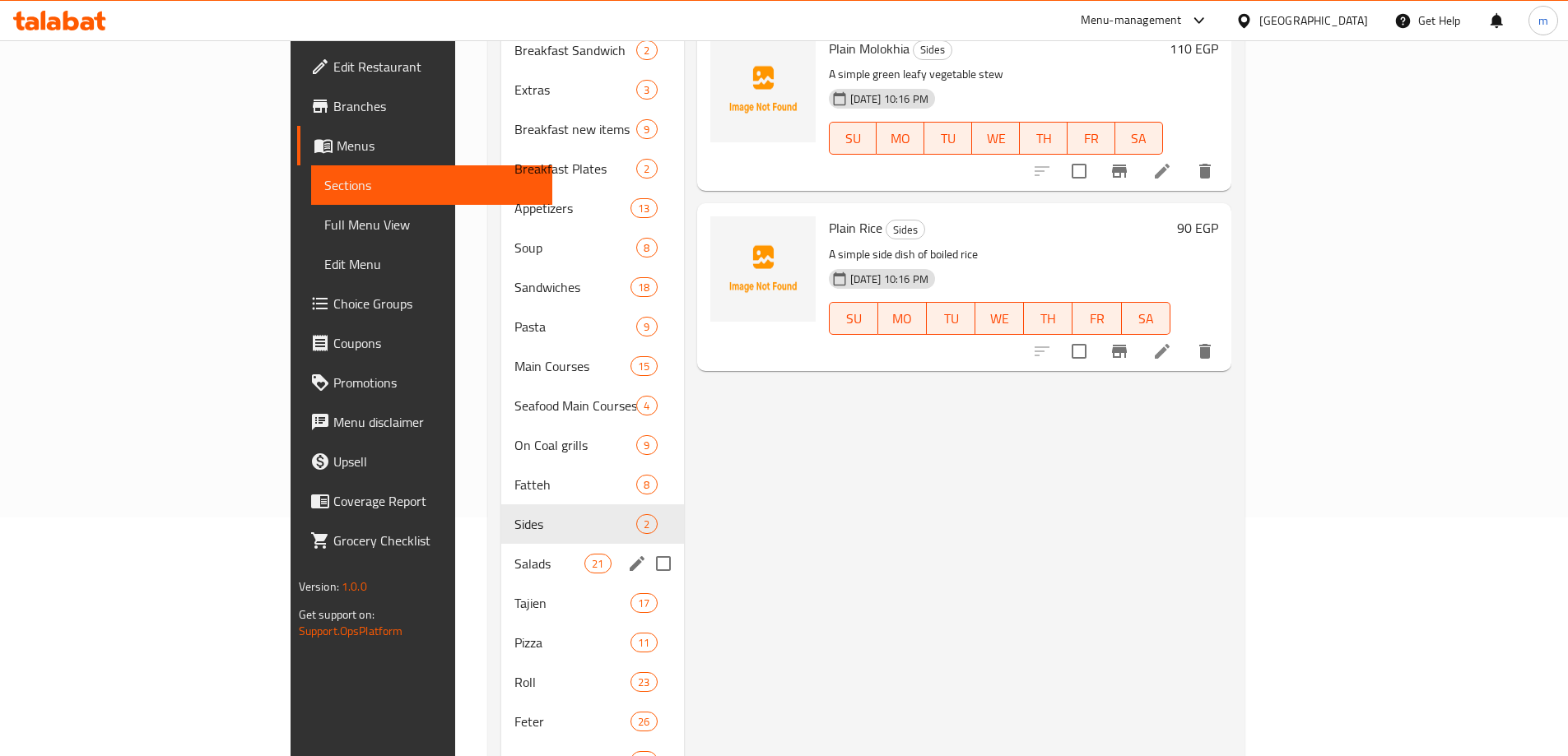
click at [515, 554] on span "Salads" at bounding box center [550, 563] width 70 height 20
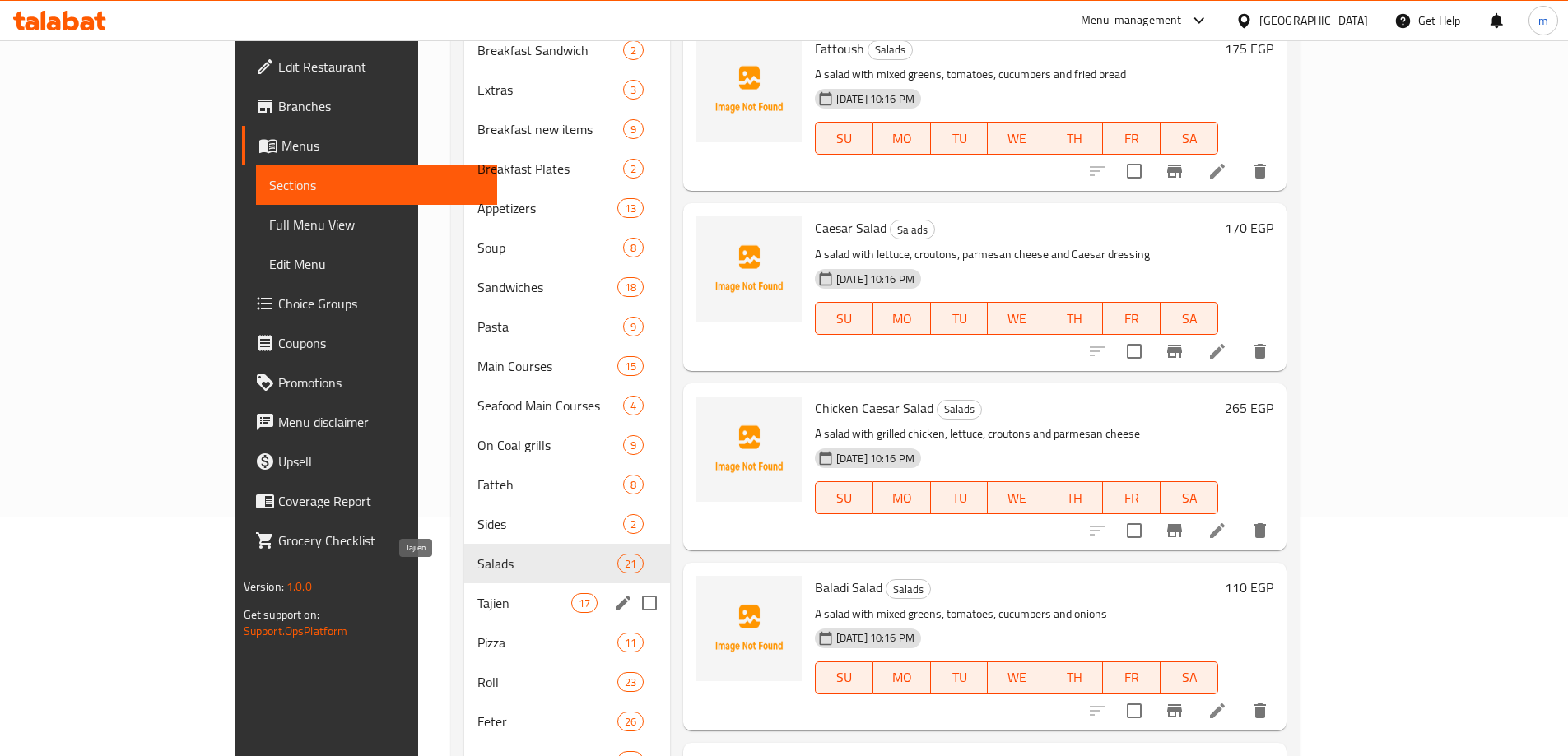
click at [478, 594] on span "Tajien" at bounding box center [524, 603] width 93 height 20
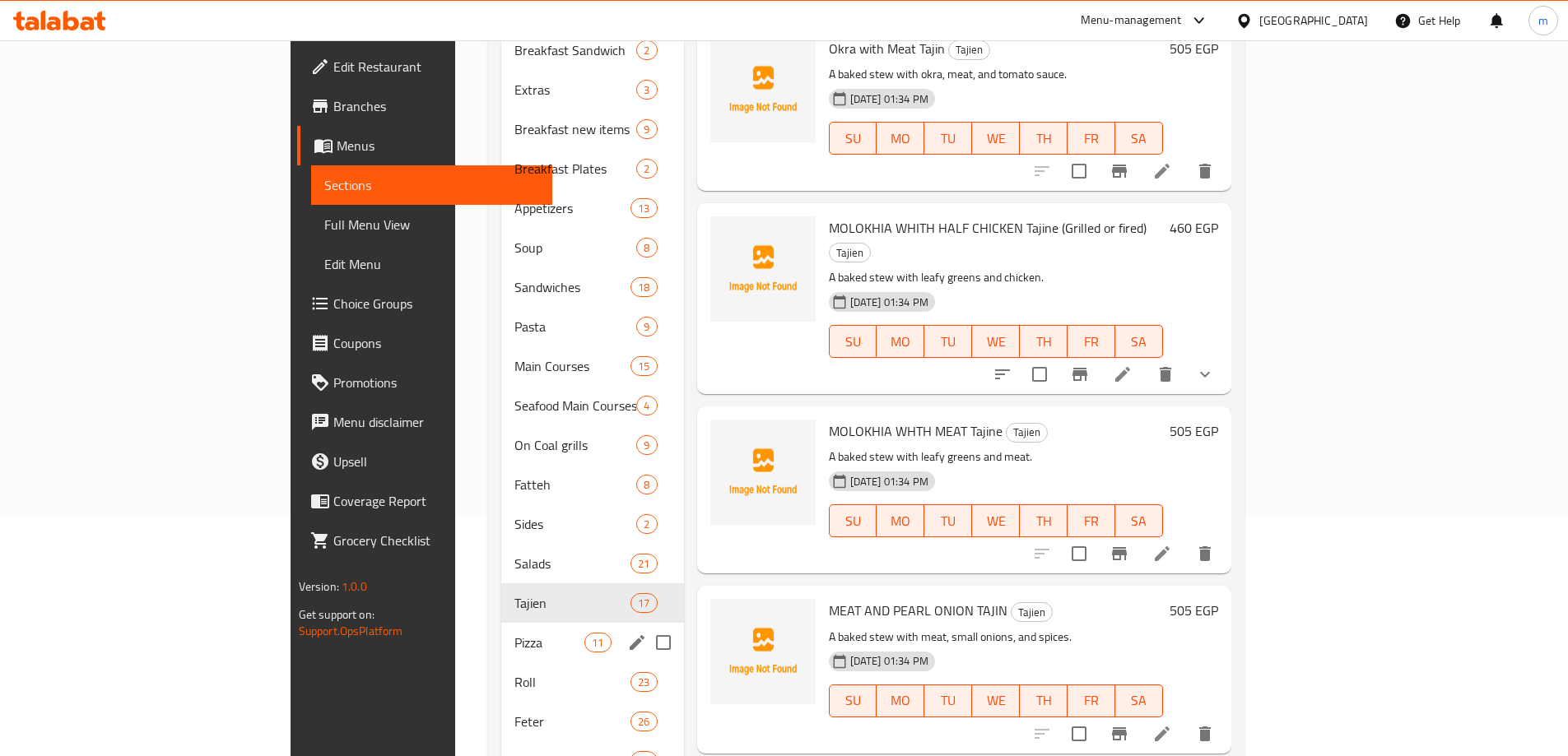
click at [515, 633] on span "Pizza" at bounding box center [550, 642] width 70 height 20
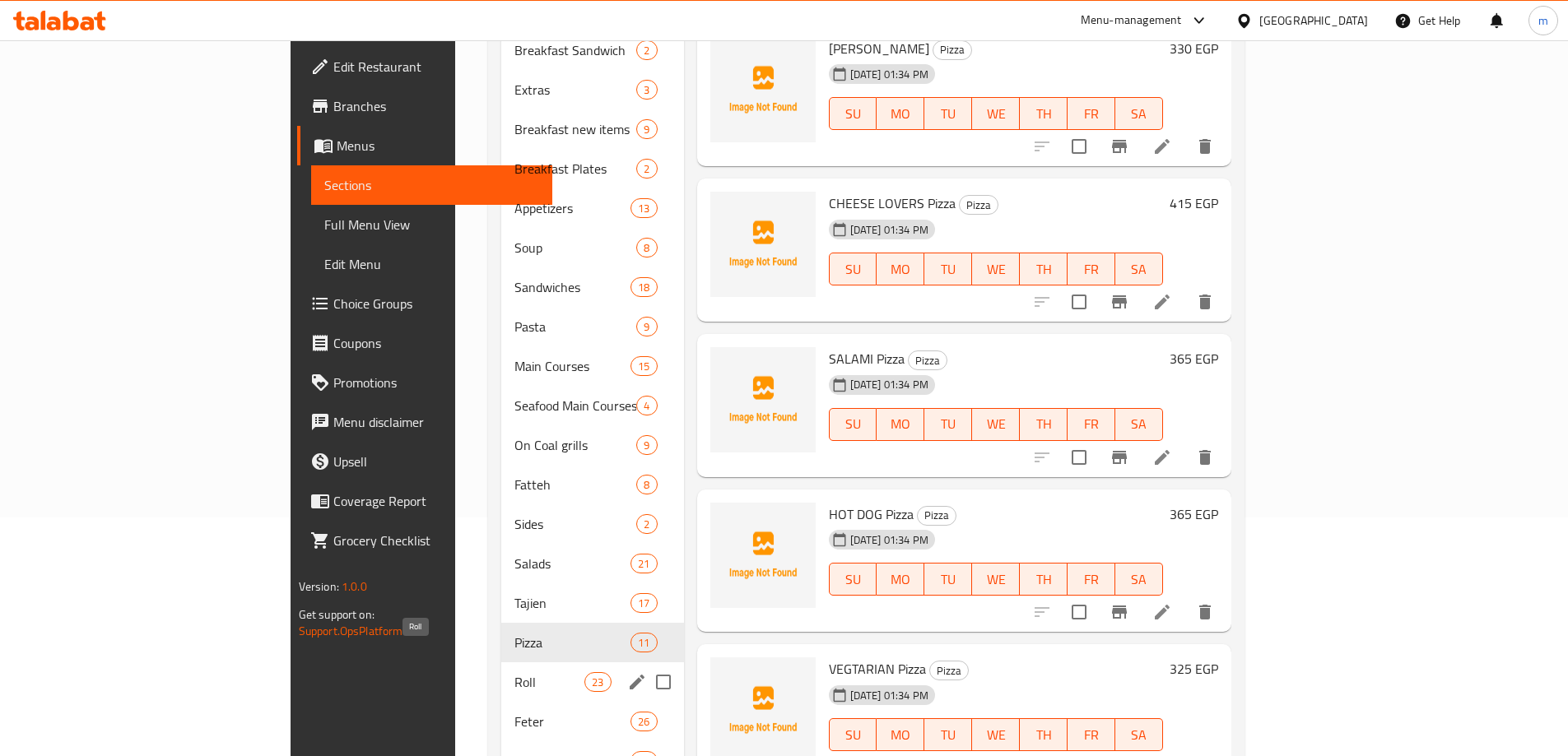
click at [515, 673] on span "Roll" at bounding box center [550, 682] width 70 height 20
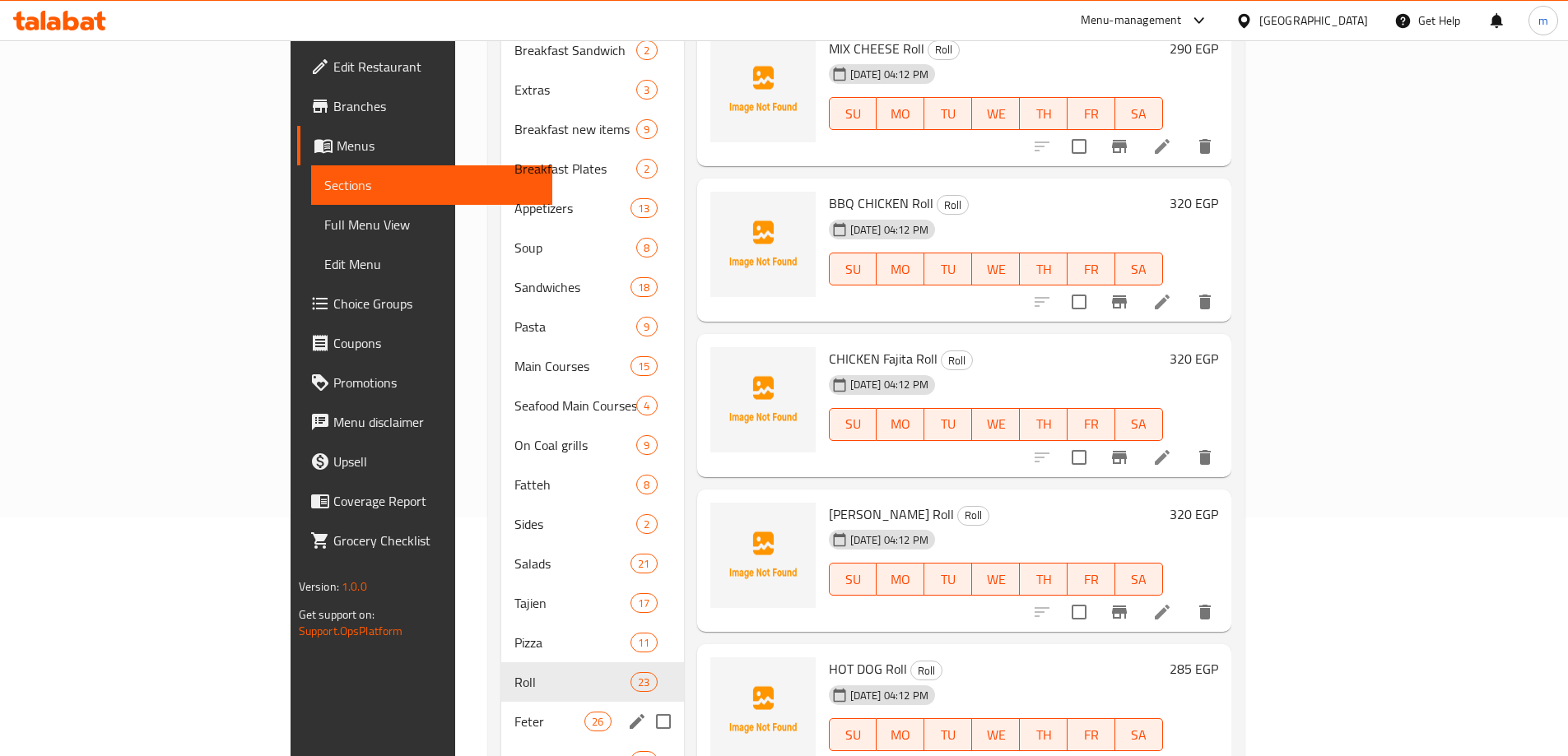
click at [515, 712] on span "Feter" at bounding box center [550, 721] width 70 height 20
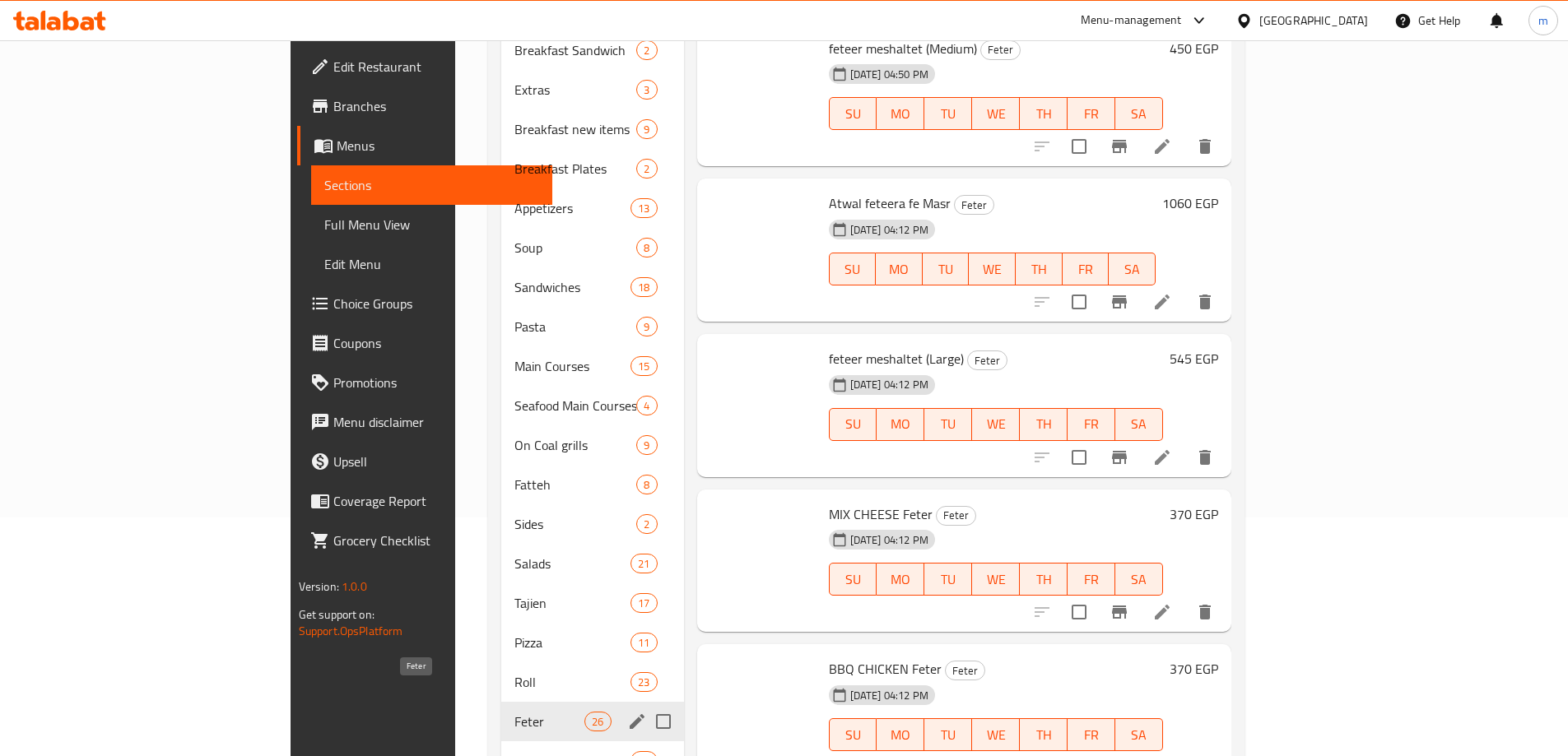
scroll to position [403, 0]
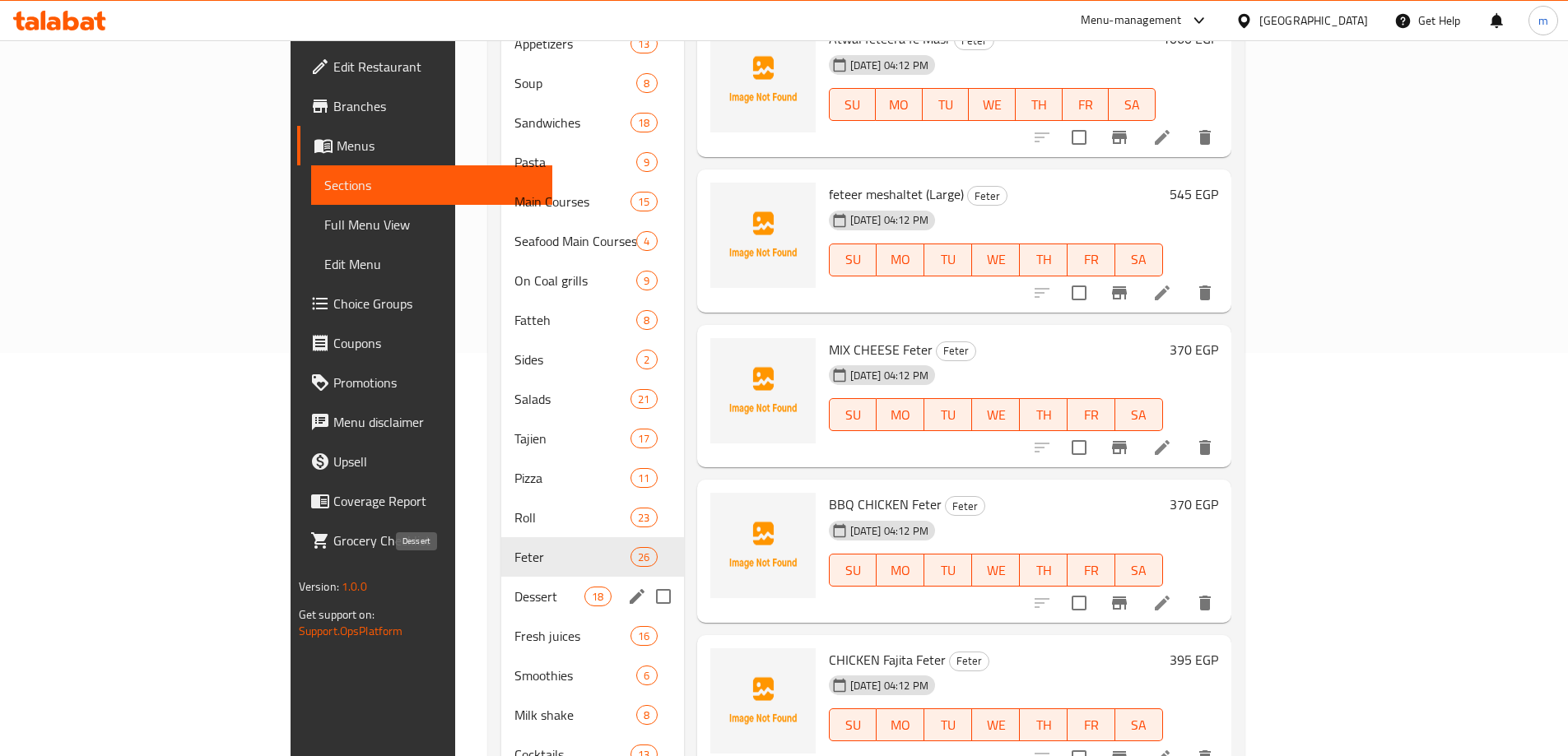
click at [515, 587] on span "Dessert" at bounding box center [550, 596] width 70 height 20
click at [515, 626] on span "Fresh juices" at bounding box center [573, 636] width 116 height 20
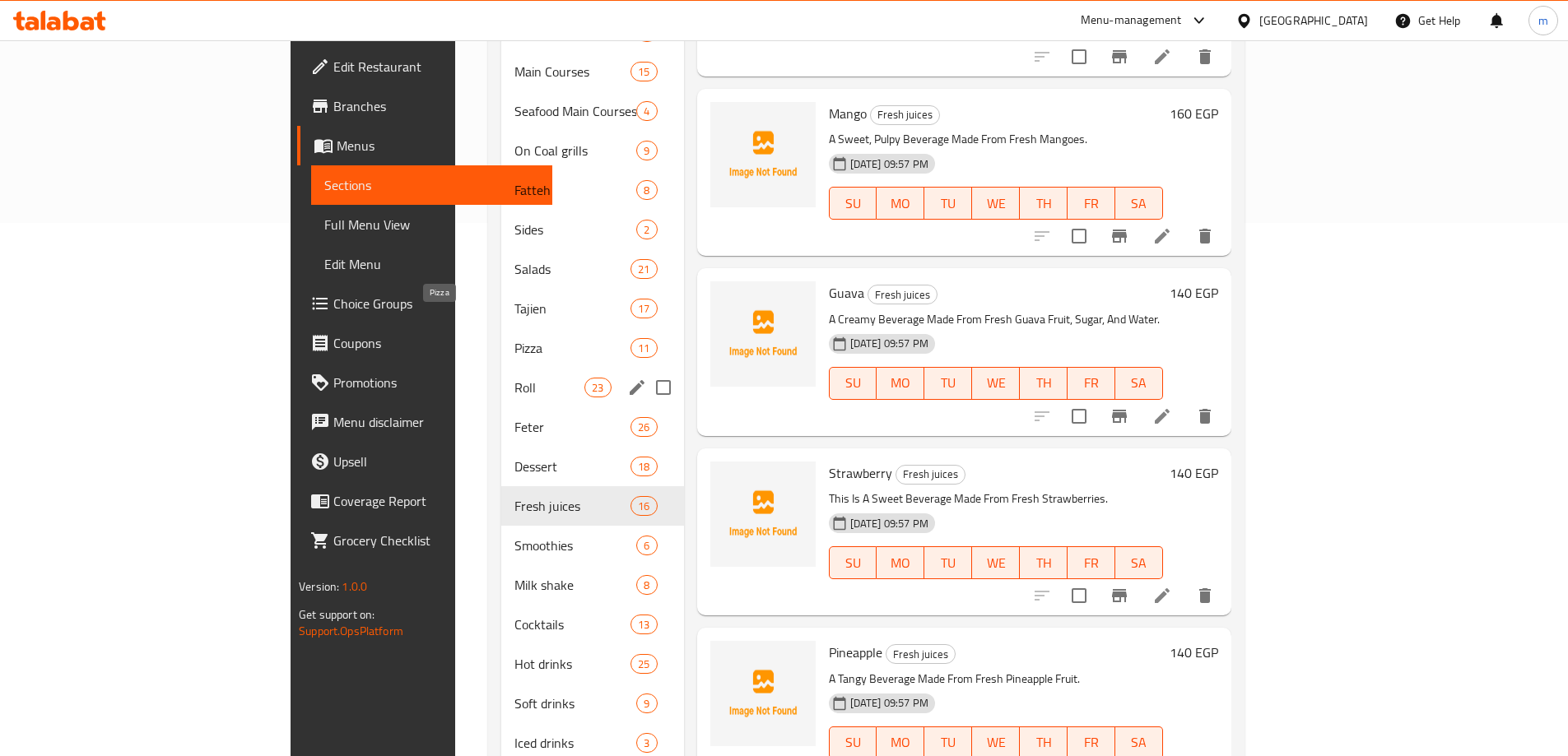
scroll to position [568, 0]
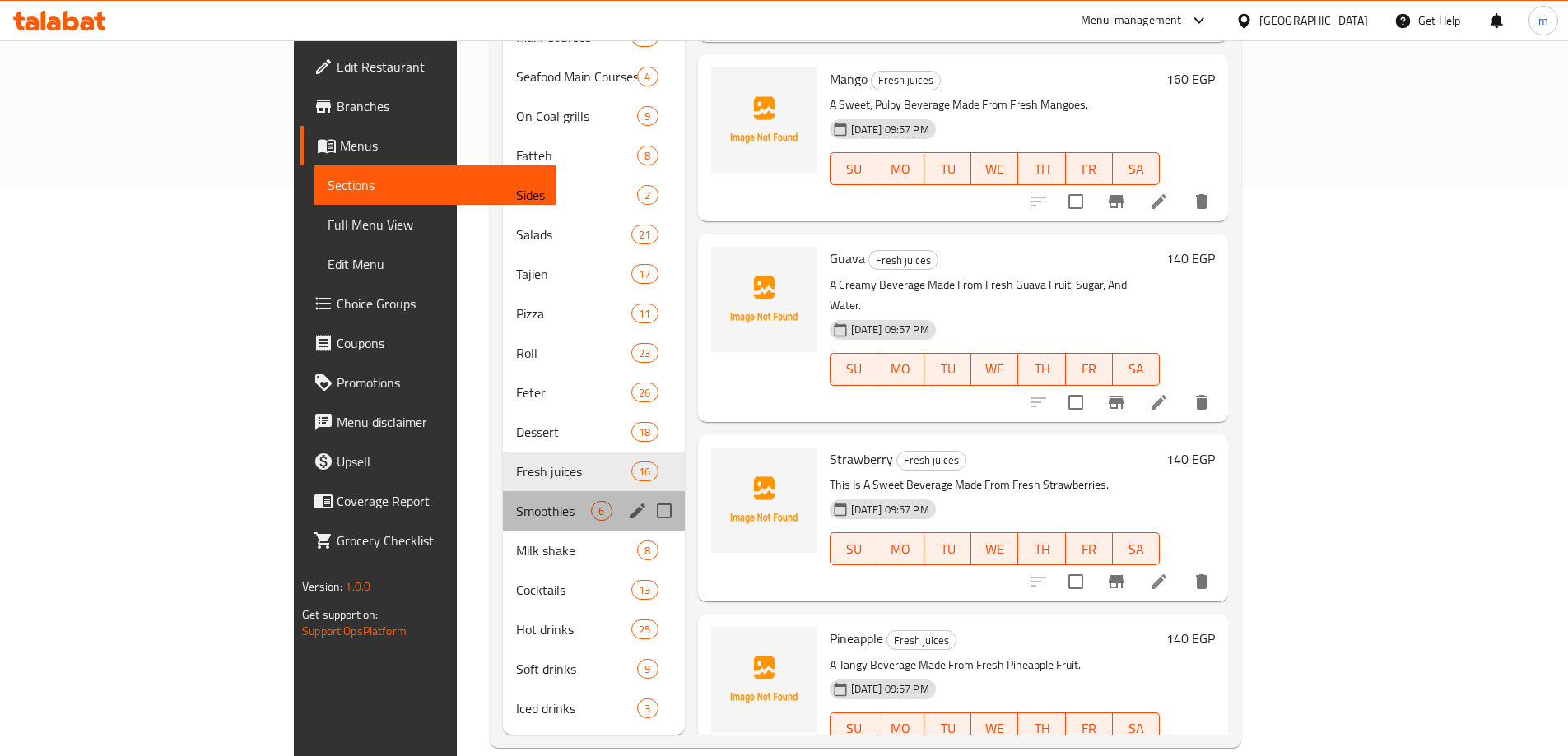
click at [503, 500] on div "Smoothies 6" at bounding box center [594, 511] width 181 height 40
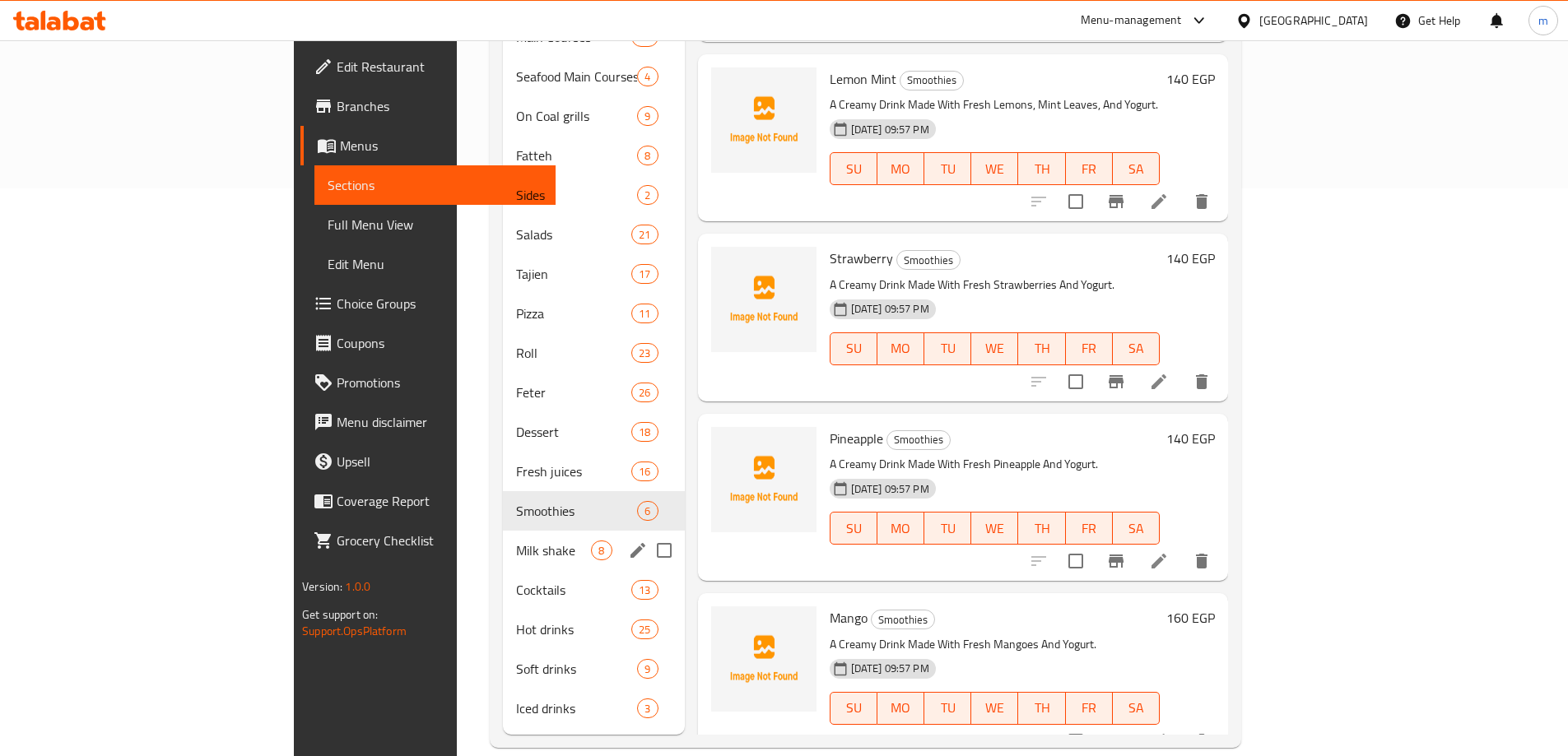
click at [503, 538] on div "Milk shake 8" at bounding box center [594, 550] width 181 height 40
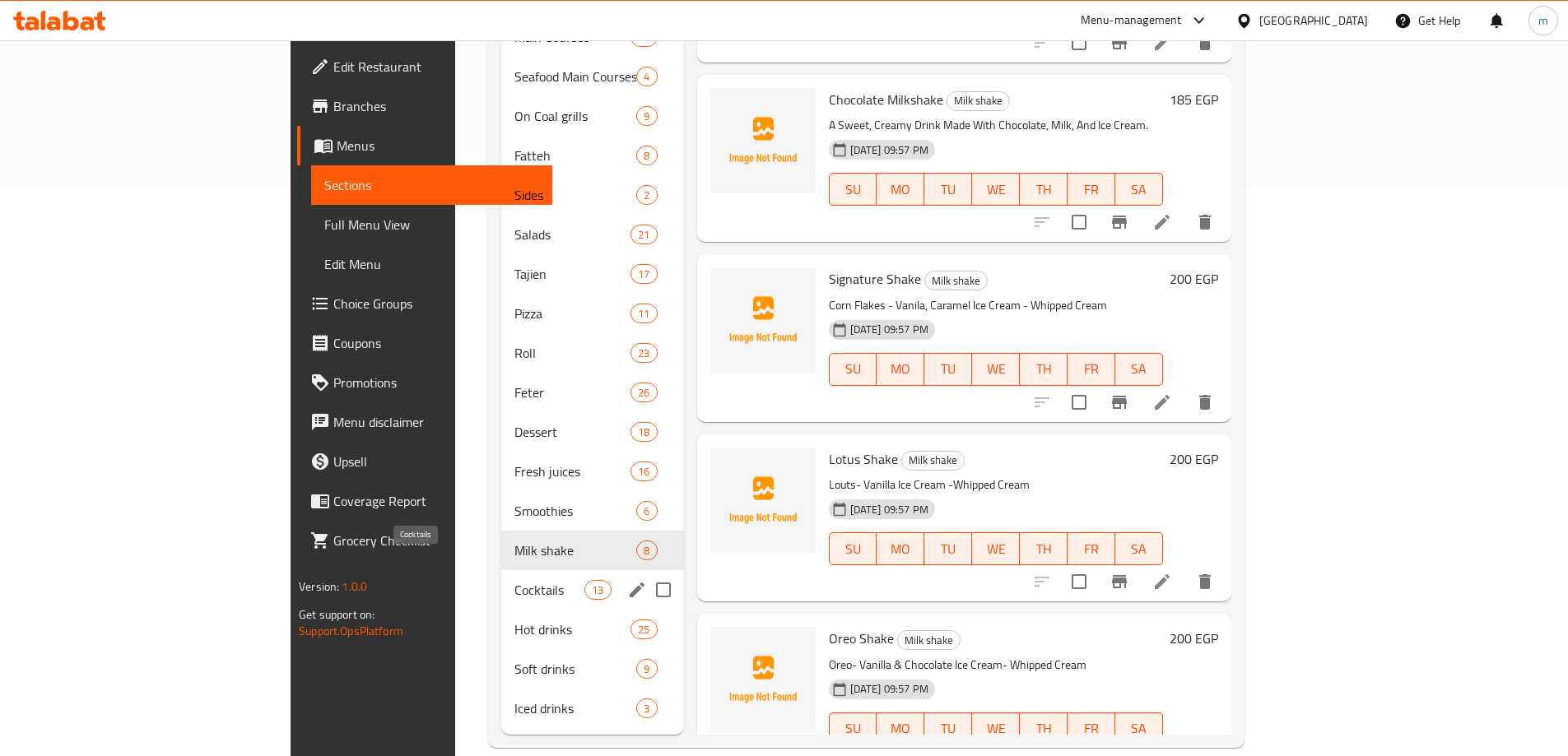
click at [515, 580] on span "Cocktails" at bounding box center [550, 590] width 70 height 20
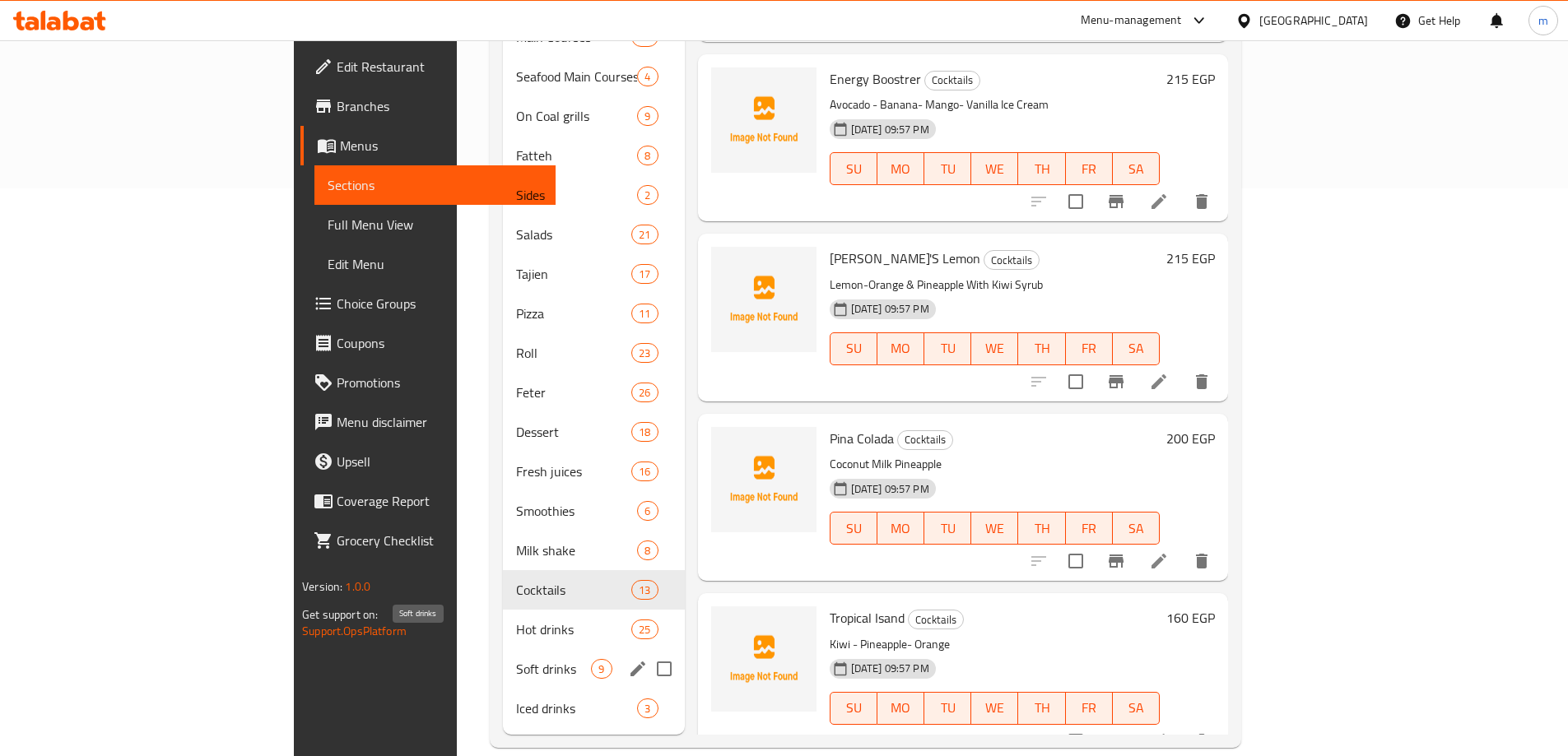
click at [516, 659] on span "Soft drinks" at bounding box center [553, 669] width 75 height 20
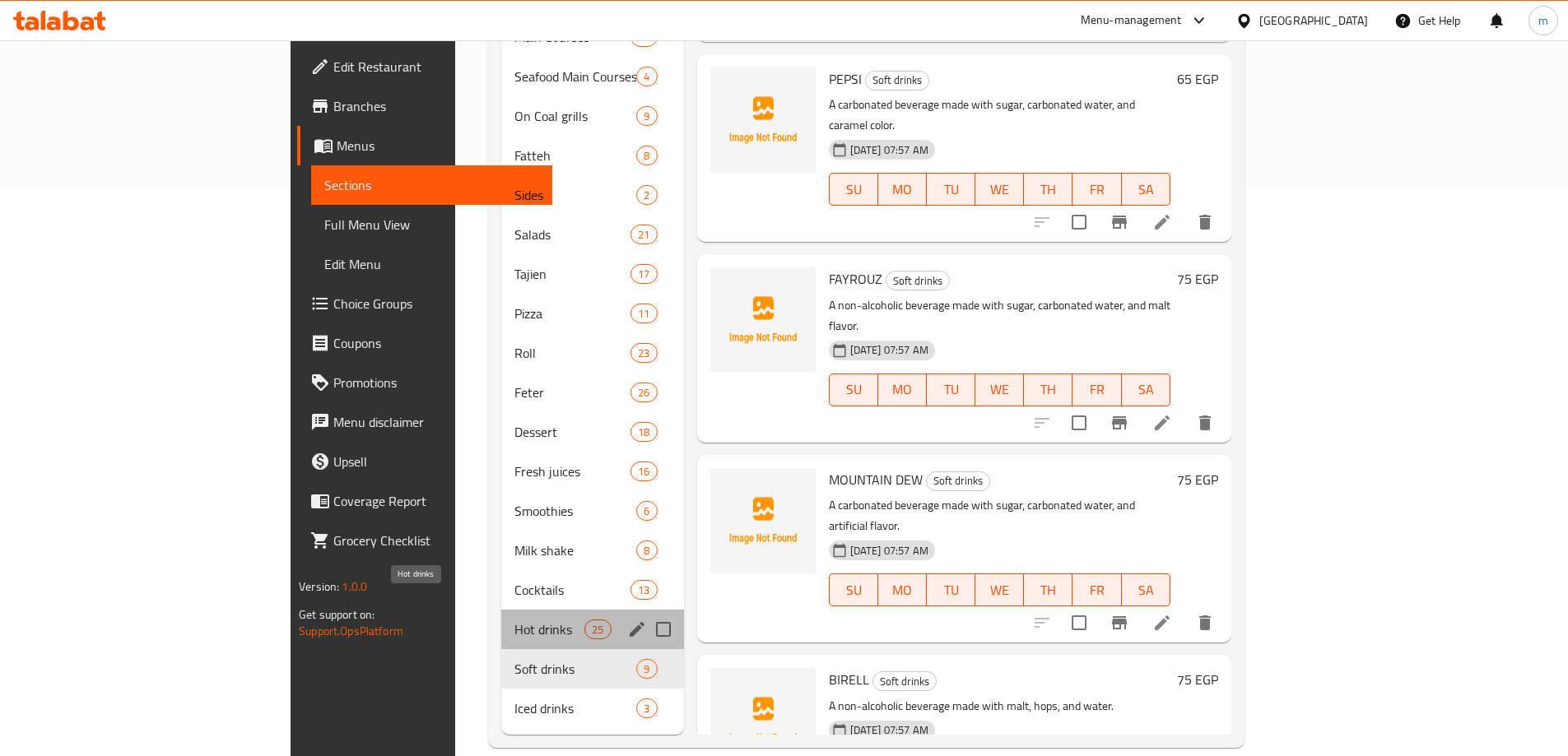
click at [515, 619] on span "Hot drinks" at bounding box center [550, 629] width 70 height 20
